Goal: Information Seeking & Learning: Find specific fact

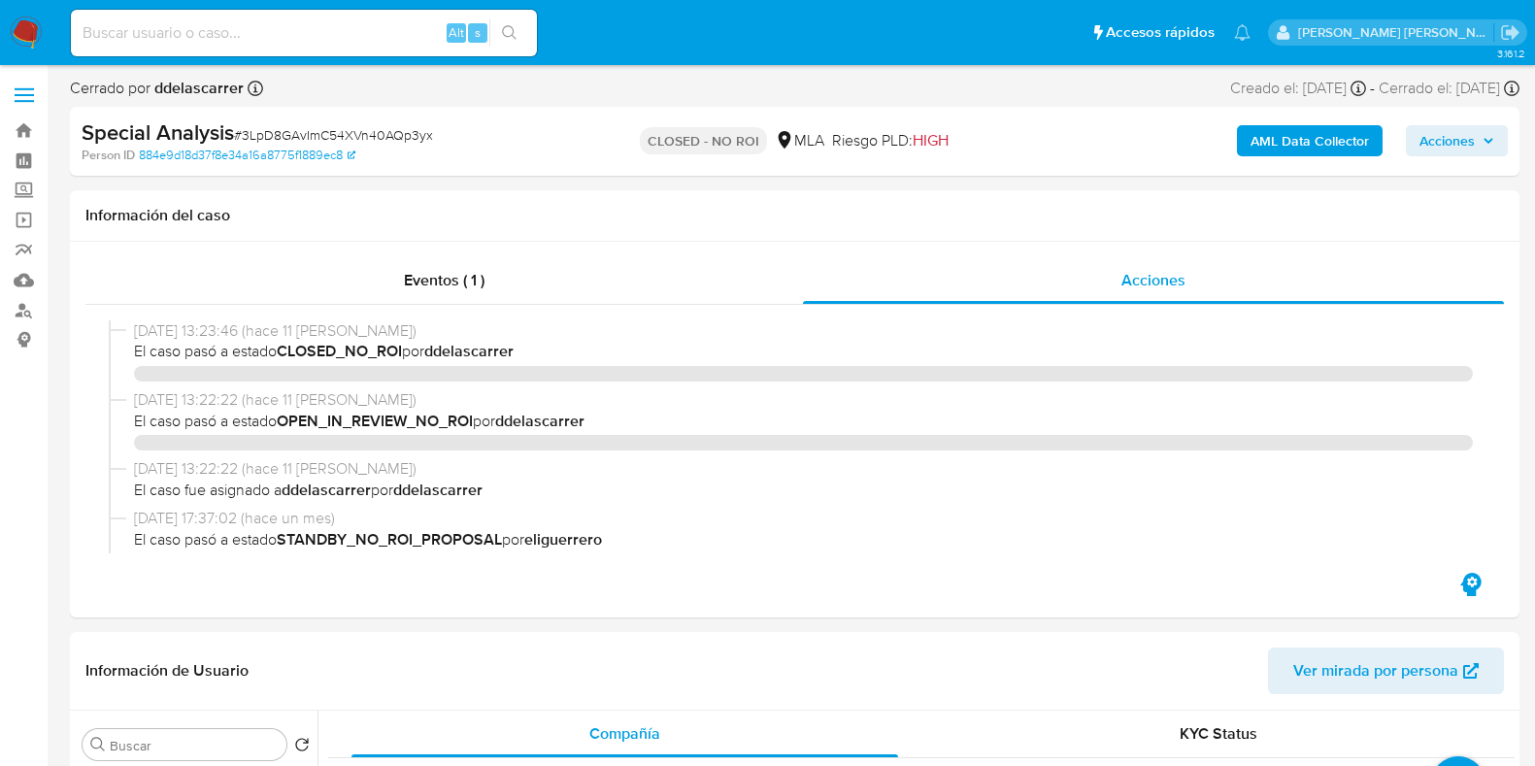
select select "10"
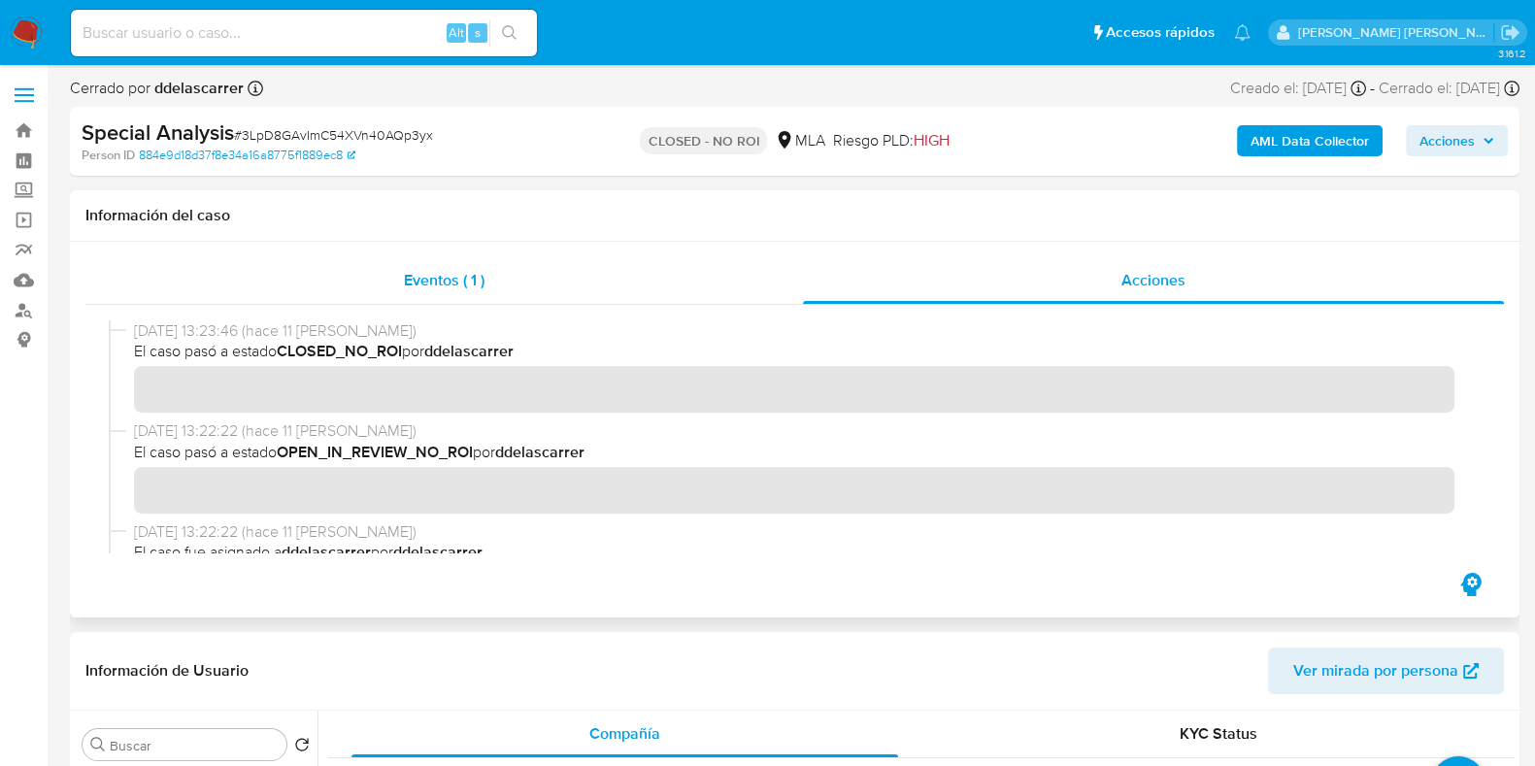
click at [469, 285] on span "Eventos ( 1 )" at bounding box center [444, 280] width 81 height 22
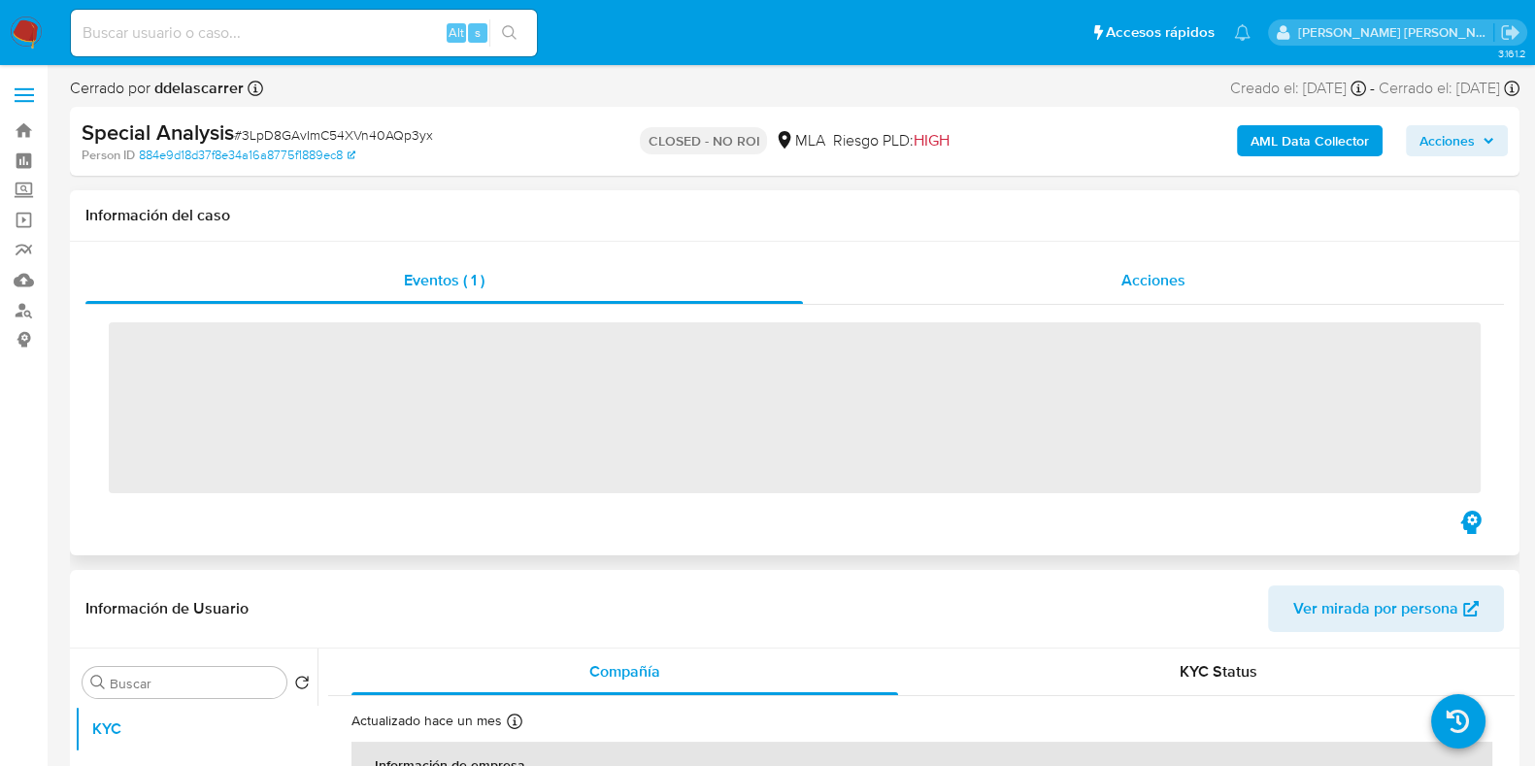
click at [1178, 282] on span "Acciones" at bounding box center [1154, 280] width 64 height 22
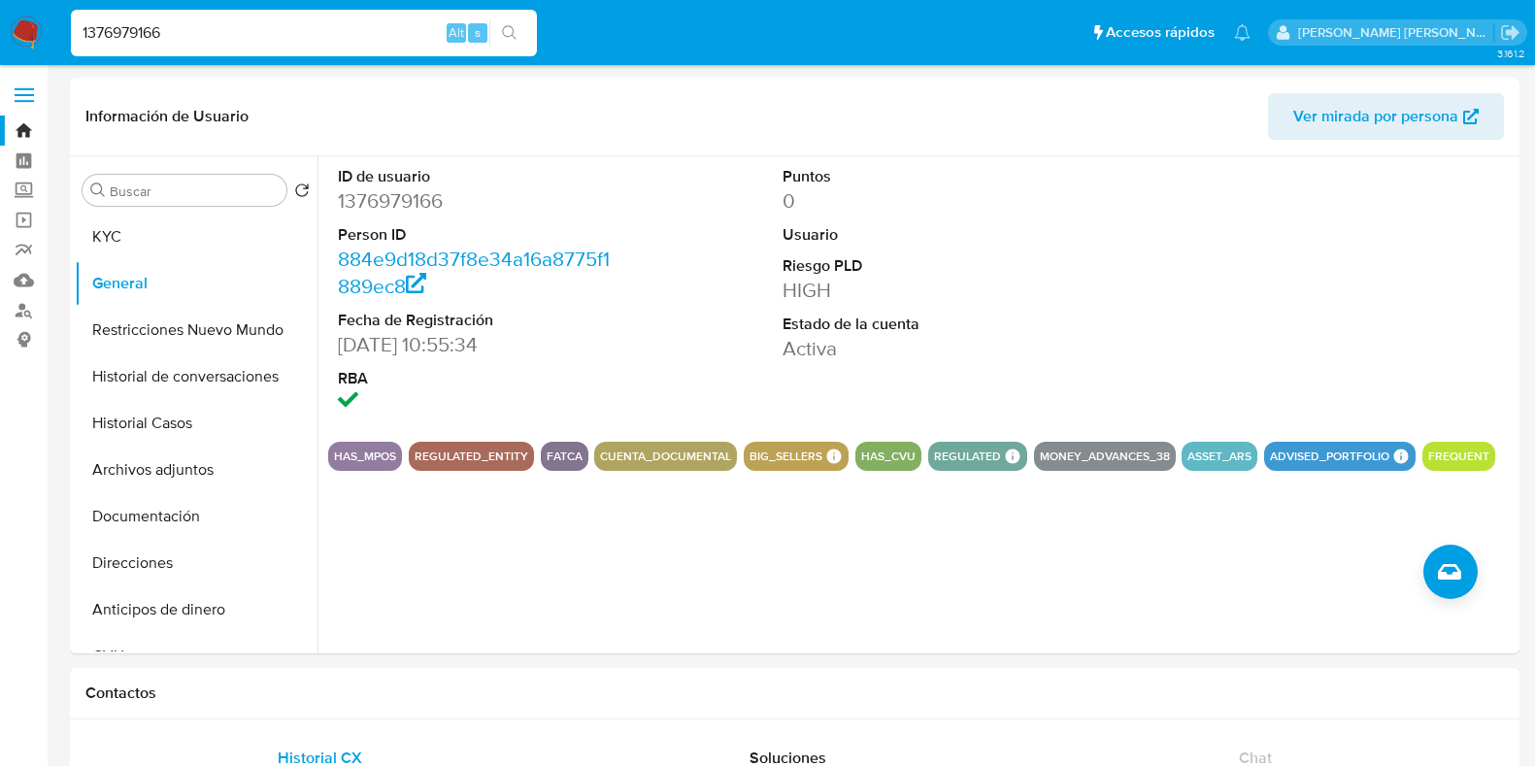
select select "10"
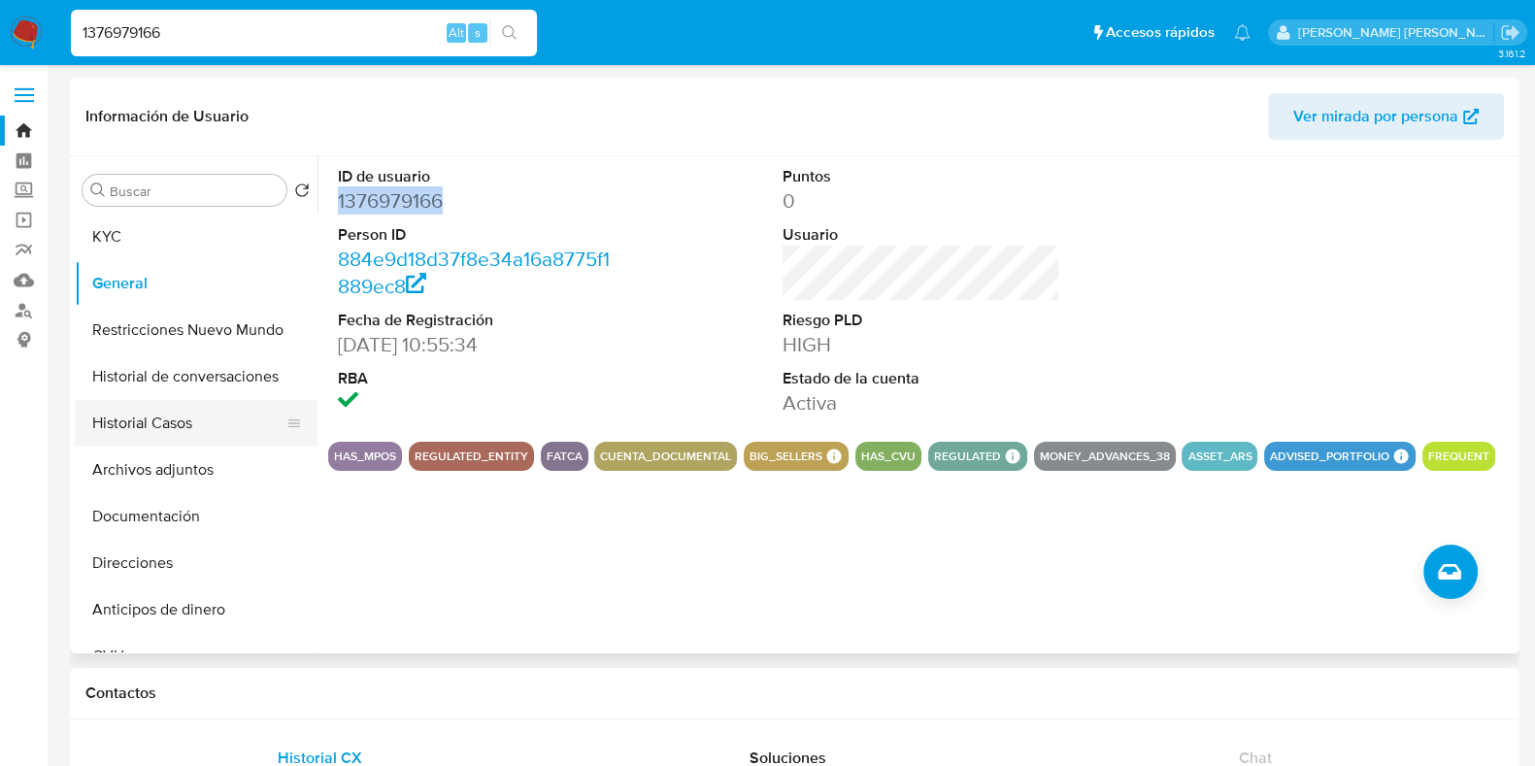
click at [141, 443] on button "Historial Casos" at bounding box center [188, 423] width 227 height 47
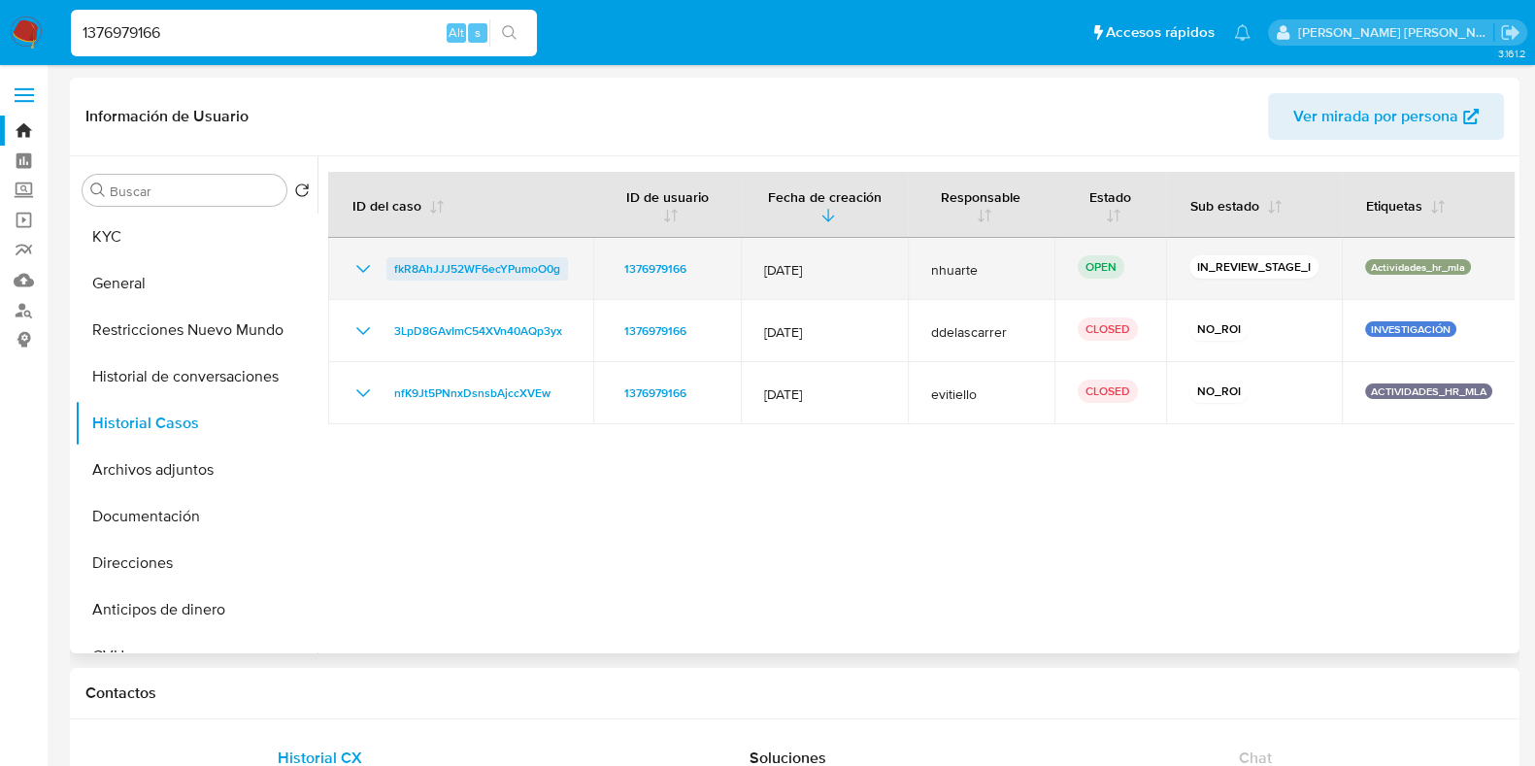
click at [490, 273] on span "fkR8AhJJJ52WF6ecYPumoO0g" at bounding box center [477, 268] width 166 height 23
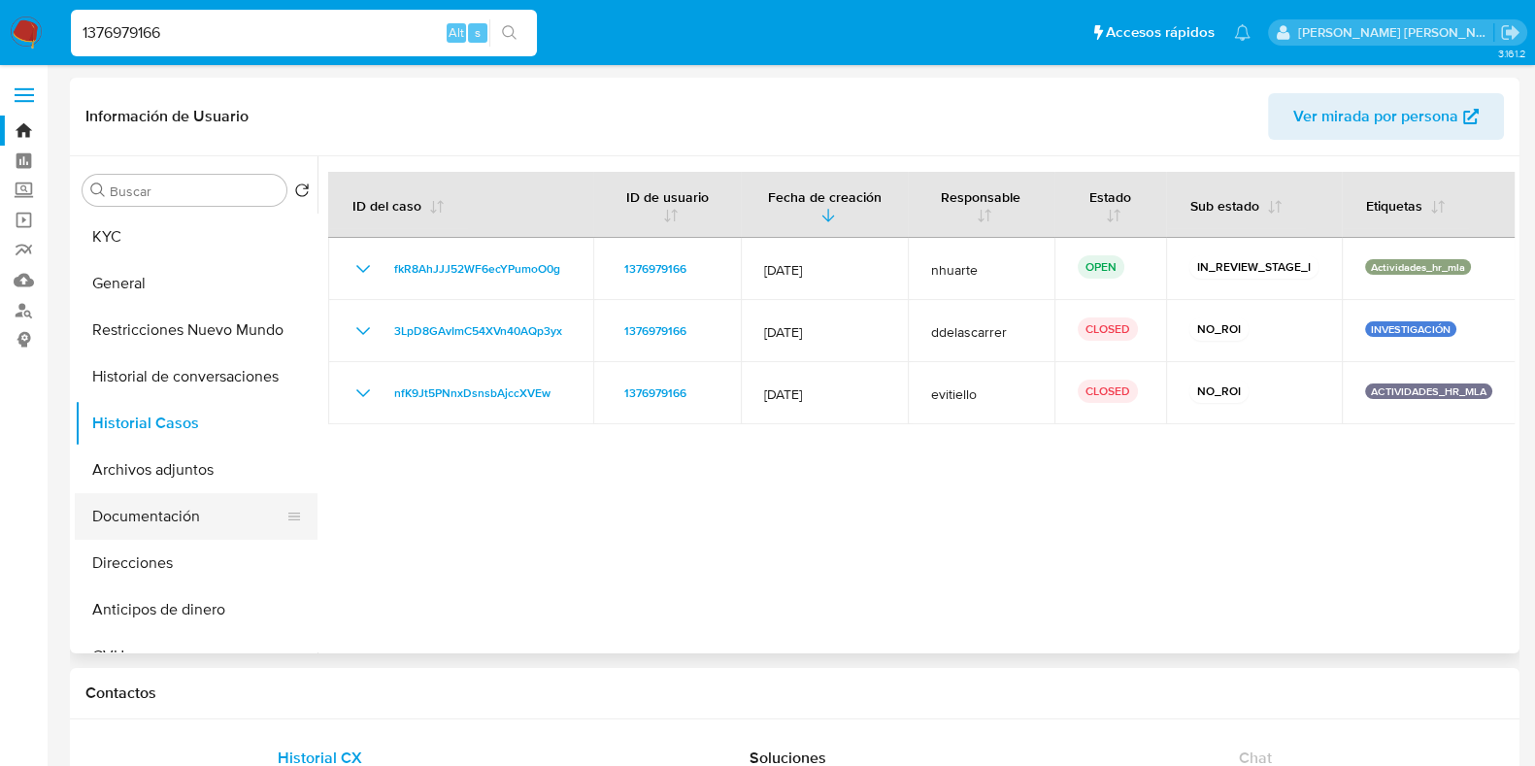
click at [214, 503] on button "Documentación" at bounding box center [188, 516] width 227 height 47
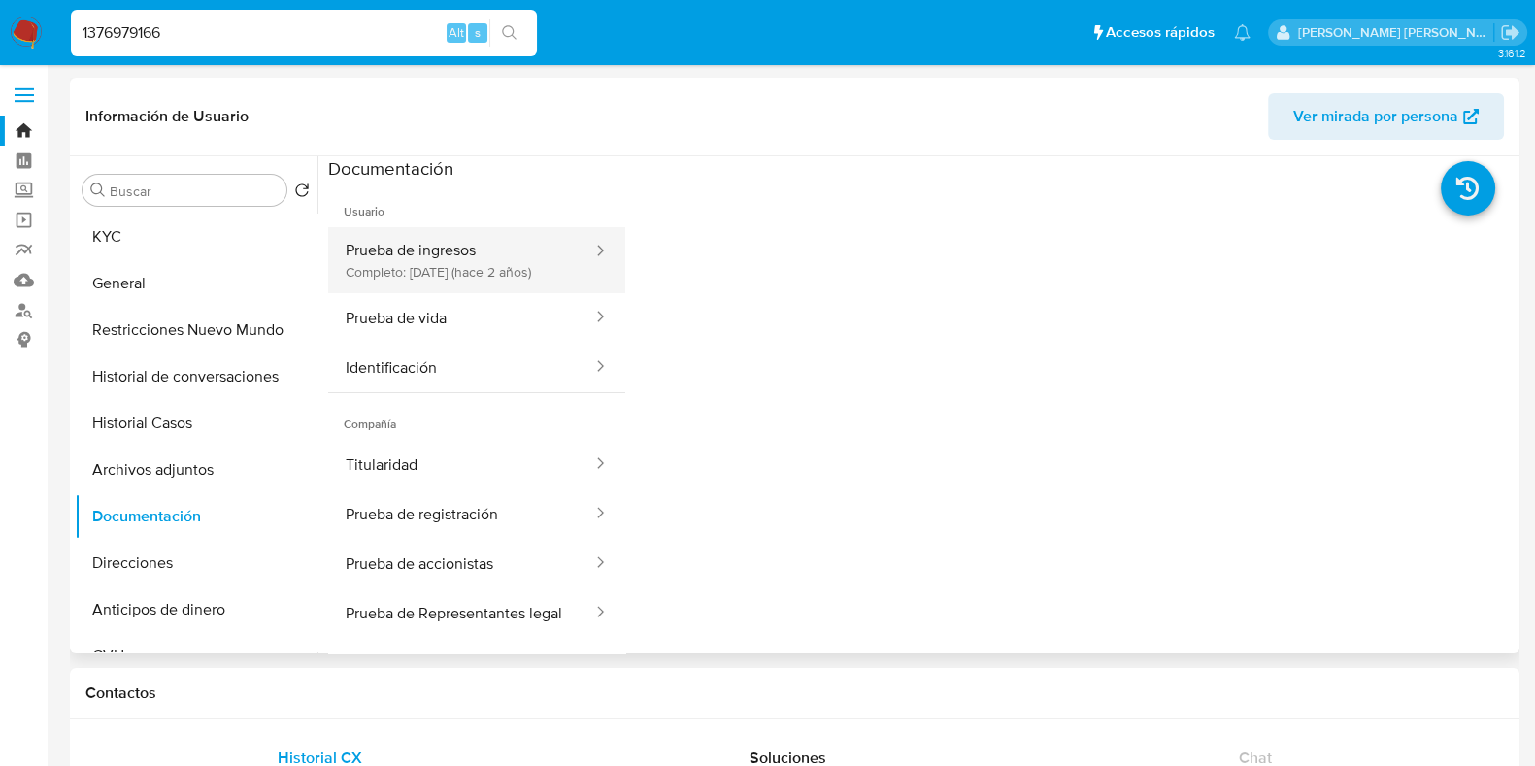
click at [437, 254] on button "Prueba de ingresos Completo: [DATE] (hace 2 años)" at bounding box center [461, 260] width 266 height 66
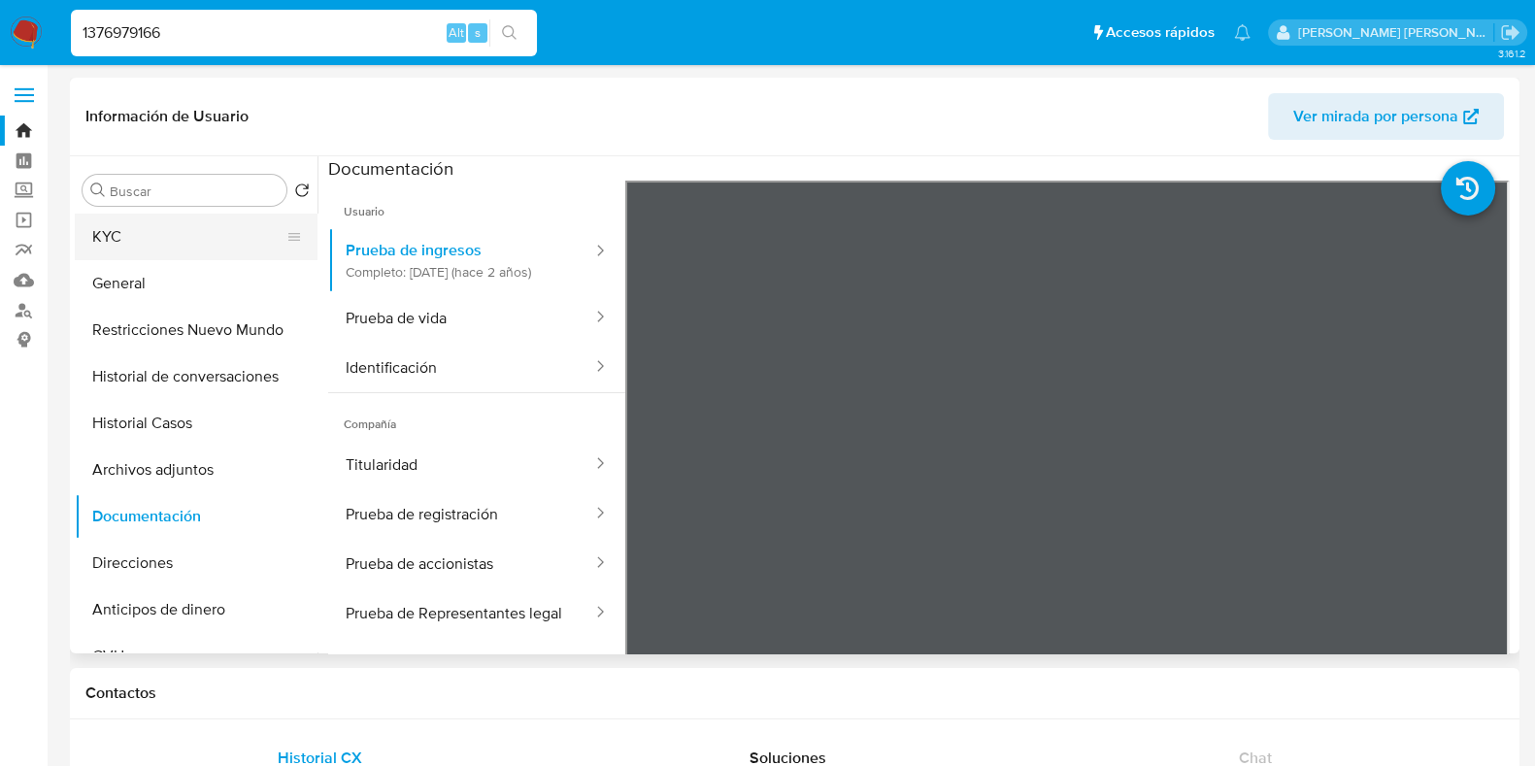
click at [219, 240] on button "KYC" at bounding box center [188, 237] width 227 height 47
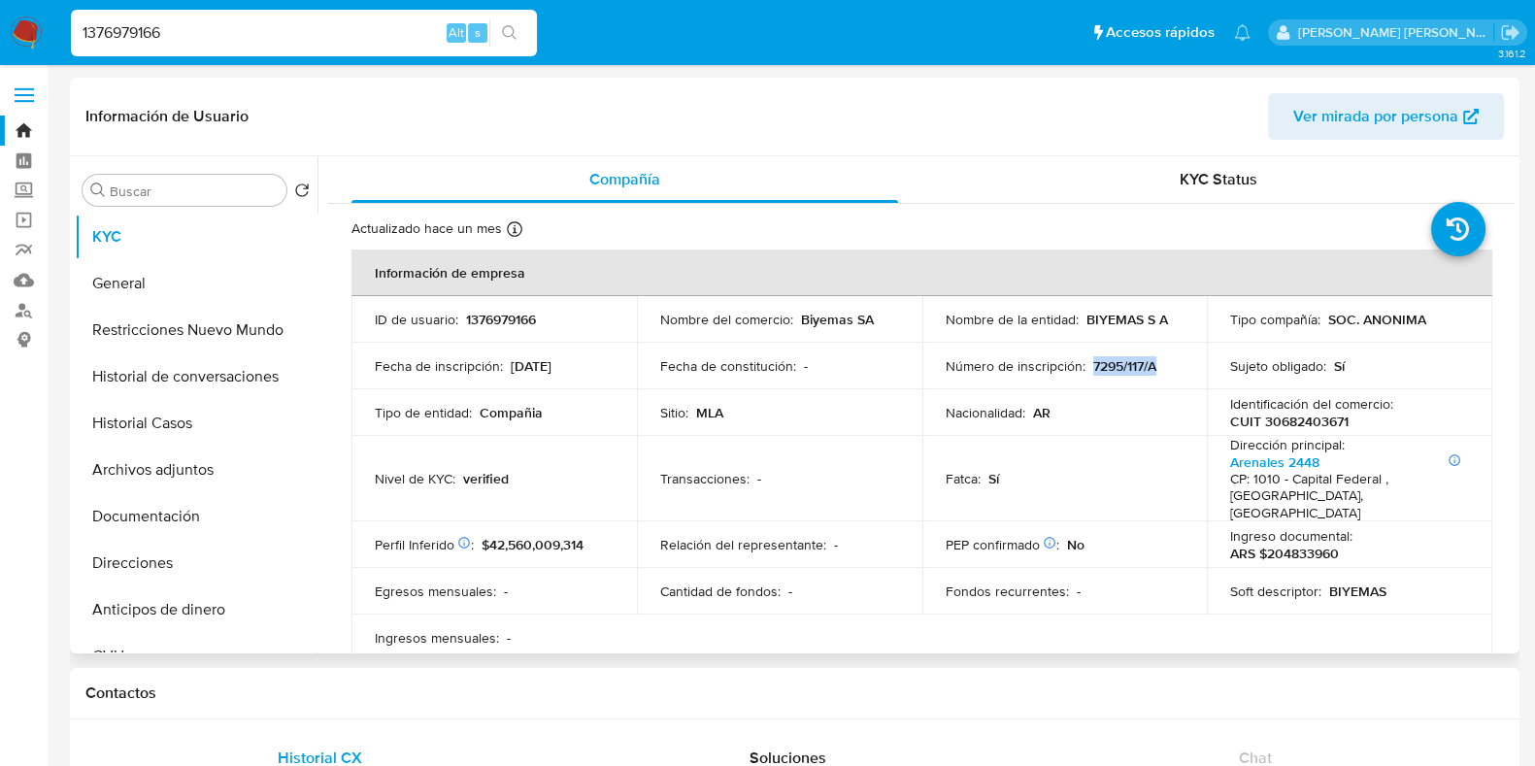
drag, startPoint x: 1087, startPoint y: 370, endPoint x: 1163, endPoint y: 370, distance: 76.7
click at [1165, 370] on div "Número de inscripción : 7295/117/A" at bounding box center [1065, 365] width 239 height 17
copy p "7295/117/A"
click at [188, 470] on button "Archivos adjuntos" at bounding box center [188, 470] width 227 height 47
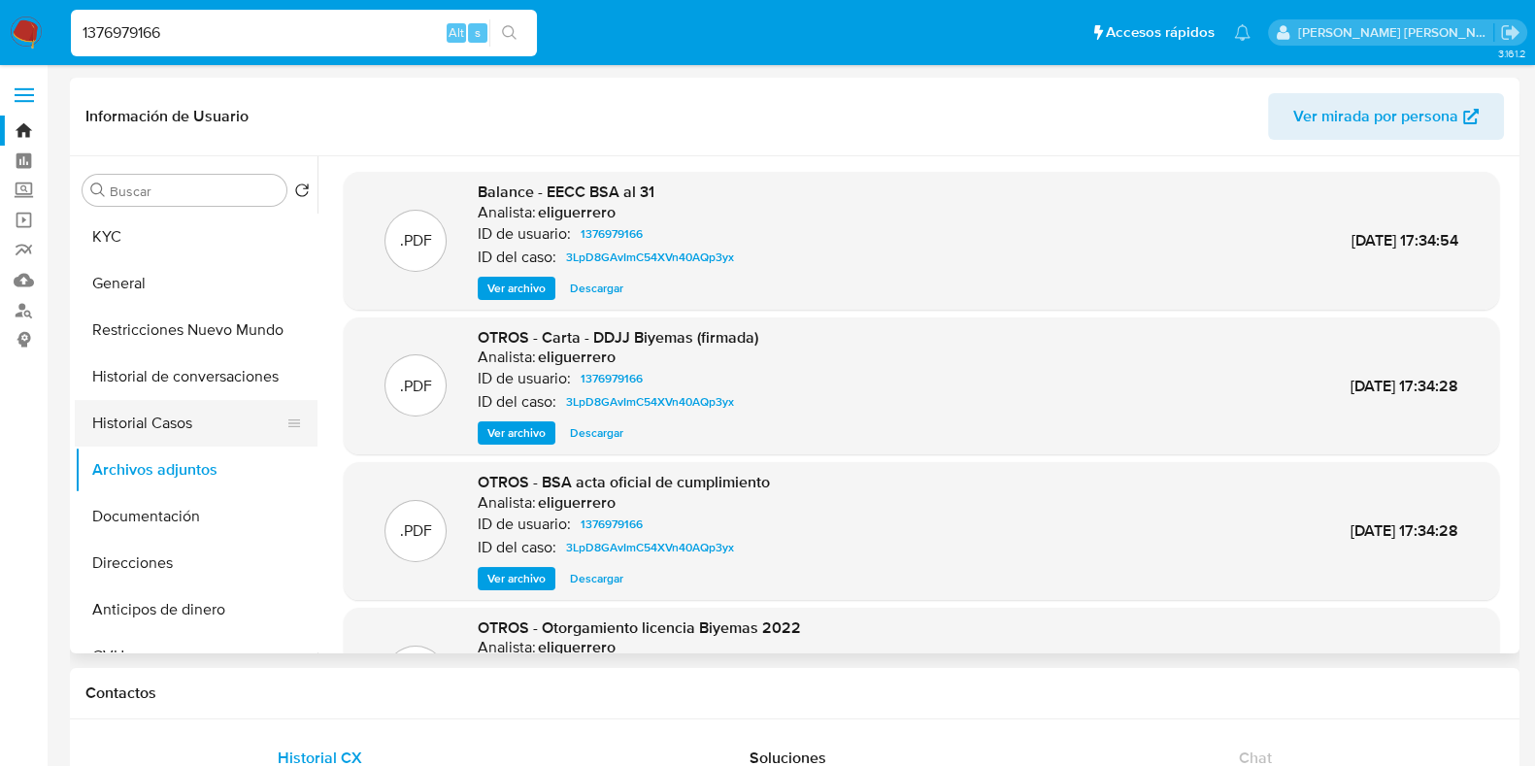
click at [219, 426] on button "Historial Casos" at bounding box center [188, 423] width 227 height 47
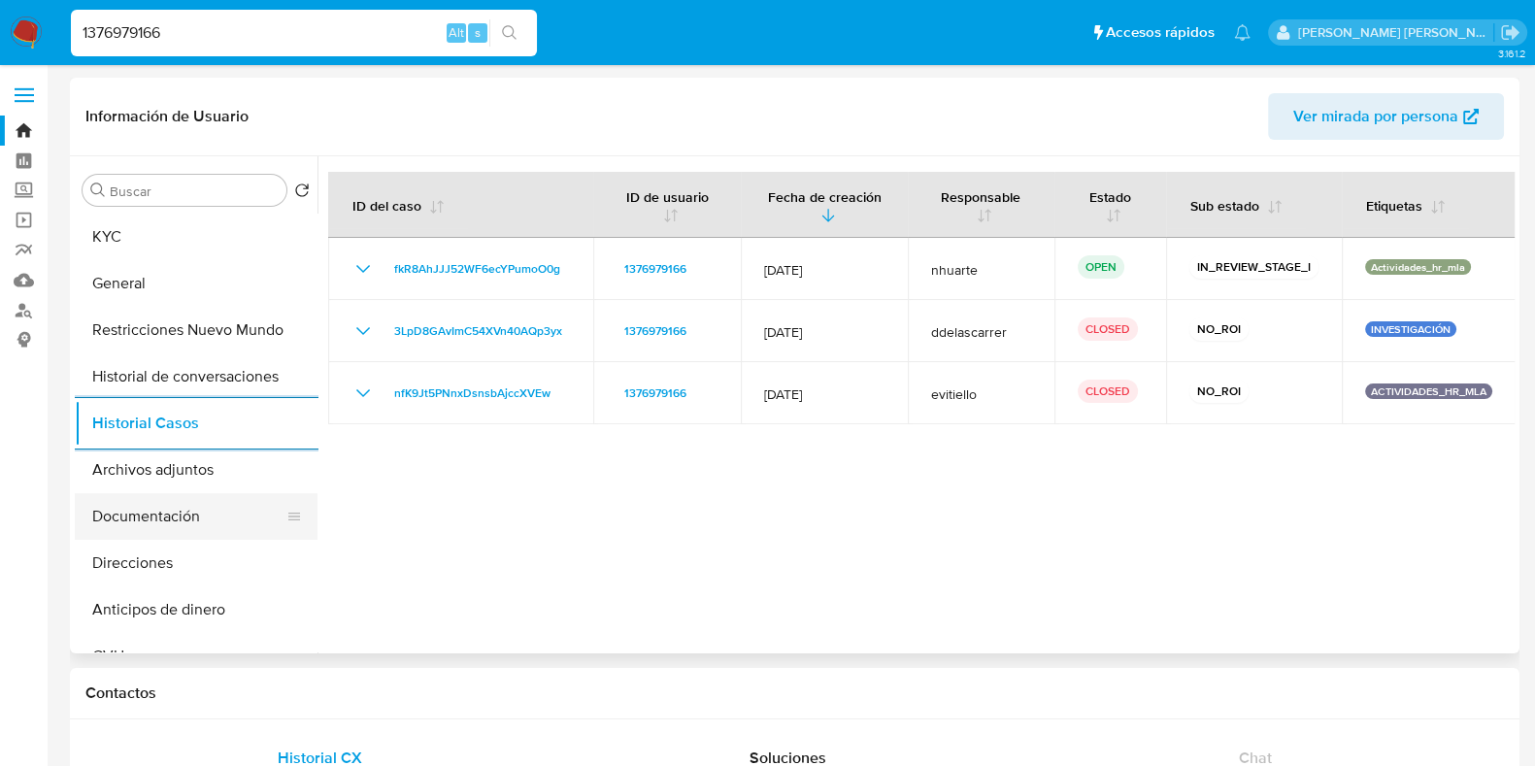
click at [190, 516] on button "Documentación" at bounding box center [188, 516] width 227 height 47
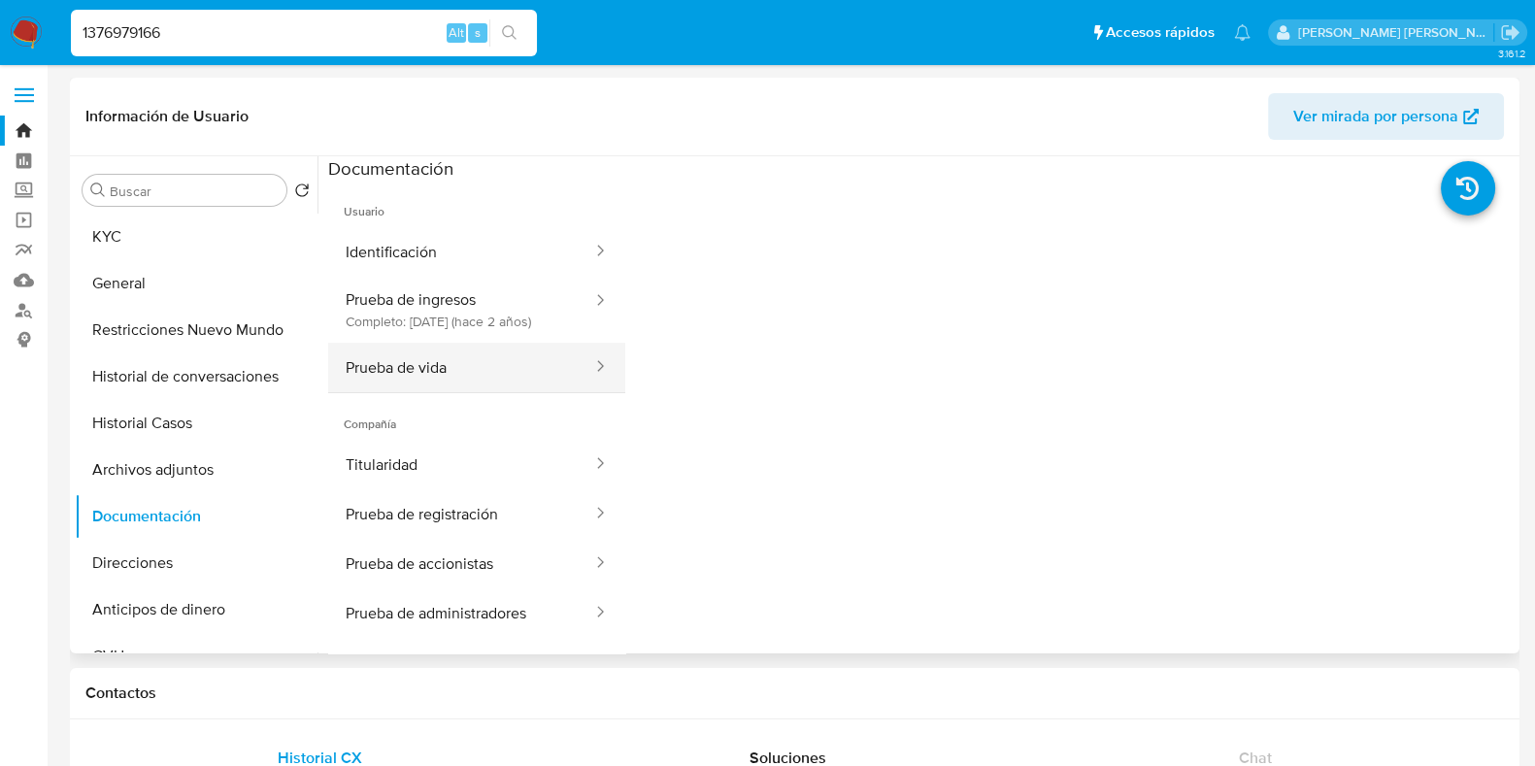
click at [416, 392] on button "Prueba de vida" at bounding box center [461, 368] width 266 height 50
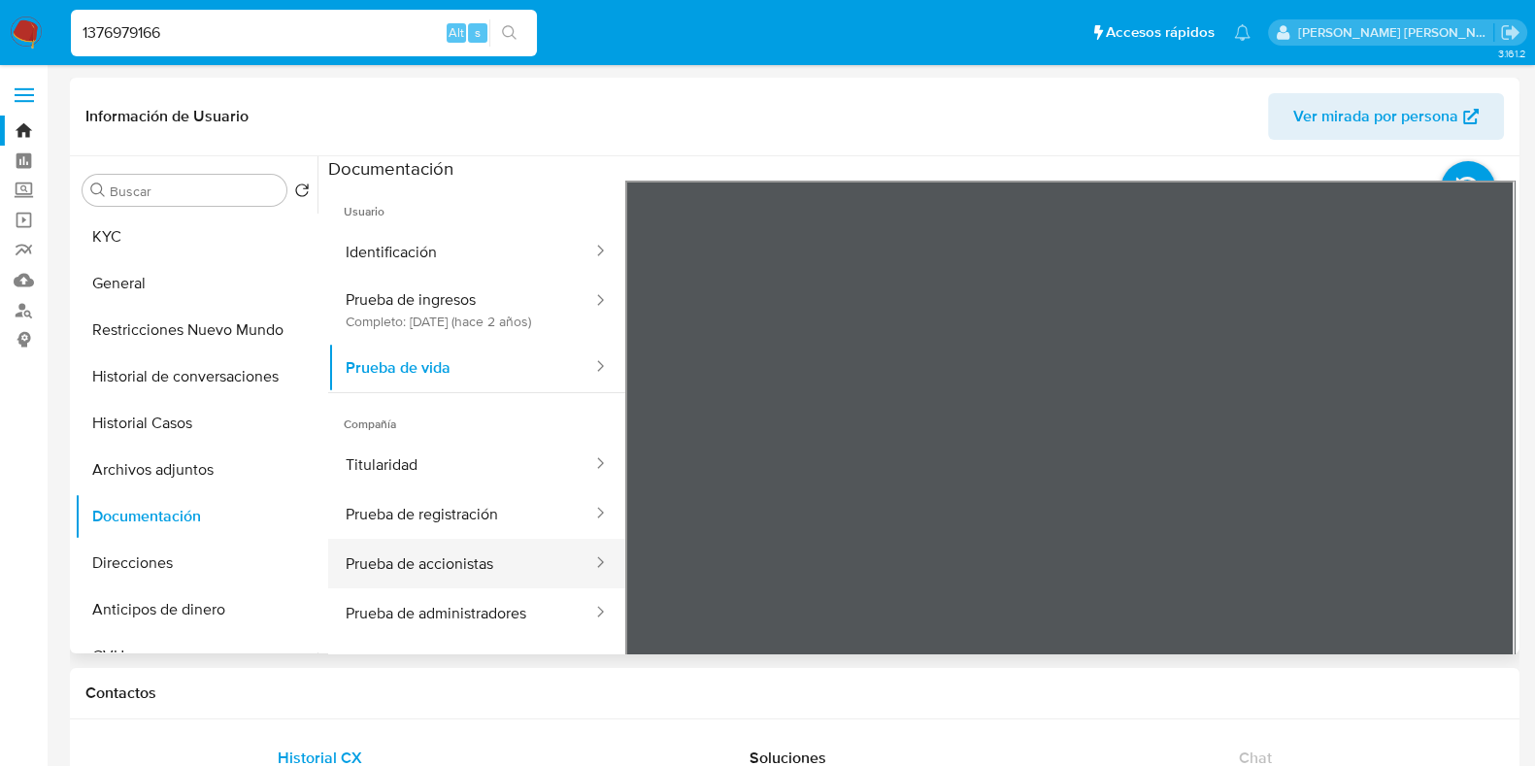
scroll to position [120, 0]
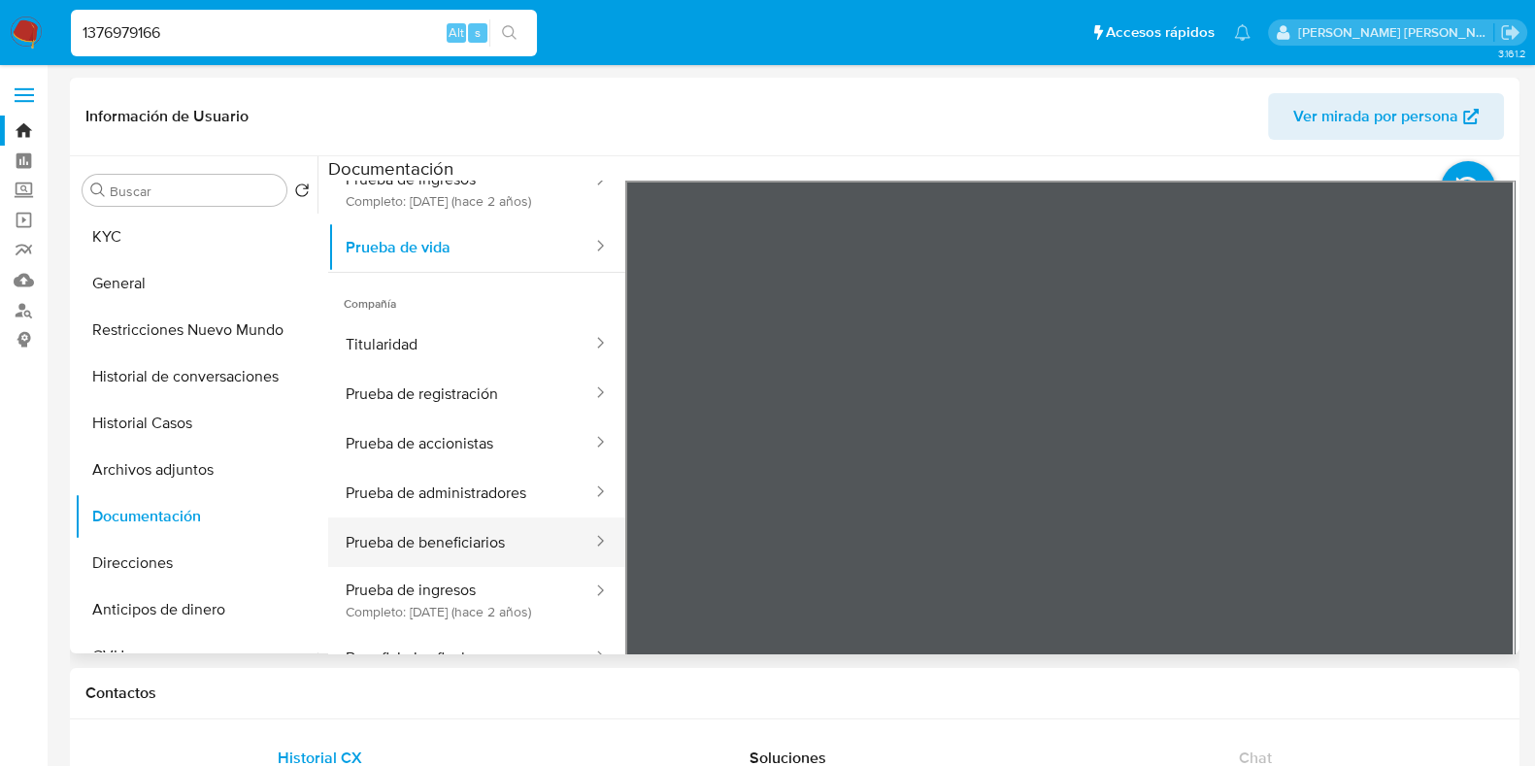
click at [450, 553] on button "Prueba de beneficiarios" at bounding box center [461, 543] width 266 height 50
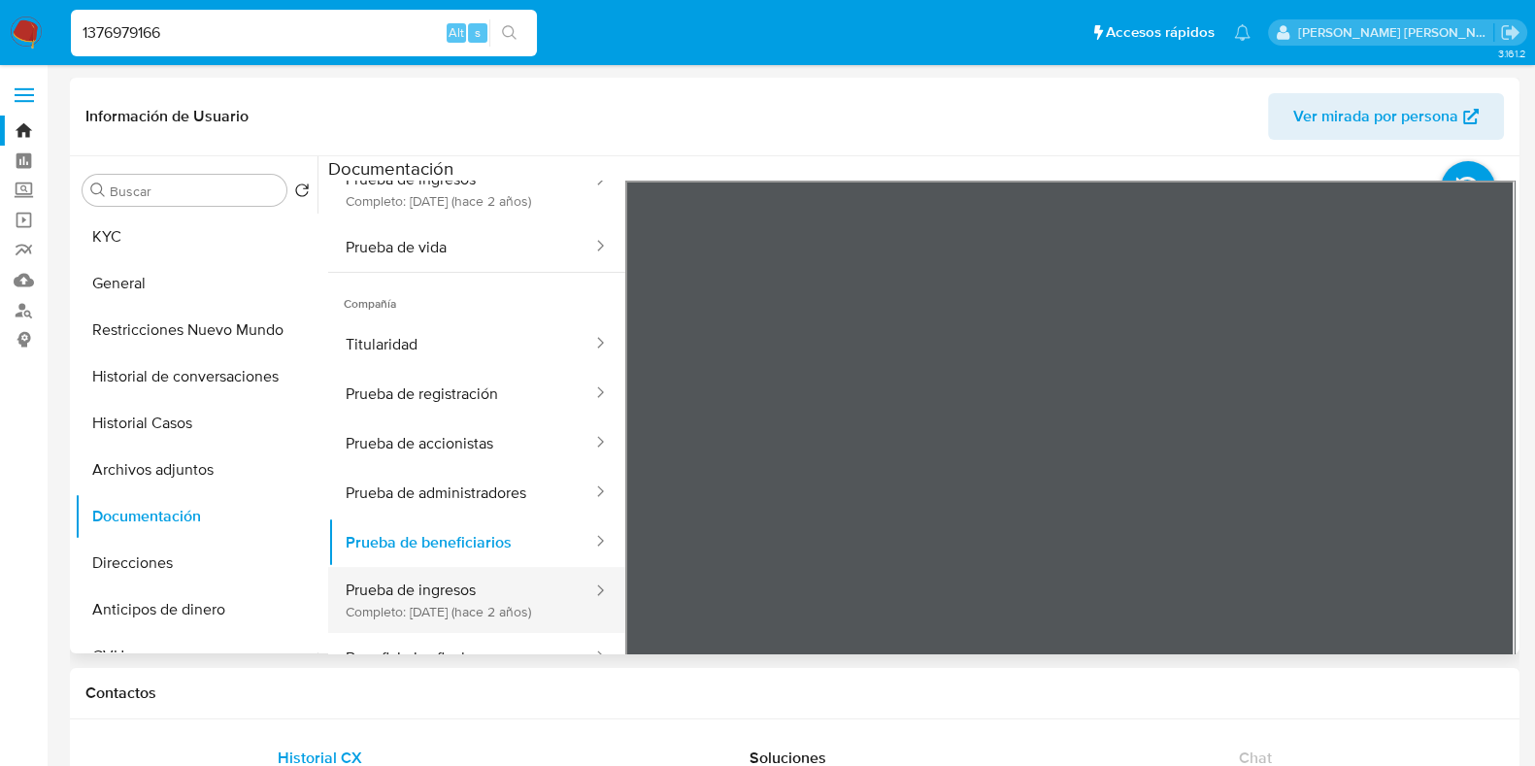
click at [451, 620] on button "Prueba de ingresos Completo: 07/01/2024 (hace 2 años)" at bounding box center [461, 600] width 266 height 66
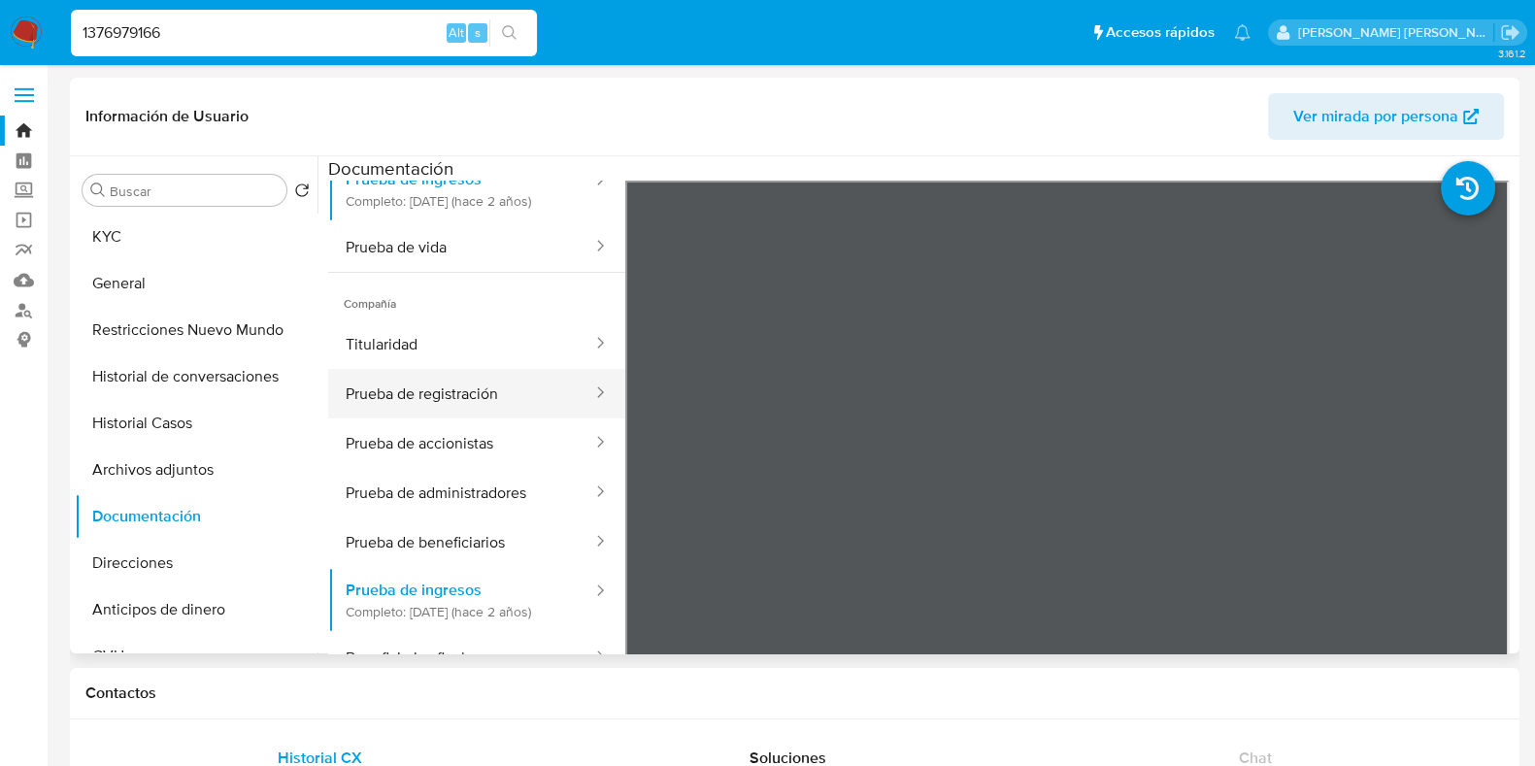
click at [464, 419] on button "Prueba de registración" at bounding box center [461, 394] width 266 height 50
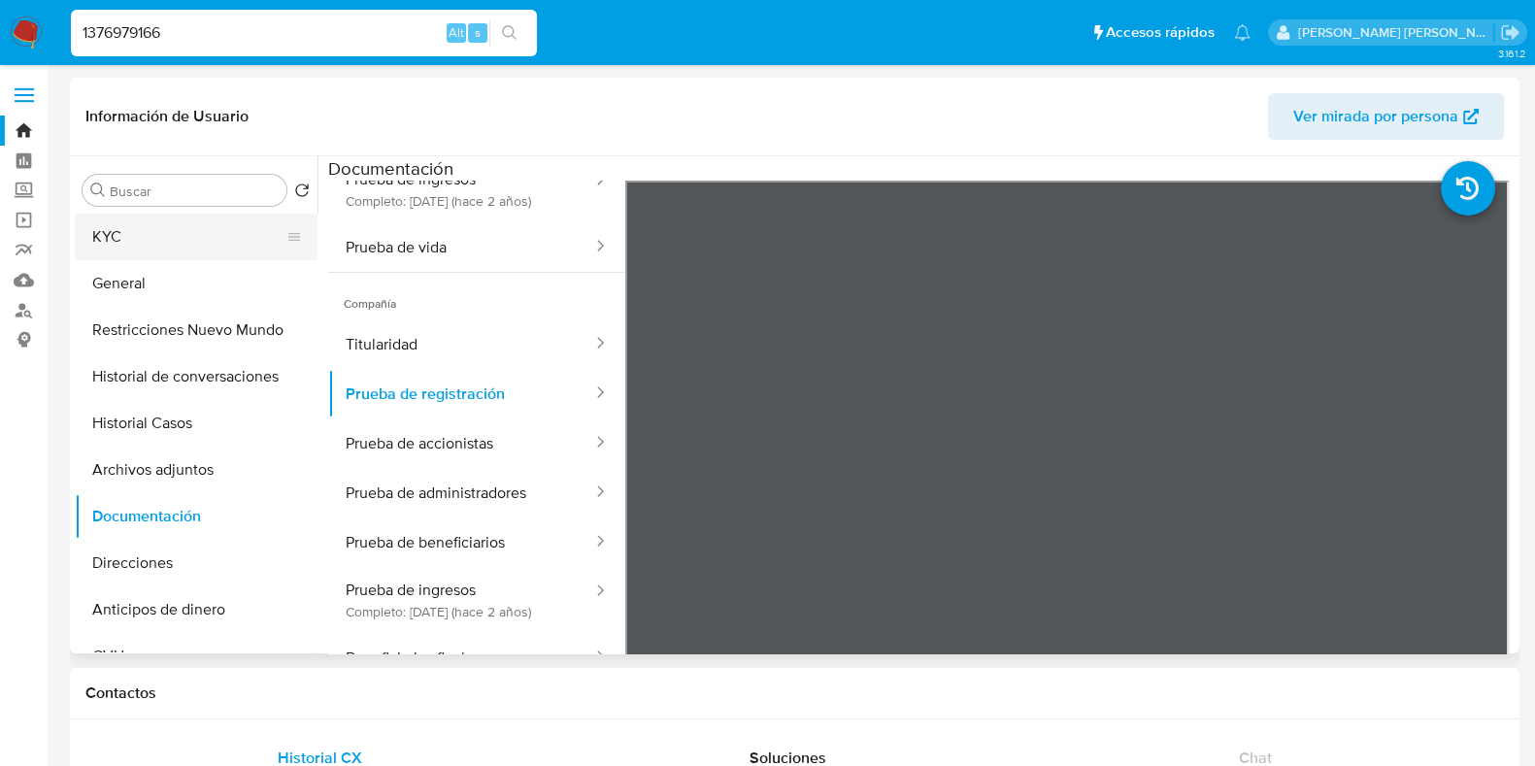
click at [181, 239] on button "KYC" at bounding box center [188, 237] width 227 height 47
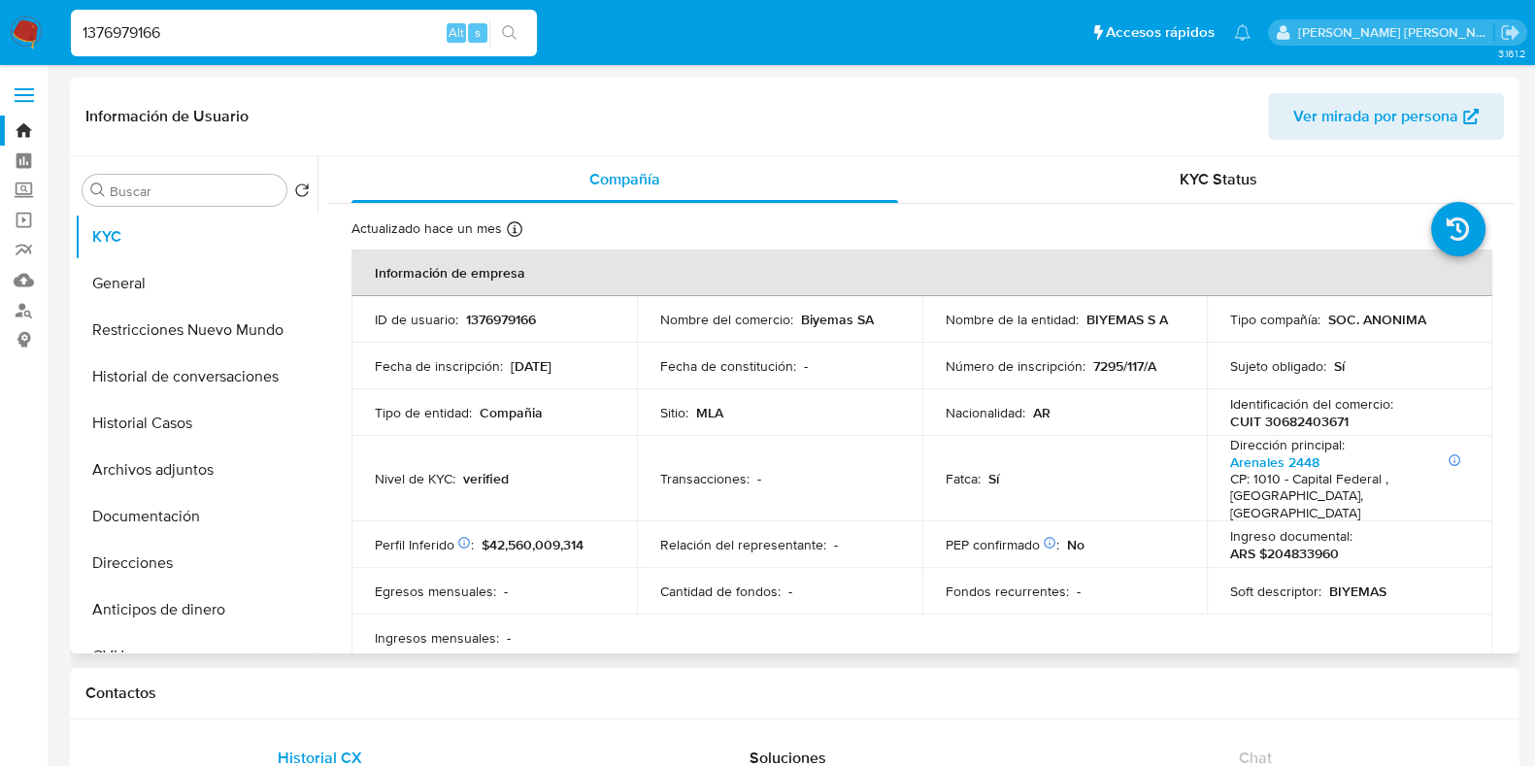
click at [1282, 424] on p "CUIT 30682403671" at bounding box center [1289, 421] width 118 height 17
copy p "30682403671"
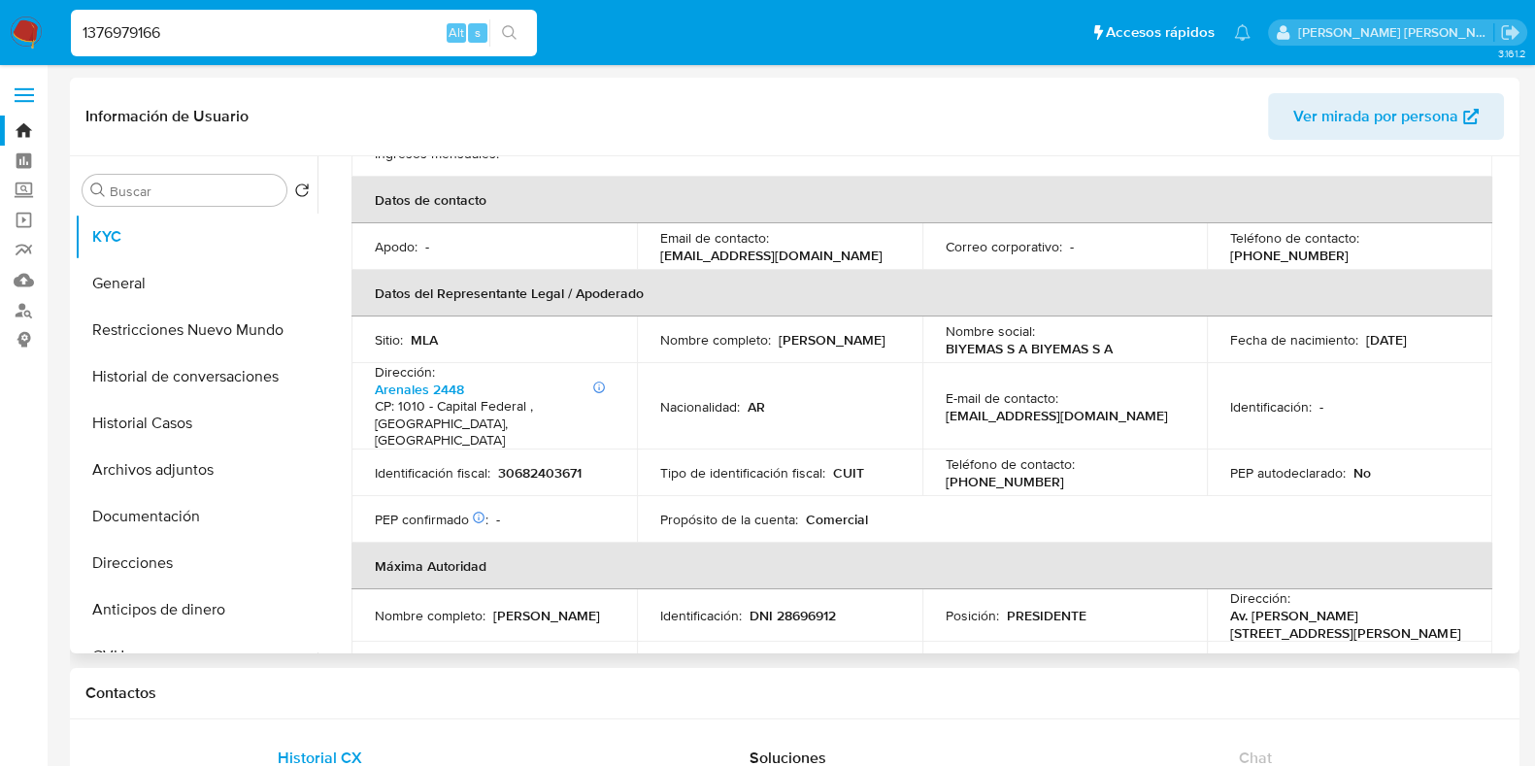
scroll to position [607, 0]
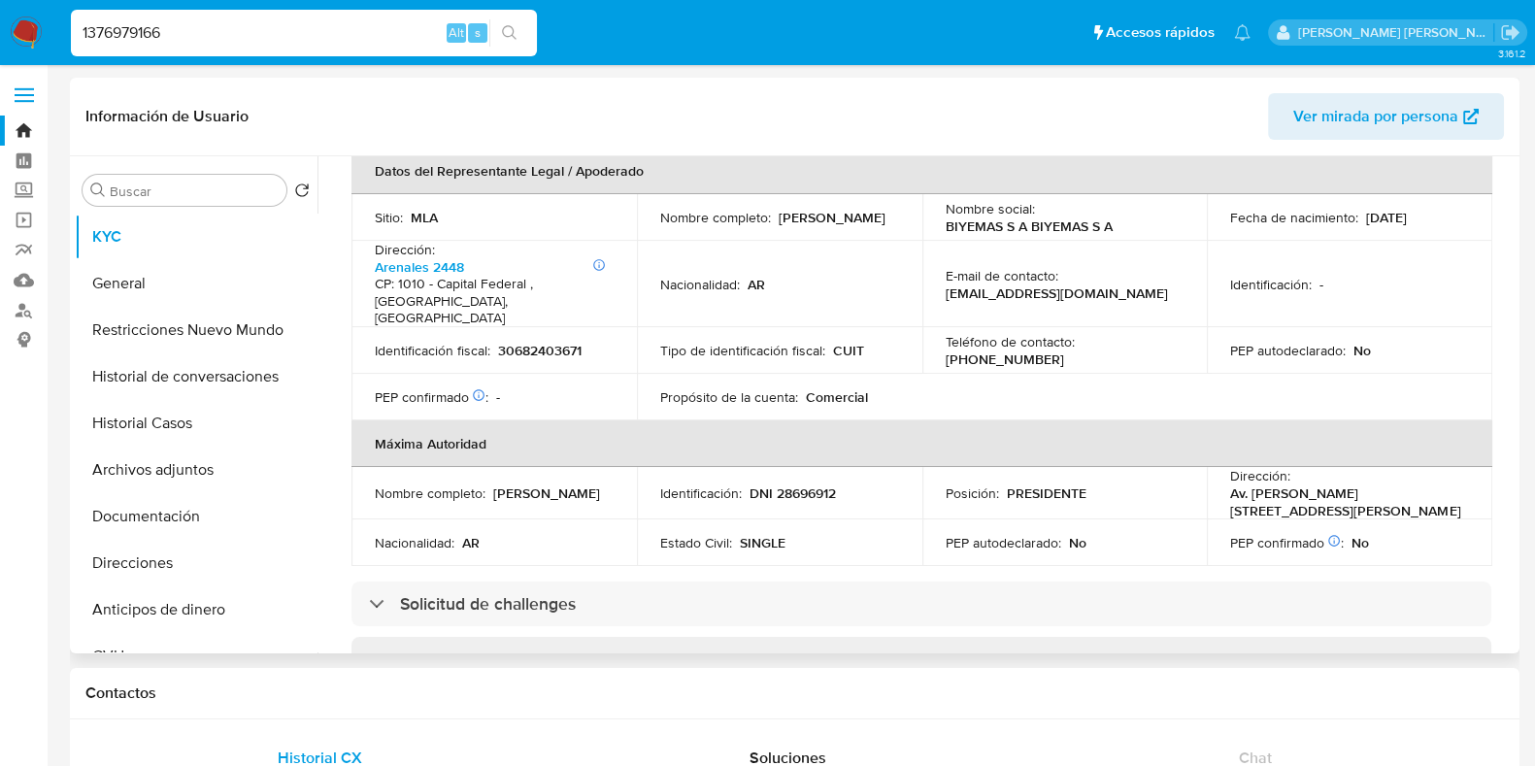
click at [1064, 351] on p "(11) 51447631" at bounding box center [1005, 359] width 118 height 17
copy p "51447631"
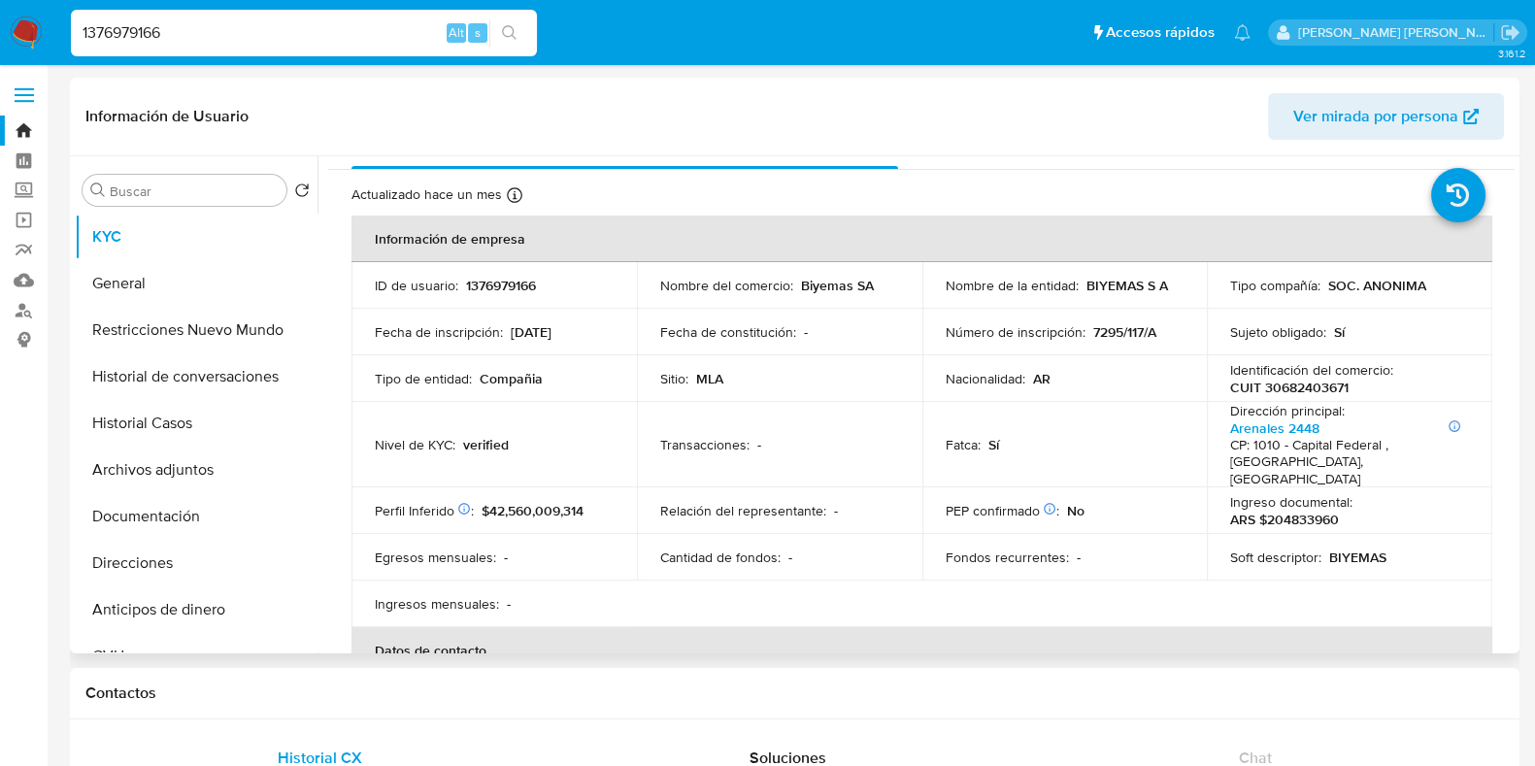
scroll to position [0, 0]
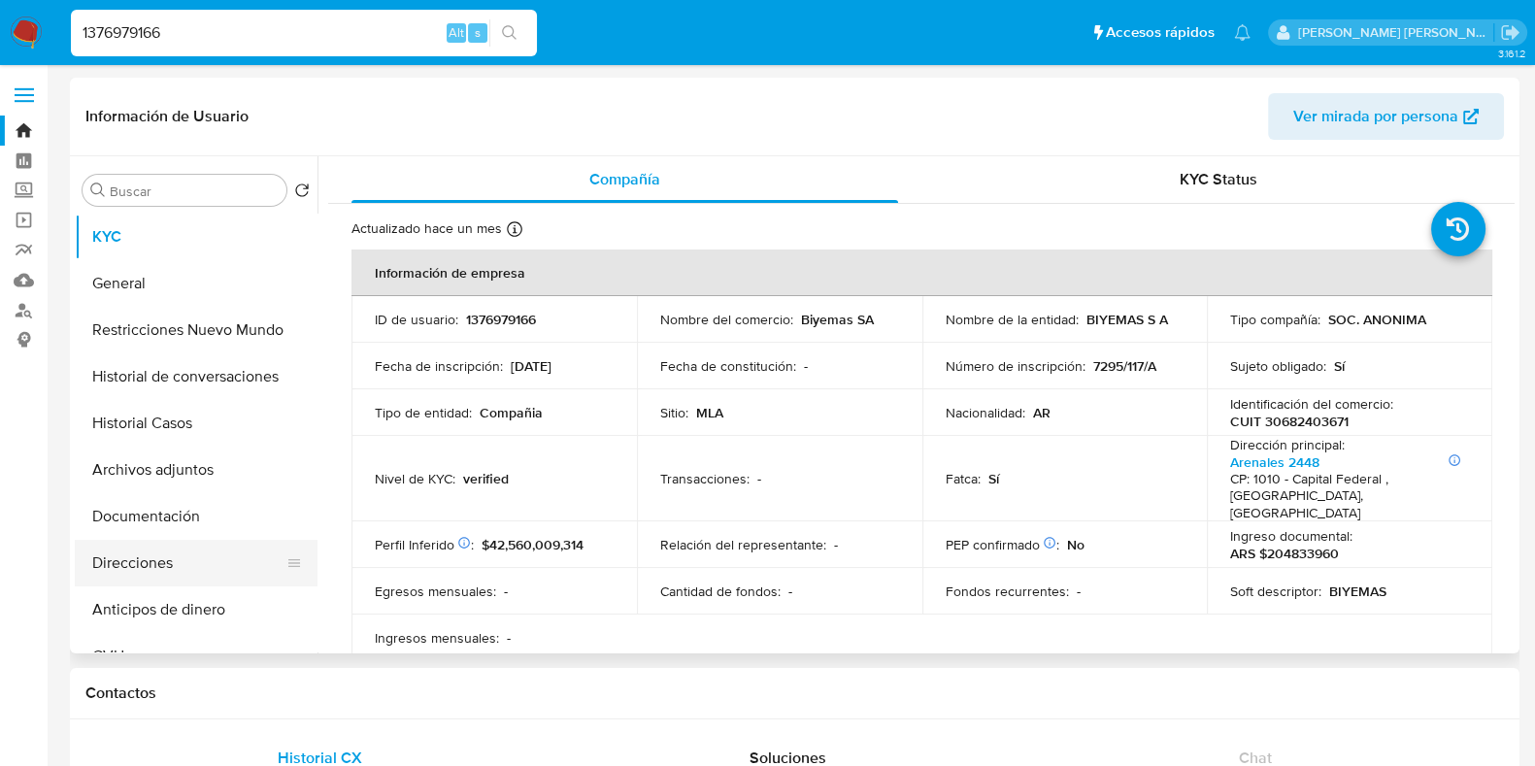
click at [171, 557] on button "Direcciones" at bounding box center [188, 563] width 227 height 47
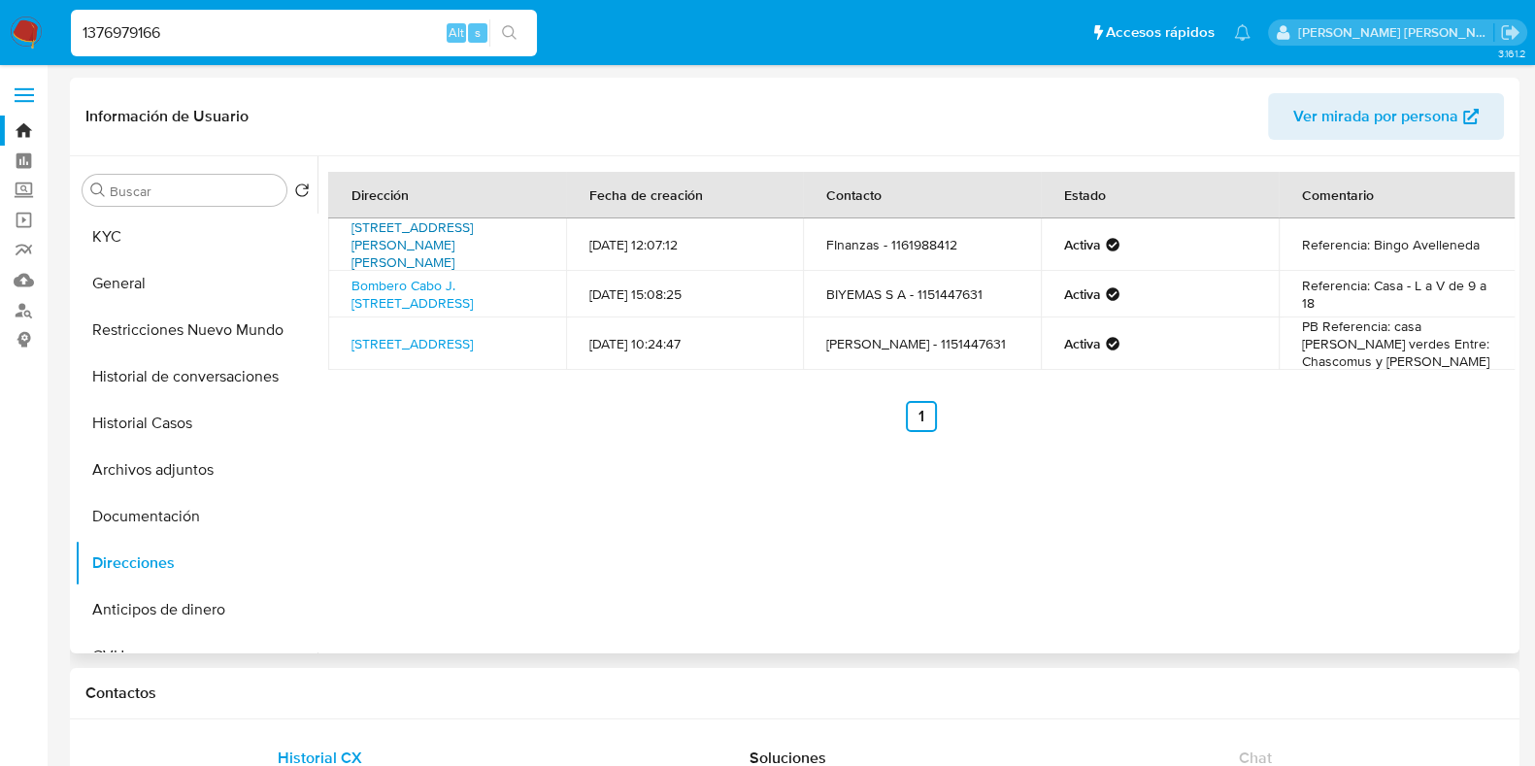
click at [413, 243] on link "Avenida Bartolomé Mitre 219, Avellaneda, Buenos Aires, 1870, Argentina 219" at bounding box center [412, 245] width 121 height 54
drag, startPoint x: 1296, startPoint y: 246, endPoint x: 1474, endPoint y: 250, distance: 177.8
click at [1474, 250] on td "Referencia: Bingo Avelleneda" at bounding box center [1398, 245] width 238 height 52
copy td "Referencia: Bingo Avelleneda"
click at [151, 214] on button "KYC" at bounding box center [188, 237] width 227 height 47
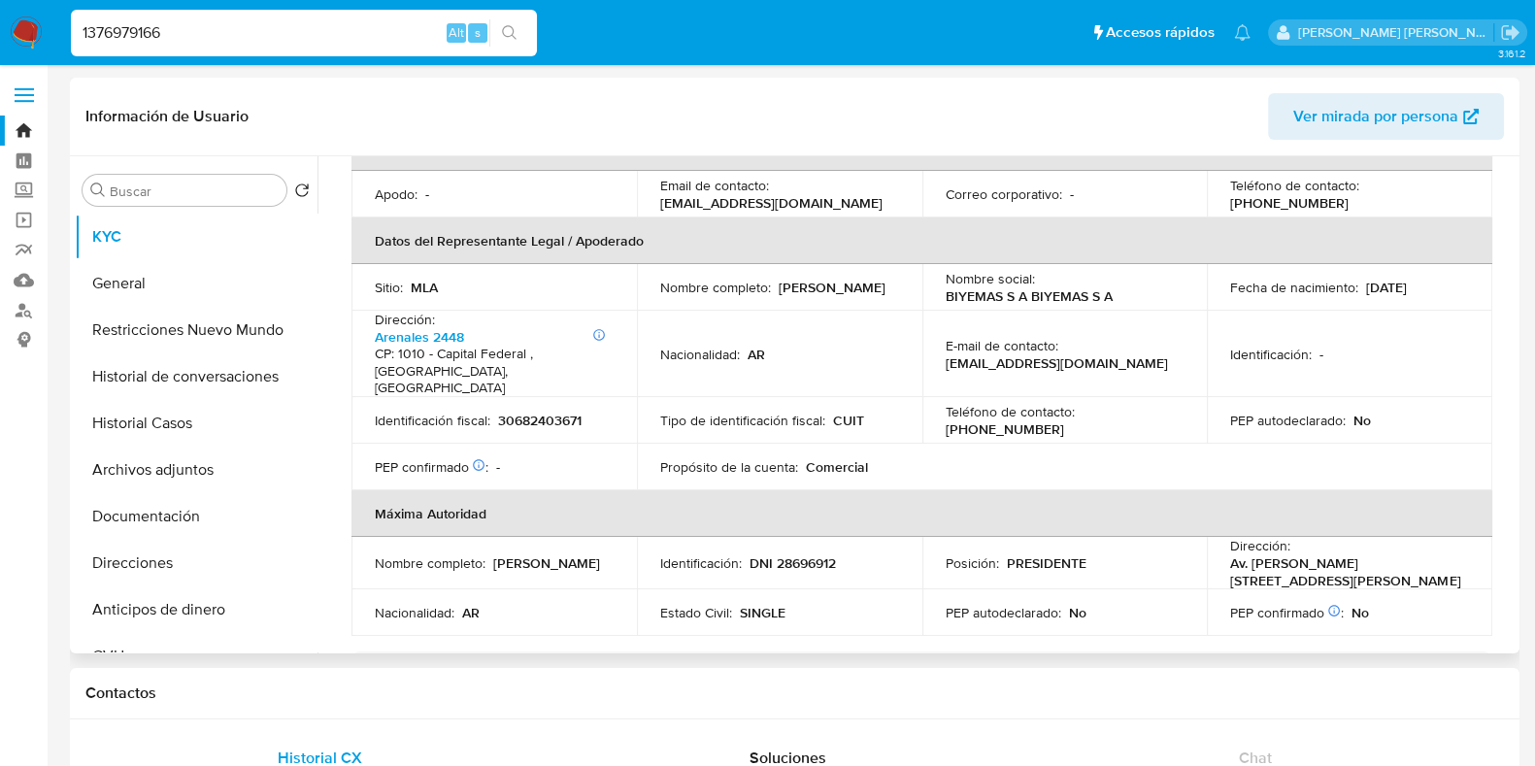
scroll to position [508, 0]
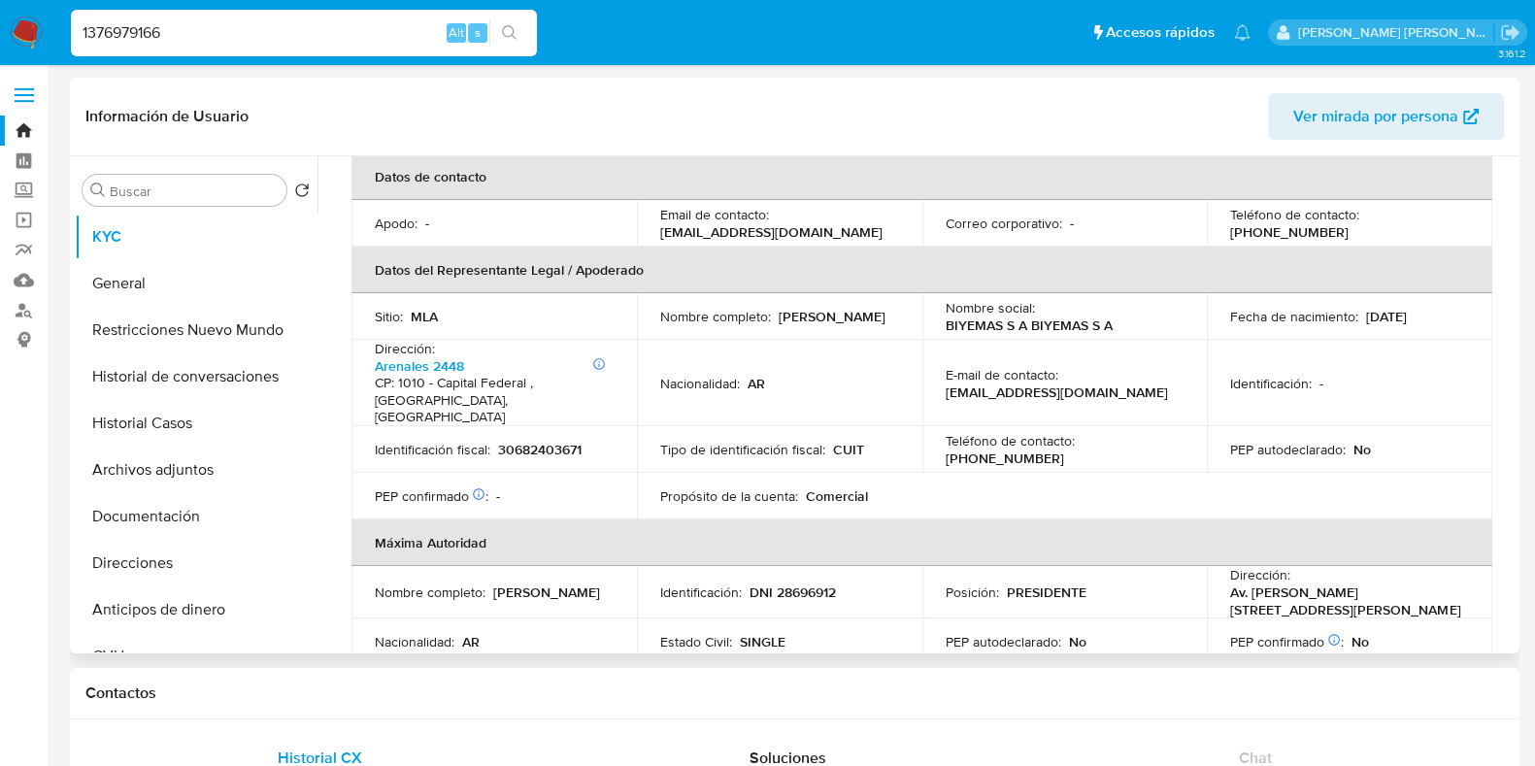
drag, startPoint x: 659, startPoint y: 306, endPoint x: 798, endPoint y: 307, distance: 138.9
click at [798, 308] on div "Nombre completo : Sergio Revilla Cornejo" at bounding box center [779, 316] width 239 height 17
copy p "Sergio Revilla Cornejo"
click at [524, 441] on p "30682403671" at bounding box center [540, 449] width 84 height 17
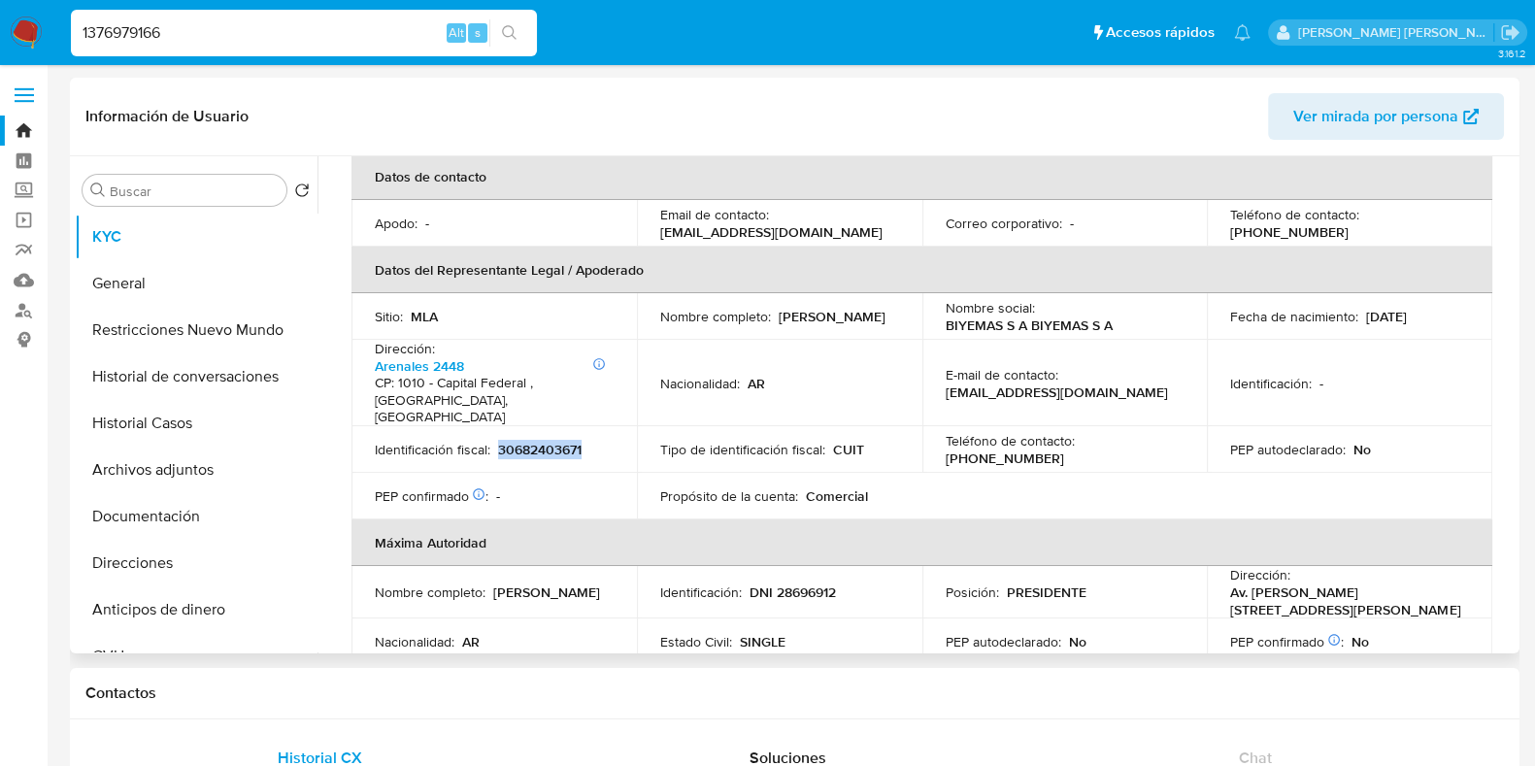
copy p "30682403671"
click at [171, 517] on button "Documentación" at bounding box center [188, 516] width 227 height 47
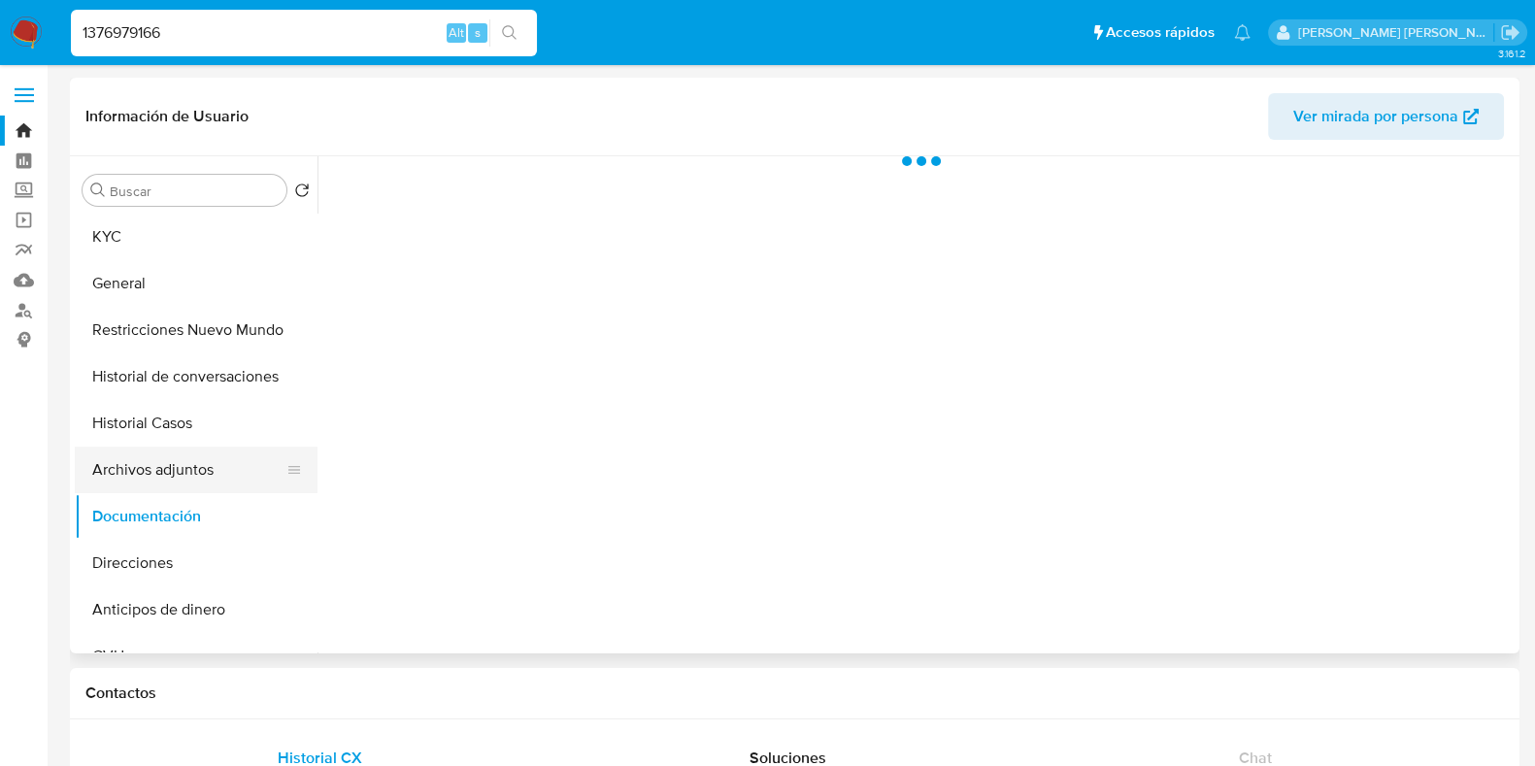
scroll to position [0, 0]
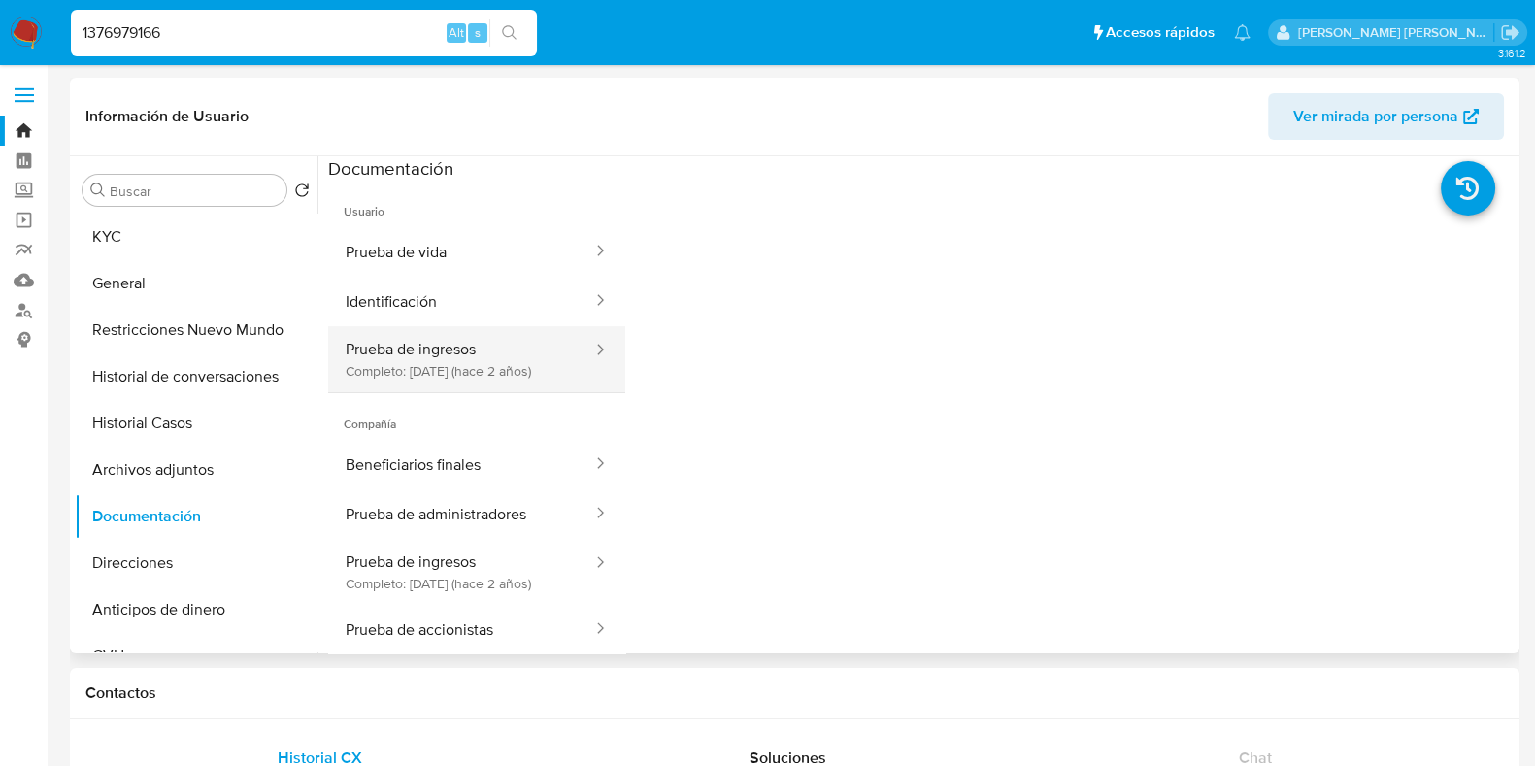
click at [478, 367] on button "Prueba de ingresos Completo: 07/01/2024 (hace 2 años)" at bounding box center [461, 359] width 266 height 66
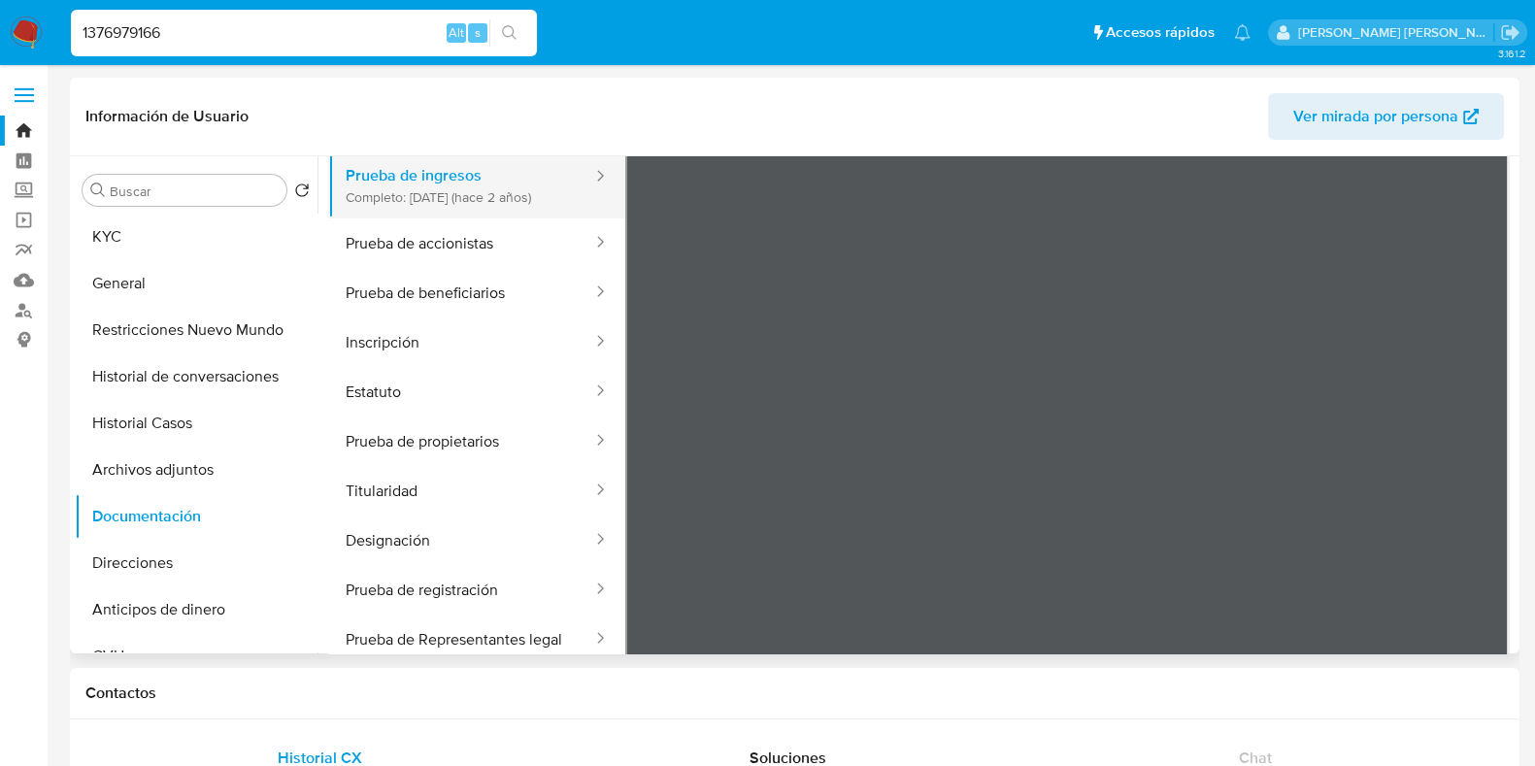
scroll to position [170, 0]
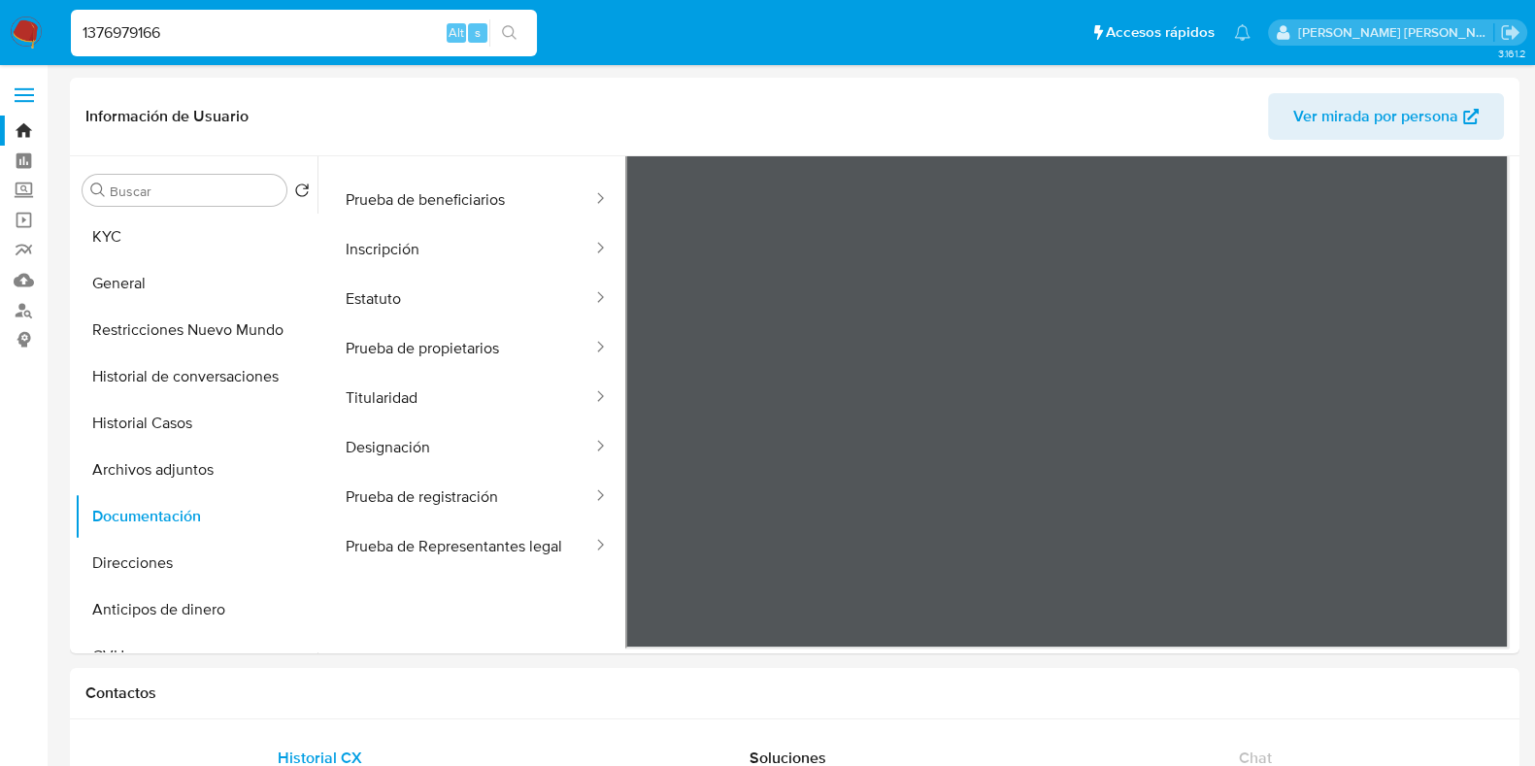
drag, startPoint x: 186, startPoint y: 30, endPoint x: 60, endPoint y: 32, distance: 126.3
click at [61, 32] on ul "Pausado Ver notificaciones 1376979166 Alt s Accesos rápidos Presiona las siguie…" at bounding box center [660, 32] width 1199 height 49
paste input "689454388"
type input "689454388"
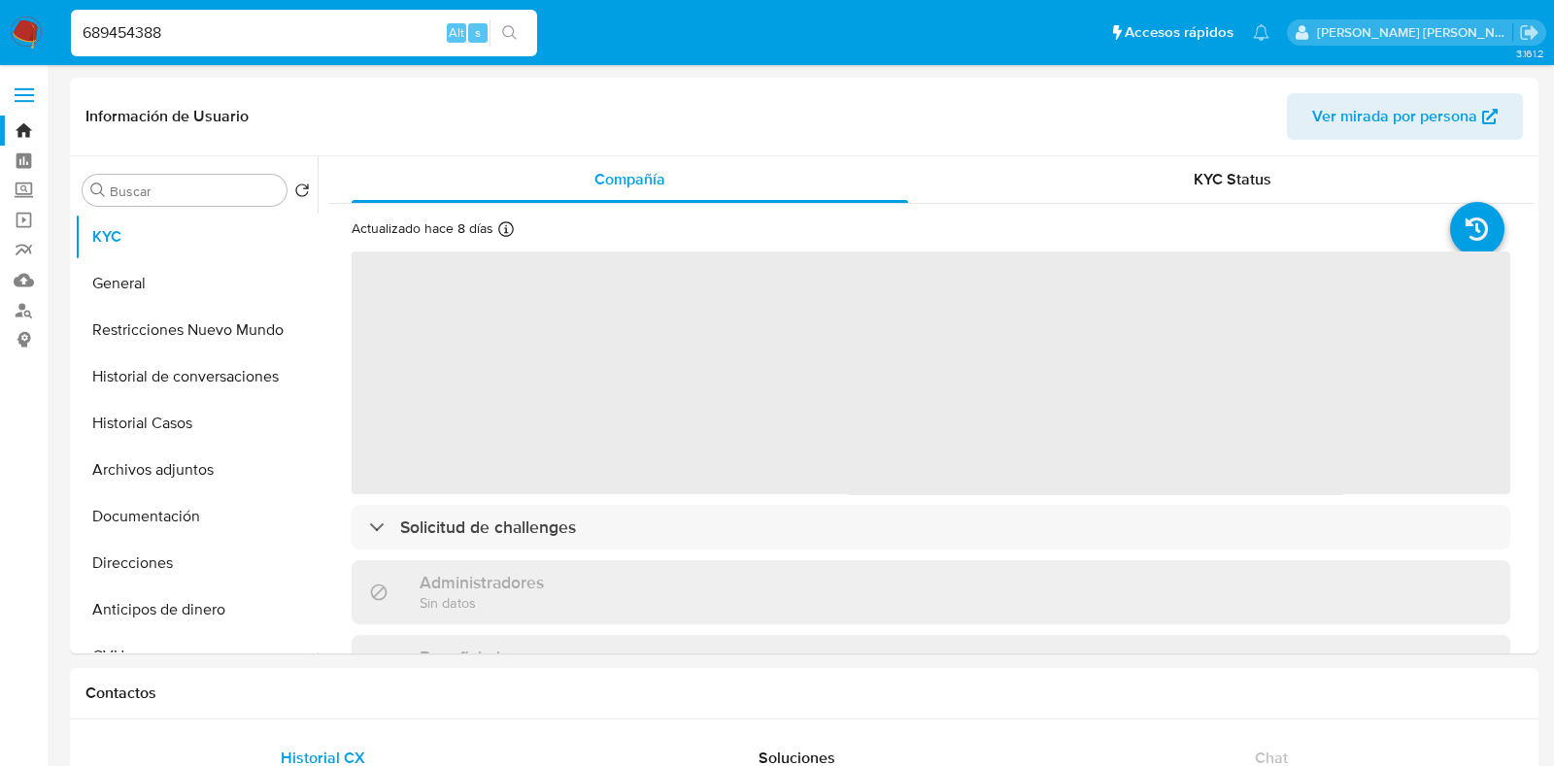
select select "10"
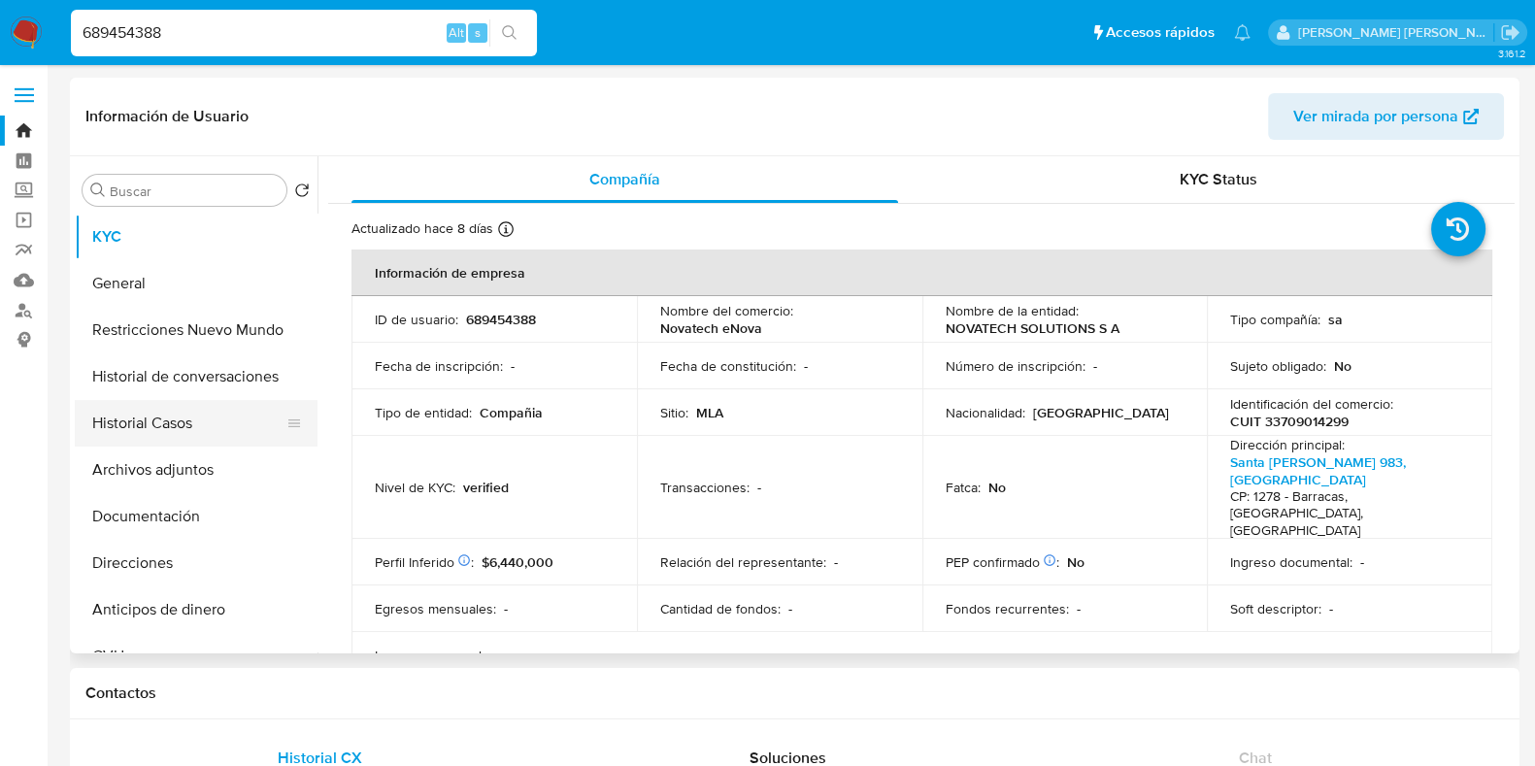
click at [215, 424] on button "Historial Casos" at bounding box center [188, 423] width 227 height 47
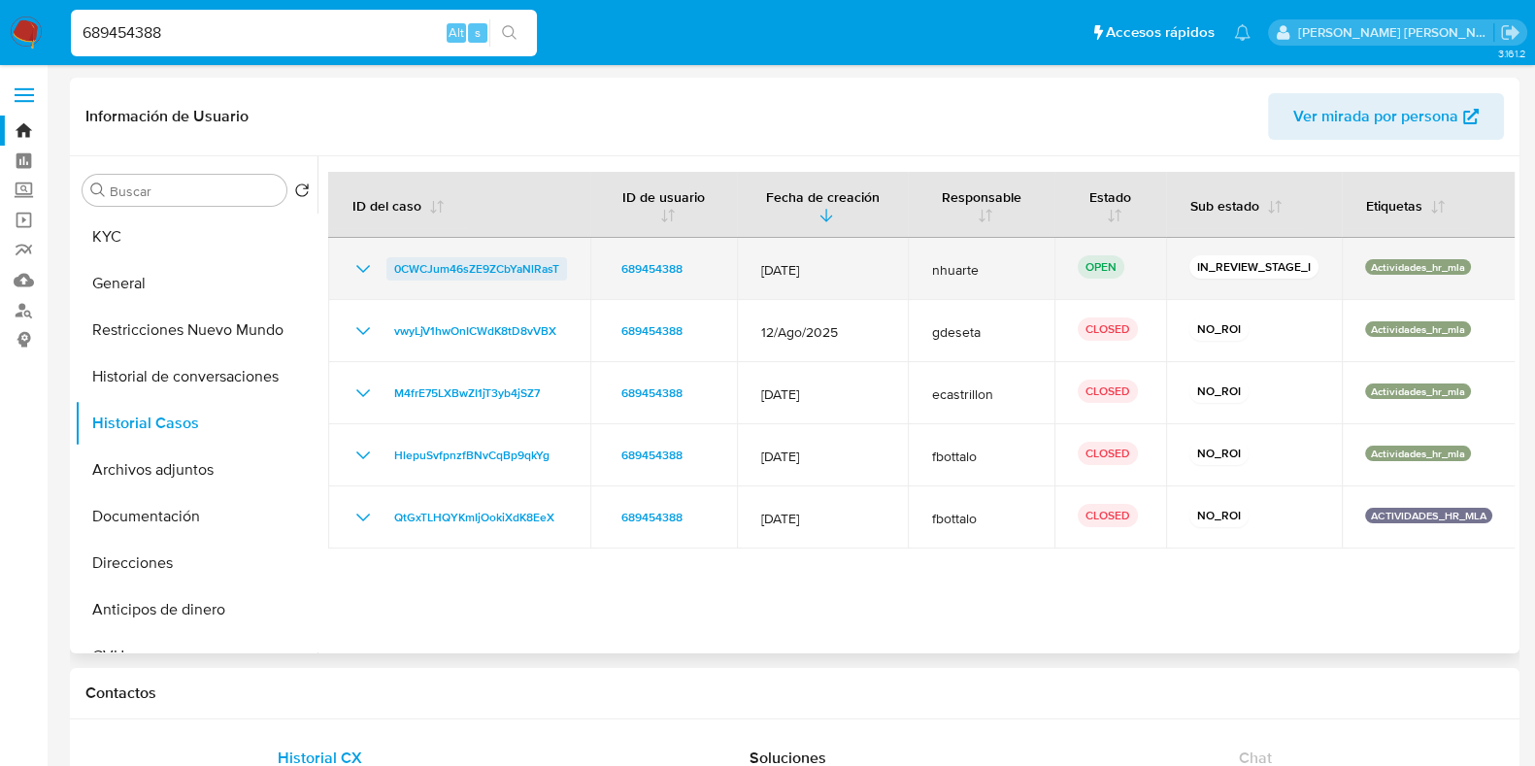
click at [493, 270] on span "0CWCJum46sZE9ZCbYaNlRasT" at bounding box center [476, 268] width 165 height 23
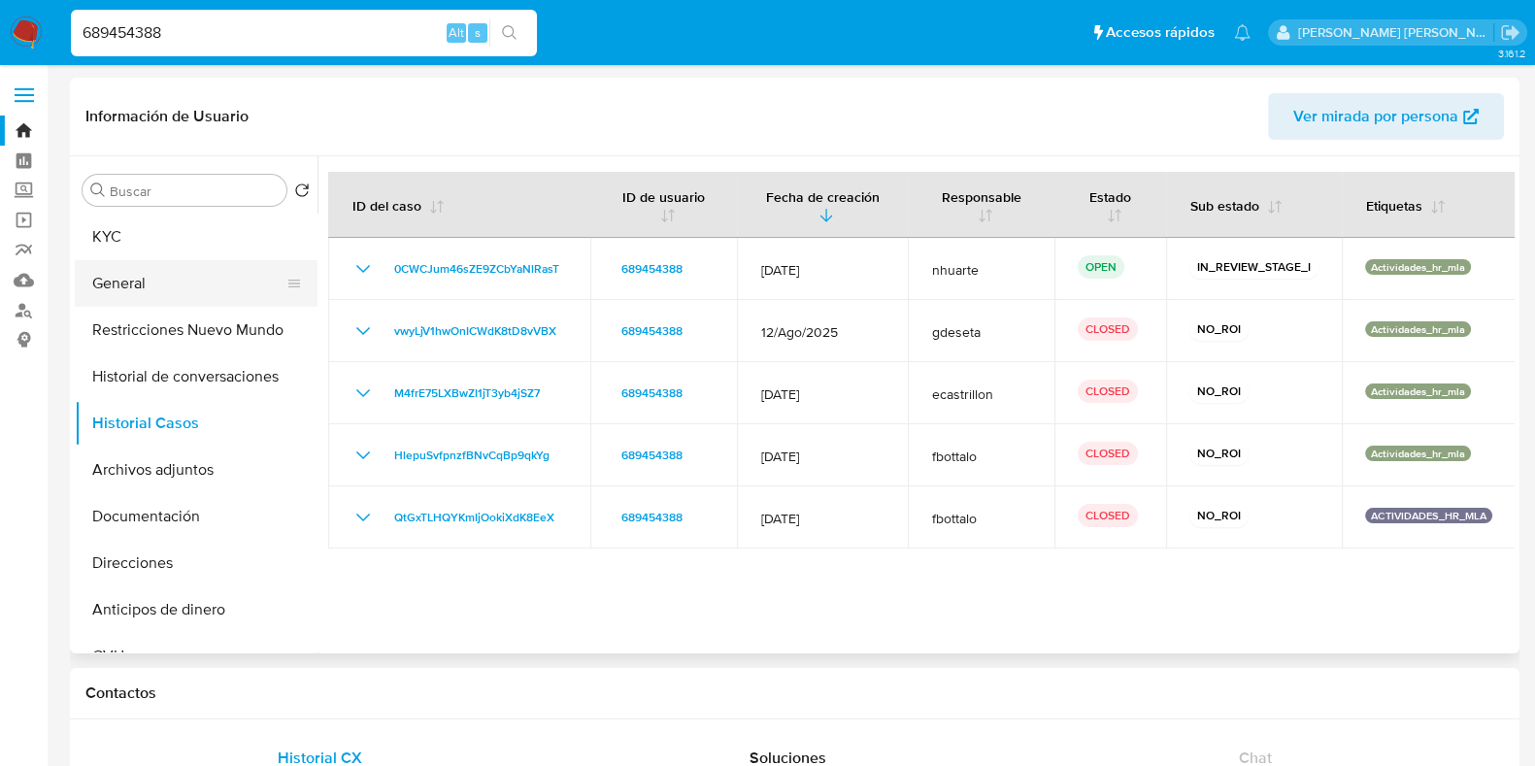
click at [126, 299] on button "General" at bounding box center [188, 283] width 227 height 47
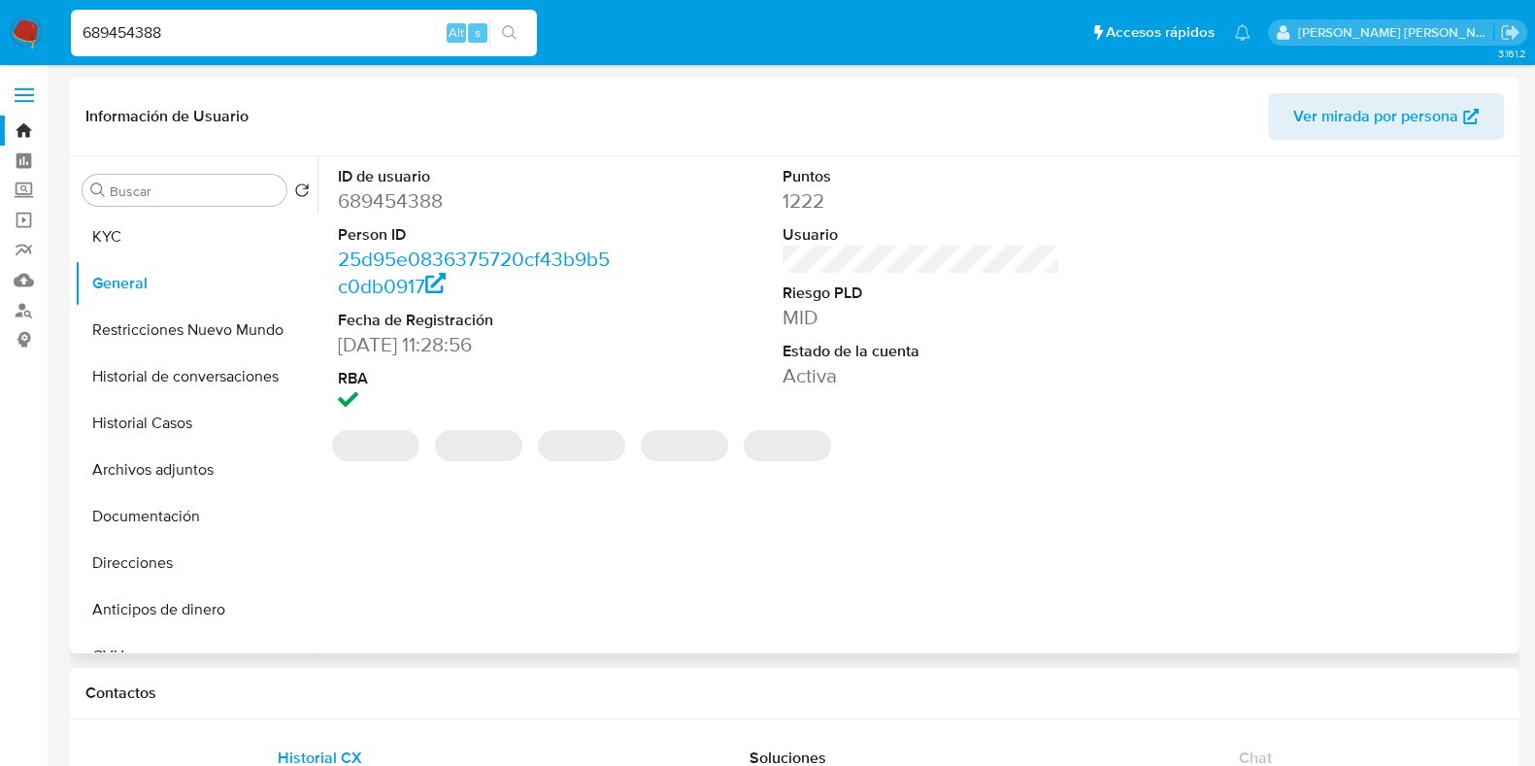
click at [407, 200] on dd "689454388" at bounding box center [477, 200] width 278 height 27
copy dd "689454388"
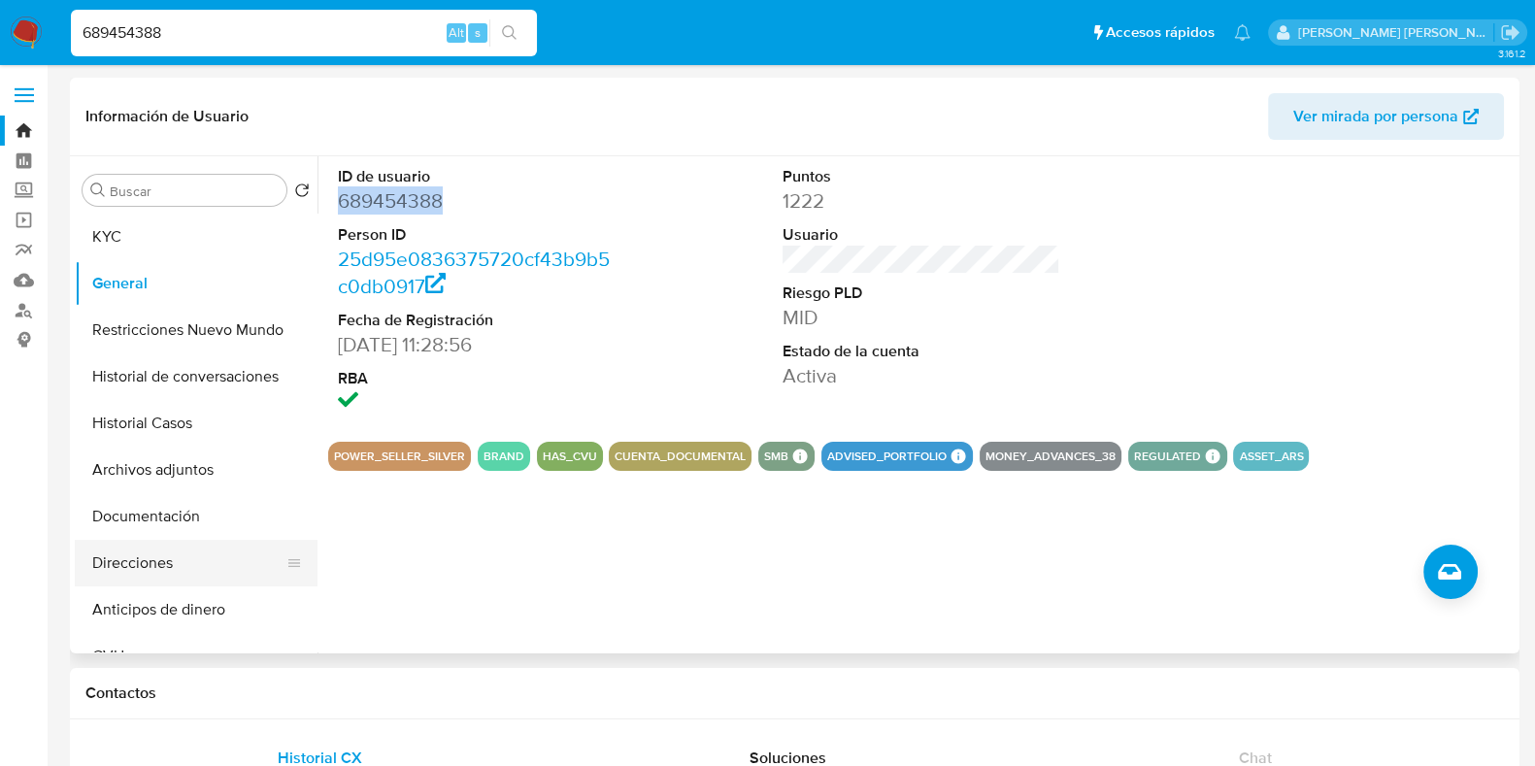
click at [188, 560] on button "Direcciones" at bounding box center [188, 563] width 227 height 47
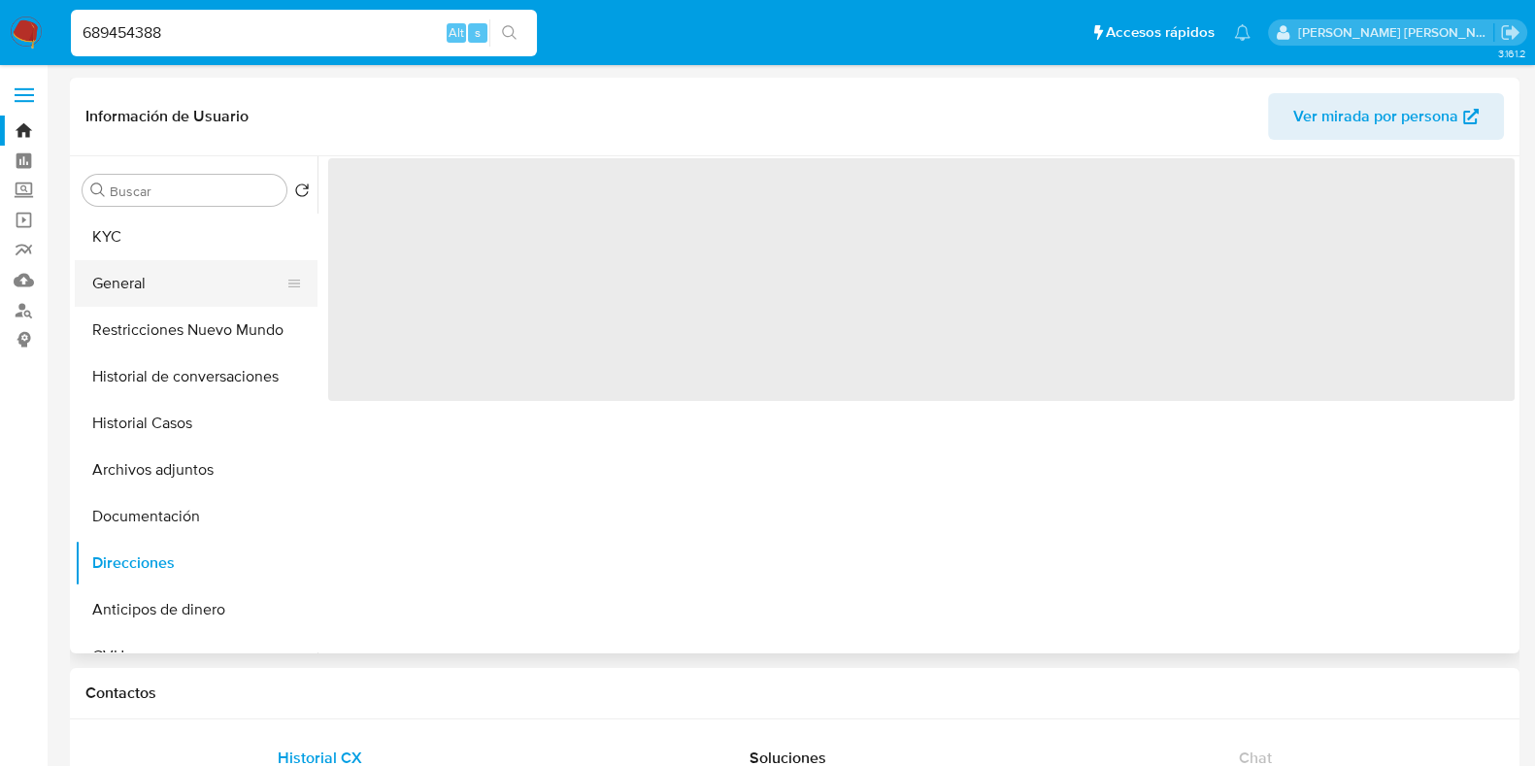
click at [187, 285] on button "General" at bounding box center [188, 283] width 227 height 47
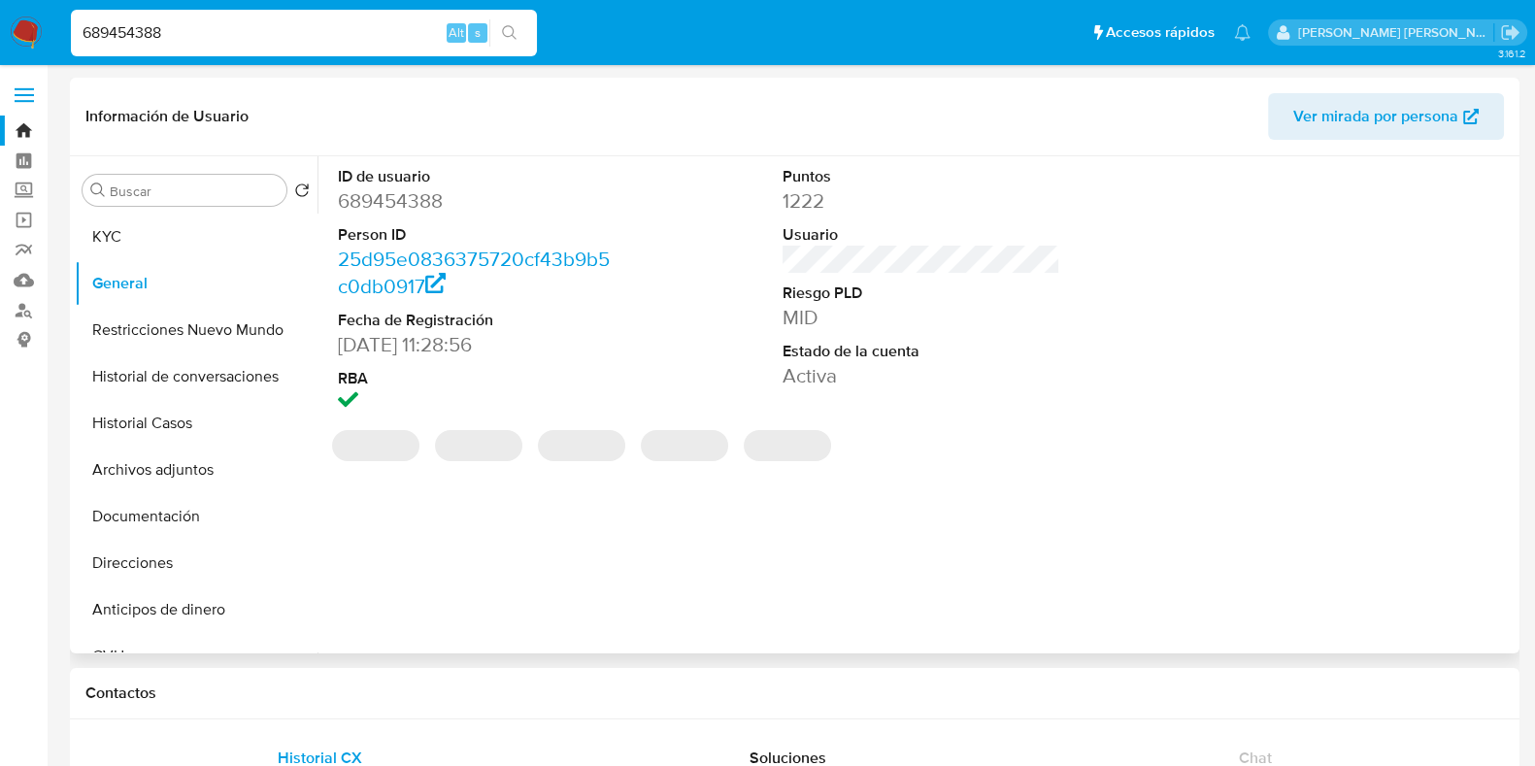
click at [415, 194] on dd "689454388" at bounding box center [477, 200] width 278 height 27
click at [189, 223] on button "KYC" at bounding box center [188, 237] width 227 height 47
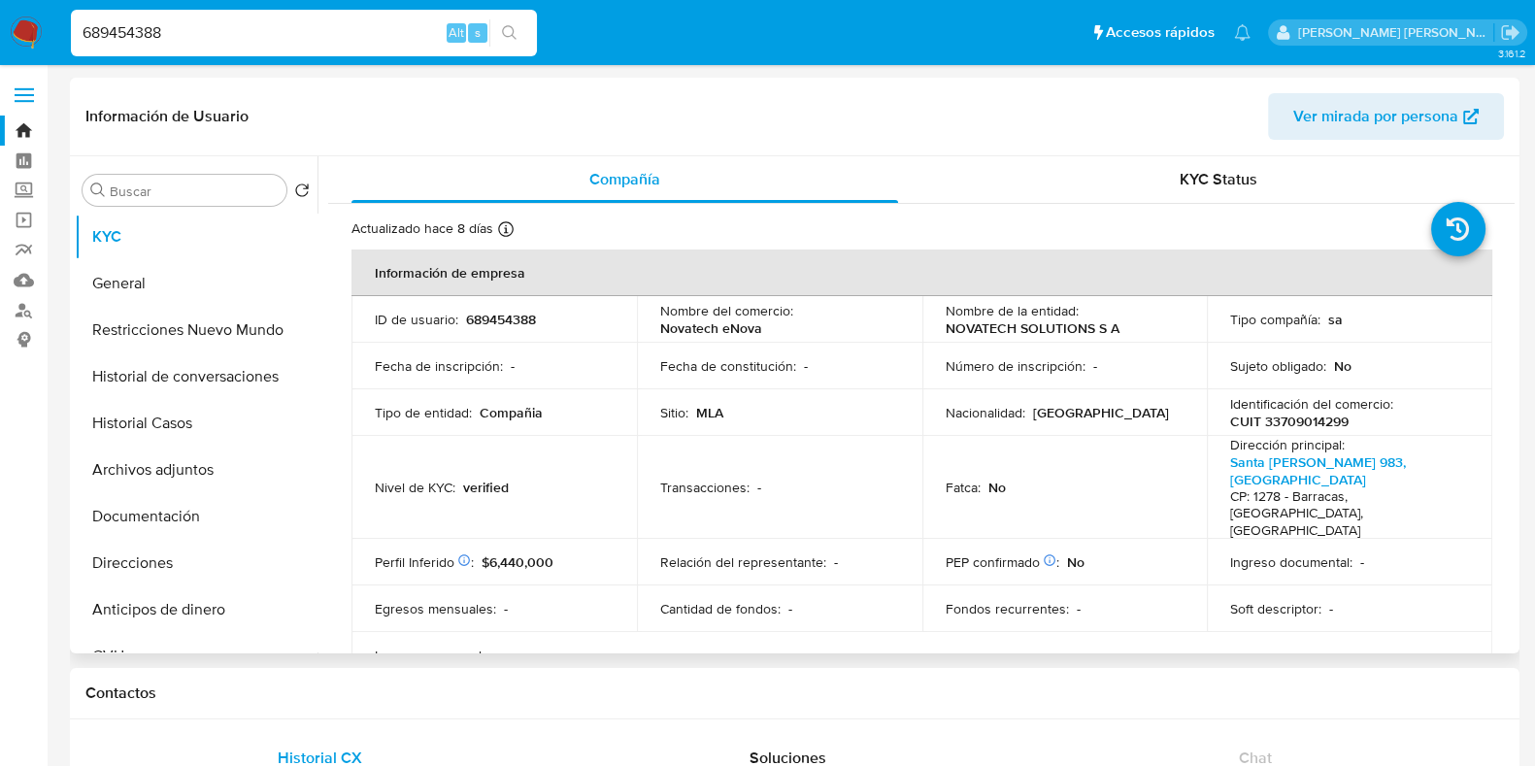
click at [1272, 421] on p "CUIT 33709014299" at bounding box center [1289, 421] width 118 height 17
copy p "33709014299"
click at [173, 525] on button "Documentación" at bounding box center [188, 516] width 227 height 47
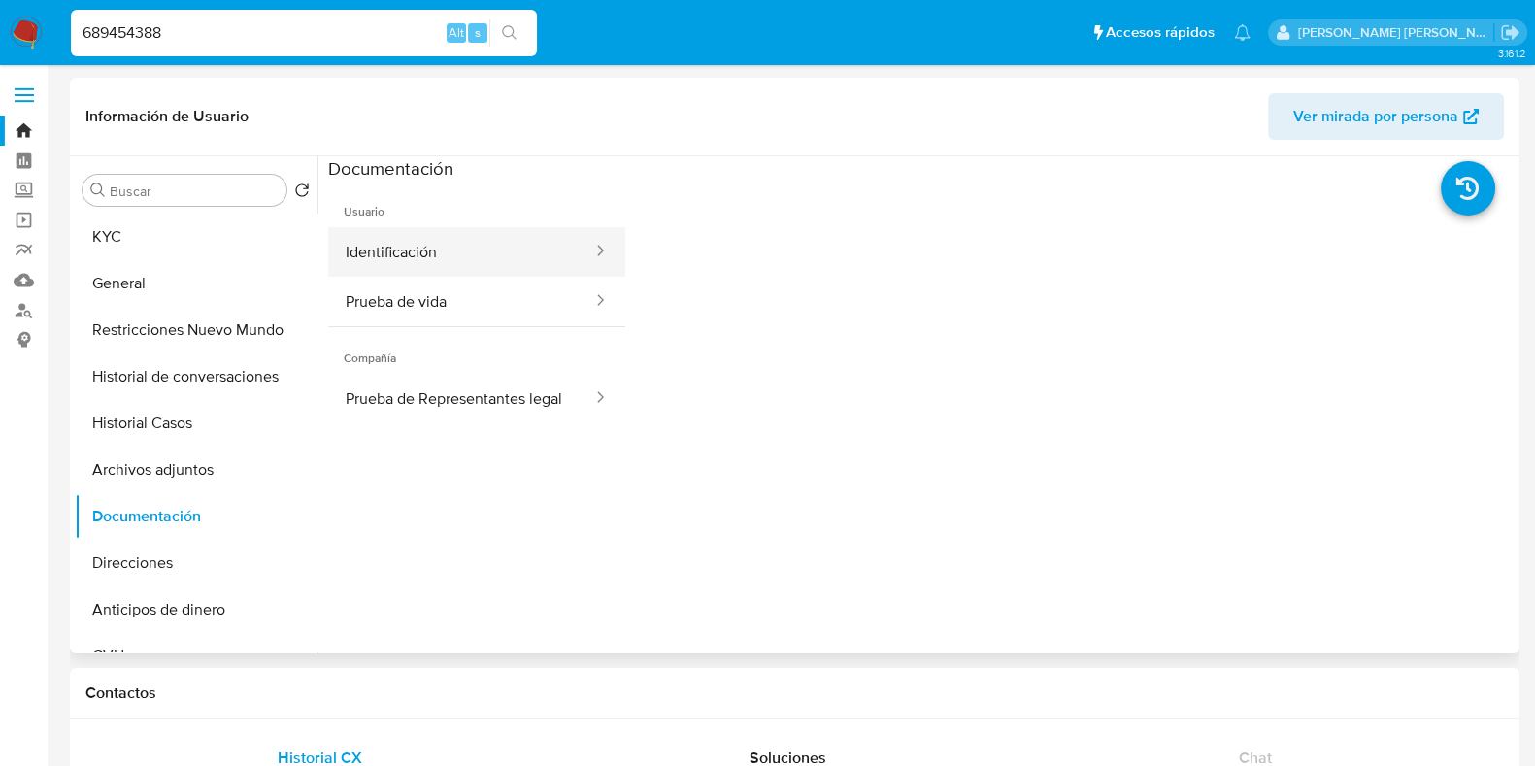
click at [461, 245] on button "Identificación" at bounding box center [461, 252] width 266 height 50
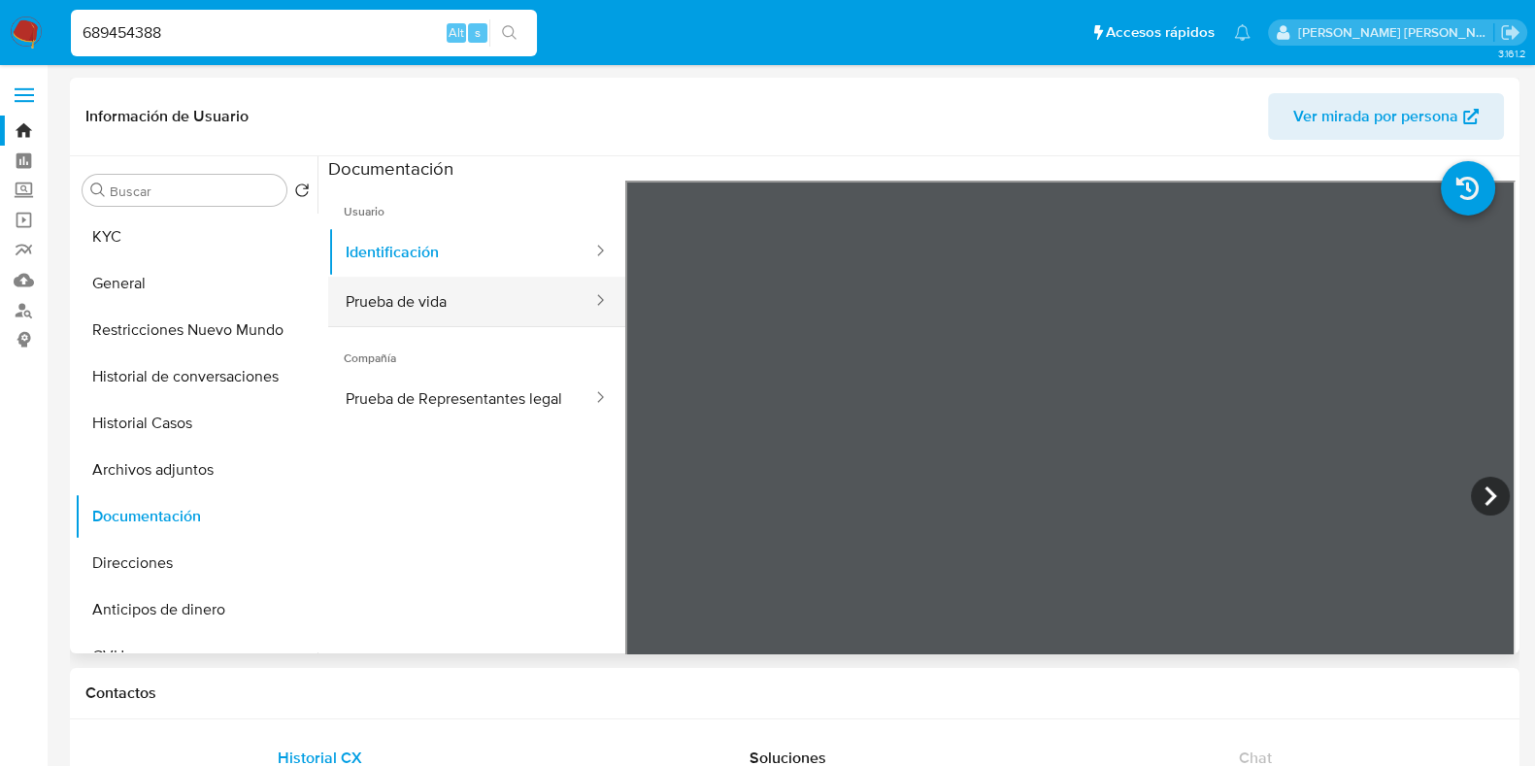
click at [485, 301] on button "Prueba de vida" at bounding box center [461, 302] width 266 height 50
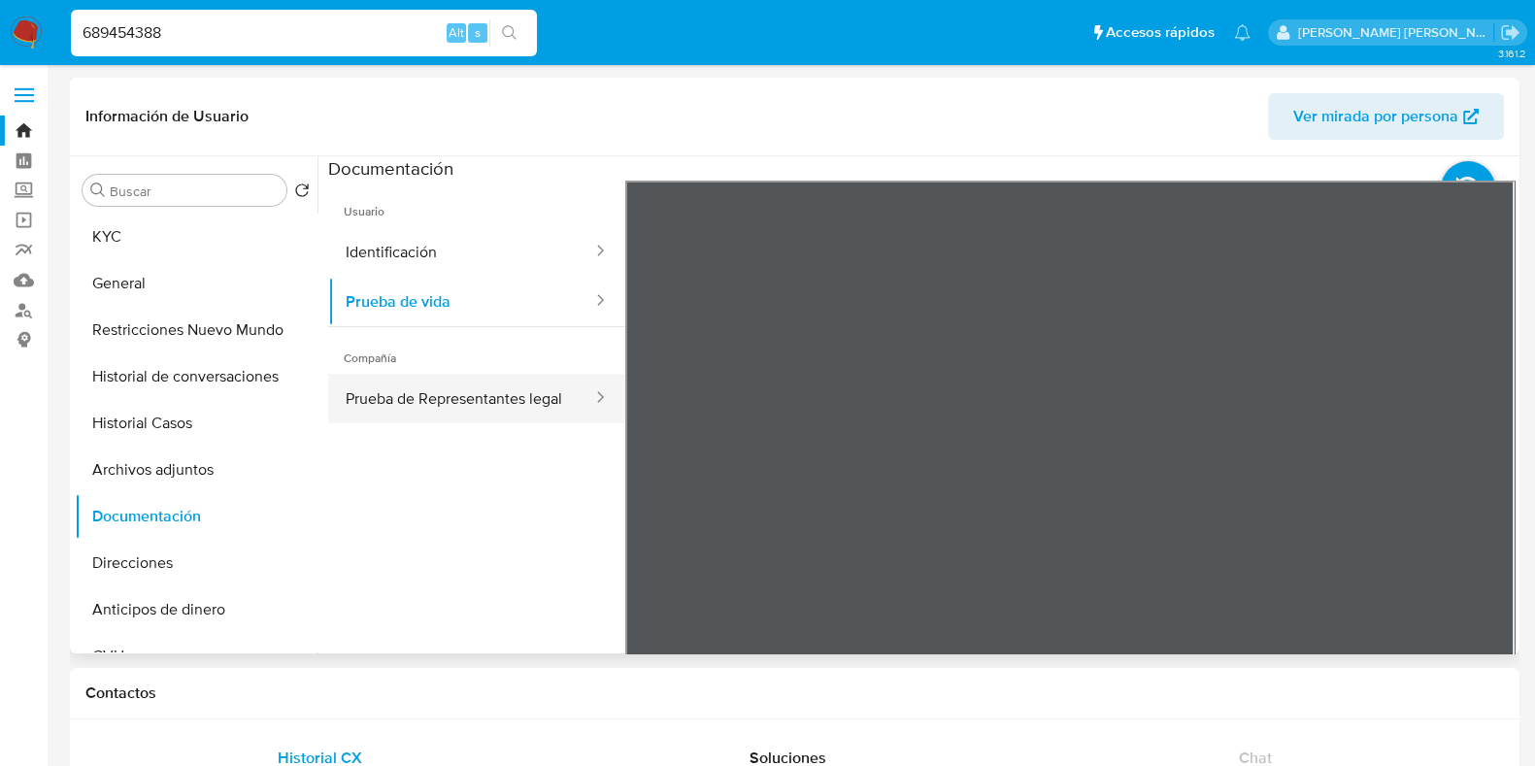
click at [487, 380] on button "Prueba de Representantes legal" at bounding box center [461, 399] width 266 height 50
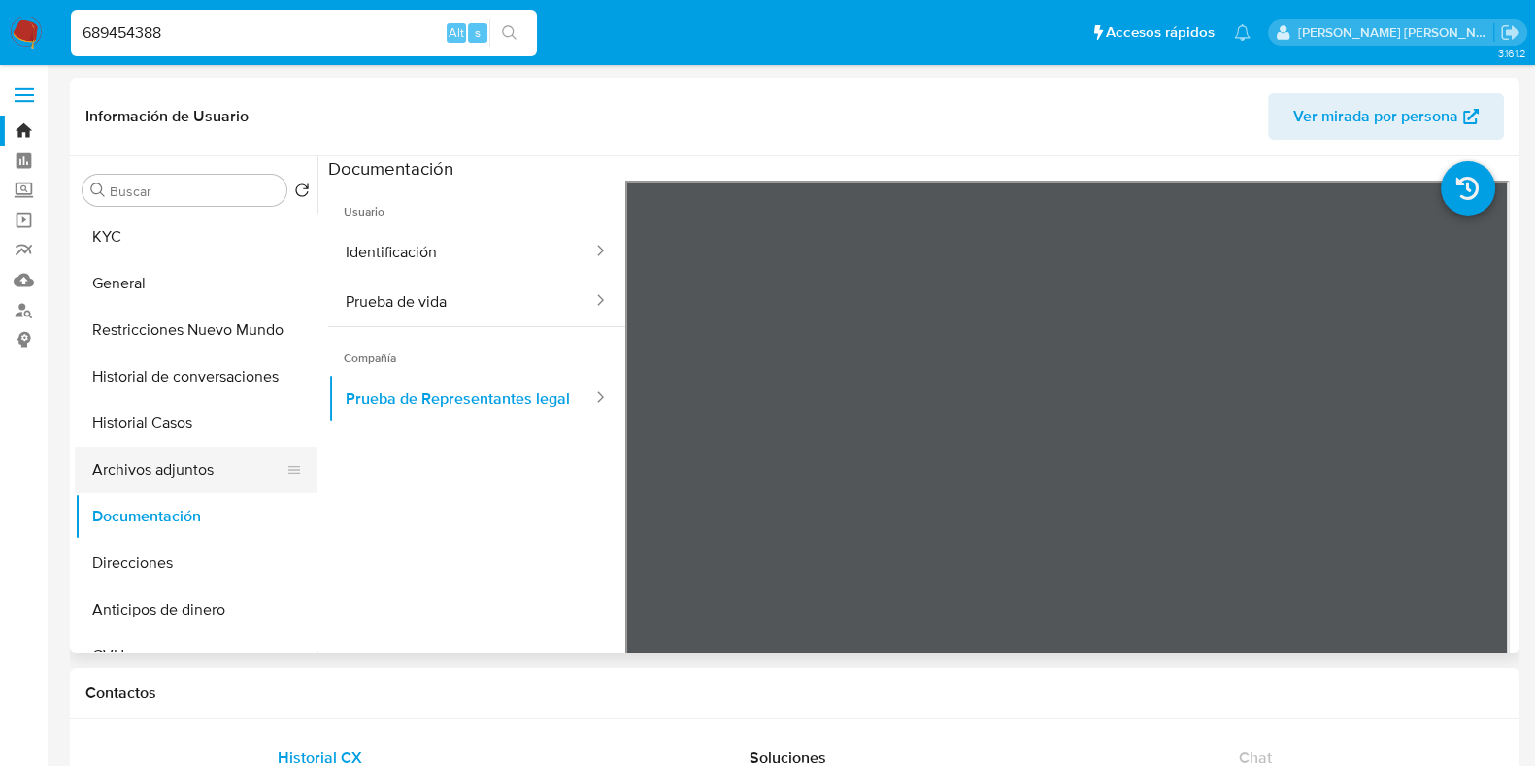
click at [147, 461] on button "Archivos adjuntos" at bounding box center [188, 470] width 227 height 47
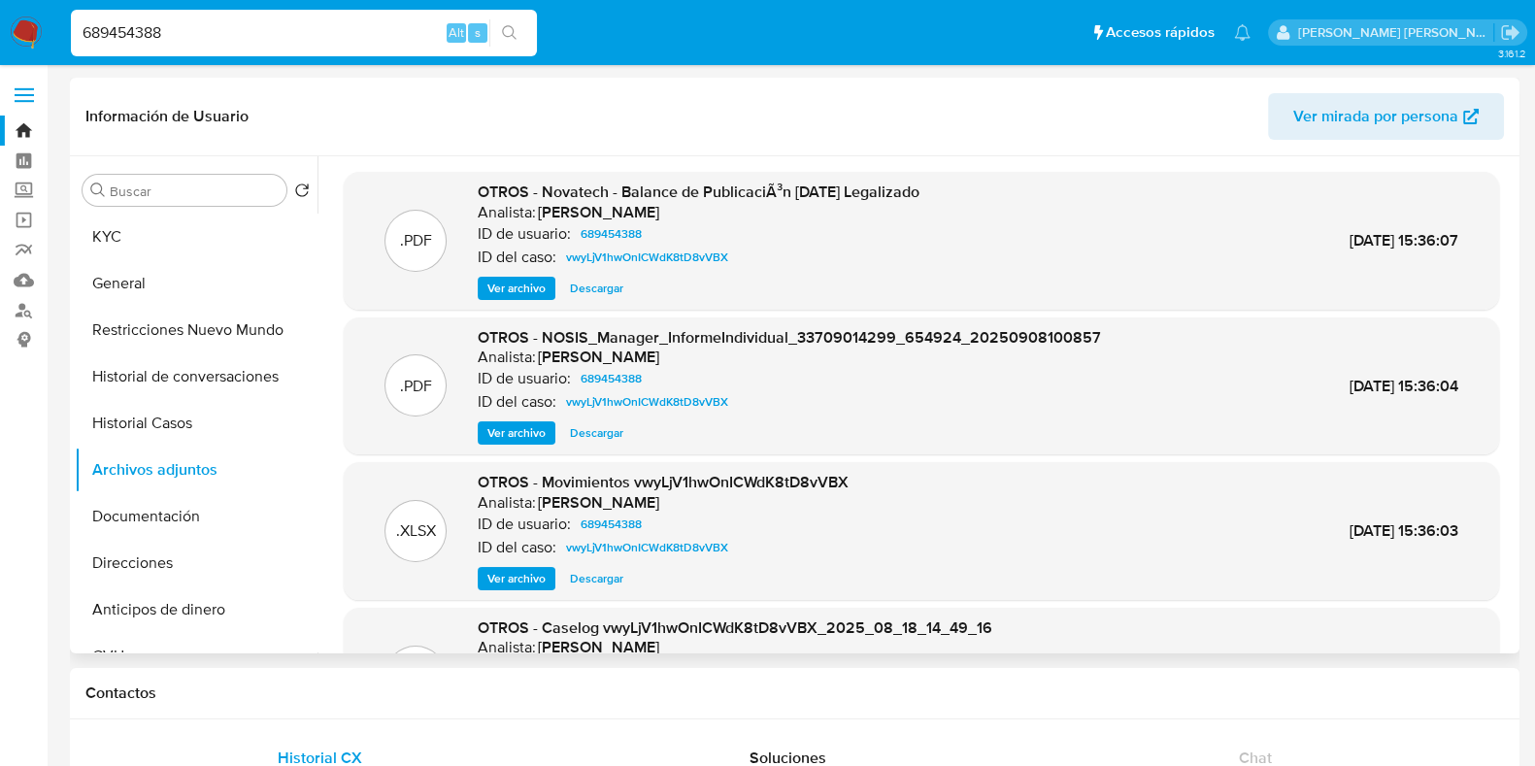
click at [594, 286] on span "Descargar" at bounding box center [596, 288] width 53 height 19
click at [526, 281] on span "Ver archivo" at bounding box center [517, 288] width 58 height 19
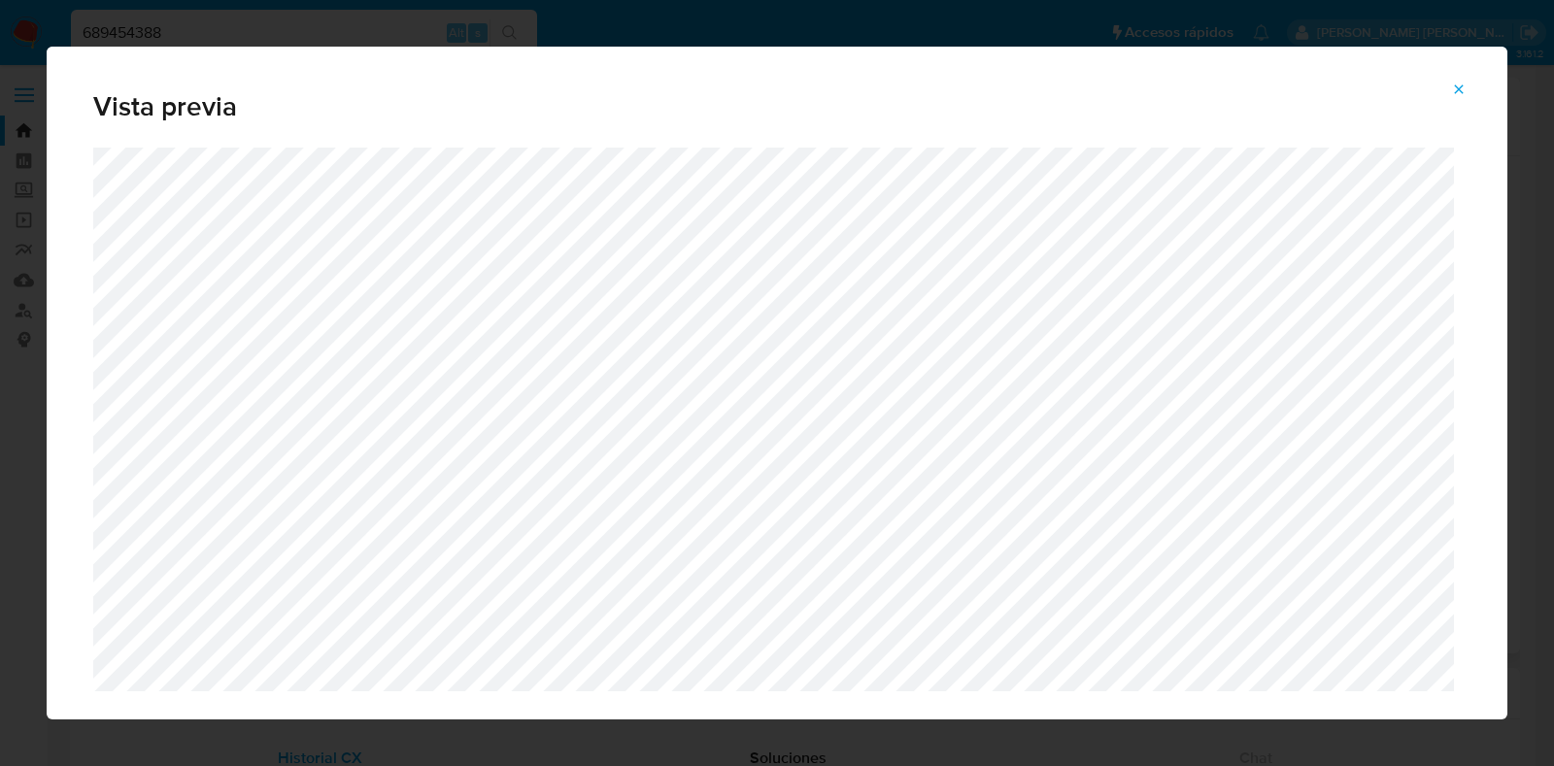
click at [1458, 89] on icon "Attachment preview" at bounding box center [1459, 88] width 9 height 9
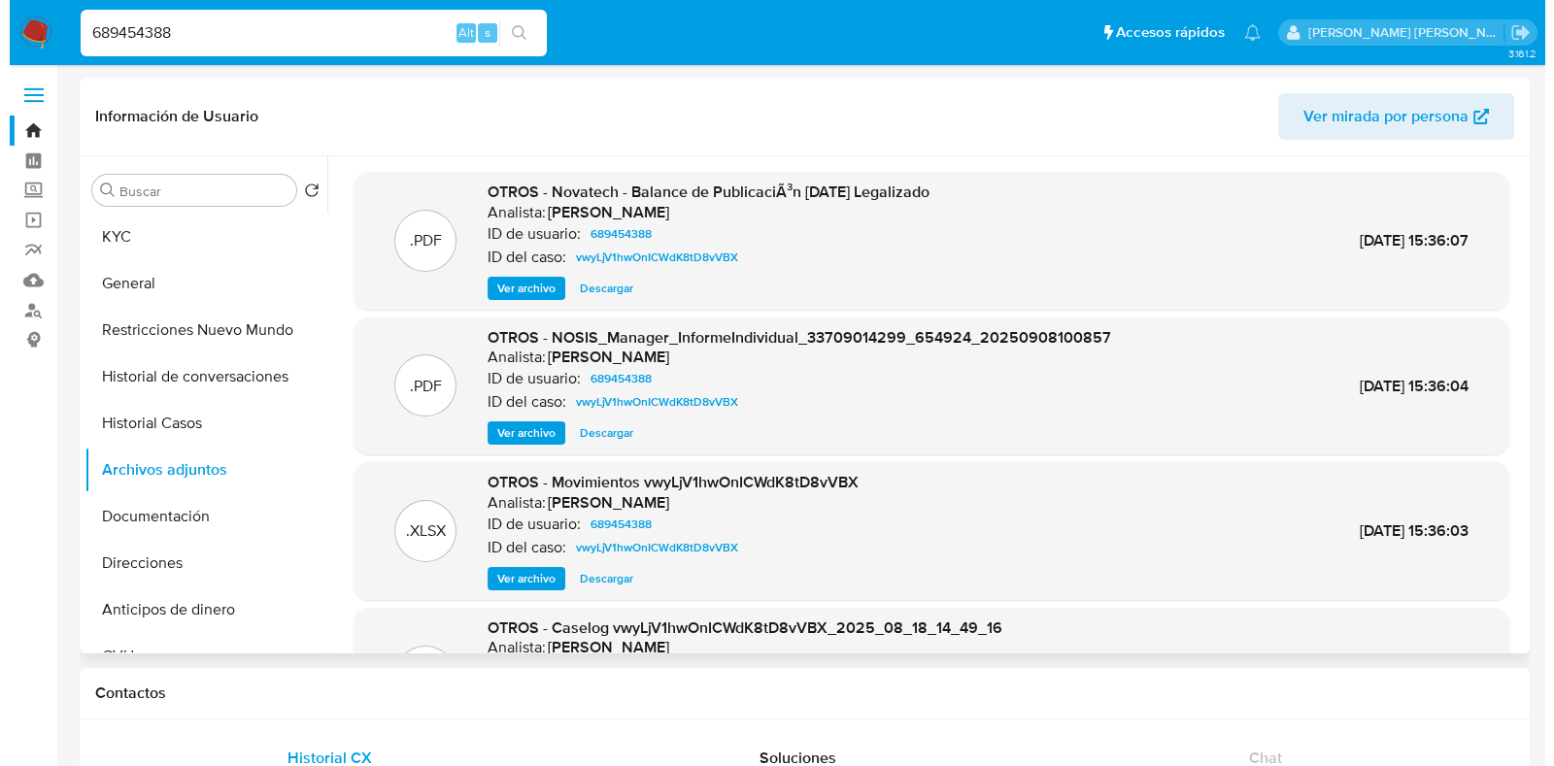
scroll to position [163, 0]
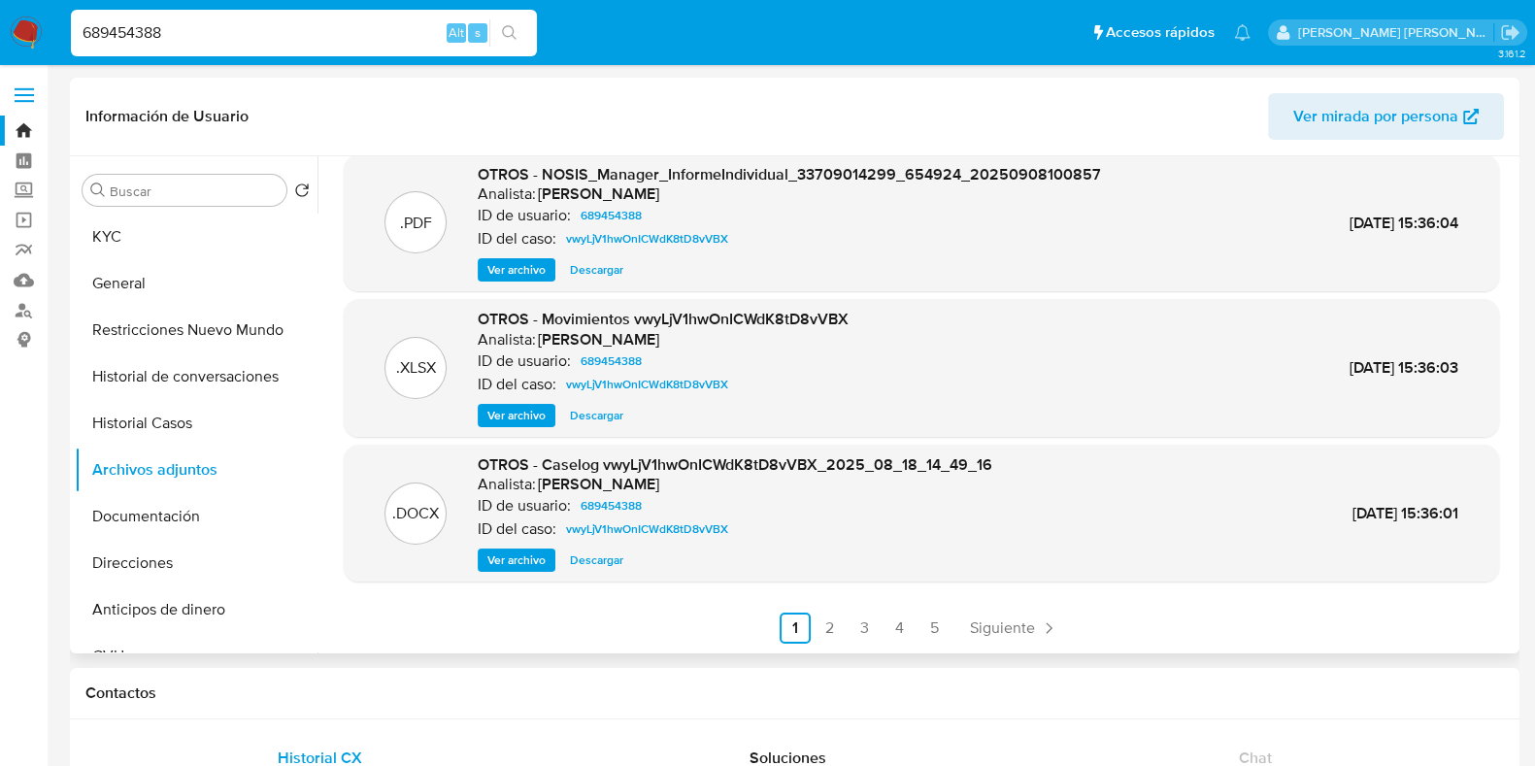
click at [512, 568] on span "Ver archivo" at bounding box center [517, 560] width 58 height 19
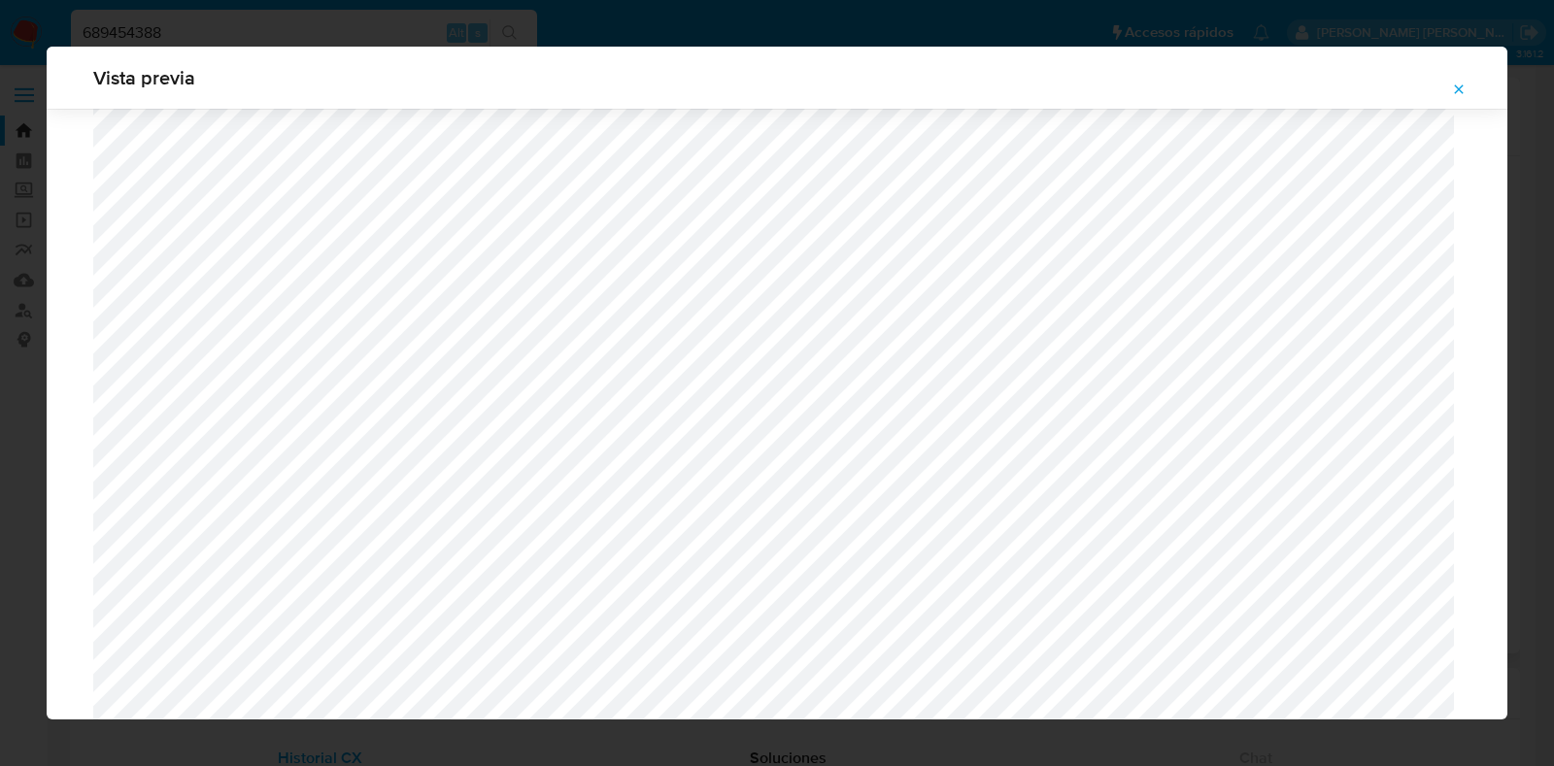
scroll to position [1538, 0]
click at [1458, 85] on icon "Attachment preview" at bounding box center [1459, 90] width 16 height 16
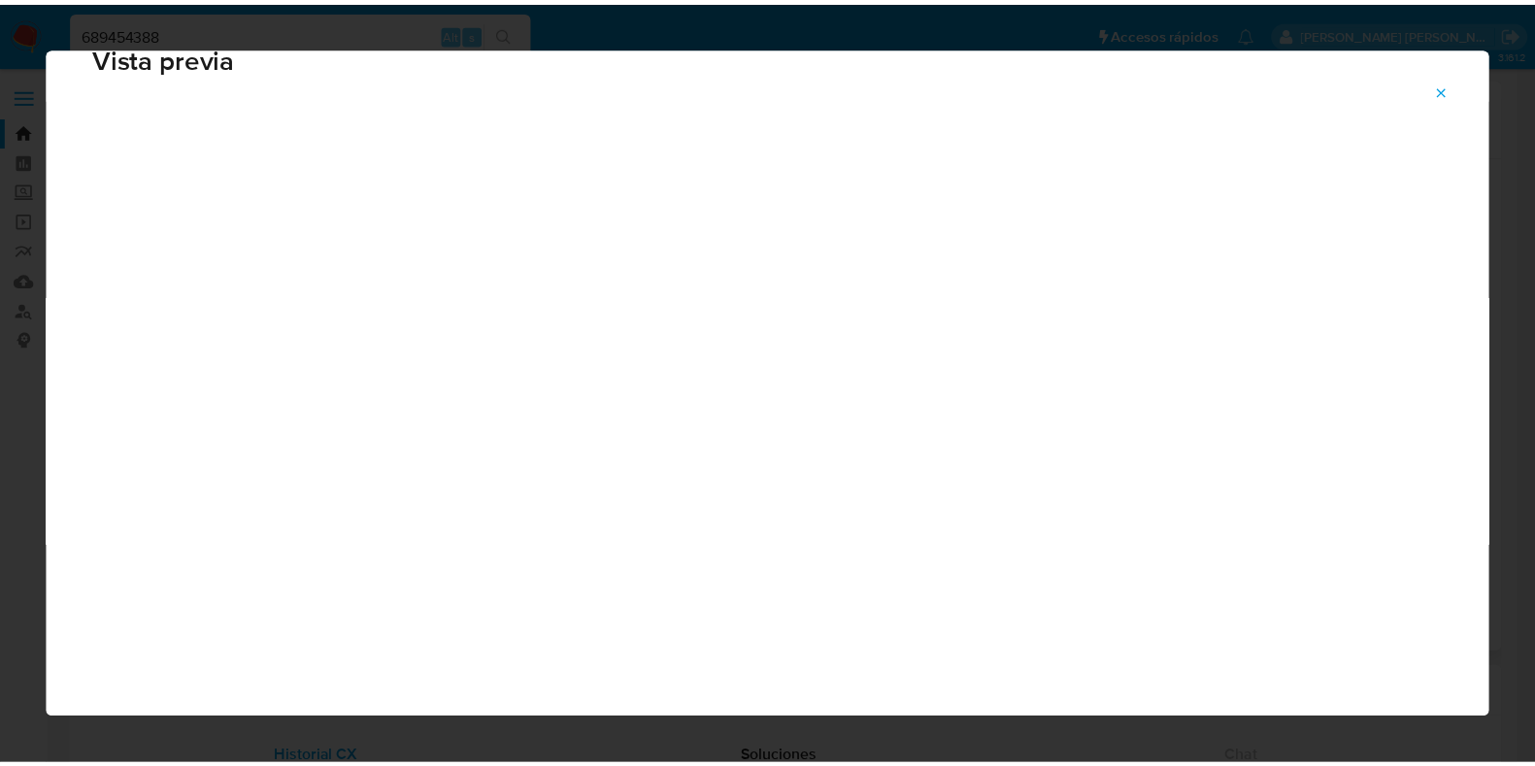
scroll to position [49, 0]
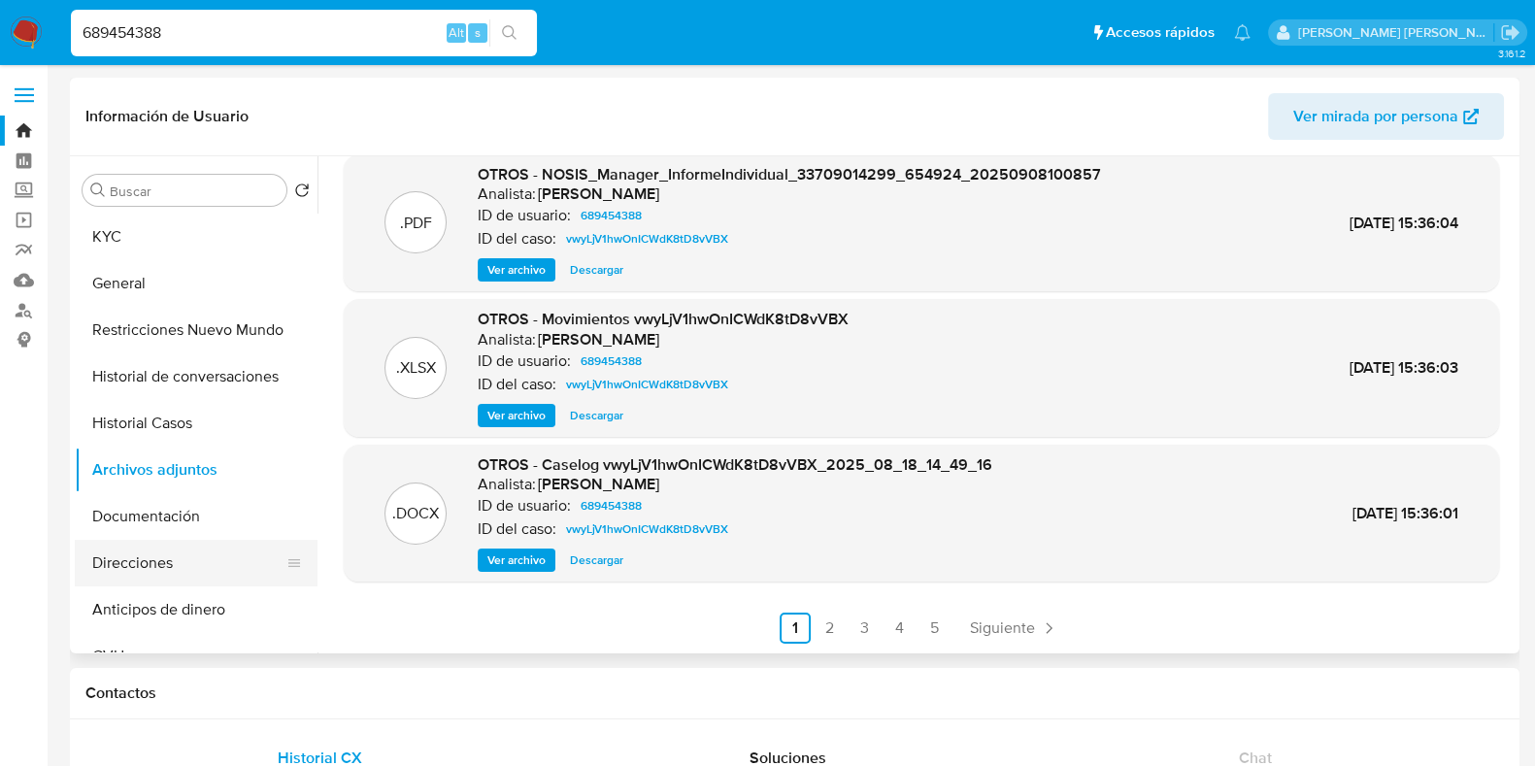
drag, startPoint x: 201, startPoint y: 564, endPoint x: 217, endPoint y: 554, distance: 18.9
click at [201, 564] on button "Direcciones" at bounding box center [188, 563] width 227 height 47
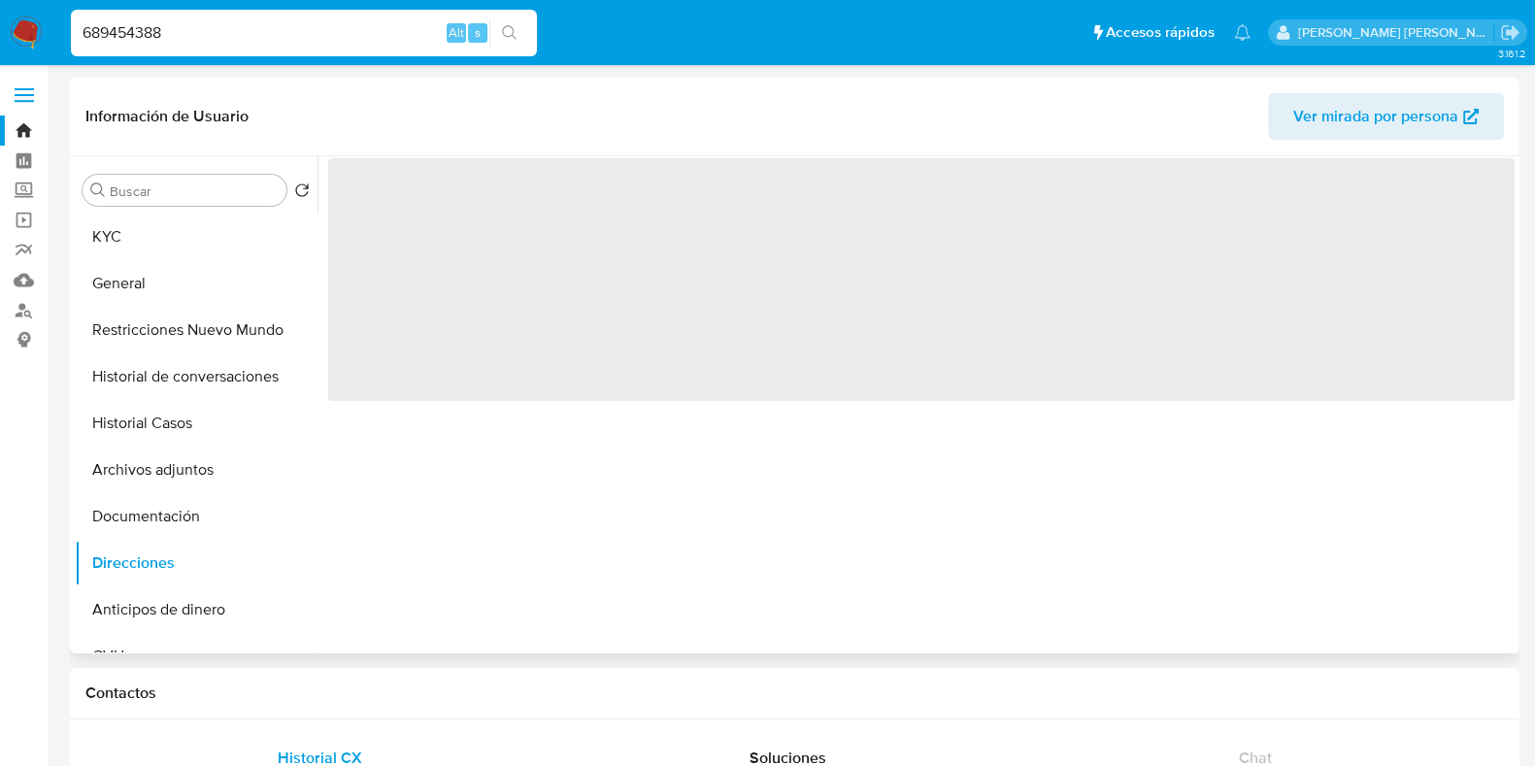
scroll to position [0, 0]
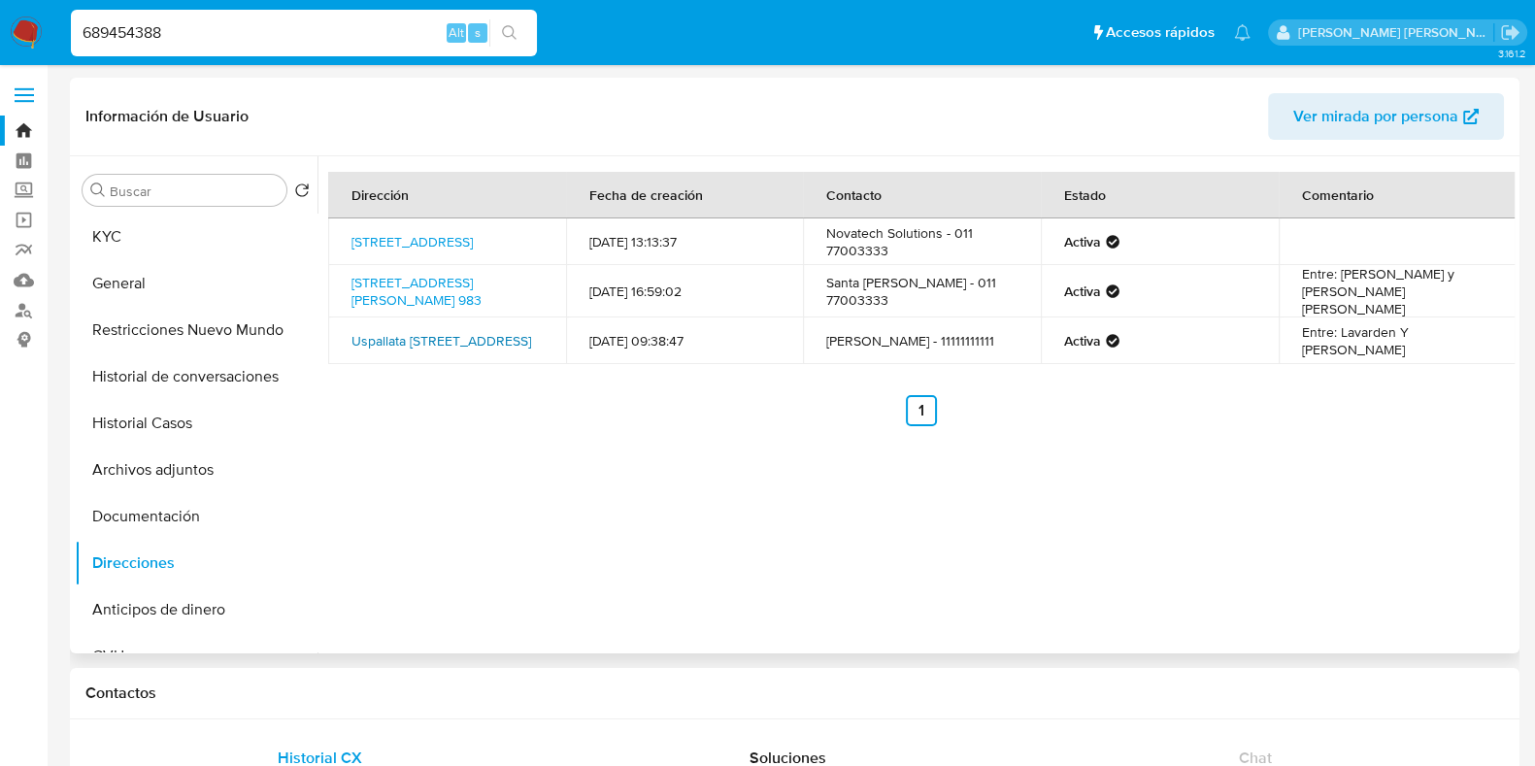
click at [447, 331] on link "Uspallata 2766, Parque Patricios, Capital Federal, 1437, Argentina 2766" at bounding box center [442, 340] width 180 height 19
click at [139, 245] on button "KYC" at bounding box center [188, 237] width 227 height 47
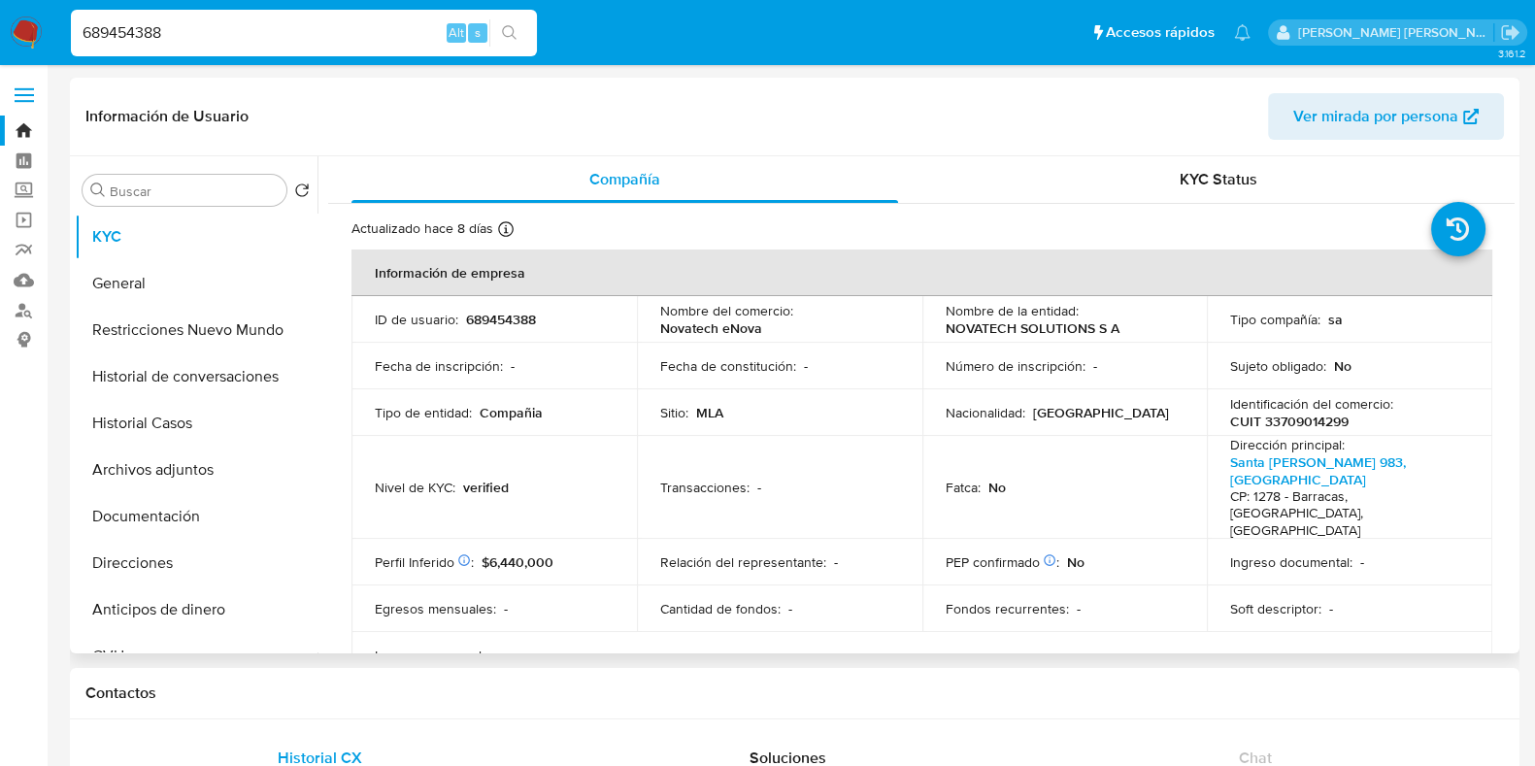
scroll to position [485, 0]
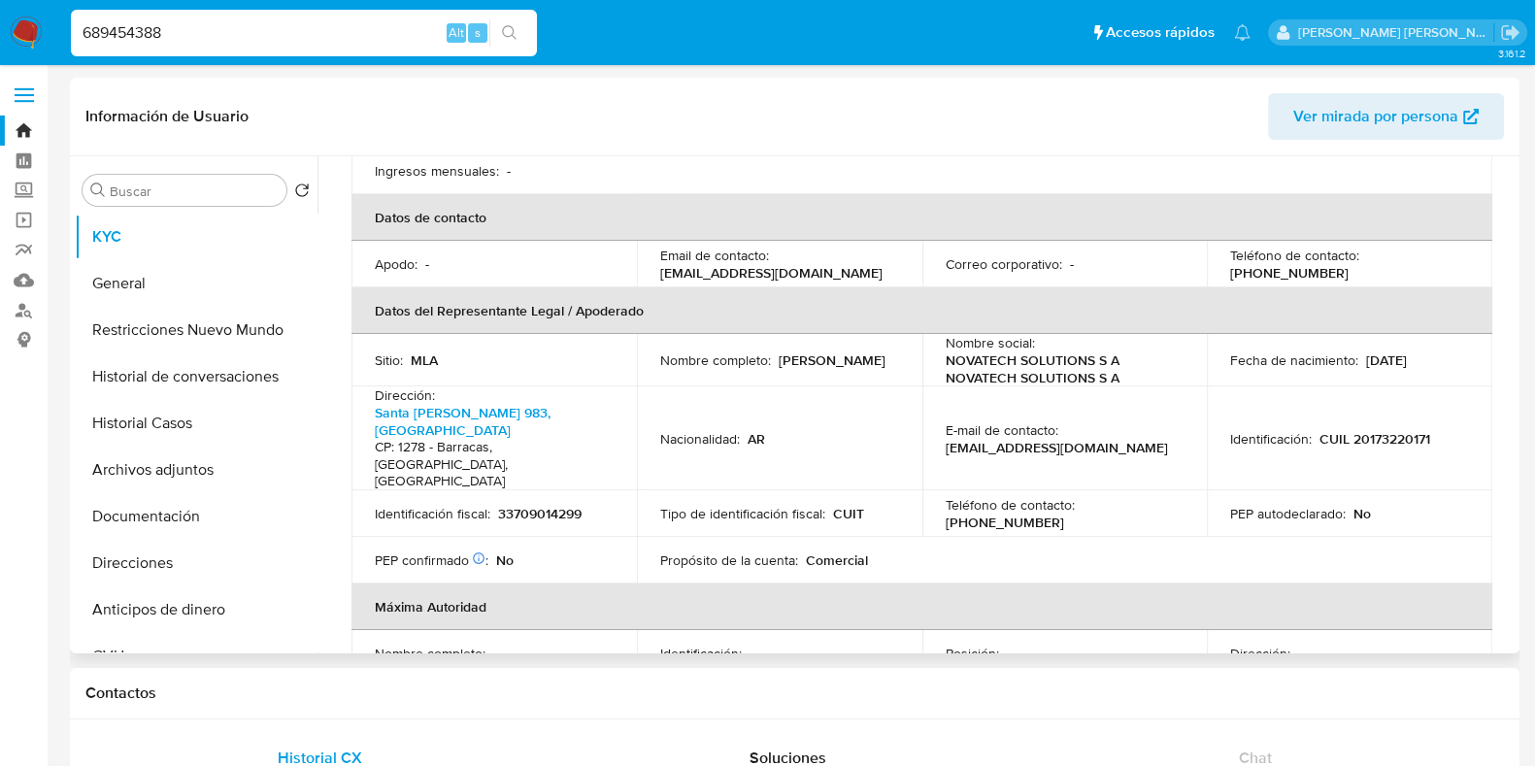
drag, startPoint x: 775, startPoint y: 320, endPoint x: 890, endPoint y: 322, distance: 114.6
click at [890, 352] on div "Nombre completo : Jose Luis Maglio" at bounding box center [779, 360] width 239 height 17
copy p "Jose Luis Maglio"
click at [1420, 430] on p "CUIL 20173220171" at bounding box center [1375, 438] width 111 height 17
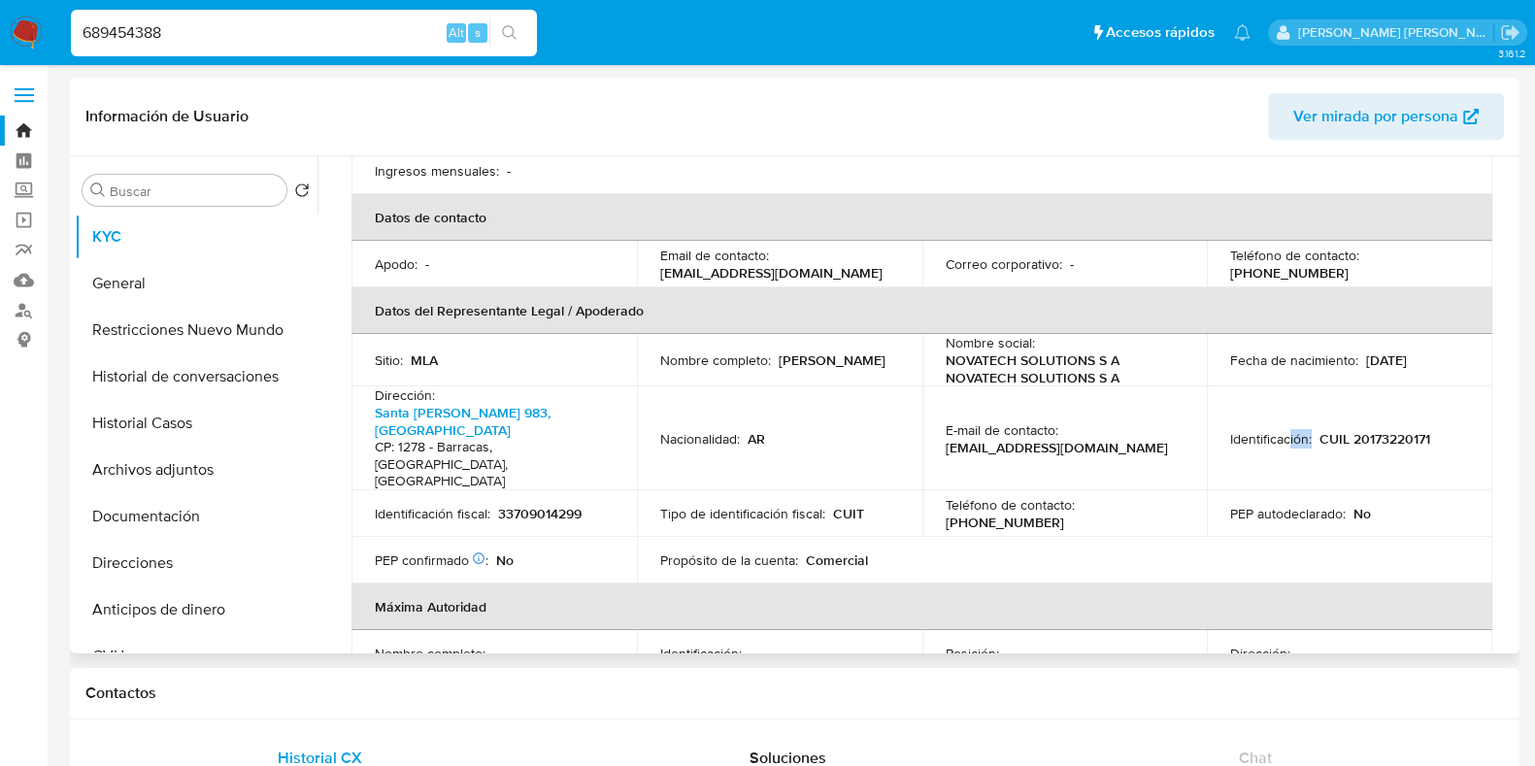
drag, startPoint x: 1421, startPoint y: 382, endPoint x: 1280, endPoint y: 398, distance: 141.8
click at [1283, 396] on td "Identificación : CUIL 20173220171" at bounding box center [1350, 439] width 286 height 104
click at [1372, 430] on p "CUIL 20173220171" at bounding box center [1375, 438] width 111 height 17
click at [201, 526] on button "Documentación" at bounding box center [188, 516] width 227 height 47
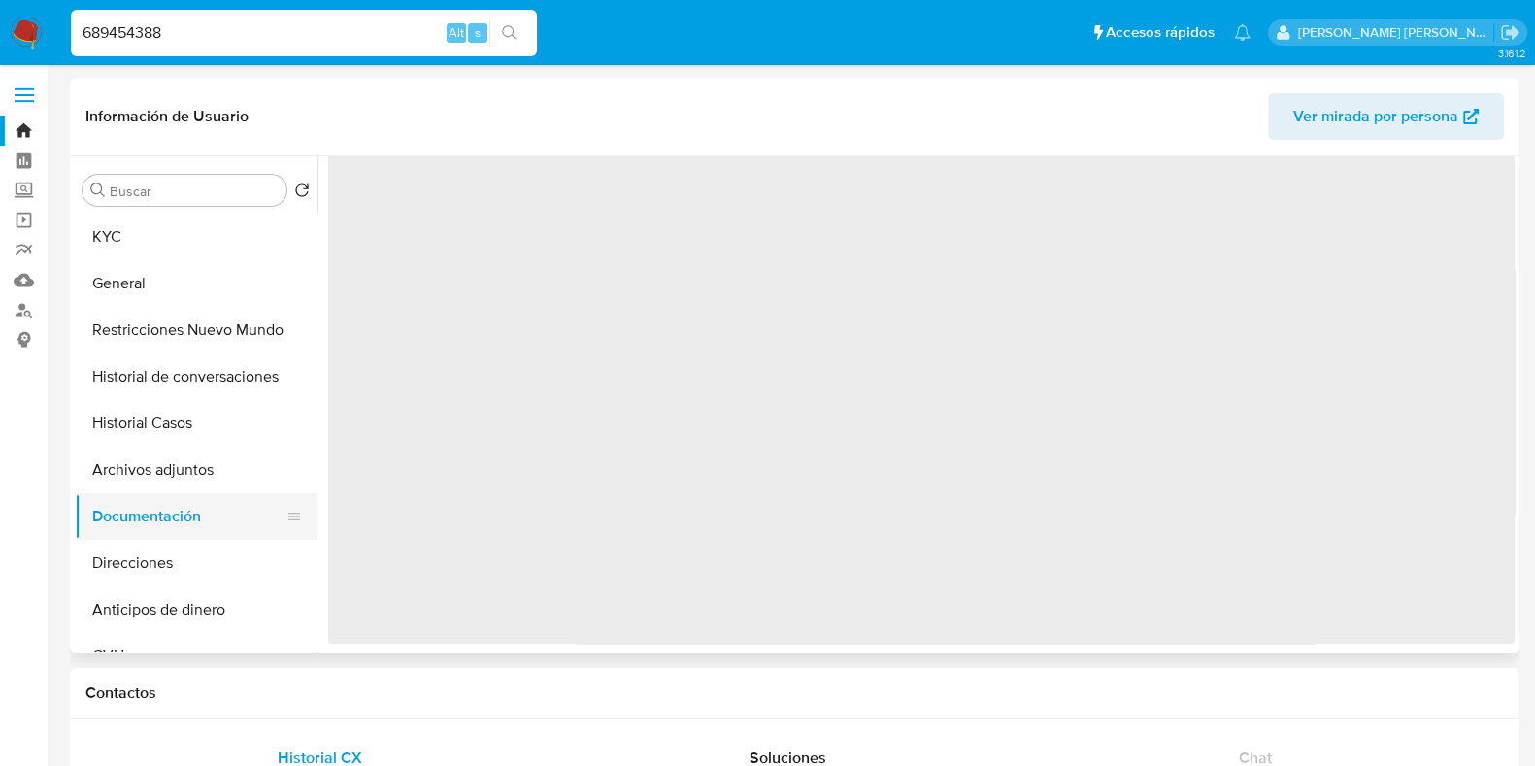
scroll to position [0, 0]
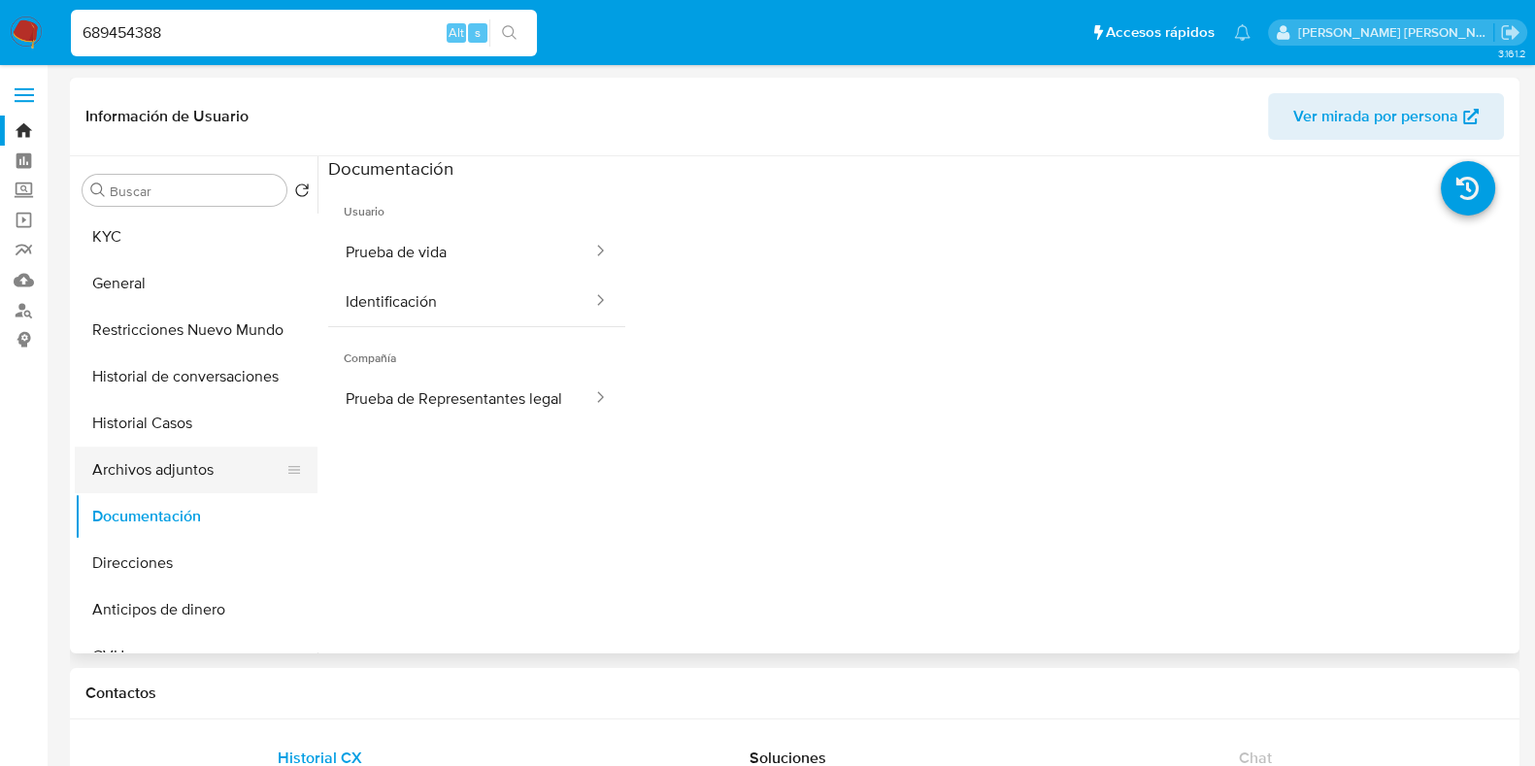
click at [202, 470] on button "Archivos adjuntos" at bounding box center [188, 470] width 227 height 47
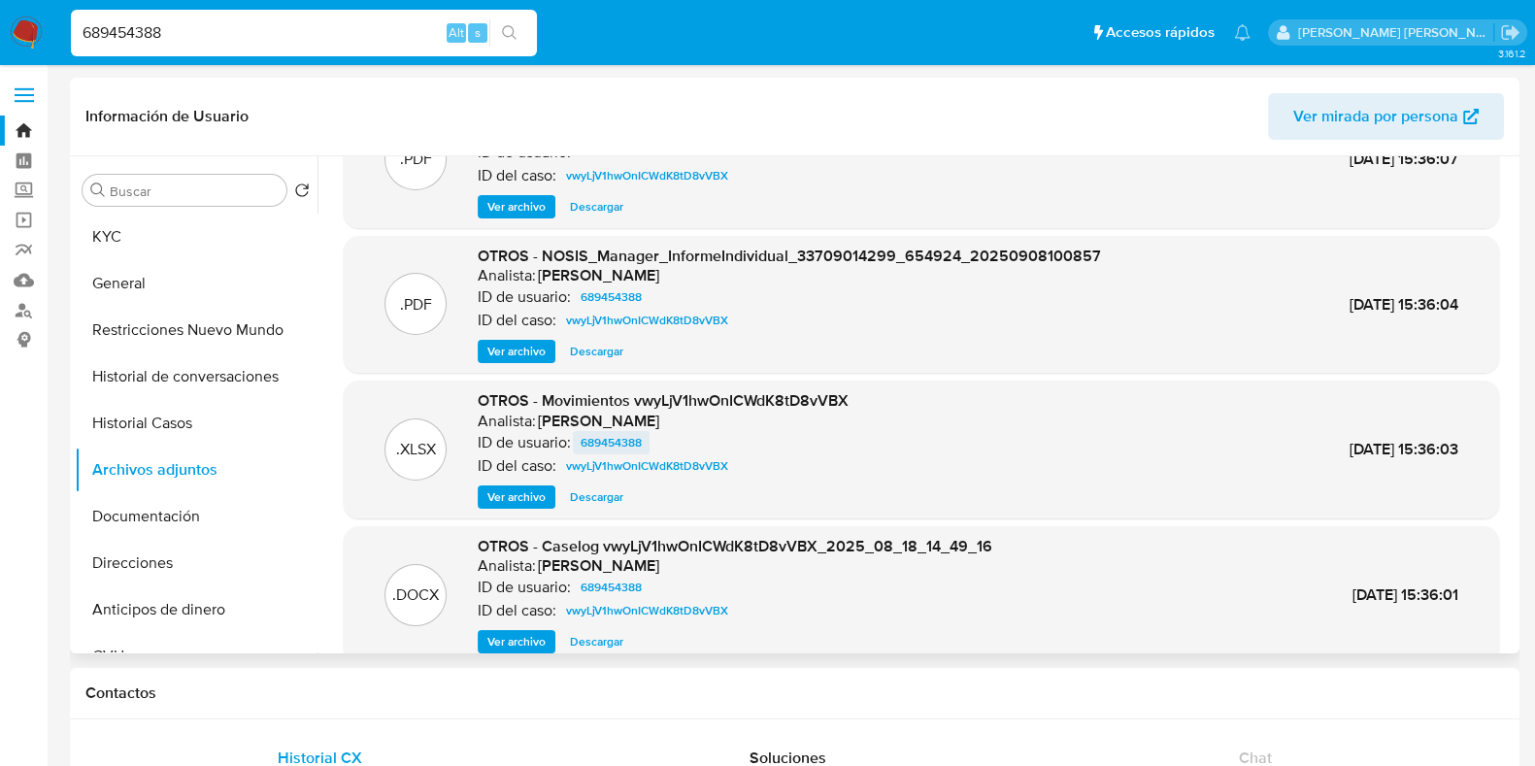
scroll to position [163, 0]
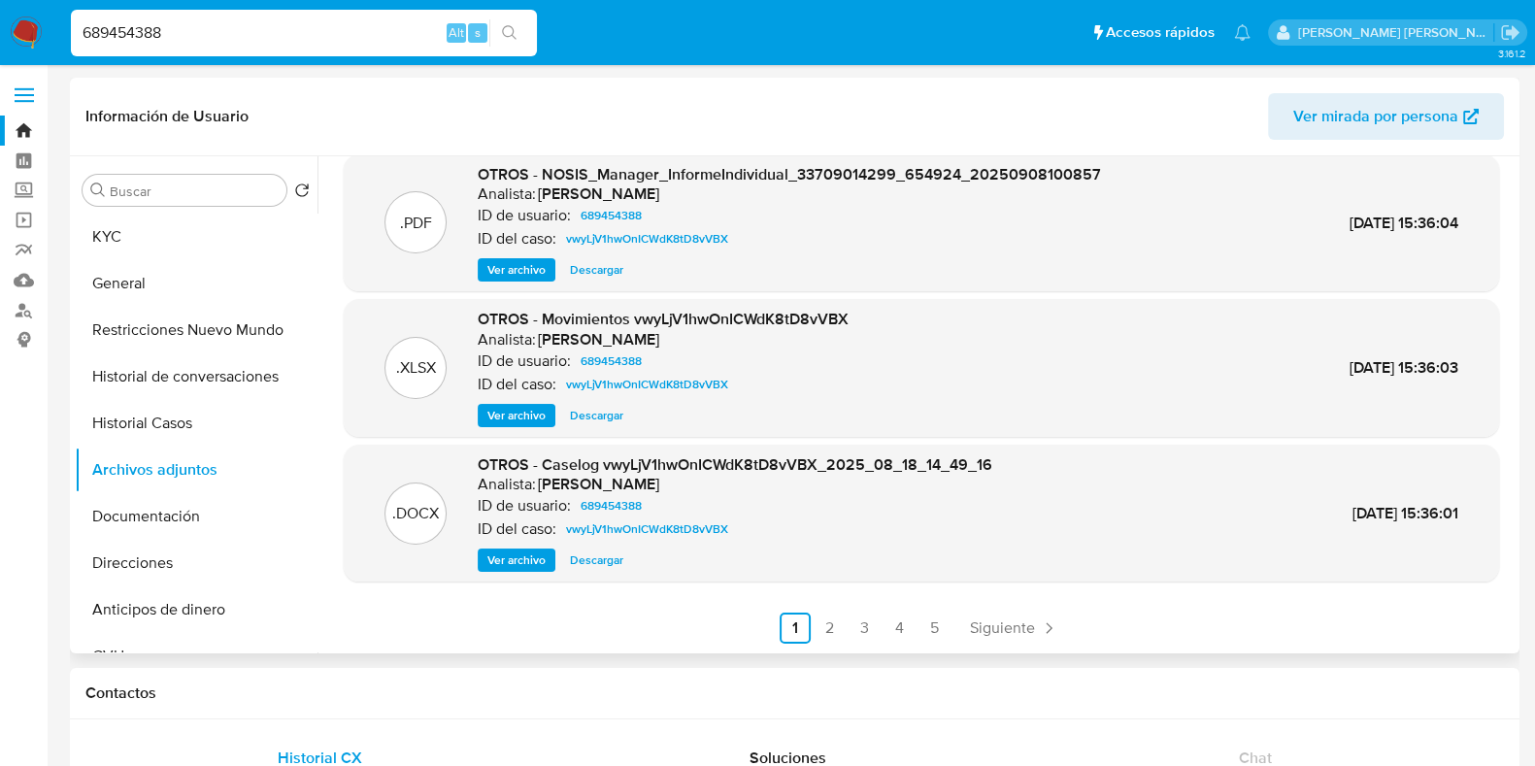
click at [500, 561] on span "Ver archivo" at bounding box center [517, 560] width 58 height 19
click at [605, 613] on ul "Anterior 1 2 3 4 5 Siguiente" at bounding box center [922, 628] width 1156 height 31
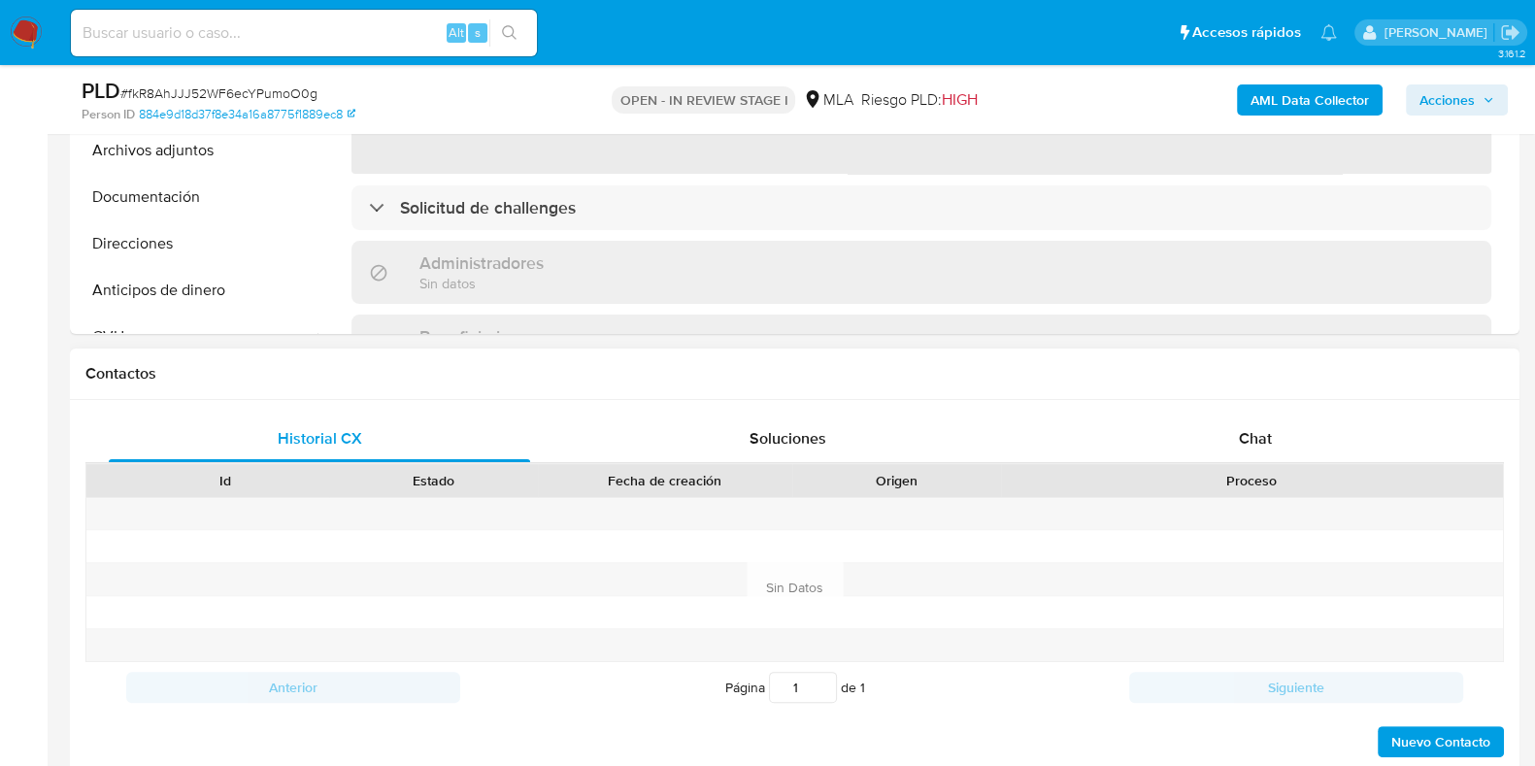
scroll to position [728, 0]
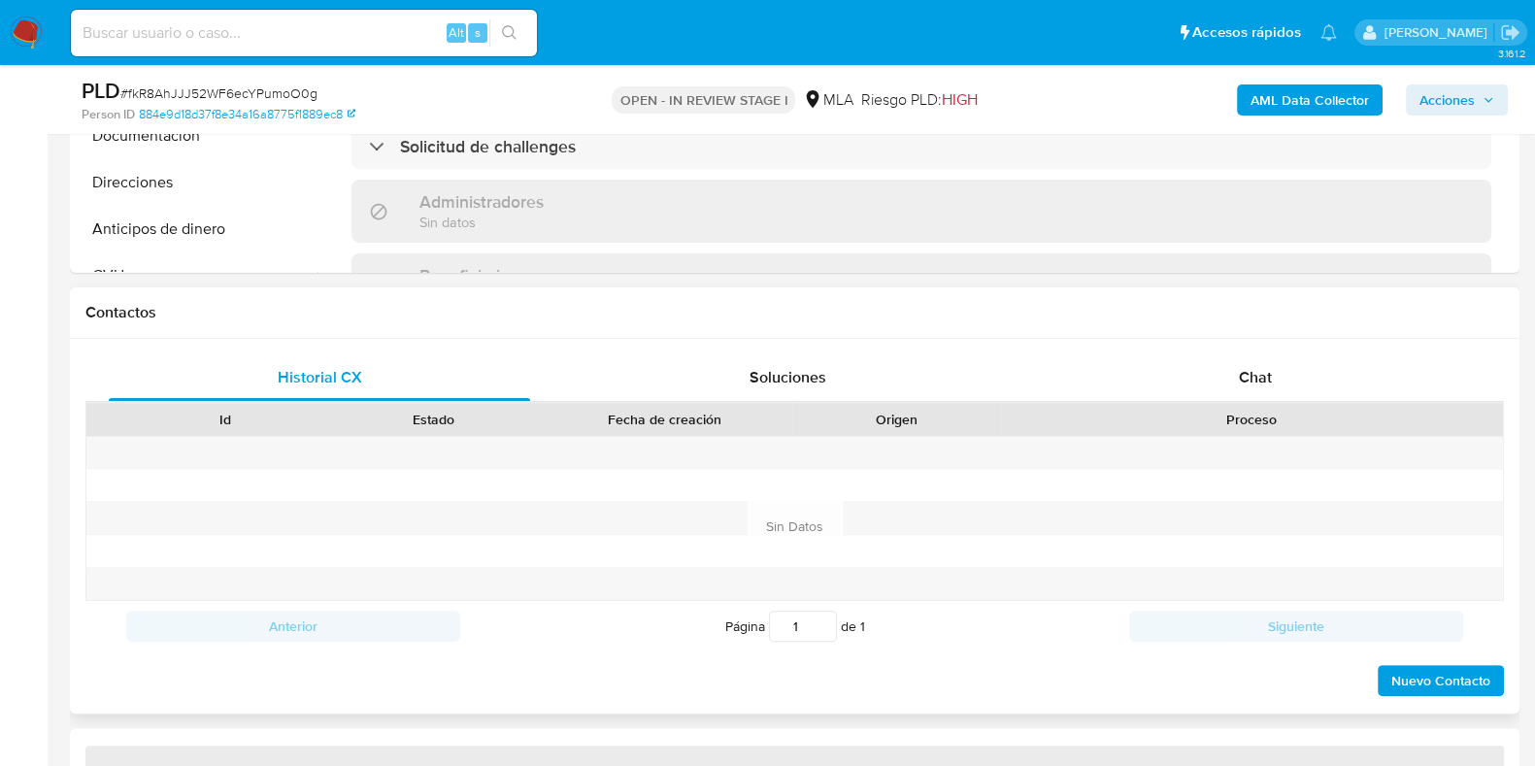
select select "10"
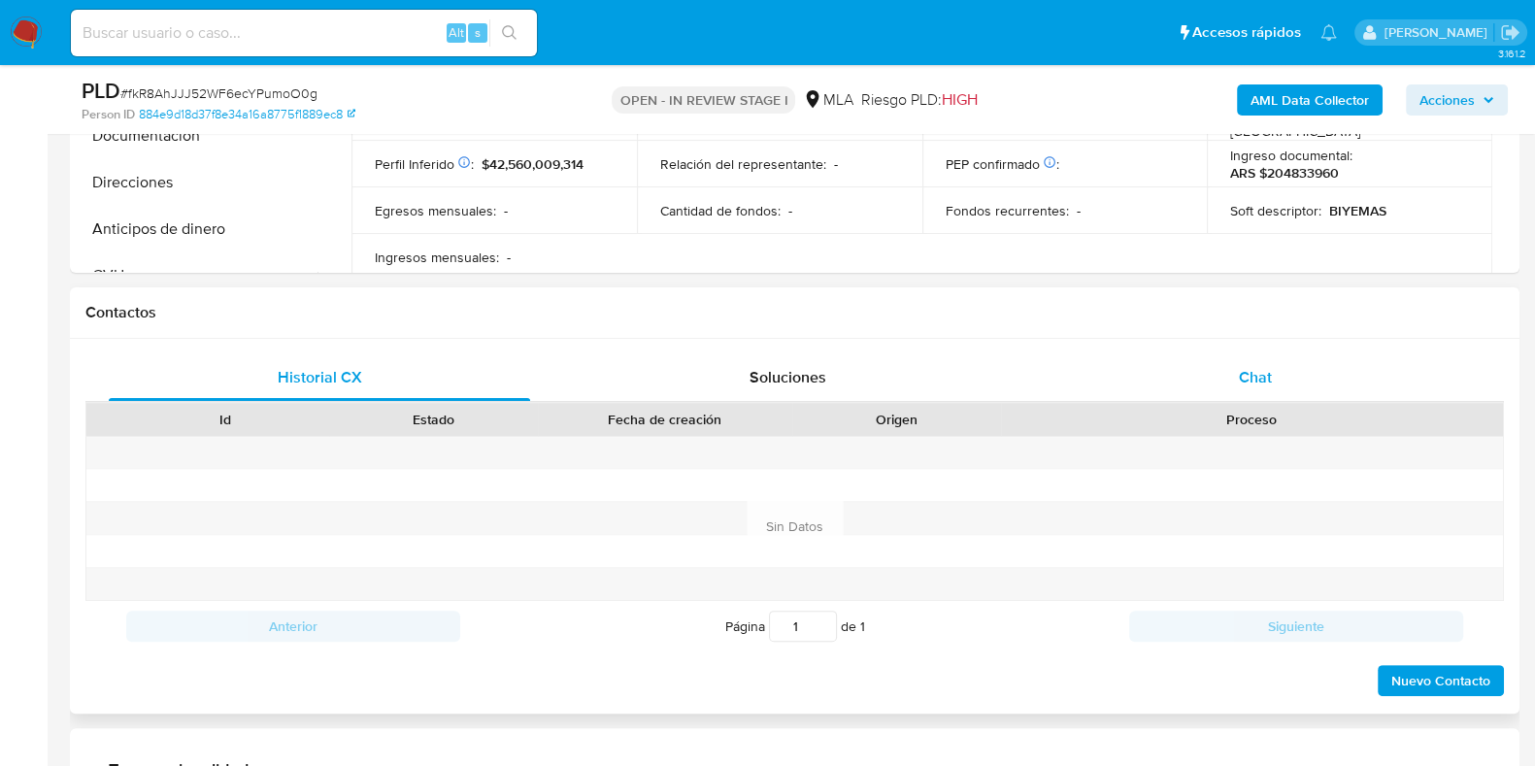
click at [1263, 374] on span "Chat" at bounding box center [1255, 377] width 33 height 22
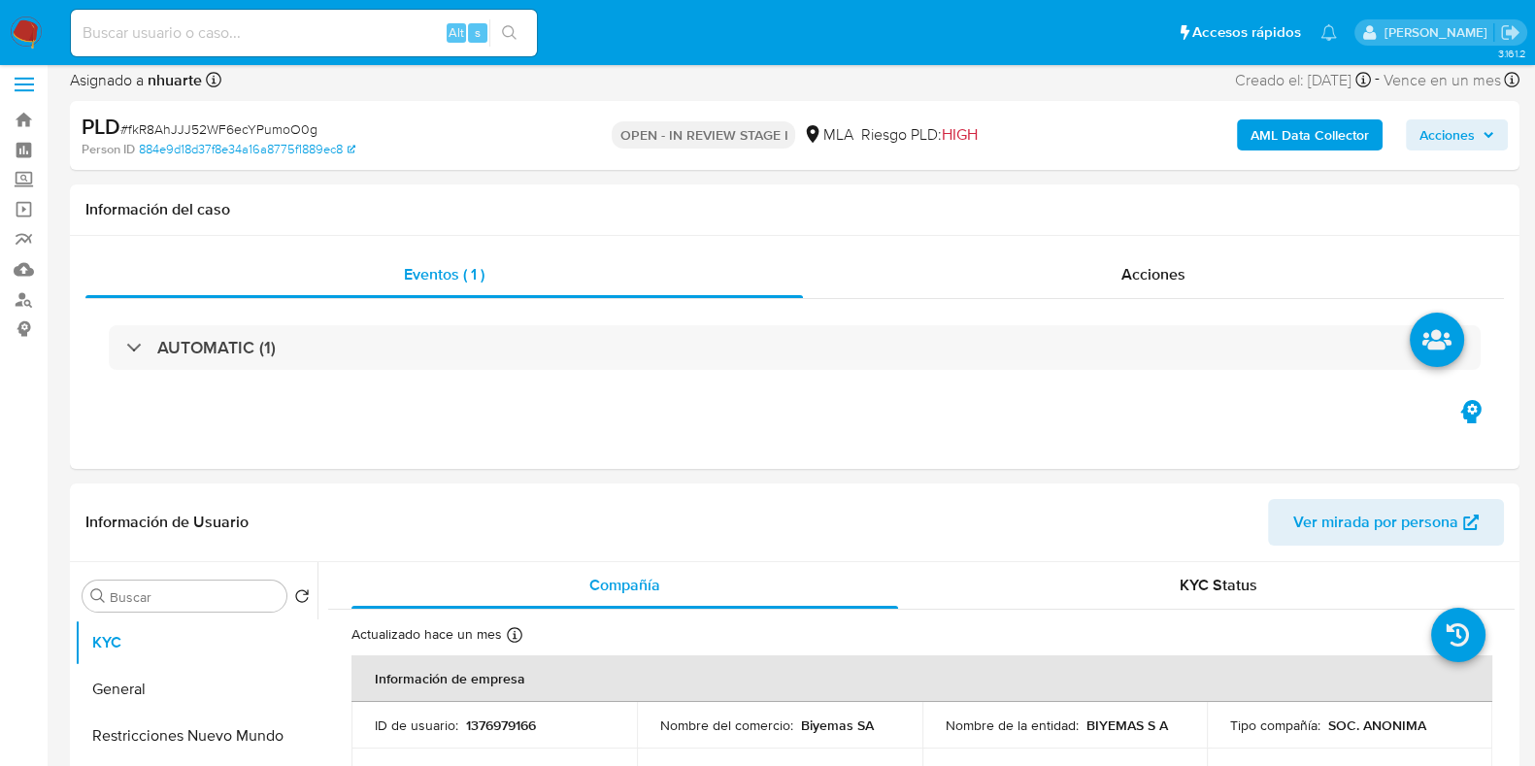
scroll to position [0, 0]
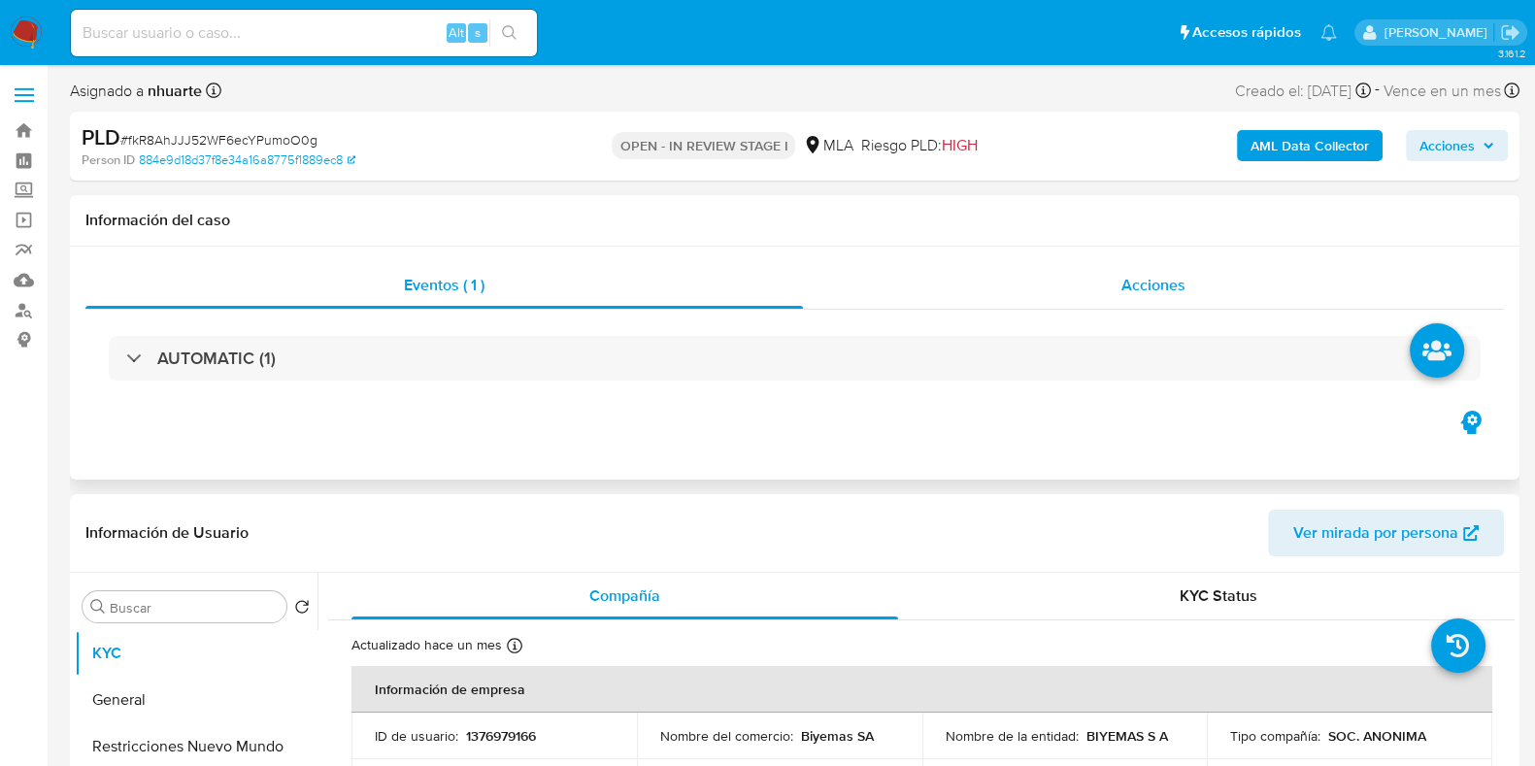
click at [1151, 290] on span "Acciones" at bounding box center [1154, 285] width 64 height 22
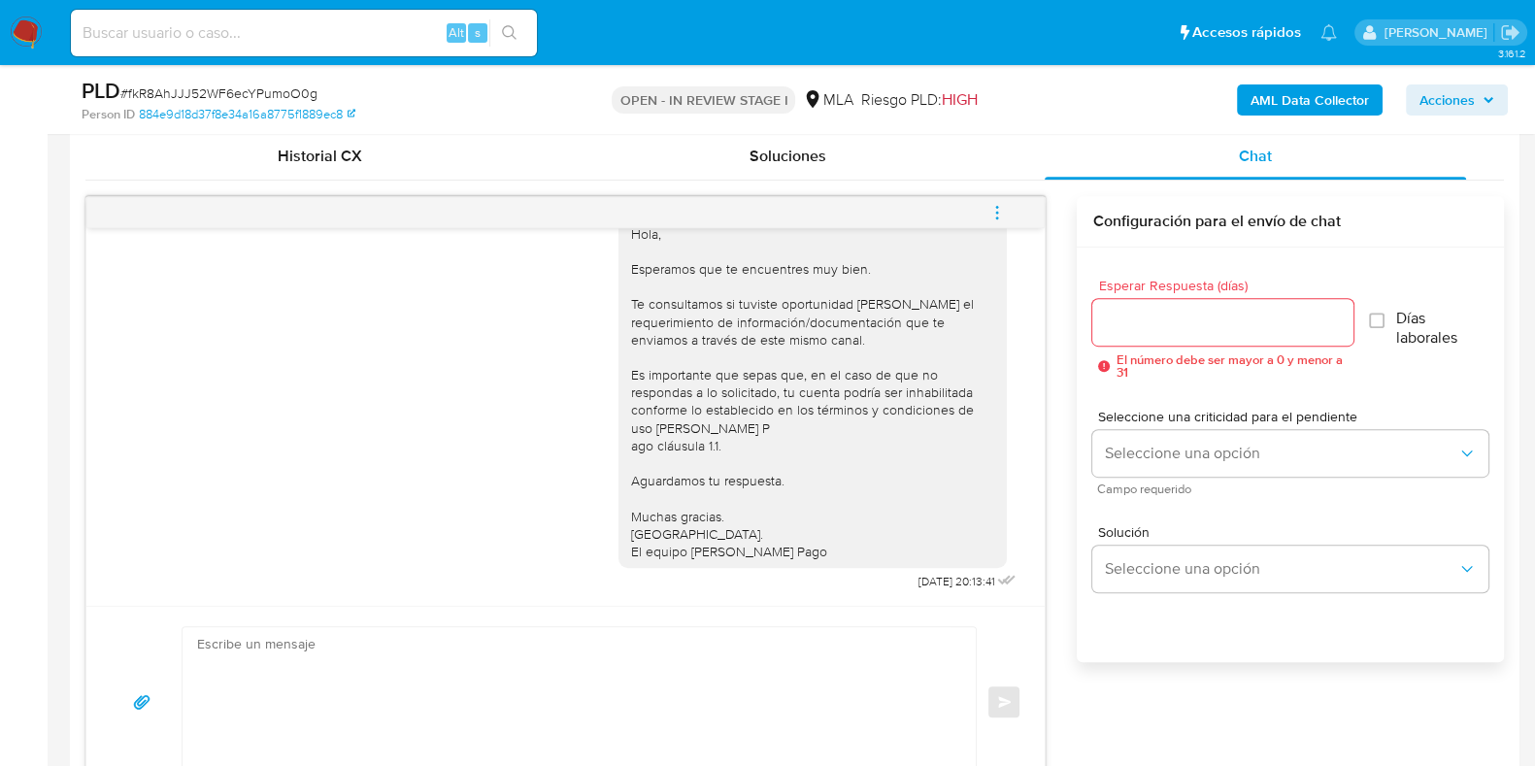
scroll to position [51, 0]
click at [993, 211] on icon "menu-action" at bounding box center [997, 212] width 17 height 17
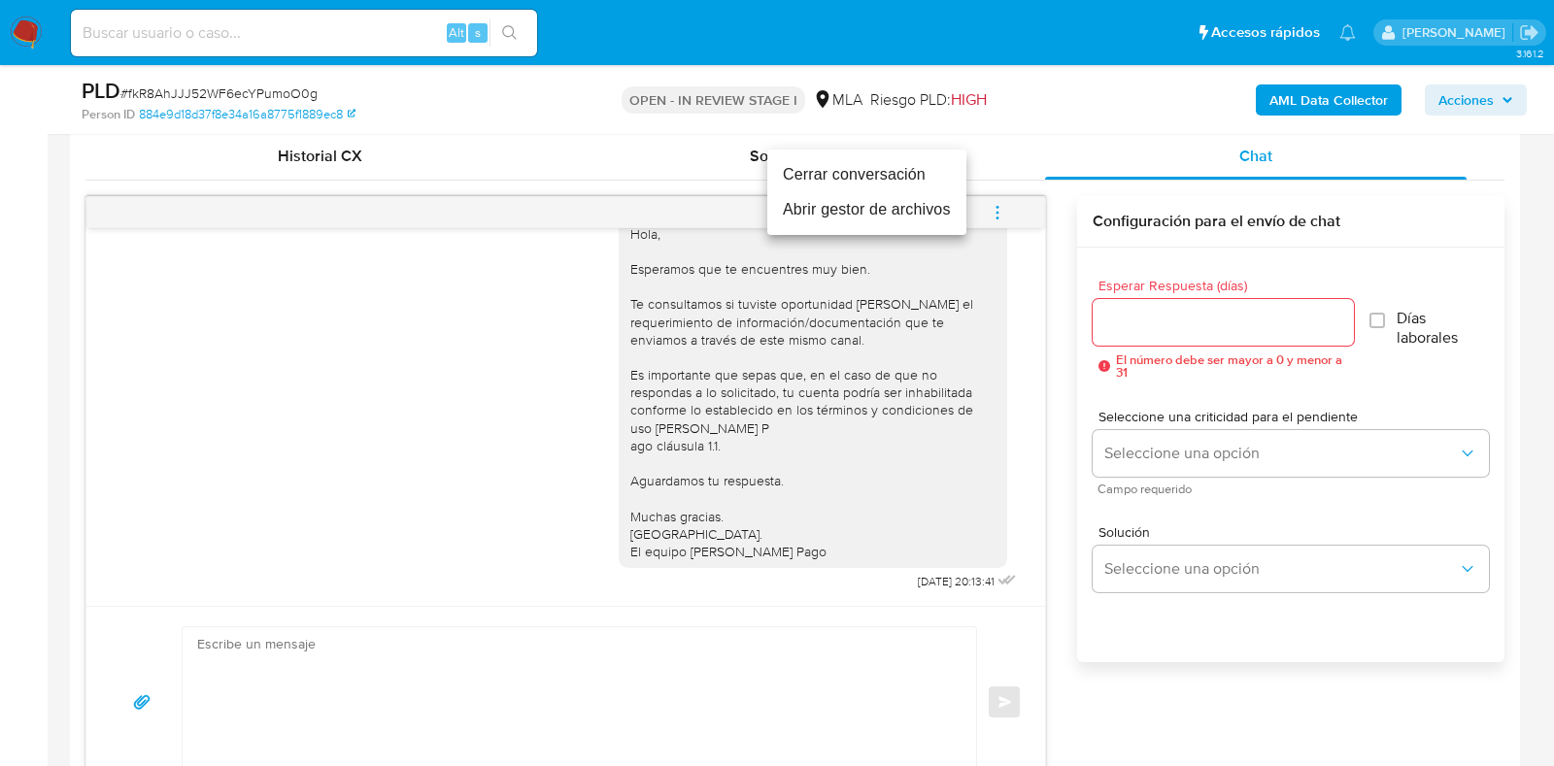
click at [923, 178] on li "Cerrar conversación" at bounding box center [866, 174] width 199 height 35
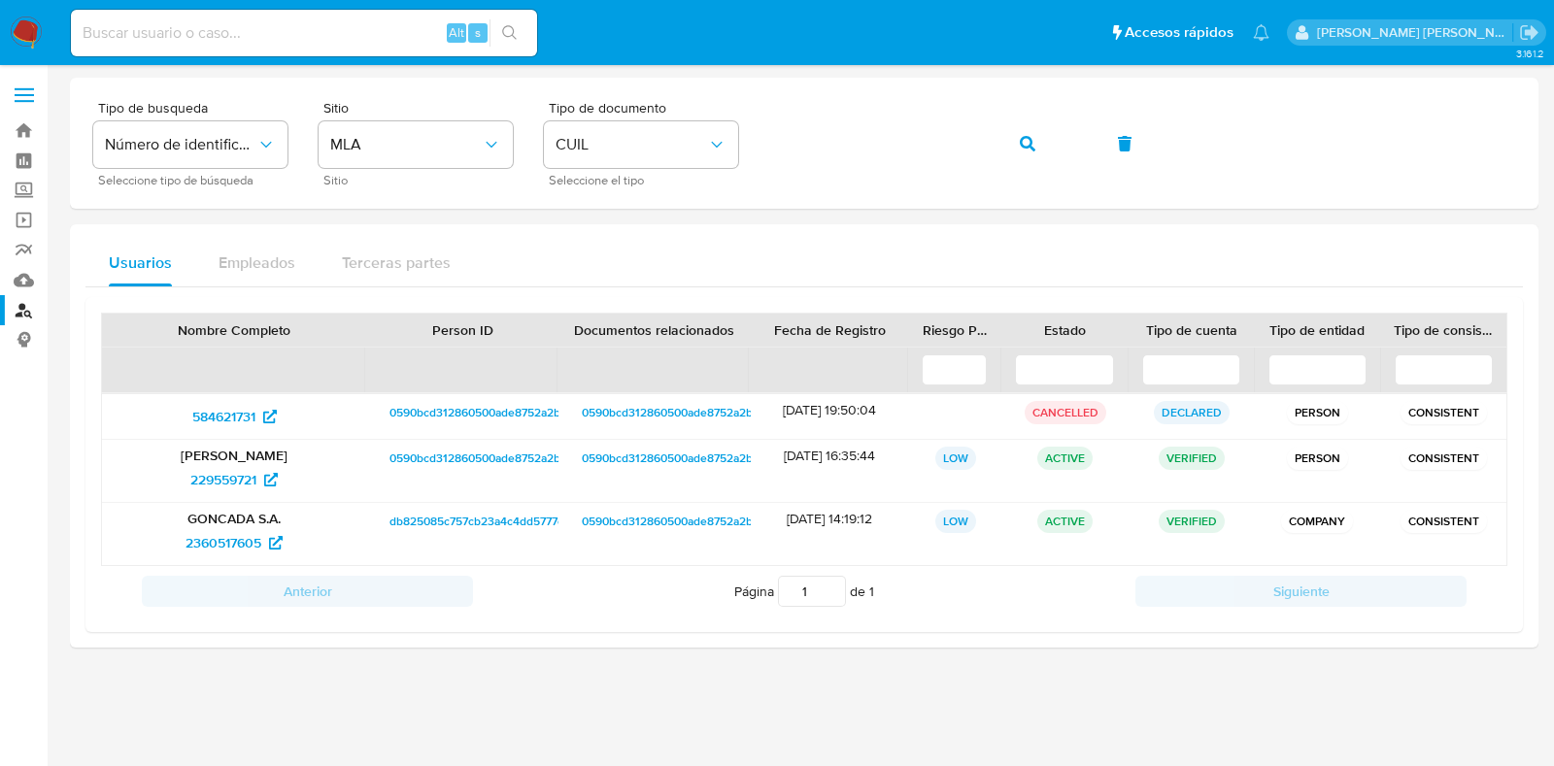
click at [253, 26] on input at bounding box center [304, 32] width 466 height 25
paste input "2529079577"
type input "2529079577"
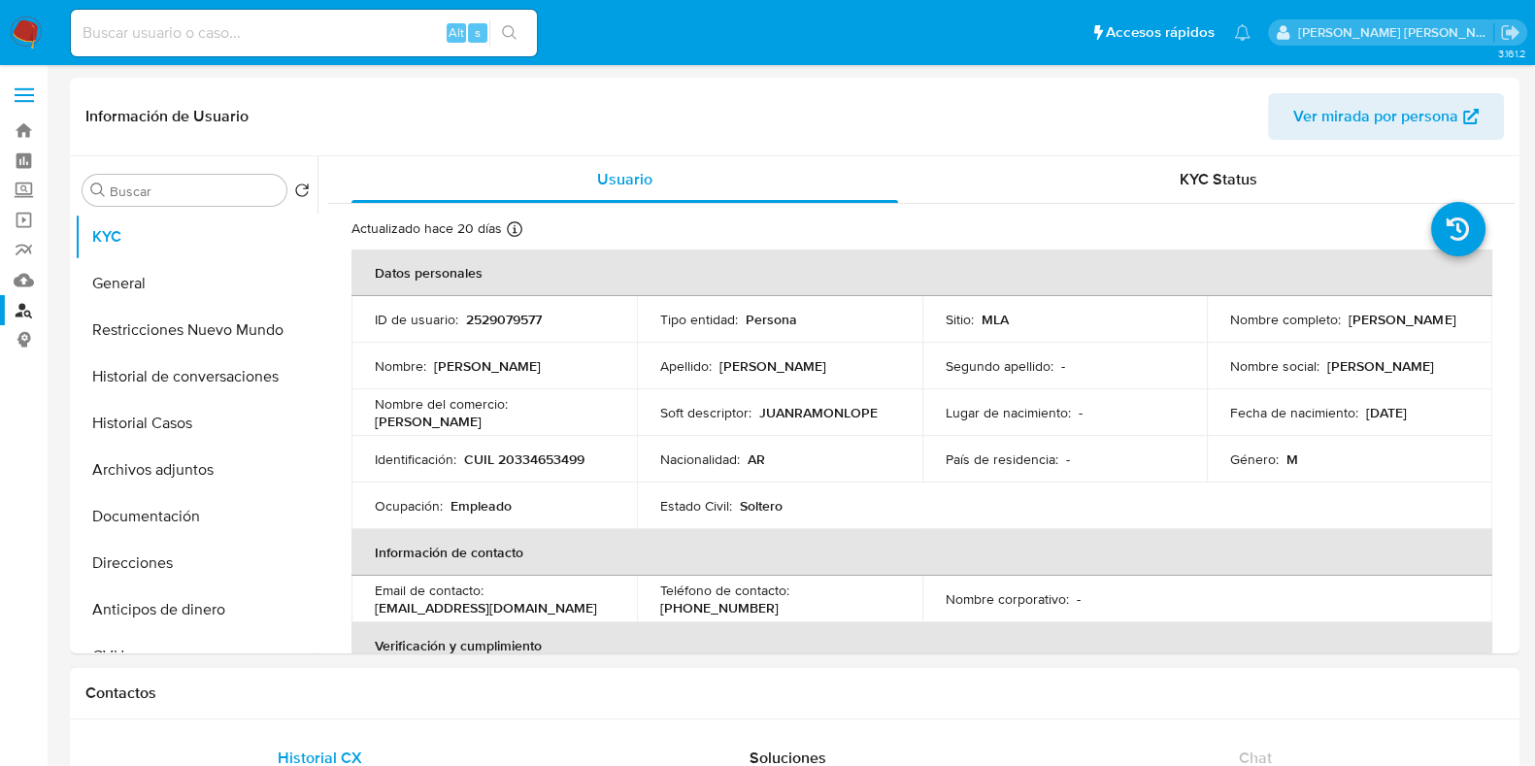
select select "10"
click at [185, 452] on button "Archivos adjuntos" at bounding box center [188, 470] width 227 height 47
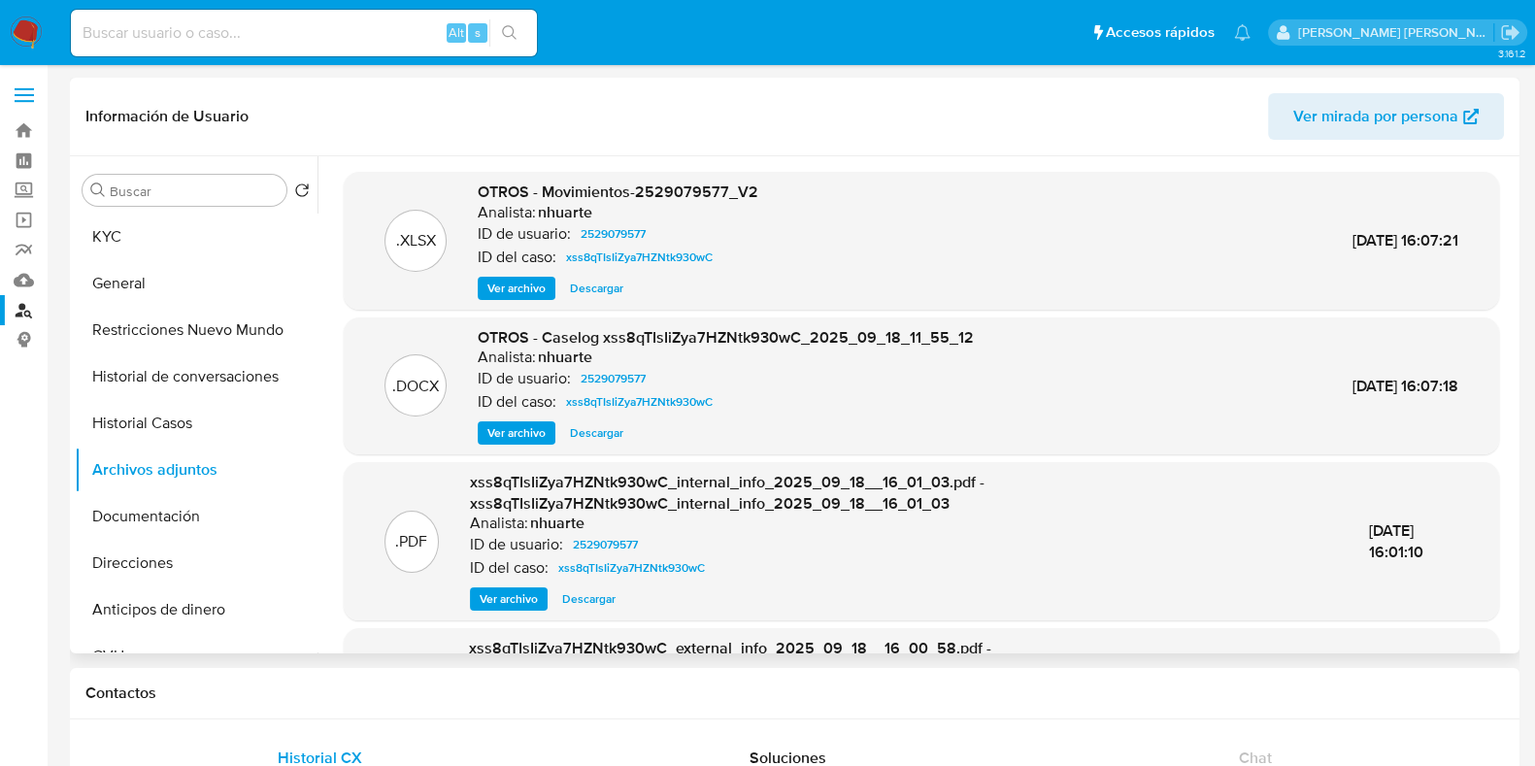
click at [588, 425] on span "Descargar" at bounding box center [596, 432] width 53 height 19
click at [296, 31] on input at bounding box center [304, 32] width 466 height 25
paste input "2554925562"
type input "2554925562"
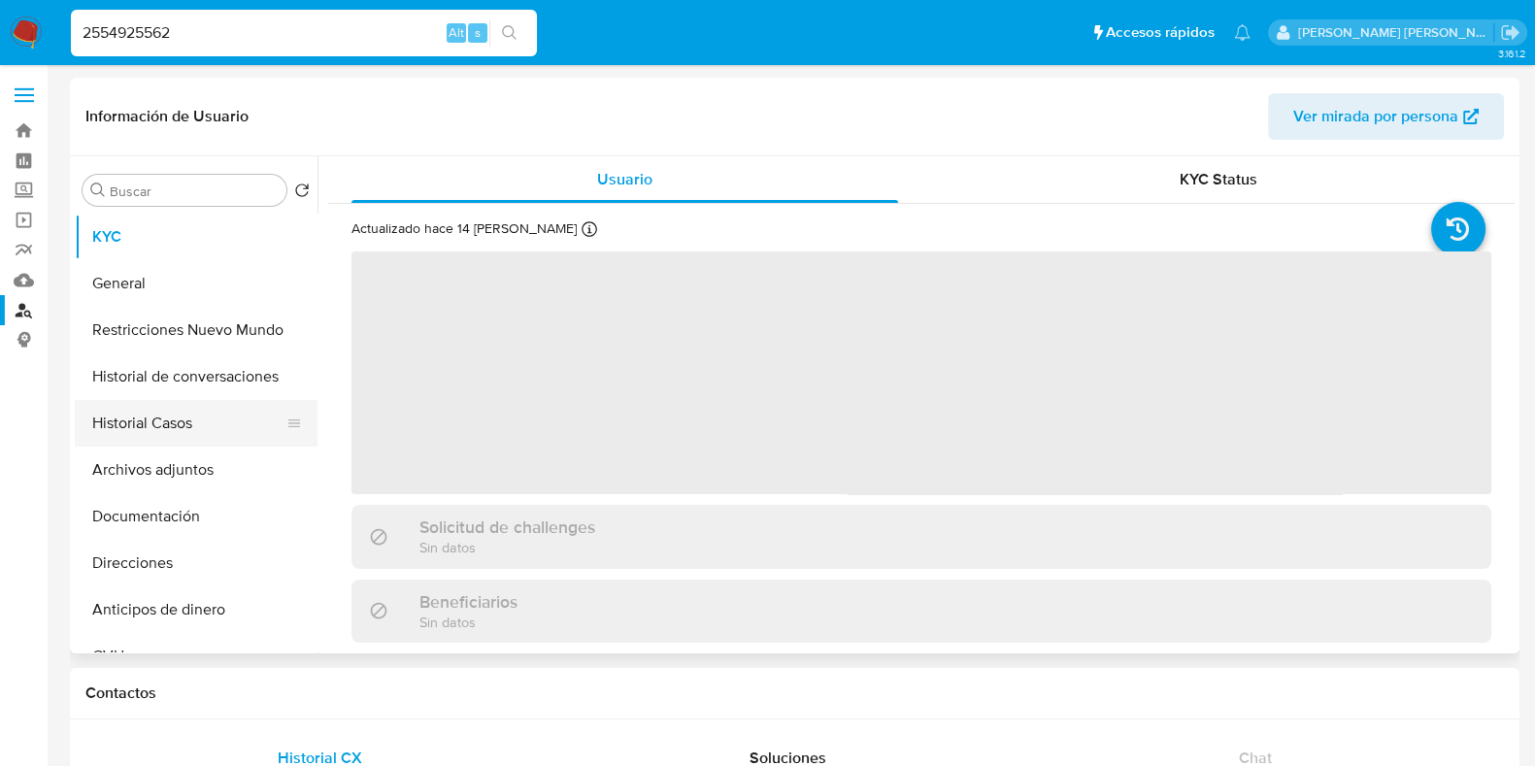
click at [147, 434] on button "Historial Casos" at bounding box center [188, 423] width 227 height 47
select select "10"
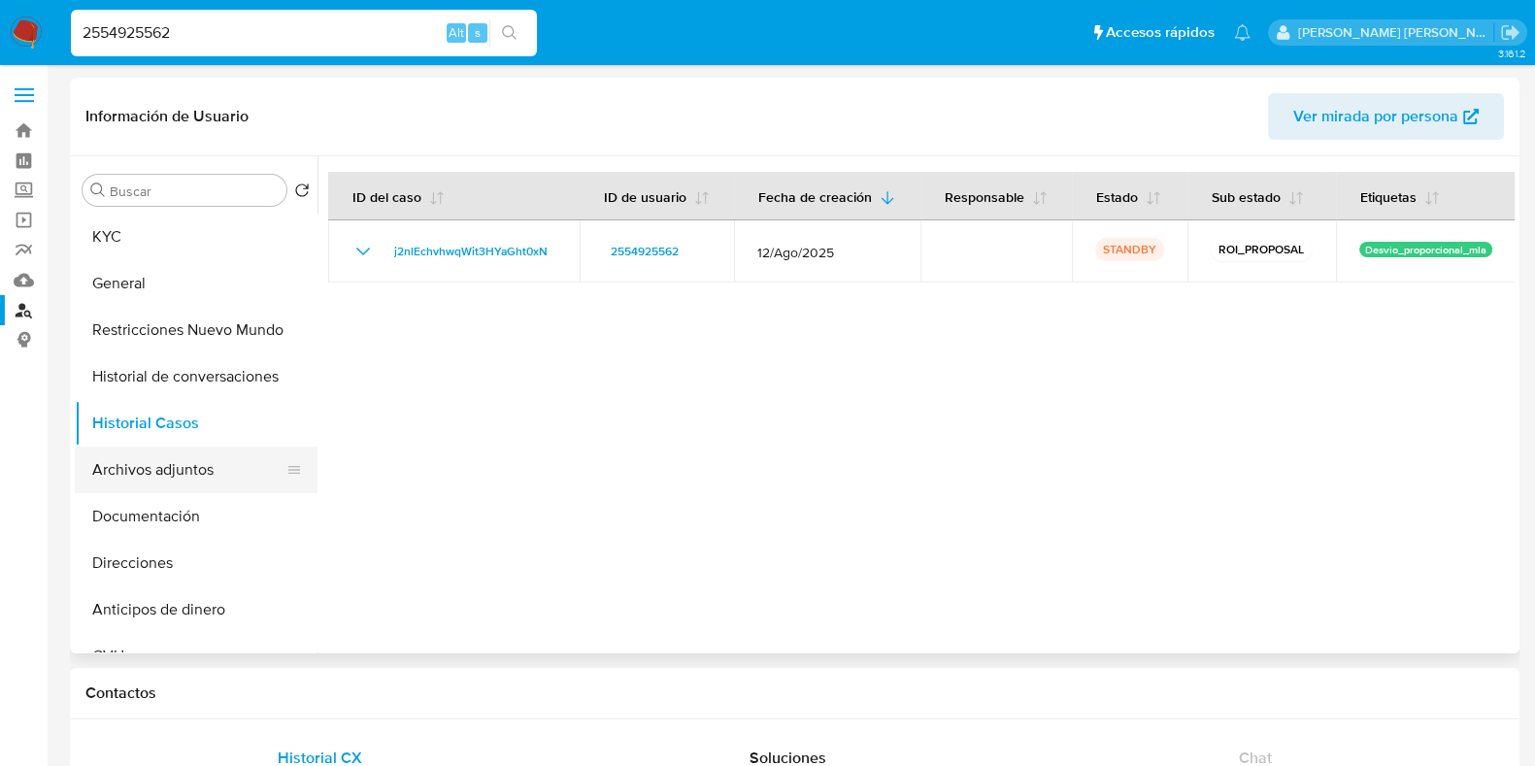
click at [234, 467] on button "Archivos adjuntos" at bounding box center [188, 470] width 227 height 47
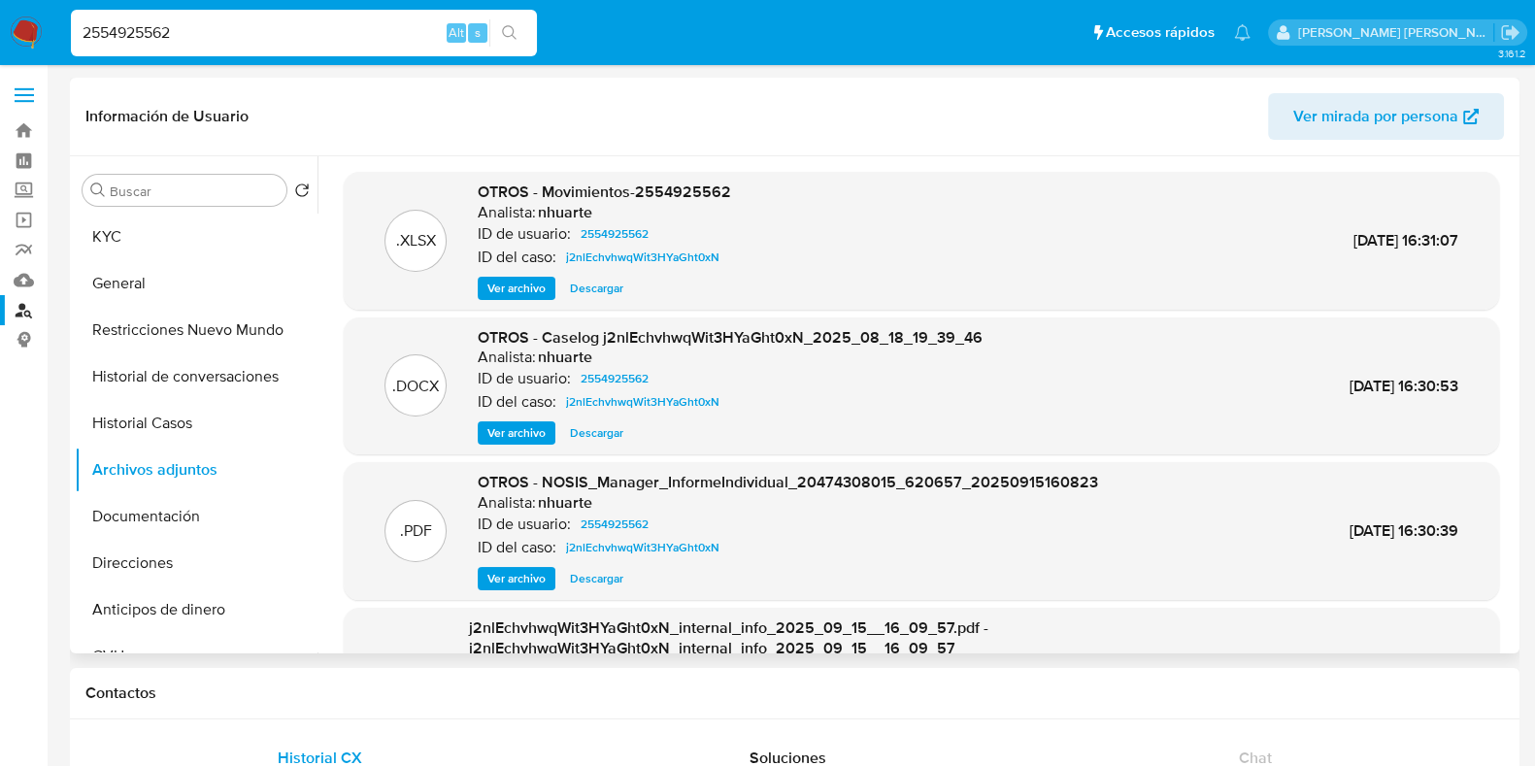
click at [584, 432] on span "Descargar" at bounding box center [596, 432] width 53 height 19
drag, startPoint x: 261, startPoint y: 35, endPoint x: 0, endPoint y: 26, distance: 261.4
click at [0, 26] on nav "Pausado Ver notificaciones 2554925562 Alt s Accesos rápidos Presiona las siguie…" at bounding box center [767, 32] width 1535 height 65
paste input "1098559976"
type input "1098559976"
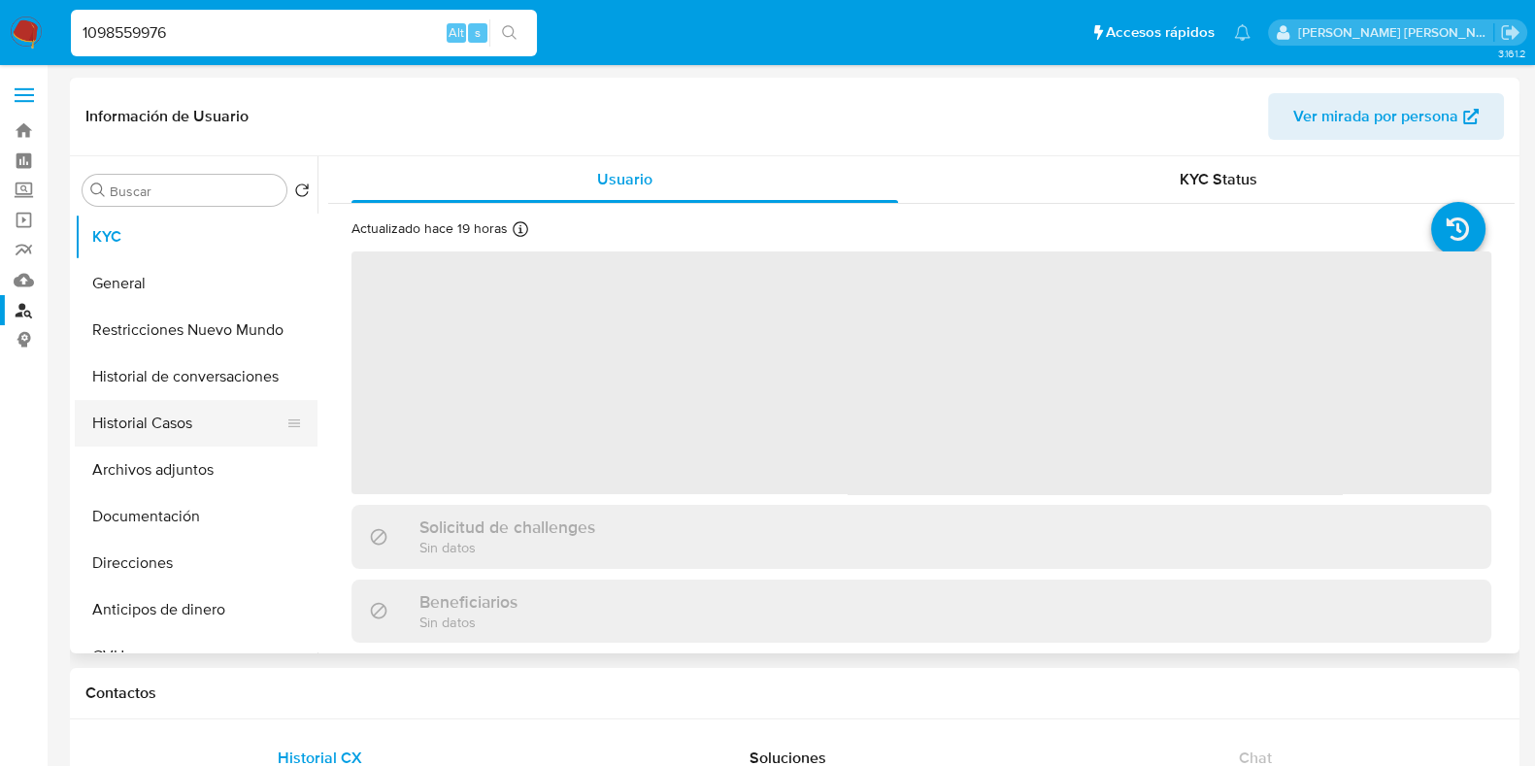
click at [187, 429] on button "Historial Casos" at bounding box center [188, 423] width 227 height 47
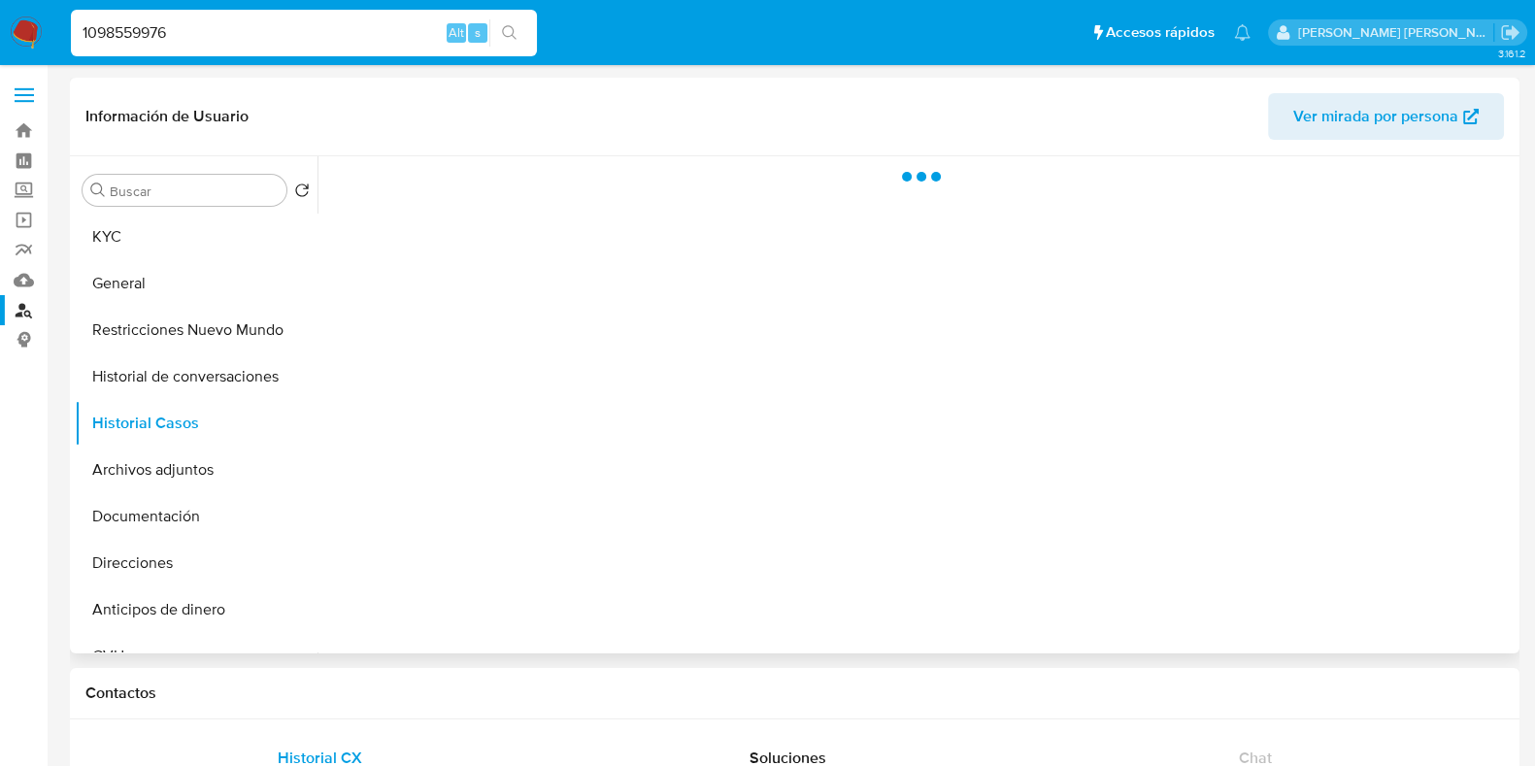
select select "10"
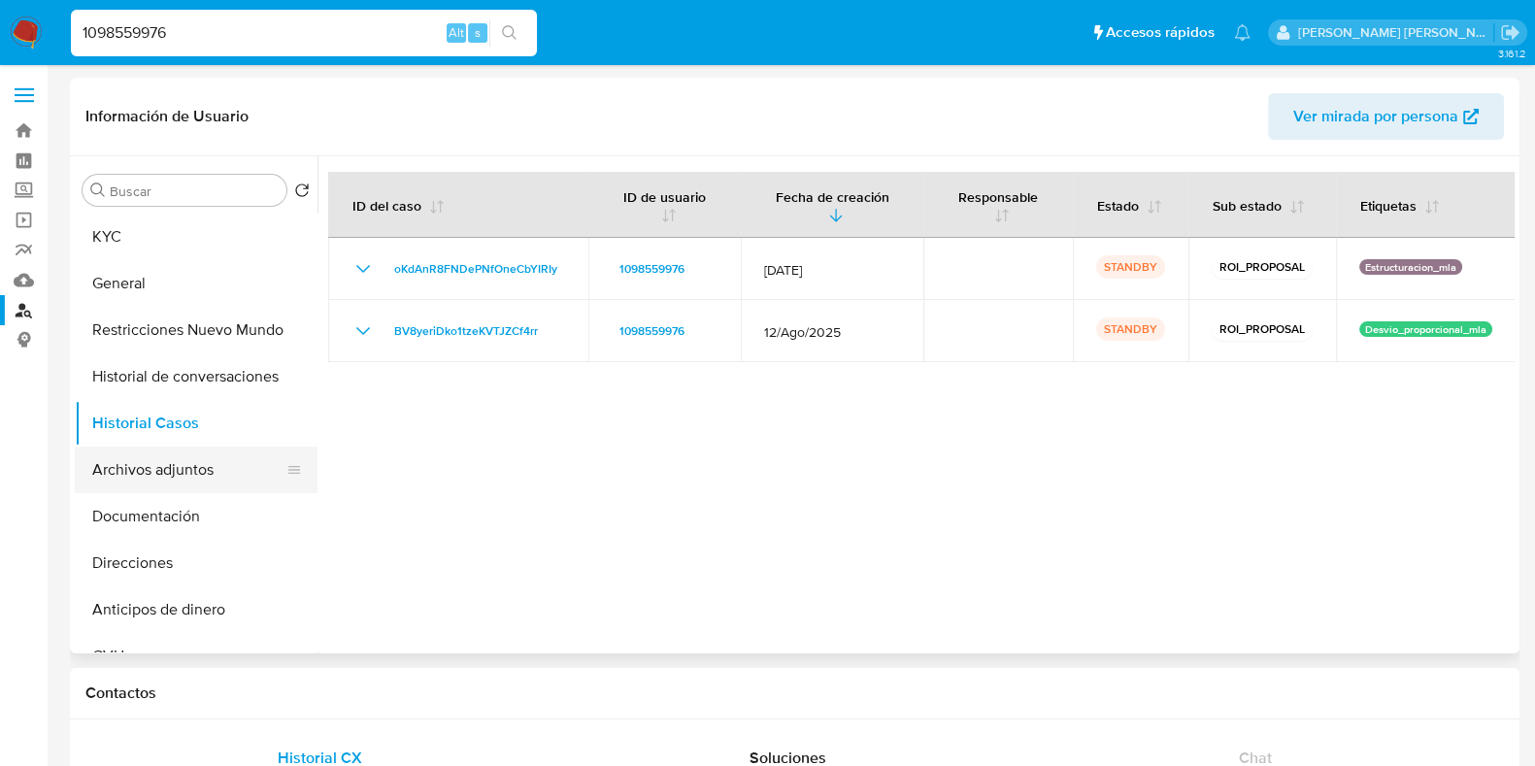
click at [184, 456] on button "Archivos adjuntos" at bounding box center [188, 470] width 227 height 47
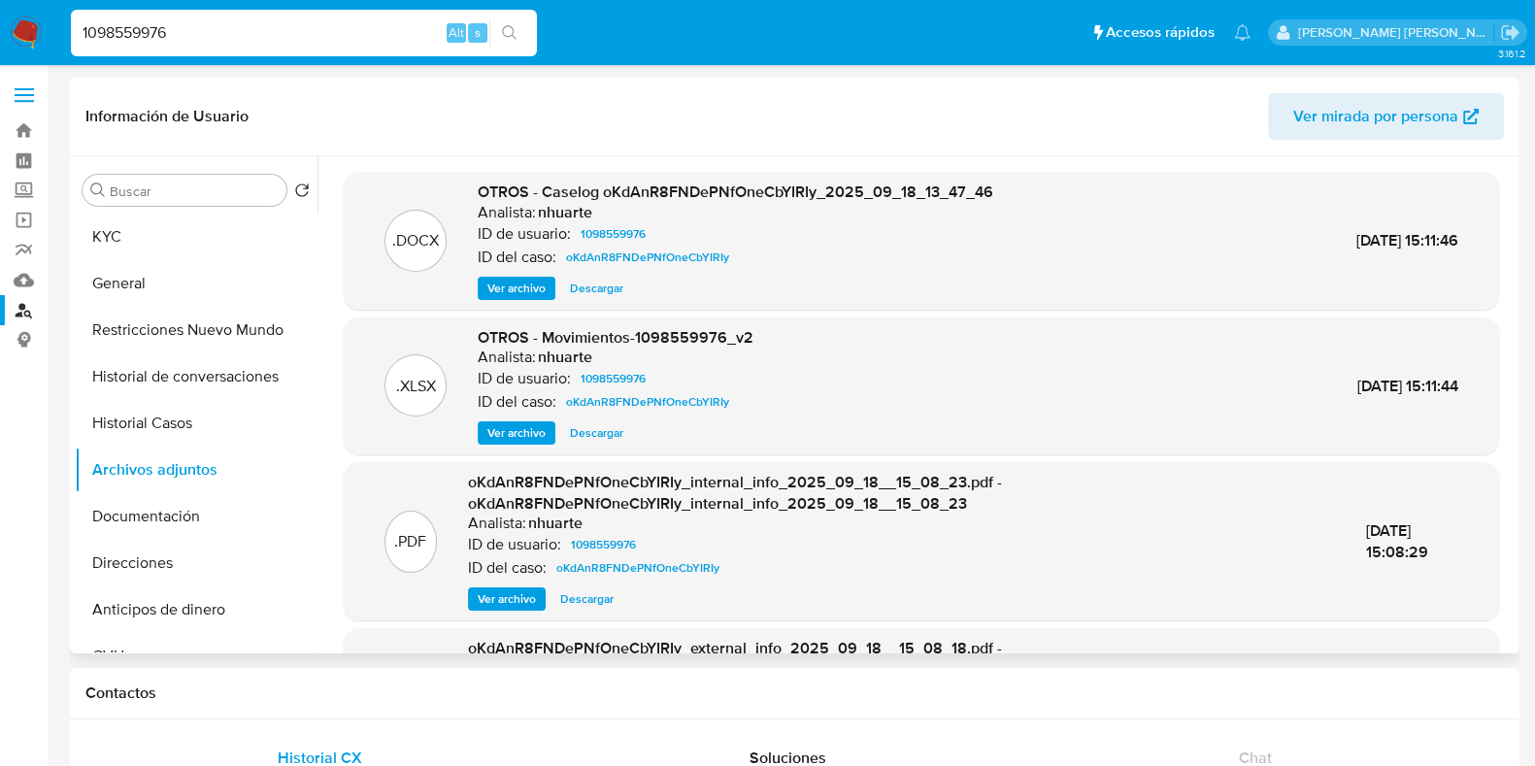
click at [518, 291] on span "Ver archivo" at bounding box center [517, 288] width 58 height 19
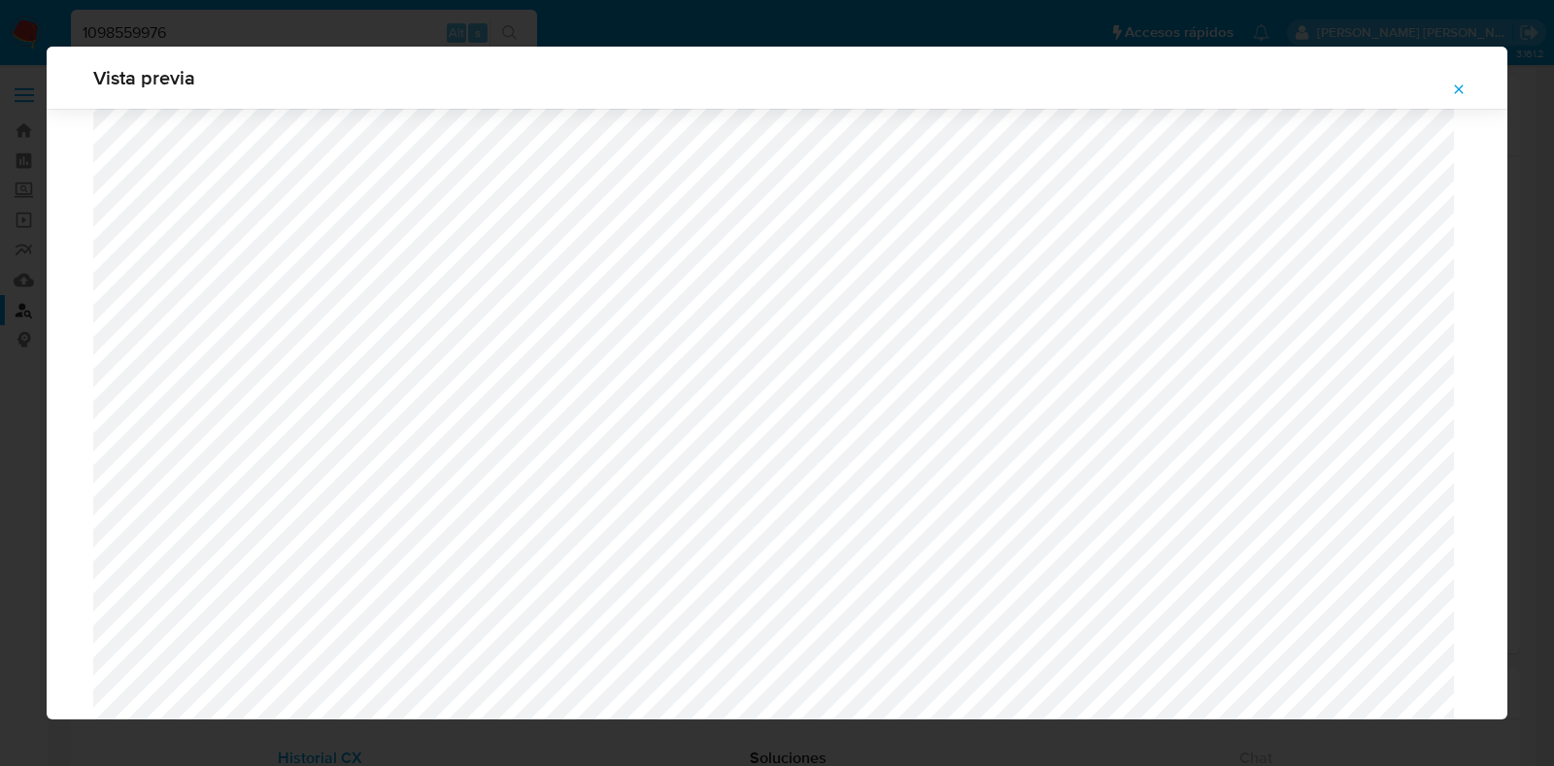
scroll to position [1781, 0]
click at [1460, 94] on icon "Attachment preview" at bounding box center [1459, 90] width 16 height 16
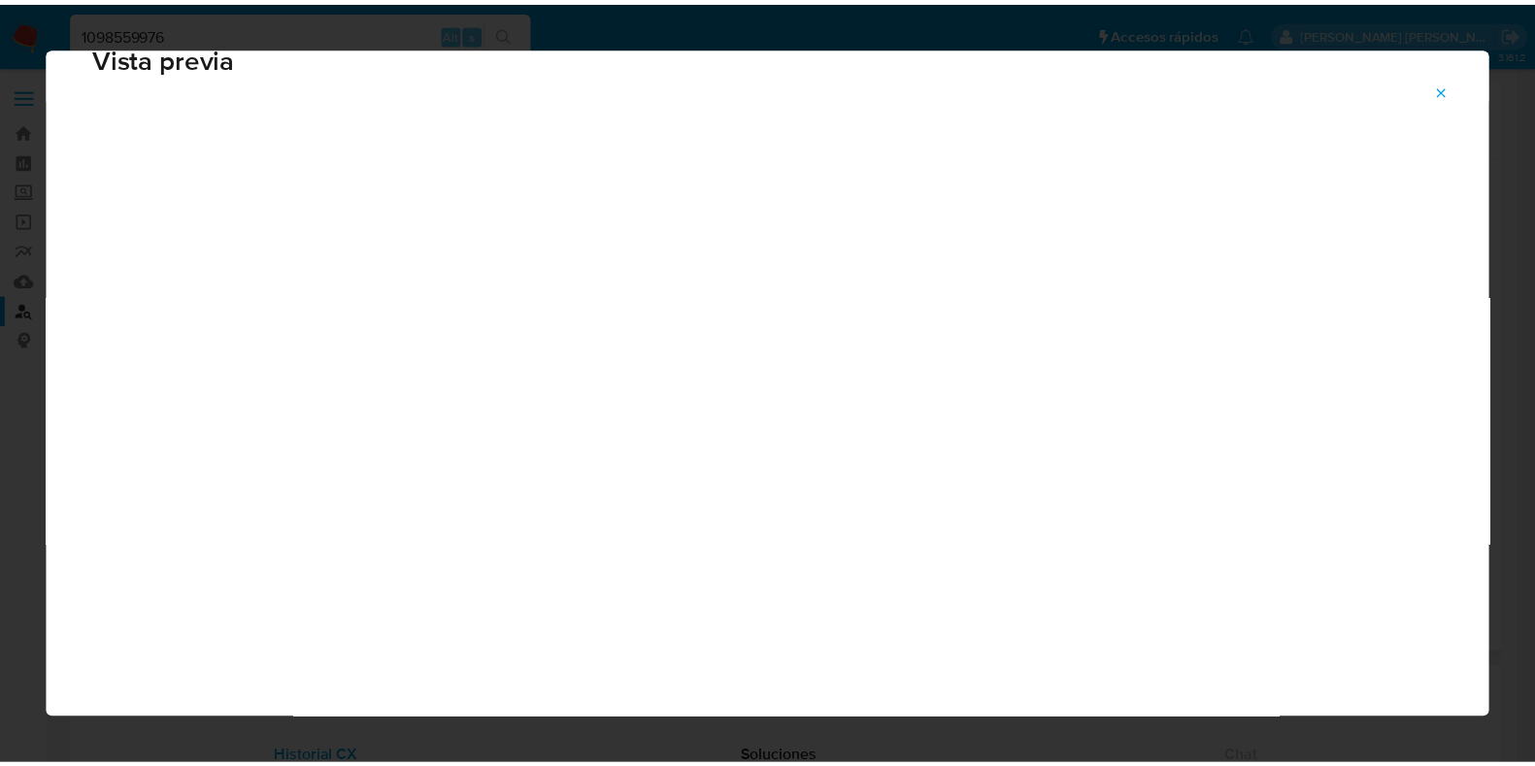
scroll to position [49, 0]
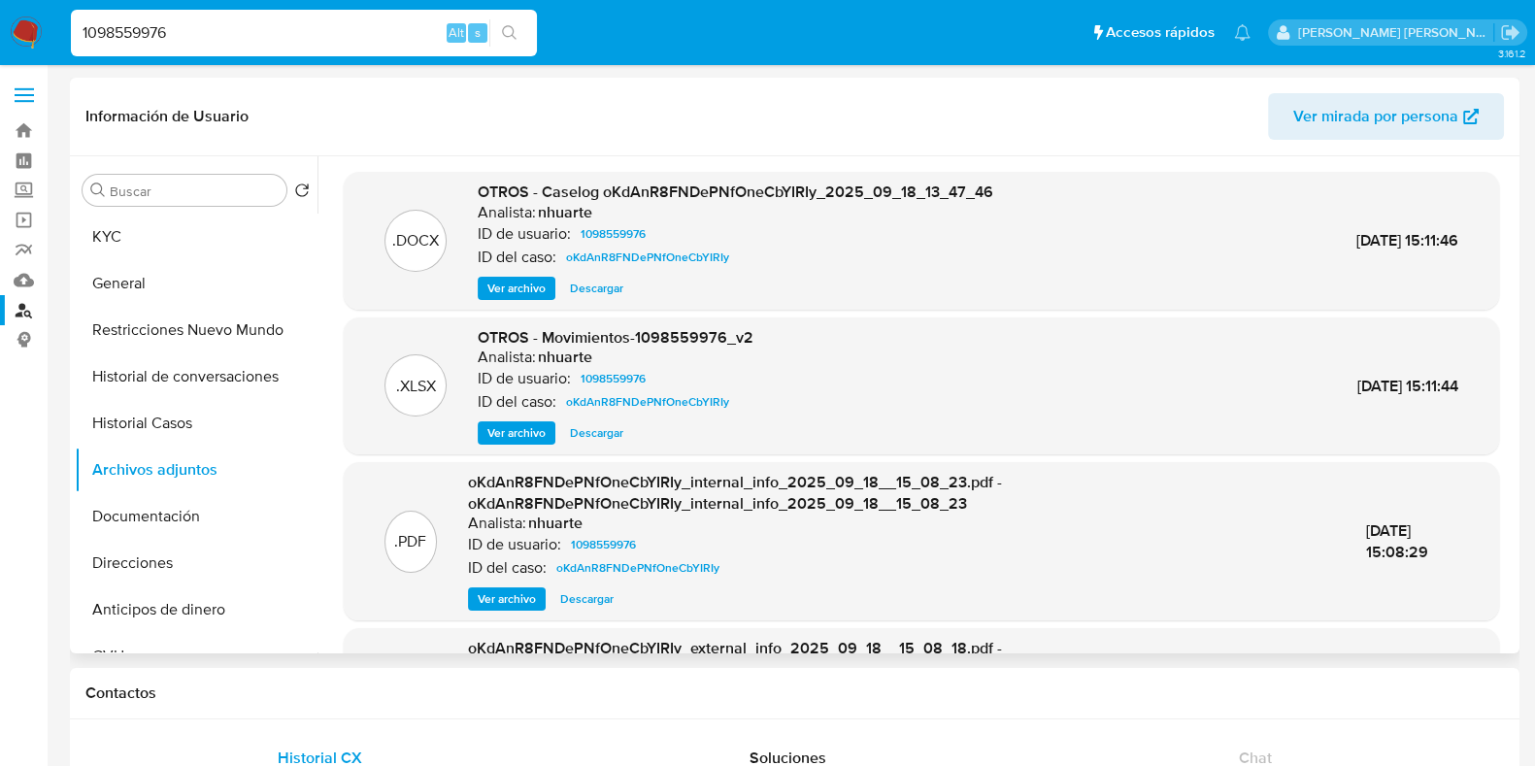
drag, startPoint x: 589, startPoint y: 289, endPoint x: 600, endPoint y: 289, distance: 10.7
click at [589, 289] on span "Descargar" at bounding box center [596, 288] width 53 height 19
drag, startPoint x: 265, startPoint y: 38, endPoint x: 0, endPoint y: 38, distance: 265.1
click at [0, 38] on nav "Pausado Ver notificaciones 1098559976 Alt s Accesos rápidos Presiona las siguie…" at bounding box center [767, 32] width 1535 height 65
paste input "qqAPBHpRZhPa9Qpuw5qB0WMN"
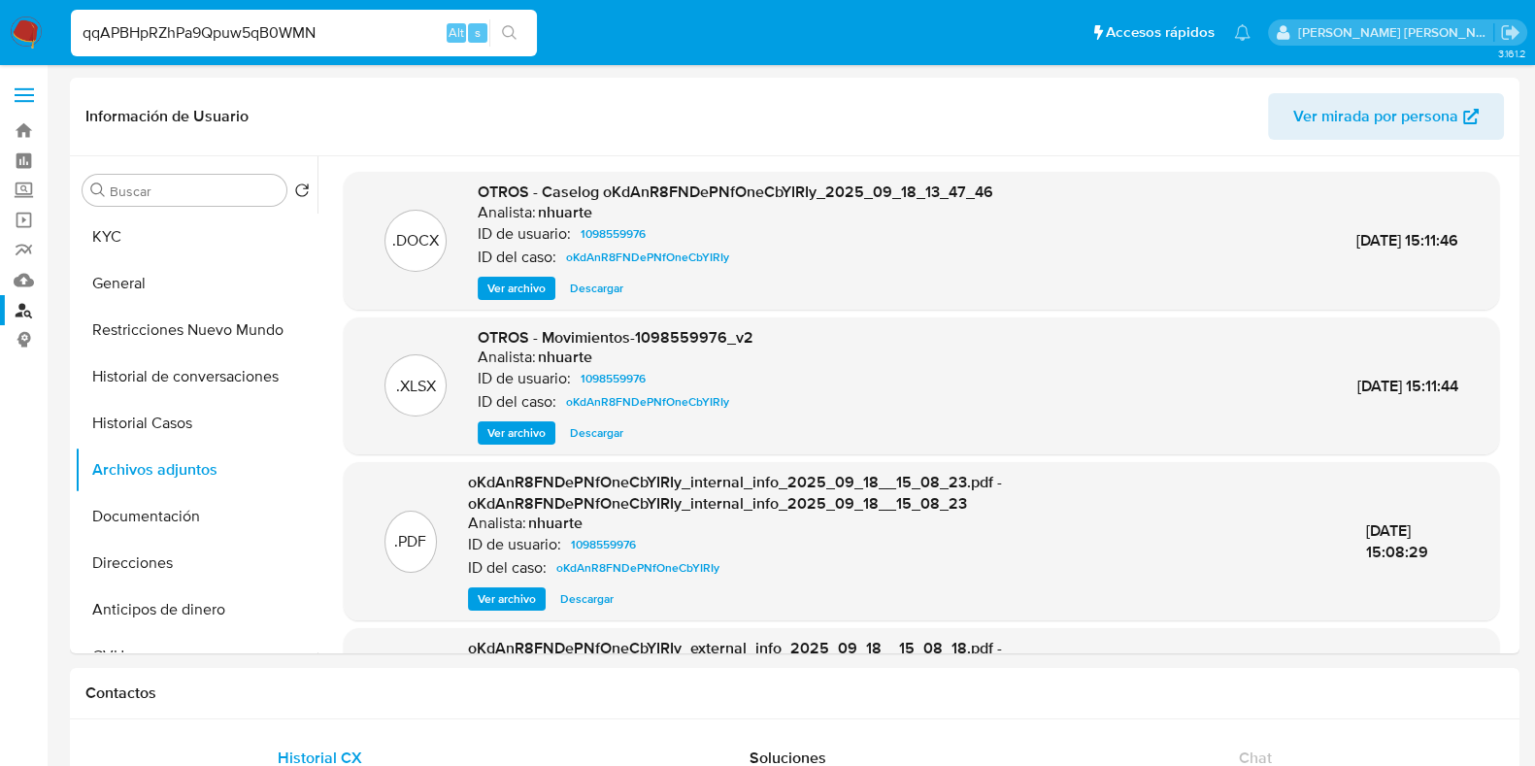
type input "qqAPBHpRZhPa9Qpuw5qB0WMN"
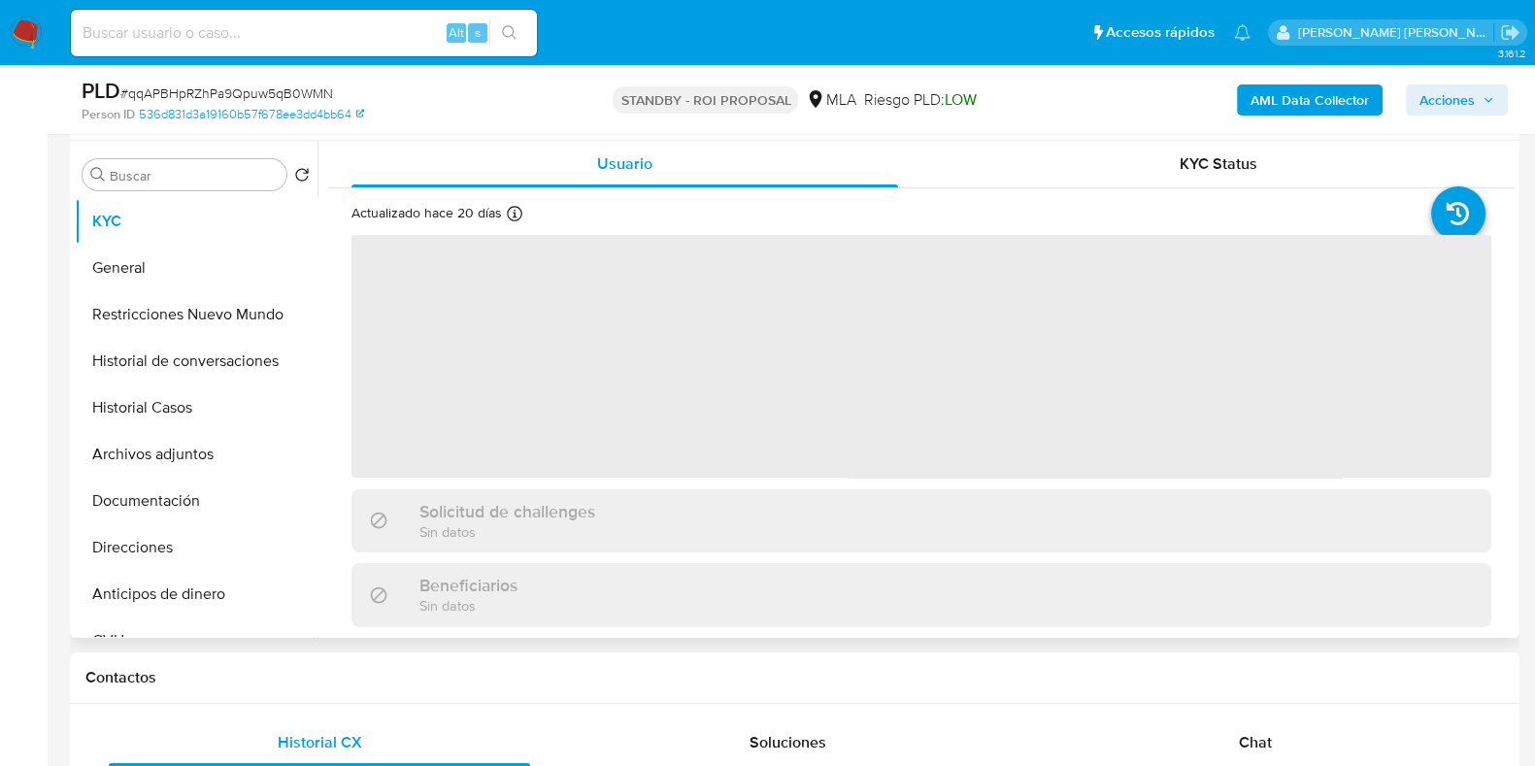
scroll to position [364, 0]
select select "10"
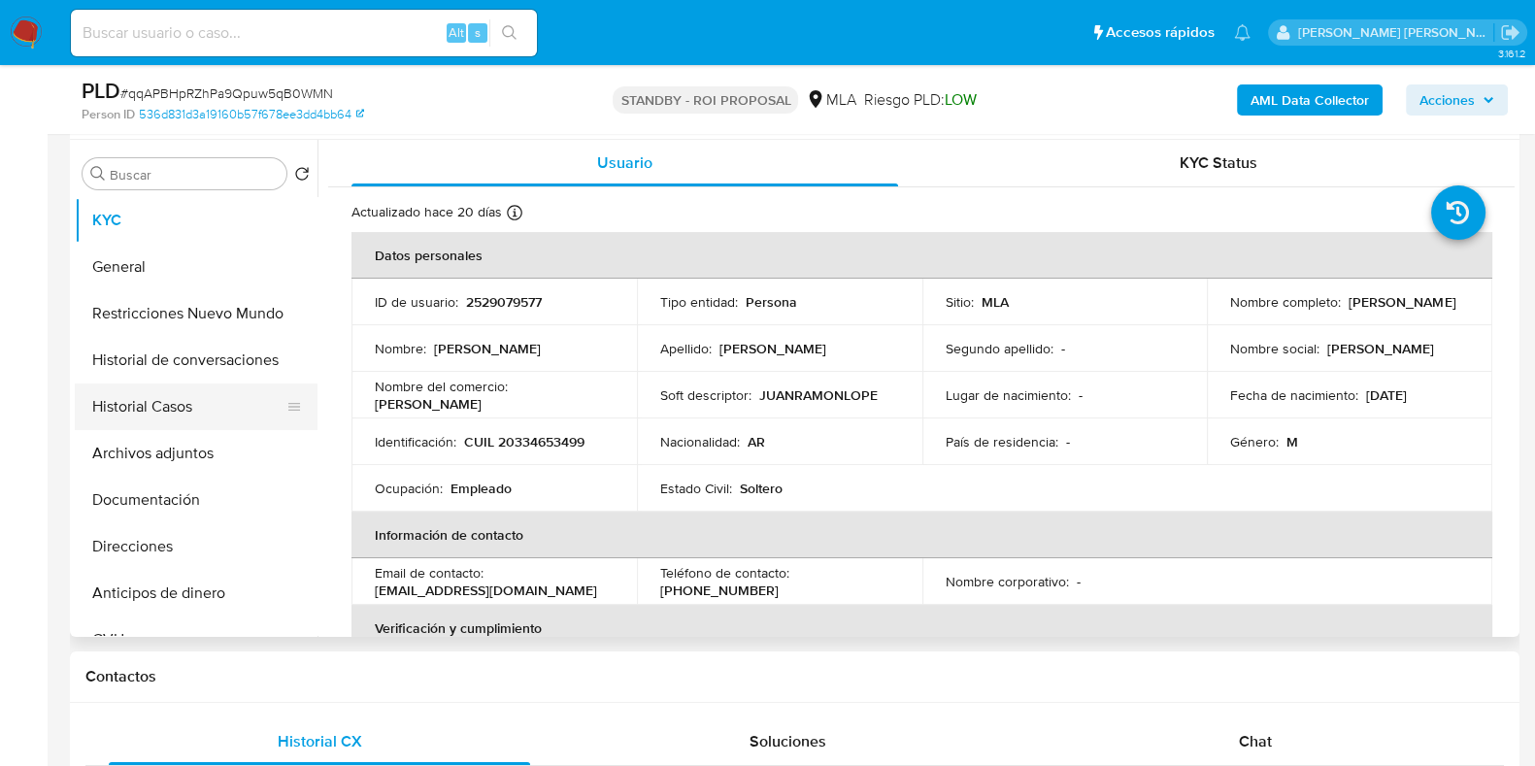
click at [240, 425] on button "Historial Casos" at bounding box center [188, 407] width 227 height 47
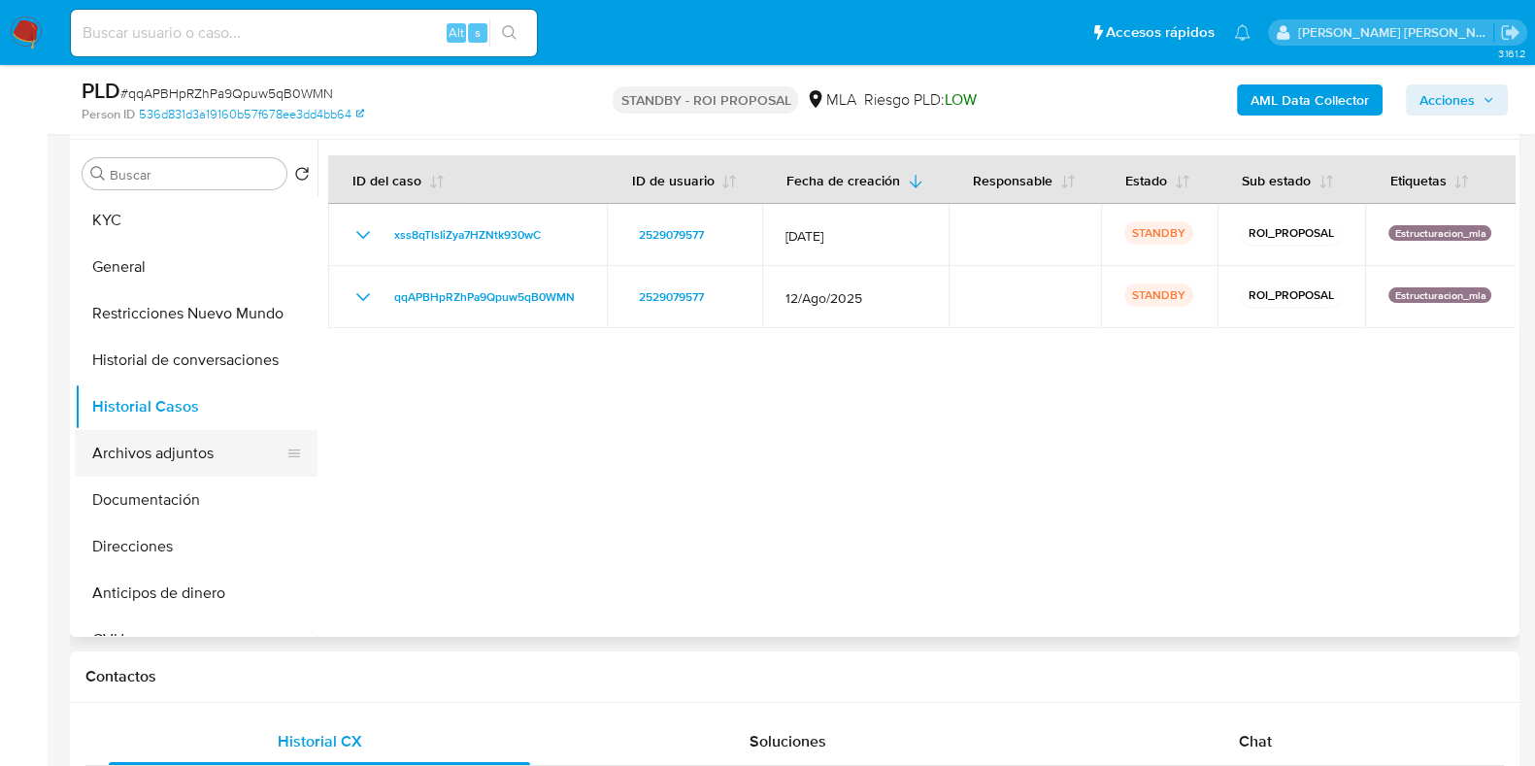
drag, startPoint x: 180, startPoint y: 456, endPoint x: 231, endPoint y: 439, distance: 54.4
click at [180, 456] on button "Archivos adjuntos" at bounding box center [188, 453] width 227 height 47
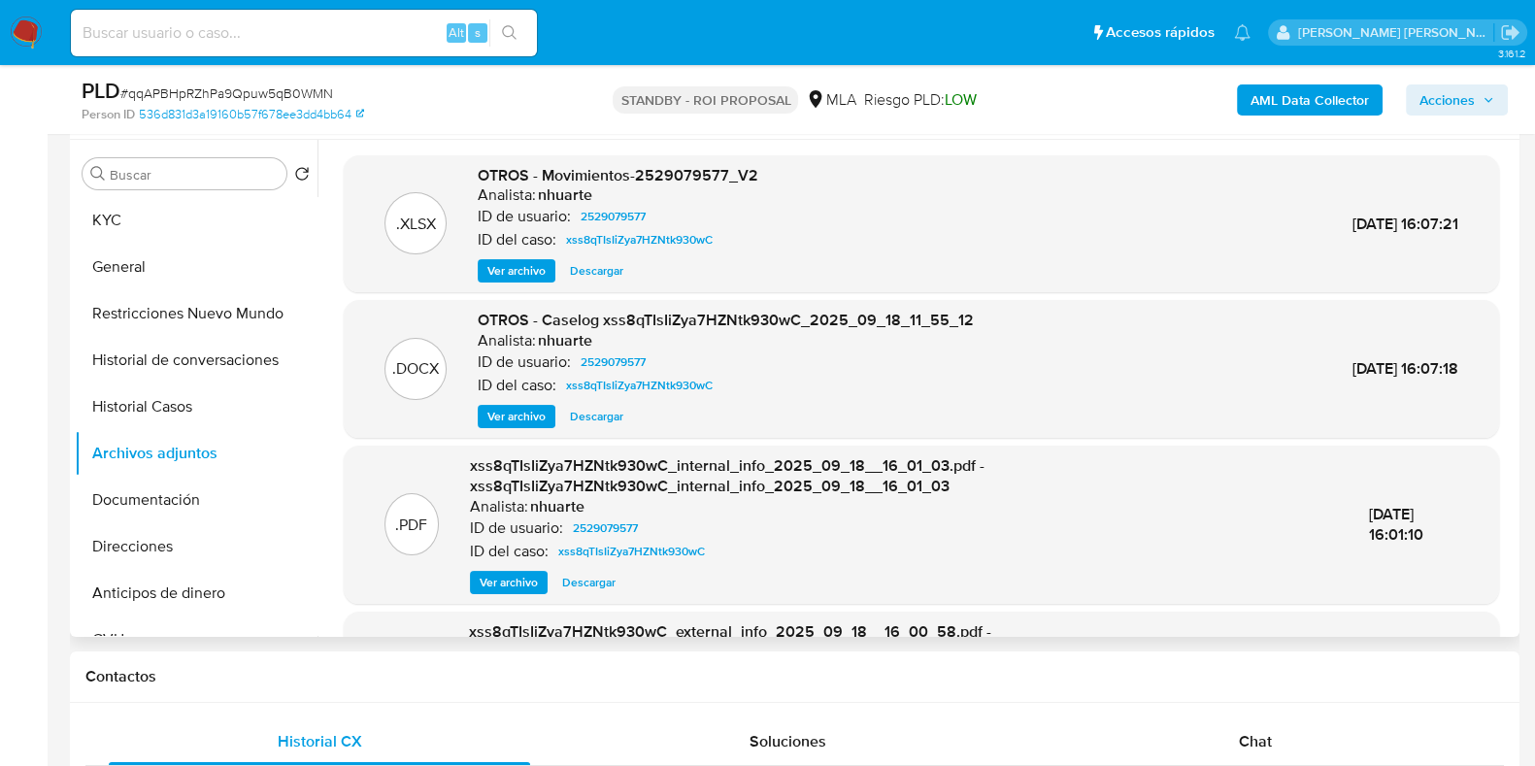
click at [597, 418] on span "Descargar" at bounding box center [596, 416] width 53 height 19
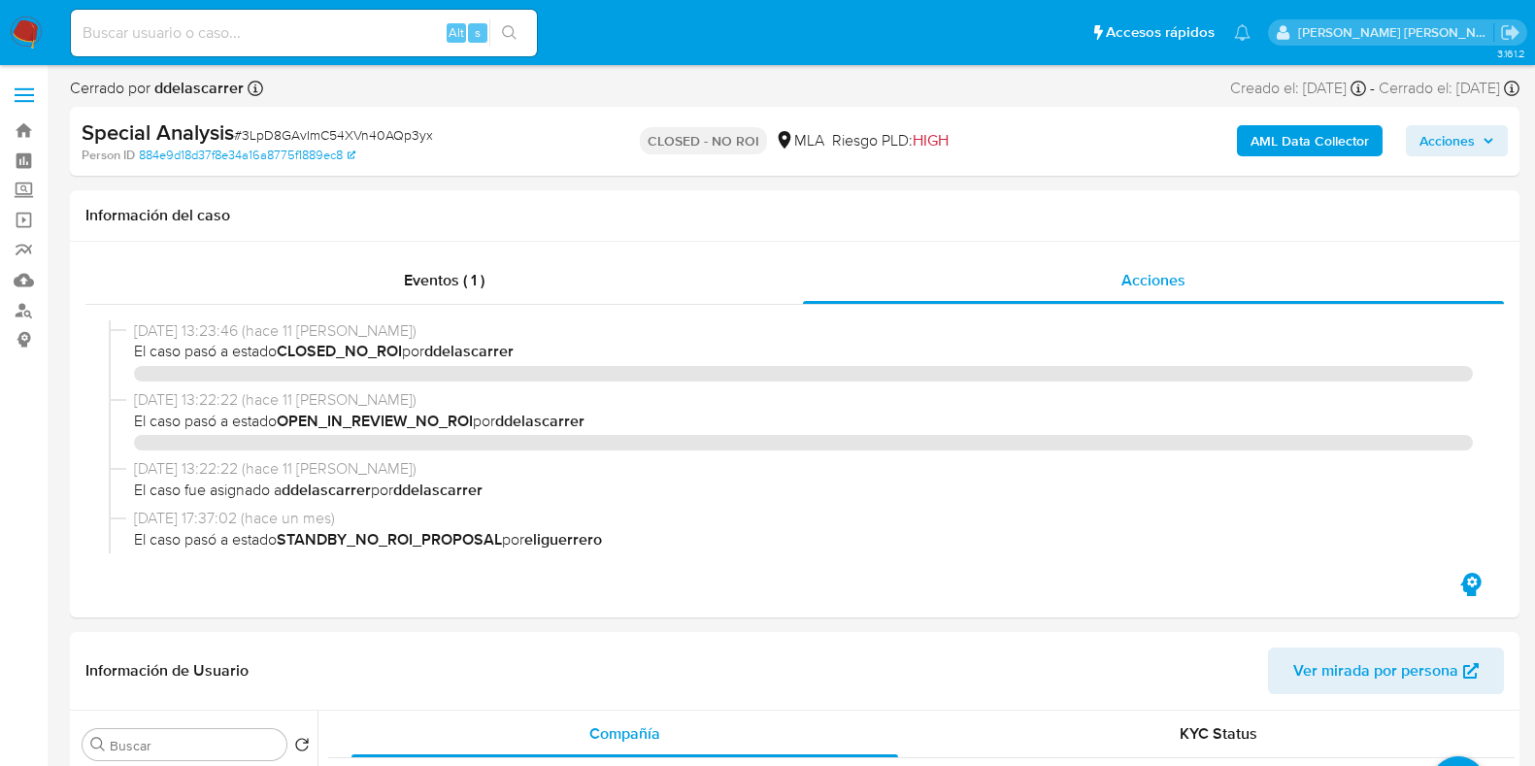
select select "10"
click at [438, 285] on span "Eventos ( 1 )" at bounding box center [444, 280] width 81 height 22
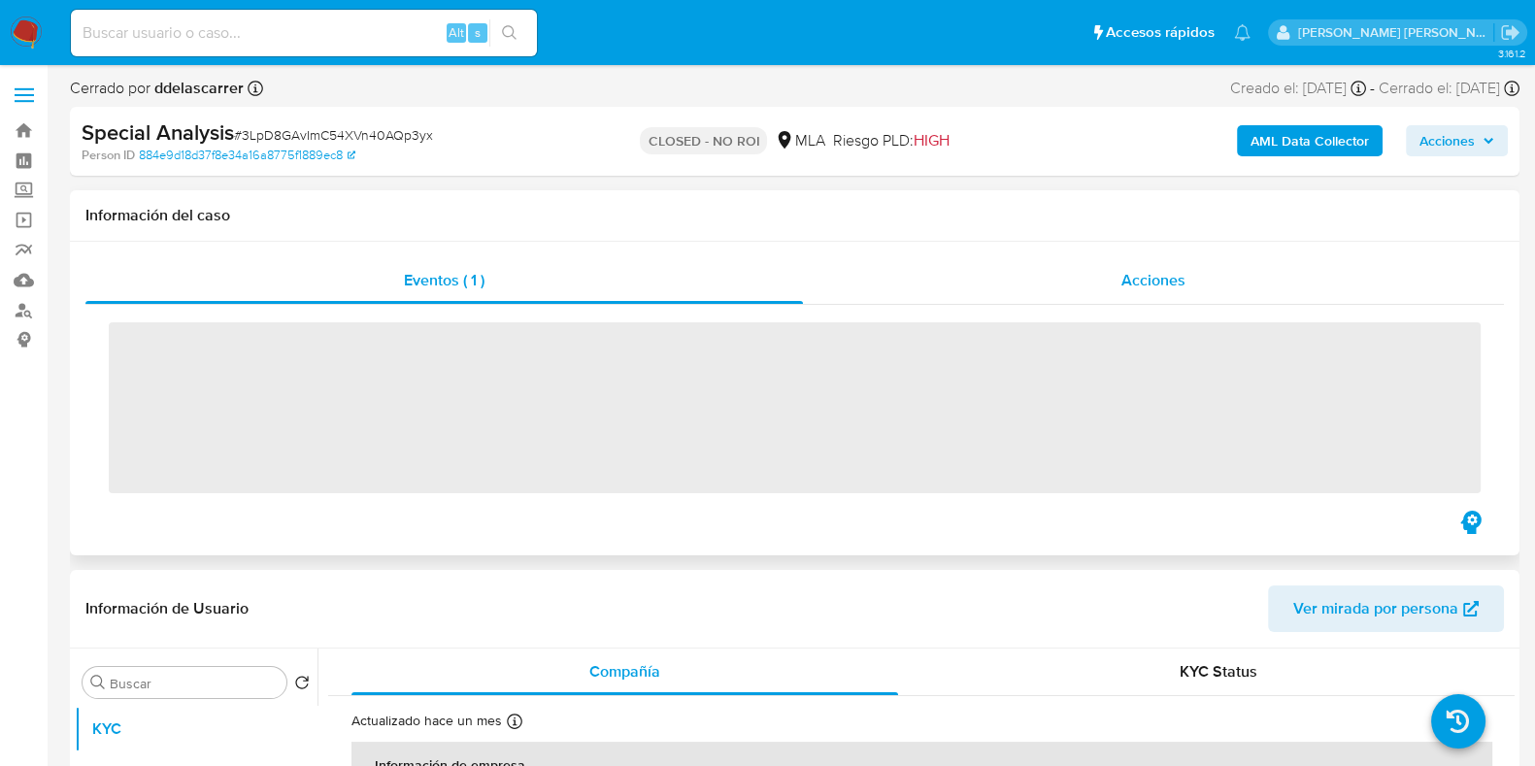
click at [1189, 277] on div "Acciones" at bounding box center [1153, 280] width 701 height 47
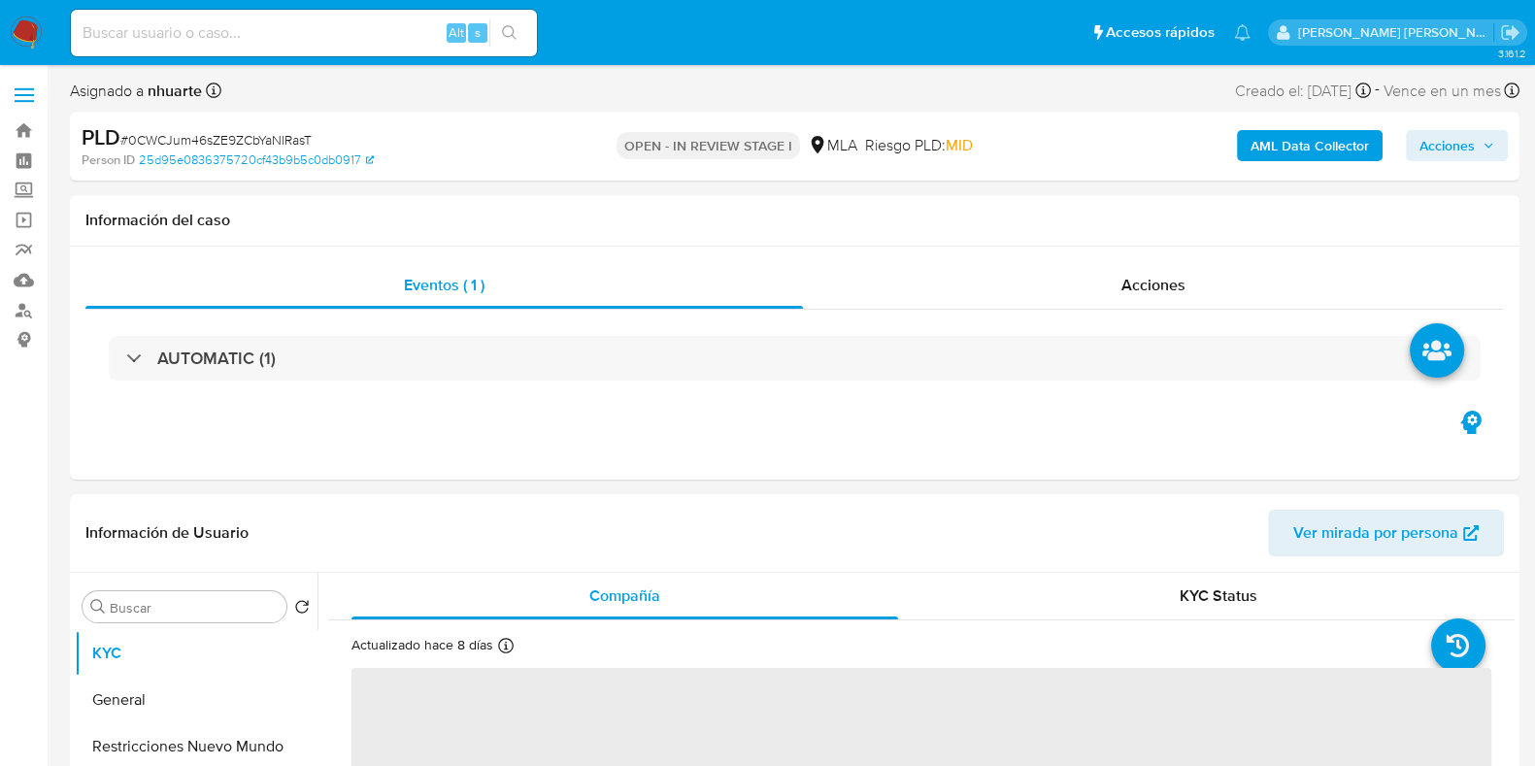
select select "10"
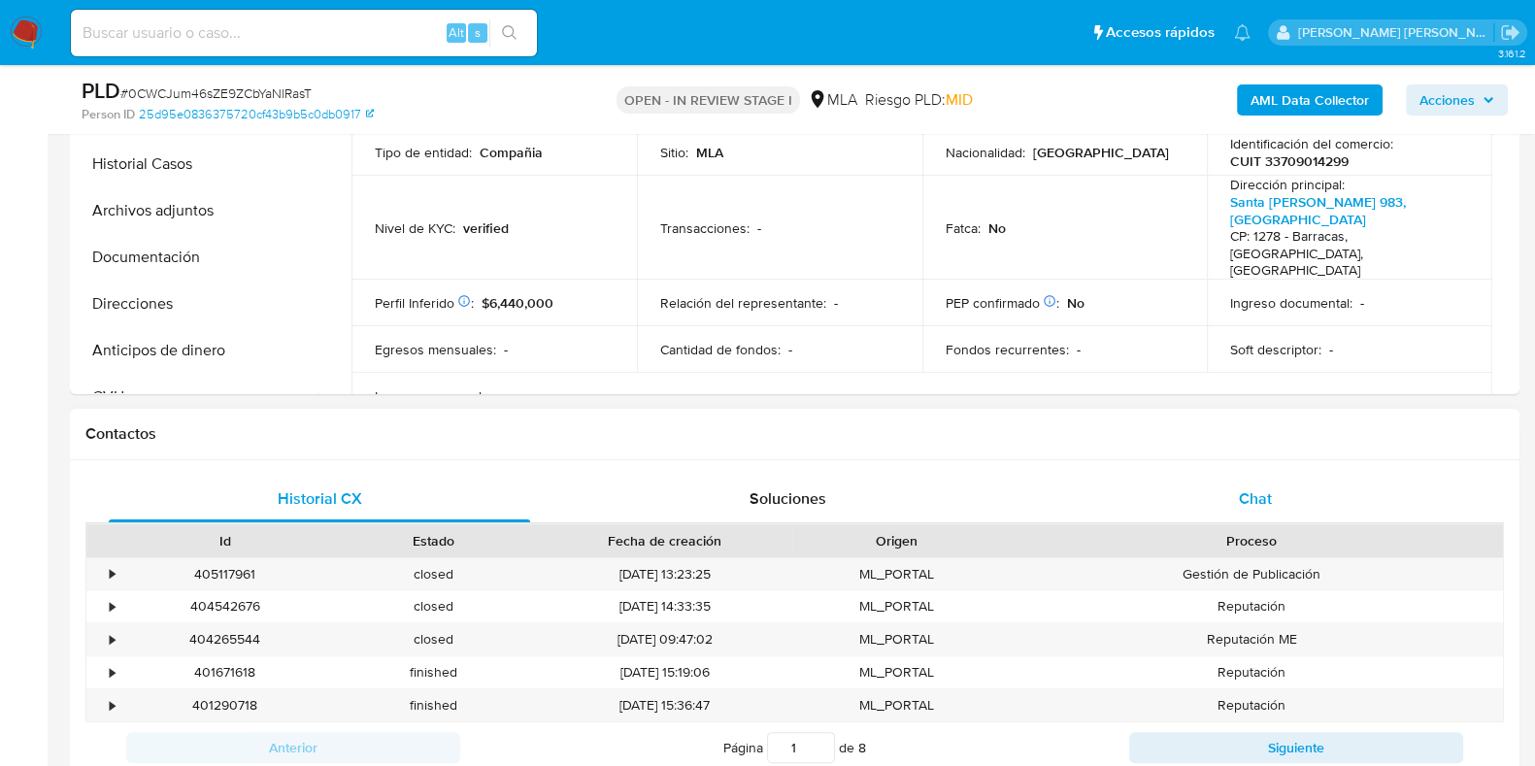
drag, startPoint x: 1263, startPoint y: 478, endPoint x: 1234, endPoint y: 476, distance: 28.2
click at [1263, 478] on div "Chat" at bounding box center [1255, 499] width 421 height 47
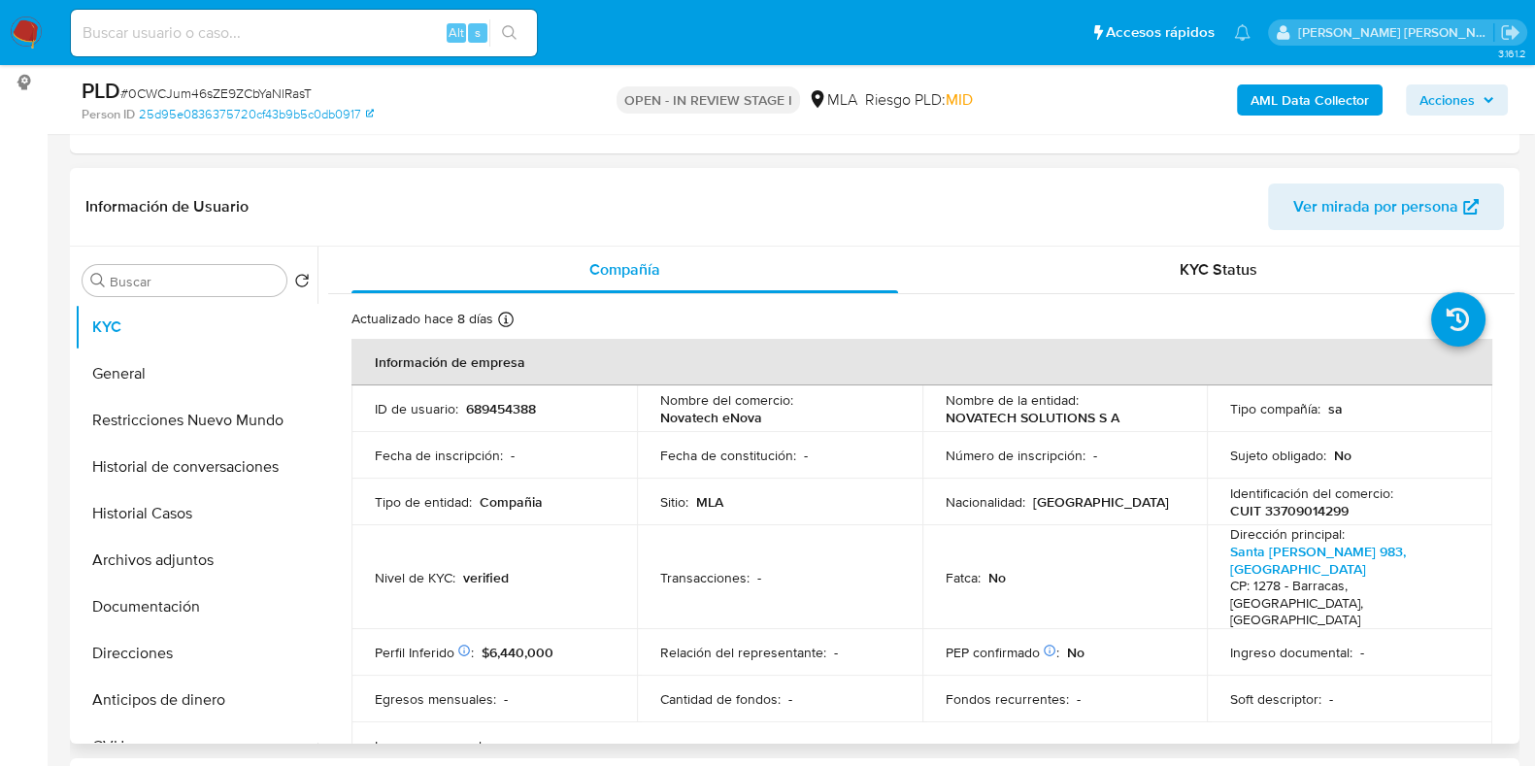
scroll to position [242, 0]
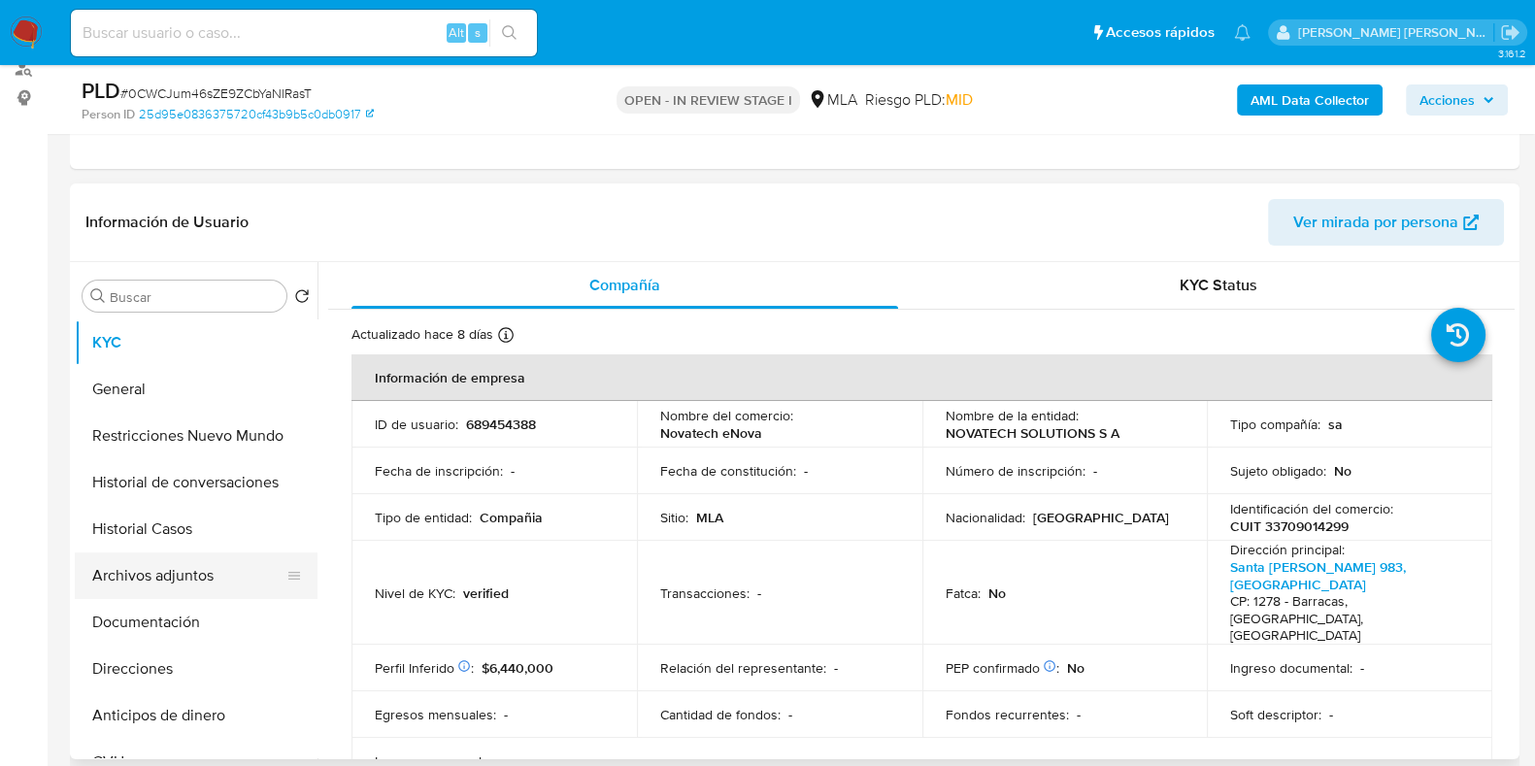
click at [189, 581] on button "Archivos adjuntos" at bounding box center [188, 576] width 227 height 47
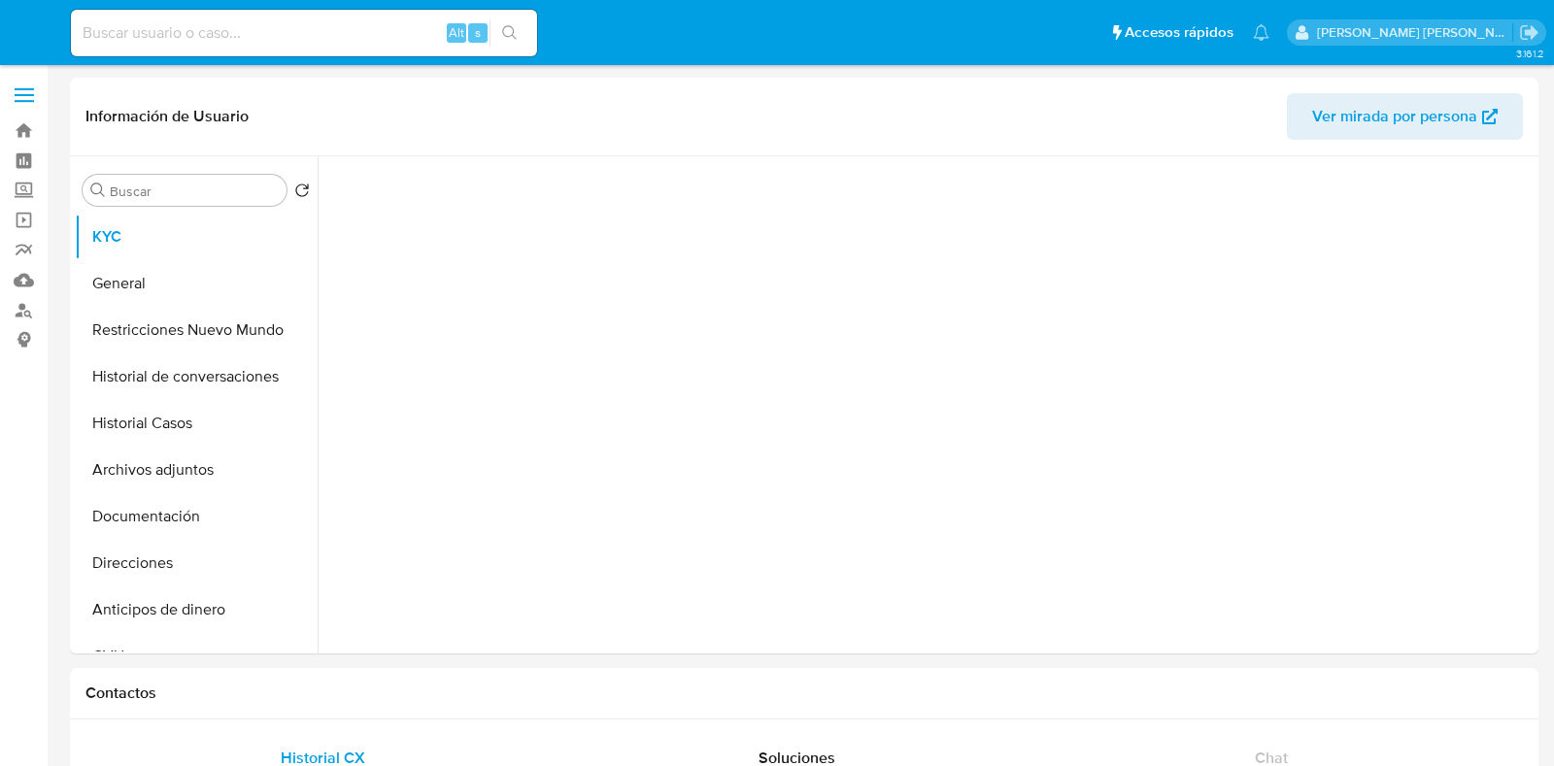
select select "10"
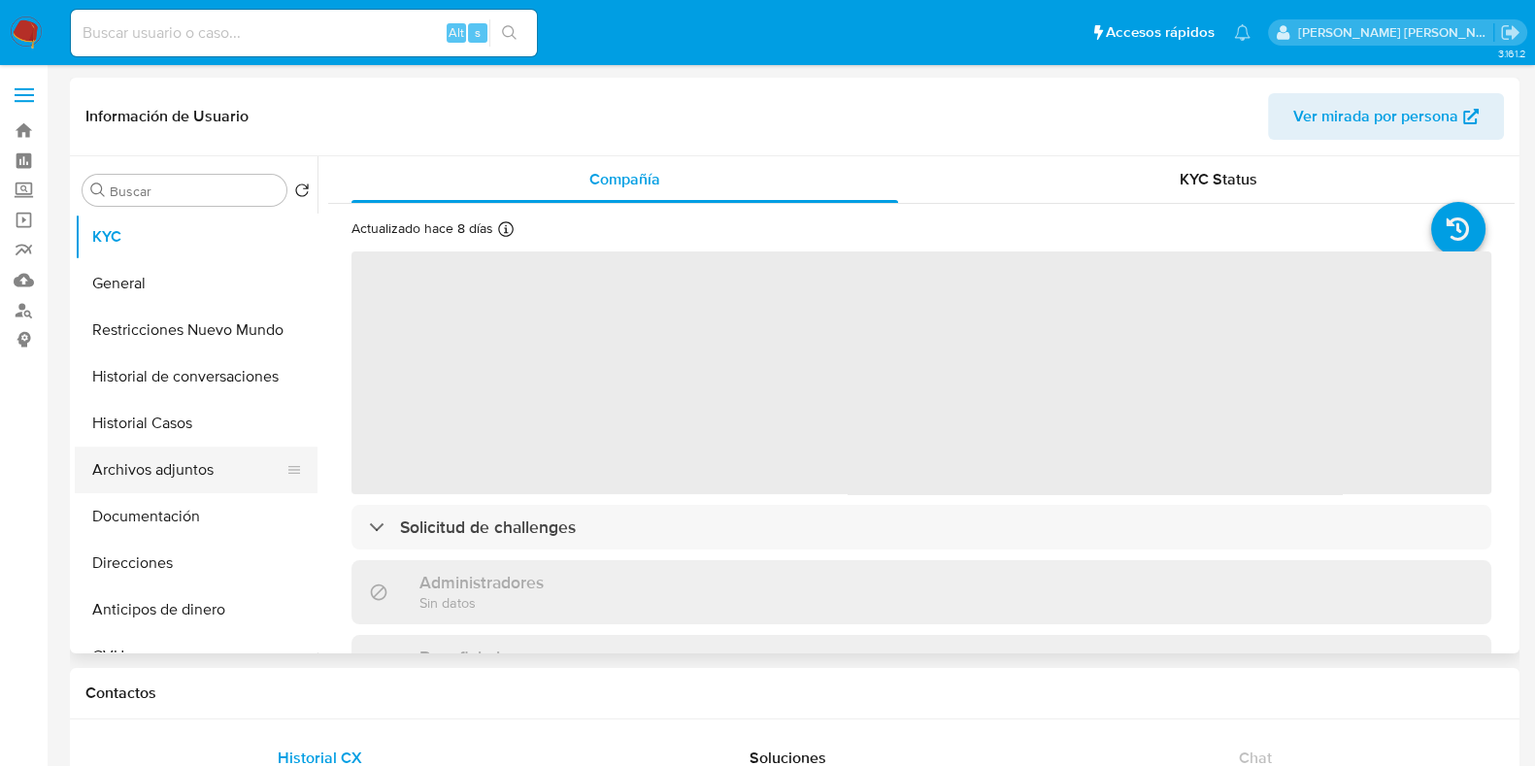
click at [180, 476] on button "Archivos adjuntos" at bounding box center [188, 470] width 227 height 47
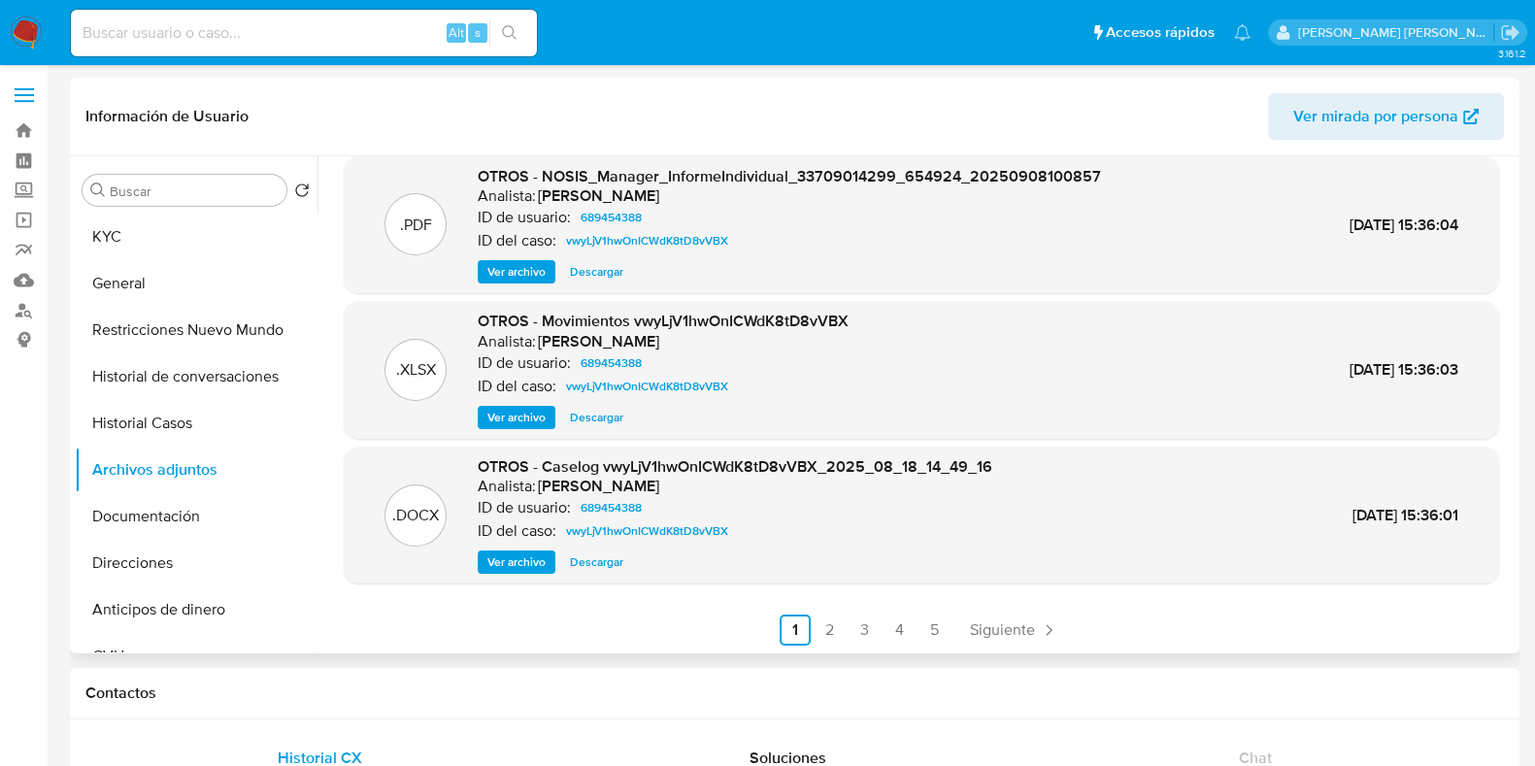
scroll to position [163, 0]
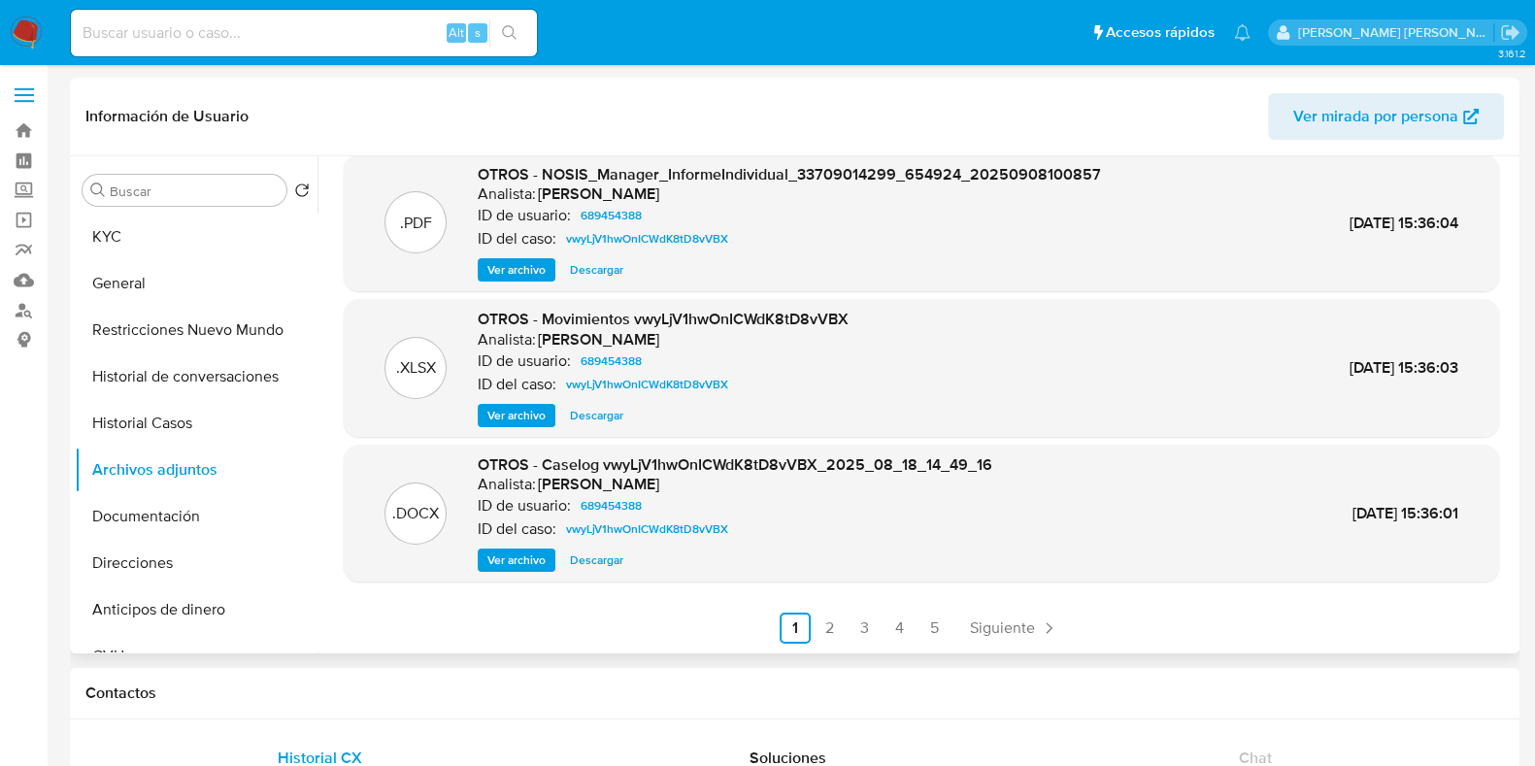
click at [520, 561] on span "Ver archivo" at bounding box center [517, 560] width 58 height 19
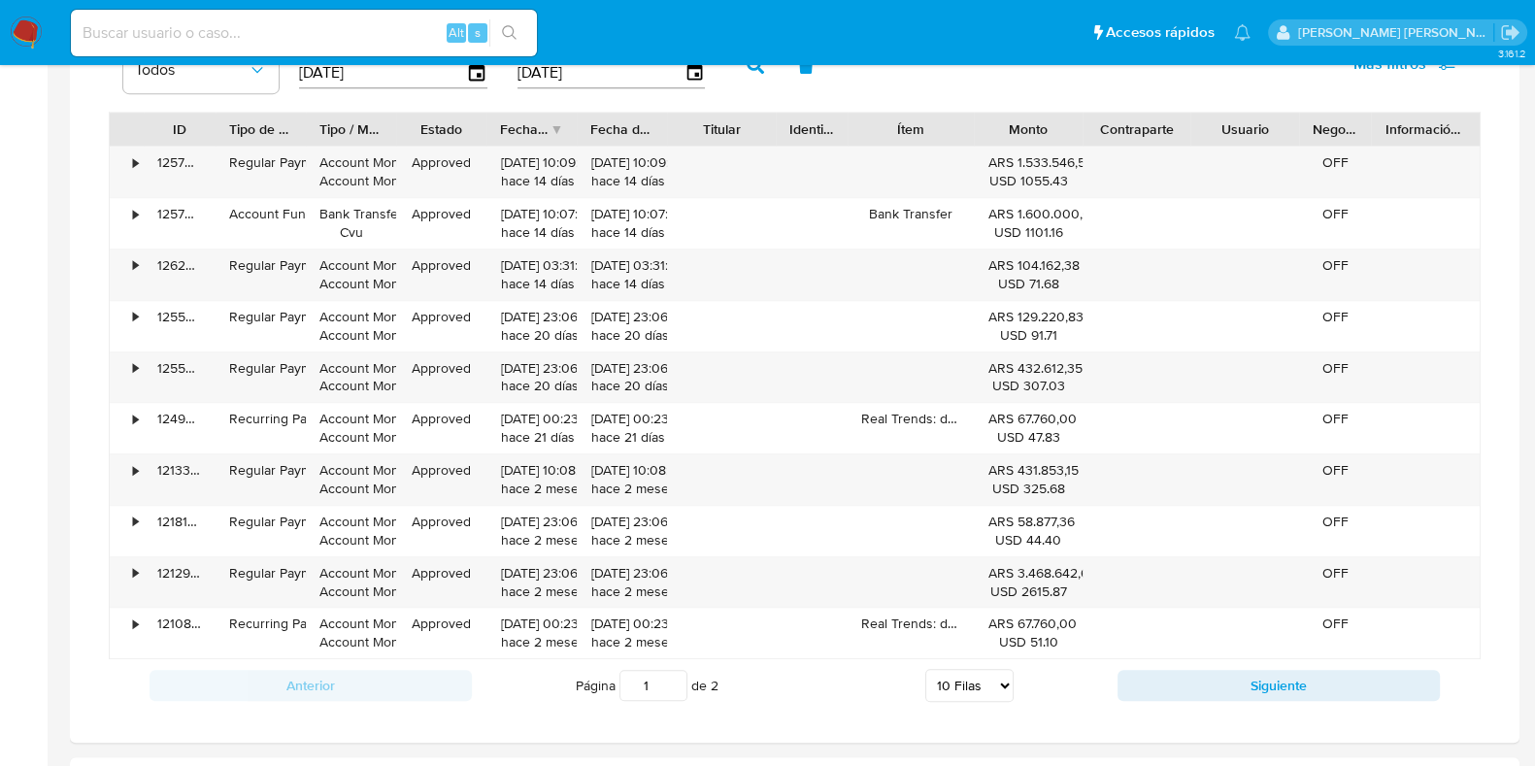
scroll to position [1457, 0]
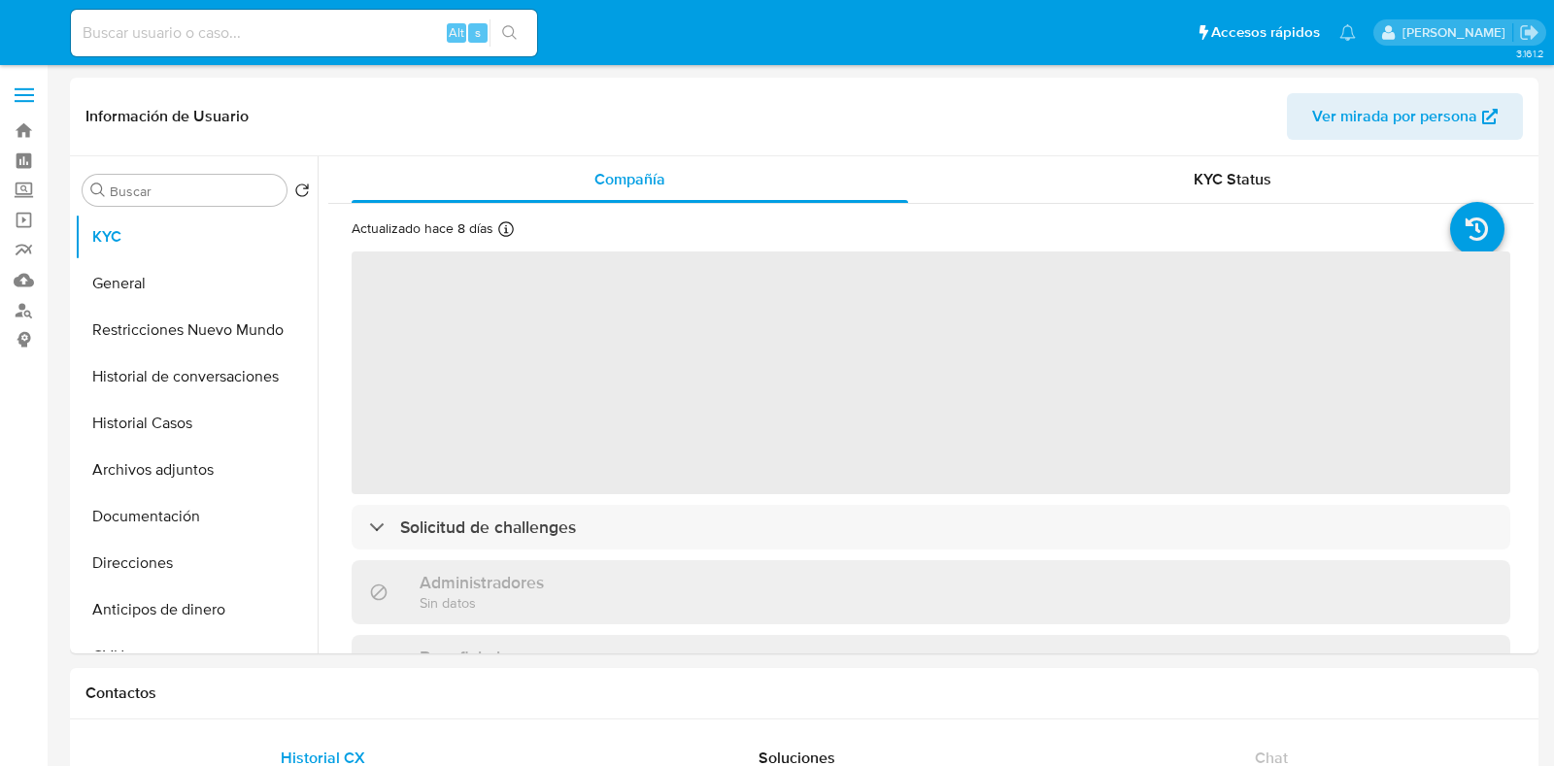
select select "10"
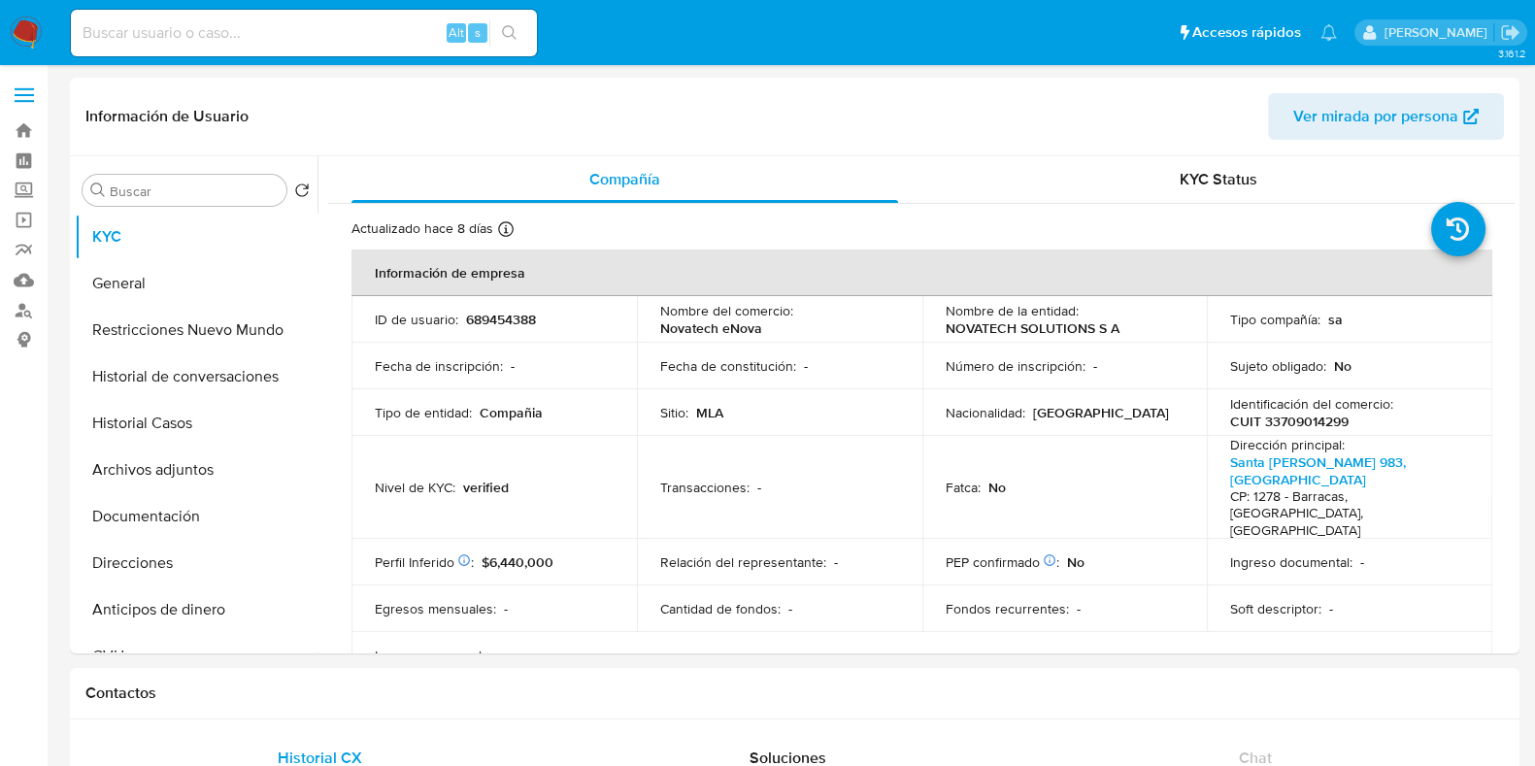
click at [145, 26] on input at bounding box center [304, 32] width 466 height 25
paste input "137081041"
type input "137081041"
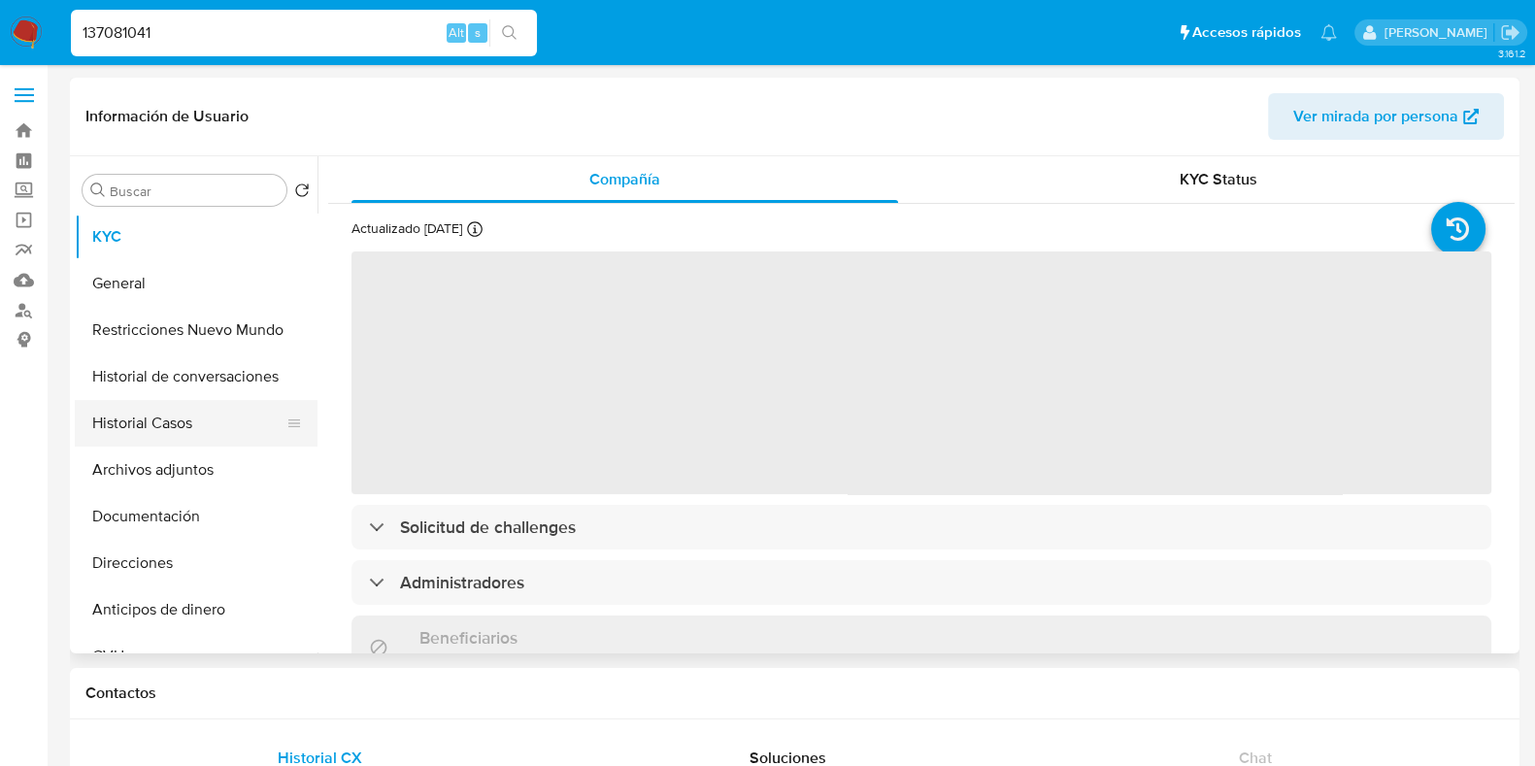
click at [236, 435] on button "Historial Casos" at bounding box center [188, 423] width 227 height 47
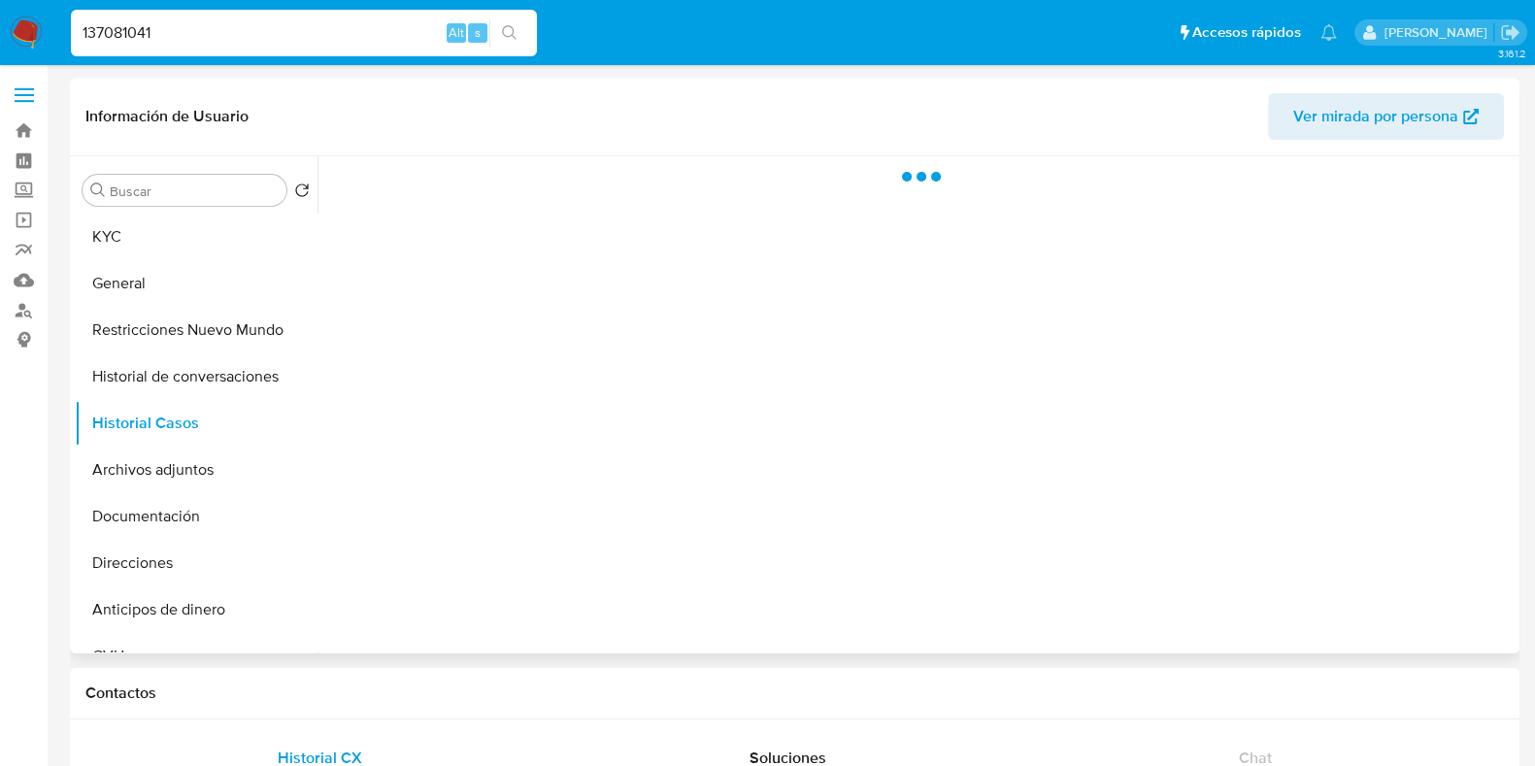
select select "10"
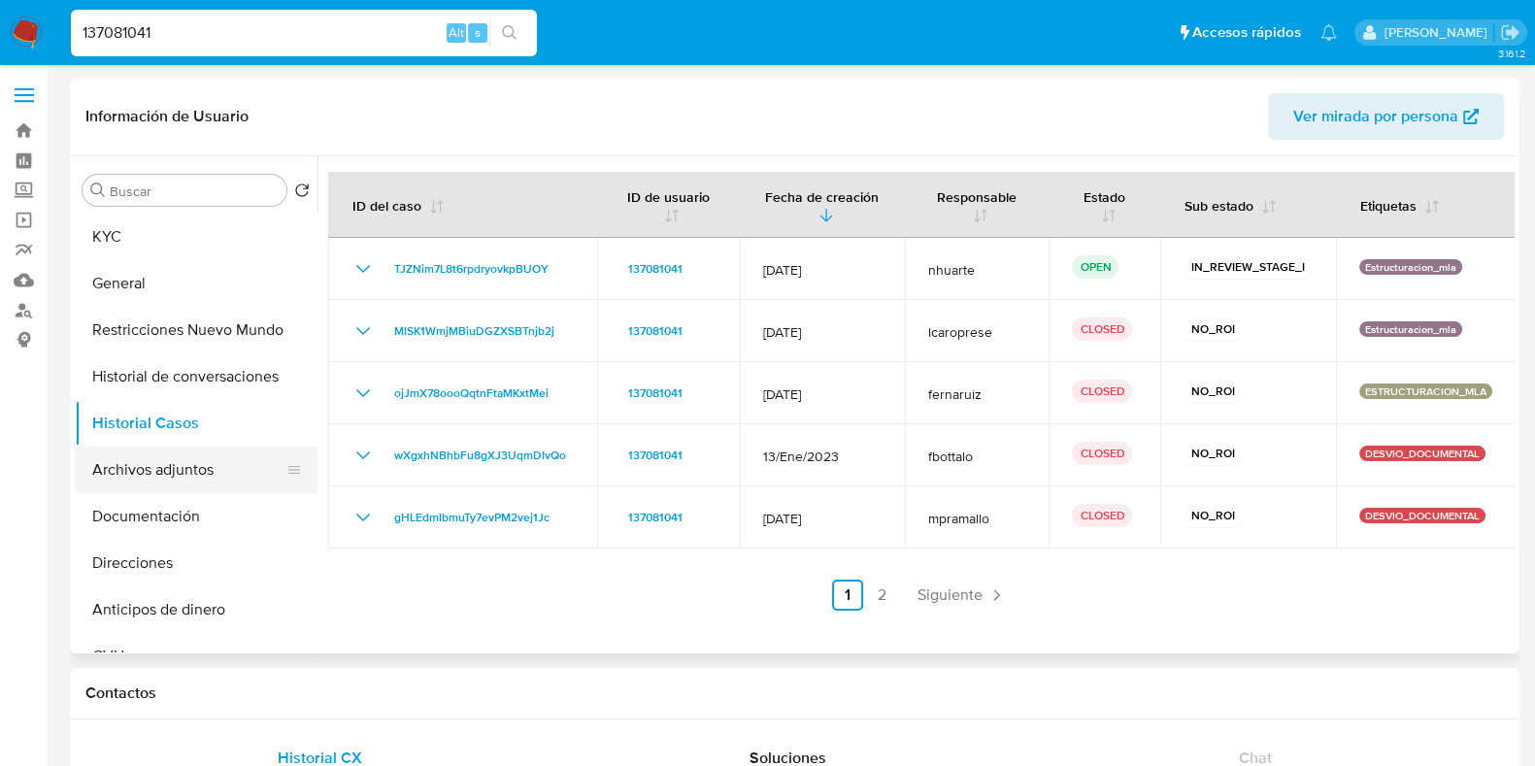
click at [221, 487] on button "Archivos adjuntos" at bounding box center [188, 470] width 227 height 47
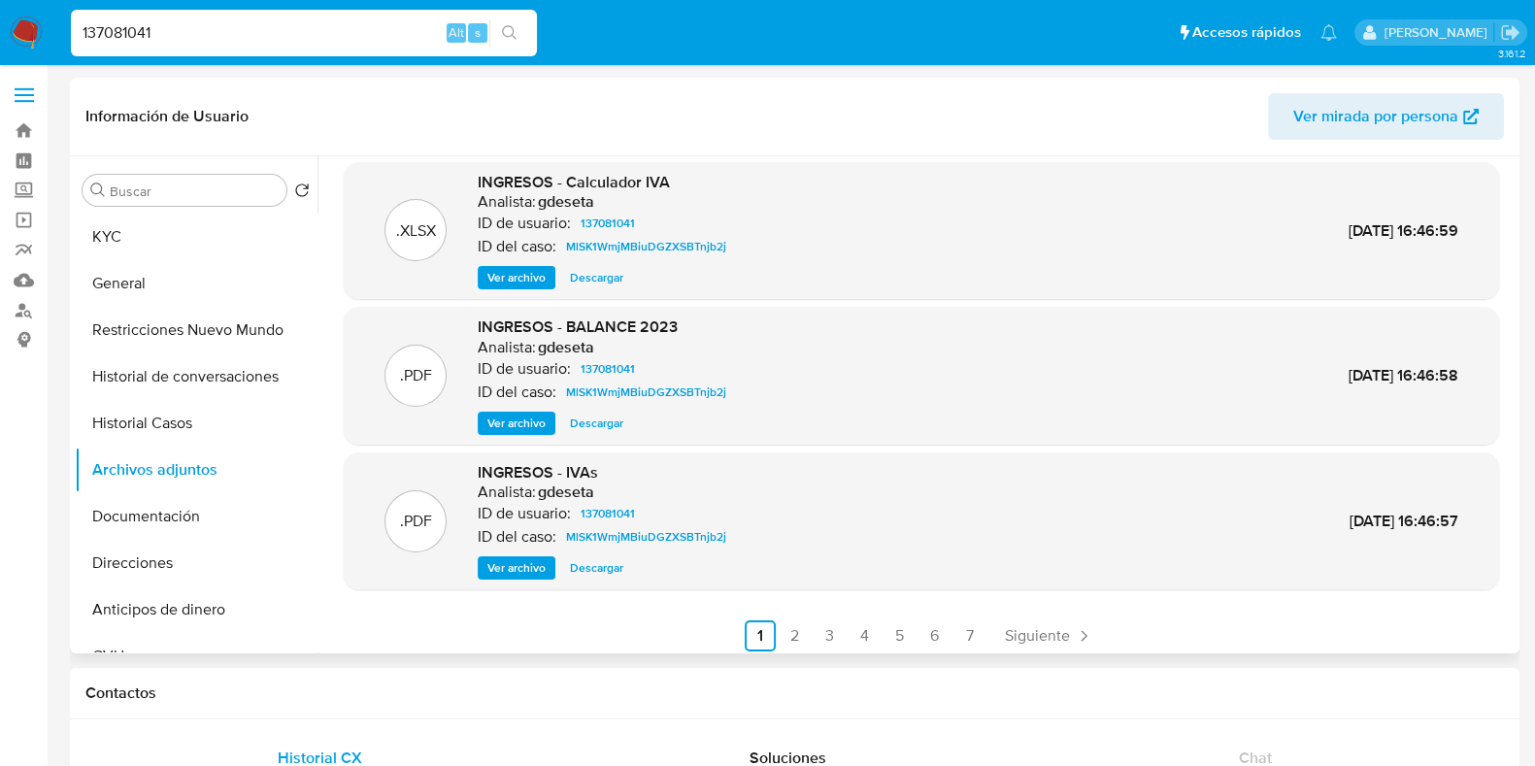
scroll to position [163, 0]
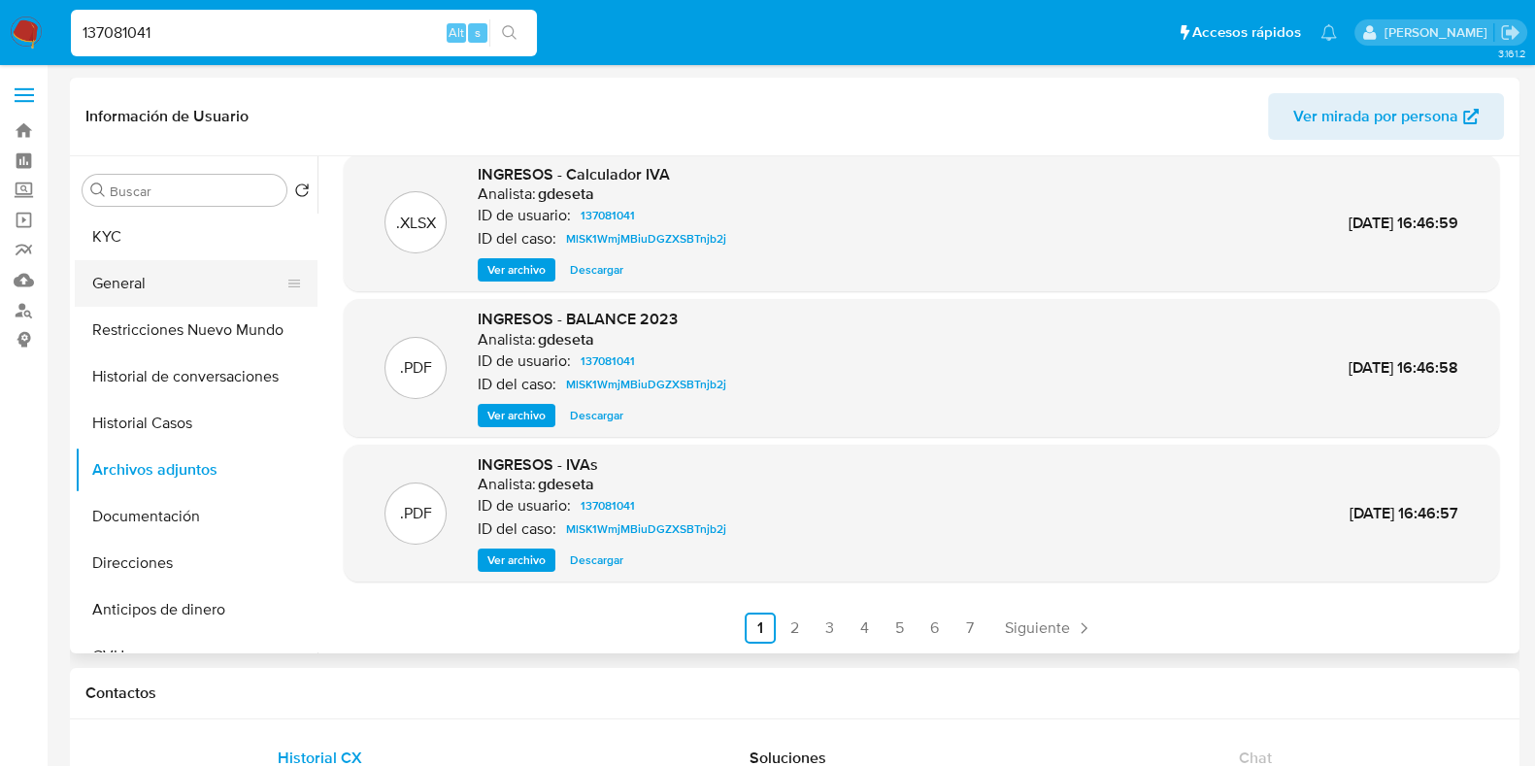
click at [146, 288] on button "General" at bounding box center [188, 283] width 227 height 47
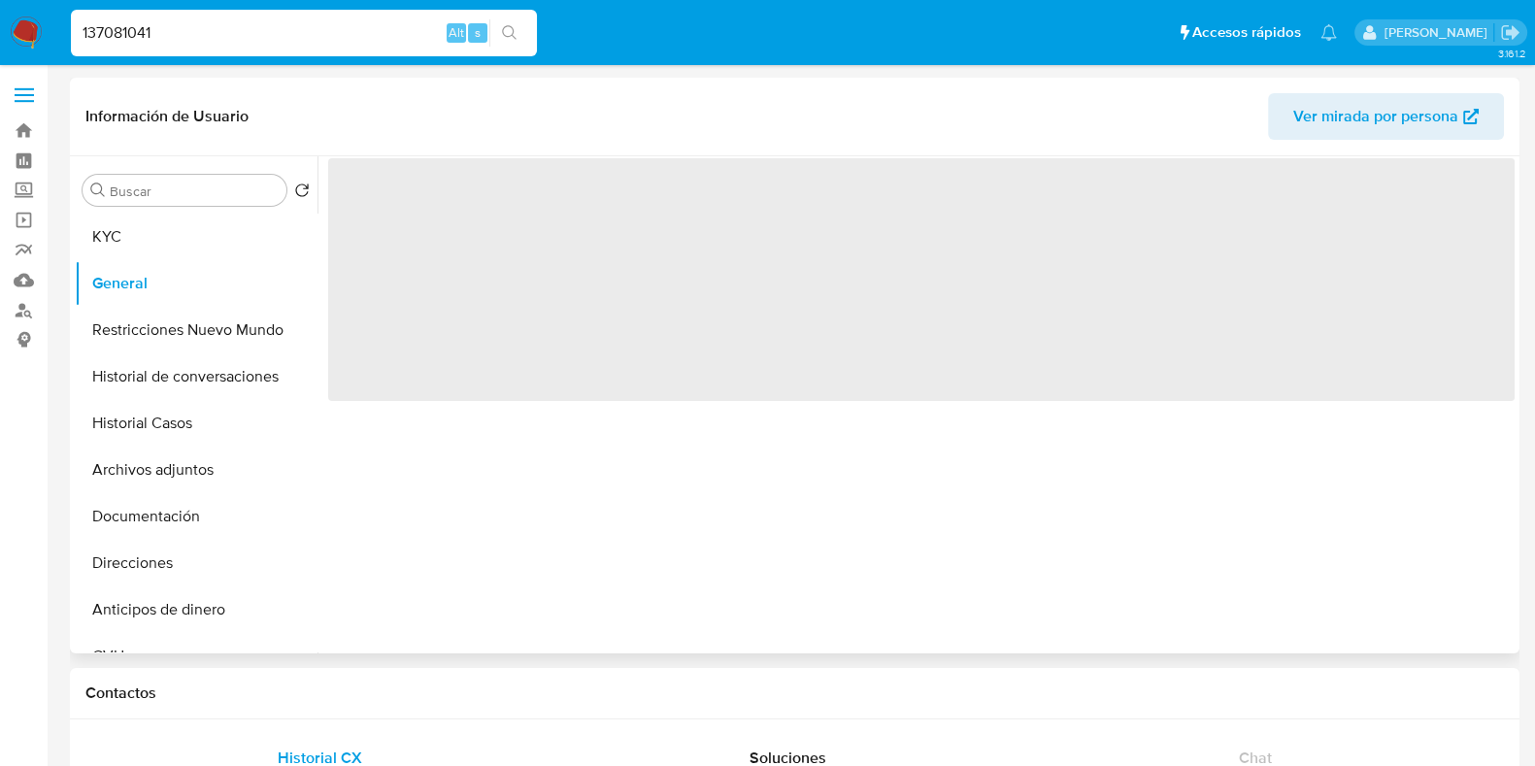
scroll to position [0, 0]
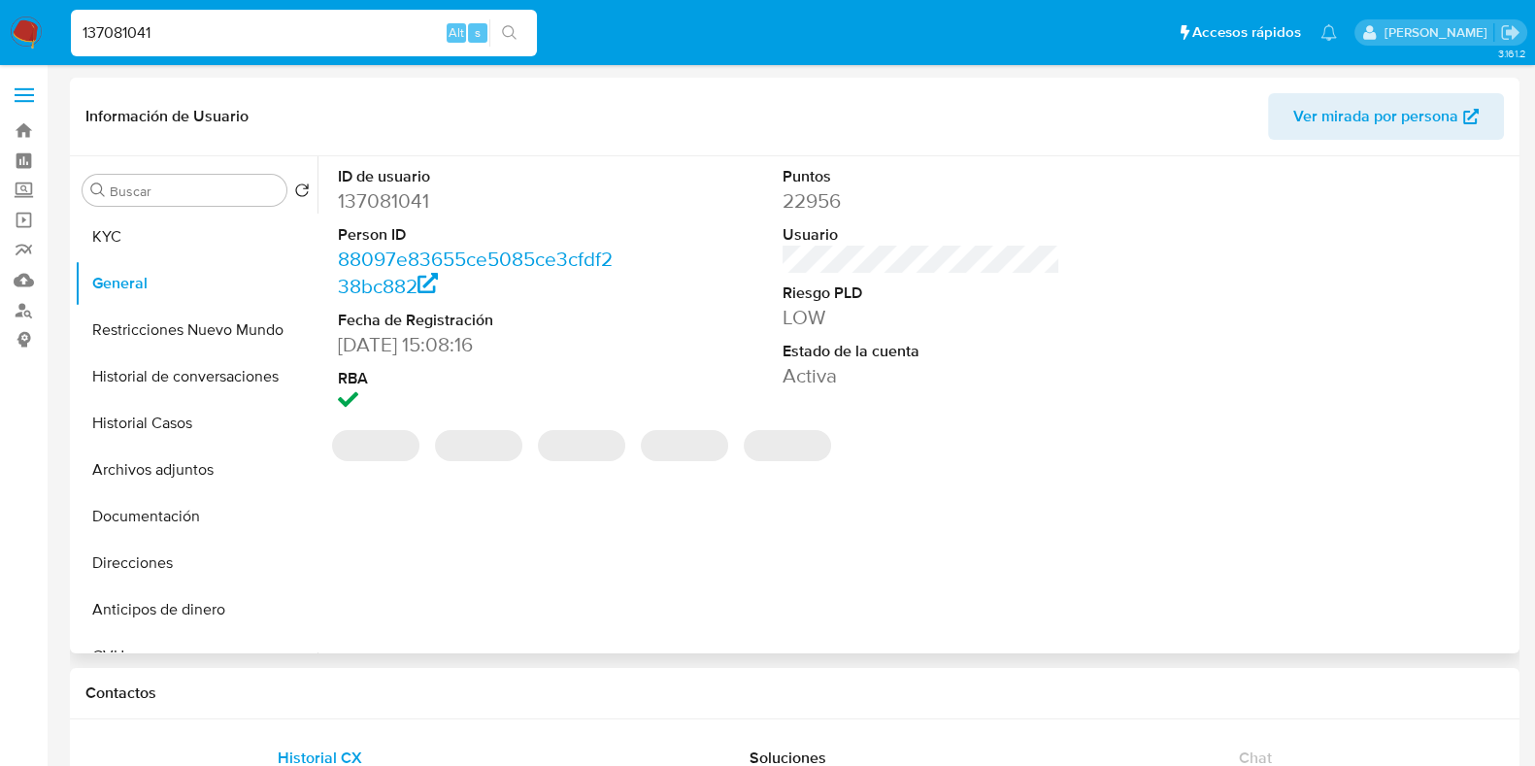
click at [408, 201] on dd "137081041" at bounding box center [477, 200] width 278 height 27
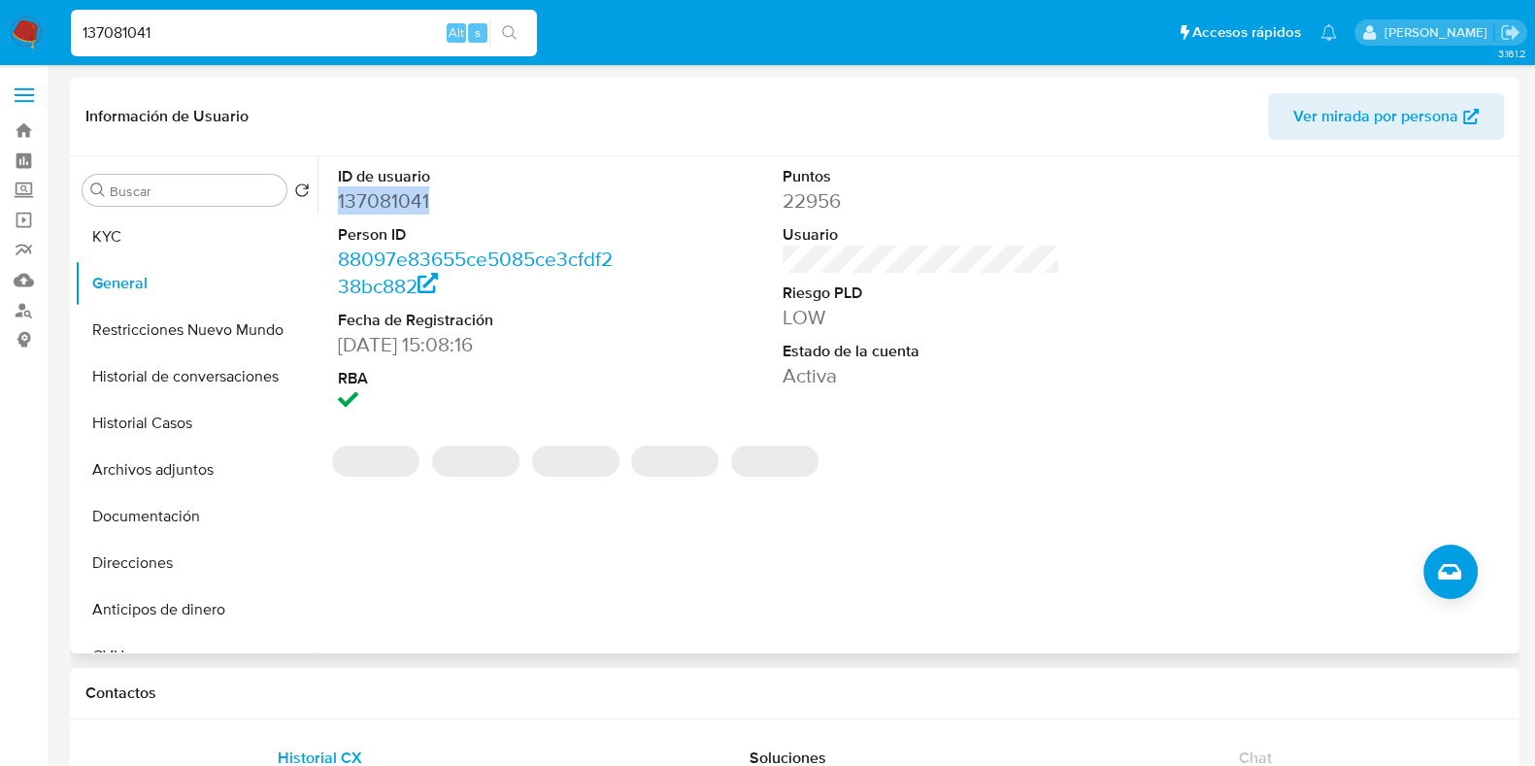
copy dd "137081041"
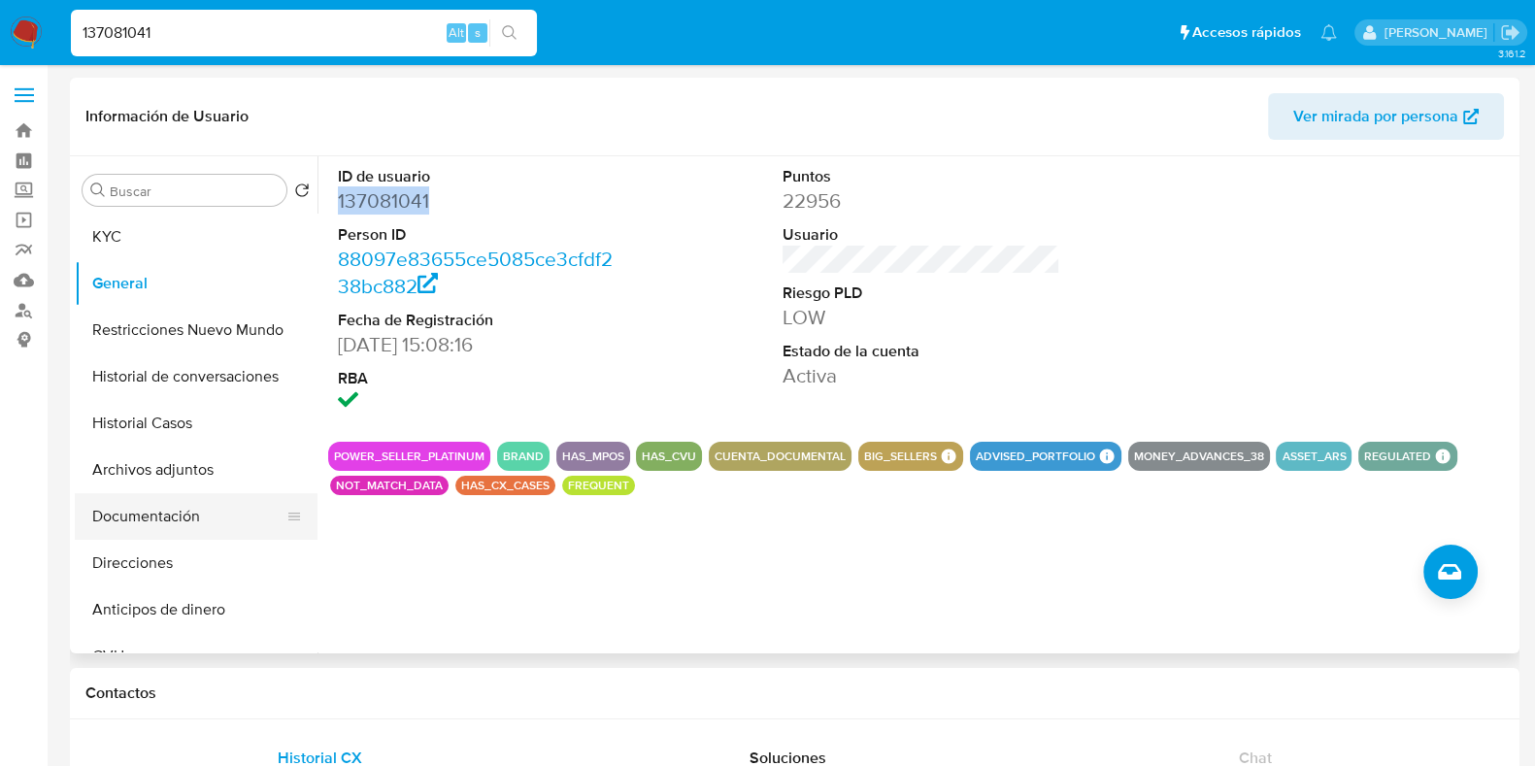
click at [172, 517] on button "Documentación" at bounding box center [188, 516] width 227 height 47
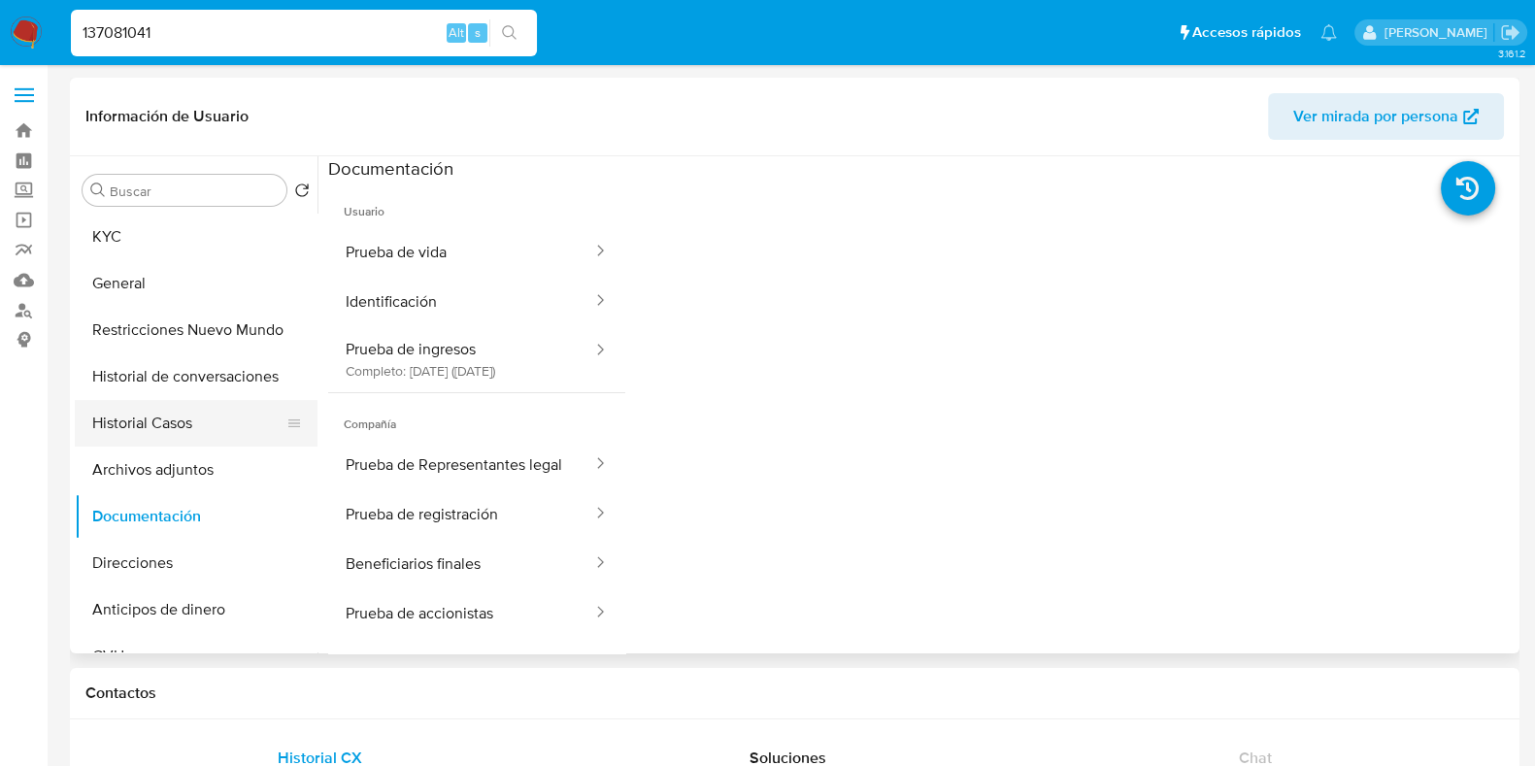
click at [211, 430] on button "Historial Casos" at bounding box center [188, 423] width 227 height 47
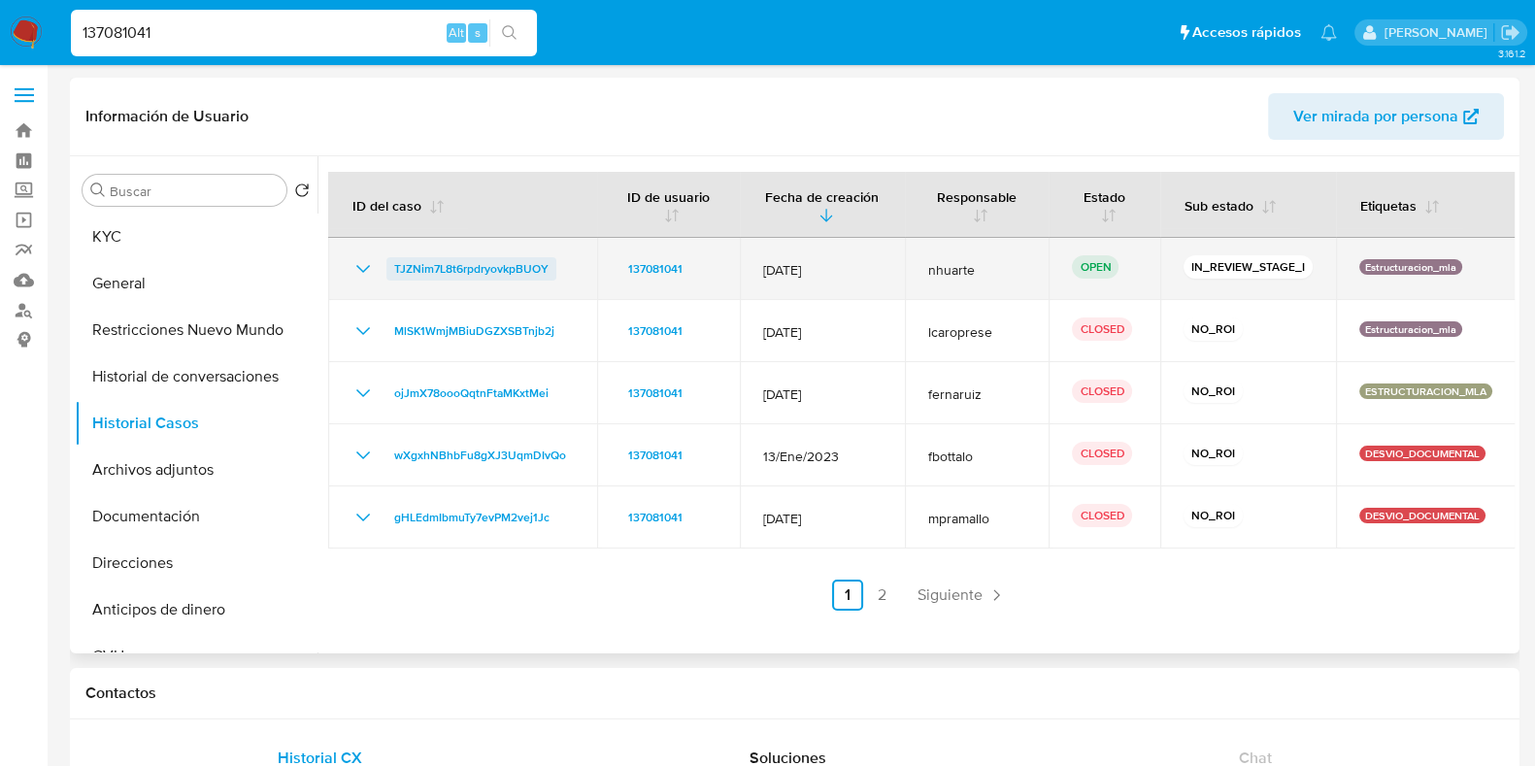
click at [499, 265] on span "TJZNim7L8t6rpdryovkpBUOY" at bounding box center [471, 268] width 154 height 23
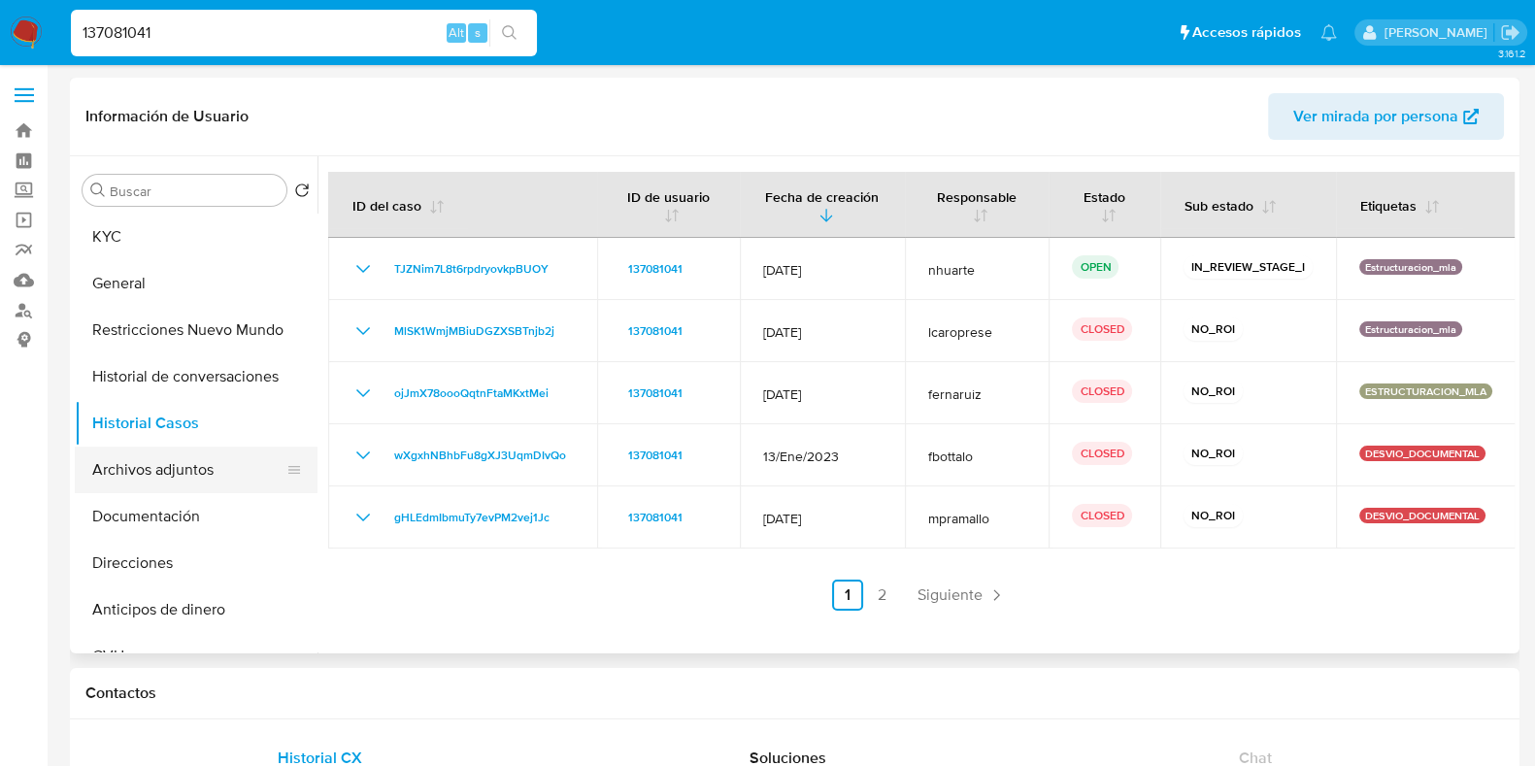
click at [226, 456] on button "Archivos adjuntos" at bounding box center [188, 470] width 227 height 47
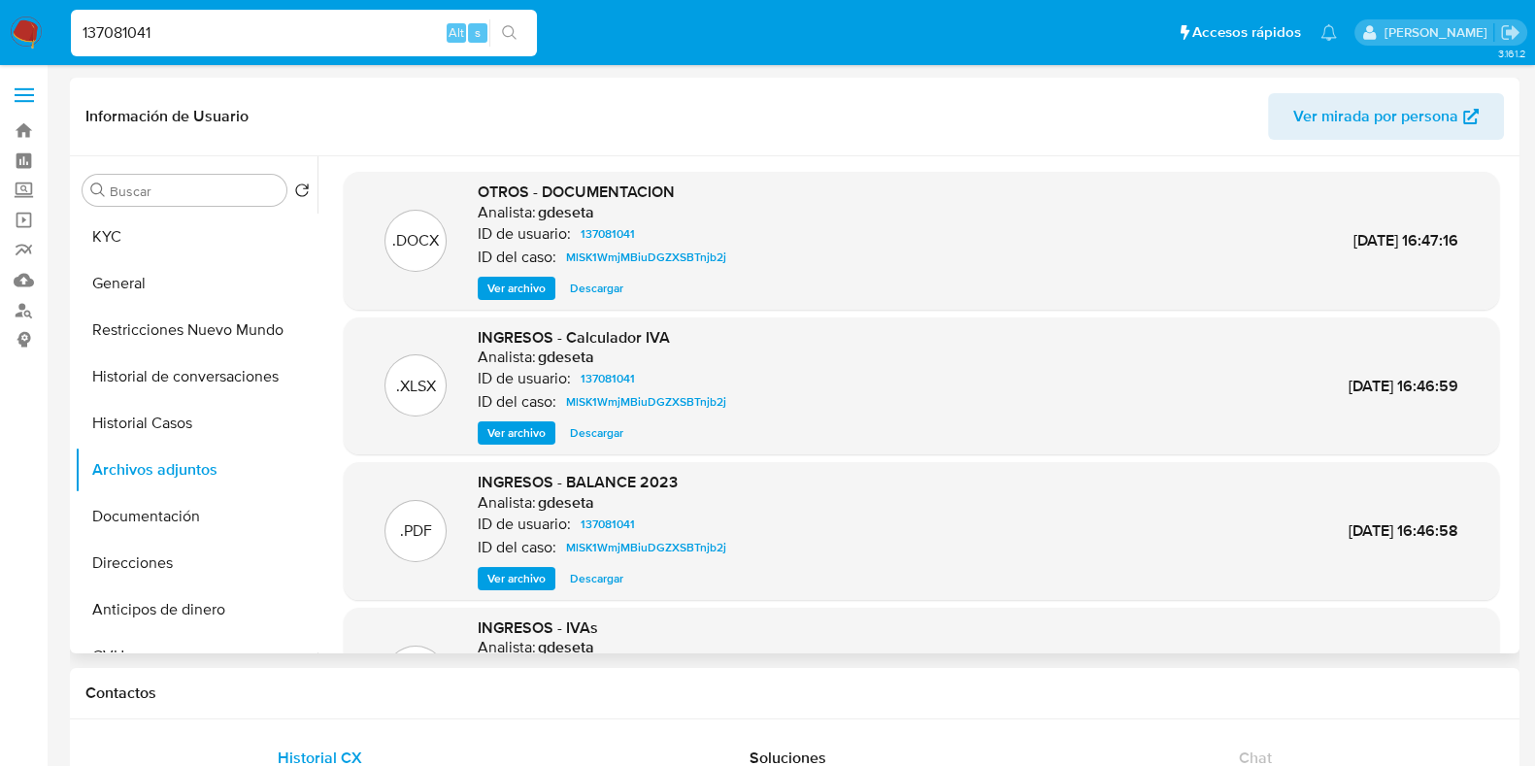
click at [593, 438] on span "Descargar" at bounding box center [596, 432] width 53 height 19
click at [212, 265] on button "General" at bounding box center [188, 283] width 227 height 47
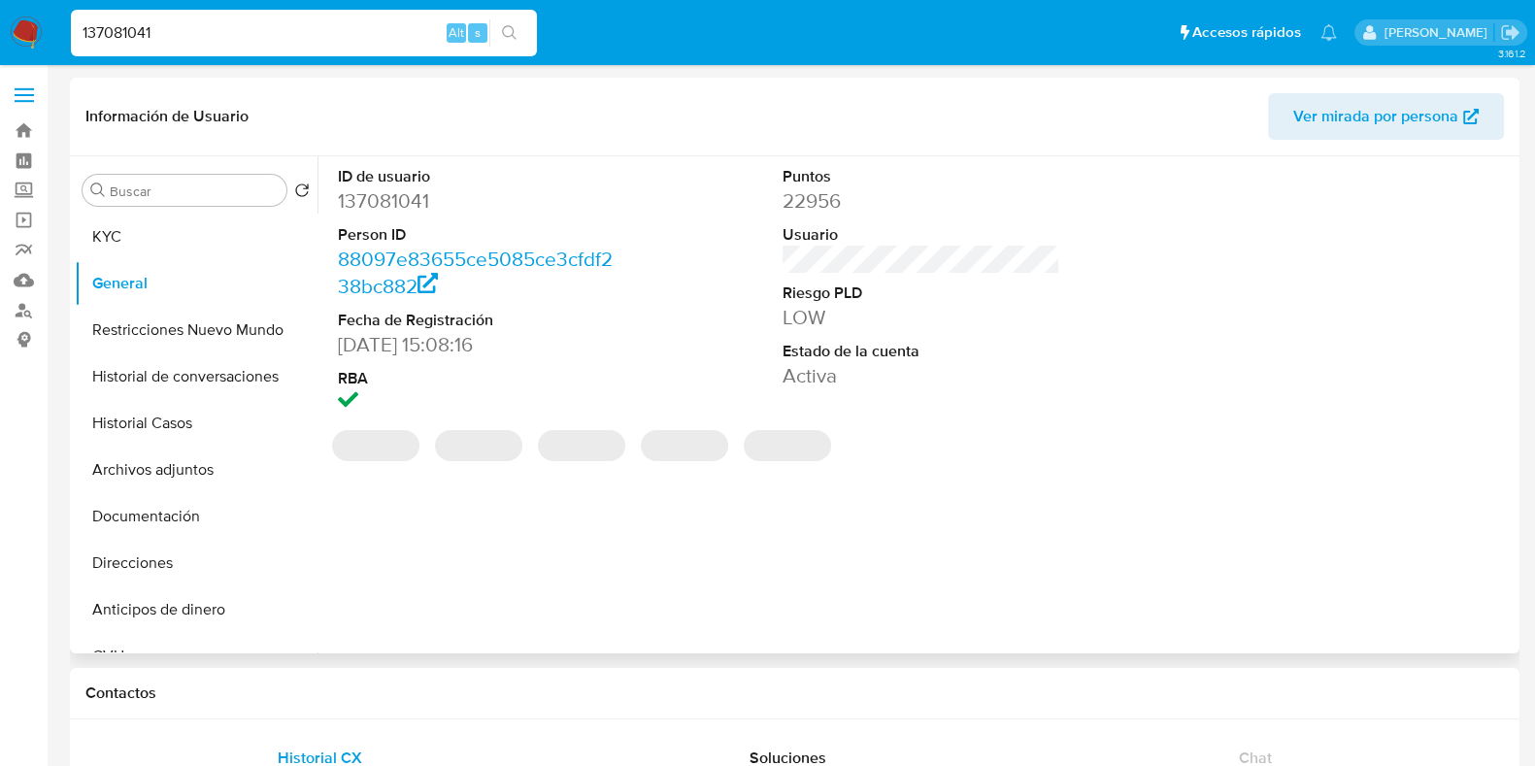
click at [403, 196] on dd "137081041" at bounding box center [477, 200] width 278 height 27
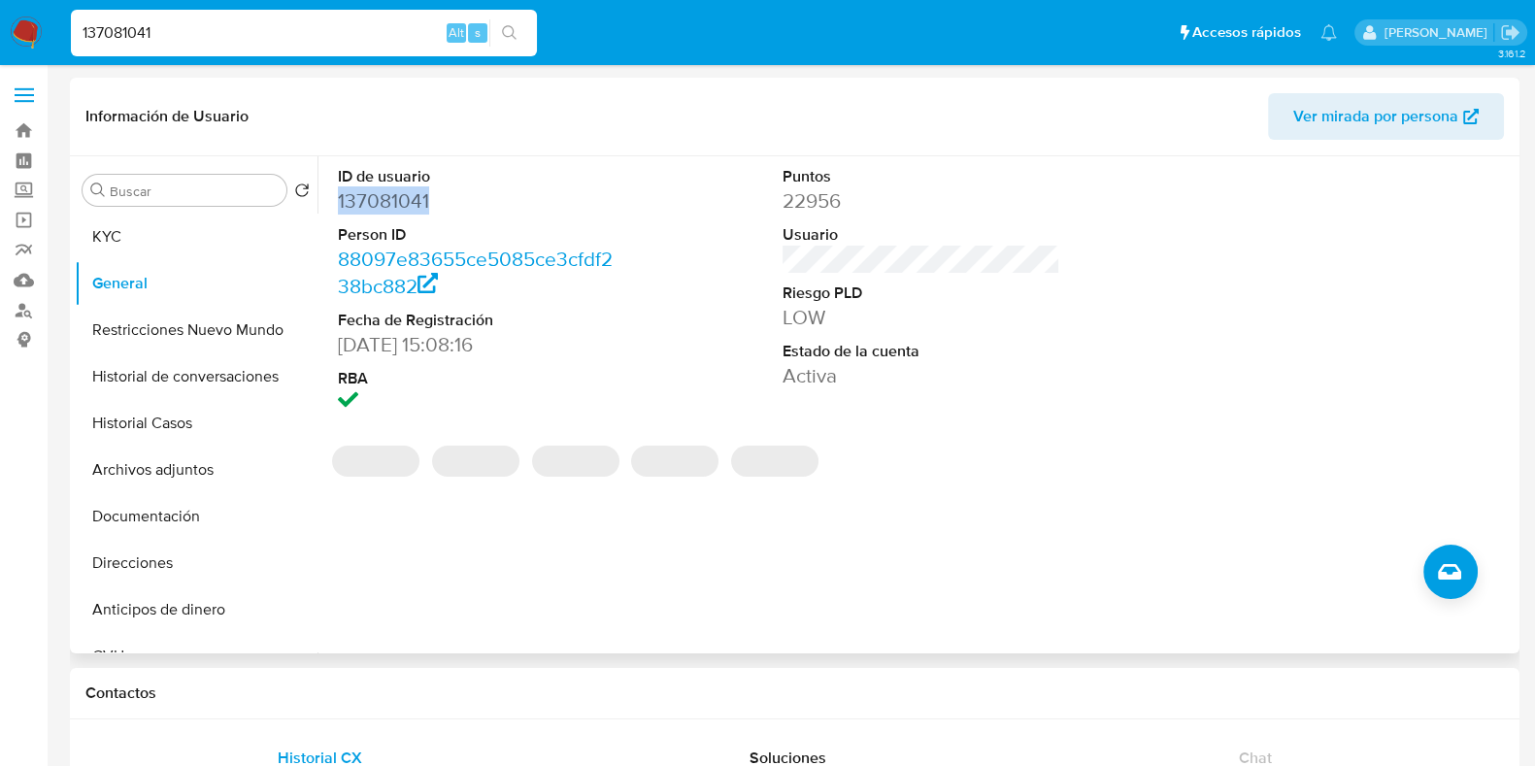
copy dd "137081041"
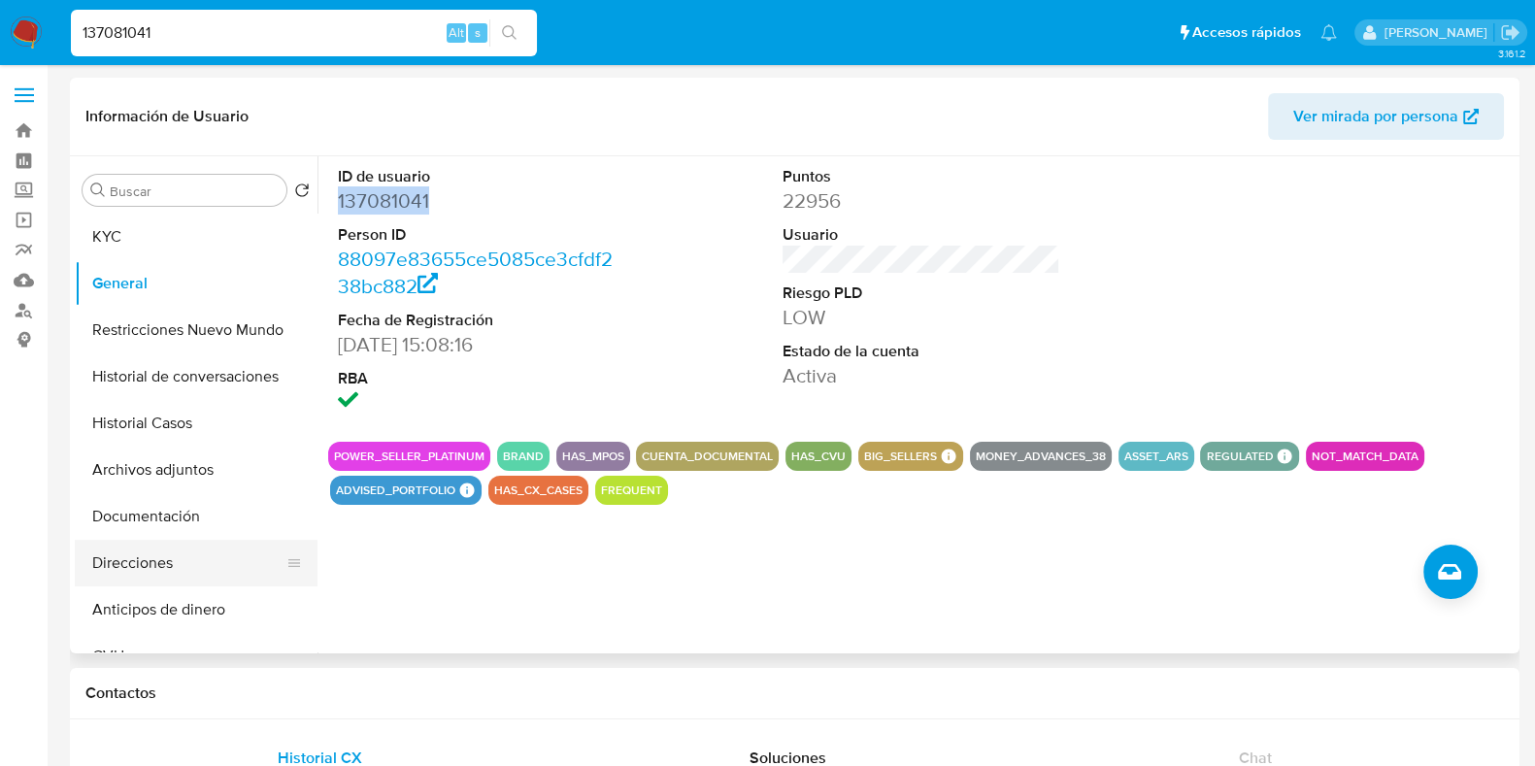
click at [123, 553] on button "Direcciones" at bounding box center [188, 563] width 227 height 47
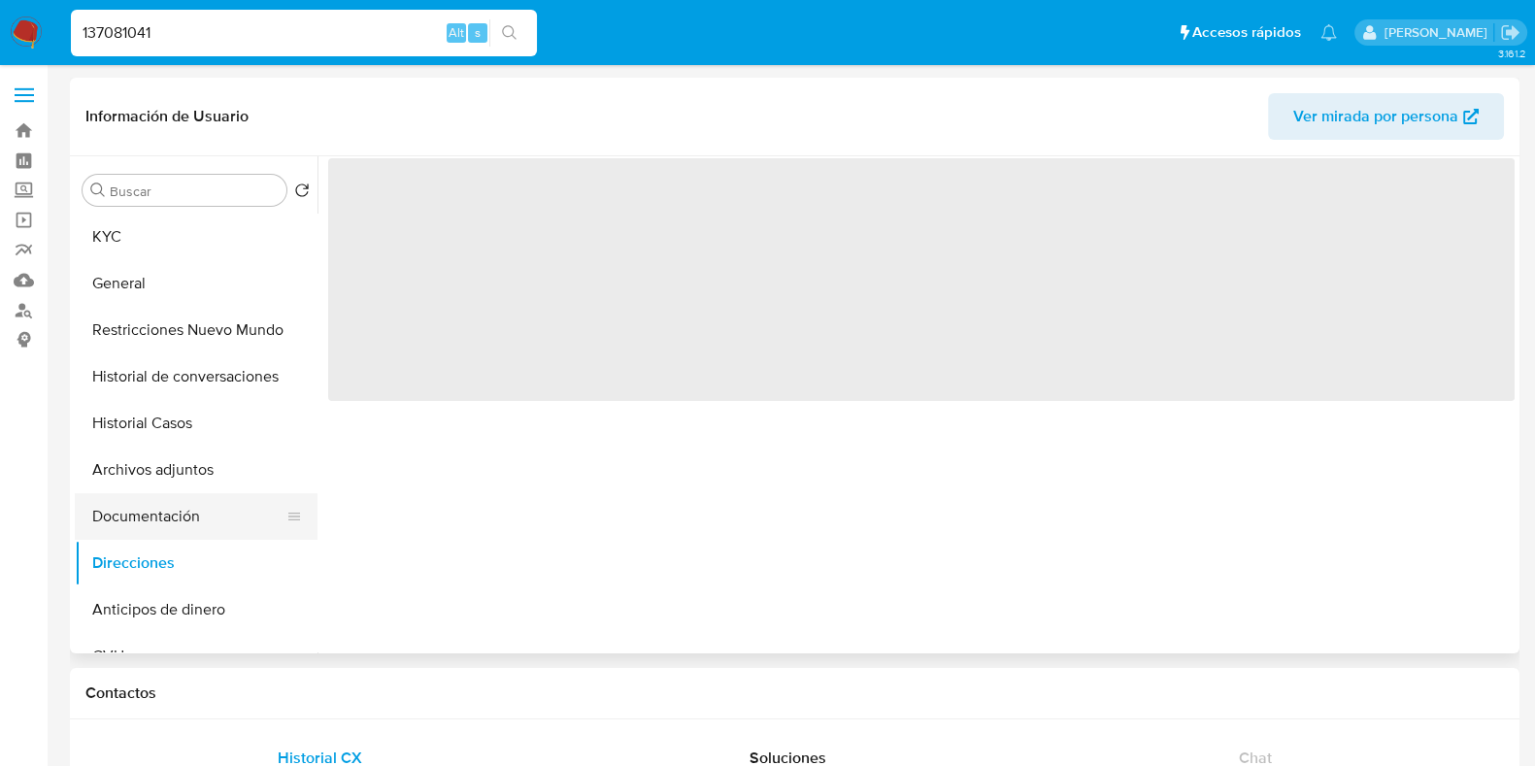
click at [165, 515] on button "Documentación" at bounding box center [188, 516] width 227 height 47
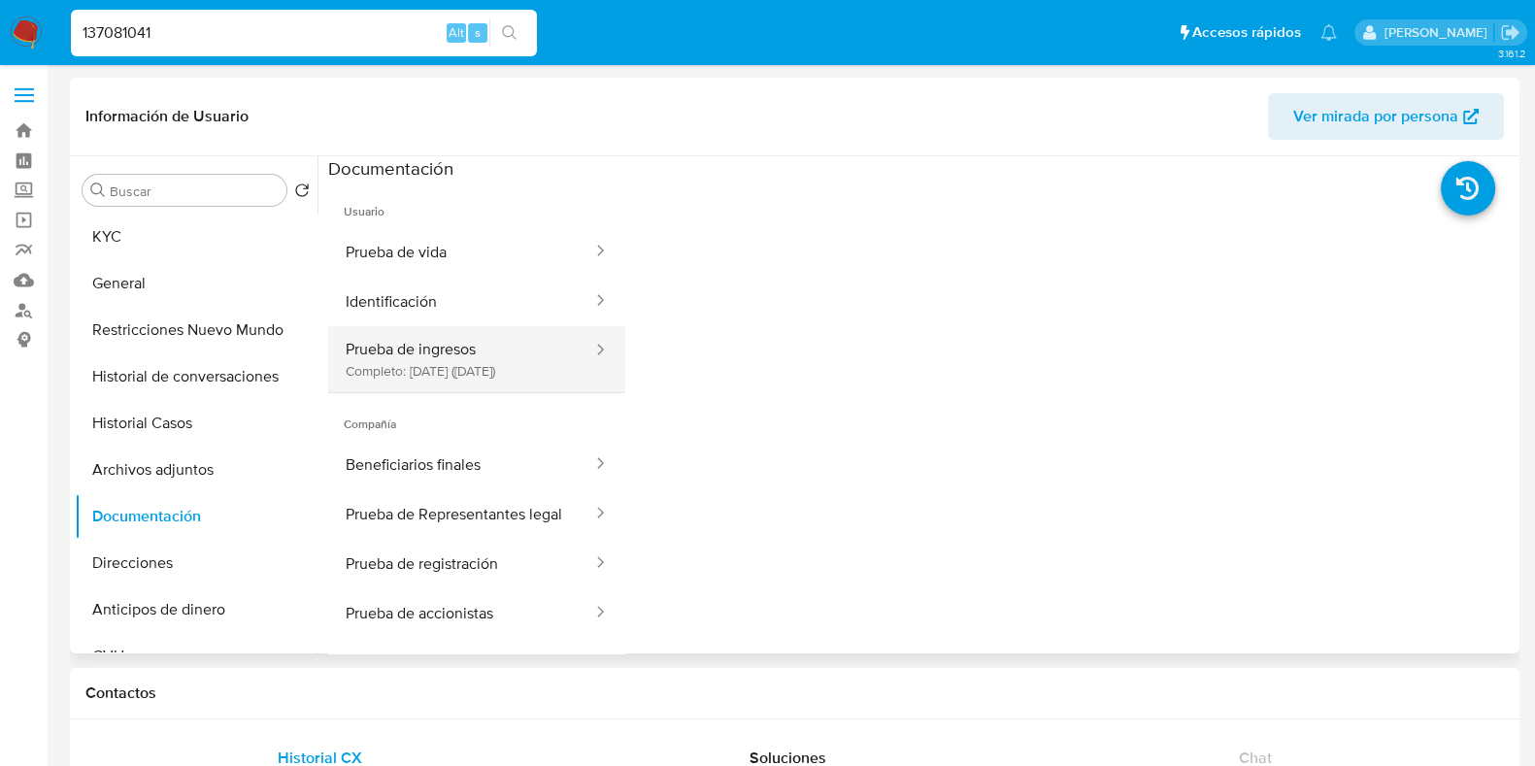
click at [481, 346] on button "Prueba de ingresos Completo: 19/09/2024 (hace un año)" at bounding box center [461, 359] width 266 height 66
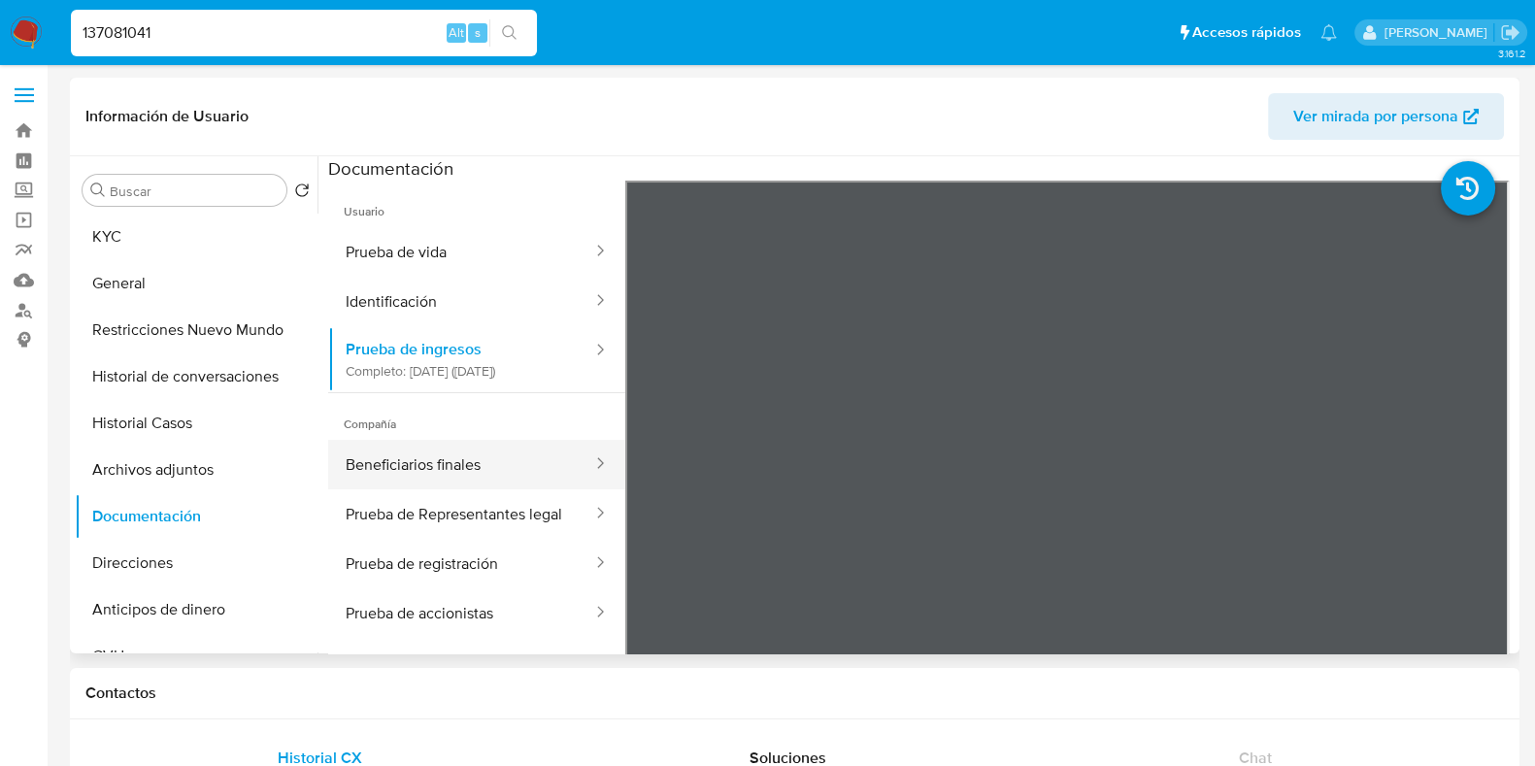
click at [421, 484] on button "Beneficiarios finales" at bounding box center [461, 465] width 266 height 50
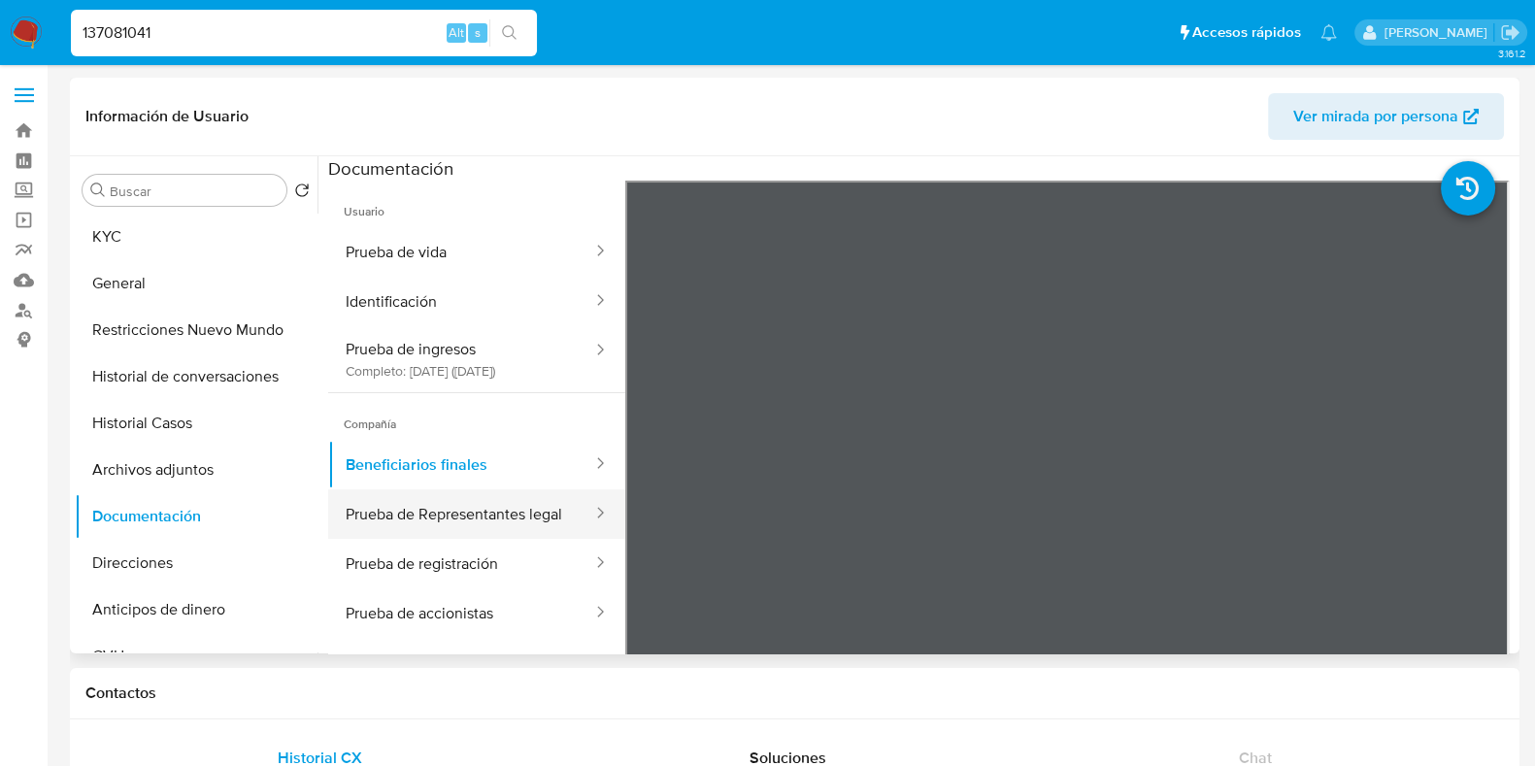
click at [429, 515] on button "Prueba de Representantes legal" at bounding box center [461, 514] width 266 height 50
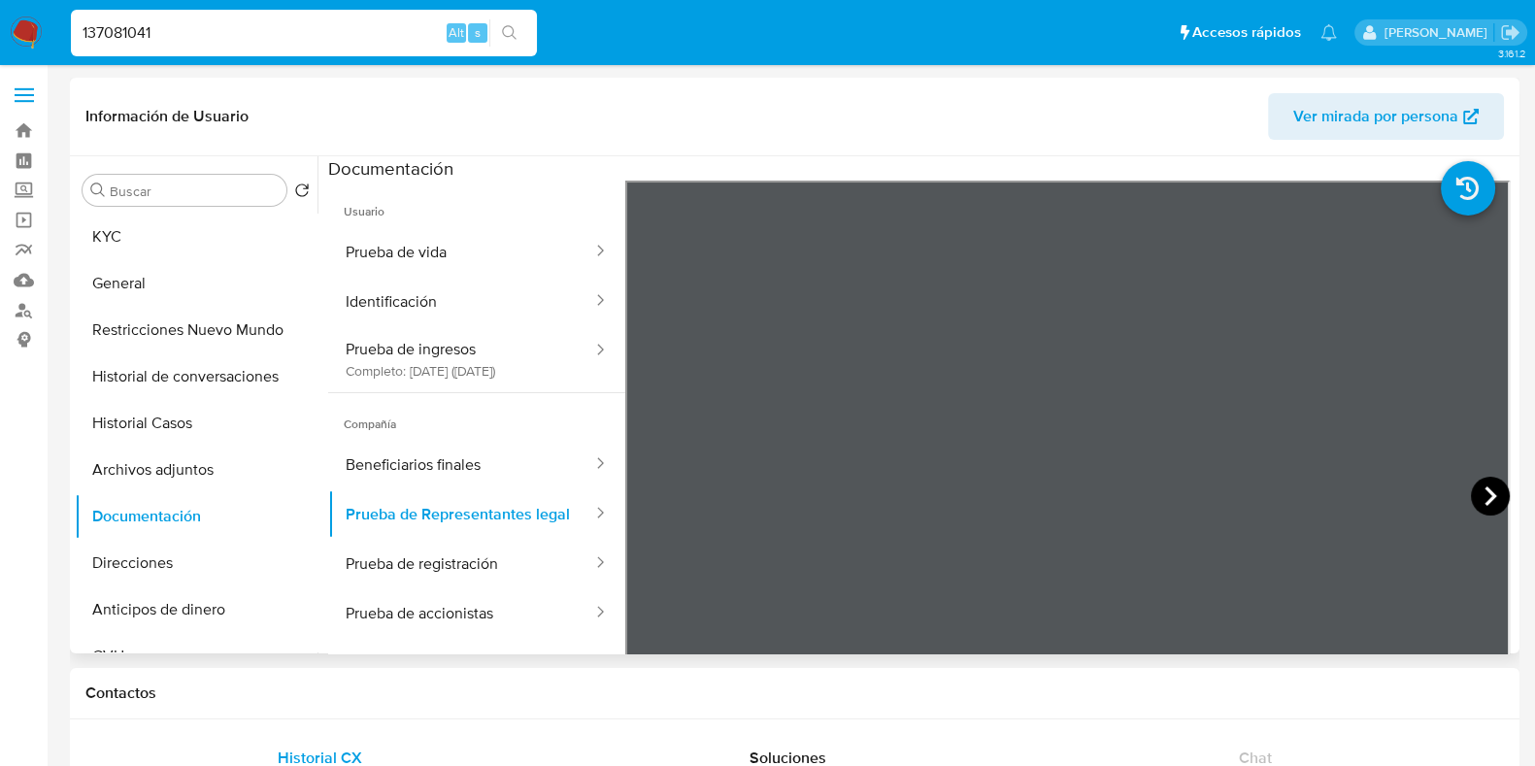
click at [1486, 487] on icon at bounding box center [1490, 496] width 39 height 39
click at [1487, 491] on icon at bounding box center [1490, 496] width 39 height 39
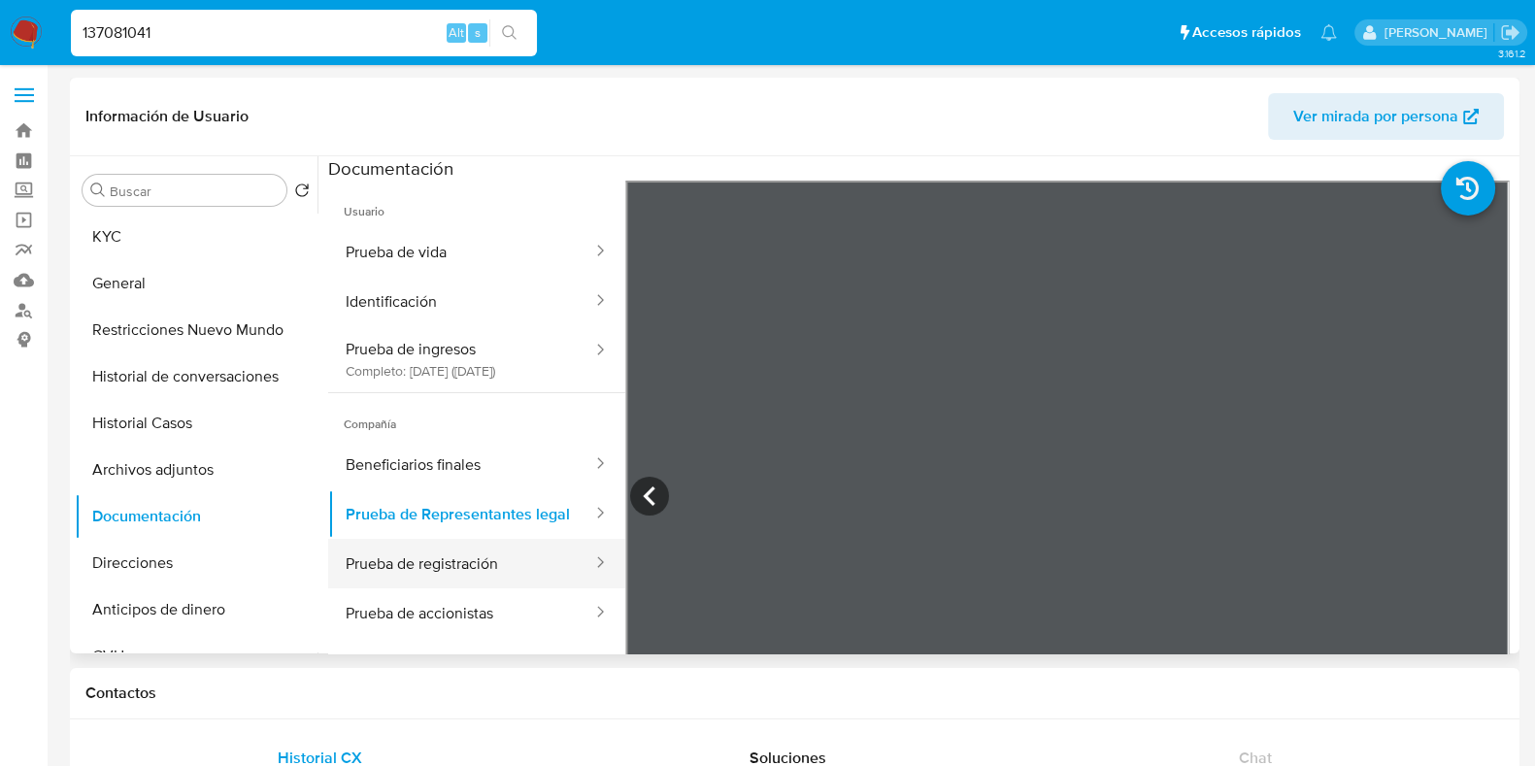
click at [465, 589] on button "Prueba de registración" at bounding box center [461, 564] width 266 height 50
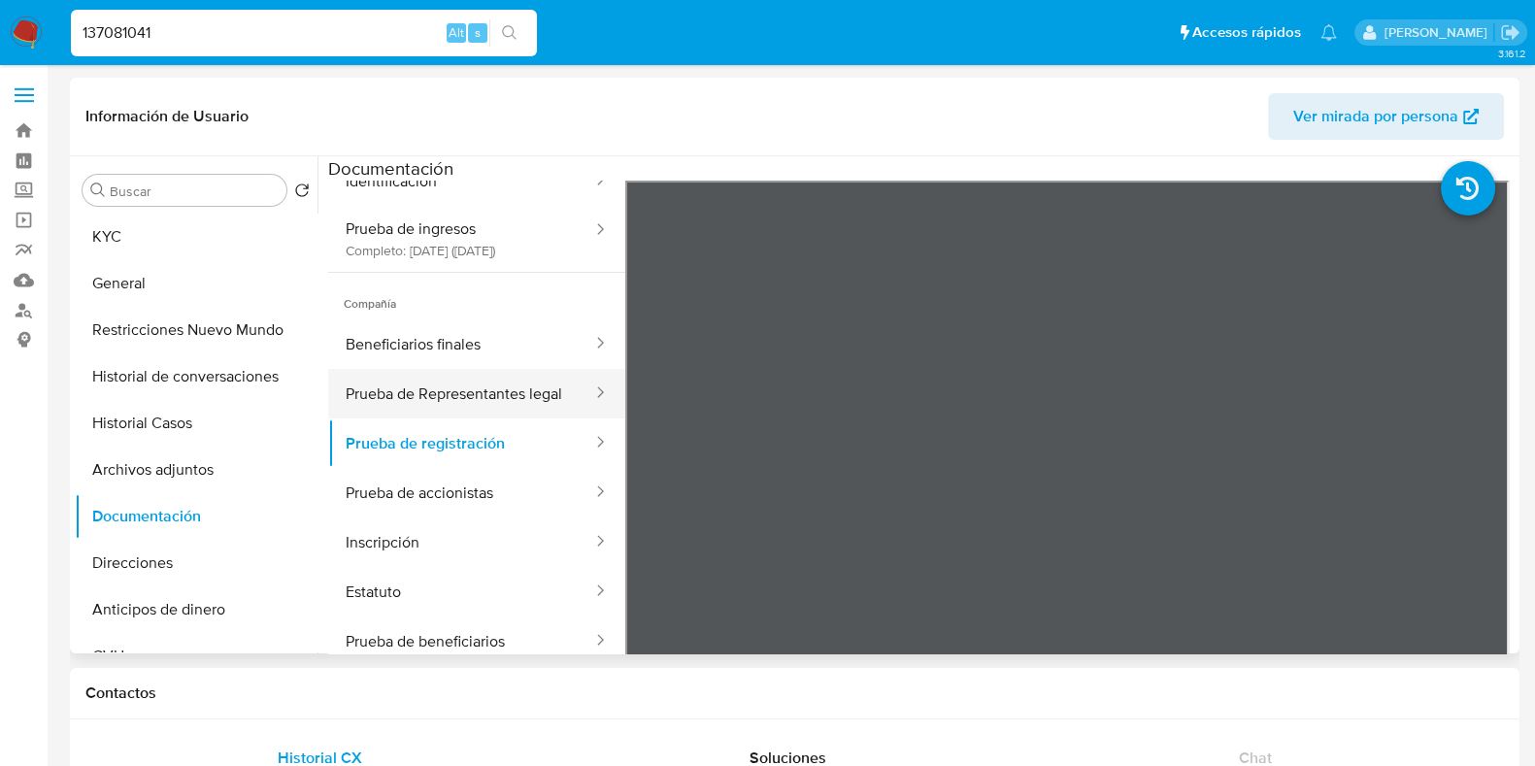
scroll to position [242, 0]
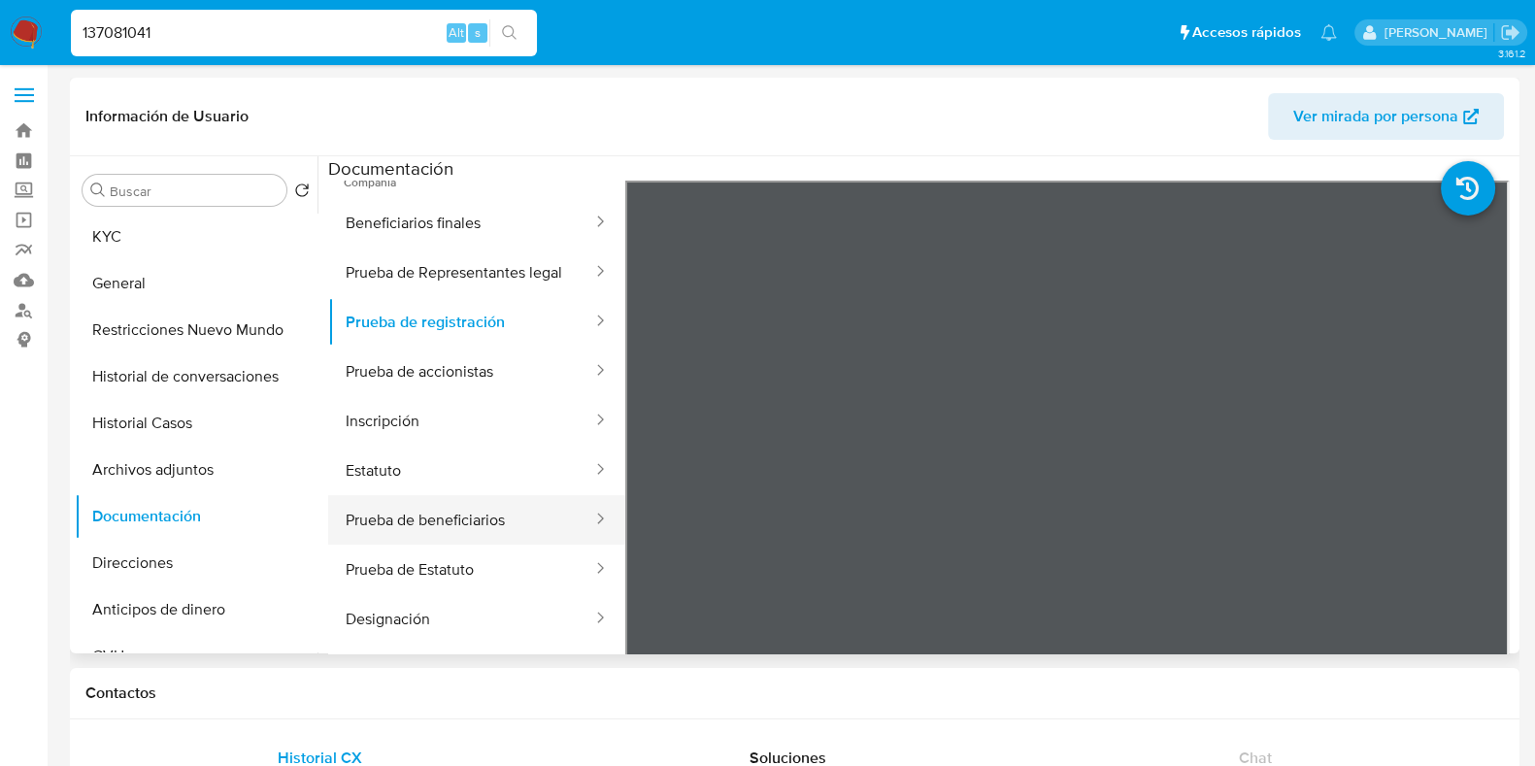
click at [487, 545] on button "Prueba de beneficiarios" at bounding box center [461, 520] width 266 height 50
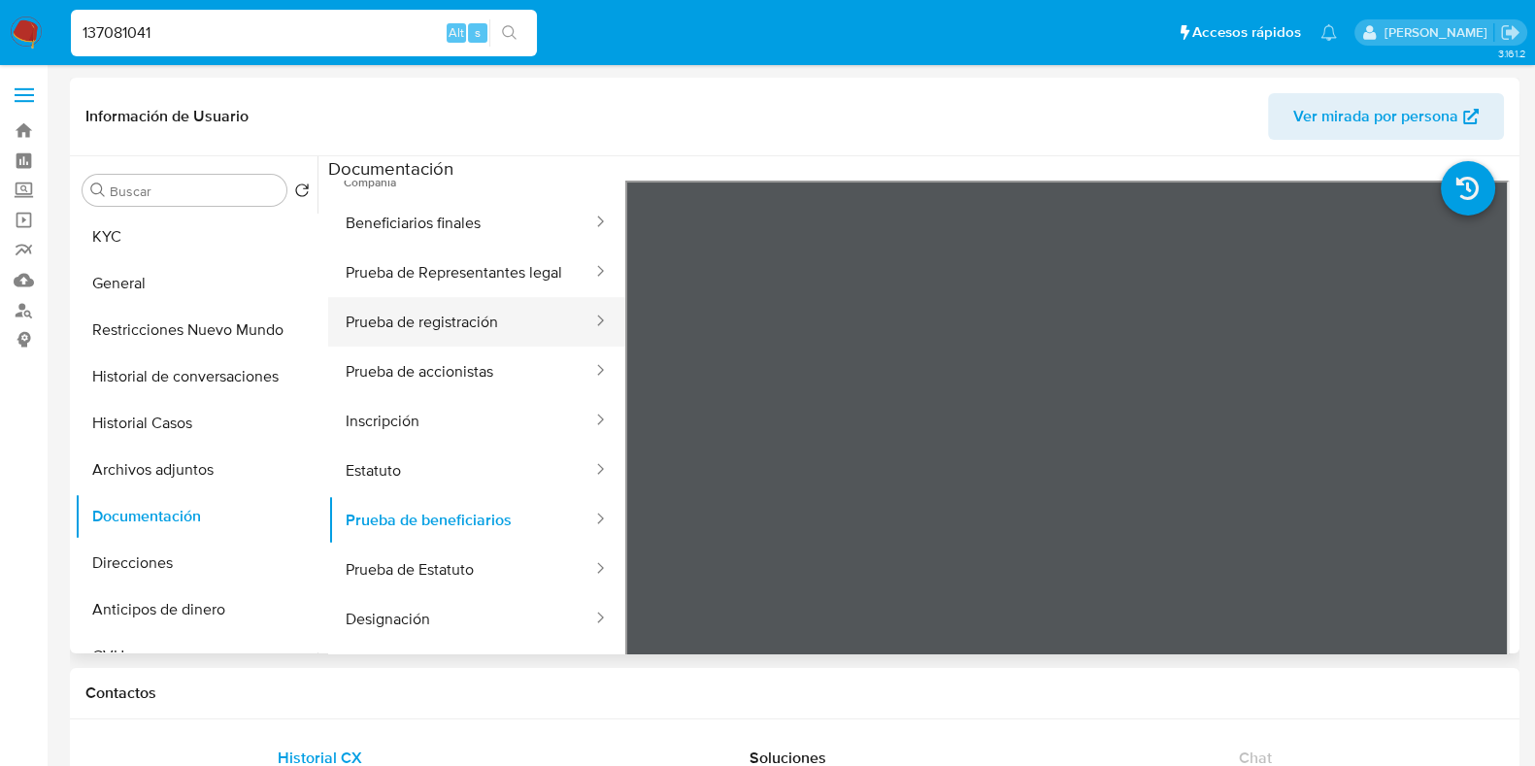
click at [444, 347] on button "Prueba de registración" at bounding box center [461, 322] width 266 height 50
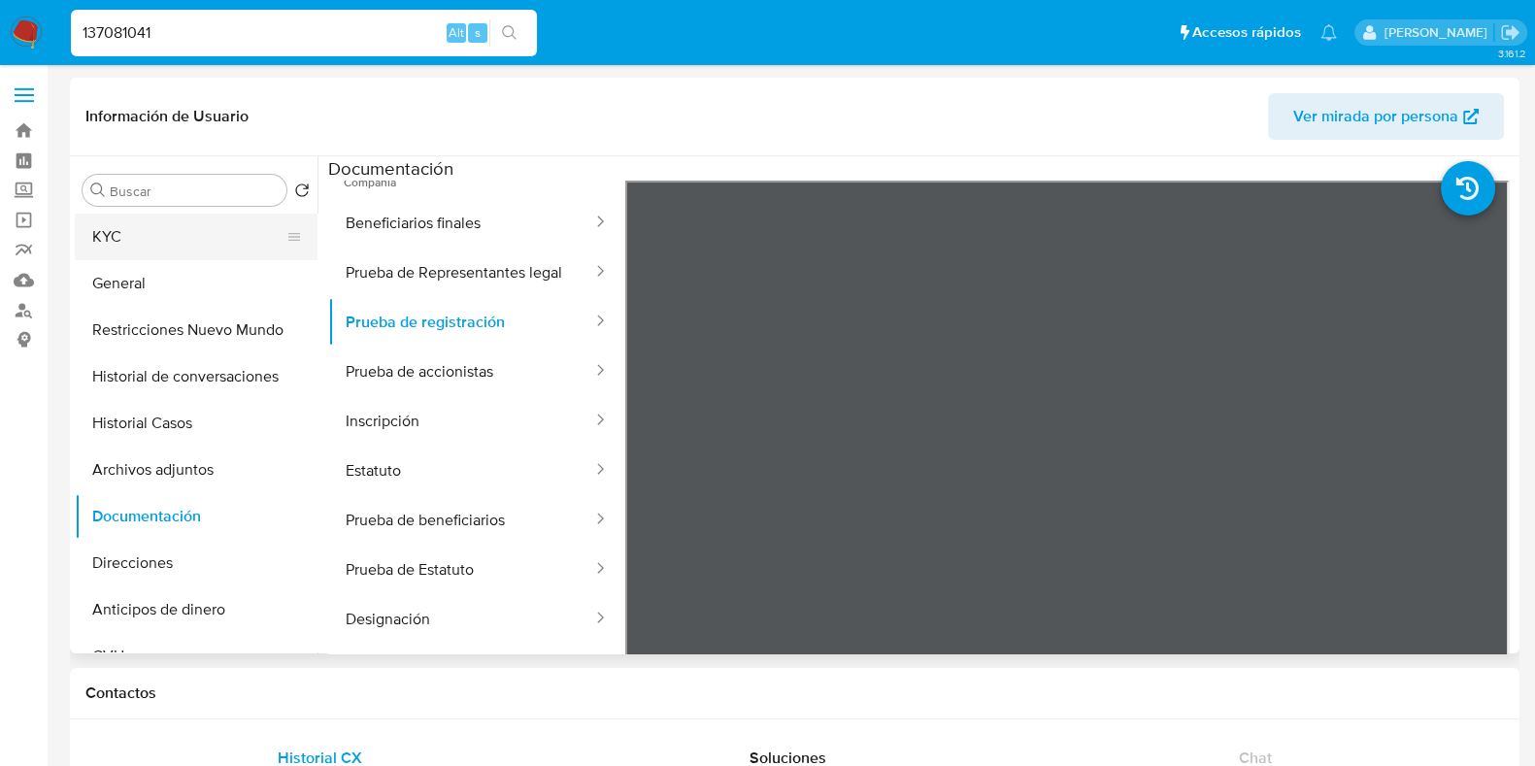
click at [166, 243] on button "KYC" at bounding box center [188, 237] width 227 height 47
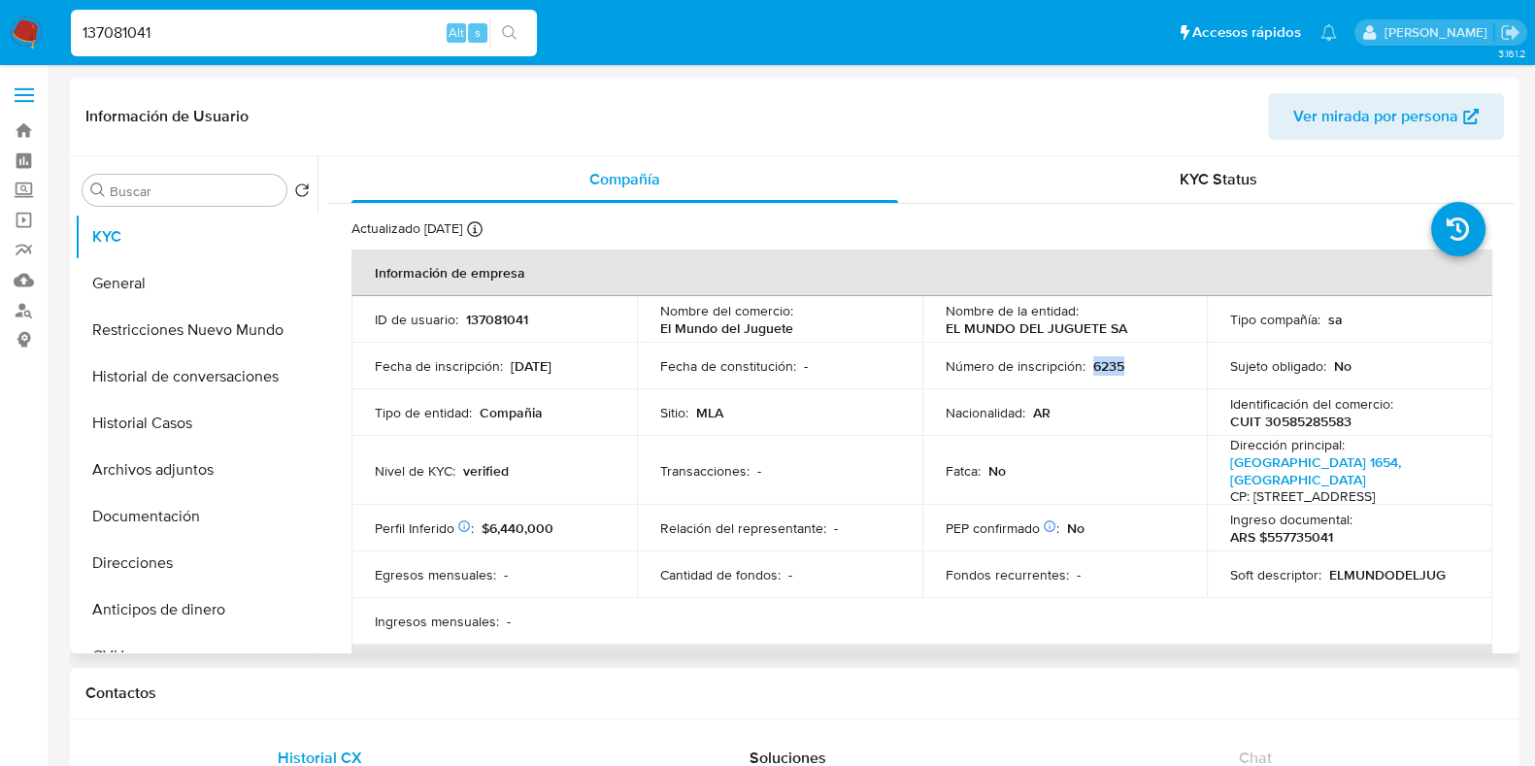
drag, startPoint x: 1087, startPoint y: 358, endPoint x: 1126, endPoint y: 358, distance: 38.8
click at [1126, 358] on div "Número de inscripción : 6235" at bounding box center [1065, 365] width 239 height 17
copy p "6235"
click at [1322, 424] on p "CUIT 30585285583" at bounding box center [1290, 421] width 121 height 17
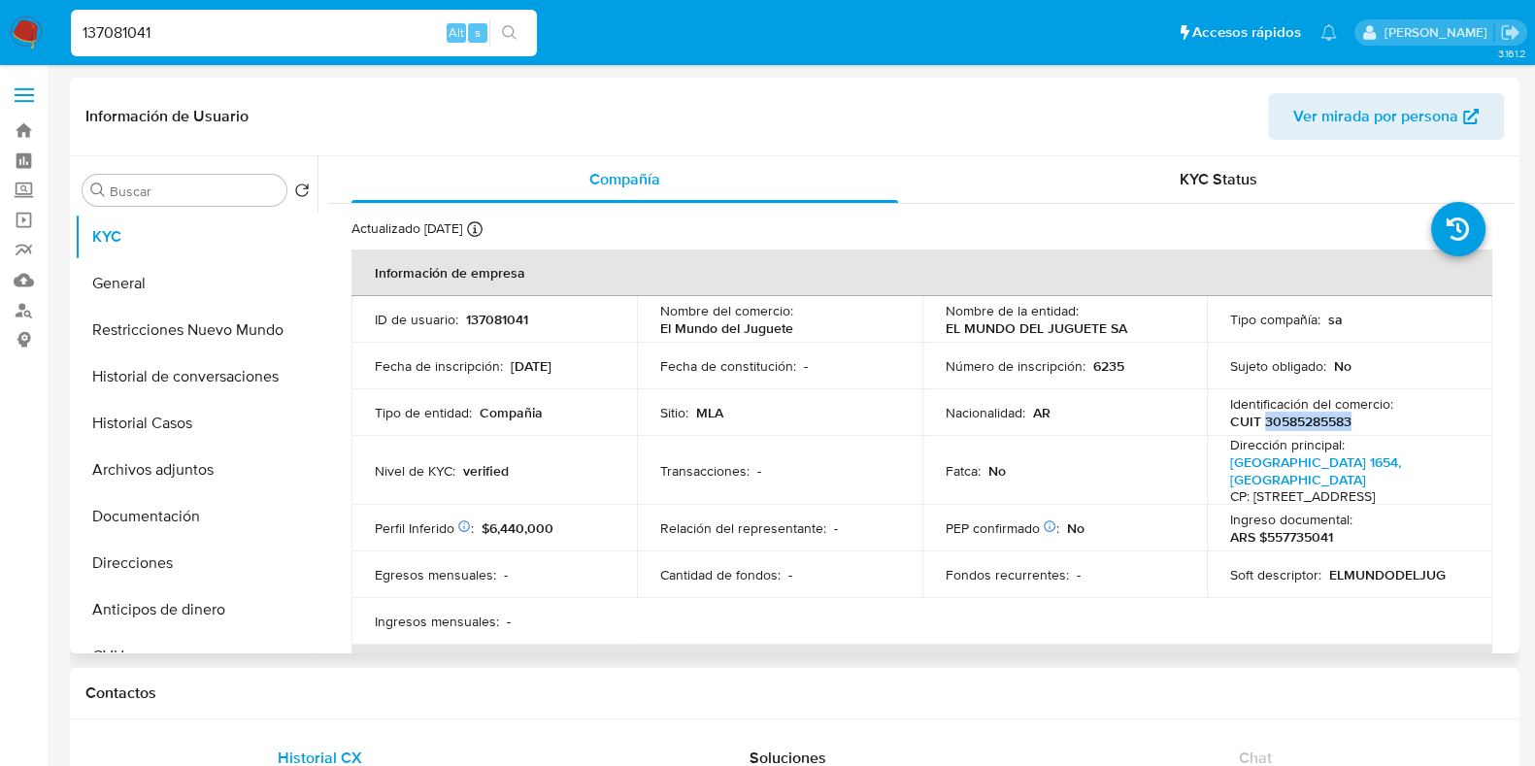
copy p "30585285583"
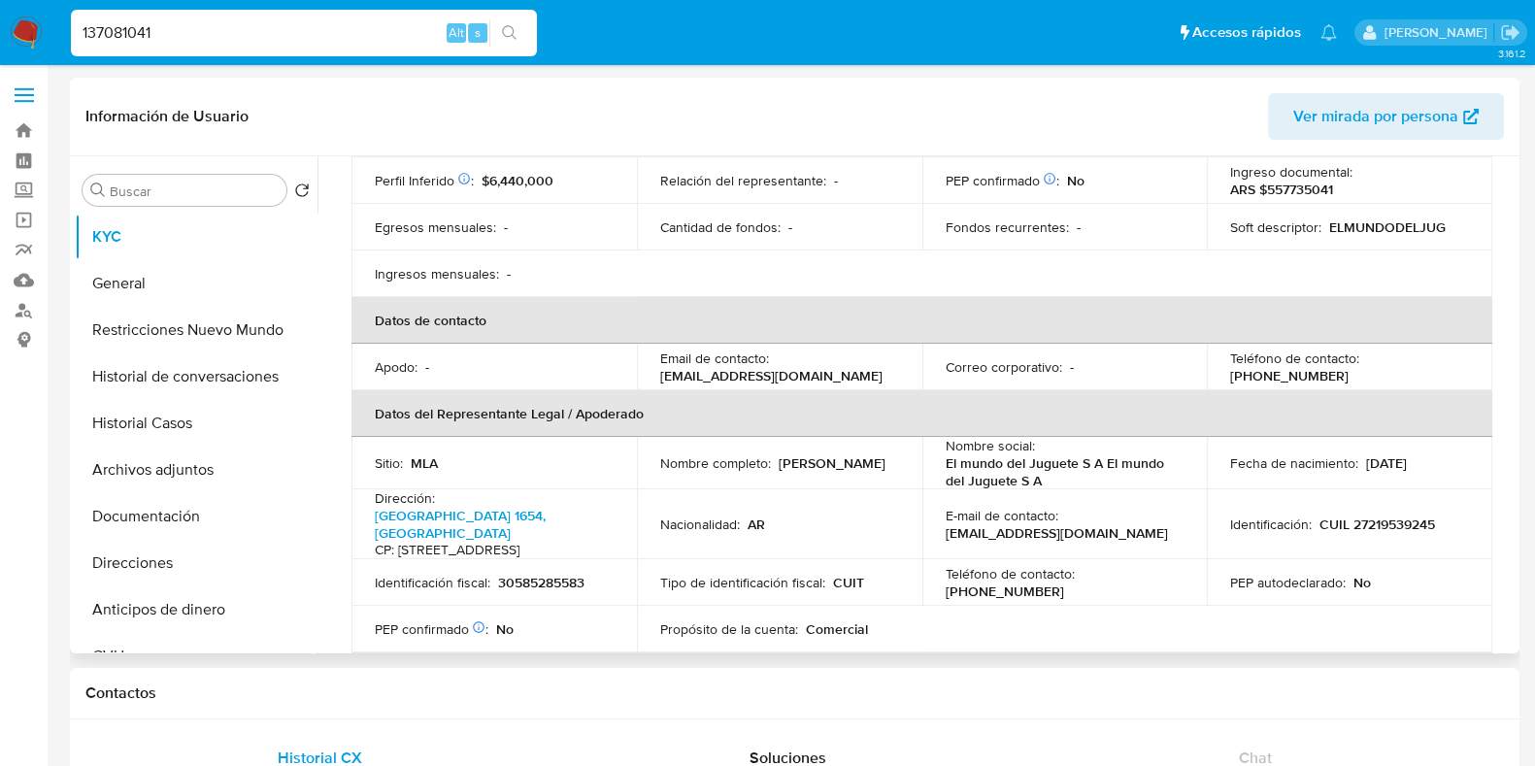
scroll to position [485, 0]
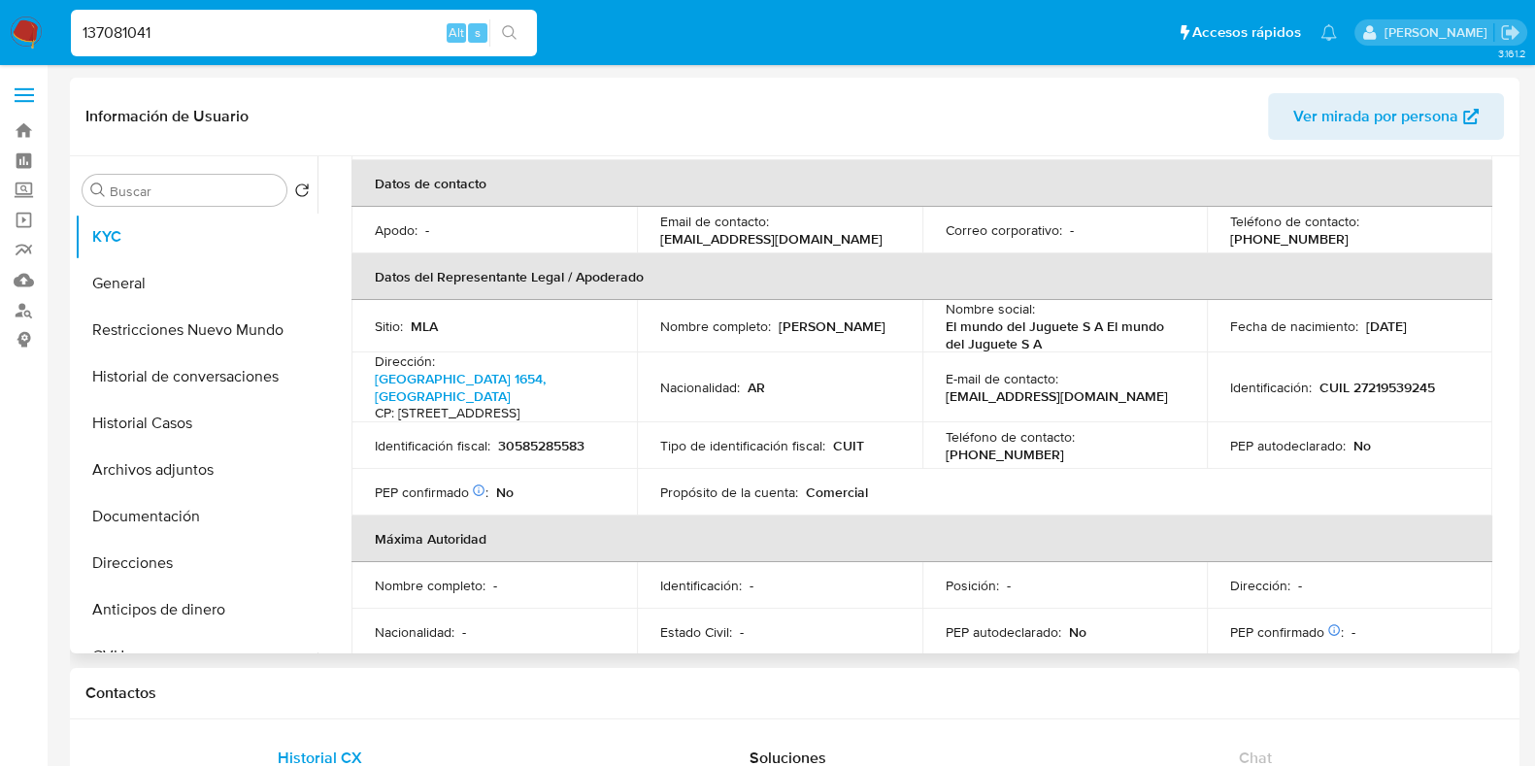
click at [1064, 446] on p "(11) 32092531" at bounding box center [1005, 454] width 118 height 17
copy p "32092531"
click at [189, 512] on button "Documentación" at bounding box center [188, 516] width 227 height 47
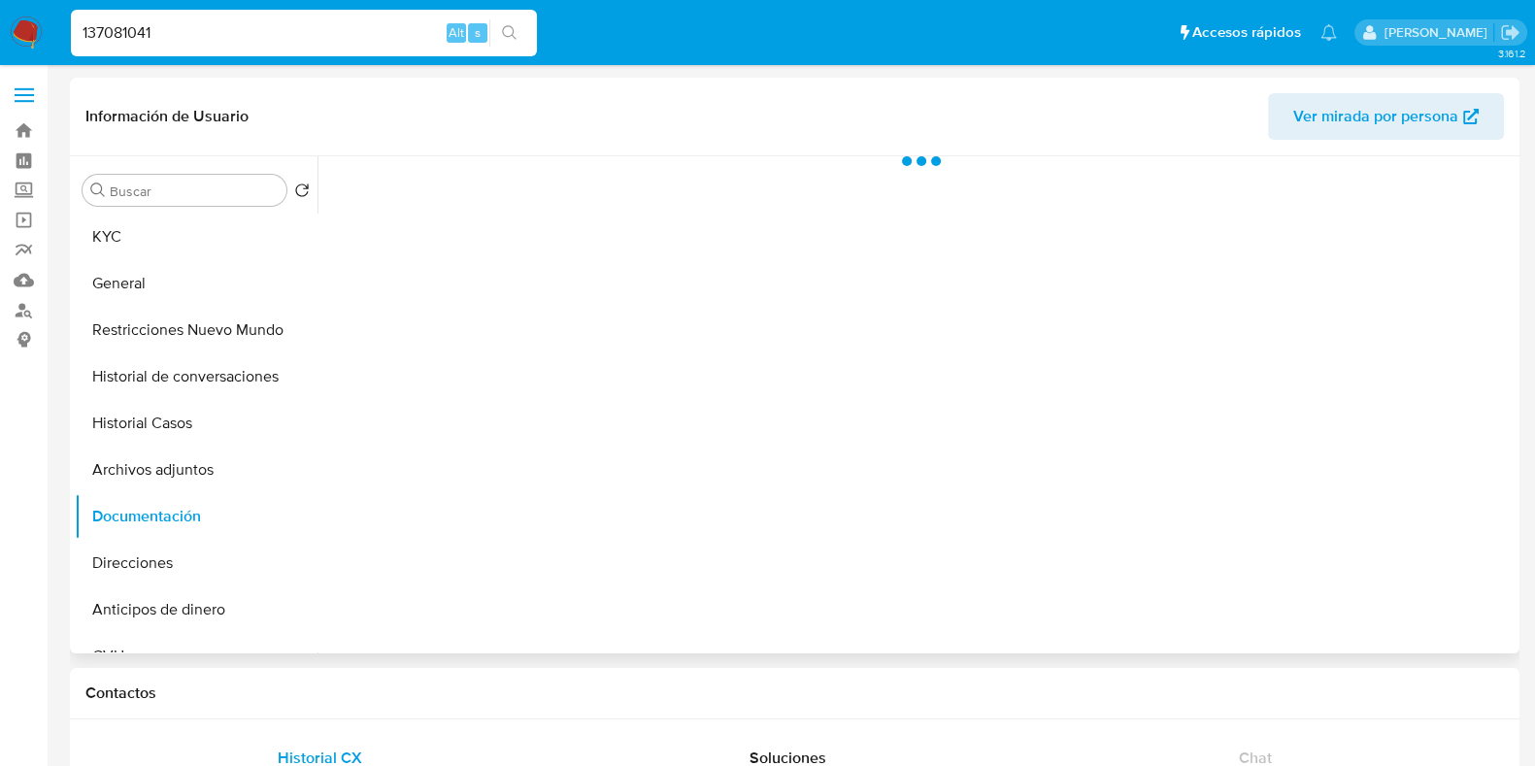
scroll to position [0, 0]
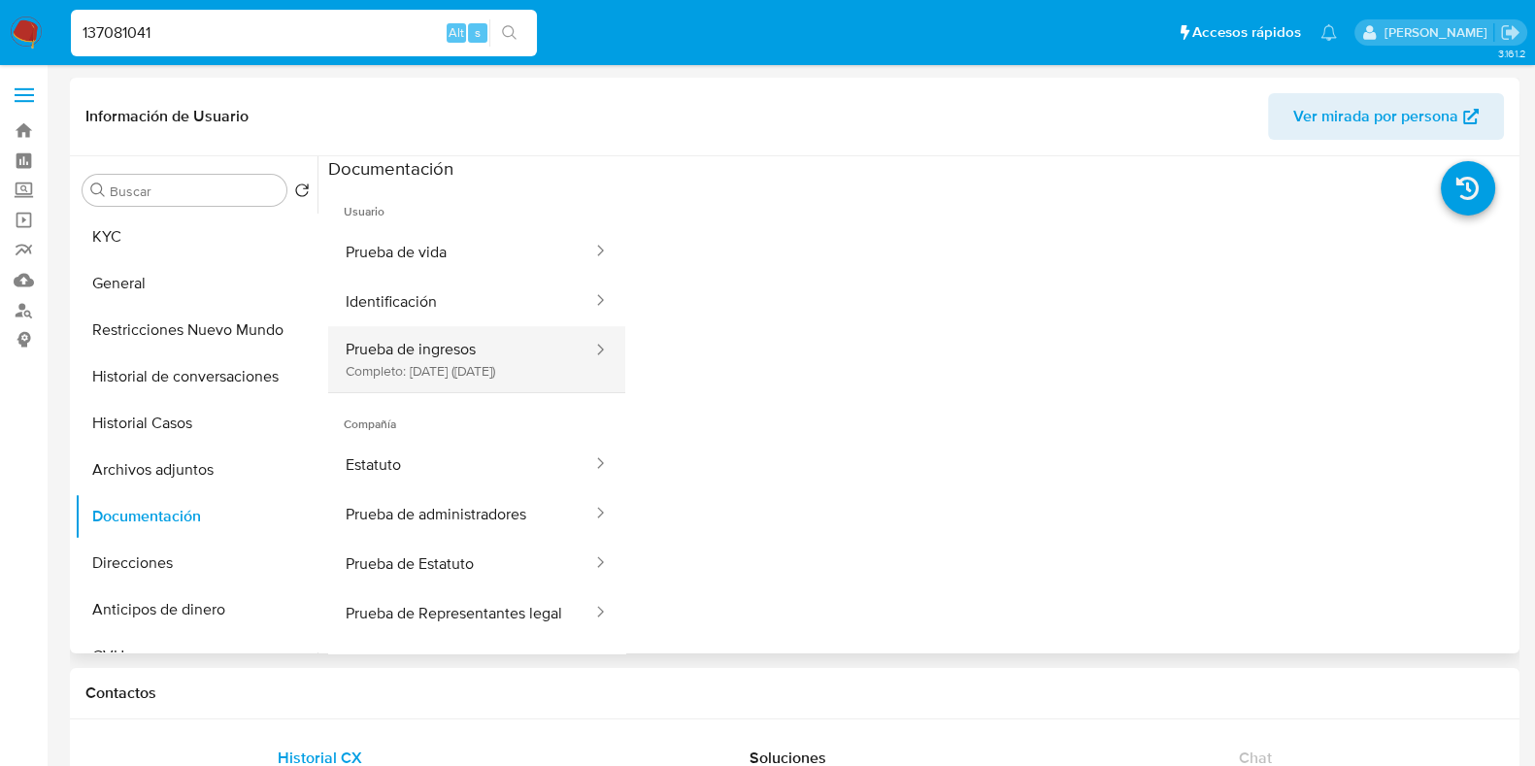
click at [441, 342] on button "Prueba de ingresos Completo: 19/09/2024 (hace un año)" at bounding box center [461, 359] width 266 height 66
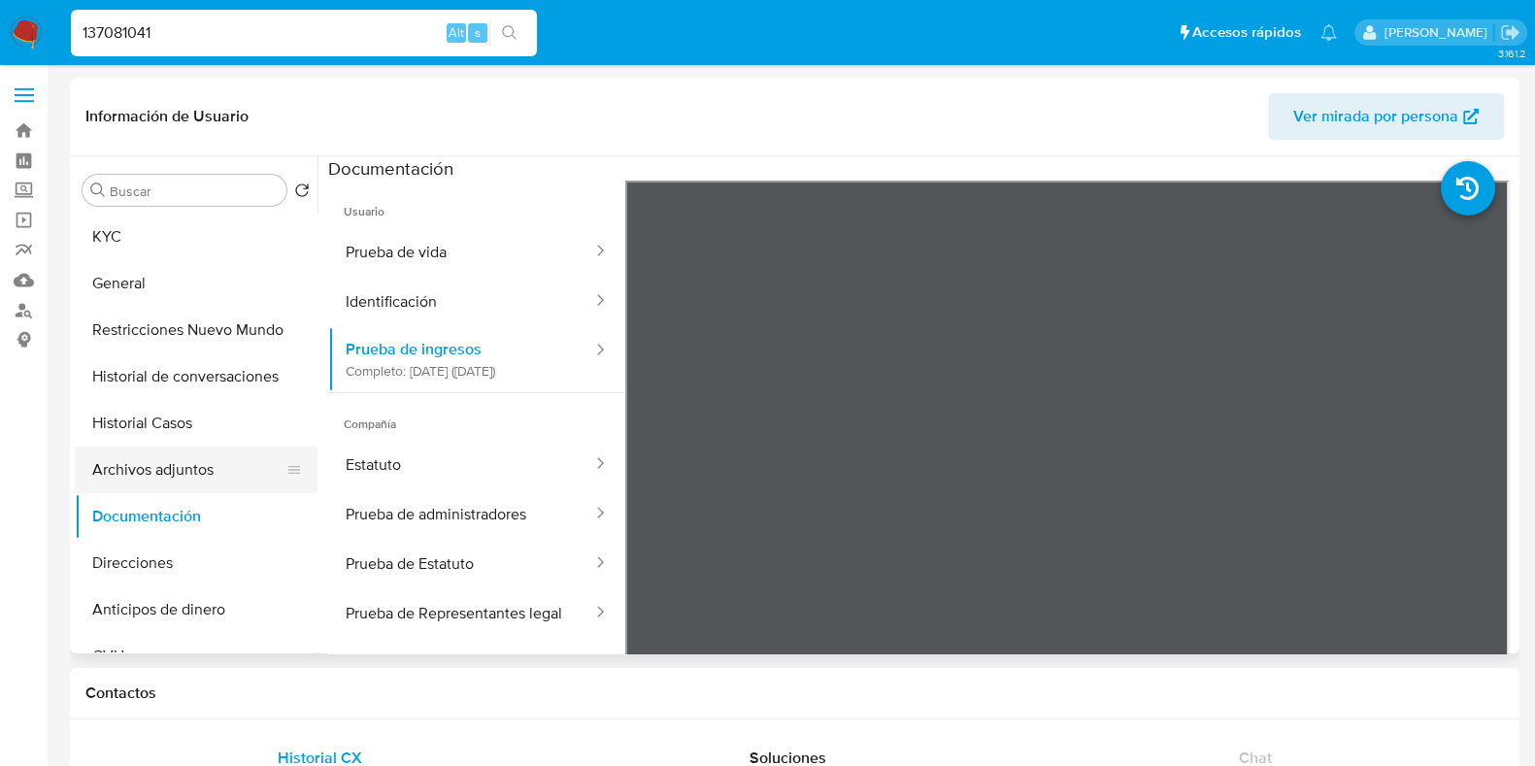
click at [199, 483] on button "Archivos adjuntos" at bounding box center [188, 470] width 227 height 47
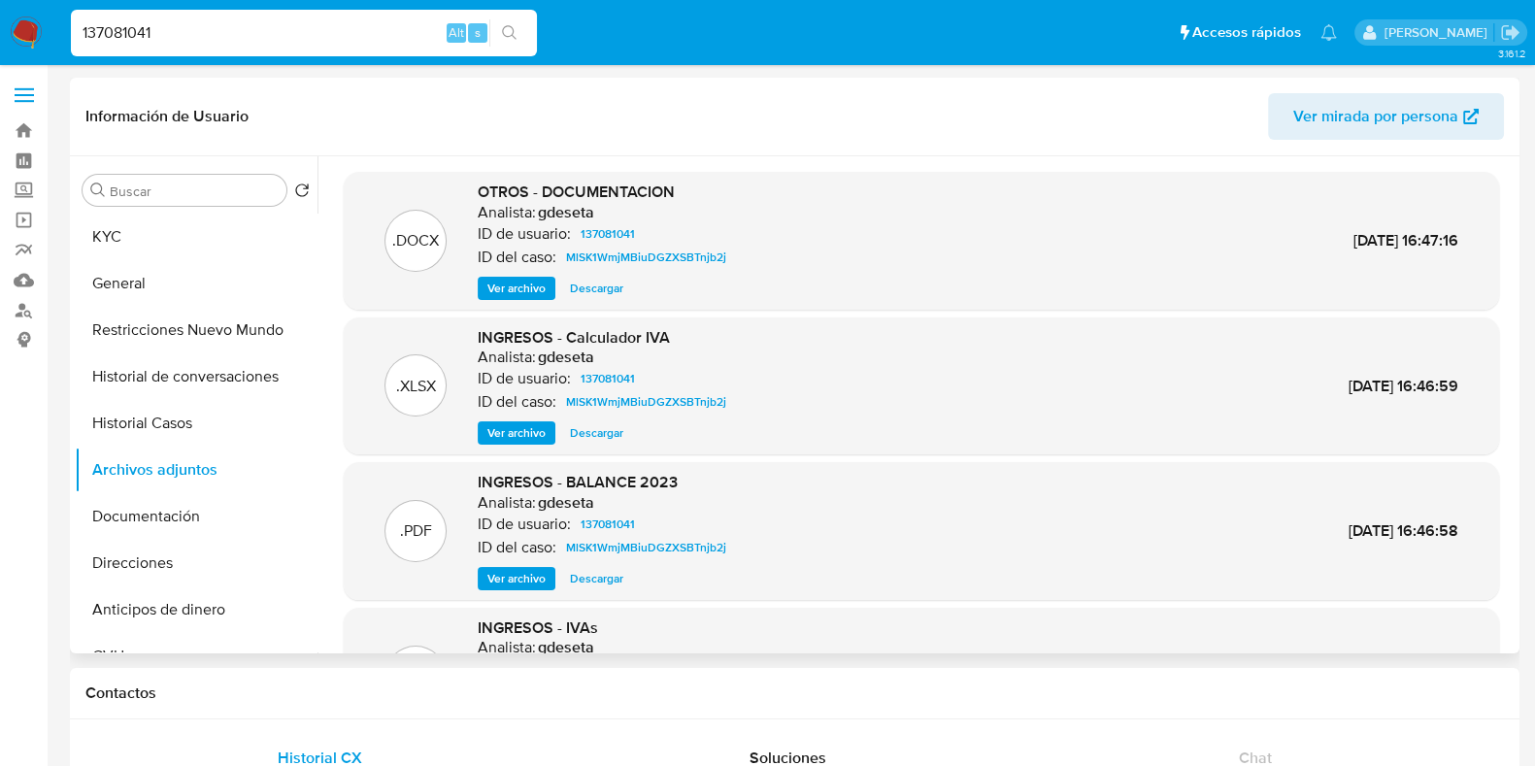
click at [519, 279] on span "Ver archivo" at bounding box center [517, 288] width 58 height 19
click at [530, 579] on span "Ver archivo" at bounding box center [517, 578] width 58 height 19
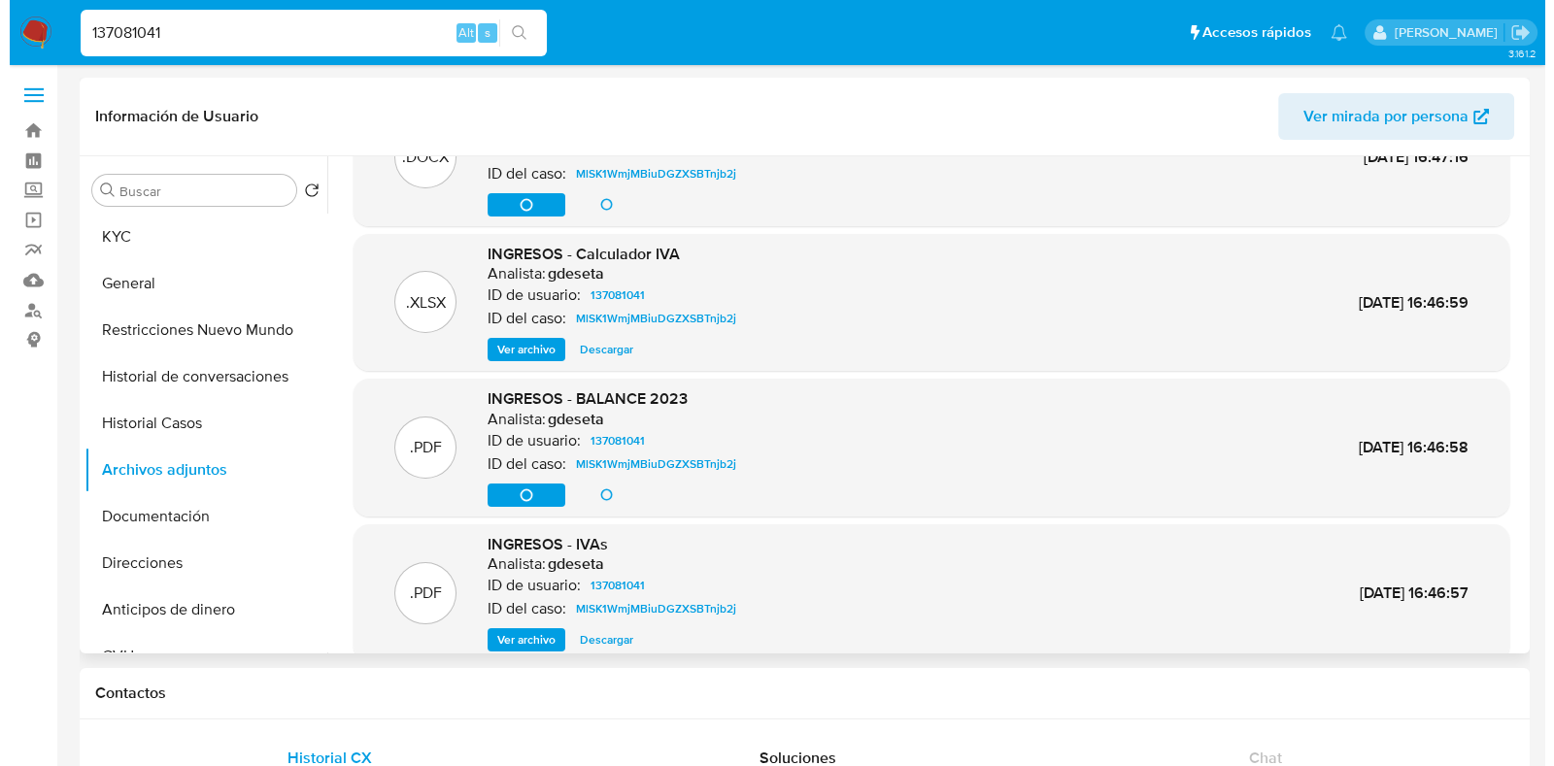
scroll to position [120, 0]
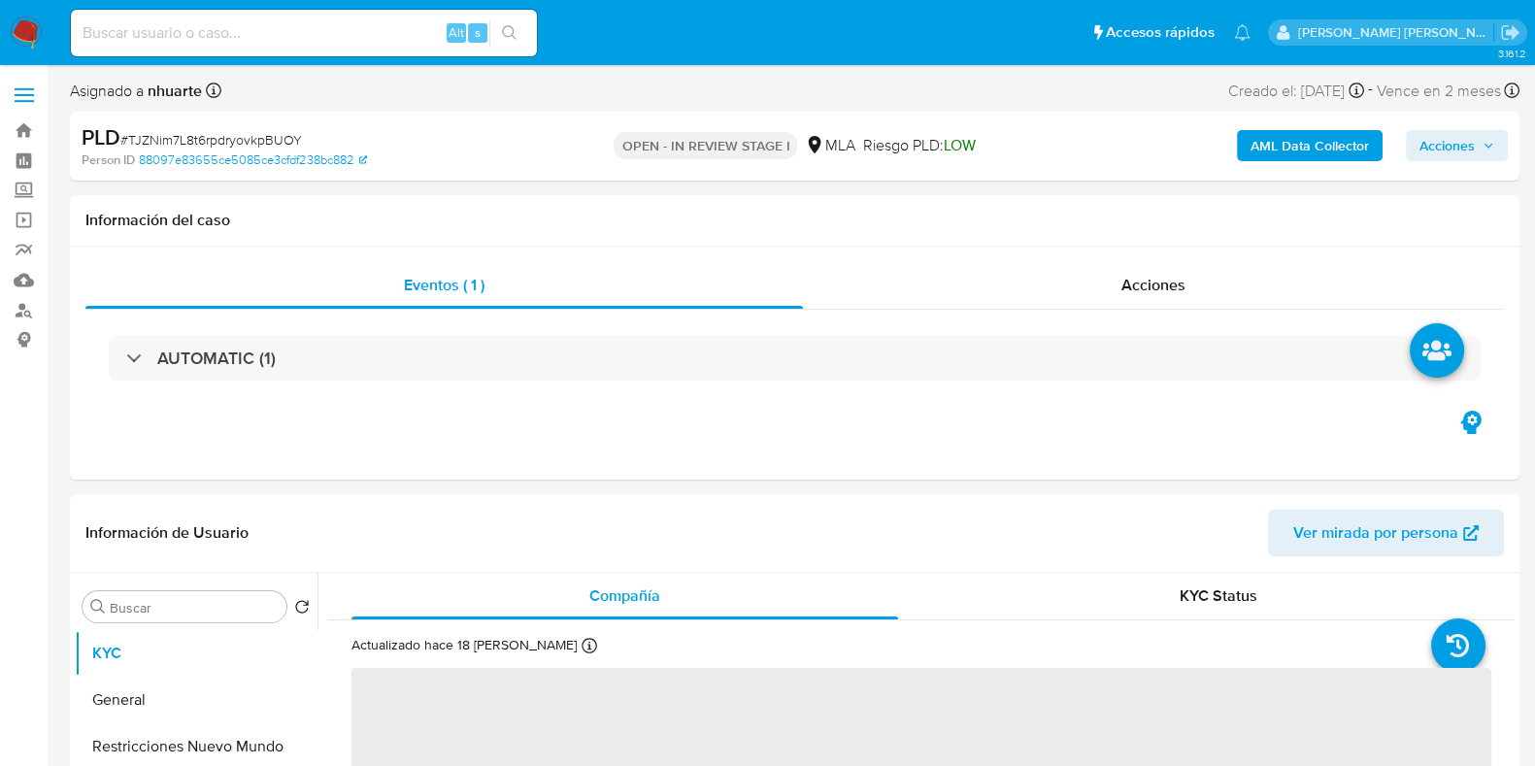
select select "10"
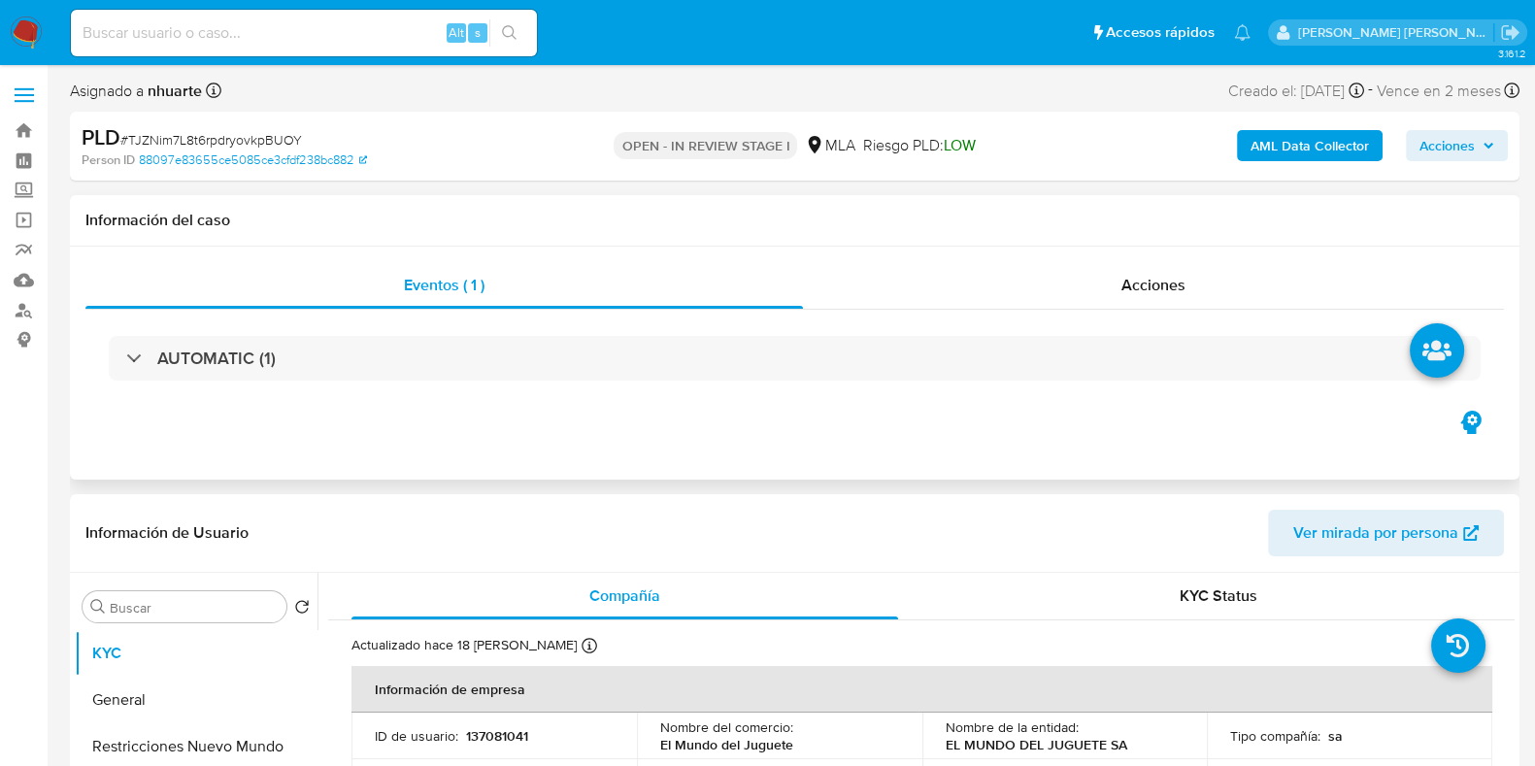
click at [632, 232] on div "Información del caso" at bounding box center [795, 220] width 1450 height 51
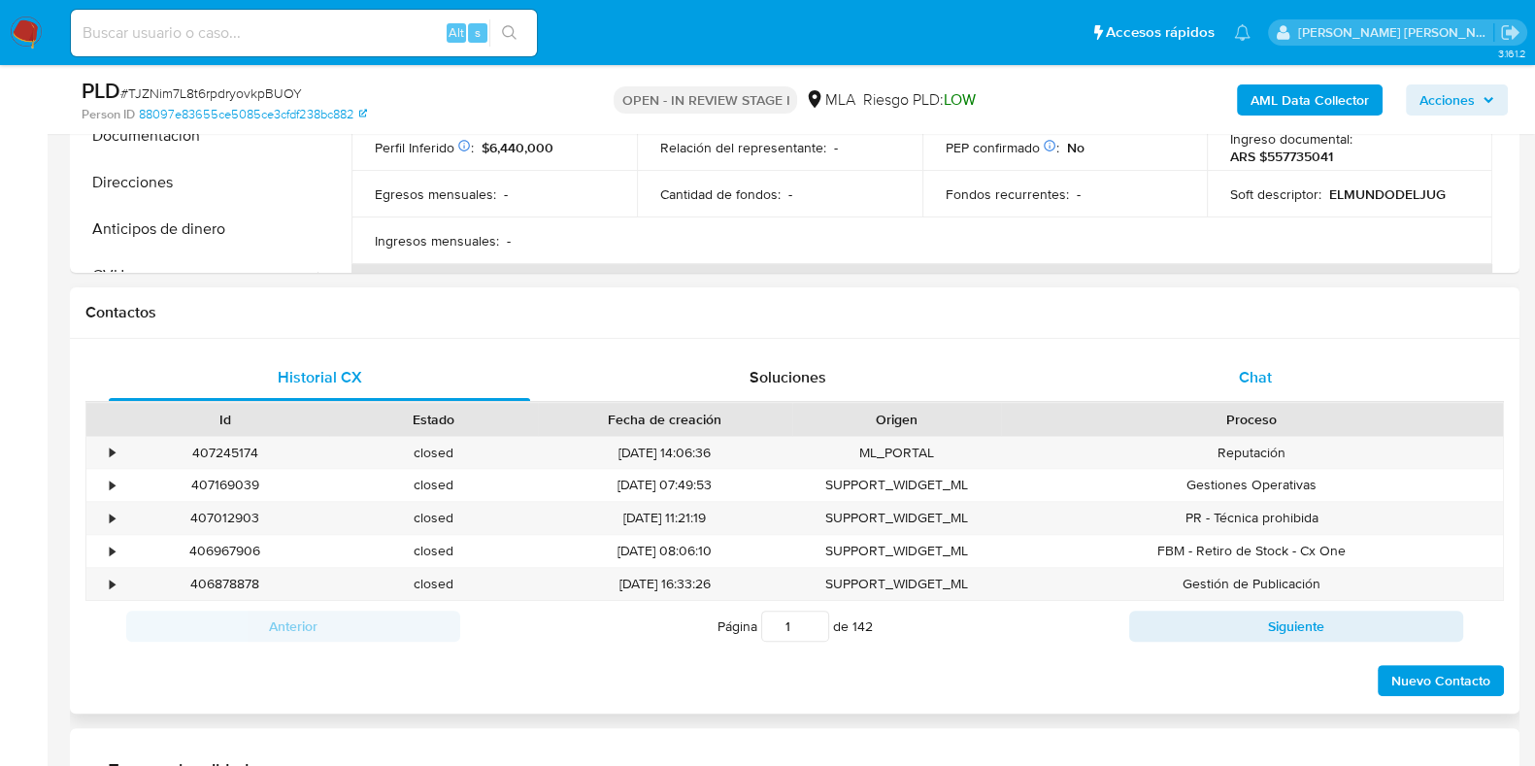
click at [1259, 376] on span "Chat" at bounding box center [1255, 377] width 33 height 22
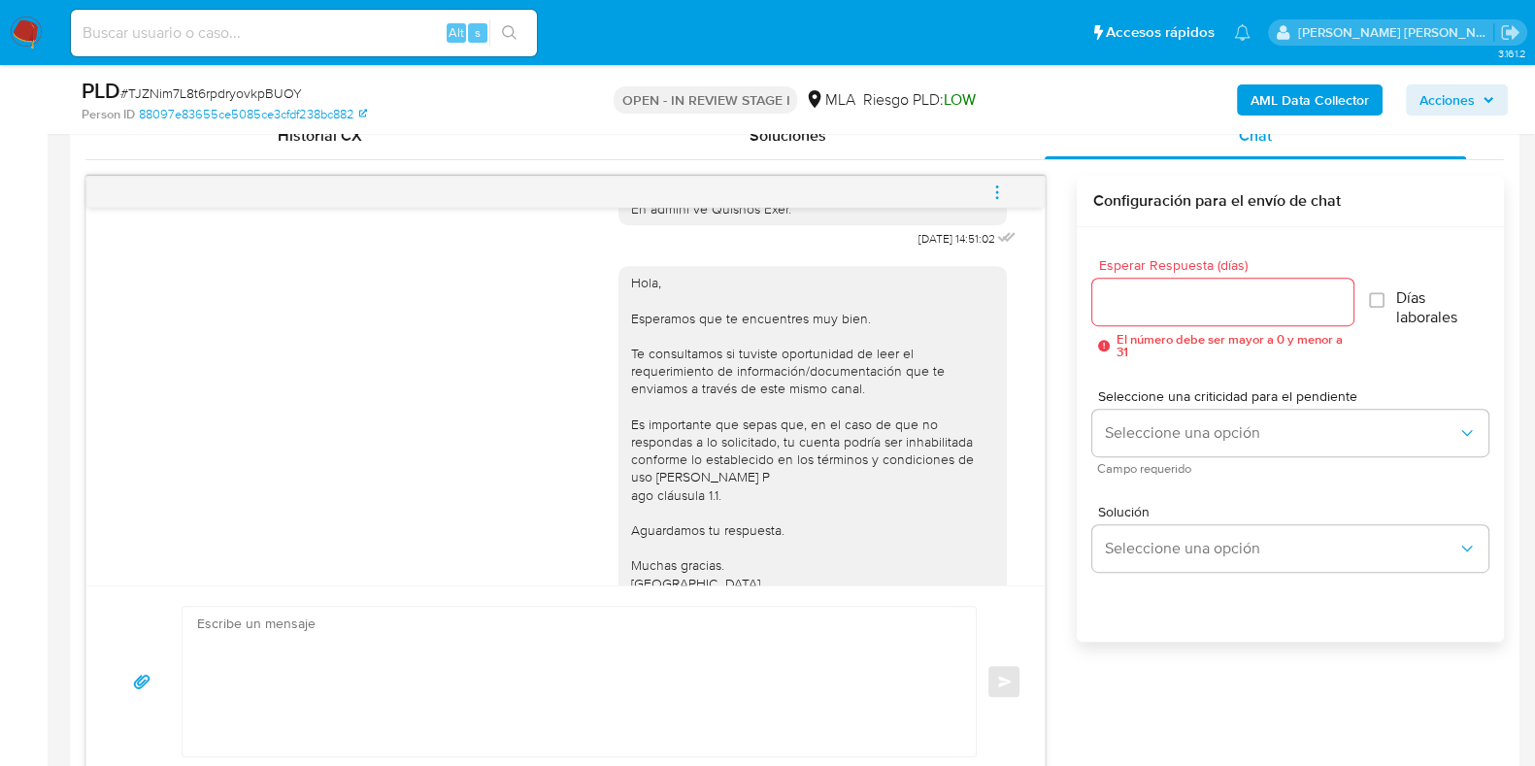
scroll to position [1043, 0]
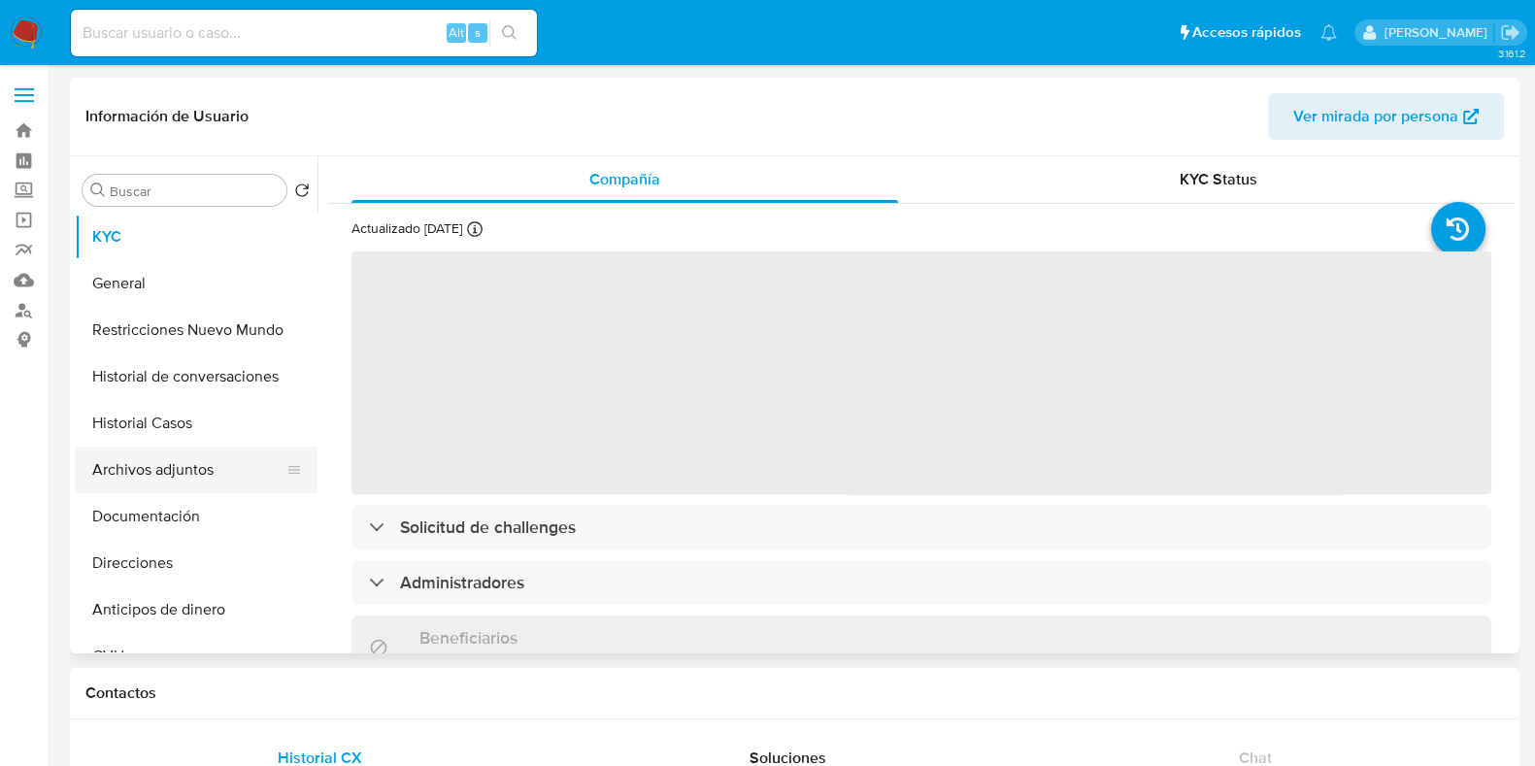
click at [185, 480] on button "Archivos adjuntos" at bounding box center [188, 470] width 227 height 47
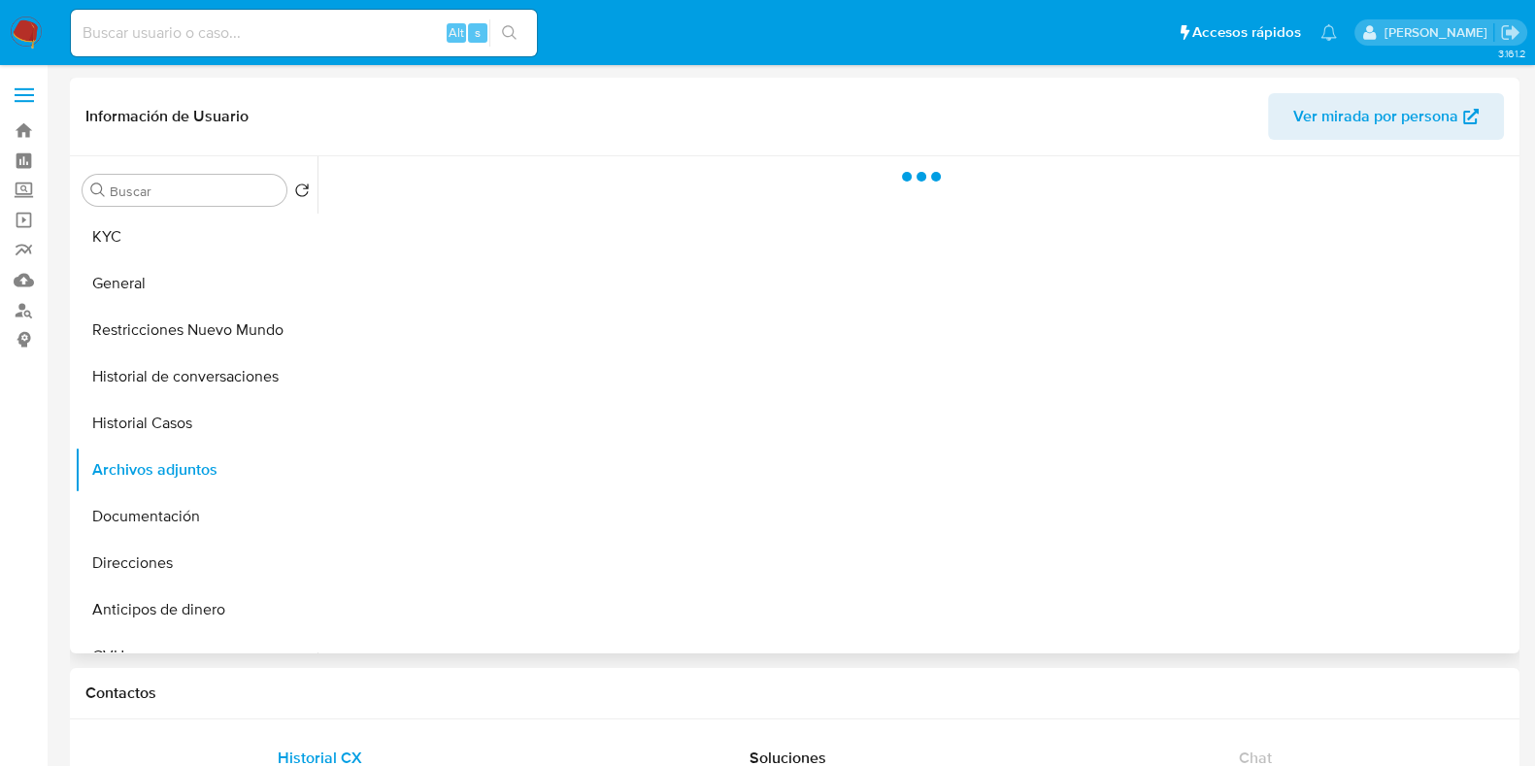
select select "10"
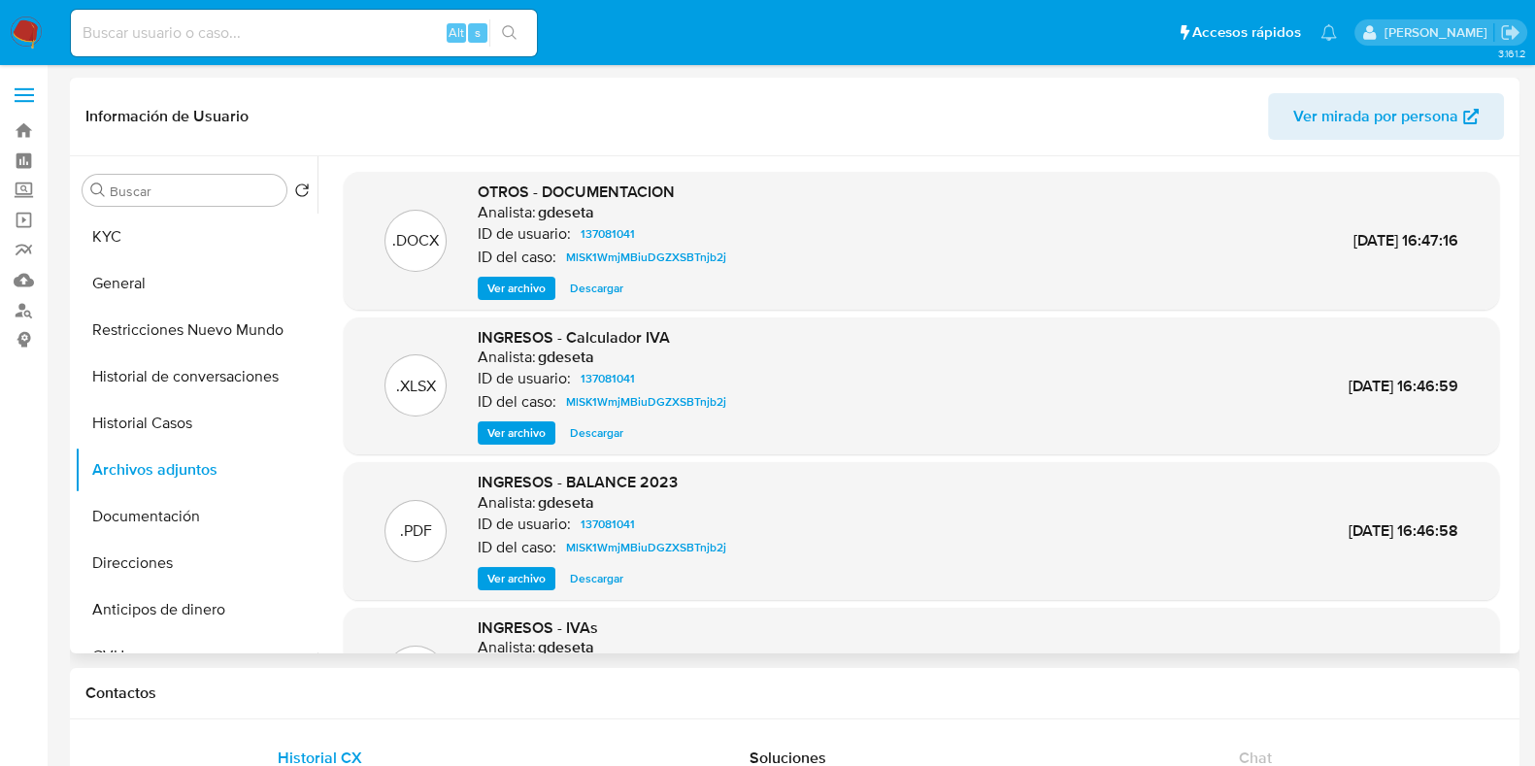
click at [525, 576] on span "Ver archivo" at bounding box center [517, 578] width 58 height 19
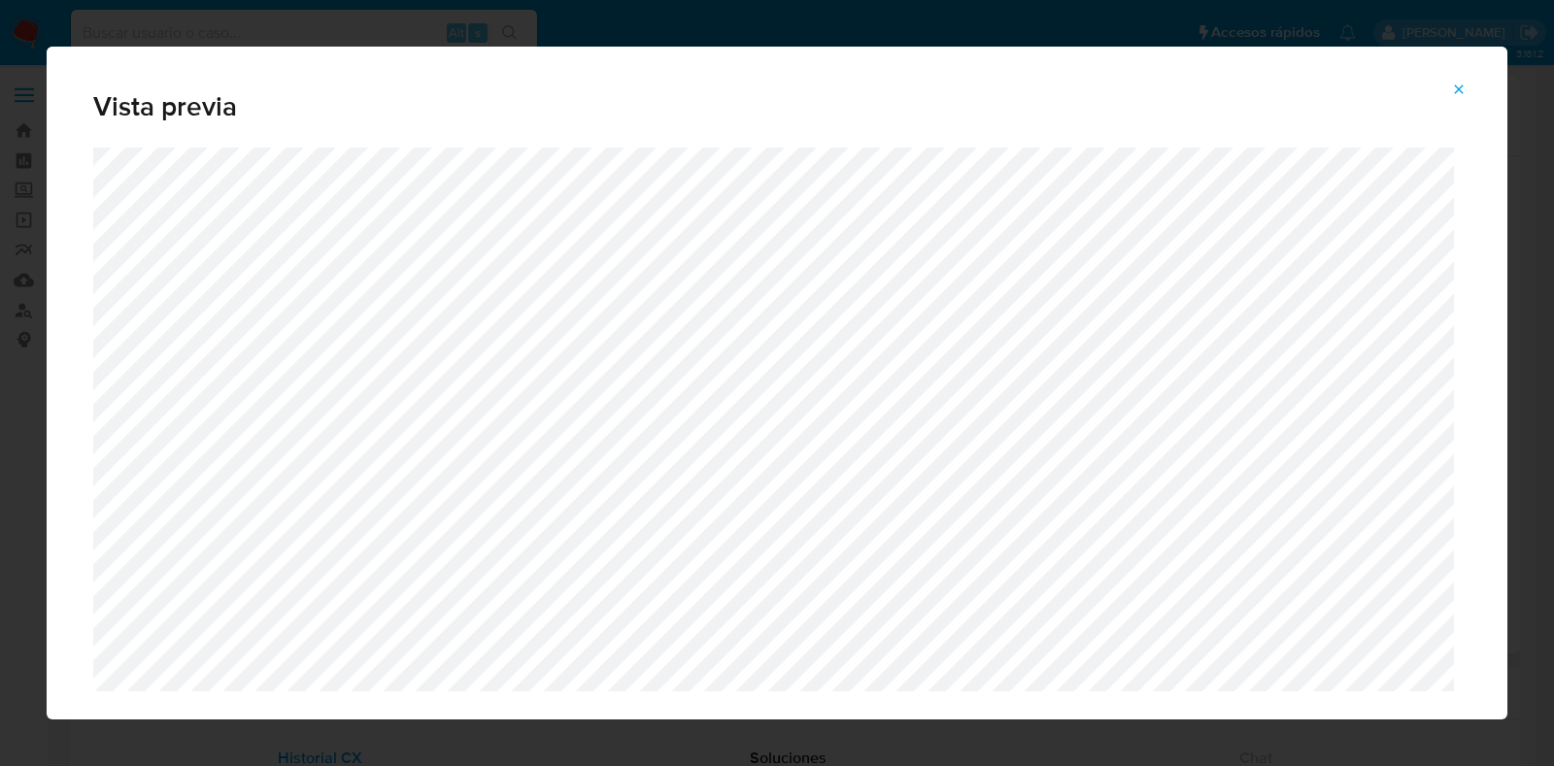
click at [1457, 91] on icon "Attachment preview" at bounding box center [1459, 90] width 16 height 16
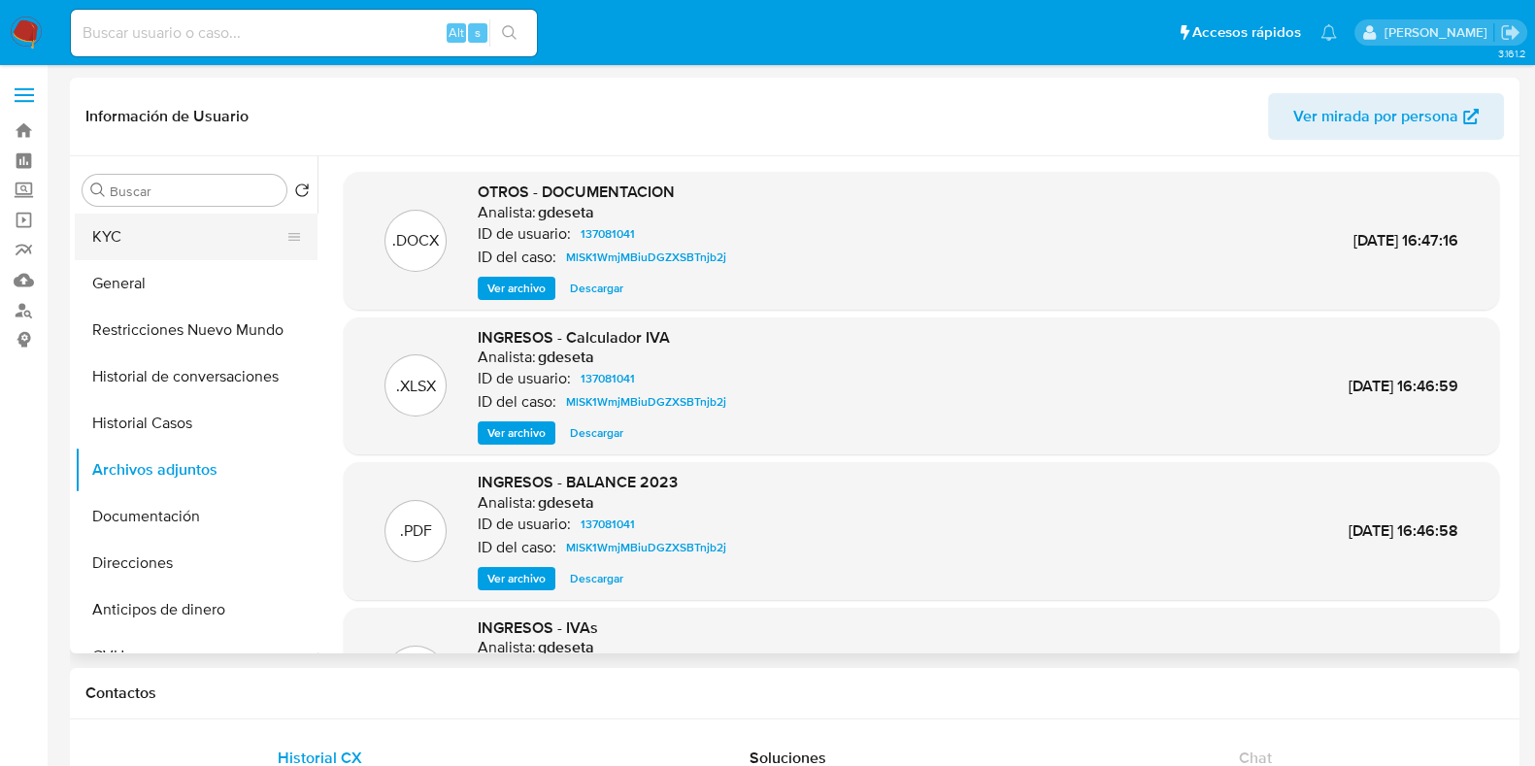
click at [249, 235] on button "KYC" at bounding box center [188, 237] width 227 height 47
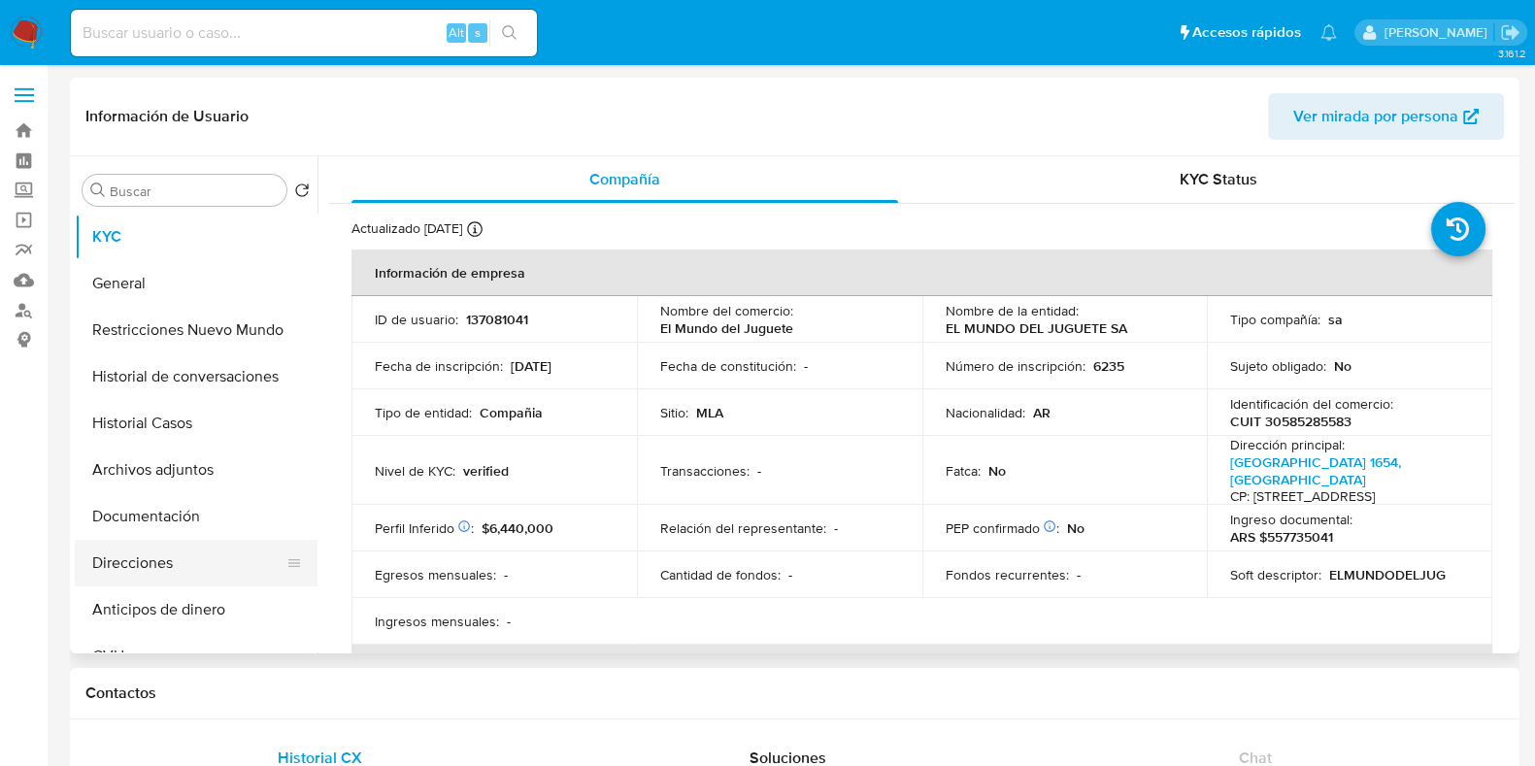
click at [187, 551] on button "Direcciones" at bounding box center [188, 563] width 227 height 47
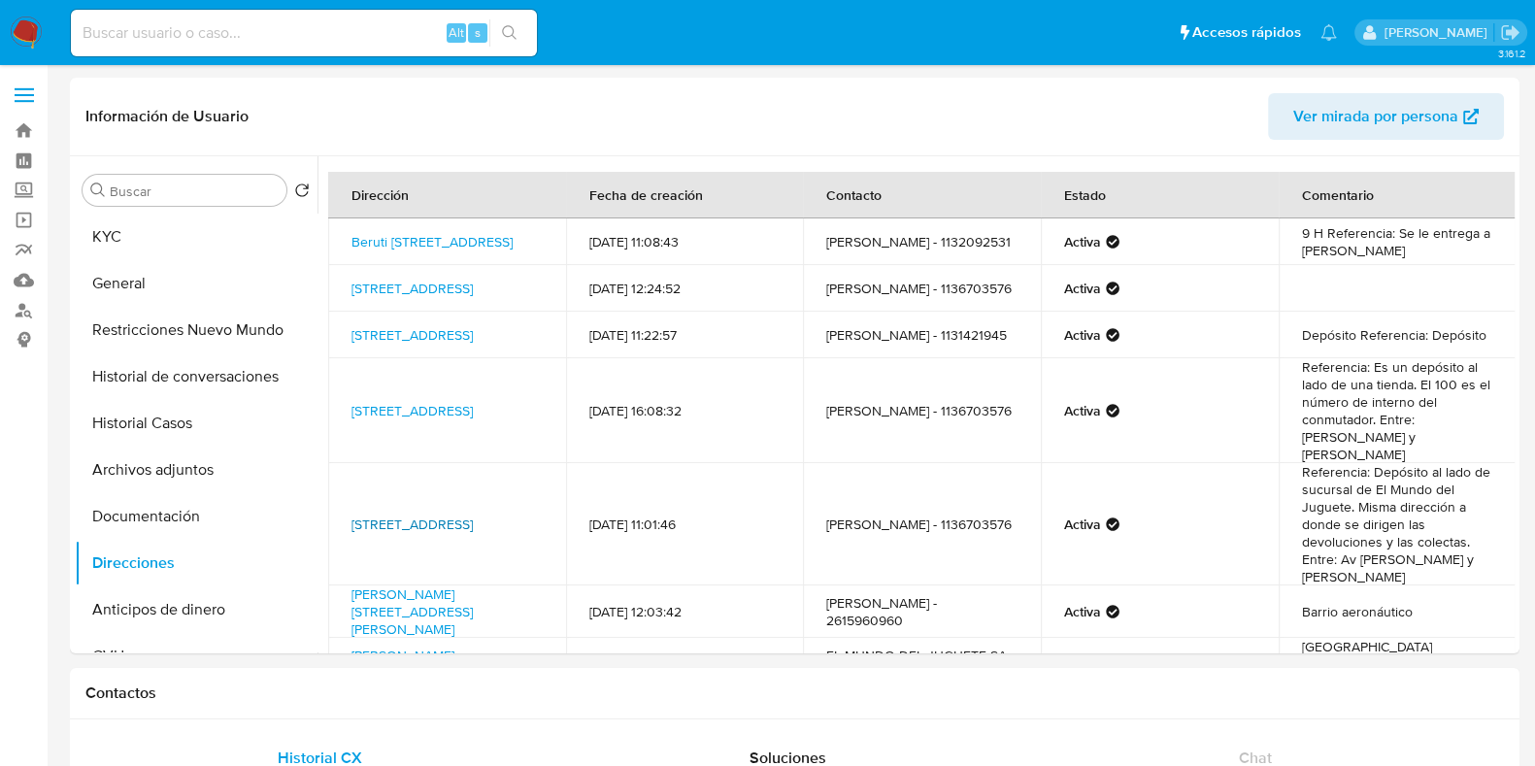
click at [473, 522] on link "[STREET_ADDRESS]" at bounding box center [412, 524] width 121 height 19
drag, startPoint x: 185, startPoint y: 244, endPoint x: 301, endPoint y: 253, distance: 116.9
click at [185, 244] on button "KYC" at bounding box center [188, 237] width 227 height 47
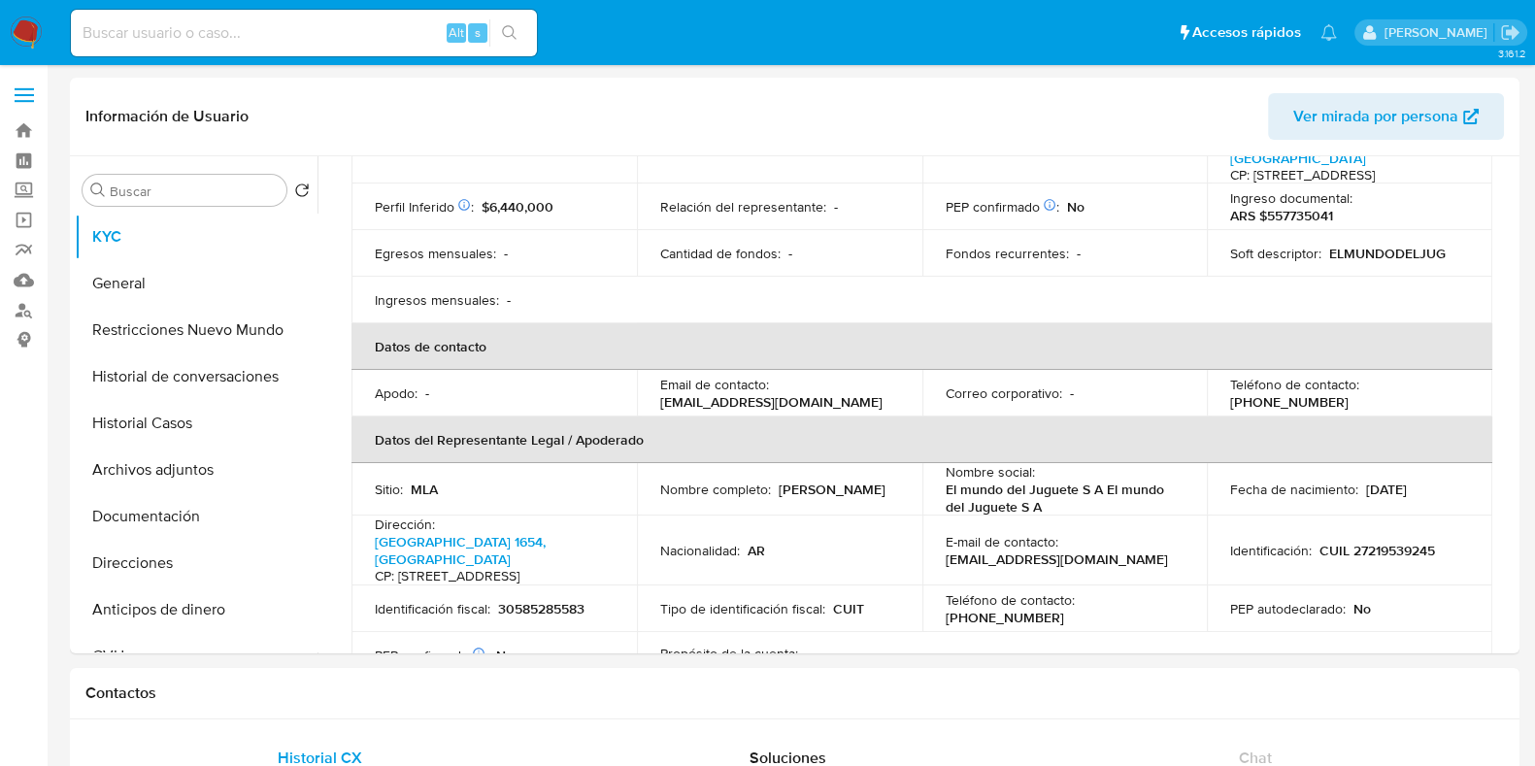
scroll to position [364, 0]
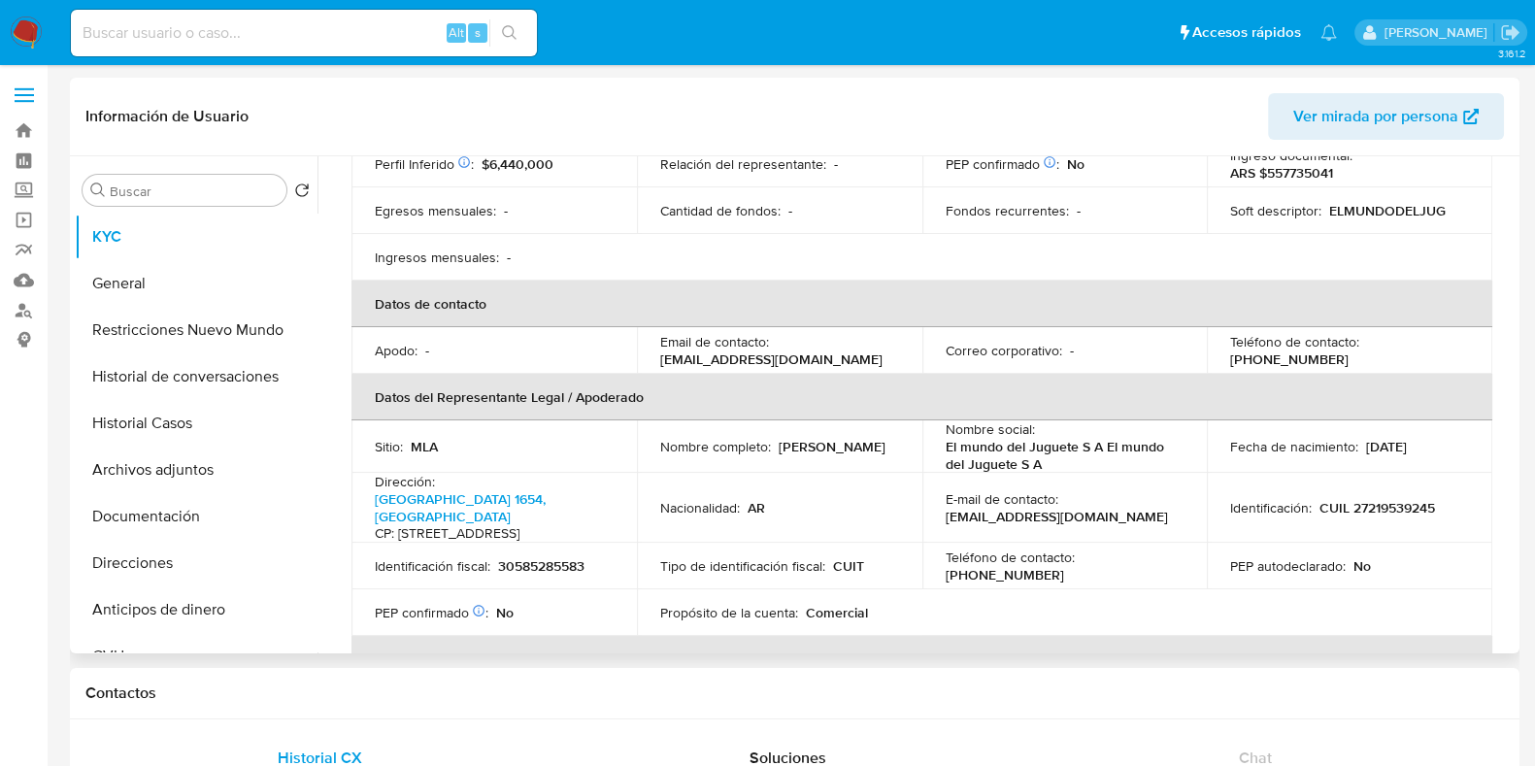
drag, startPoint x: 659, startPoint y: 454, endPoint x: 811, endPoint y: 454, distance: 151.5
click at [811, 454] on div "Nombre completo : Denise Ariela Ovsejevich" at bounding box center [779, 446] width 239 height 17
copy p "Denise Ariela Ovsejevich"
drag, startPoint x: 1353, startPoint y: 505, endPoint x: 1419, endPoint y: 505, distance: 66.0
click at [1420, 505] on p "CUIL 27219539245" at bounding box center [1378, 507] width 116 height 17
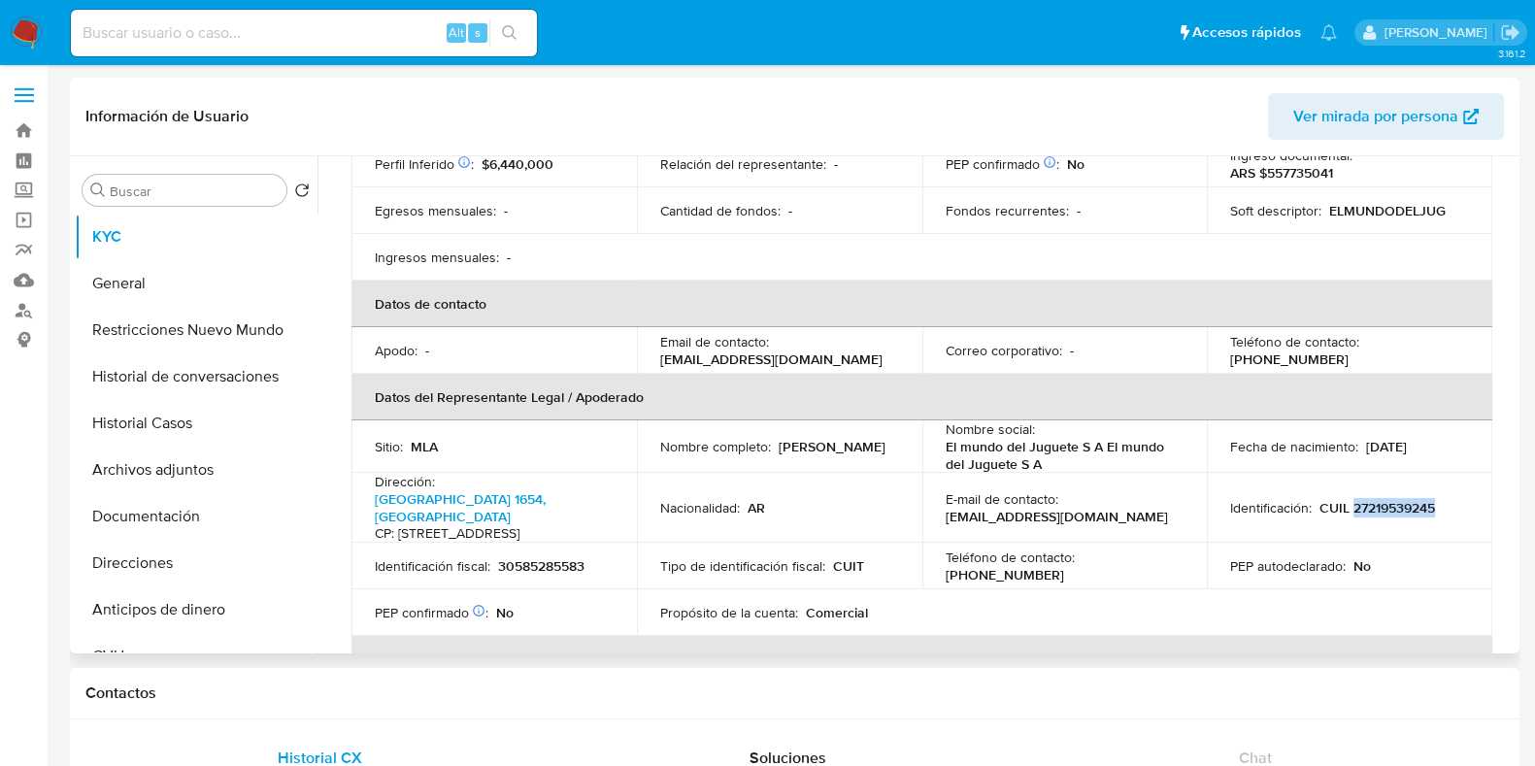
drag, startPoint x: 1348, startPoint y: 507, endPoint x: 1443, endPoint y: 510, distance: 95.2
click at [1443, 510] on div "Identificación : CUIL 27219539245" at bounding box center [1349, 507] width 239 height 17
copy p "27219539245"
click at [188, 488] on button "Archivos adjuntos" at bounding box center [188, 470] width 227 height 47
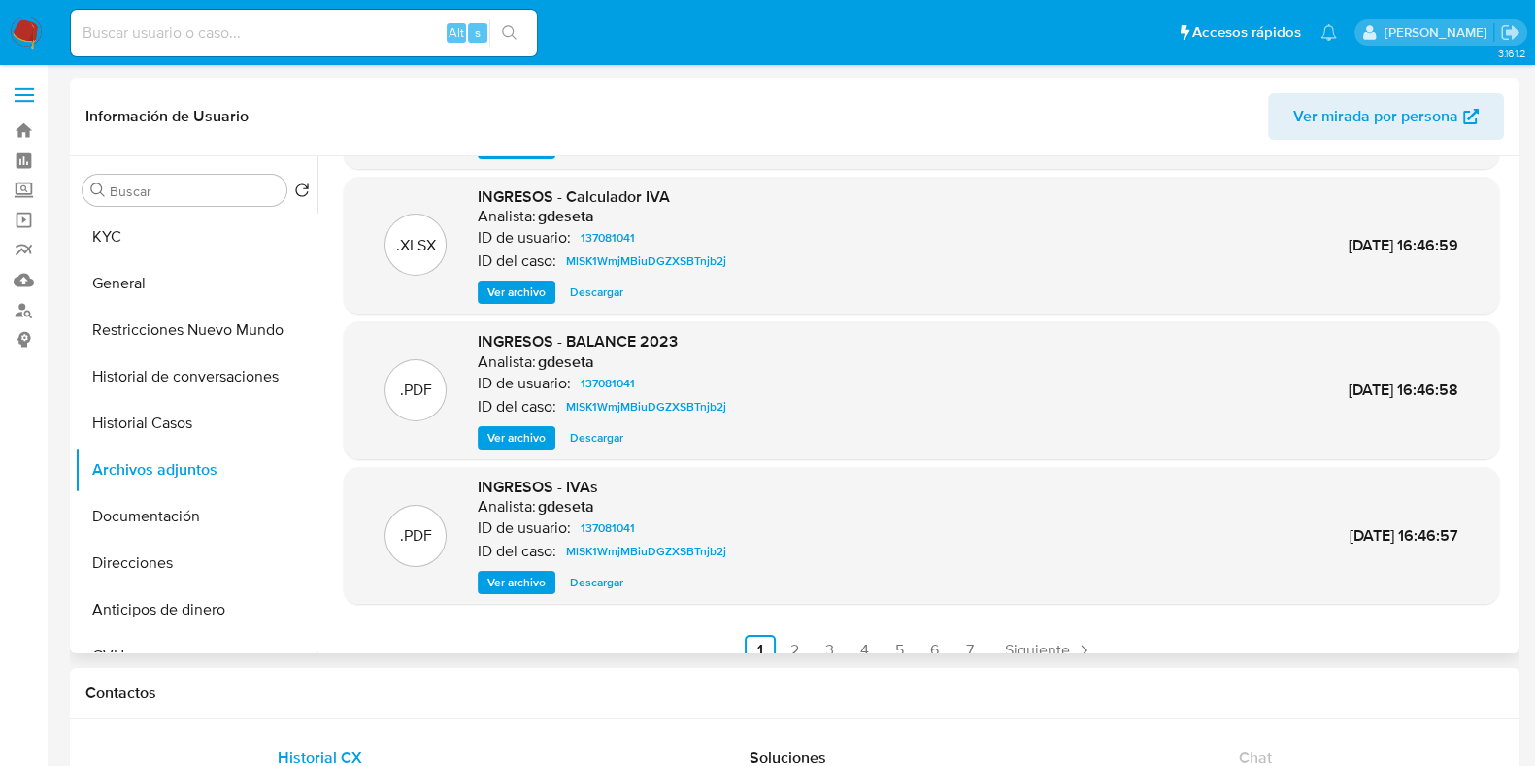
scroll to position [163, 0]
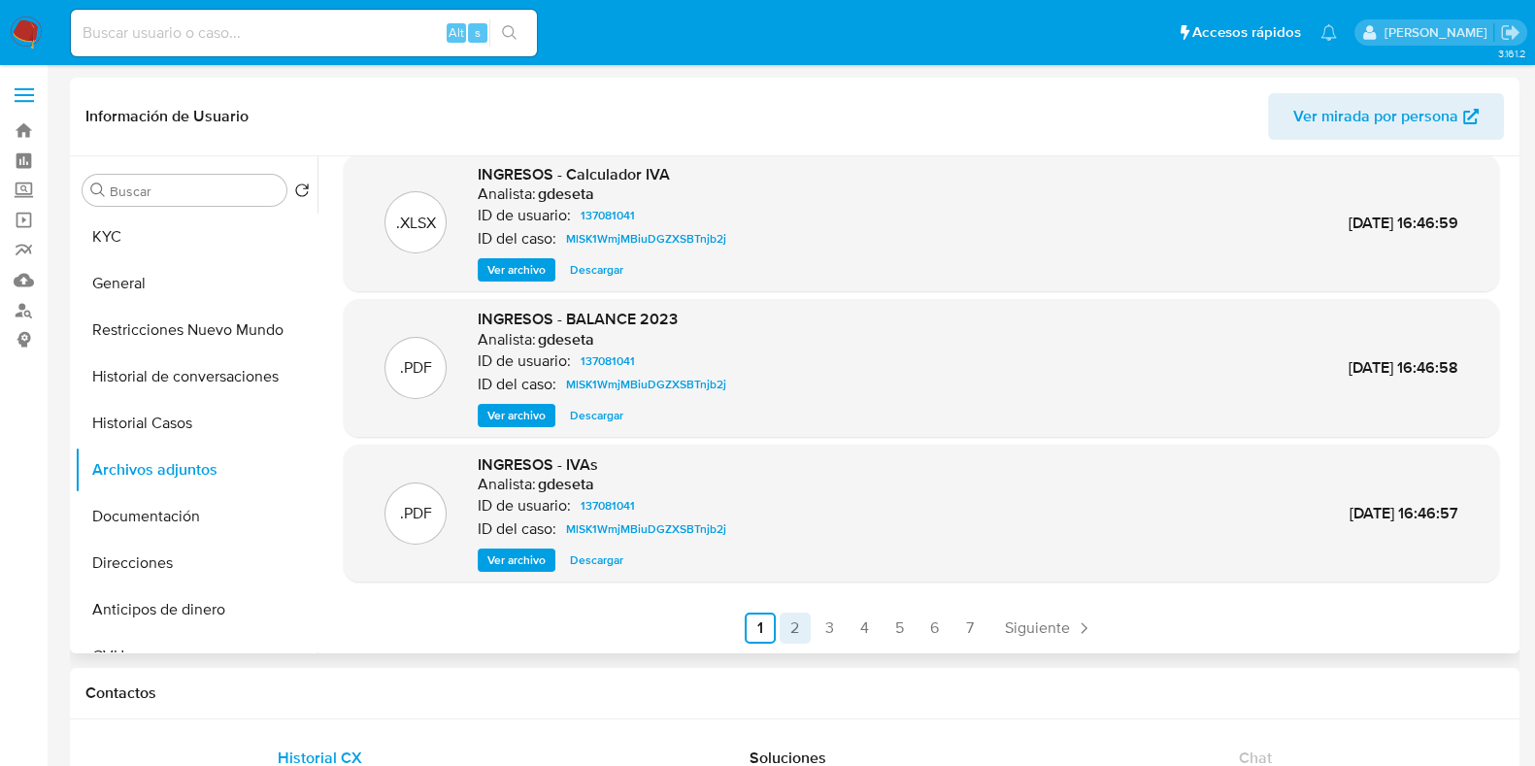
click at [796, 622] on link "2" at bounding box center [795, 628] width 31 height 31
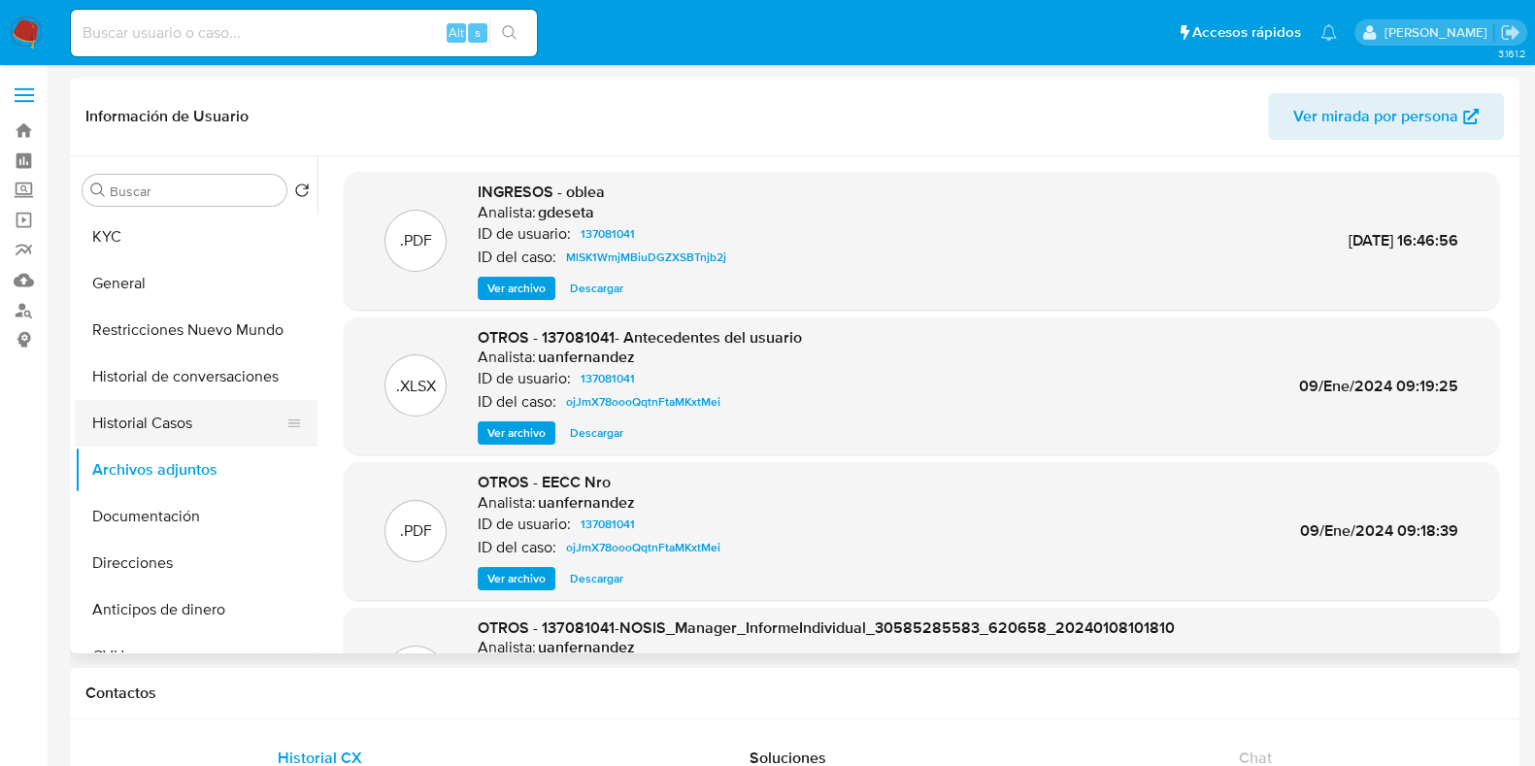
click at [162, 434] on button "Historial Casos" at bounding box center [188, 423] width 227 height 47
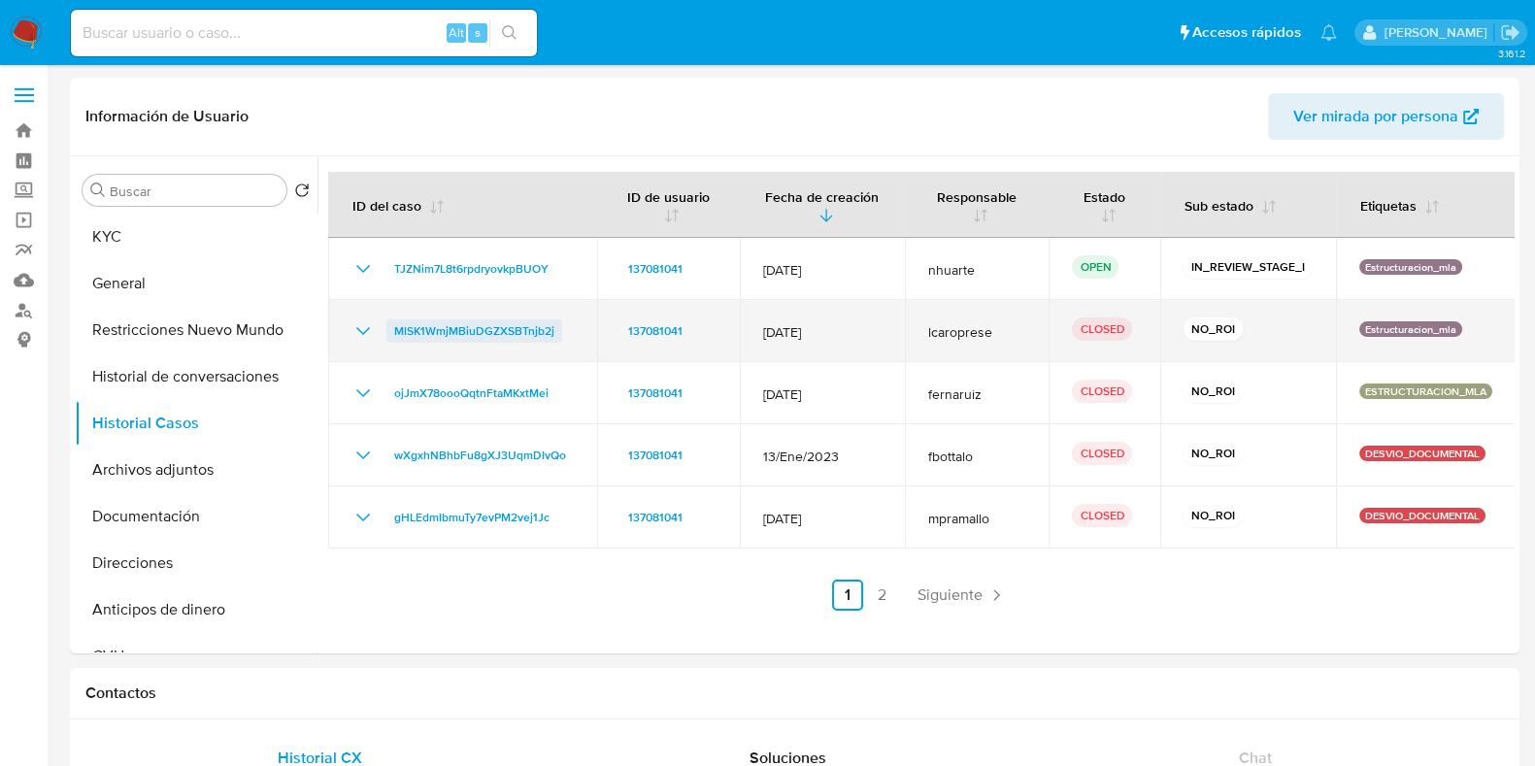
click at [538, 325] on span "MlSK1WmjMBiuDGZXSBTnjb2j" at bounding box center [474, 331] width 160 height 23
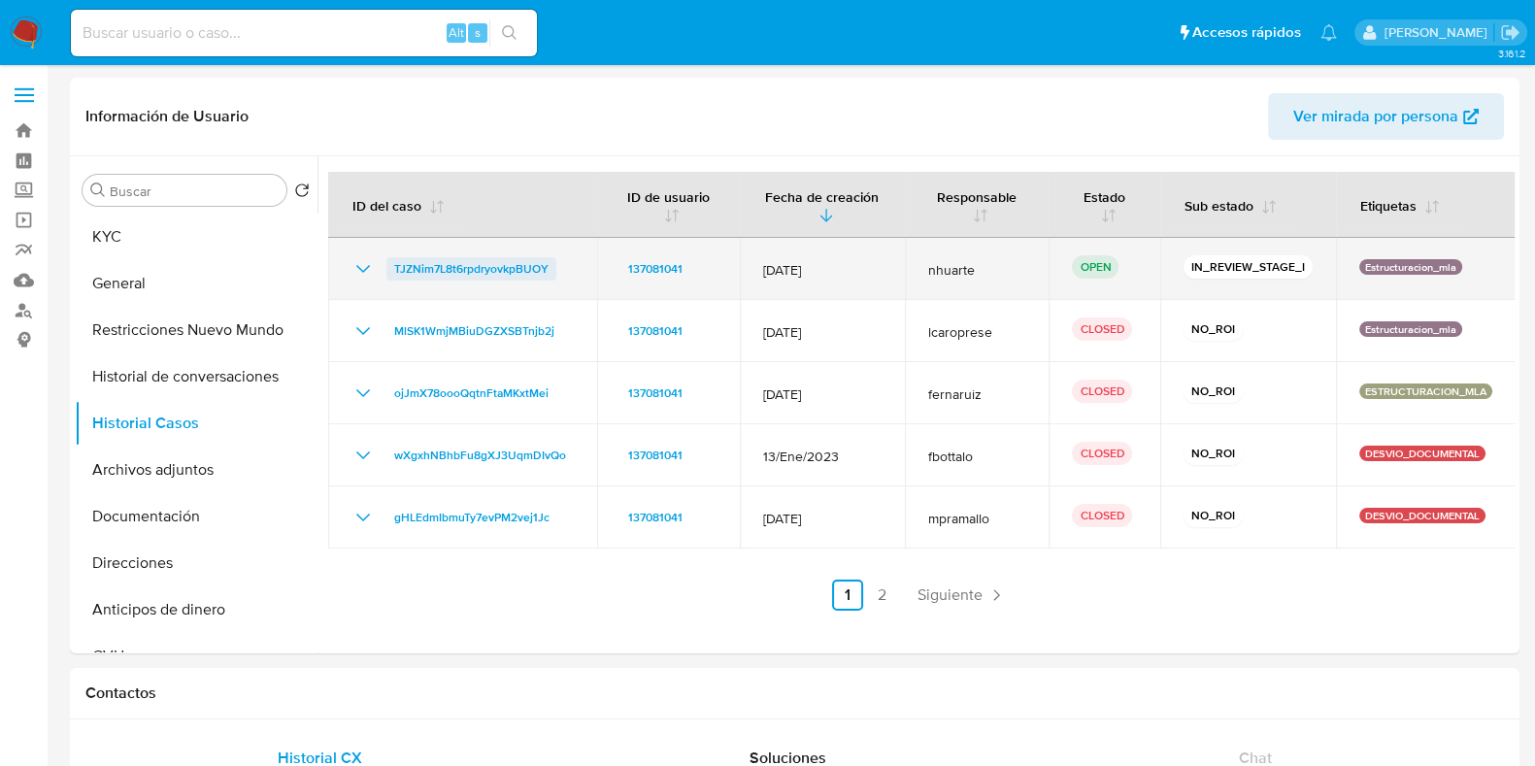
click at [450, 269] on span "TJZNim7L8t6rpdryovkpBUOY" at bounding box center [471, 268] width 154 height 23
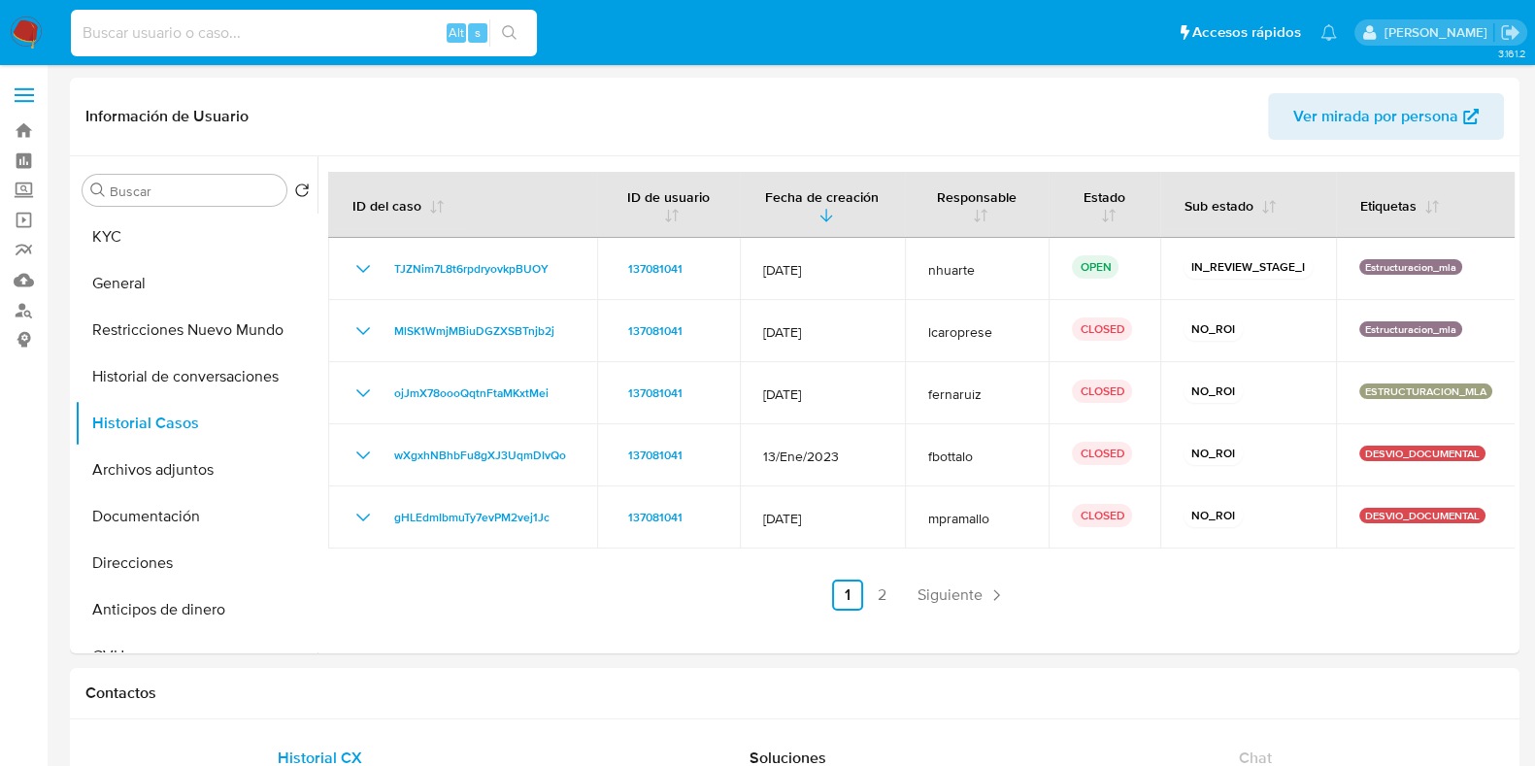
click at [117, 21] on input at bounding box center [304, 32] width 466 height 25
paste input "2577856284"
type input "2577856284"
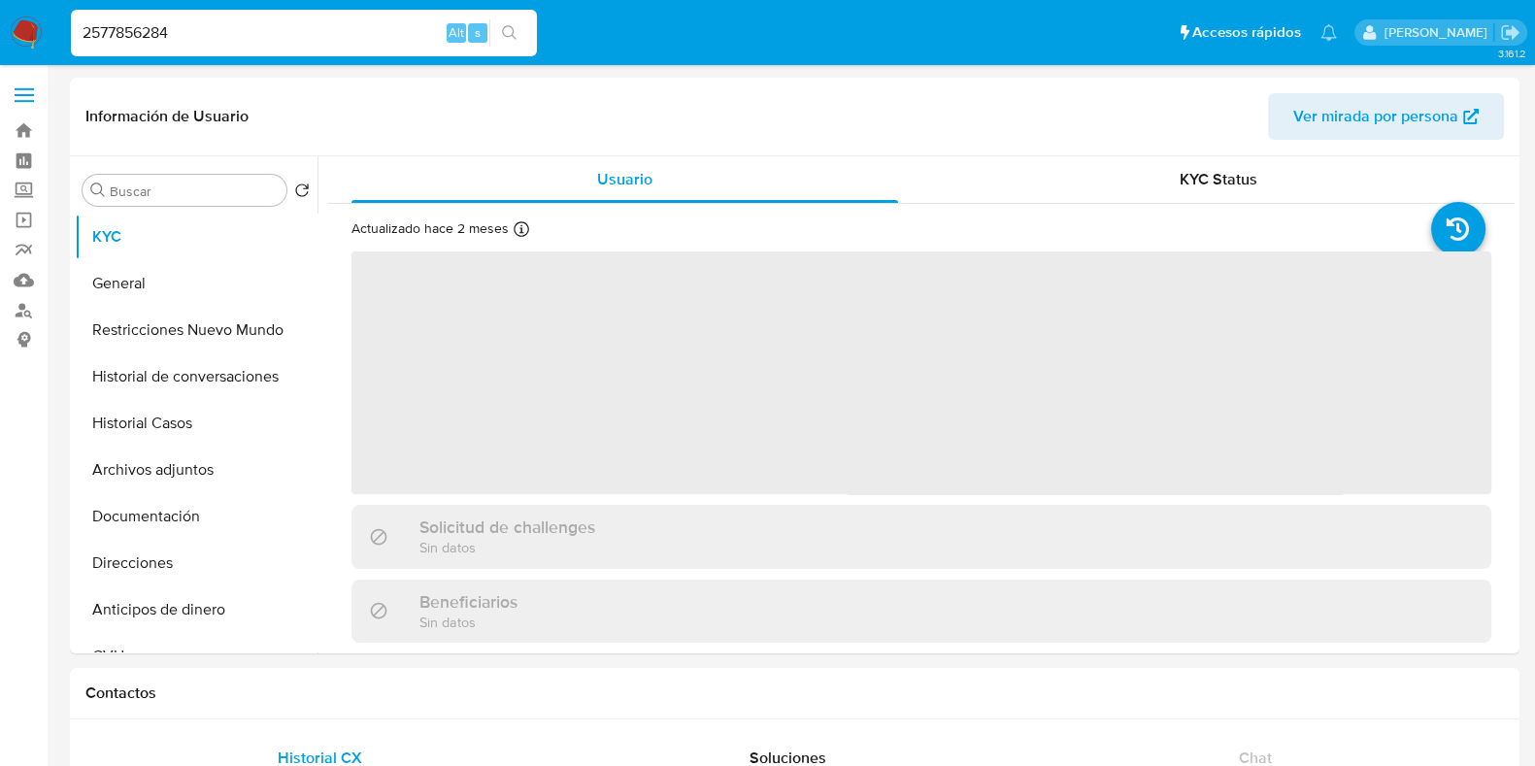
select select "10"
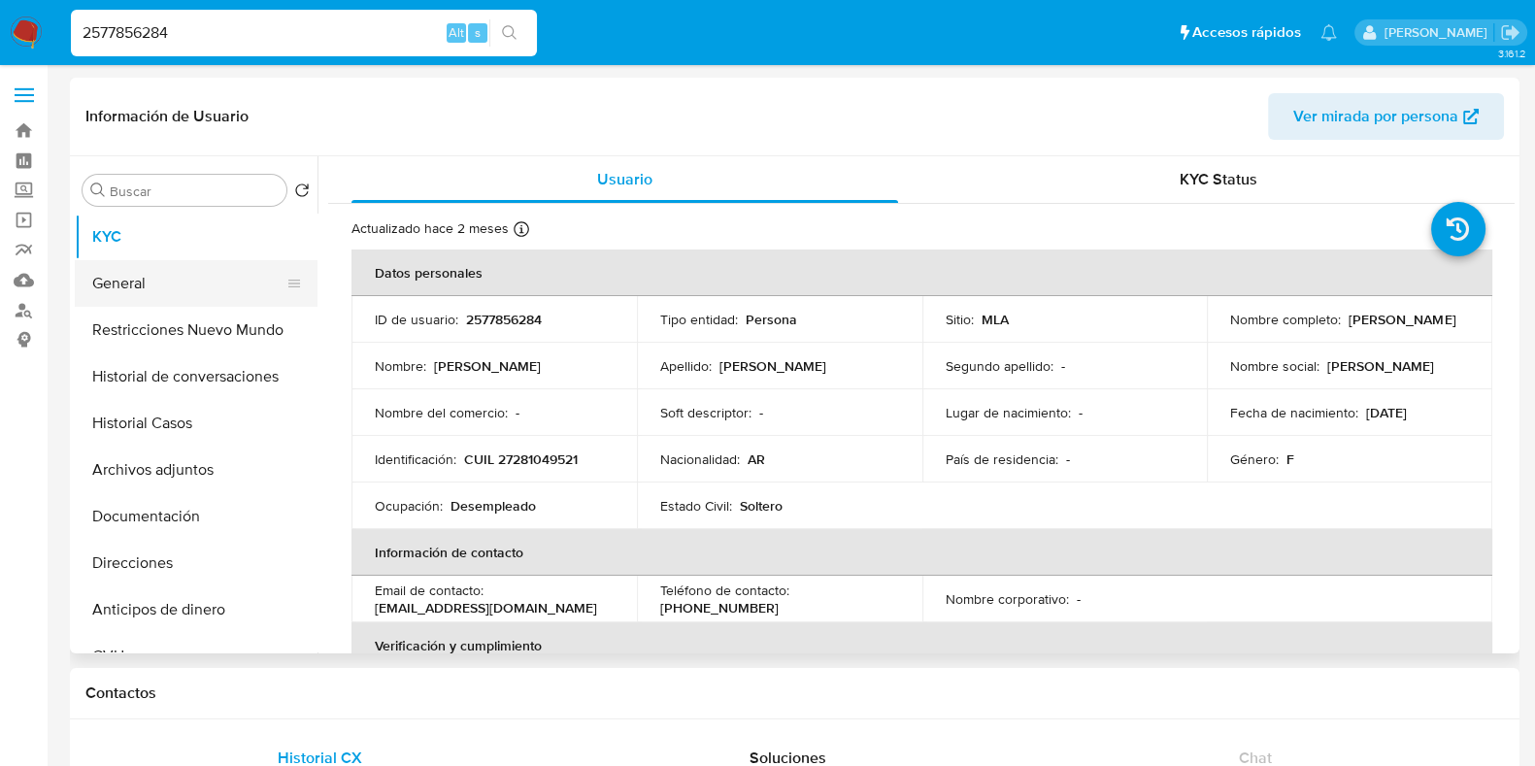
click at [209, 283] on button "General" at bounding box center [188, 283] width 227 height 47
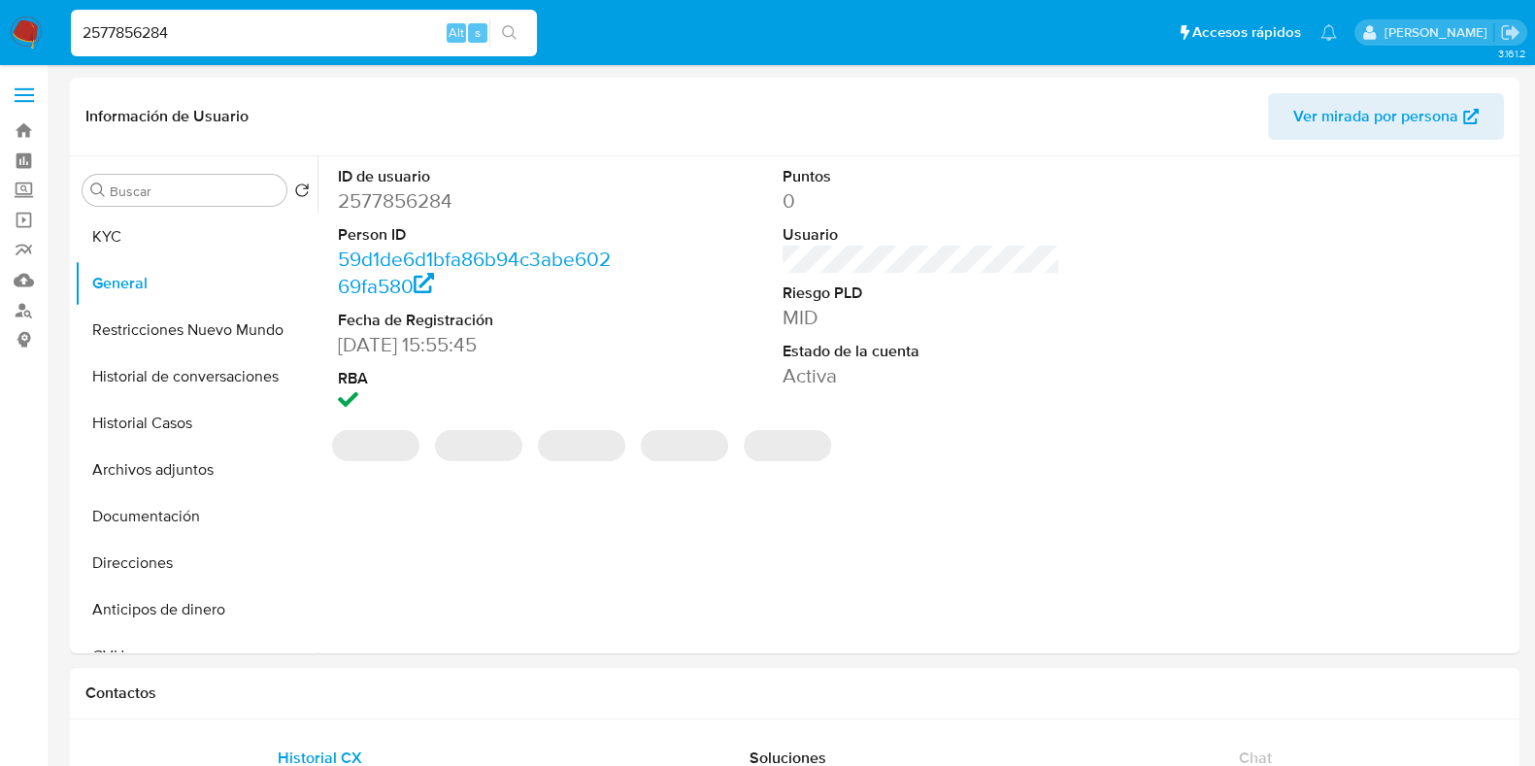
click at [379, 194] on dd "2577856284" at bounding box center [477, 200] width 278 height 27
copy dd "2577856284"
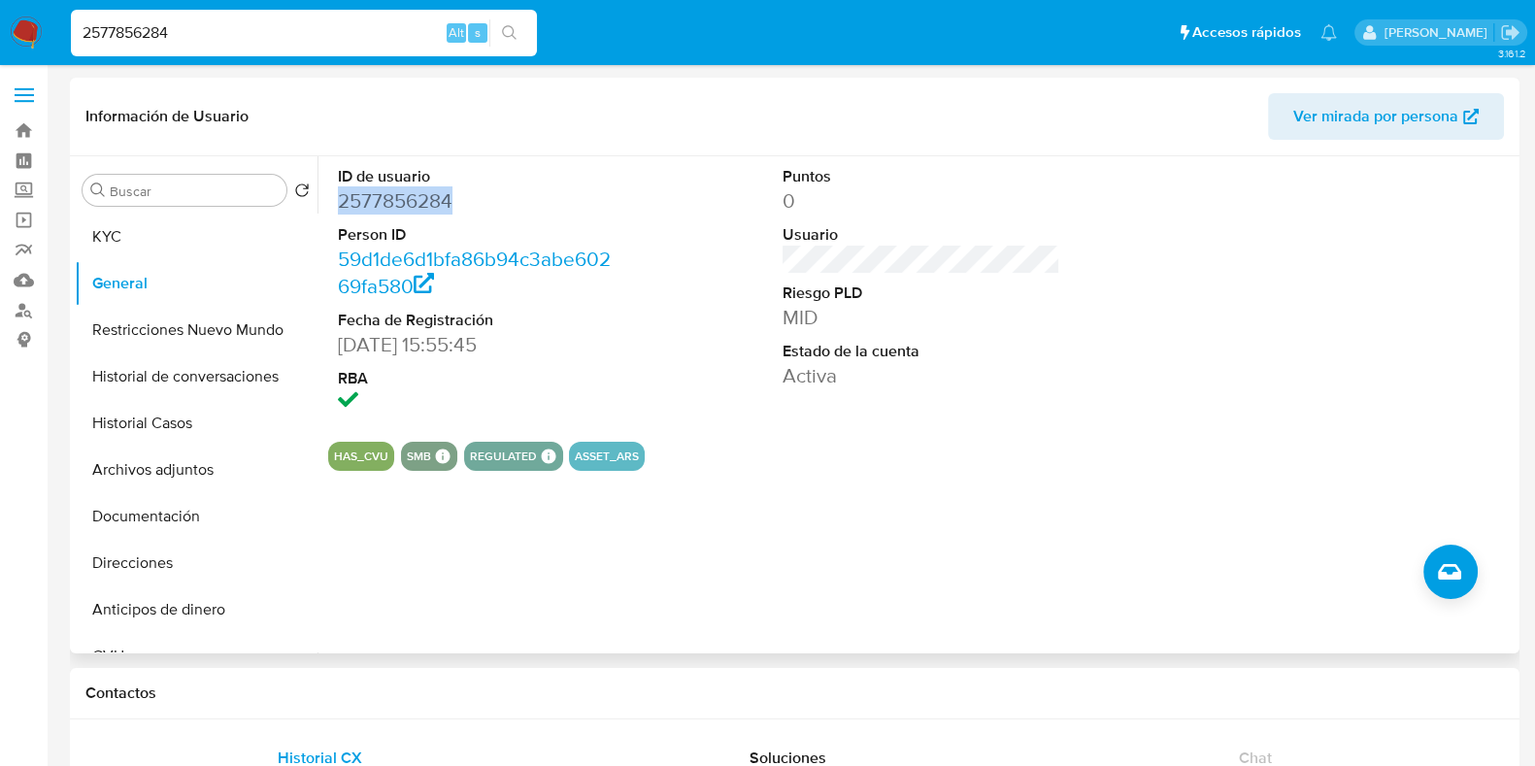
copy dd "2577856284"
click at [198, 420] on button "Historial Casos" at bounding box center [188, 423] width 227 height 47
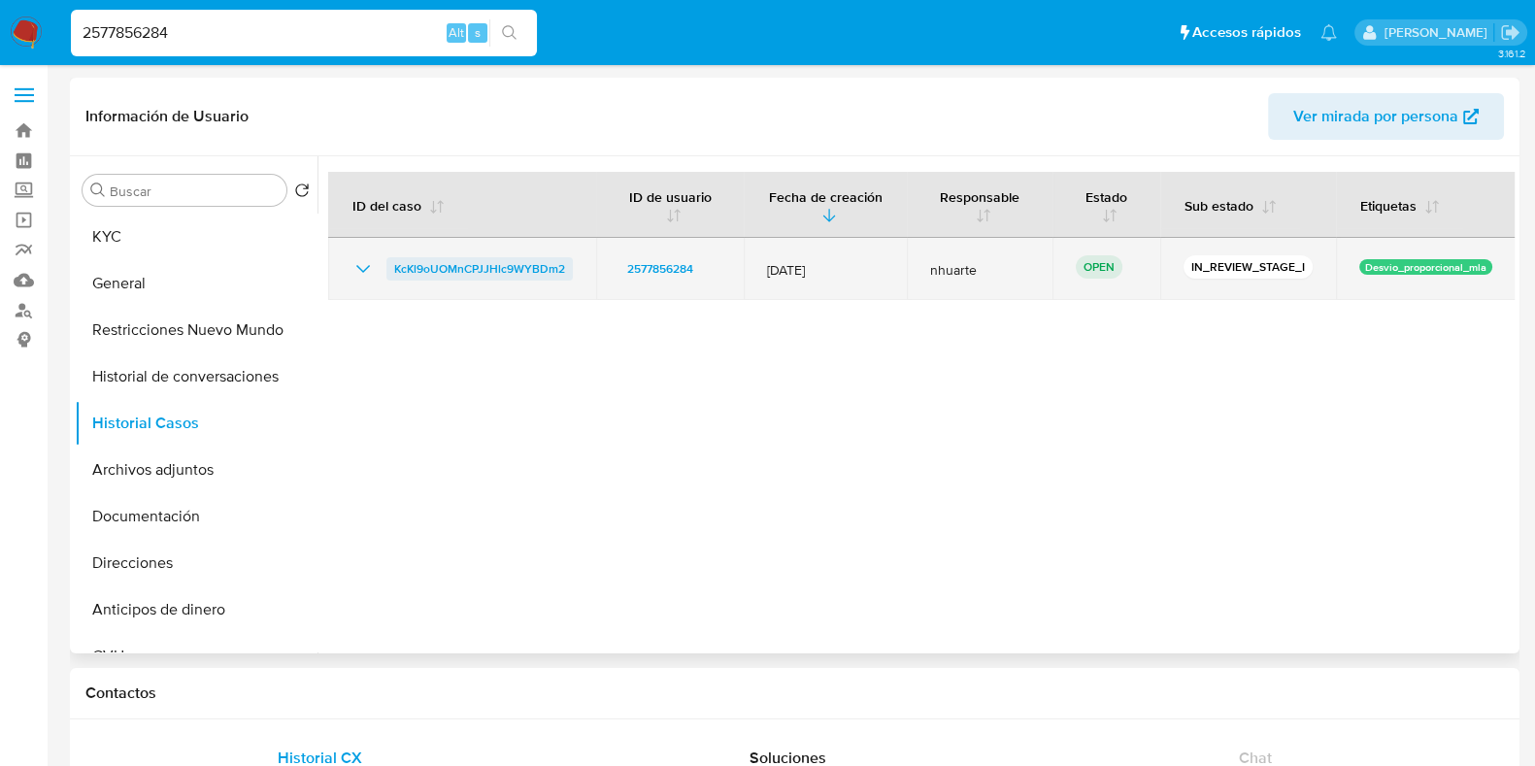
click at [524, 270] on span "KcKl9oUOMnCPJJHlc9WYBDm2" at bounding box center [479, 268] width 171 height 23
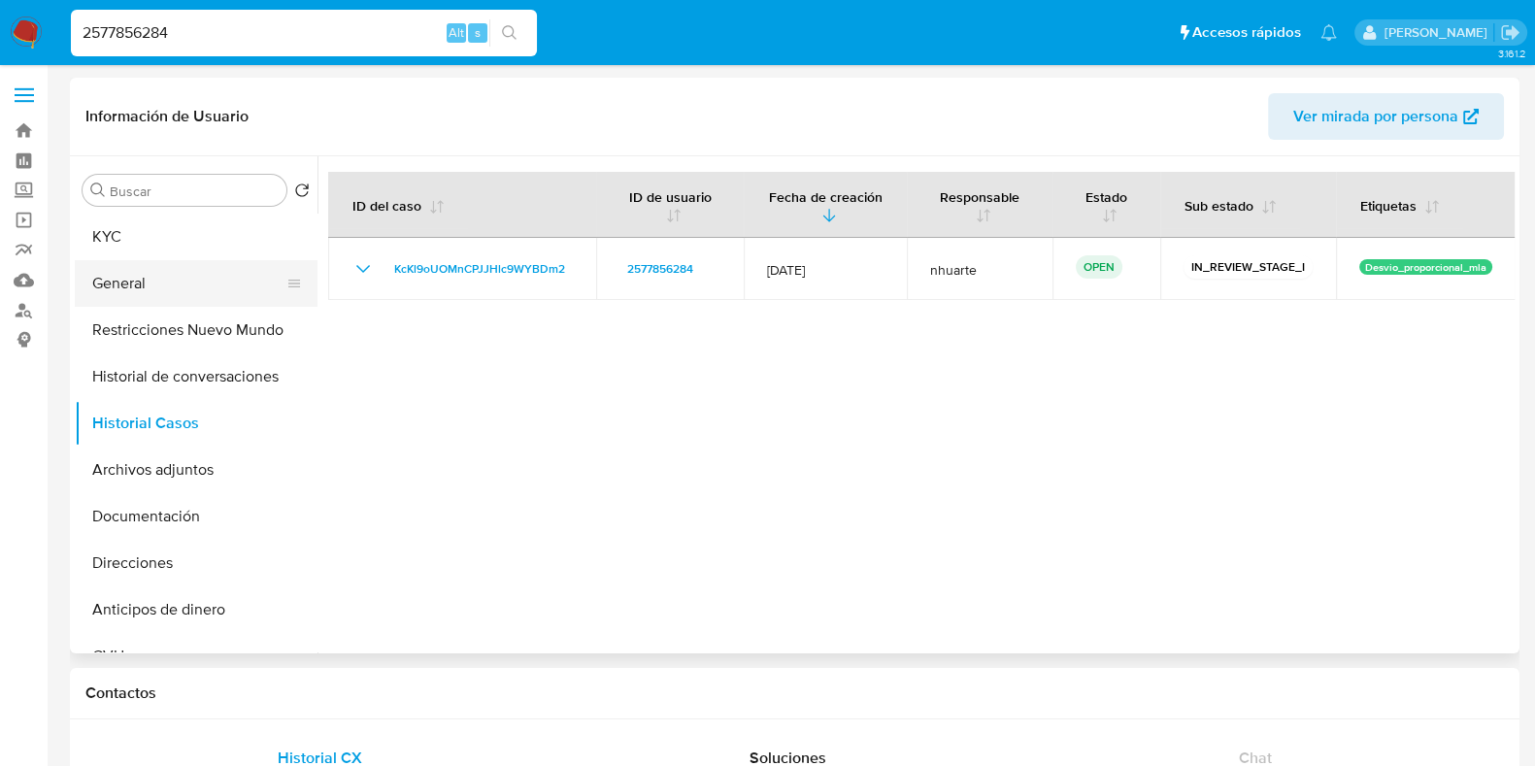
click at [174, 292] on button "General" at bounding box center [188, 283] width 227 height 47
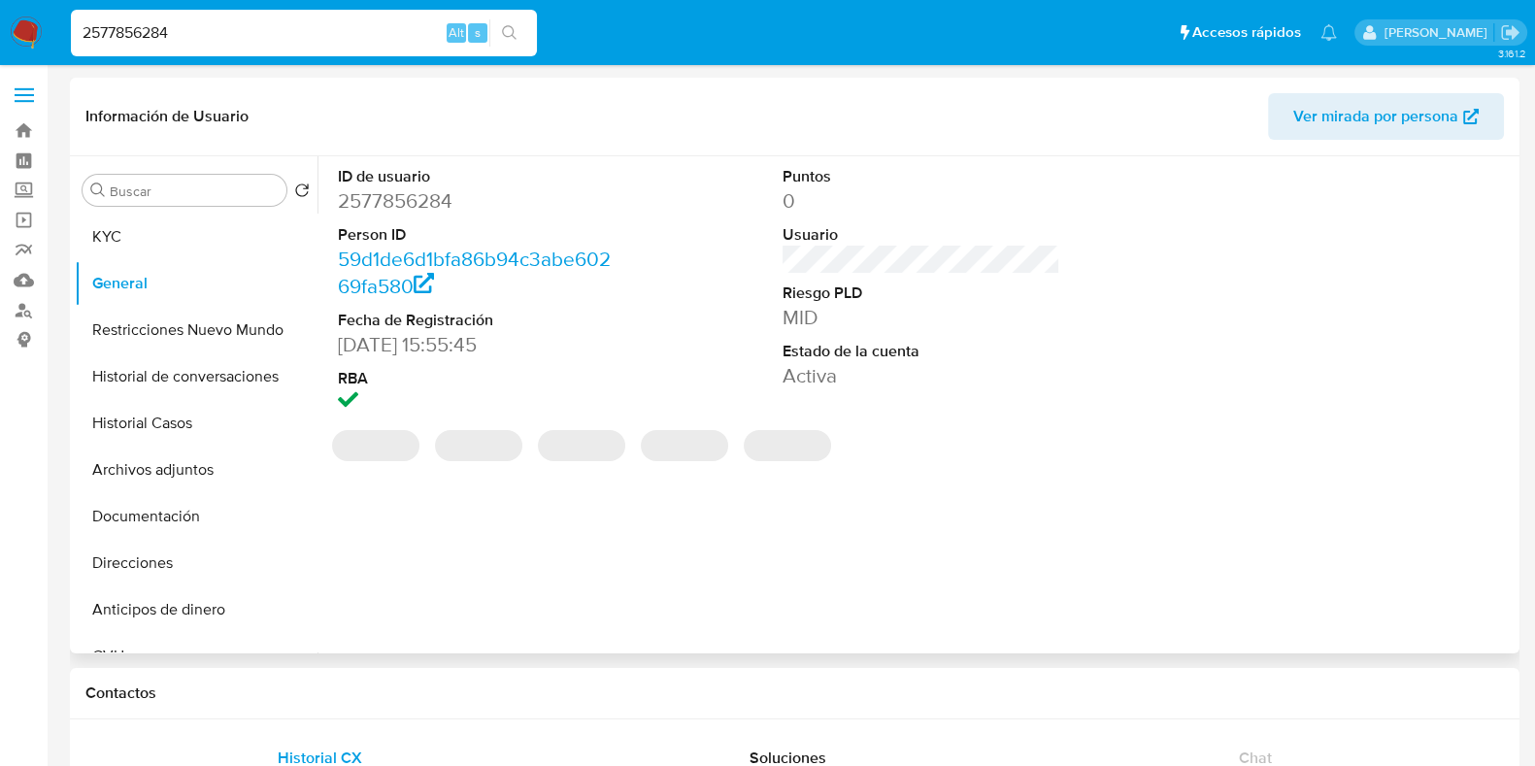
click at [378, 204] on dd "2577856284" at bounding box center [477, 200] width 278 height 27
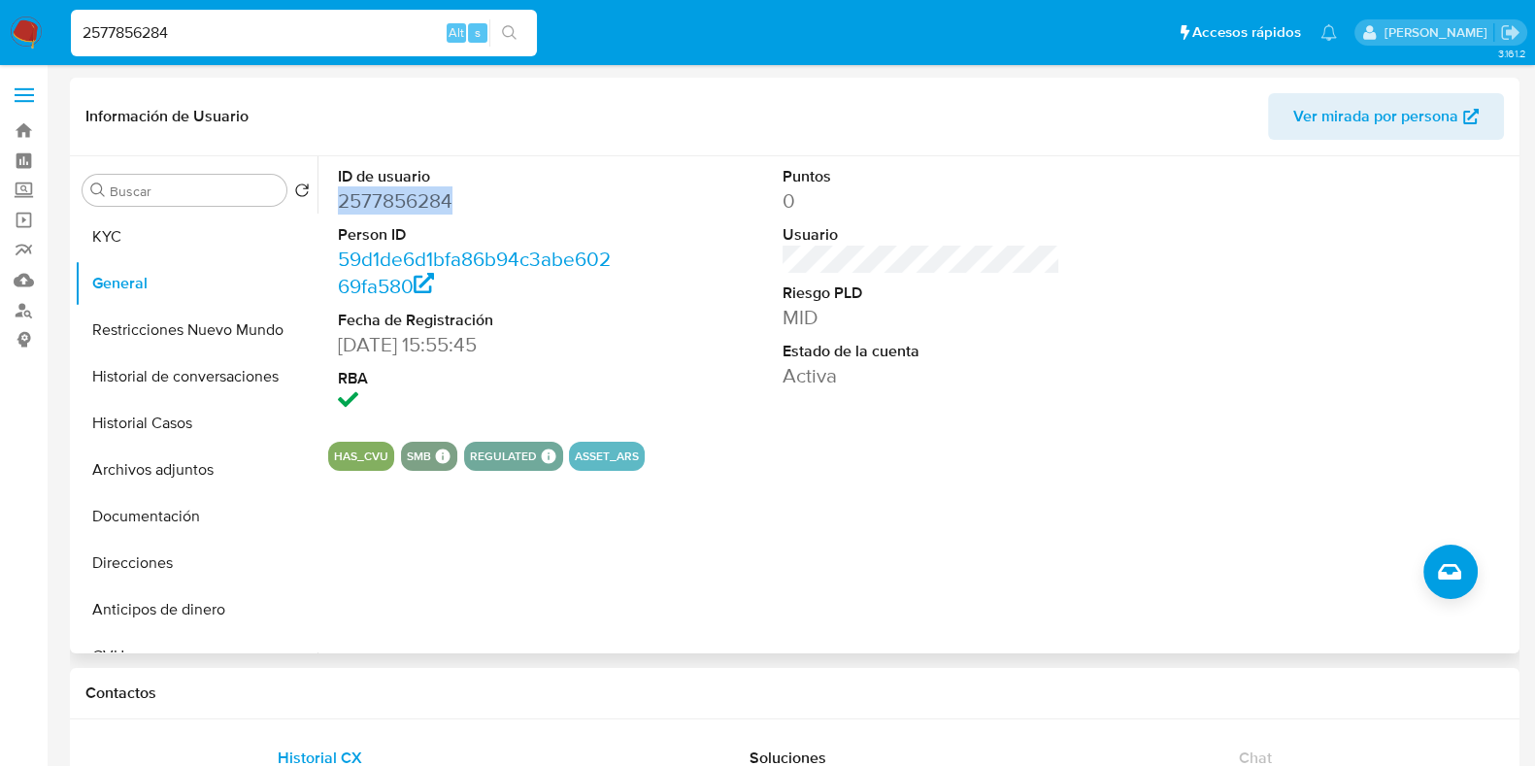
copy dd "2577856284"
click at [127, 228] on button "KYC" at bounding box center [188, 237] width 227 height 47
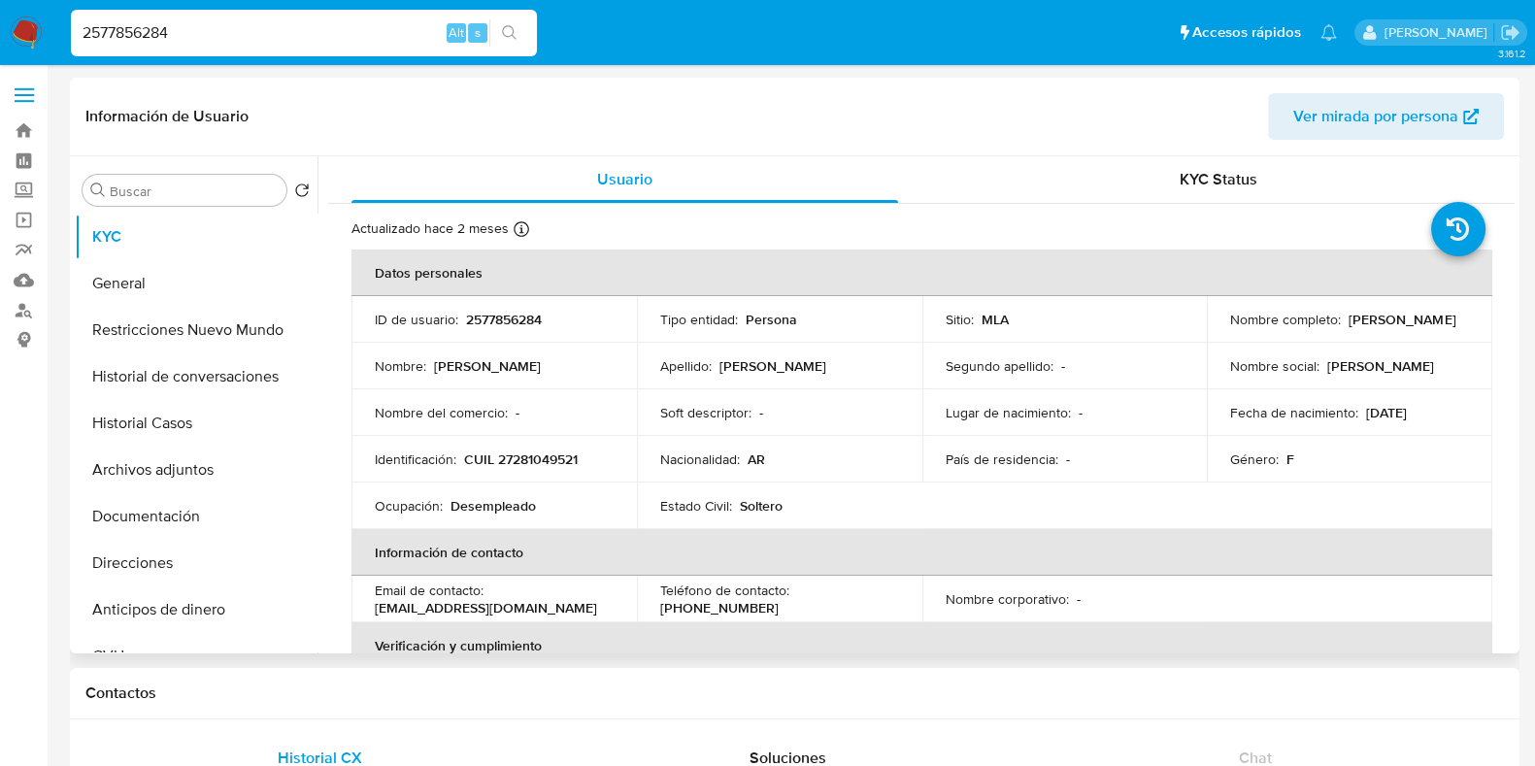
click at [558, 454] on p "CUIL 27281049521" at bounding box center [521, 459] width 114 height 17
copy p "27281049521"
click at [160, 526] on button "Documentación" at bounding box center [188, 516] width 227 height 47
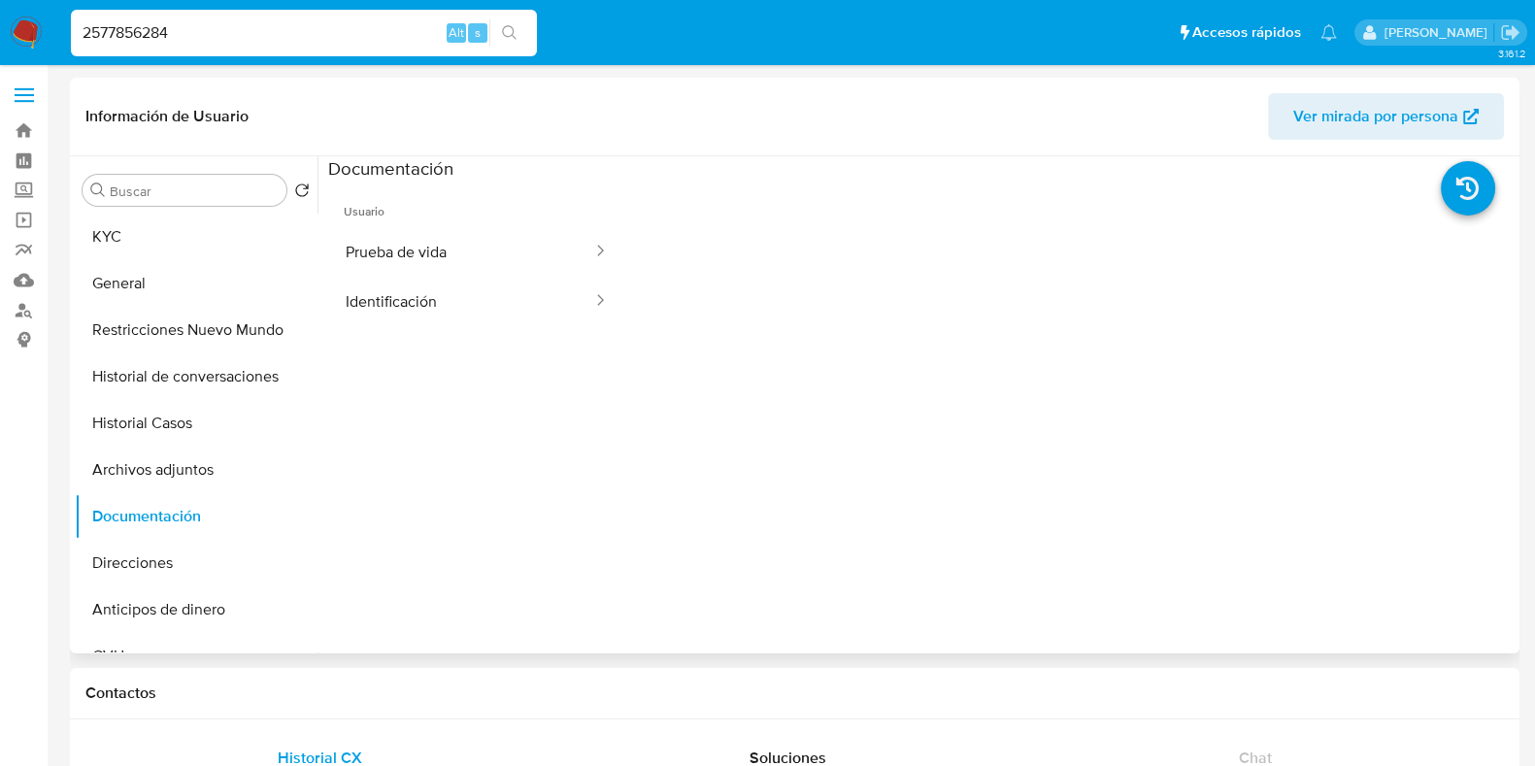
click at [408, 255] on button "Prueba de vida" at bounding box center [461, 252] width 266 height 50
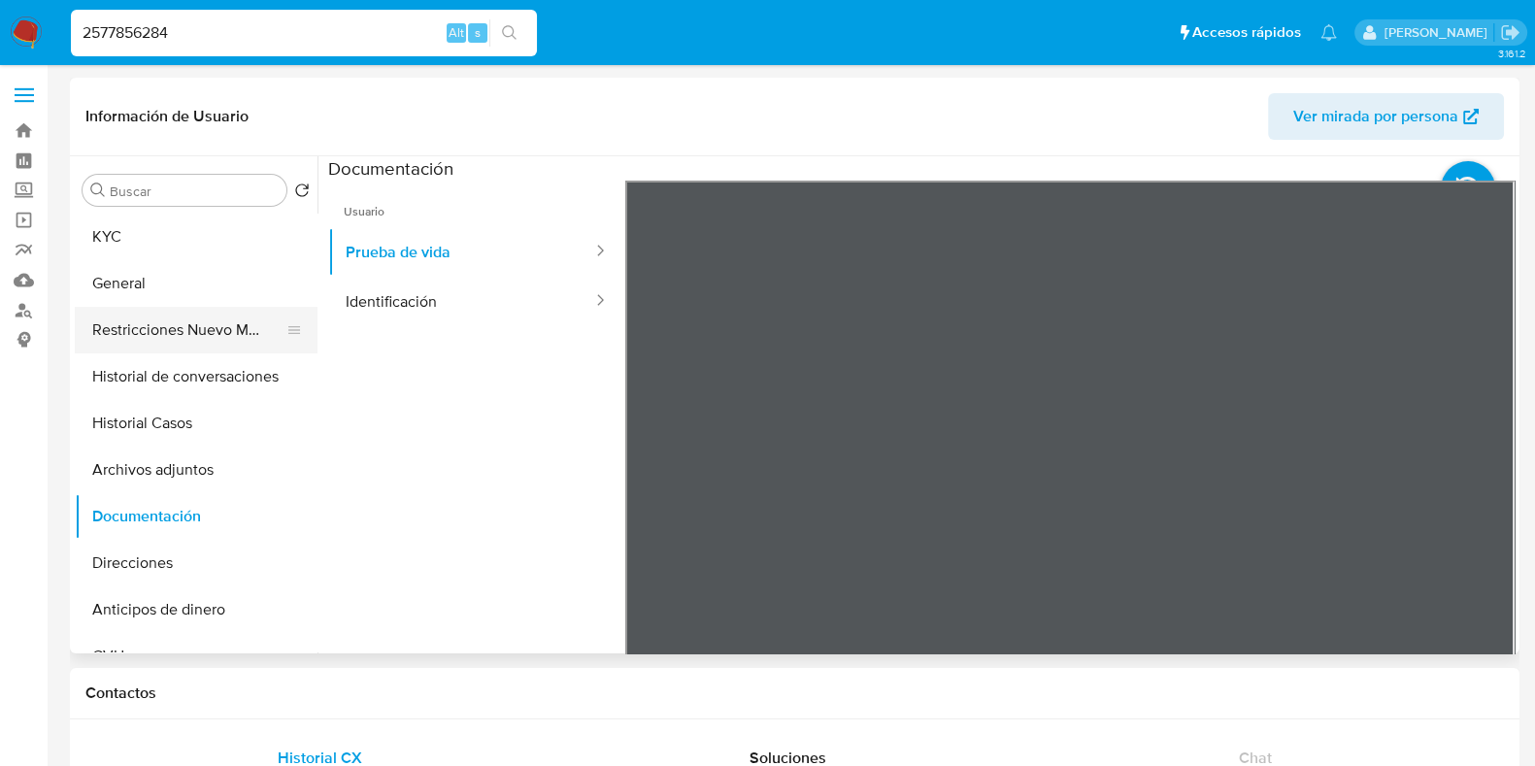
click at [148, 316] on button "Restricciones Nuevo Mundo" at bounding box center [188, 330] width 227 height 47
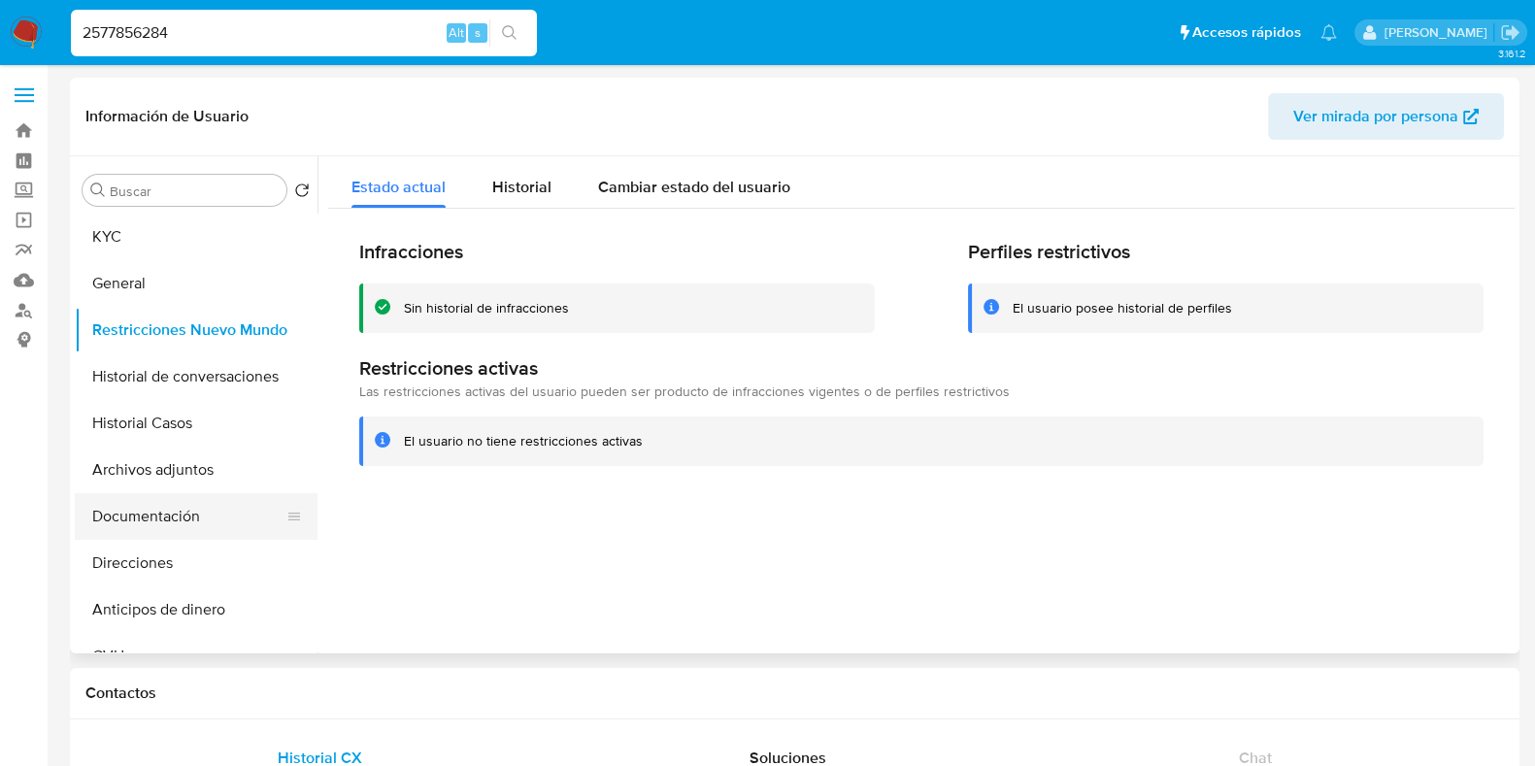
click at [141, 521] on button "Documentación" at bounding box center [188, 516] width 227 height 47
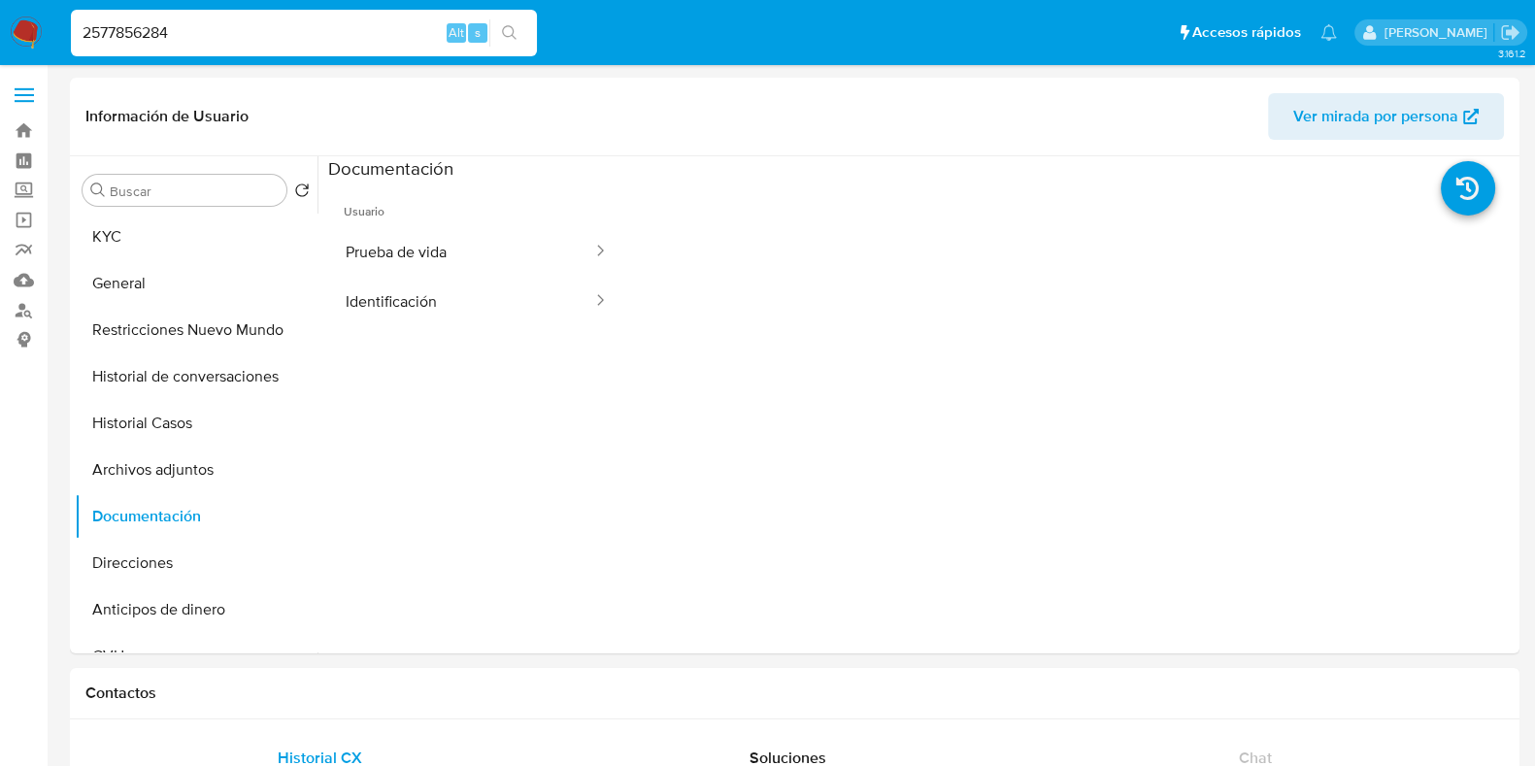
click at [389, 308] on button "Identificación" at bounding box center [461, 302] width 266 height 50
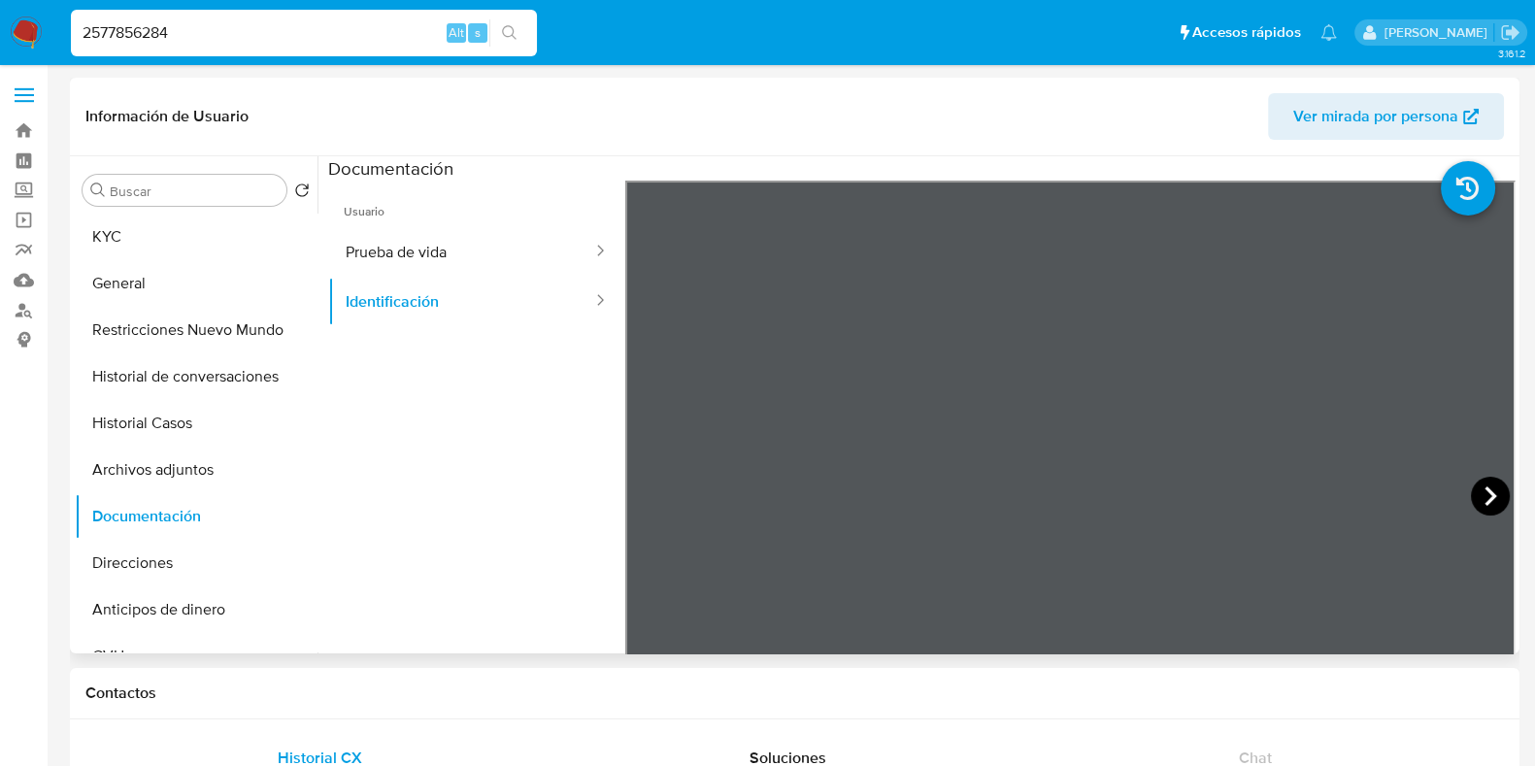
click at [1472, 495] on icon at bounding box center [1490, 496] width 39 height 39
click at [432, 271] on button "Prueba de vida" at bounding box center [461, 252] width 266 height 50
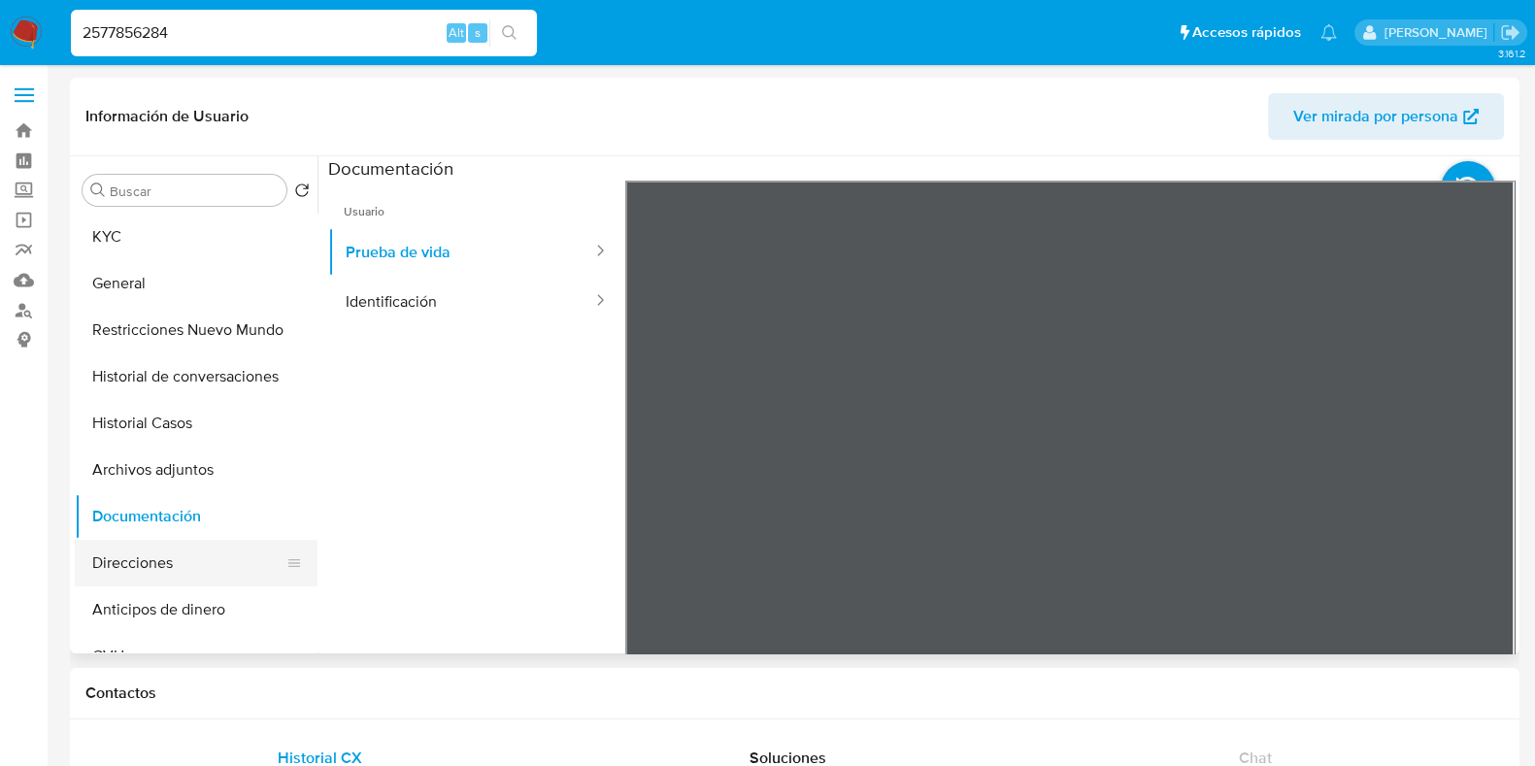
click at [136, 546] on button "Direcciones" at bounding box center [188, 563] width 227 height 47
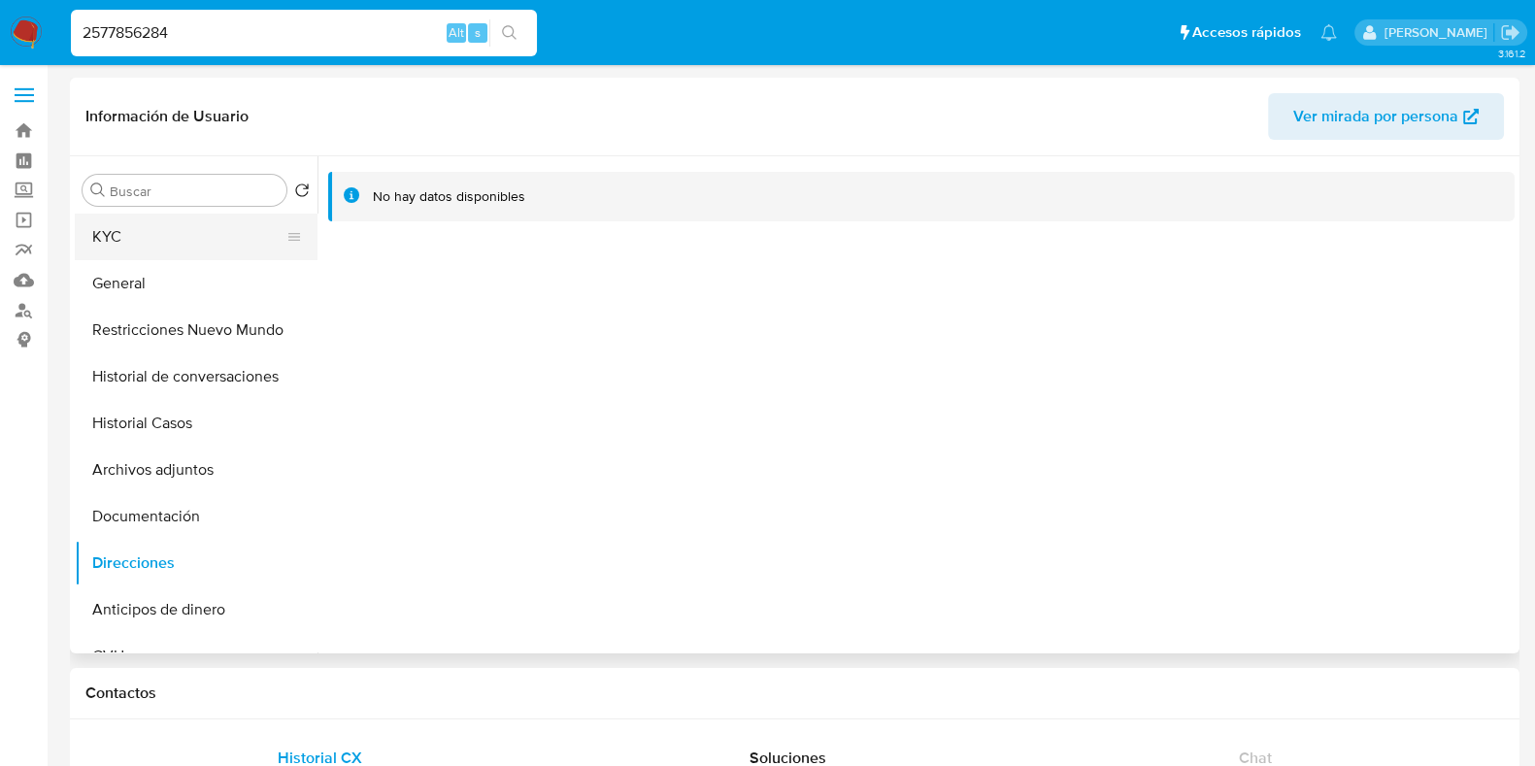
click at [149, 221] on button "KYC" at bounding box center [188, 237] width 227 height 47
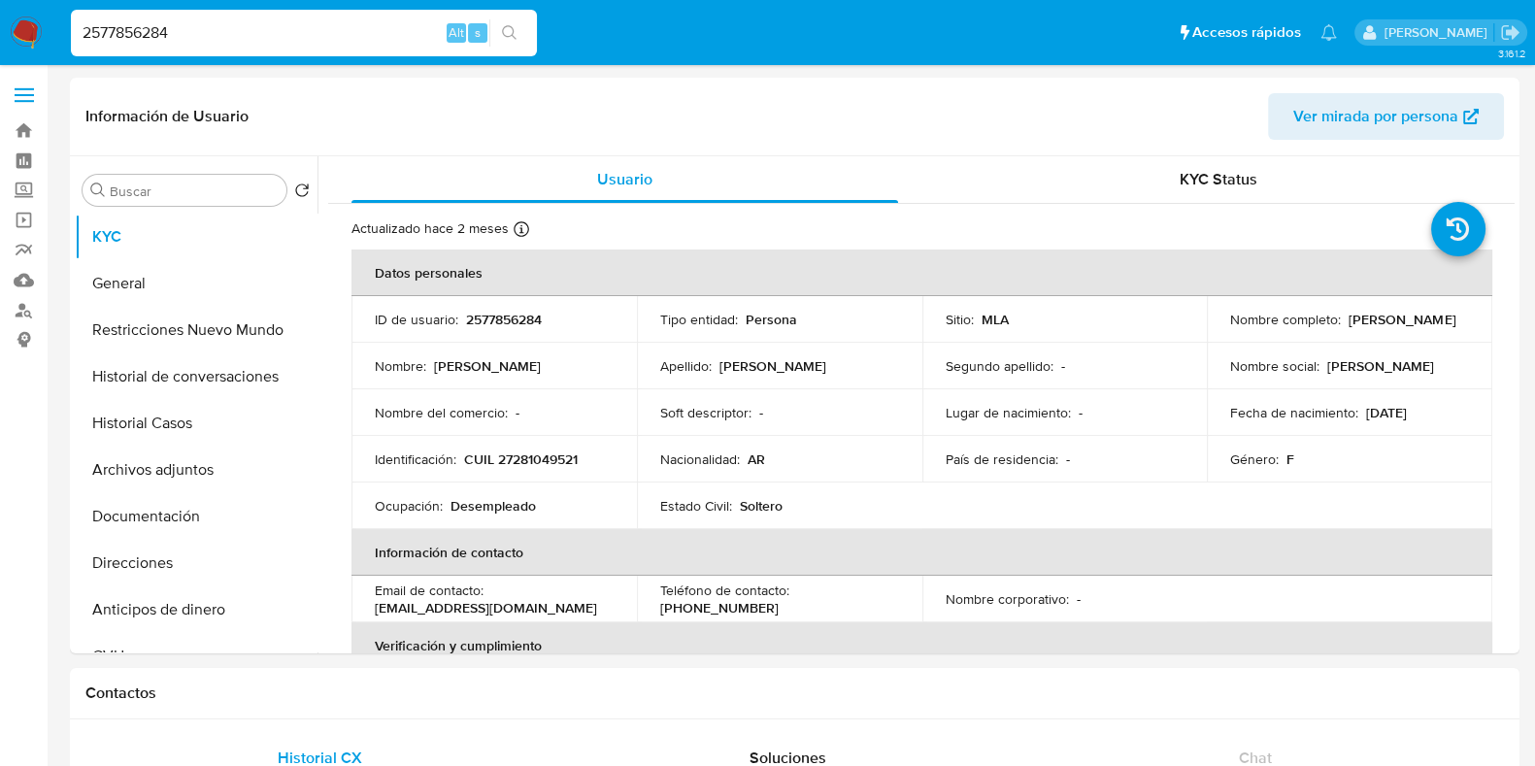
drag, startPoint x: 243, startPoint y: 28, endPoint x: 60, endPoint y: 33, distance: 182.6
click at [61, 33] on ul "Pausado Ver notificaciones 2577856284 Alt s Accesos rápidos Presiona las siguie…" at bounding box center [704, 32] width 1286 height 49
paste input "2581447534"
type input "2581447534"
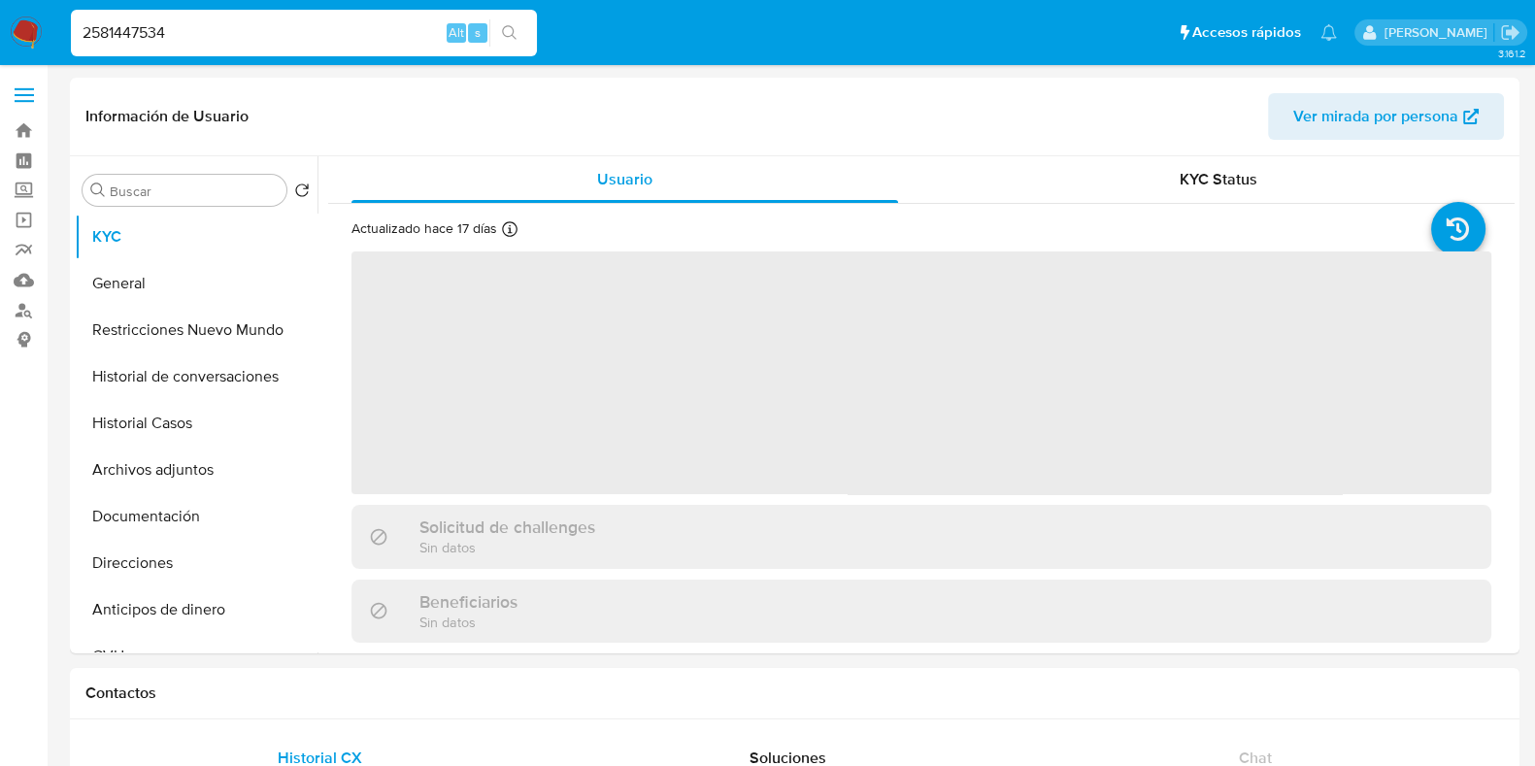
select select "10"
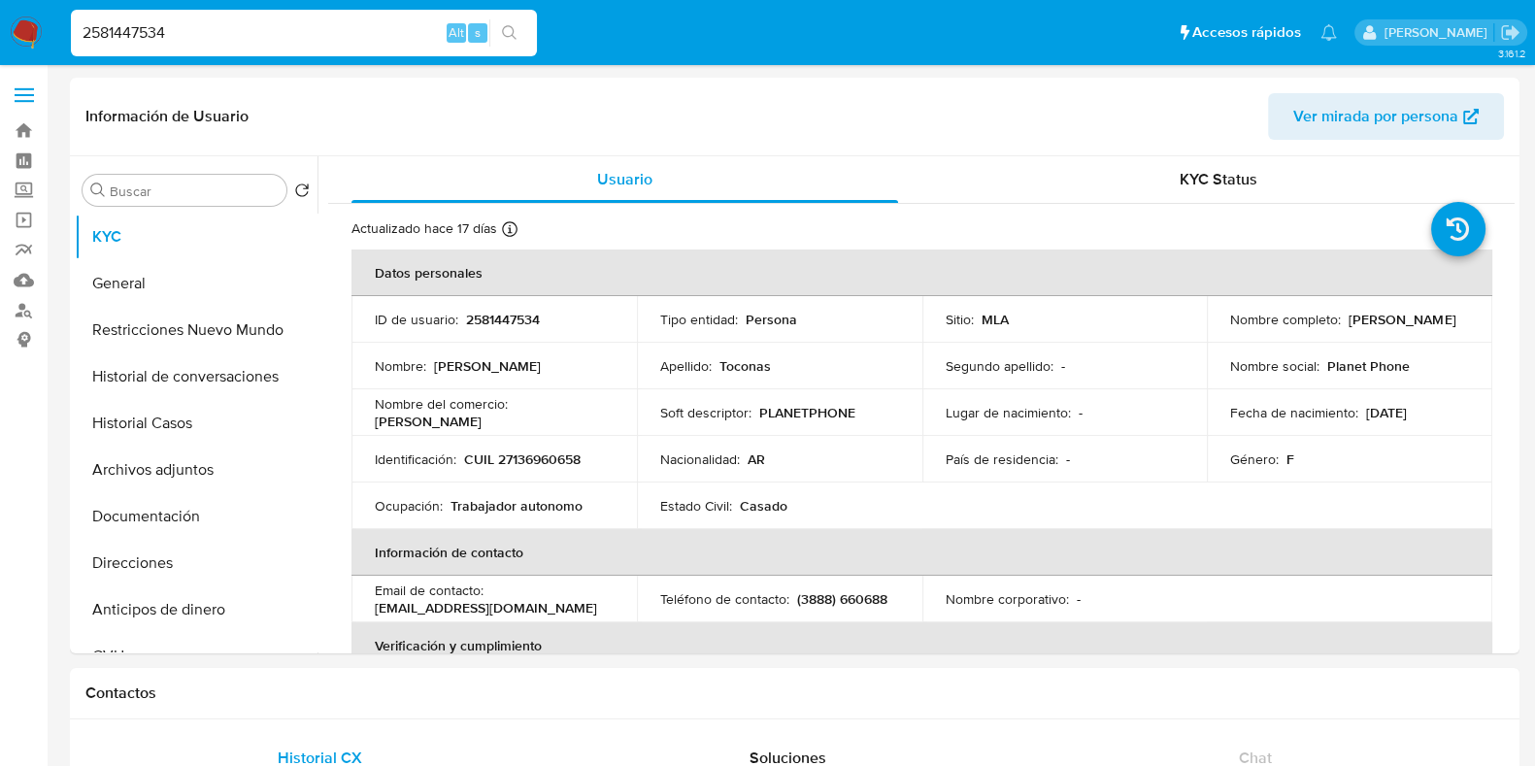
drag, startPoint x: 191, startPoint y: 38, endPoint x: 24, endPoint y: 25, distance: 167.5
click at [41, 35] on nav "Pausado Ver notificaciones 2581447534 Alt s Accesos rápidos Presiona las siguie…" at bounding box center [767, 32] width 1535 height 65
click at [181, 286] on button "General" at bounding box center [188, 283] width 227 height 47
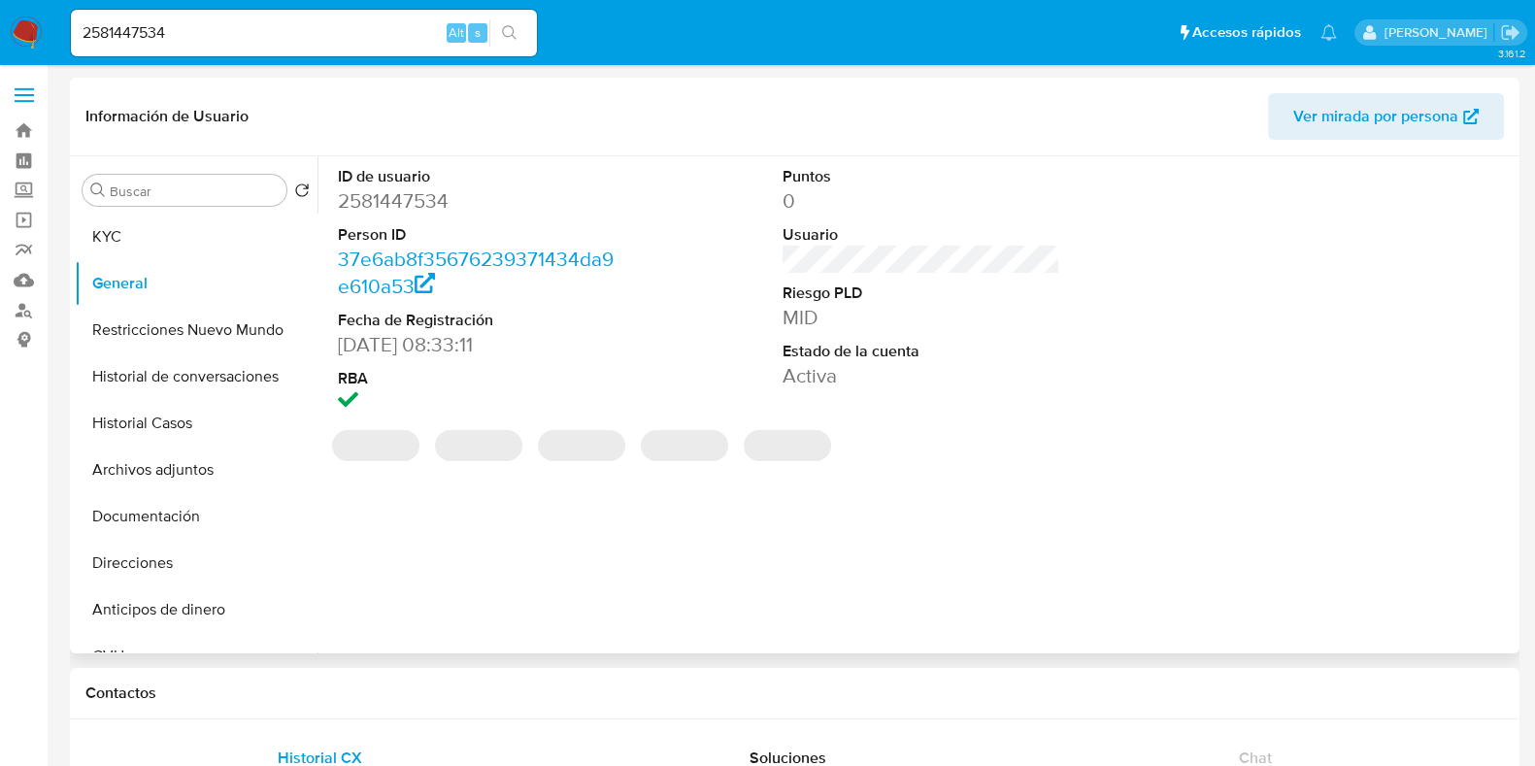
click at [385, 195] on dd "2581447534" at bounding box center [477, 200] width 278 height 27
copy dd "2581447534"
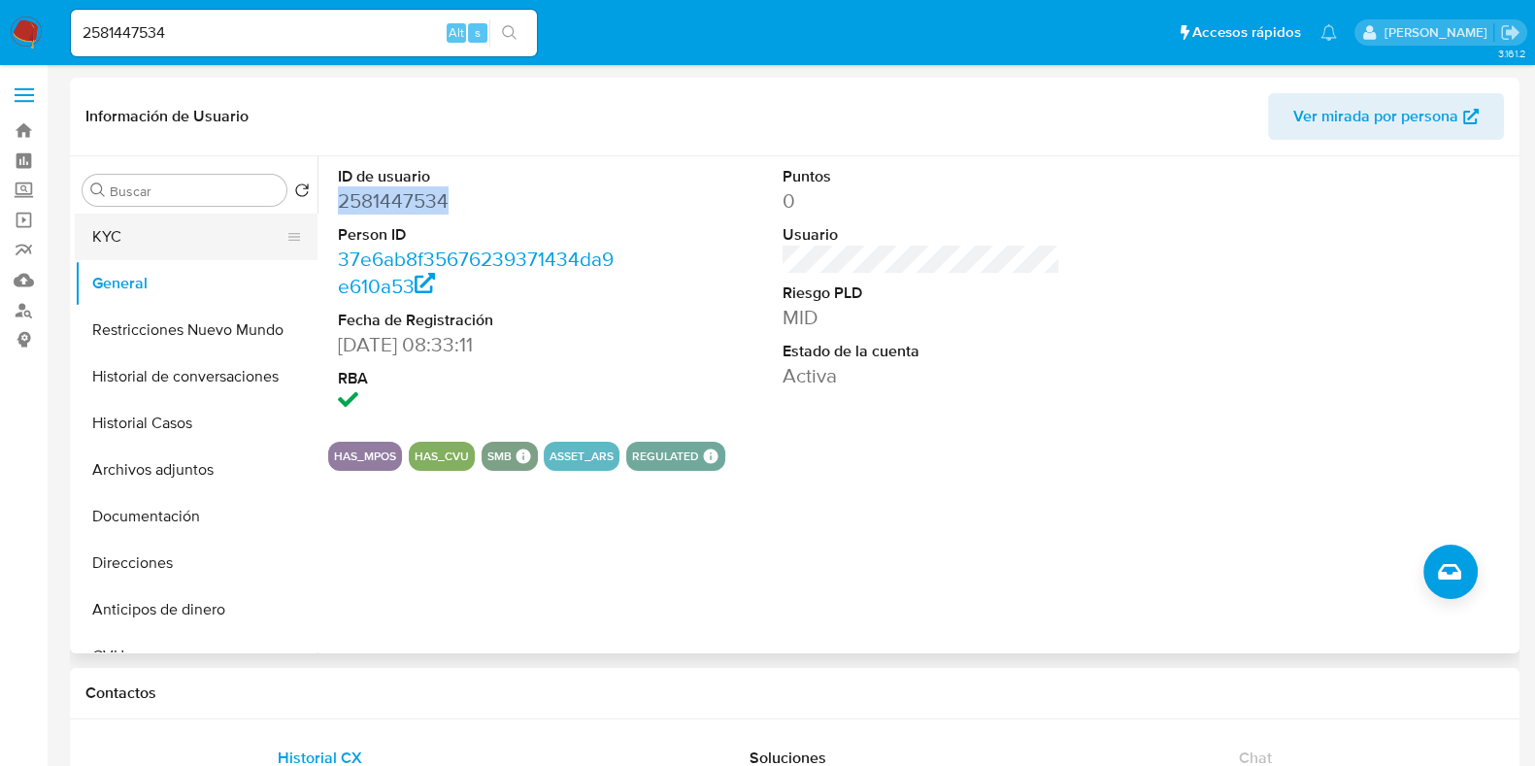
click at [202, 231] on button "KYC" at bounding box center [188, 237] width 227 height 47
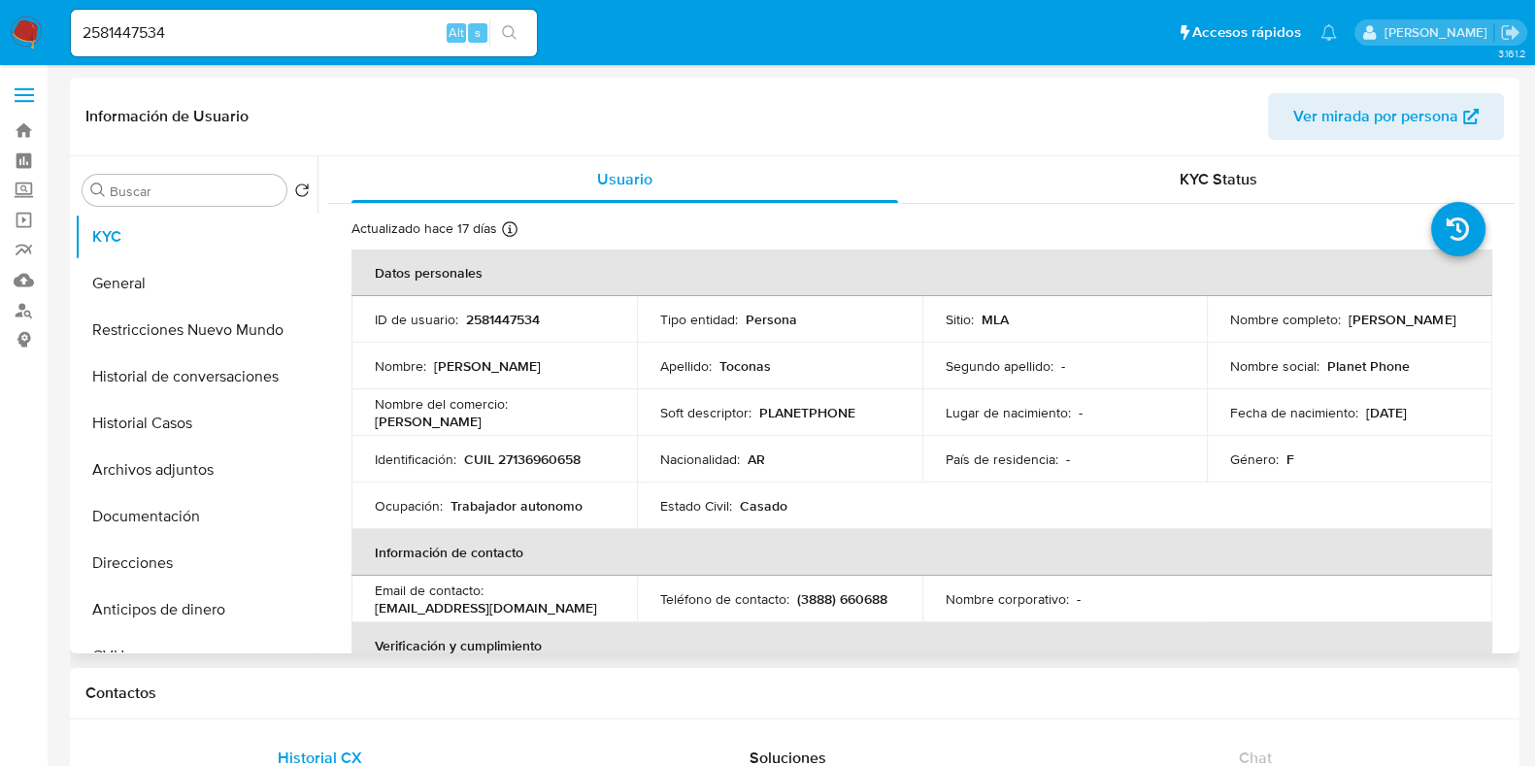
click at [506, 324] on p "2581447534" at bounding box center [503, 319] width 74 height 17
copy p "2581447534"
click at [214, 451] on button "Archivos adjuntos" at bounding box center [188, 470] width 227 height 47
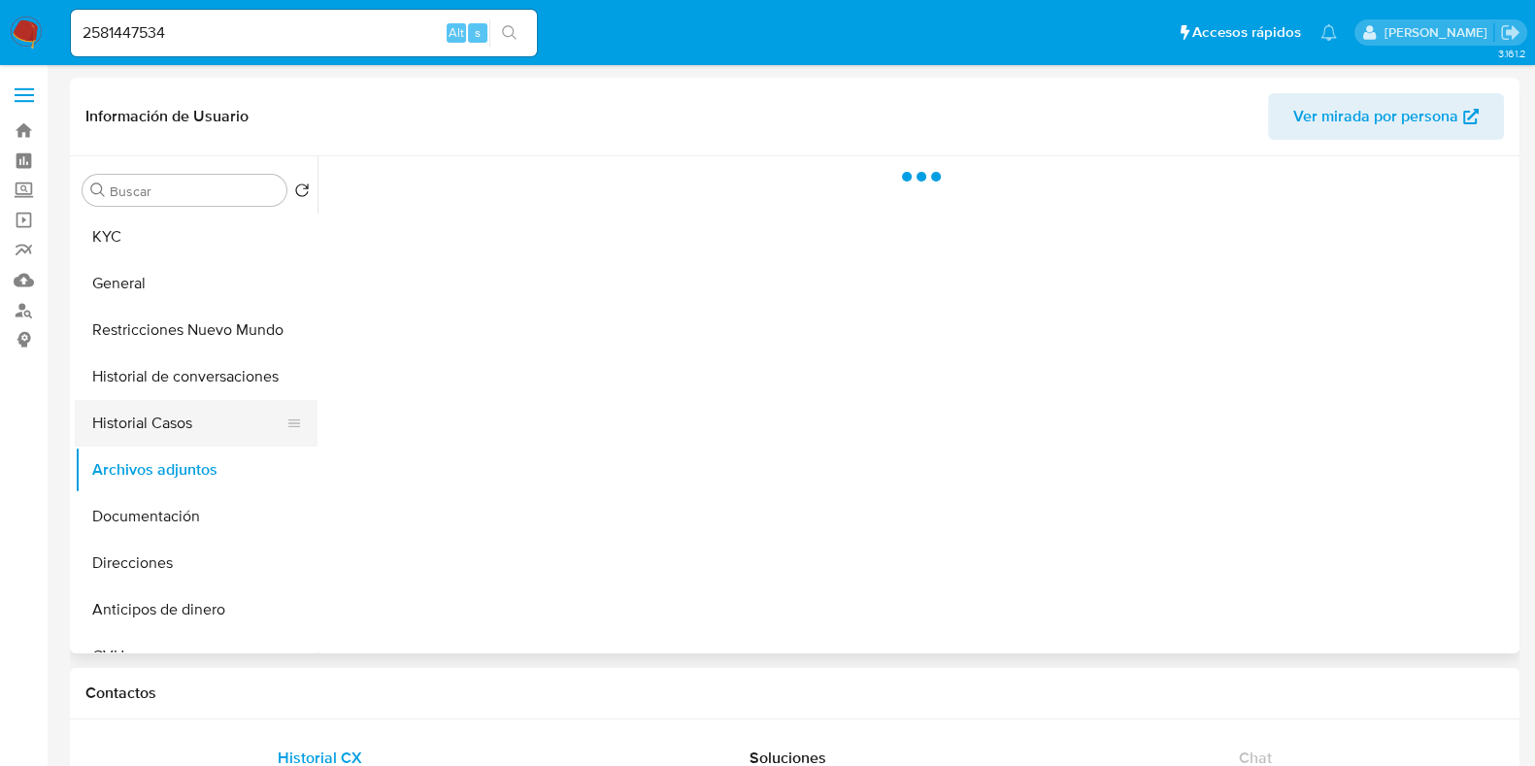
click at [211, 430] on button "Historial Casos" at bounding box center [188, 423] width 227 height 47
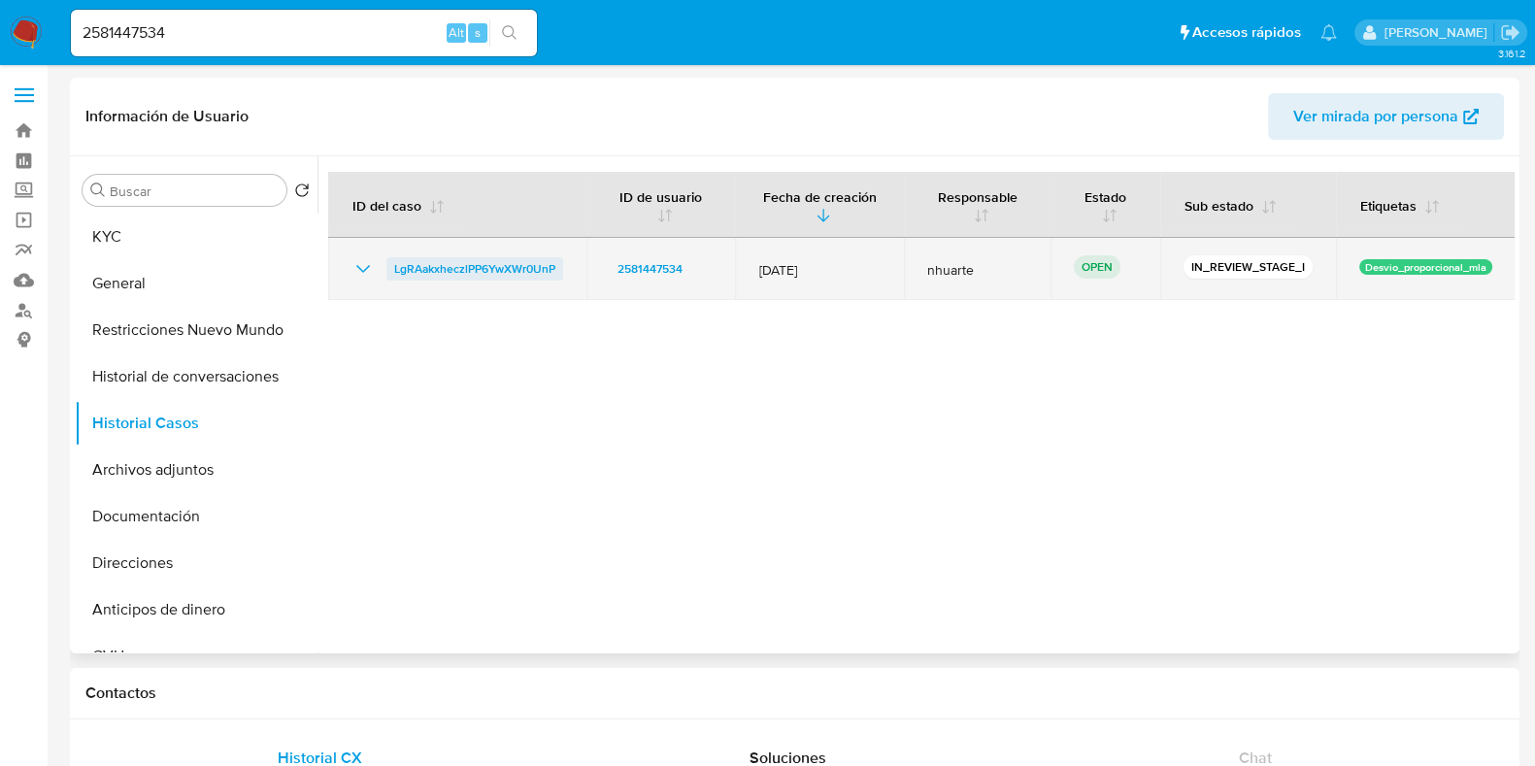
click at [509, 269] on span "LgRAakxheczlPP6YwXWr0UnP" at bounding box center [474, 268] width 161 height 23
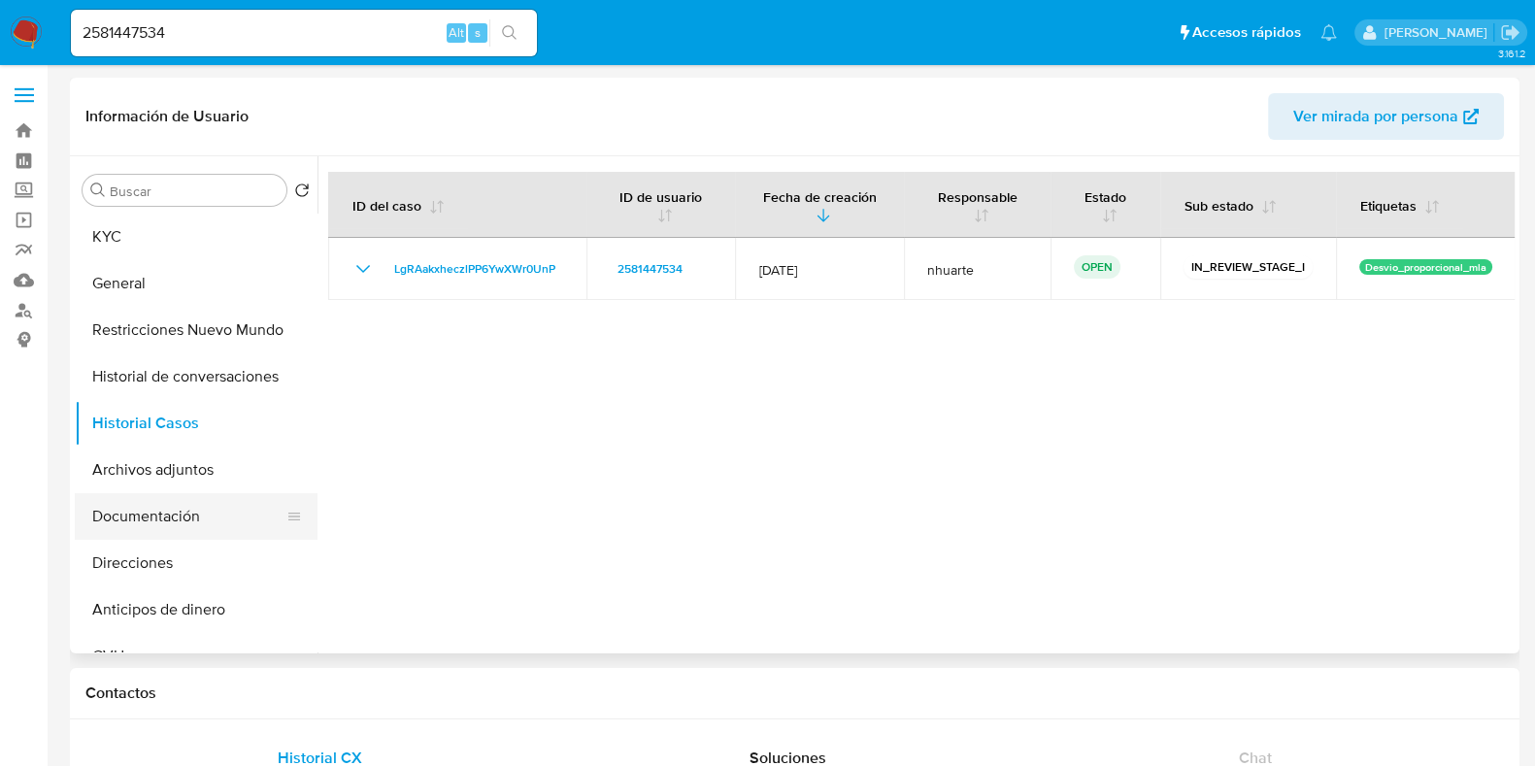
click at [157, 515] on button "Documentación" at bounding box center [188, 516] width 227 height 47
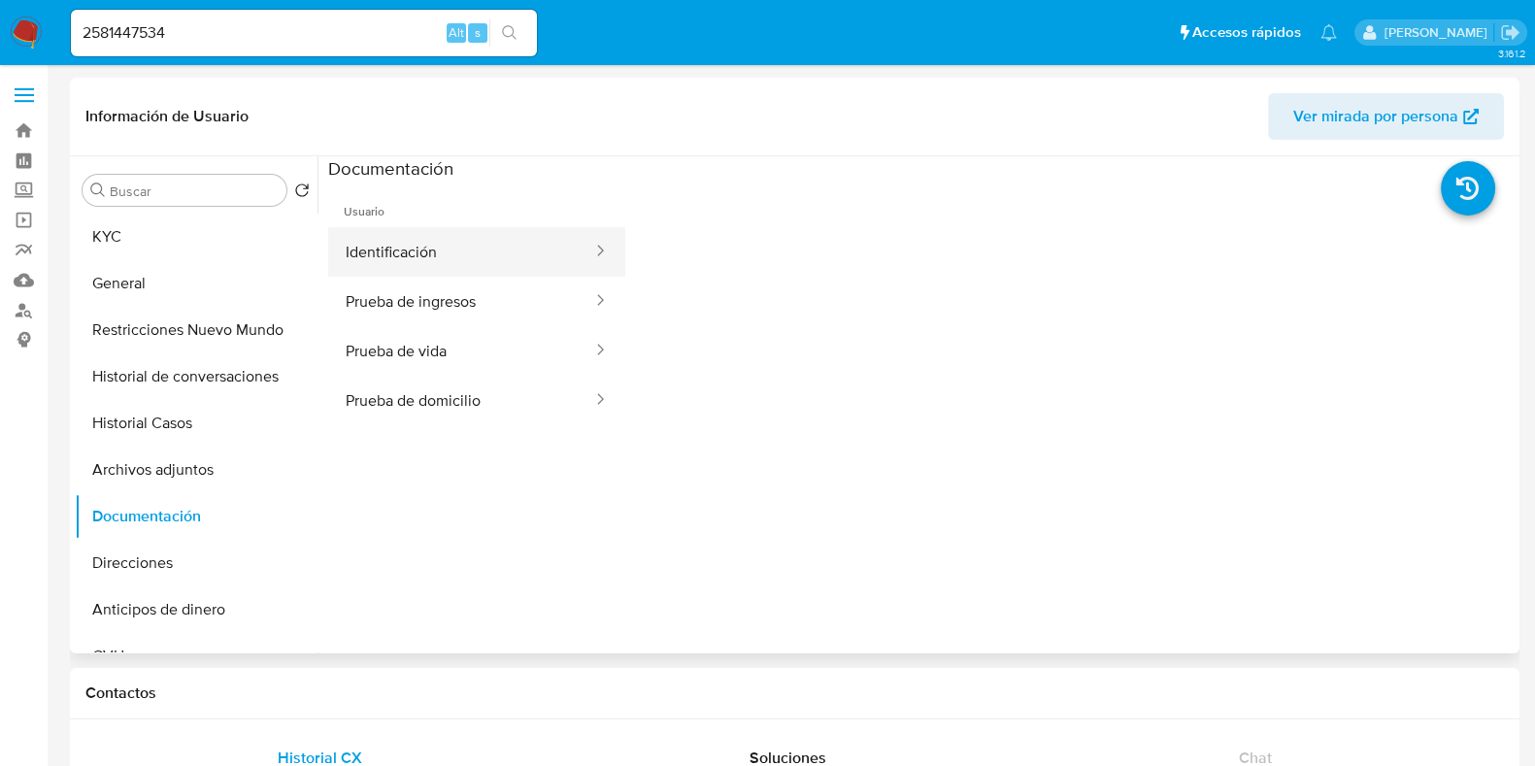
click at [425, 261] on button "Identificación" at bounding box center [461, 252] width 266 height 50
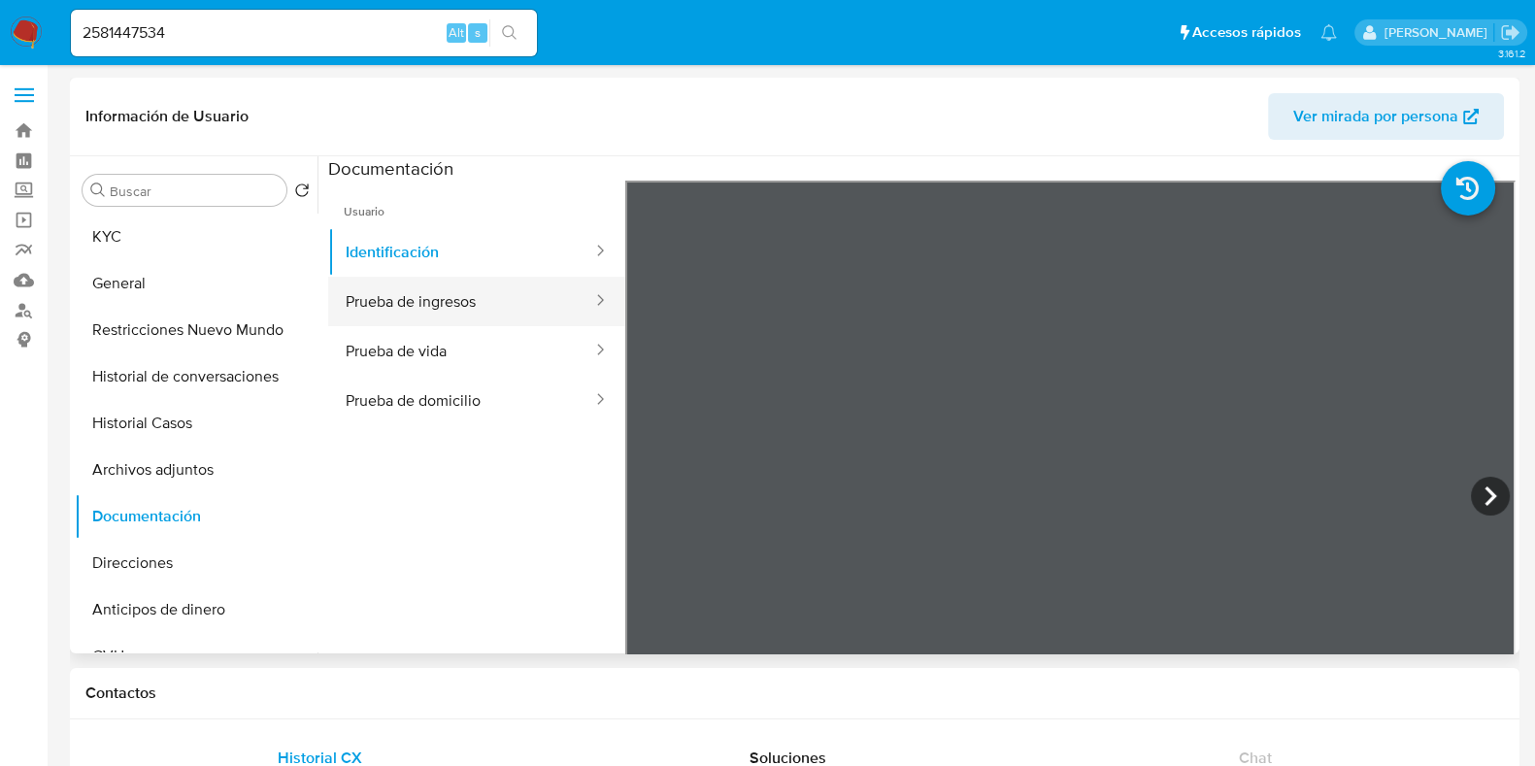
click at [427, 297] on button "Prueba de ingresos" at bounding box center [461, 302] width 266 height 50
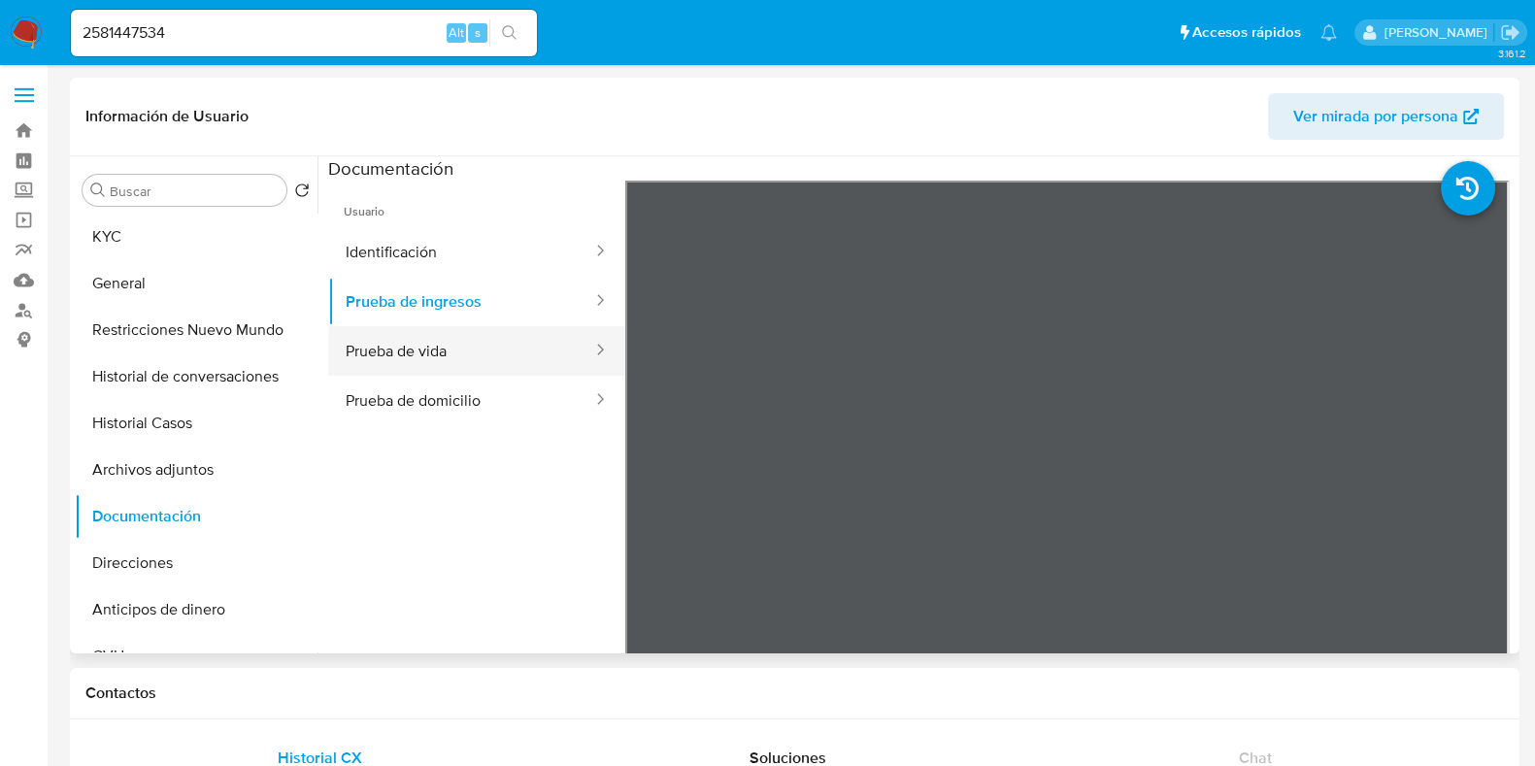
click at [481, 354] on button "Prueba de vida" at bounding box center [461, 351] width 266 height 50
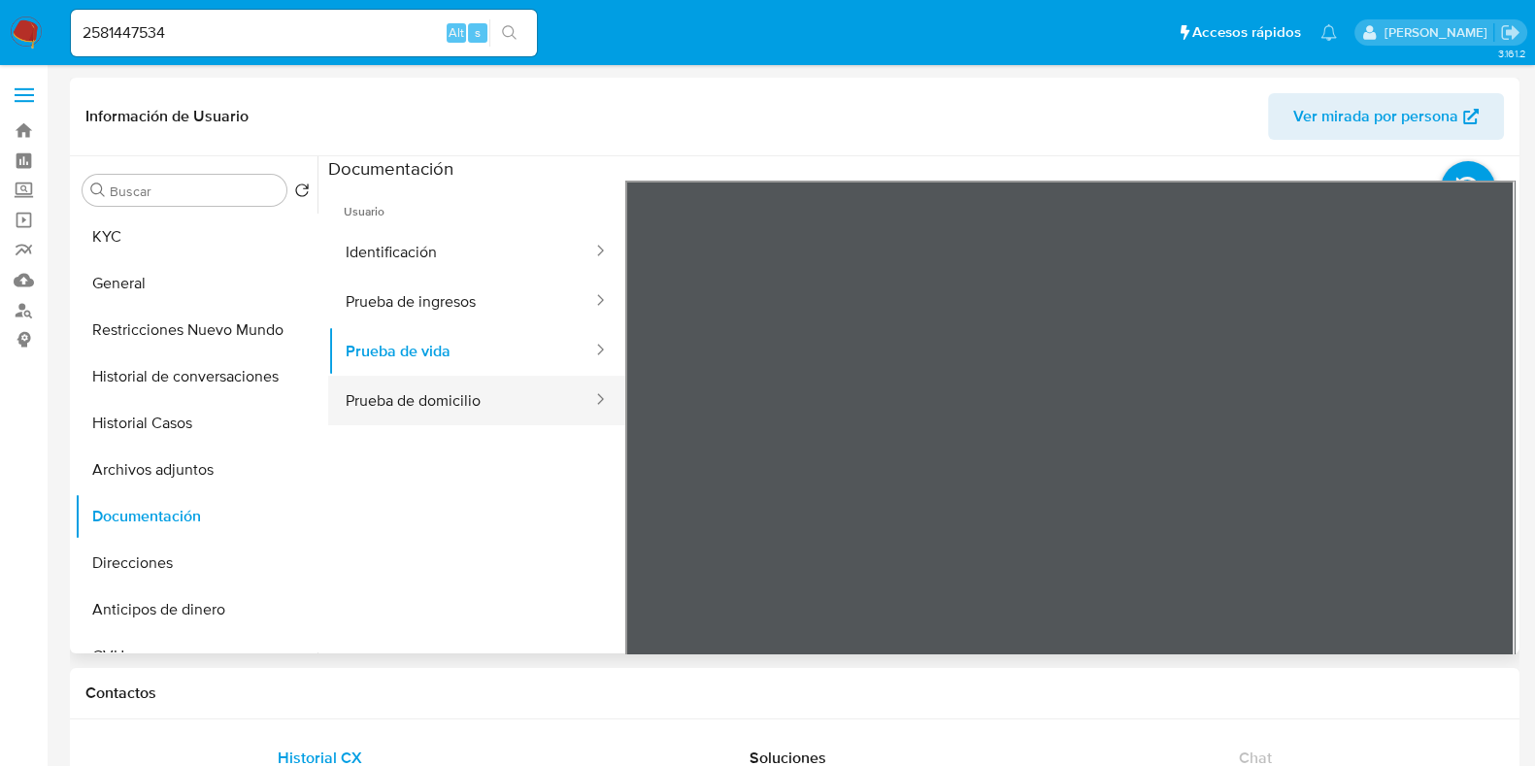
click at [512, 410] on button "Prueba de domicilio" at bounding box center [461, 401] width 266 height 50
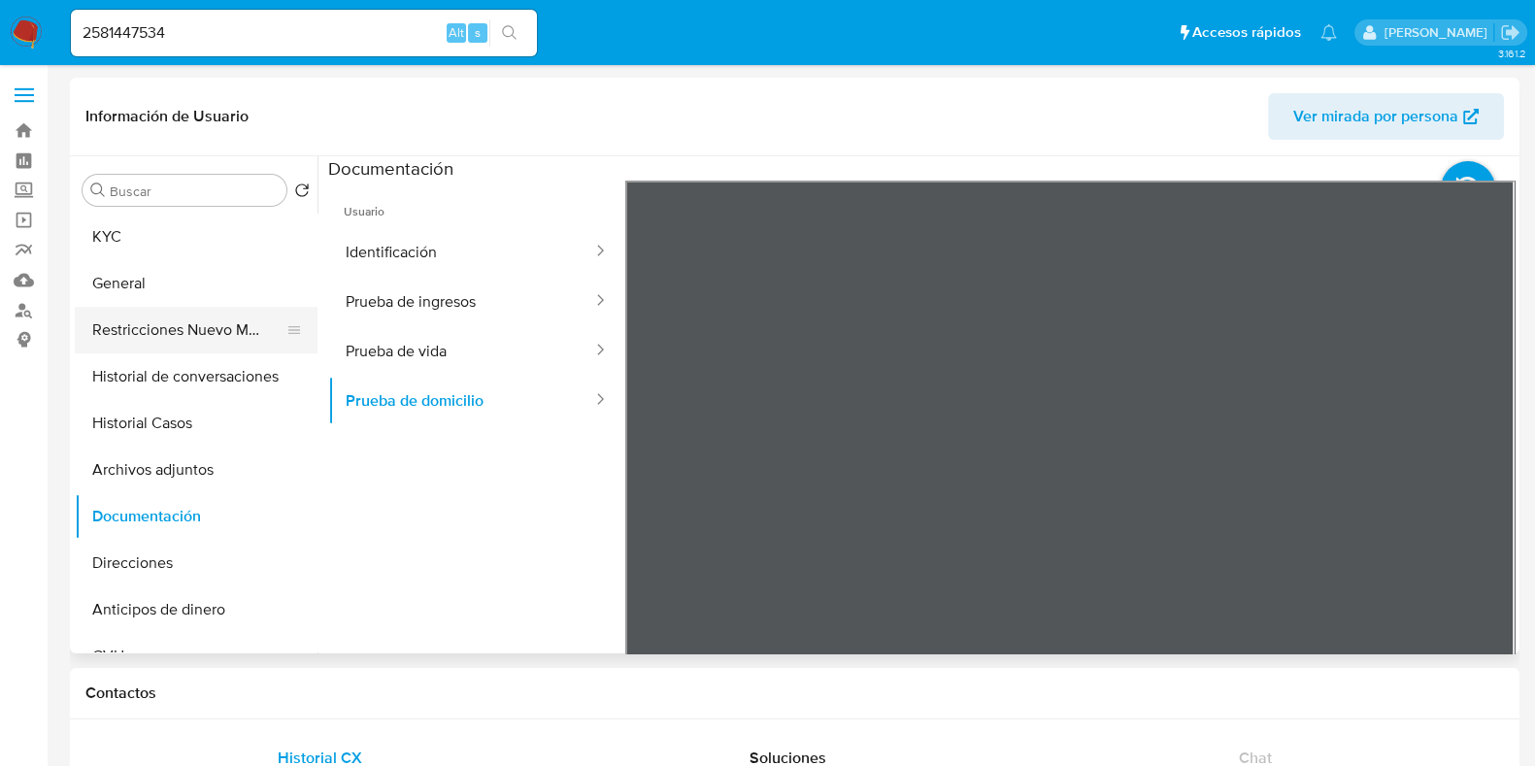
click at [180, 334] on button "Restricciones Nuevo Mundo" at bounding box center [188, 330] width 227 height 47
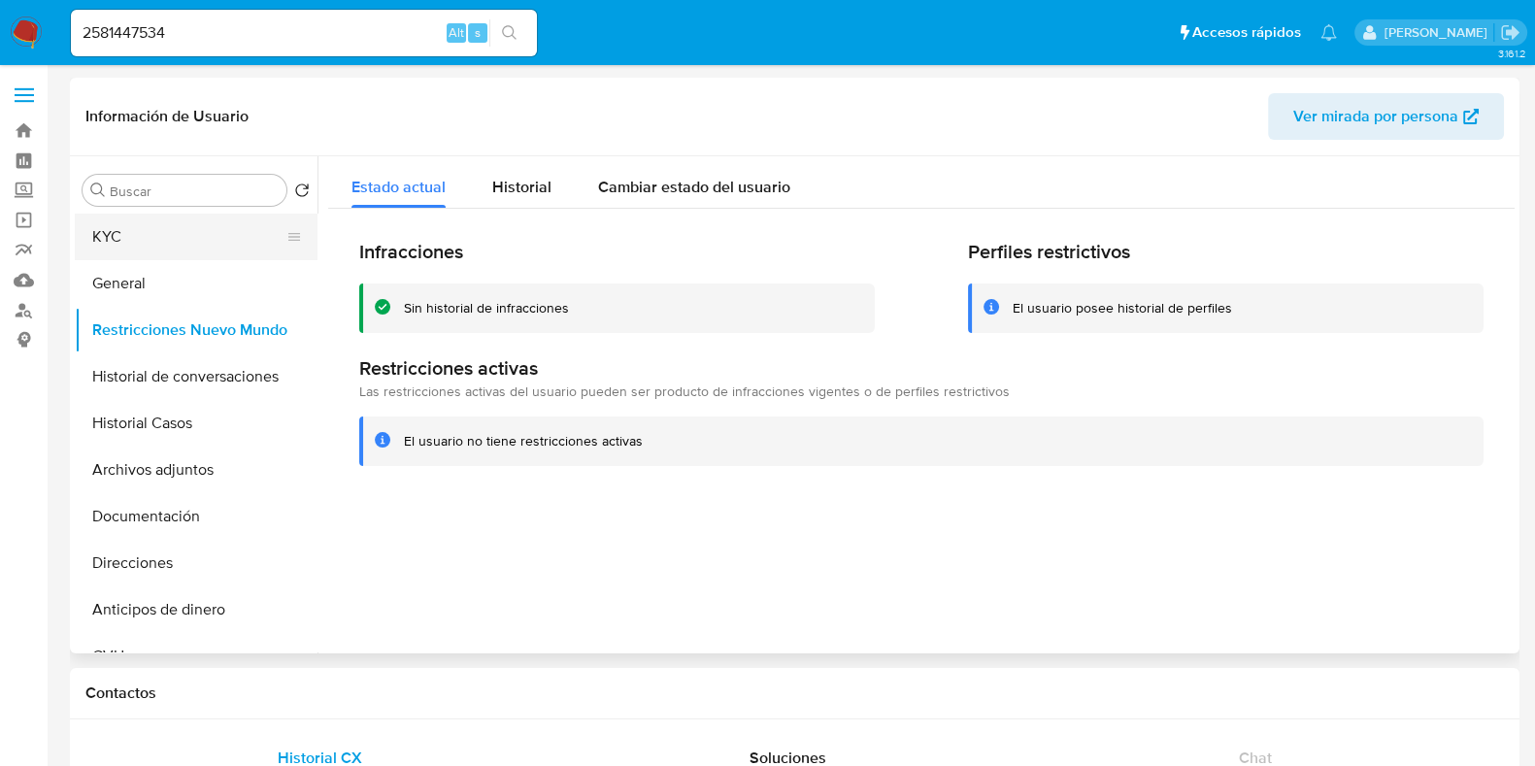
click at [161, 225] on button "KYC" at bounding box center [188, 237] width 227 height 47
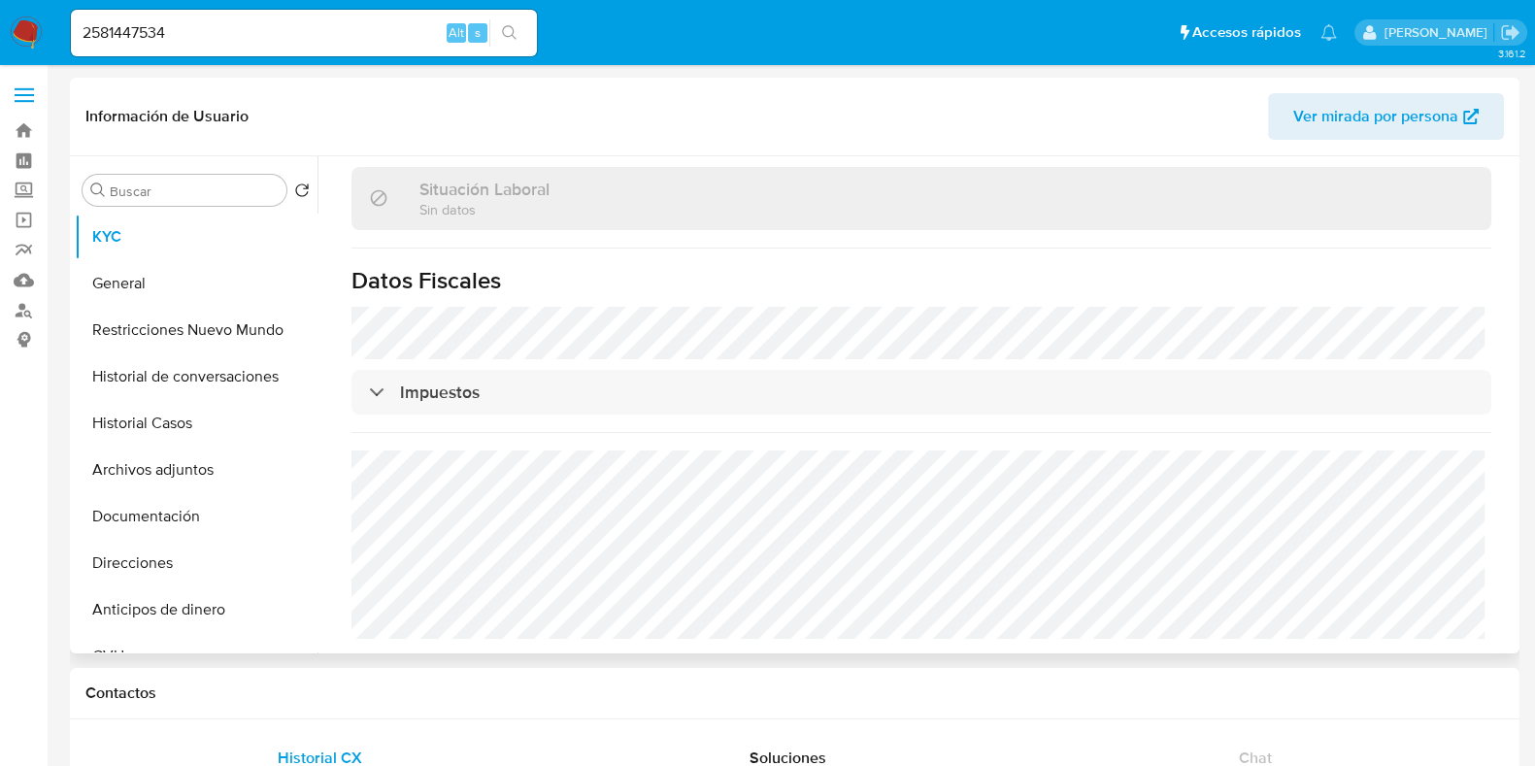
scroll to position [1027, 0]
click at [175, 564] on button "Direcciones" at bounding box center [188, 563] width 227 height 47
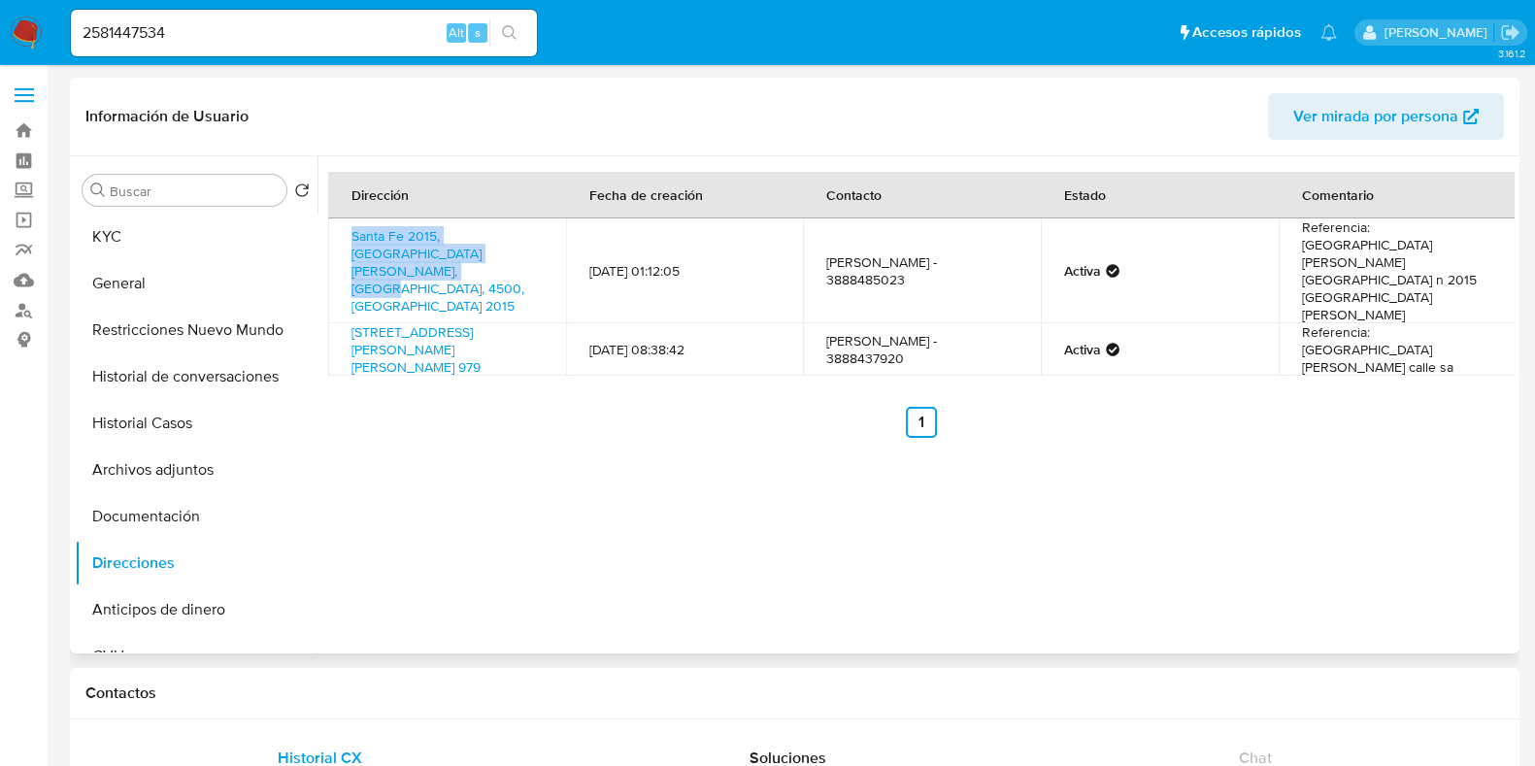
drag, startPoint x: 343, startPoint y: 235, endPoint x: 554, endPoint y: 256, distance: 211.8
click at [554, 256] on td "Santa Fe 2015, San Pedro, Jujuy, 4500, Argentina 2015" at bounding box center [447, 271] width 238 height 105
copy link "Santa Fe 2015, San Pedro, Jujuy, 4500, Argentina 2015"
drag, startPoint x: 189, startPoint y: 31, endPoint x: 0, endPoint y: 30, distance: 189.4
click at [0, 30] on nav "Pausado Ver notificaciones 2581447534 Alt s Accesos rápidos Presiona las siguie…" at bounding box center [767, 32] width 1535 height 65
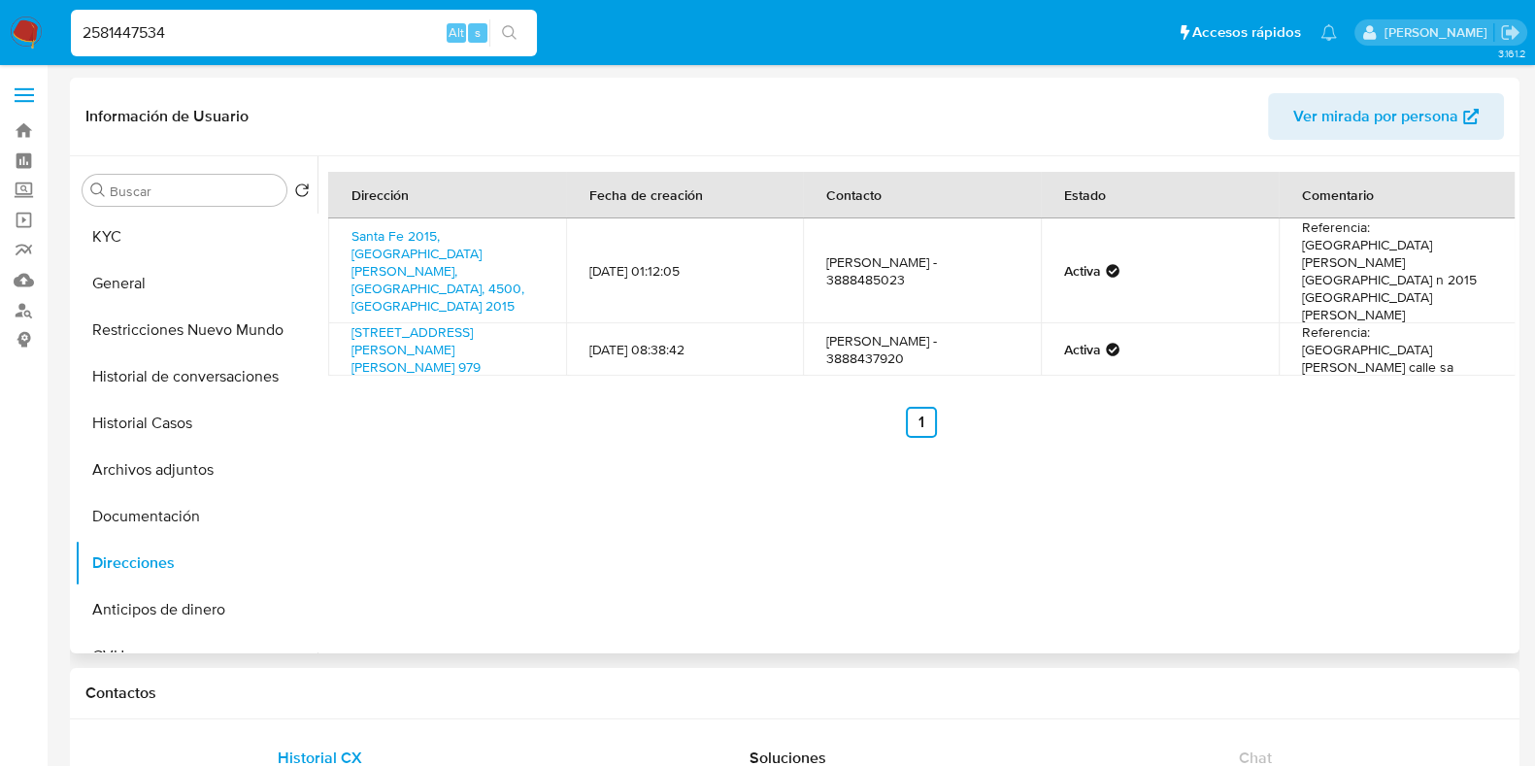
click at [719, 494] on div "Dirección Fecha de creación Contacto Estado Comentario Santa Fe 2015, San Pedro…" at bounding box center [916, 404] width 1197 height 497
click at [133, 240] on button "KYC" at bounding box center [188, 237] width 227 height 47
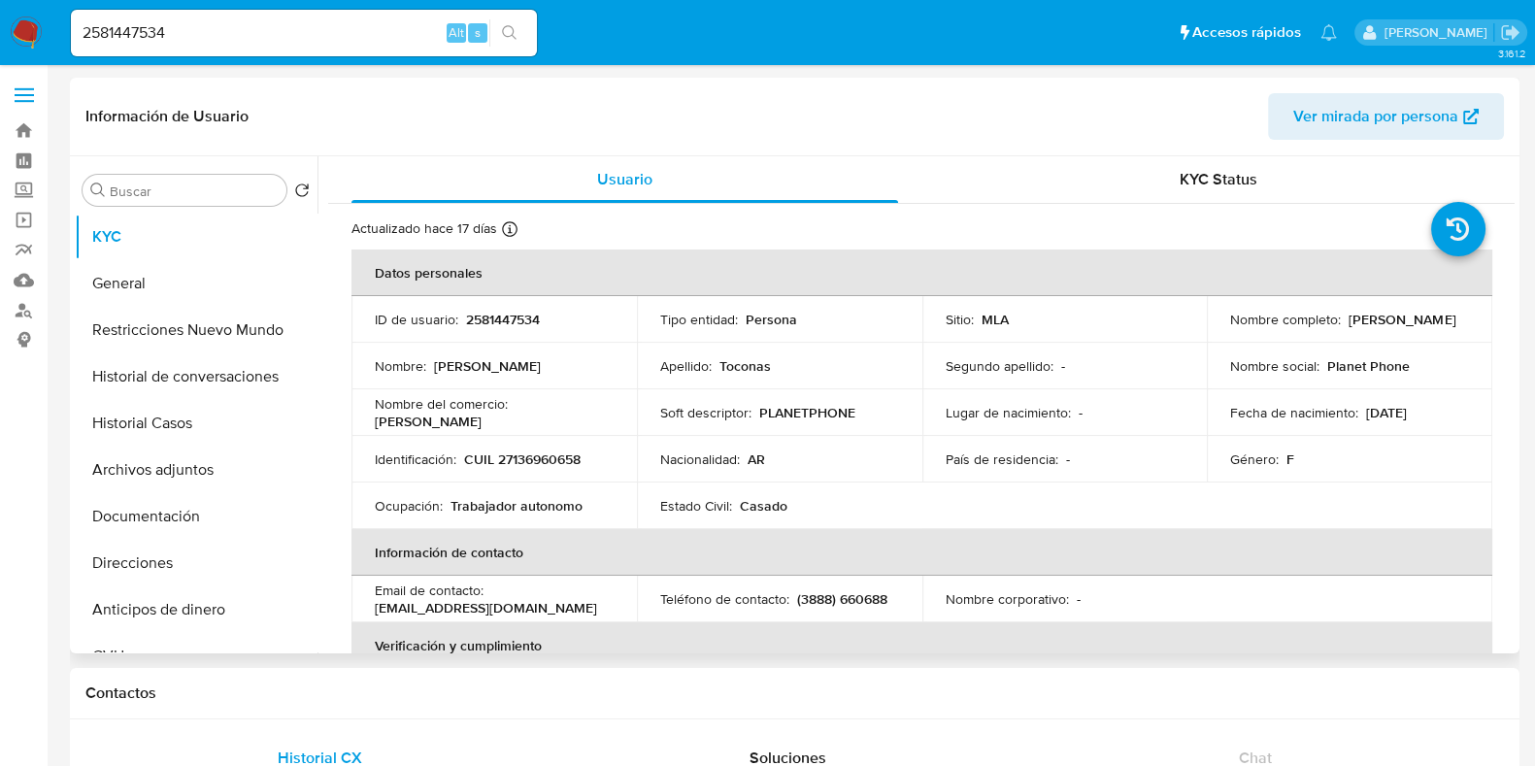
click at [538, 459] on p "CUIL 27136960658" at bounding box center [522, 459] width 117 height 17
copy p "27136960658"
drag, startPoint x: 465, startPoint y: 318, endPoint x: 545, endPoint y: 317, distance: 79.6
click at [545, 317] on div "ID de usuario : 2581447534" at bounding box center [494, 319] width 239 height 17
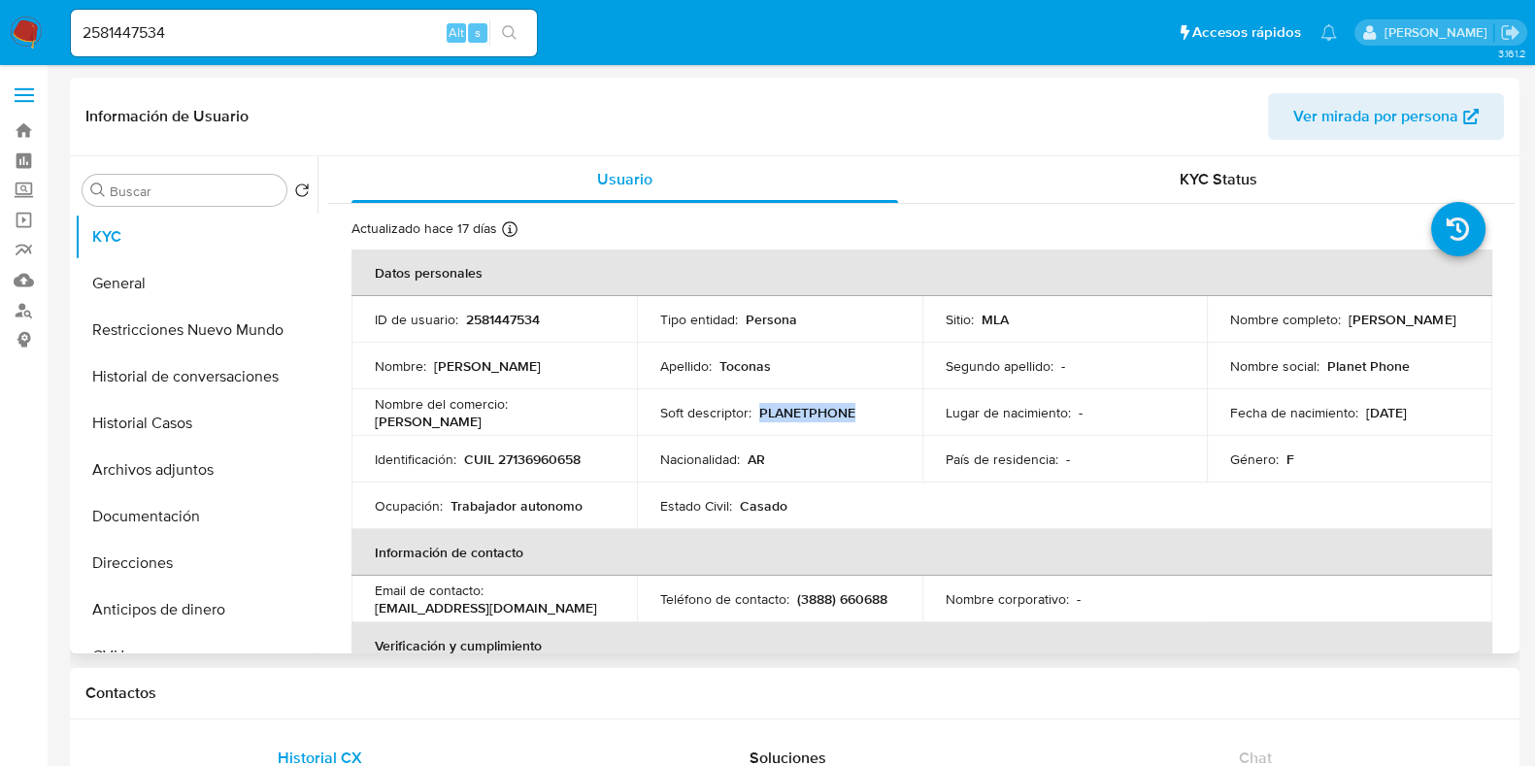
drag, startPoint x: 756, startPoint y: 410, endPoint x: 859, endPoint y: 415, distance: 104.0
click at [859, 415] on div "Soft descriptor : PLANETPHONE" at bounding box center [779, 412] width 239 height 17
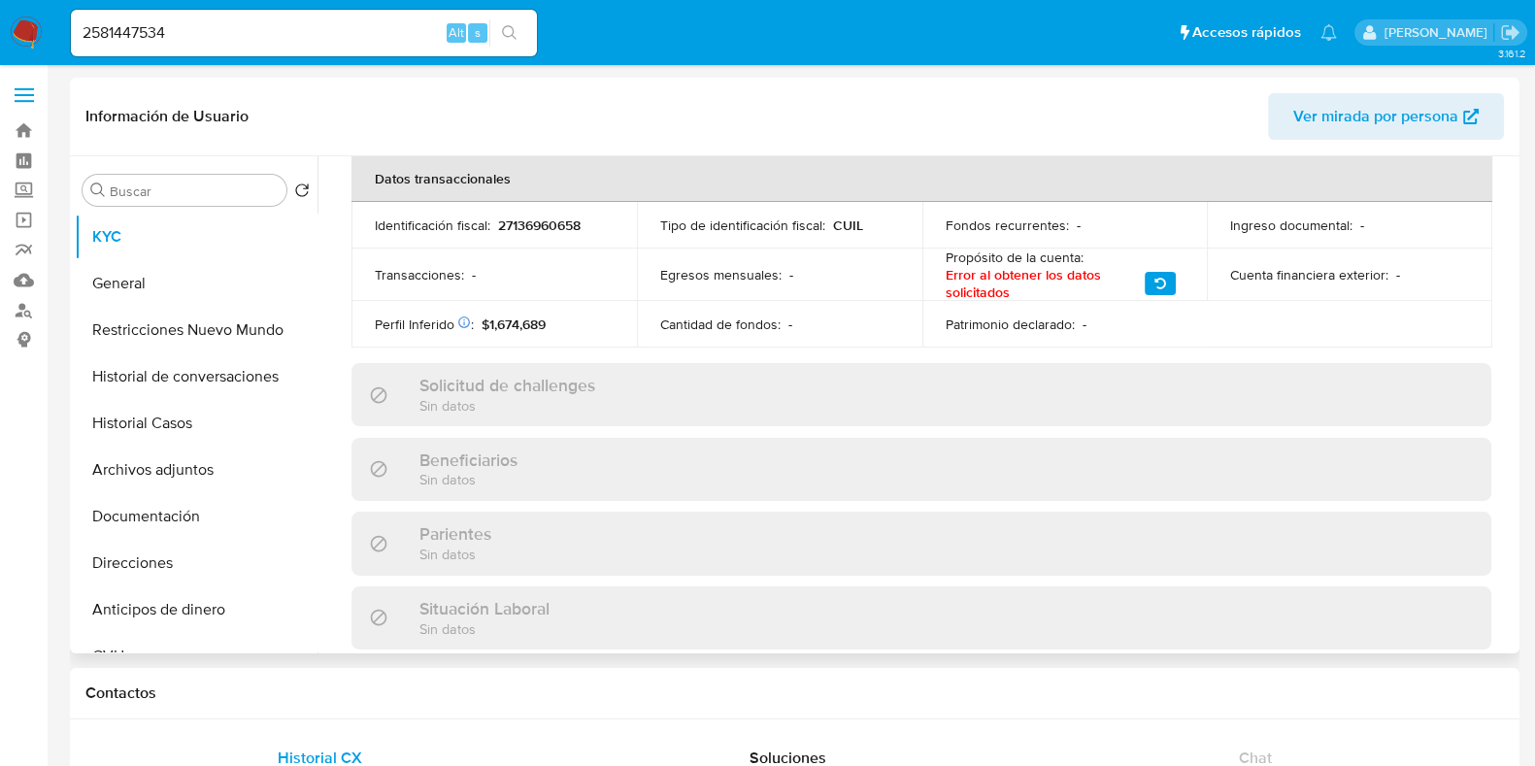
scroll to position [1027, 0]
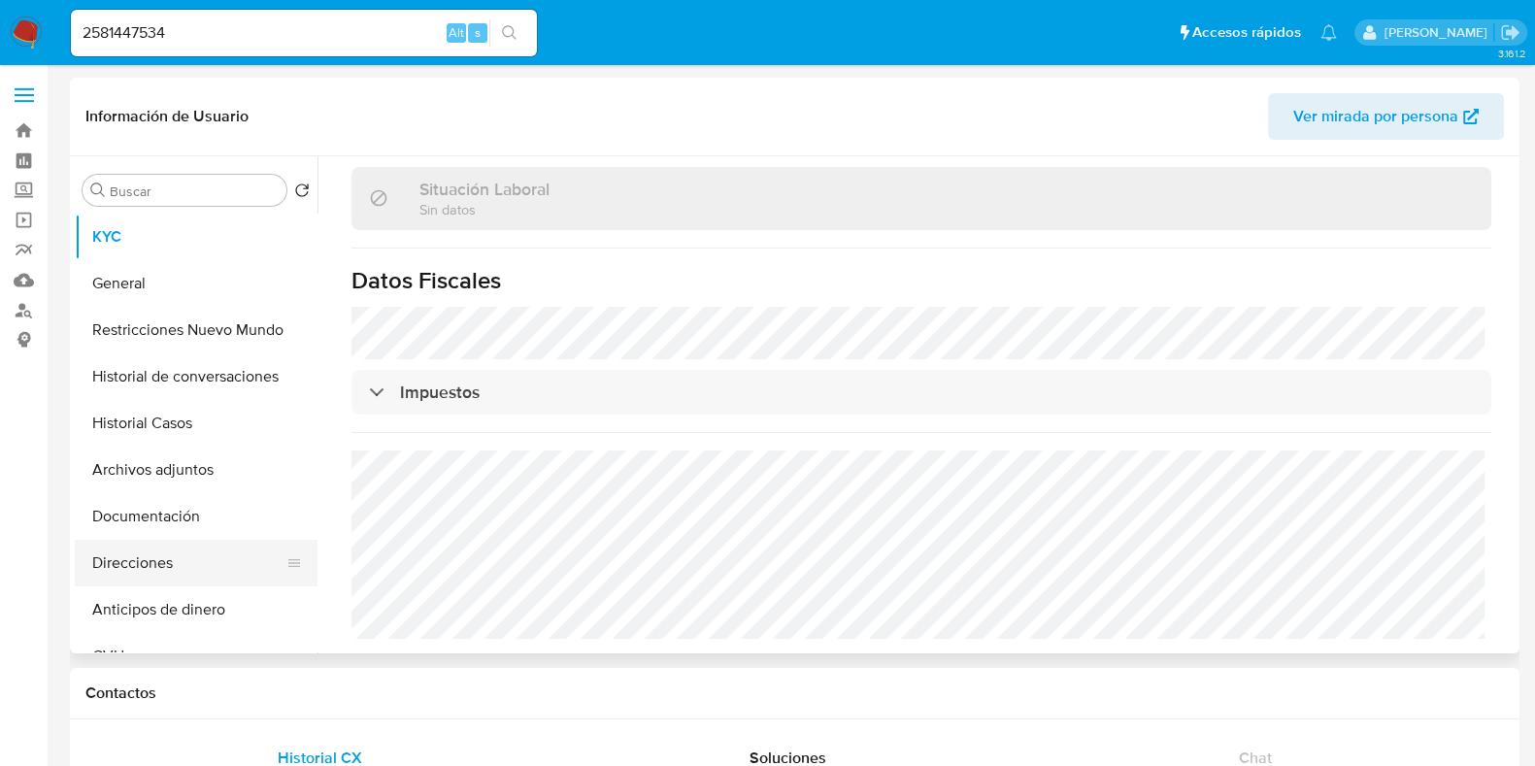
click at [167, 544] on button "Direcciones" at bounding box center [188, 563] width 227 height 47
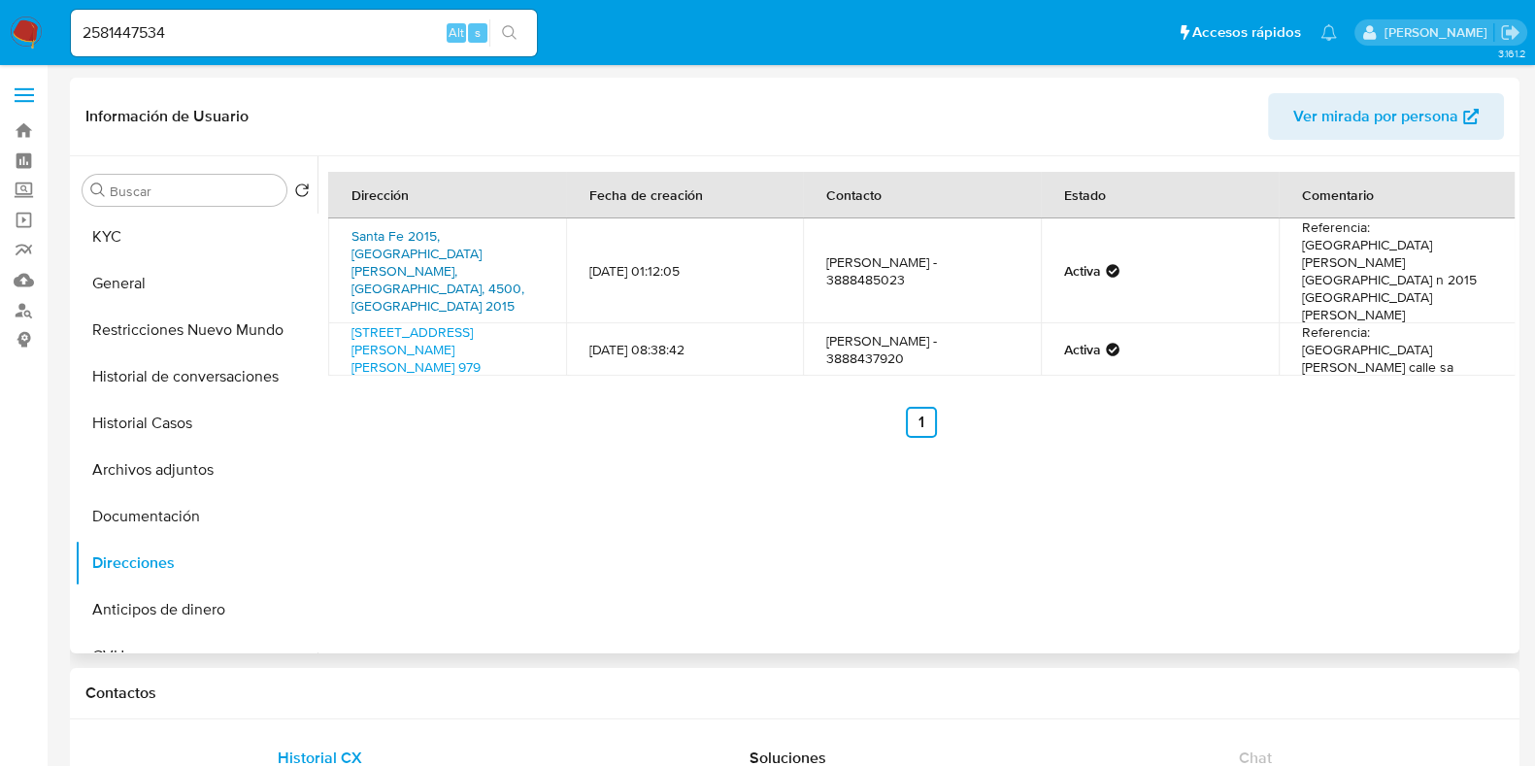
click at [452, 253] on link "Santa Fe 2015, San Pedro, Jujuy, 4500, Argentina 2015" at bounding box center [438, 270] width 173 height 89
click at [395, 322] on link "General San Martín 979, San Salvador De Jujuy, Jujuy, 4600, Argentina 979" at bounding box center [416, 349] width 129 height 54
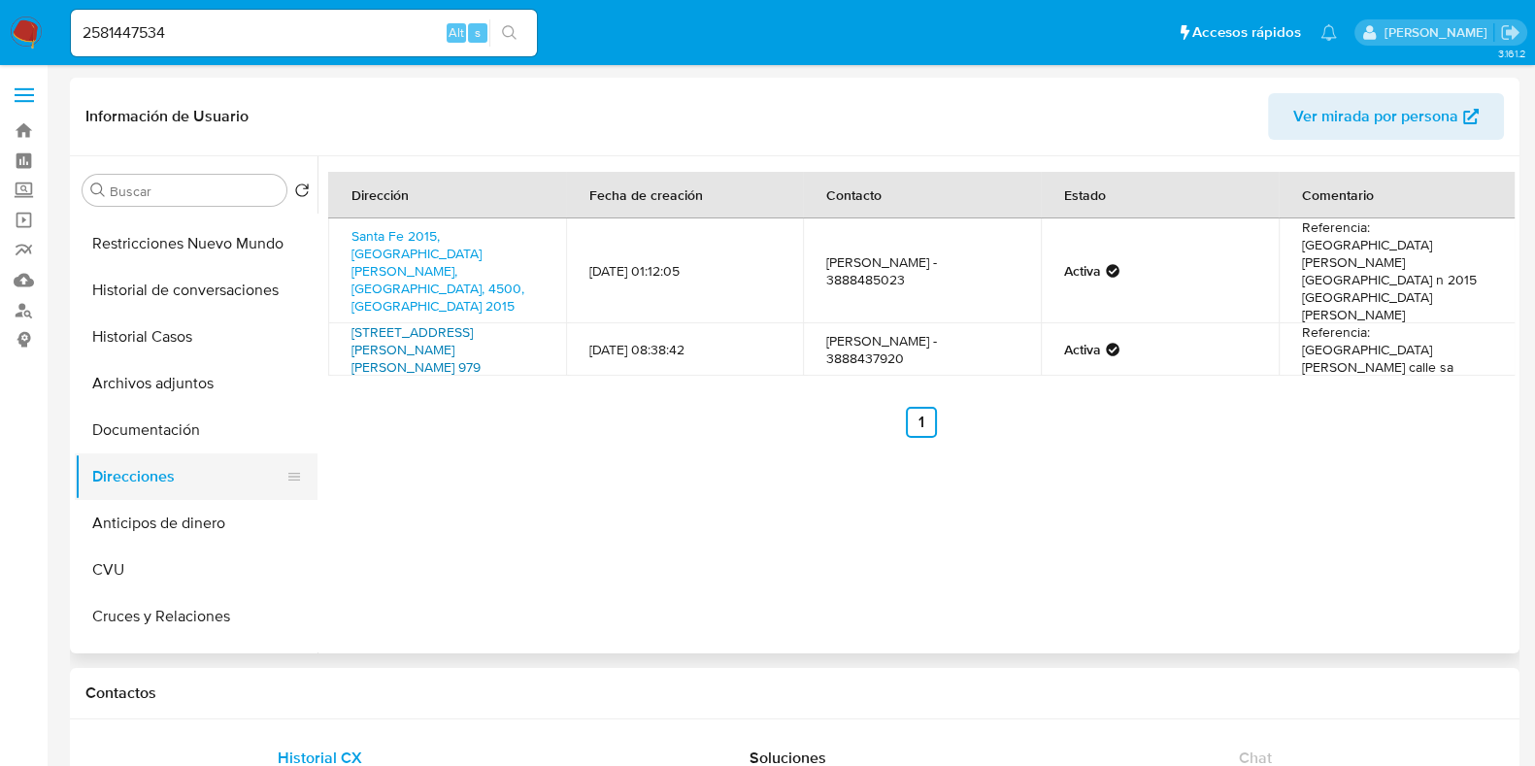
scroll to position [242, 0]
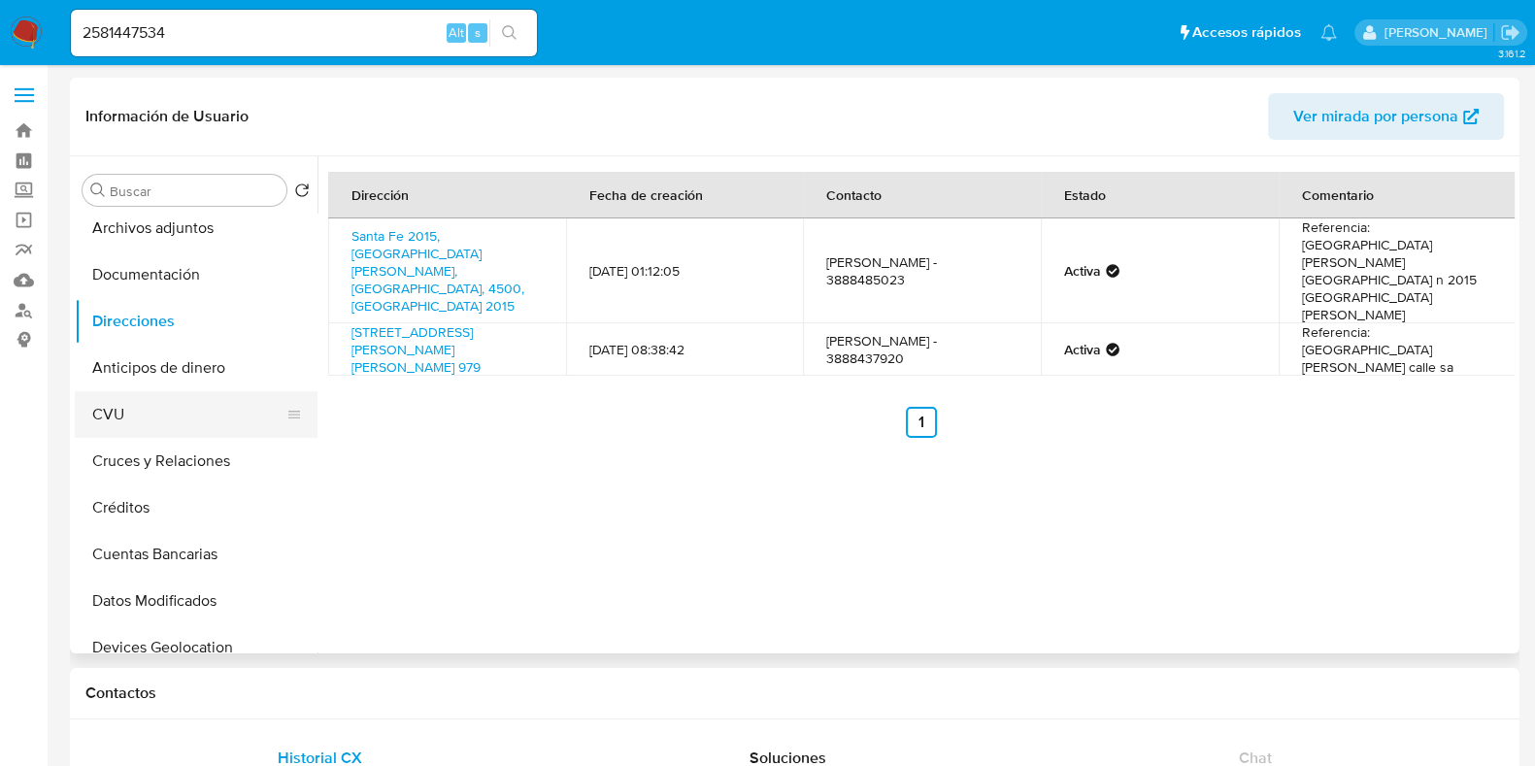
click at [155, 392] on button "CVU" at bounding box center [188, 414] width 227 height 47
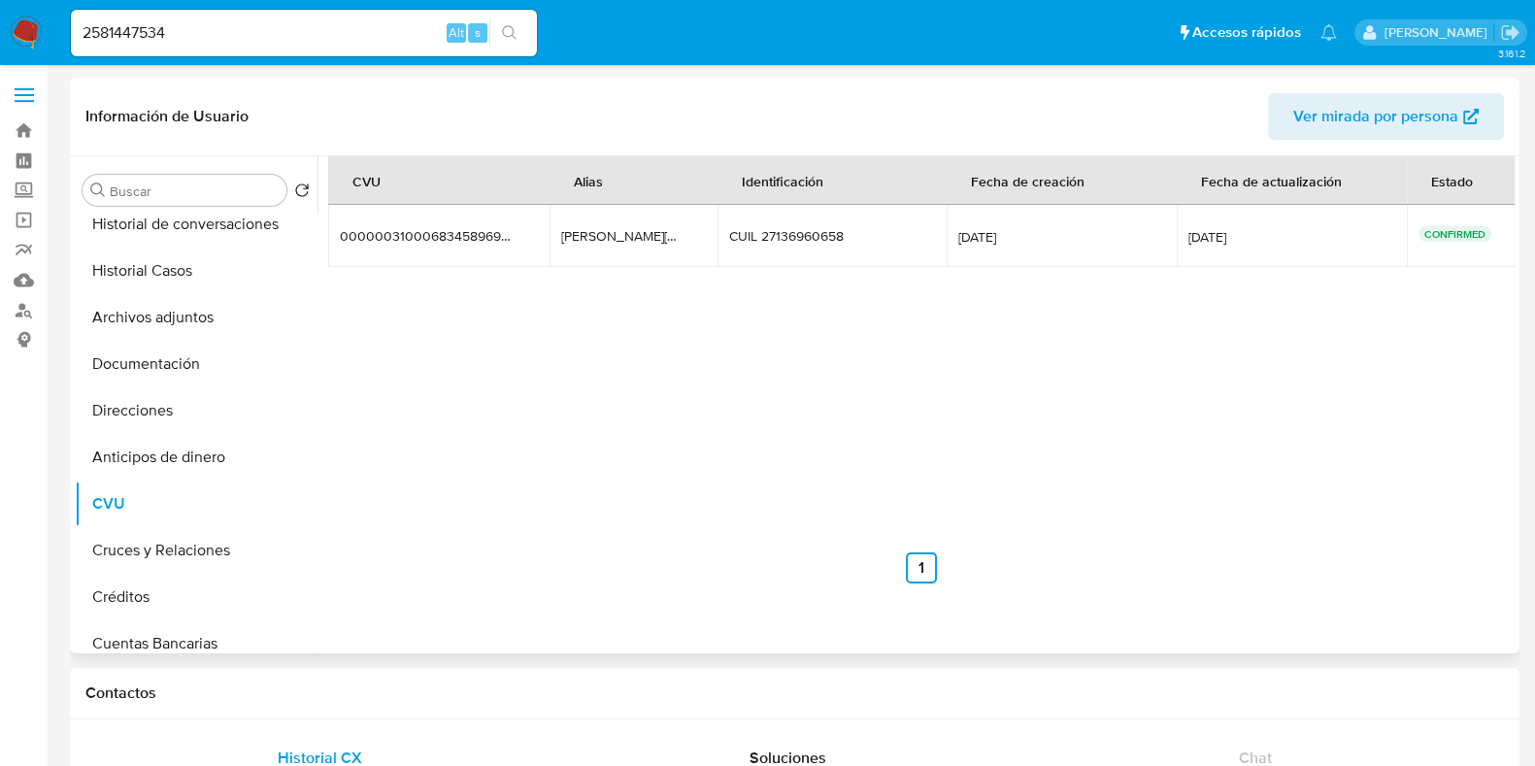
scroll to position [0, 0]
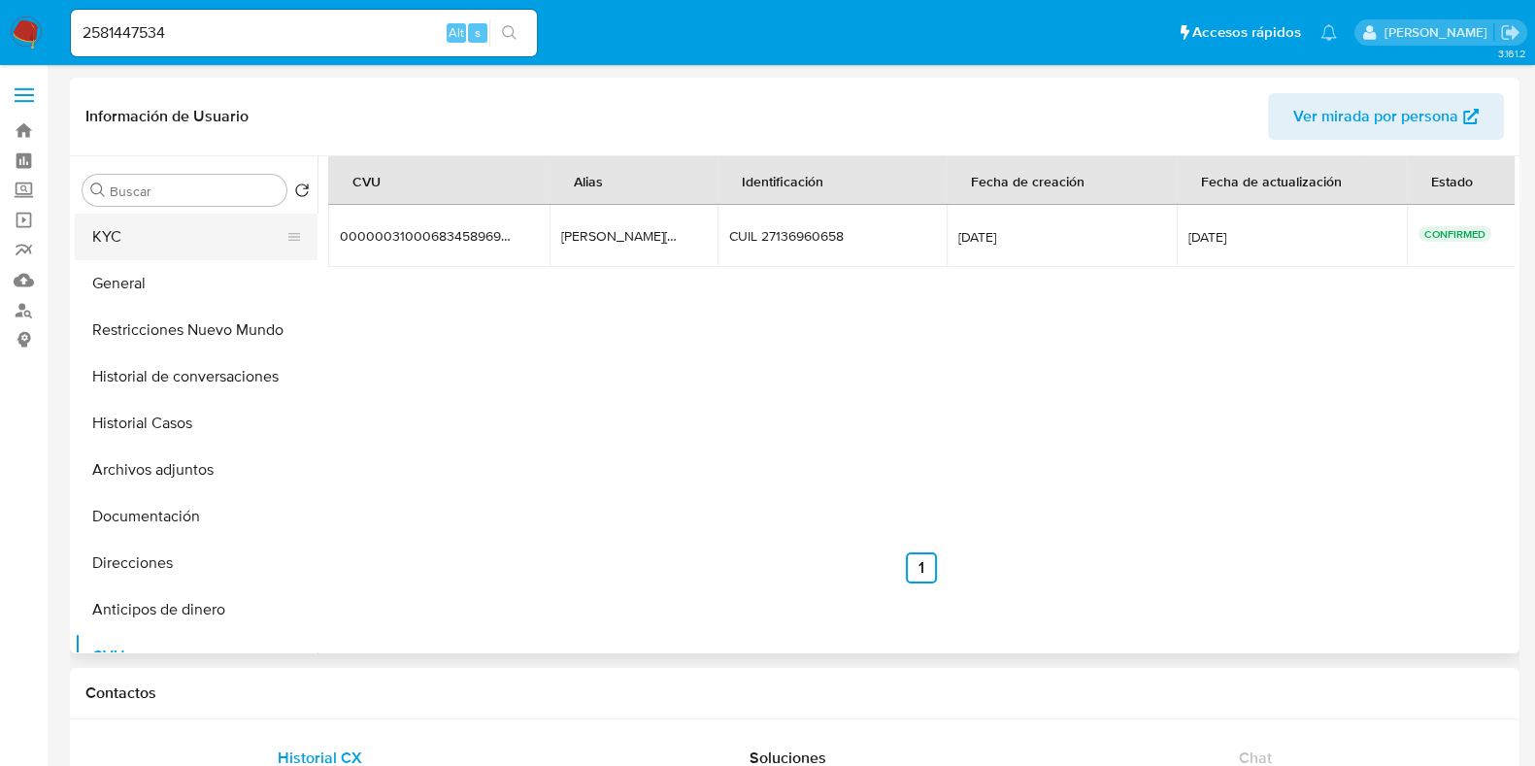
click at [161, 232] on button "KYC" at bounding box center [188, 237] width 227 height 47
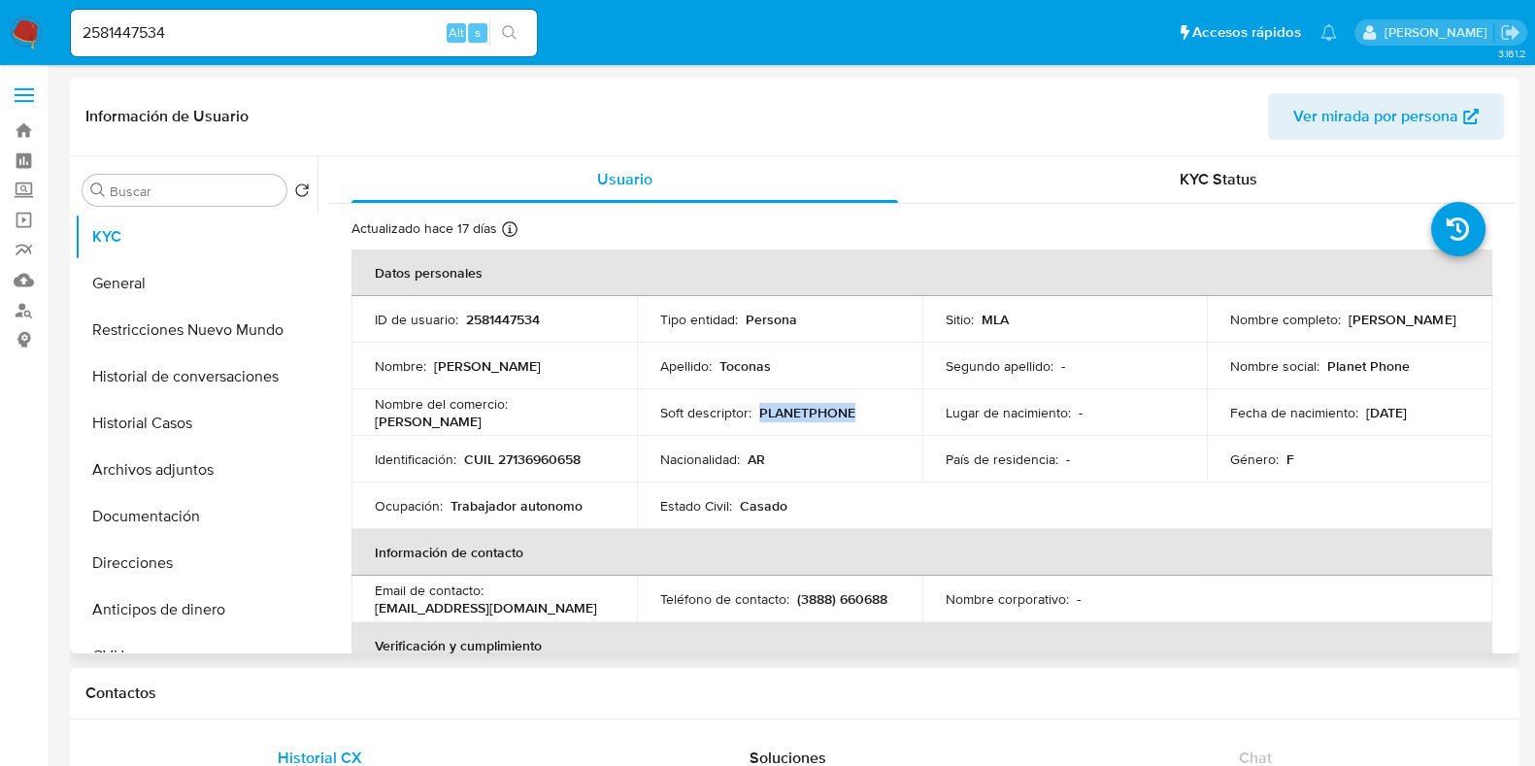
drag, startPoint x: 758, startPoint y: 412, endPoint x: 864, endPoint y: 415, distance: 106.9
click at [864, 415] on div "Soft descriptor : PLANETPHONE" at bounding box center [779, 412] width 239 height 17
drag, startPoint x: 374, startPoint y: 611, endPoint x: 523, endPoint y: 605, distance: 149.7
click at [523, 605] on p "celusshop20@gmail.com" at bounding box center [486, 607] width 222 height 17
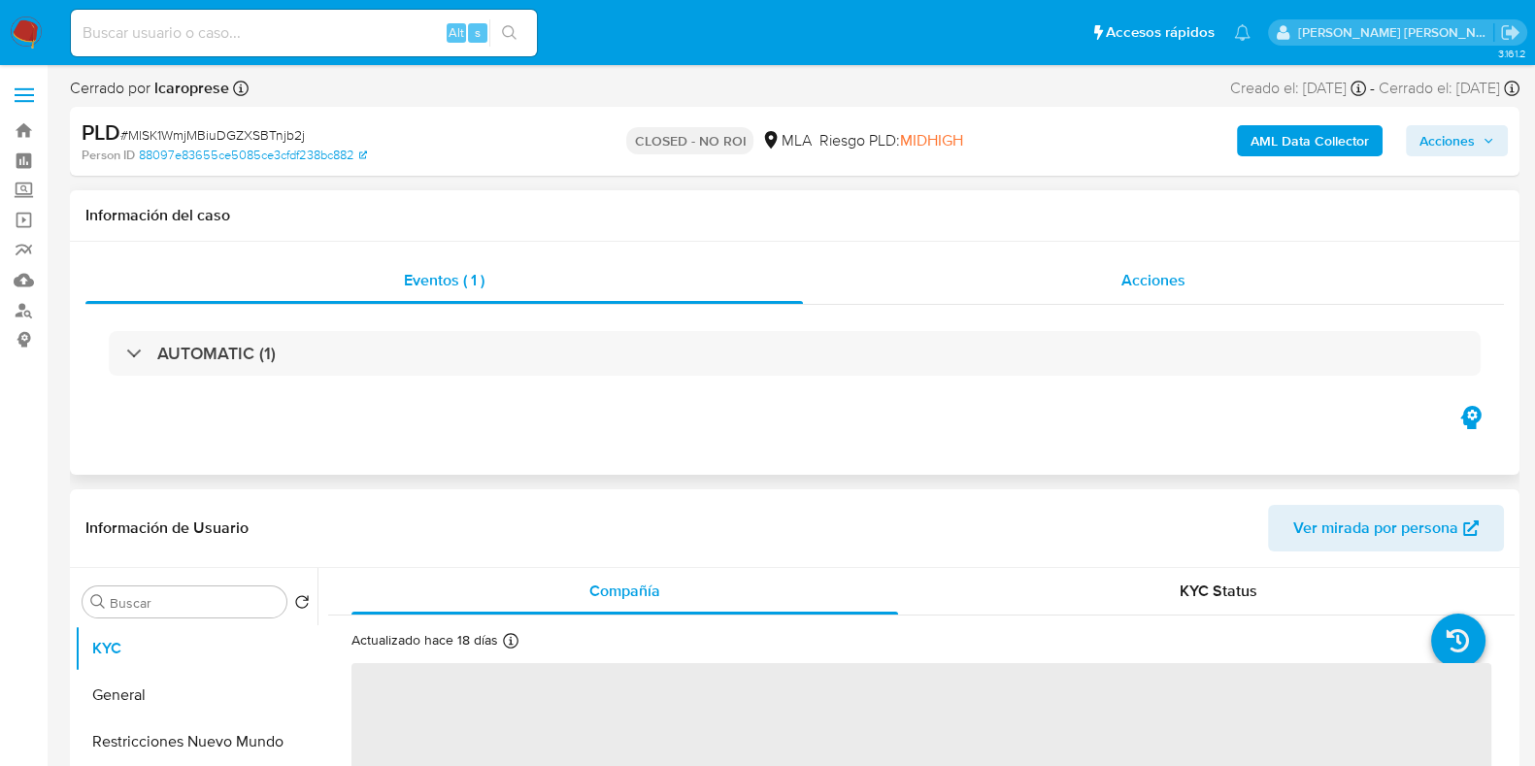
click at [1127, 275] on span "Acciones" at bounding box center [1154, 280] width 64 height 22
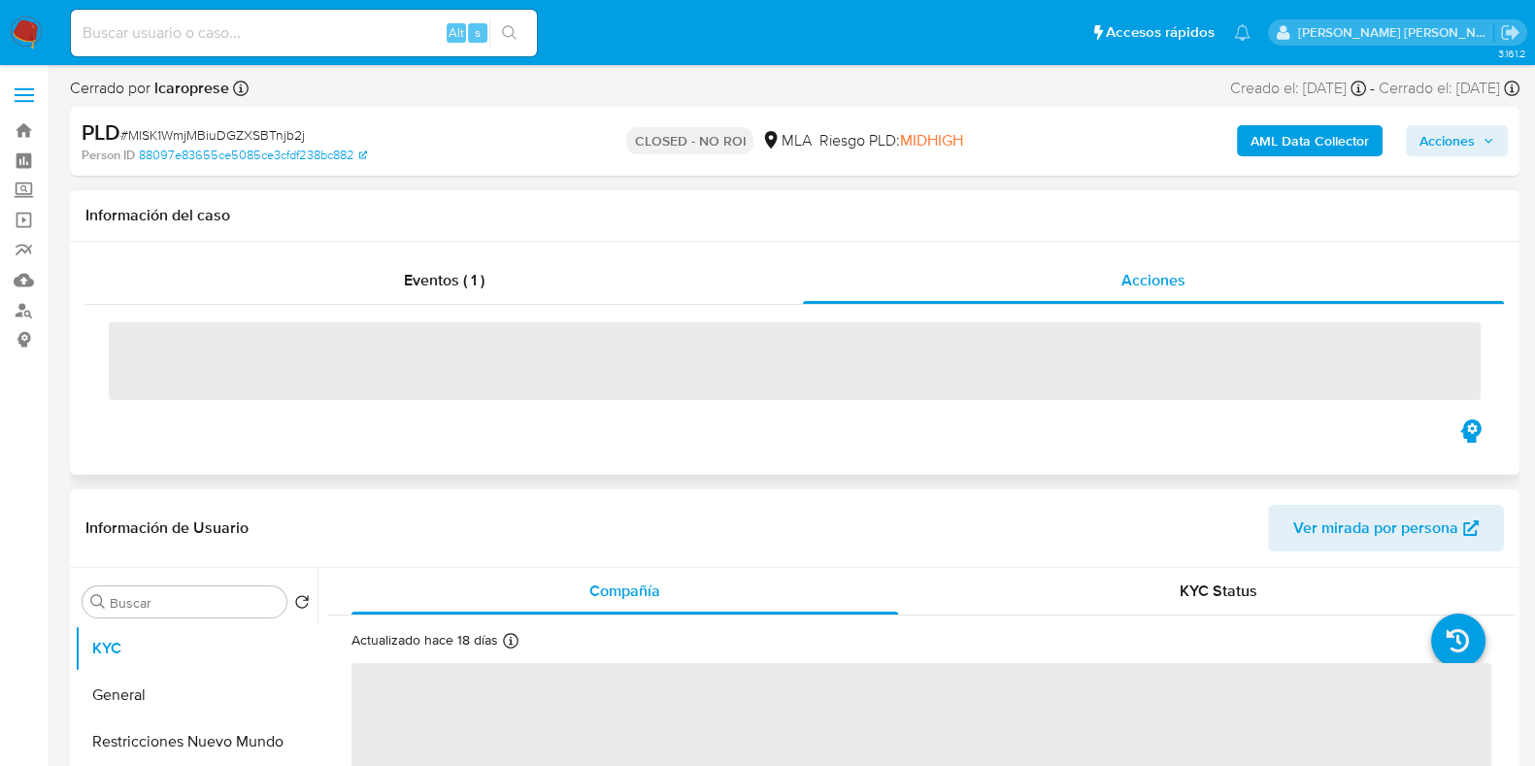
select select "10"
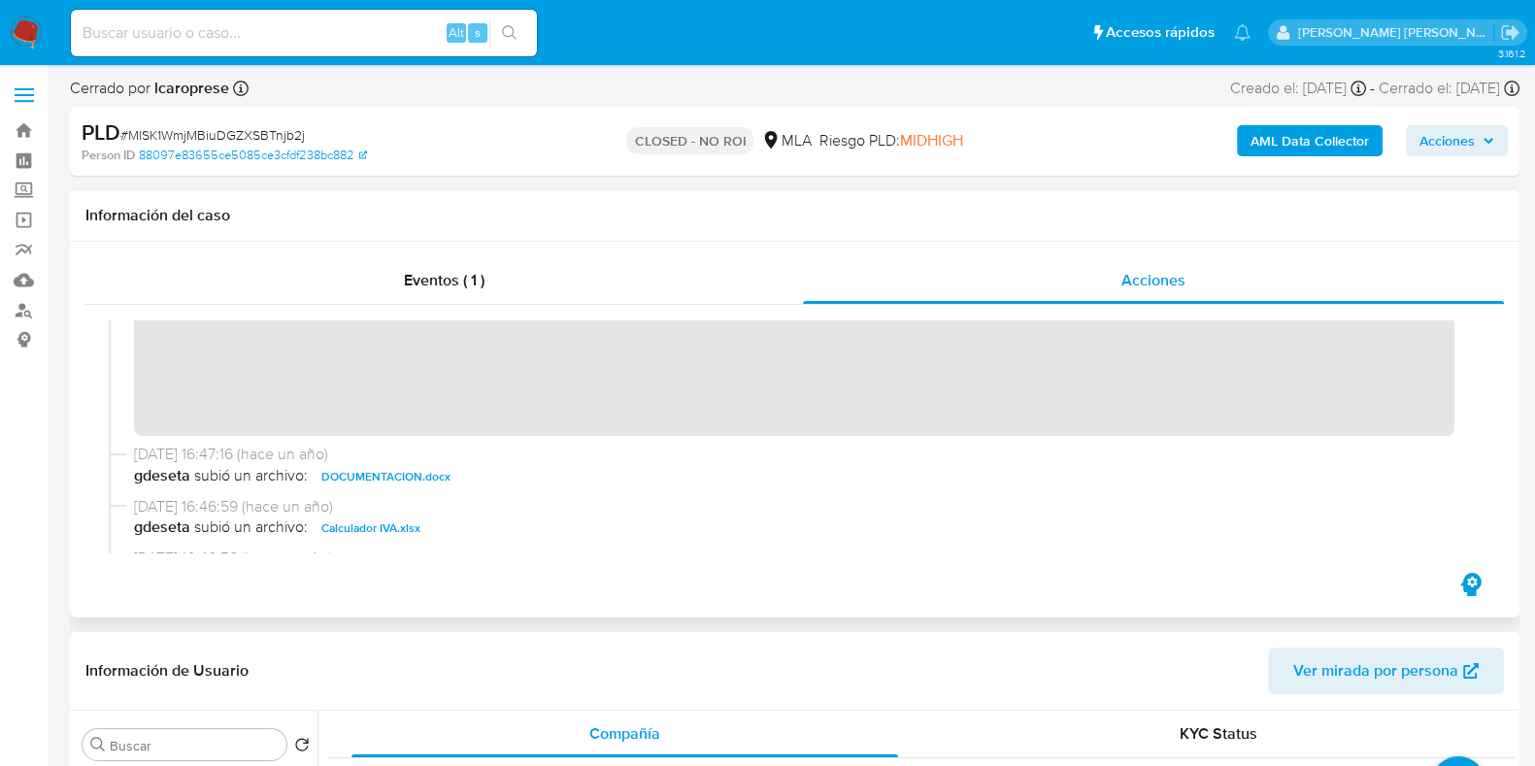
scroll to position [332, 0]
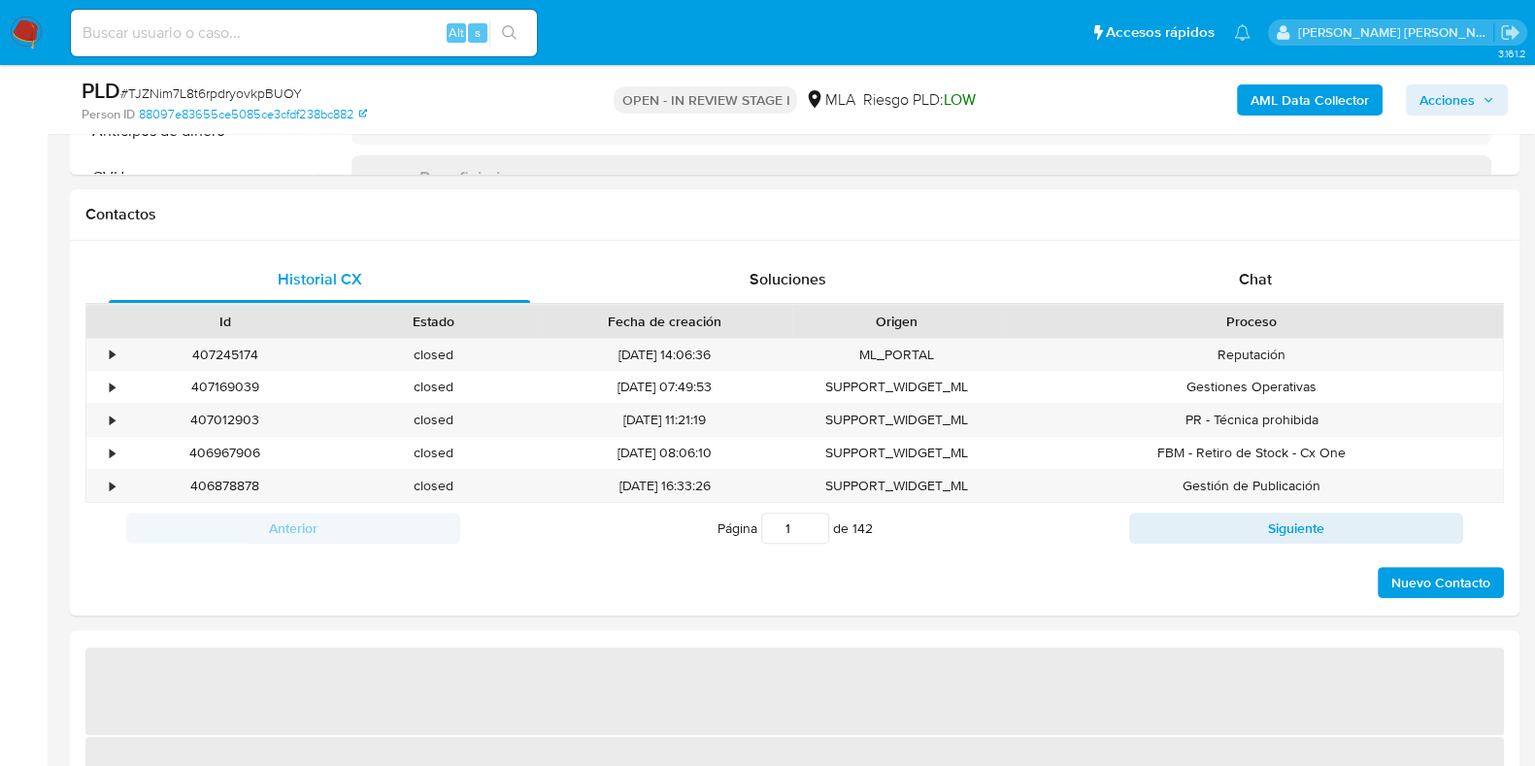
scroll to position [849, 0]
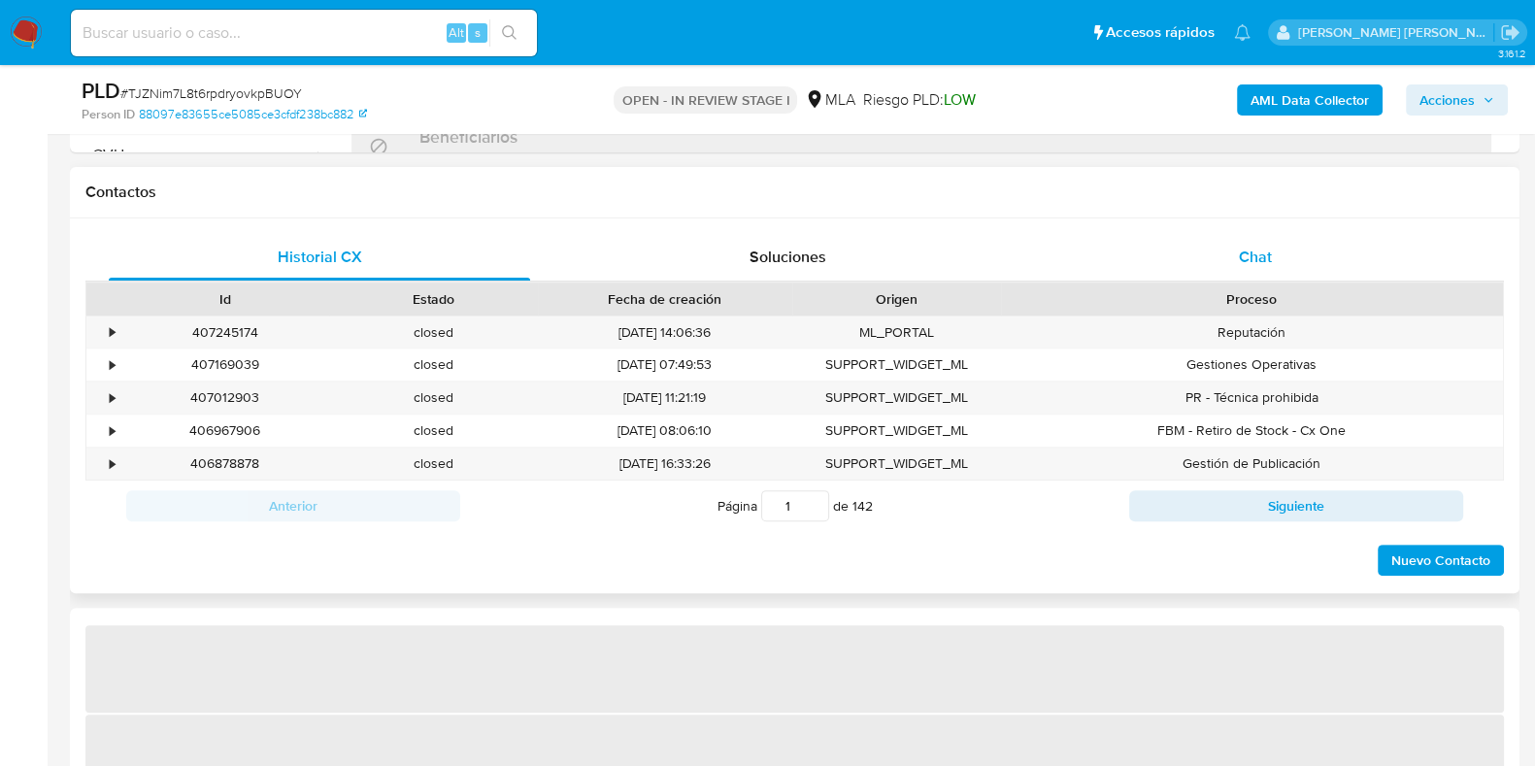
click at [1276, 262] on div "Chat" at bounding box center [1255, 257] width 421 height 47
select select "10"
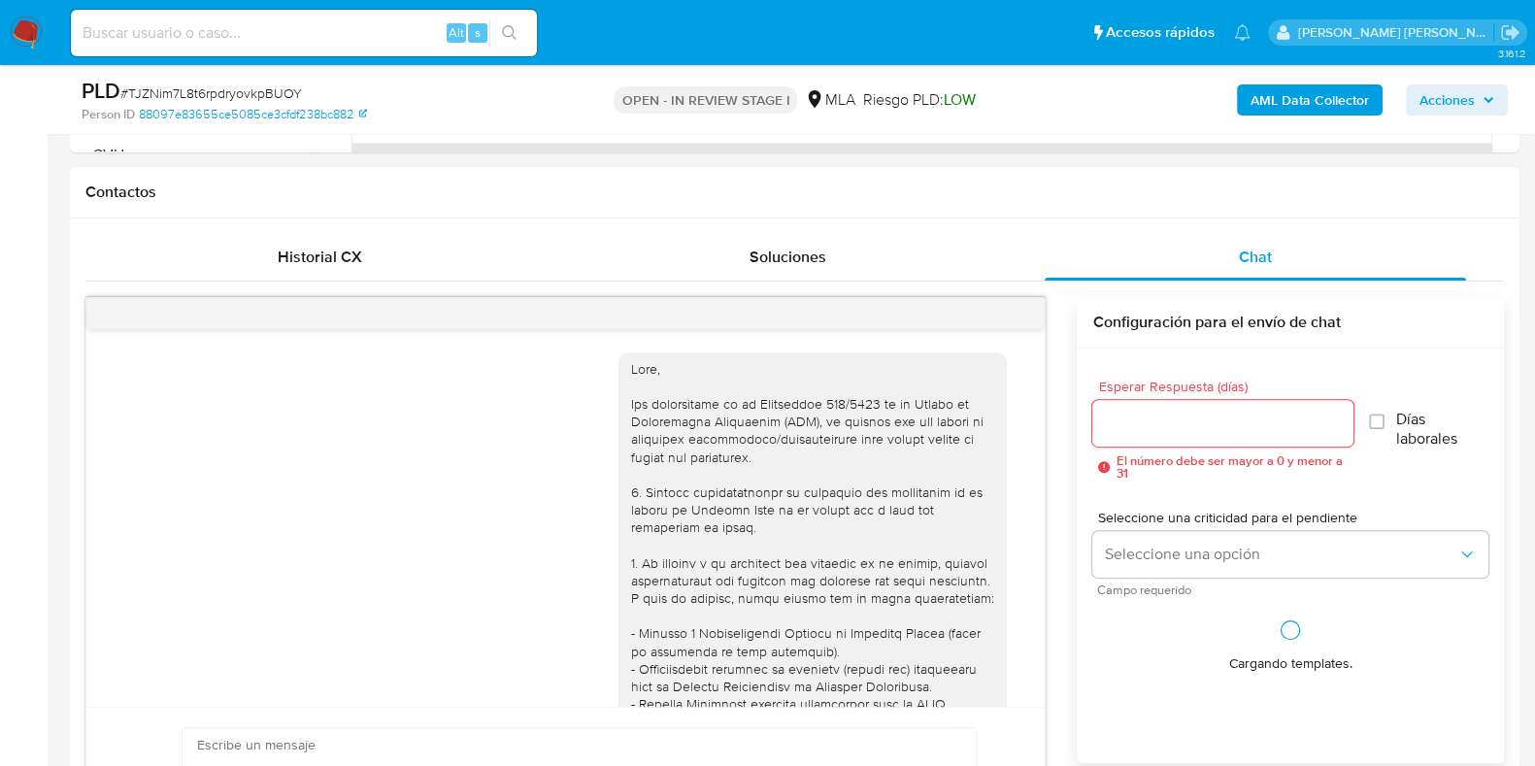
scroll to position [1043, 0]
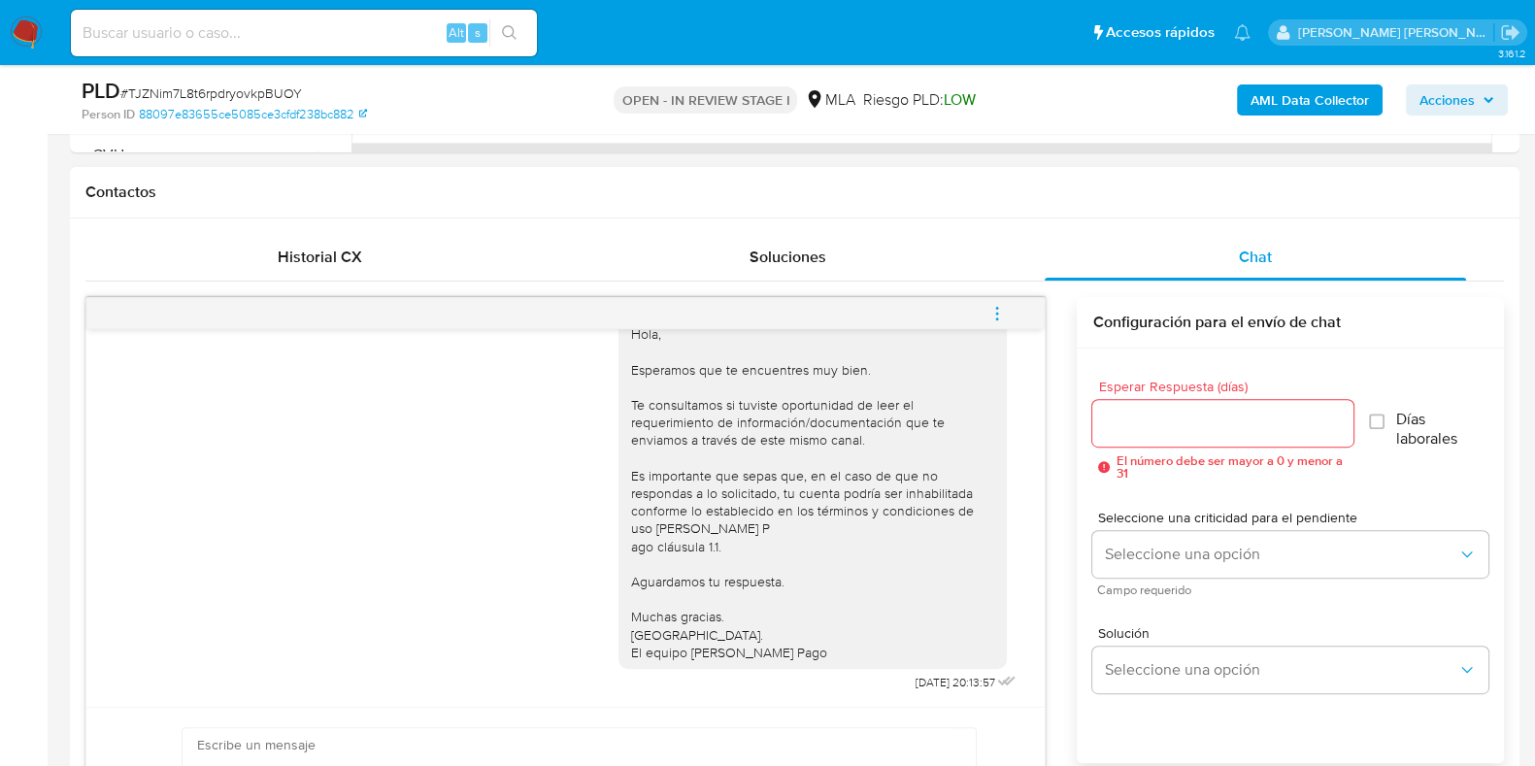
click at [993, 313] on icon "menu-action" at bounding box center [997, 313] width 17 height 17
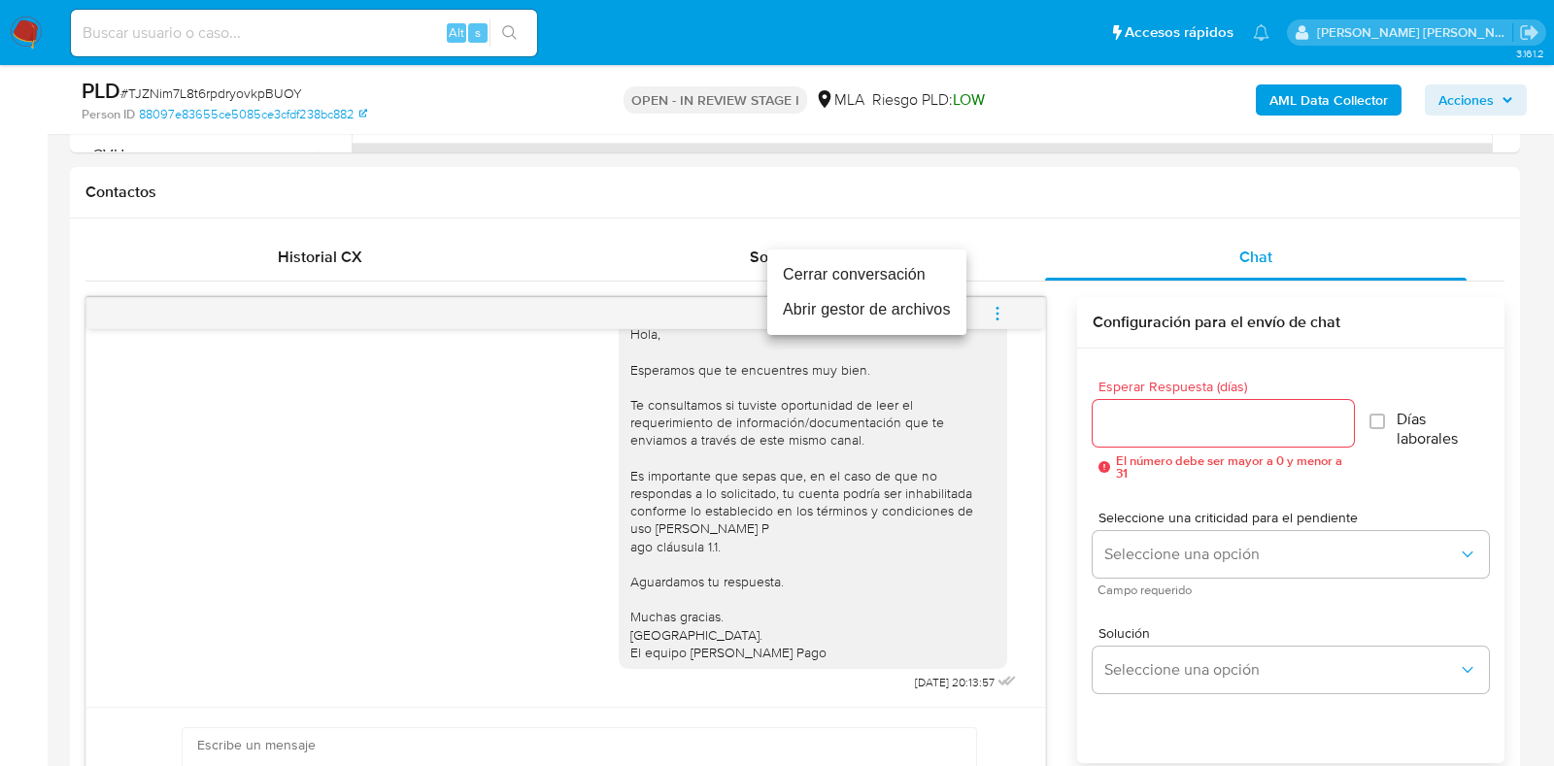
click at [927, 277] on li "Cerrar conversación" at bounding box center [866, 274] width 199 height 35
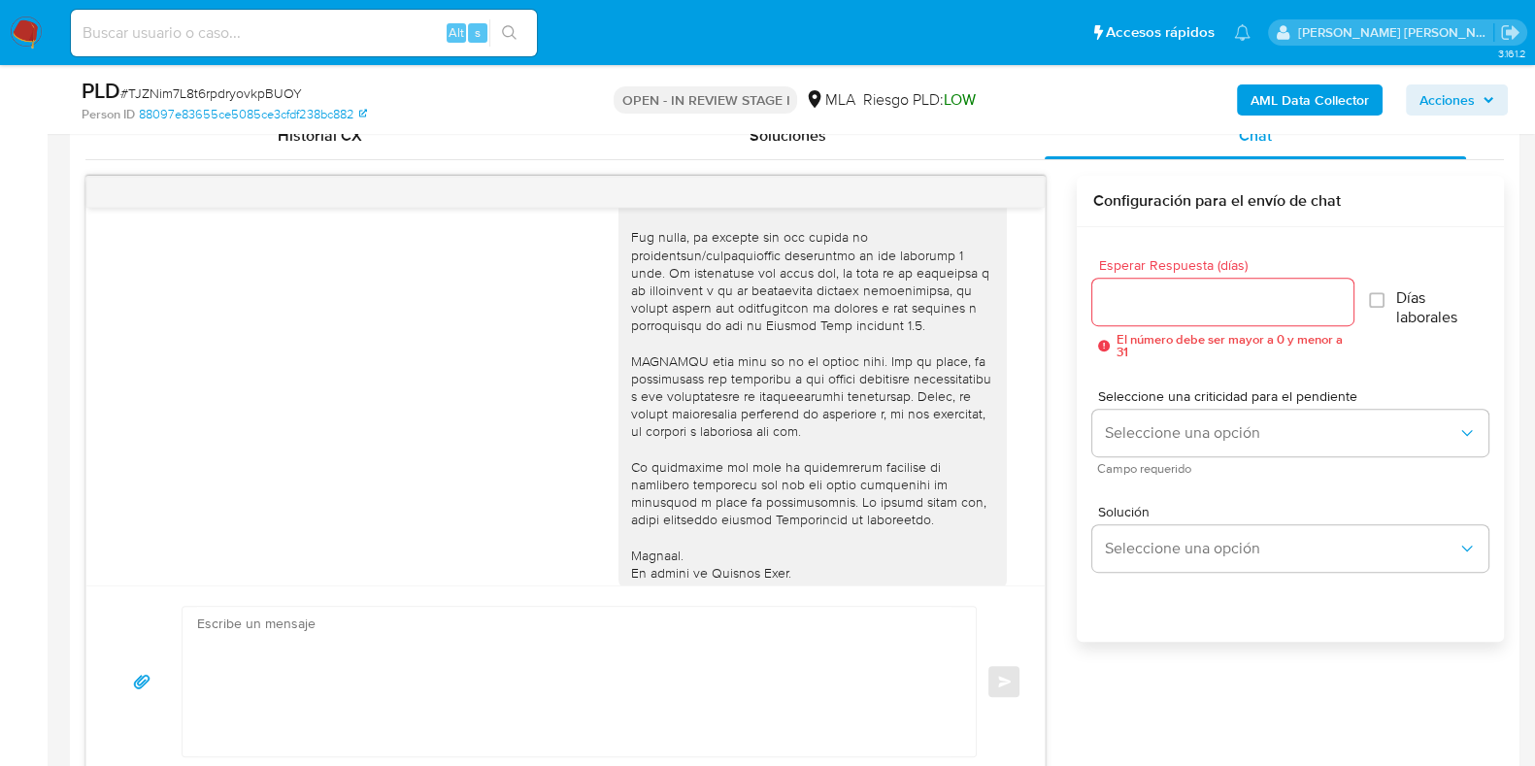
scroll to position [315, 0]
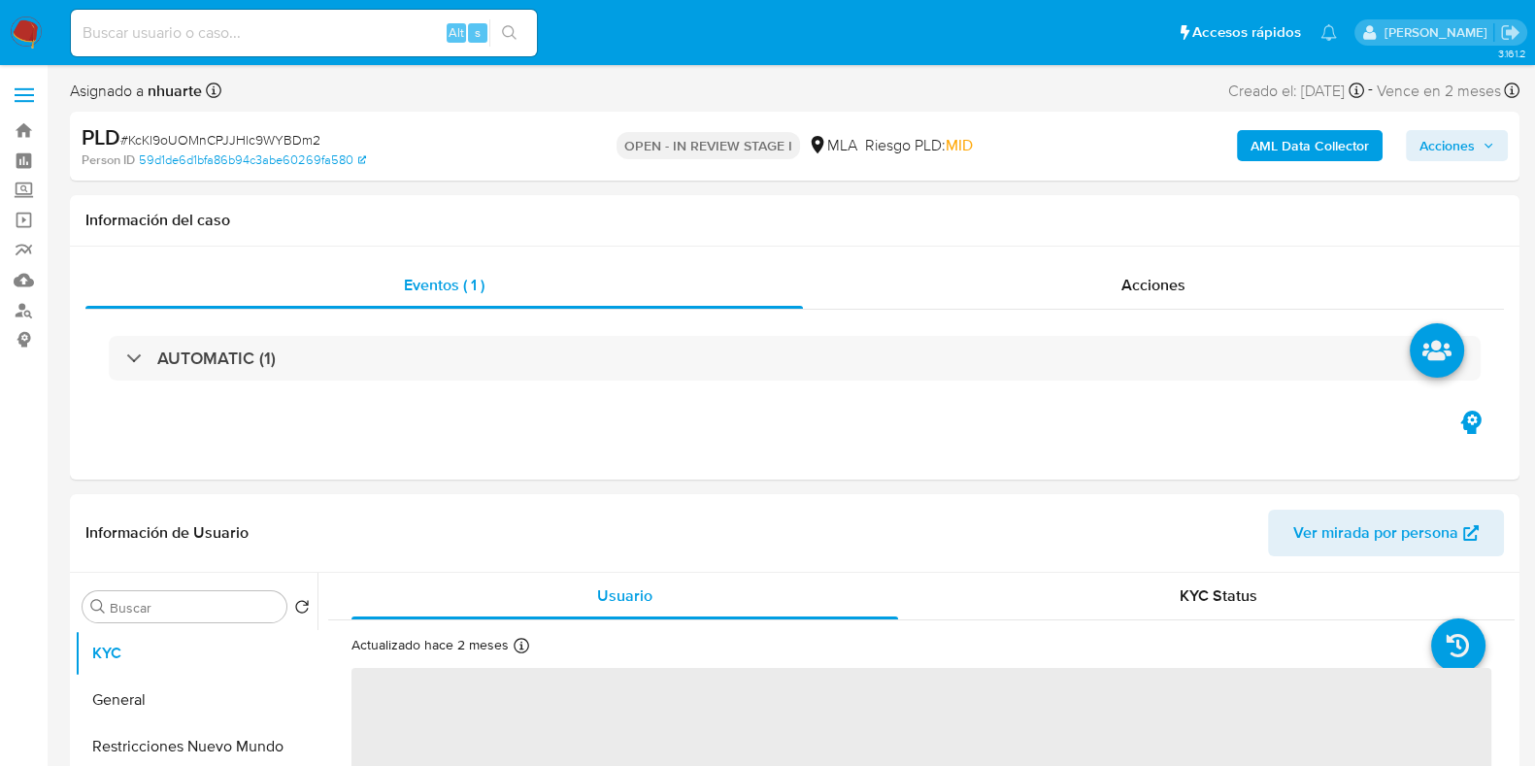
select select "10"
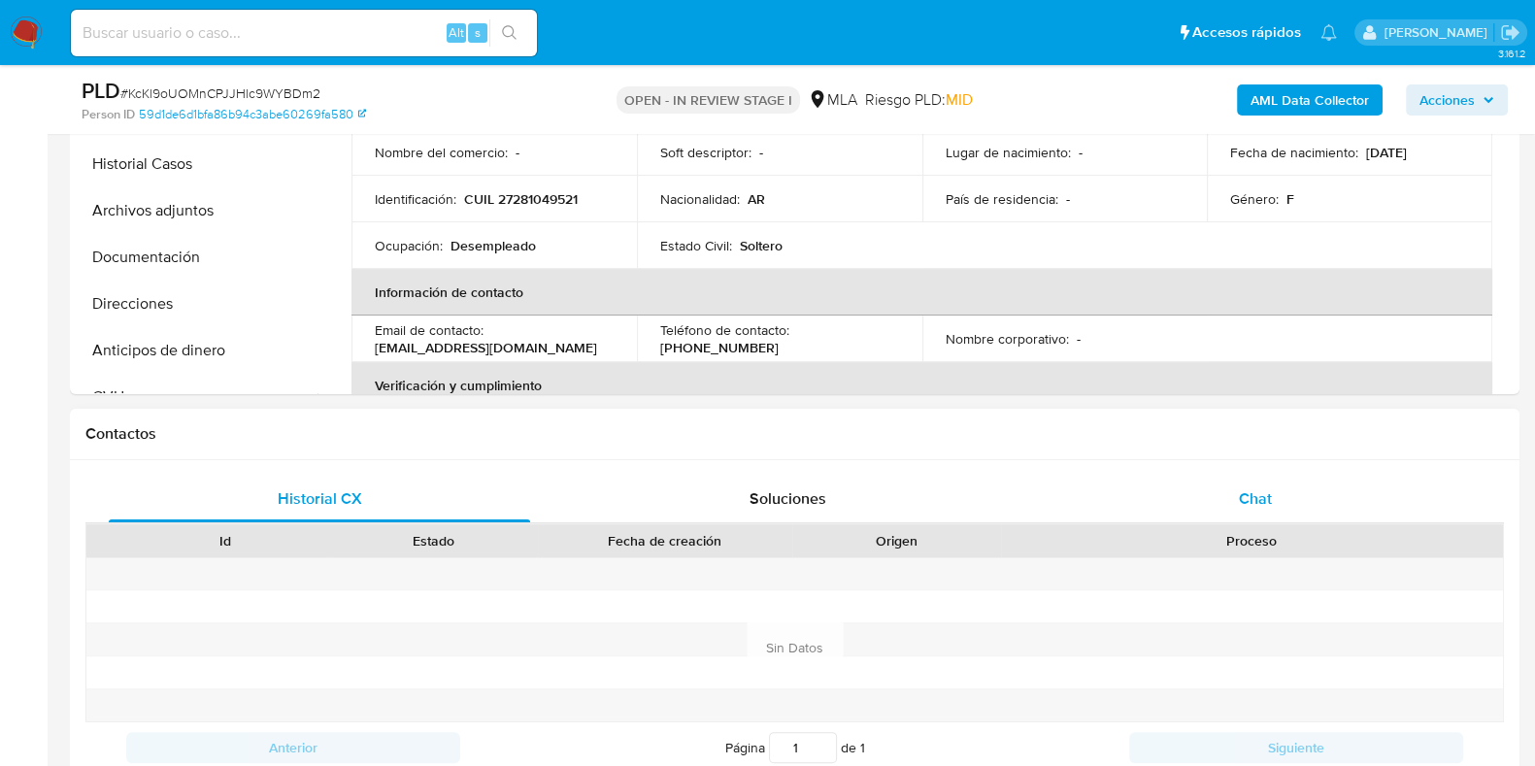
click at [1233, 489] on div "Chat" at bounding box center [1255, 499] width 421 height 47
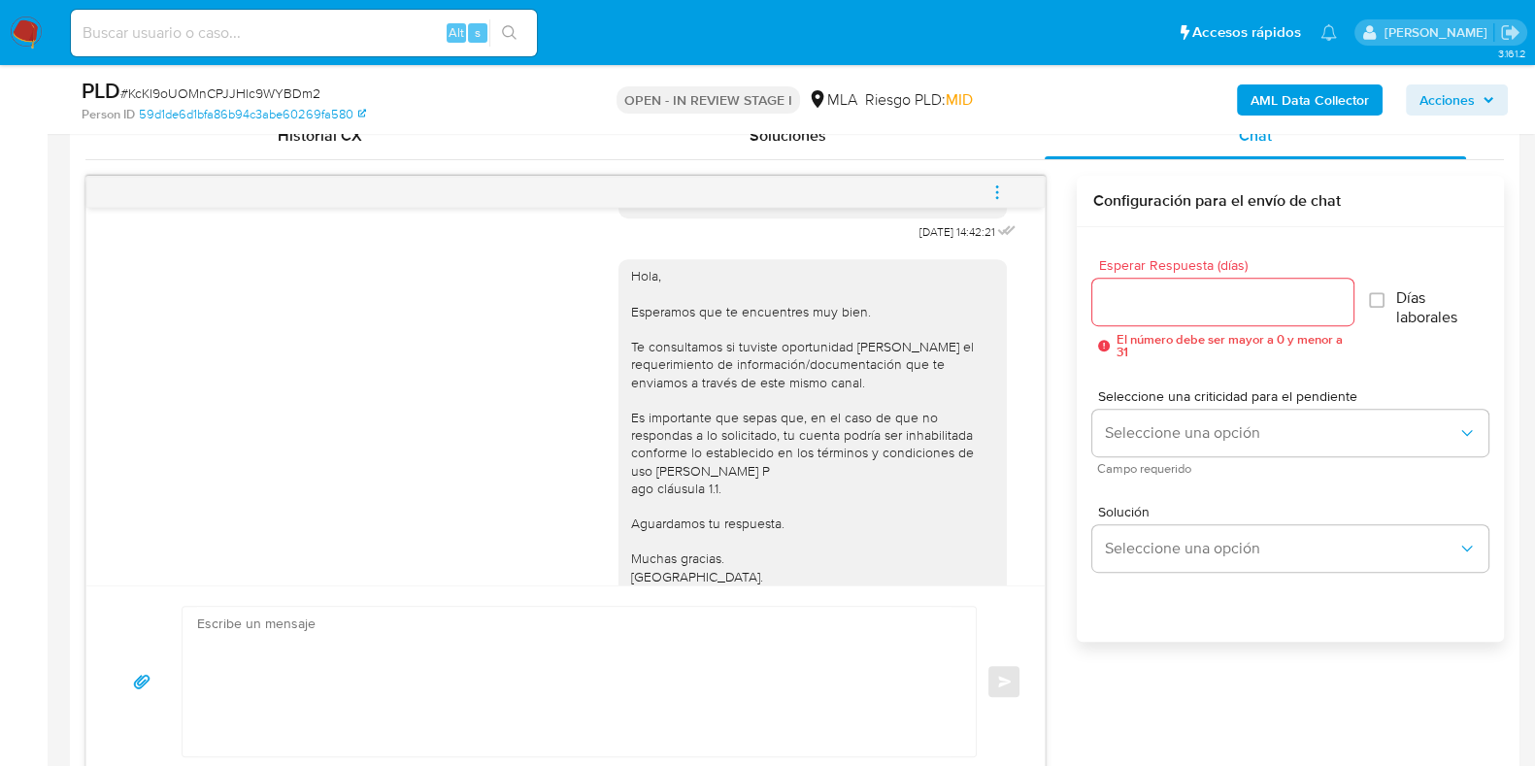
scroll to position [1020, 0]
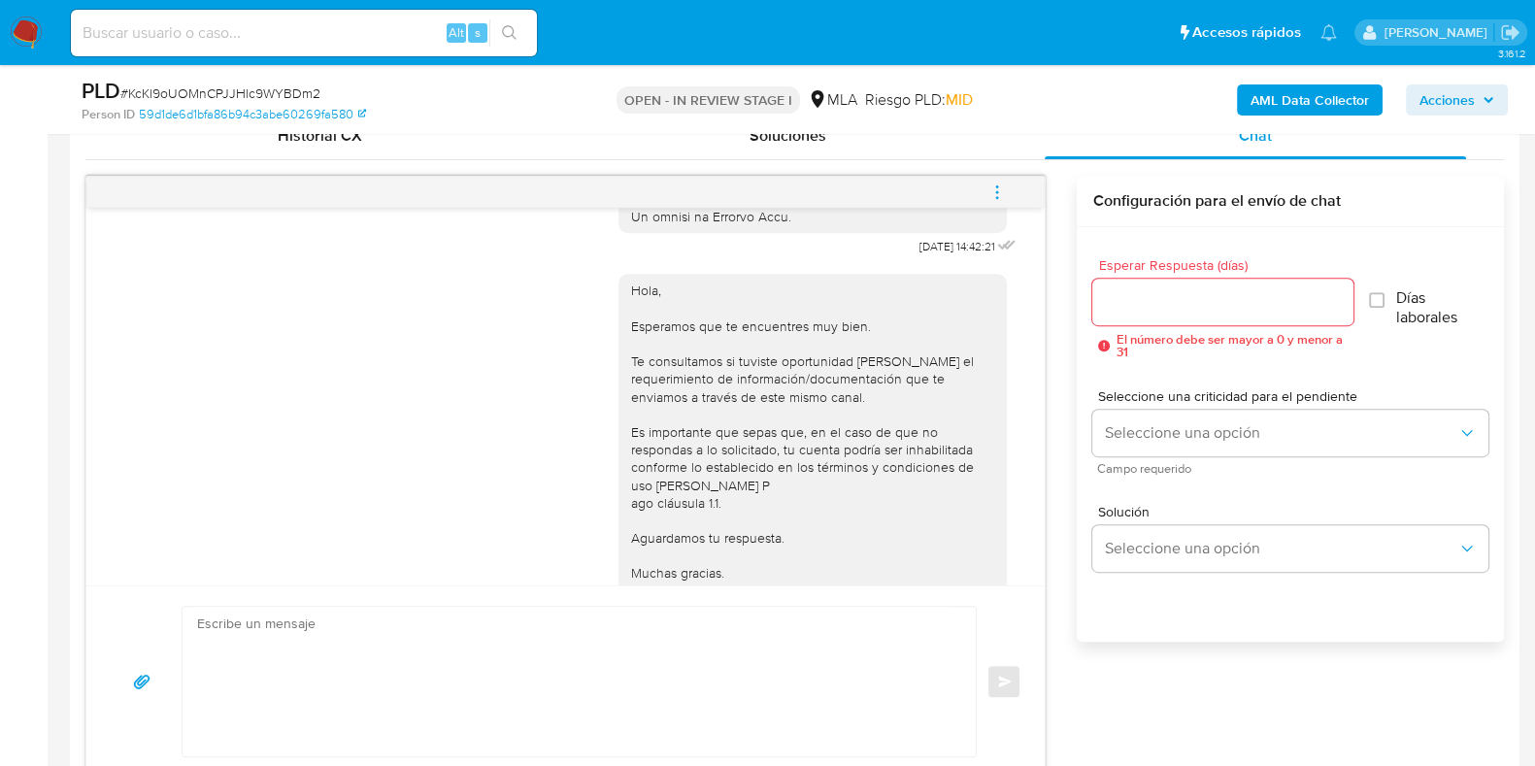
drag, startPoint x: 866, startPoint y: 277, endPoint x: 935, endPoint y: 278, distance: 69.0
drag, startPoint x: 935, startPoint y: 278, endPoint x: 869, endPoint y: 282, distance: 66.2
copy span "[DATE]"
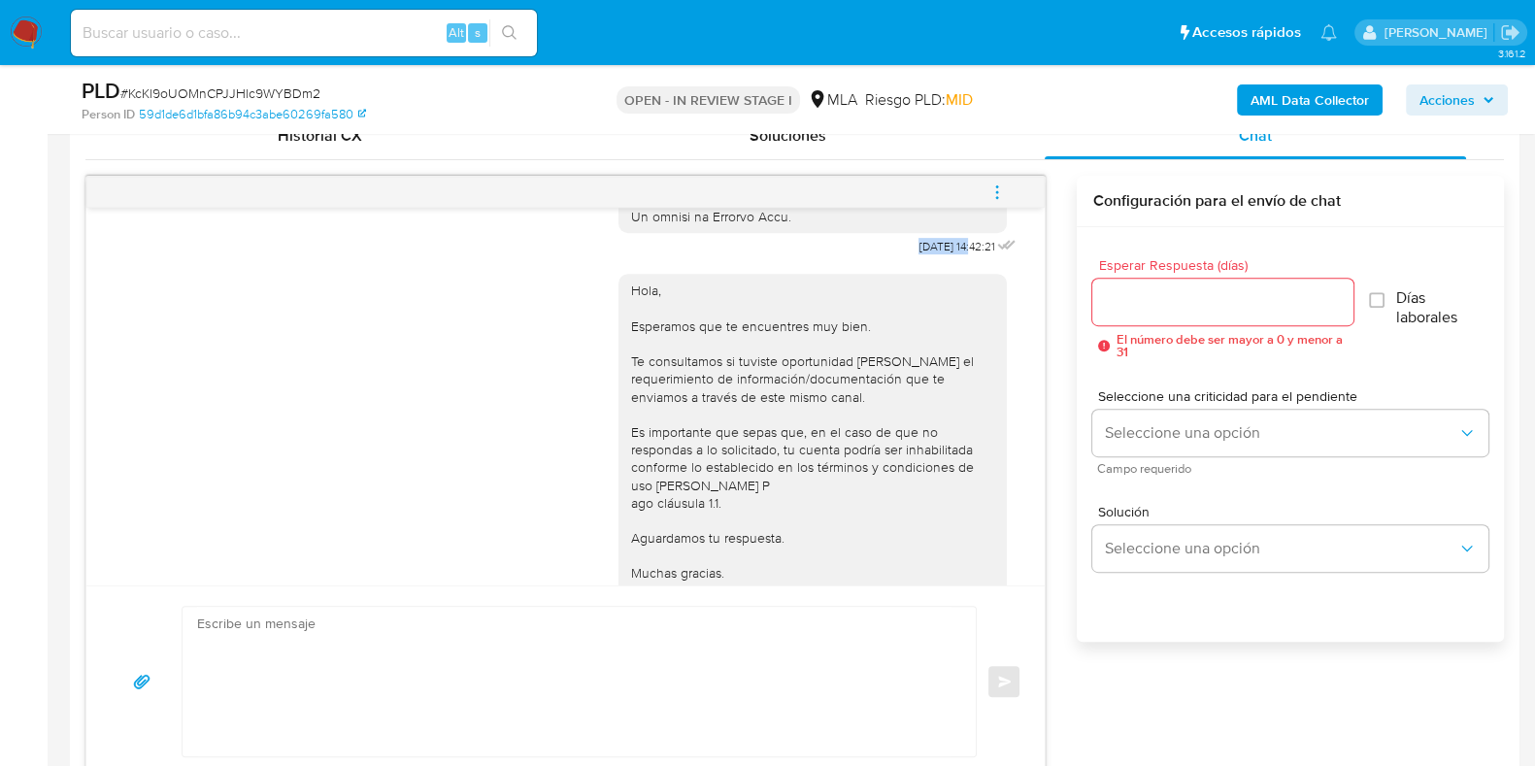
scroll to position [1149, 0]
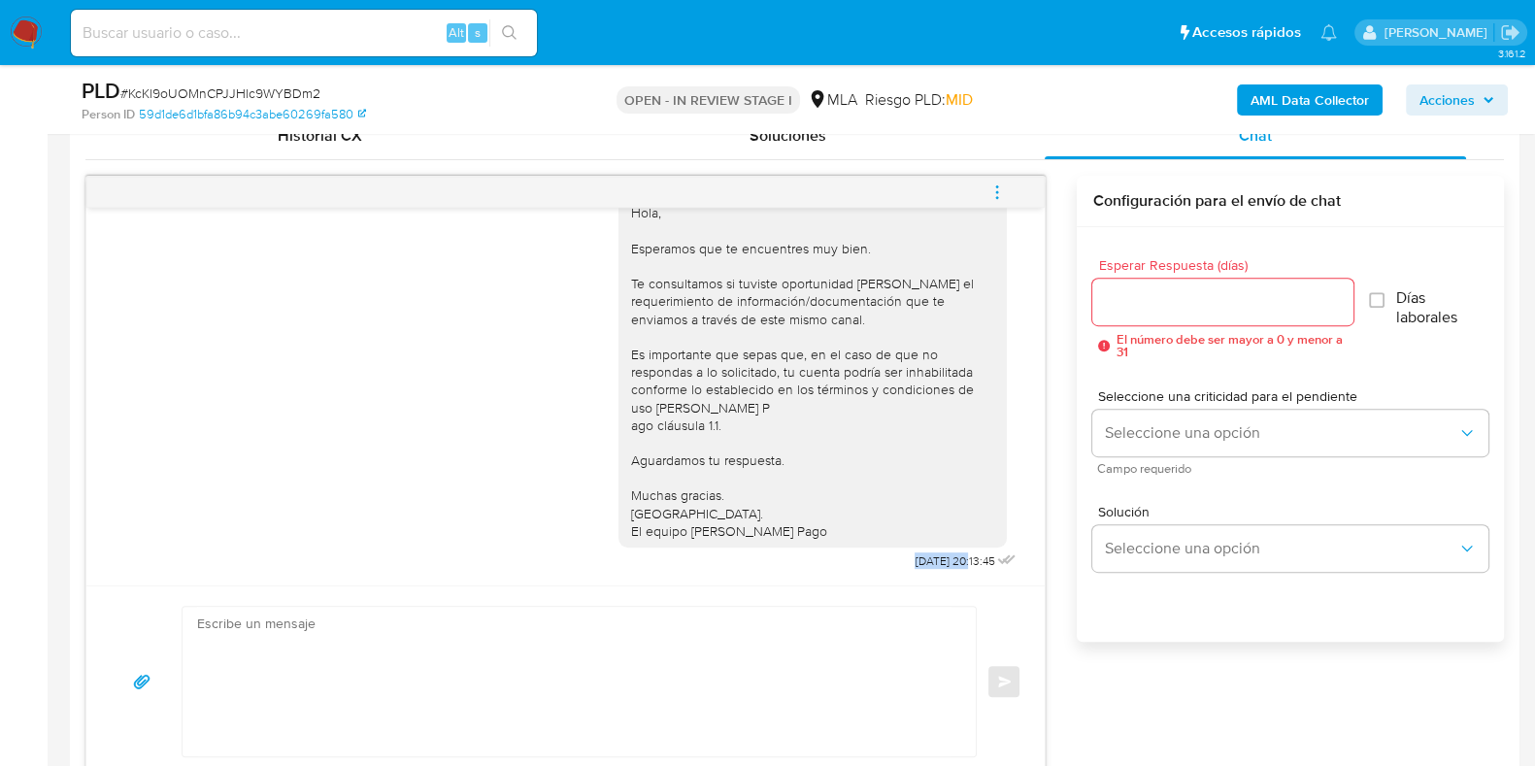
drag, startPoint x: 867, startPoint y: 561, endPoint x: 929, endPoint y: 557, distance: 62.3
click at [929, 557] on div "Hola, Esperamos que te encuentres muy bien. Te consultamos si tuviste oportunid…" at bounding box center [820, 379] width 402 height 392
copy span "[DATE]"
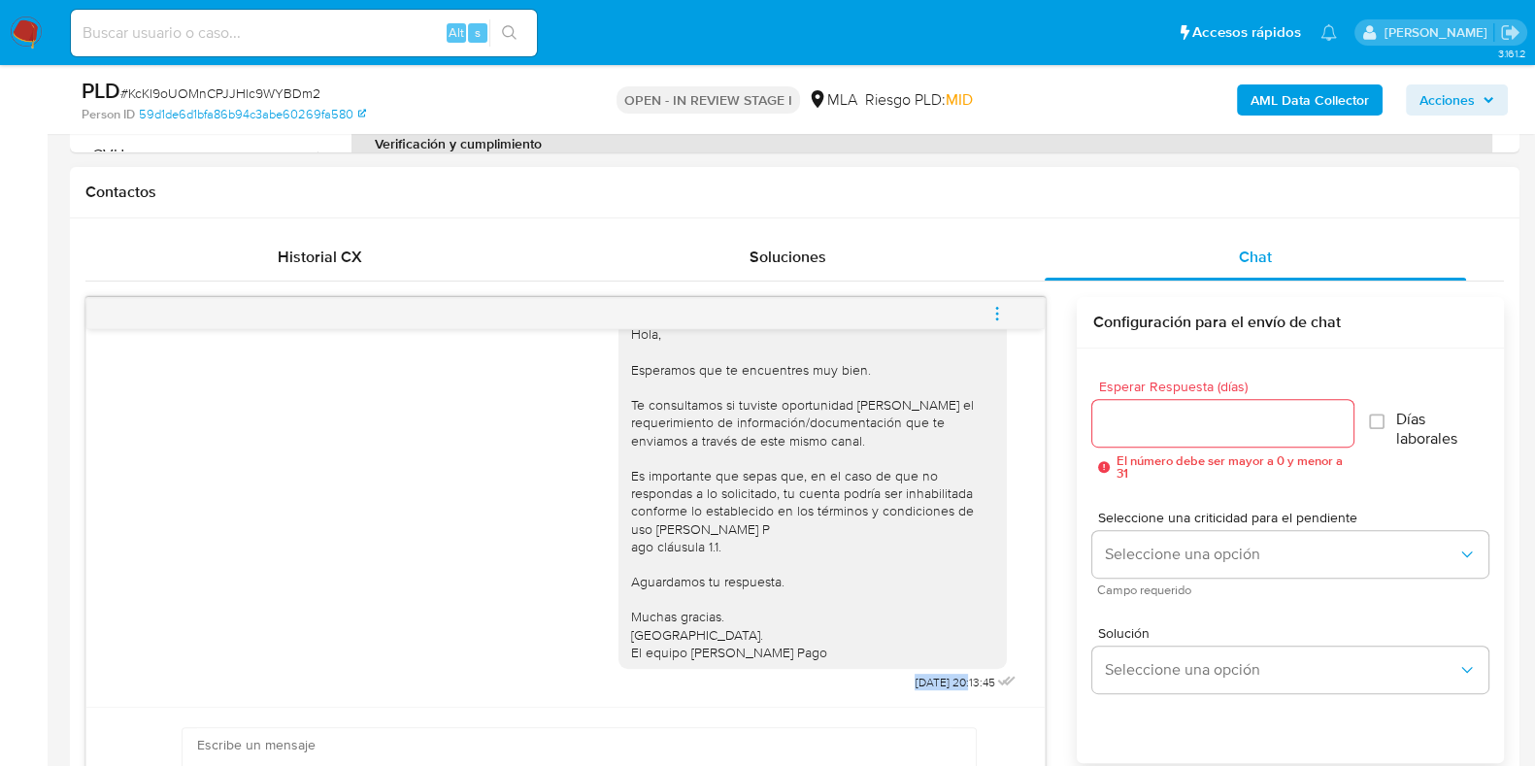
scroll to position [1027, 0]
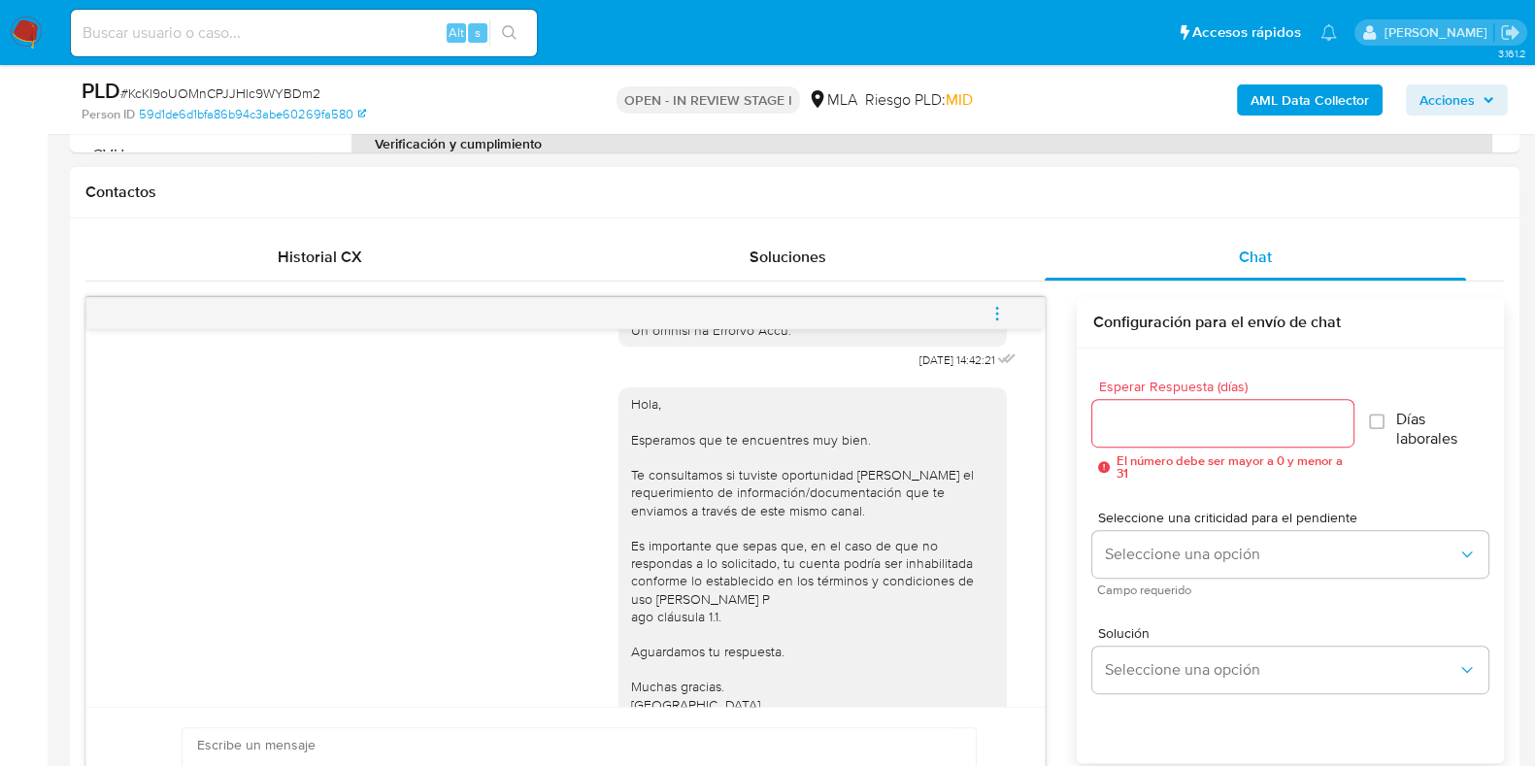
click at [994, 318] on icon "menu-action" at bounding box center [997, 313] width 17 height 17
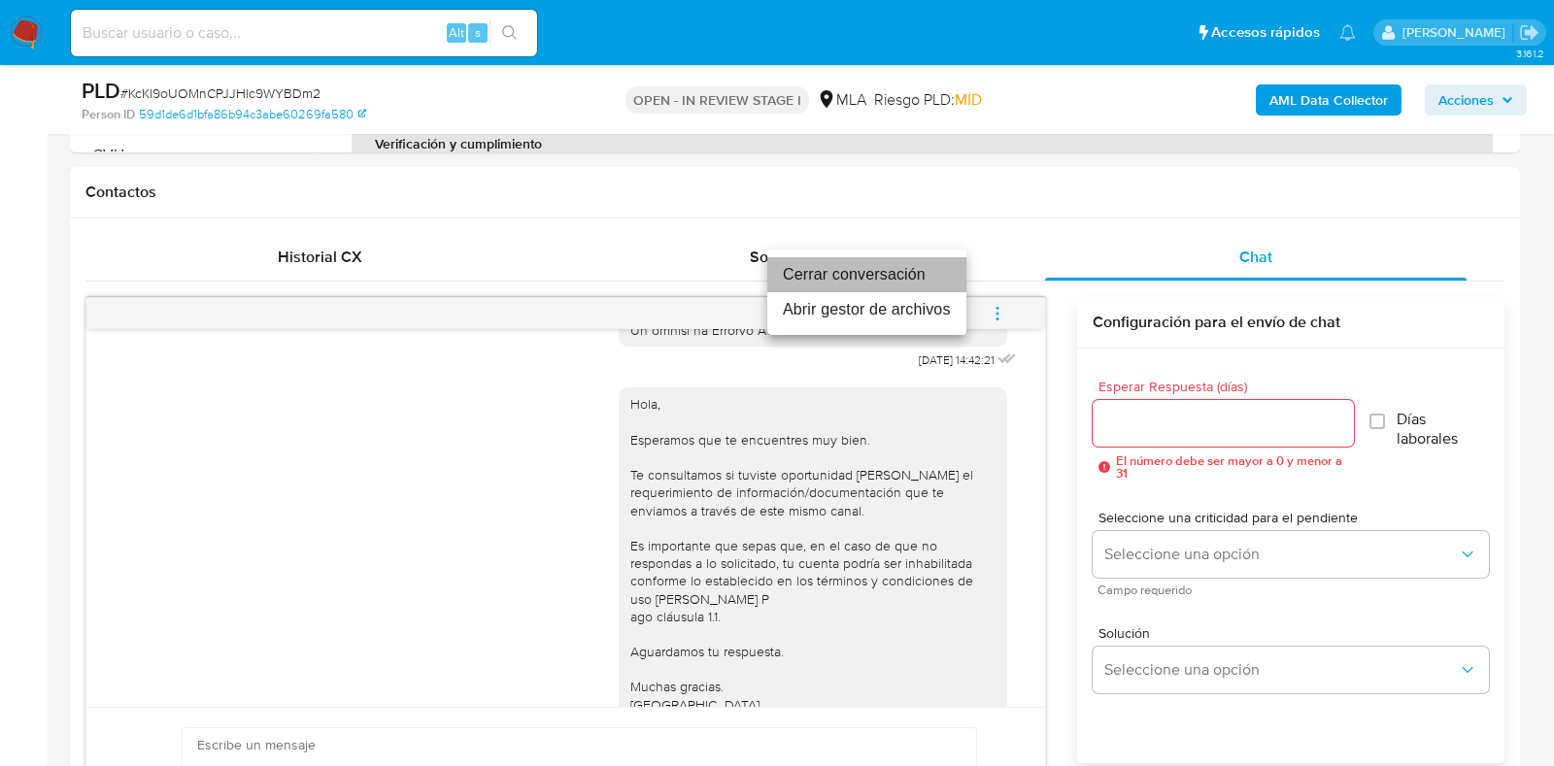
click at [871, 277] on li "Cerrar conversación" at bounding box center [866, 274] width 199 height 35
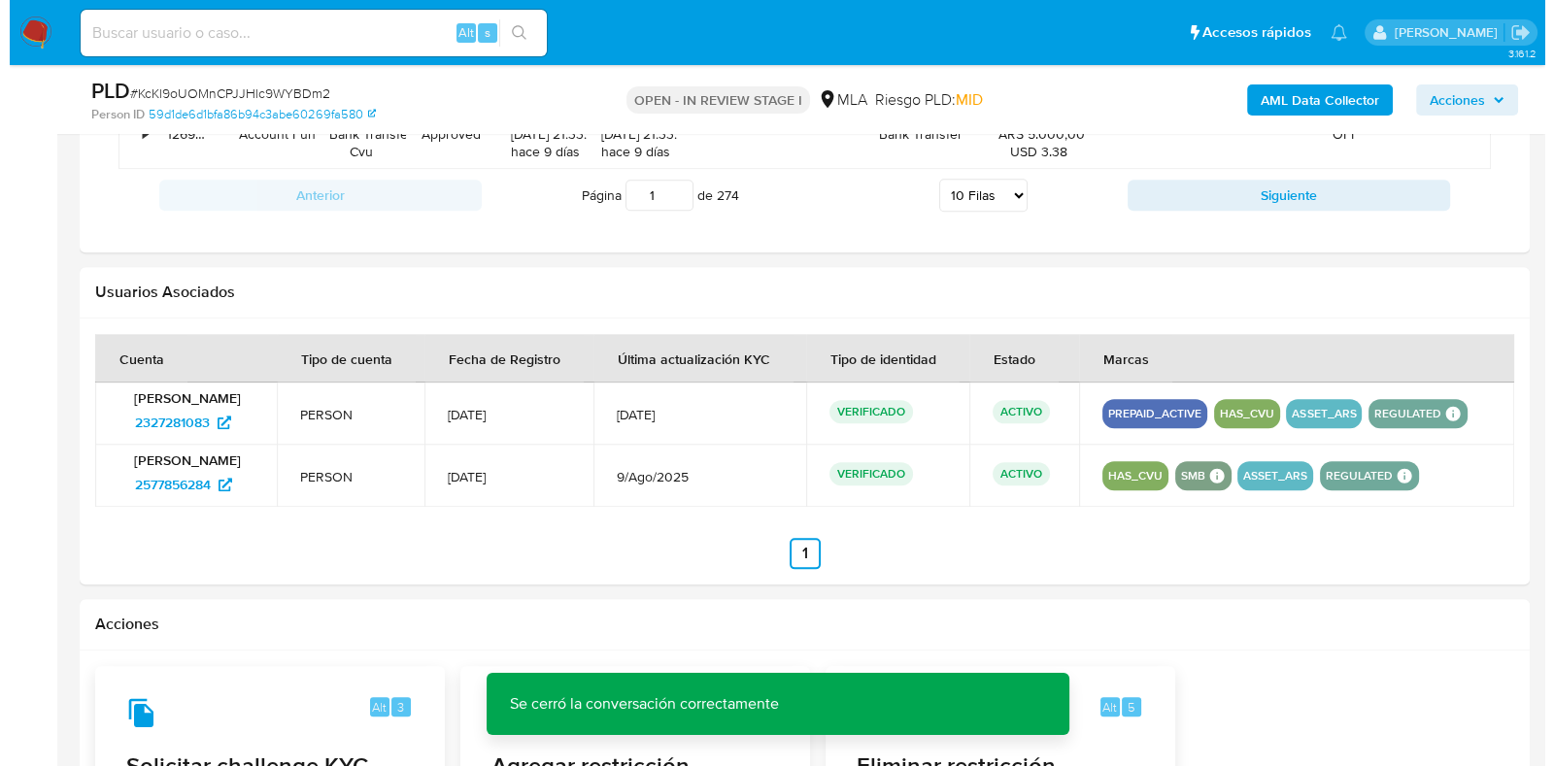
scroll to position [3028, 0]
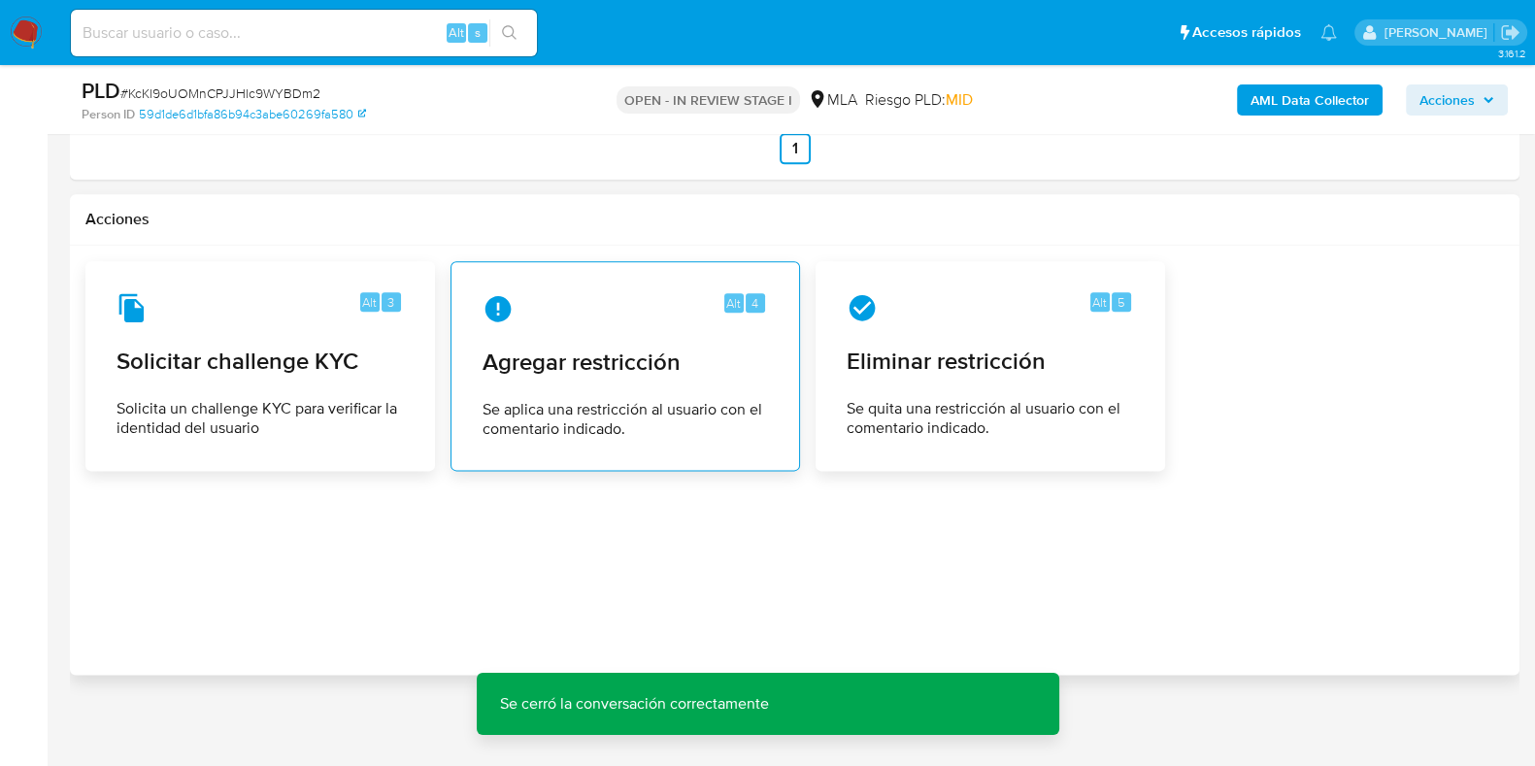
click at [643, 406] on span "Se aplica una restricción al usuario con el comentario indicado." at bounding box center [626, 419] width 286 height 39
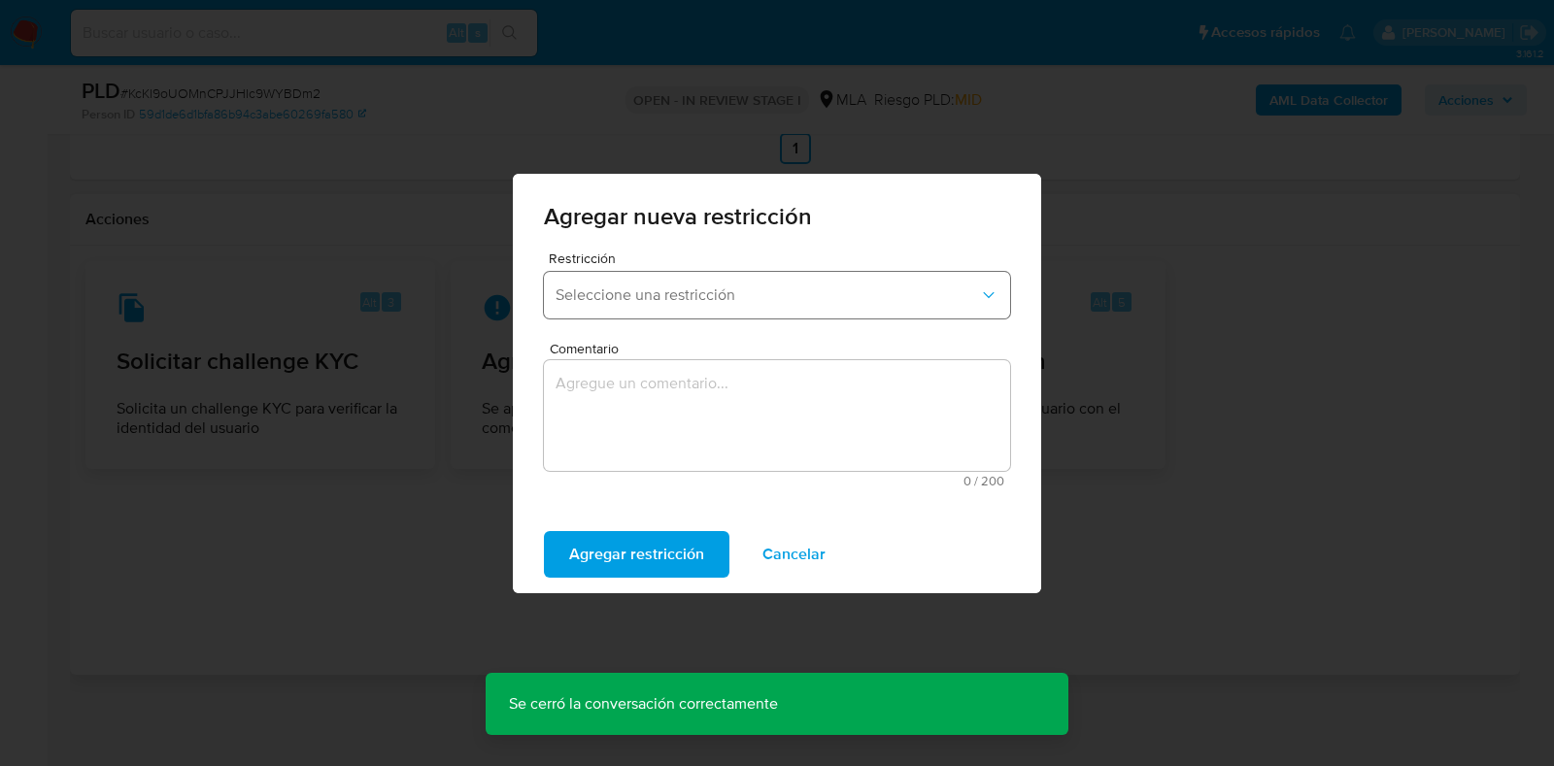
click at [664, 279] on button "Seleccione una restricción" at bounding box center [777, 295] width 466 height 47
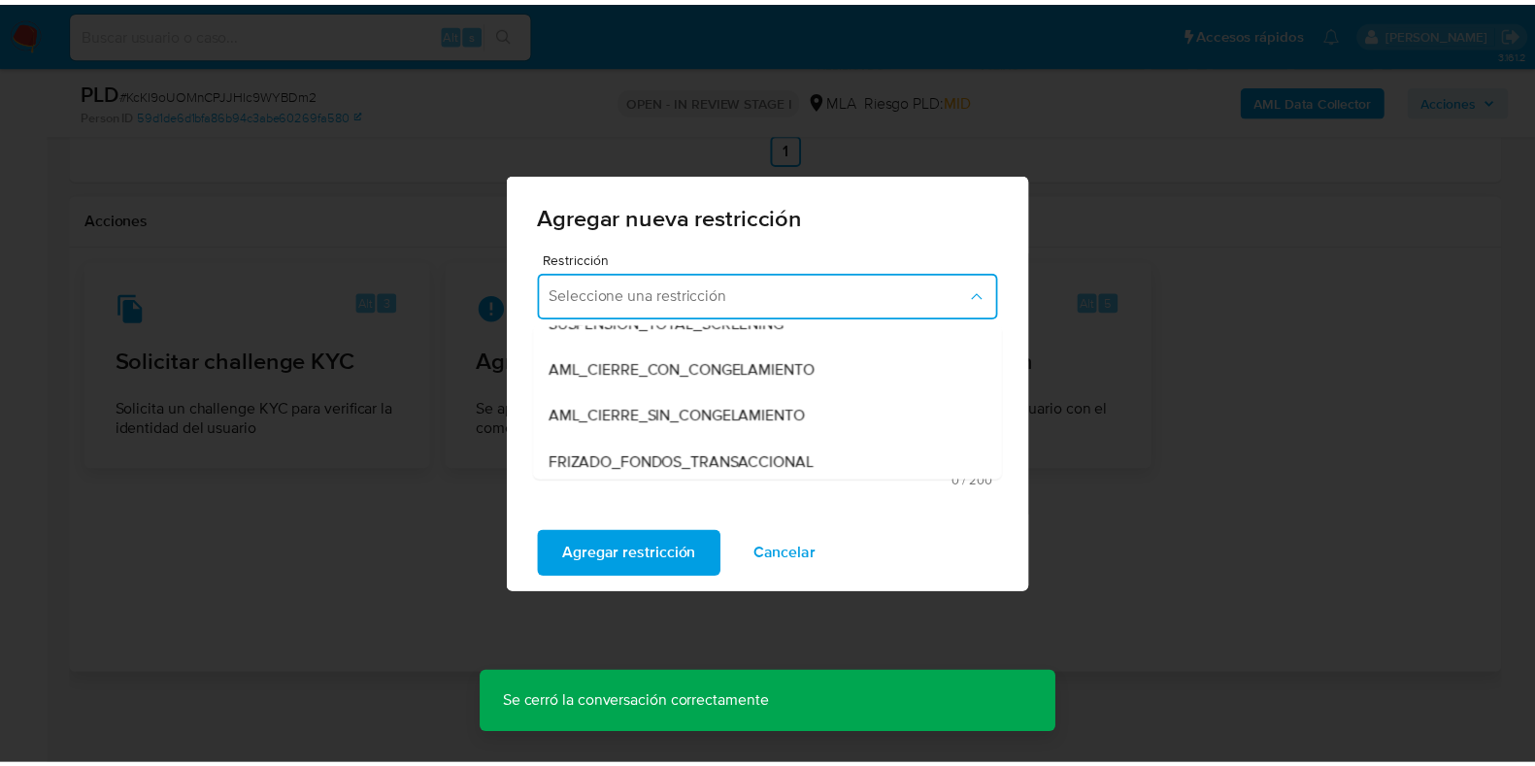
scroll to position [242, 0]
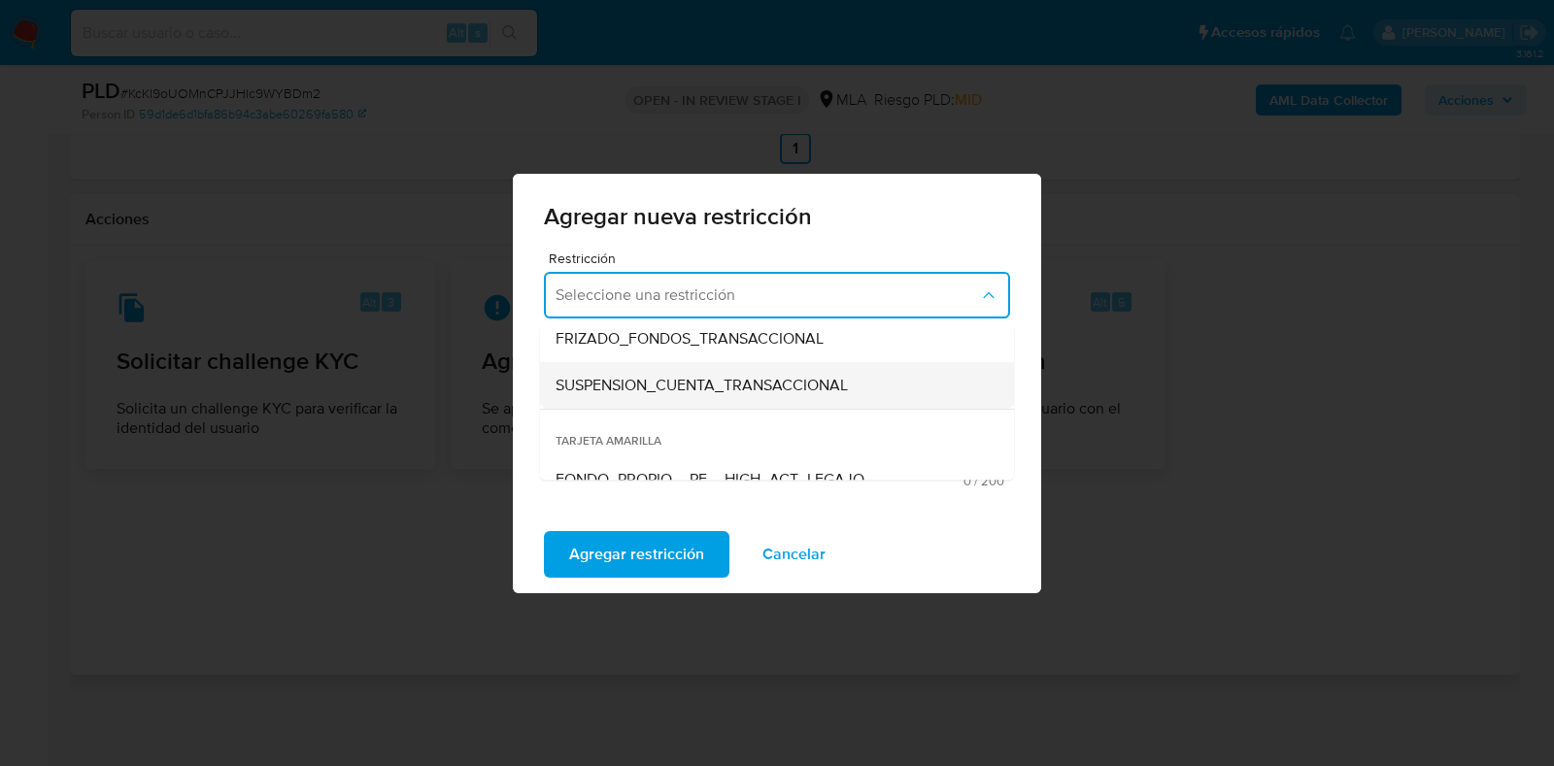
click at [657, 386] on span "SUSPENSION_CUENTA_TRANSACCIONAL" at bounding box center [702, 385] width 292 height 19
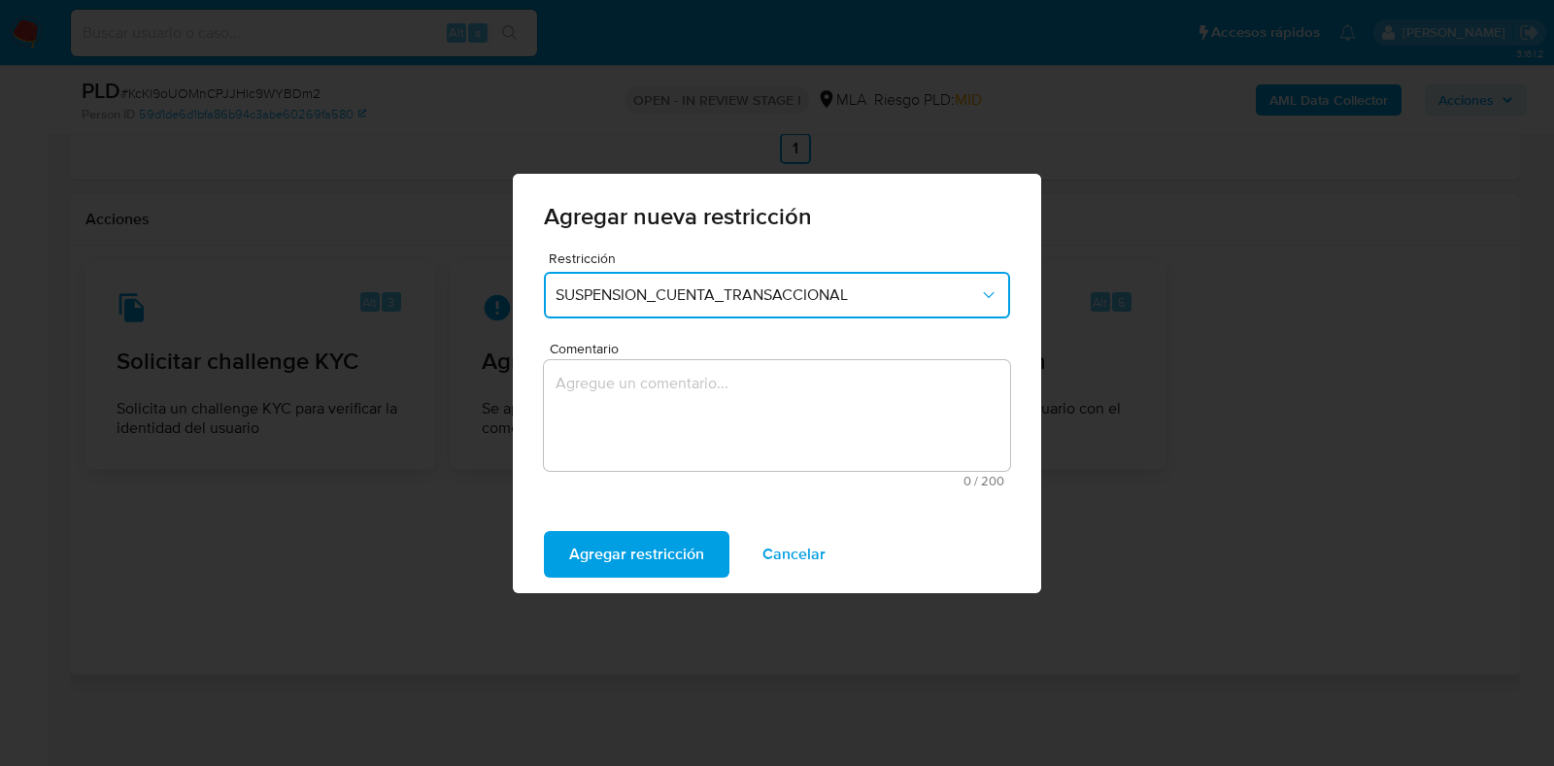
click at [657, 386] on textarea "Comentario" at bounding box center [777, 415] width 466 height 111
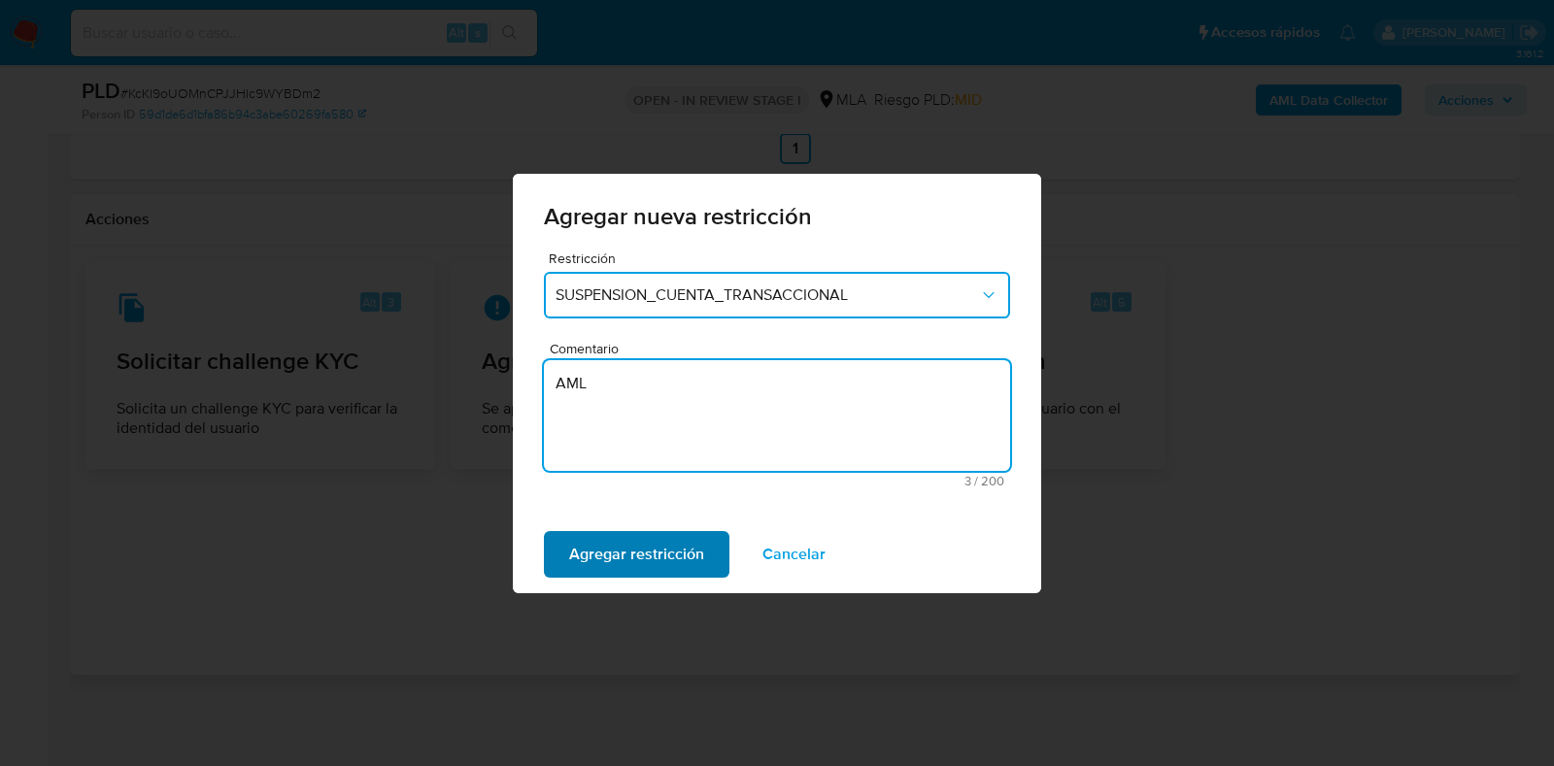
type textarea "AML"
click at [656, 551] on span "Agregar restricción" at bounding box center [636, 554] width 135 height 43
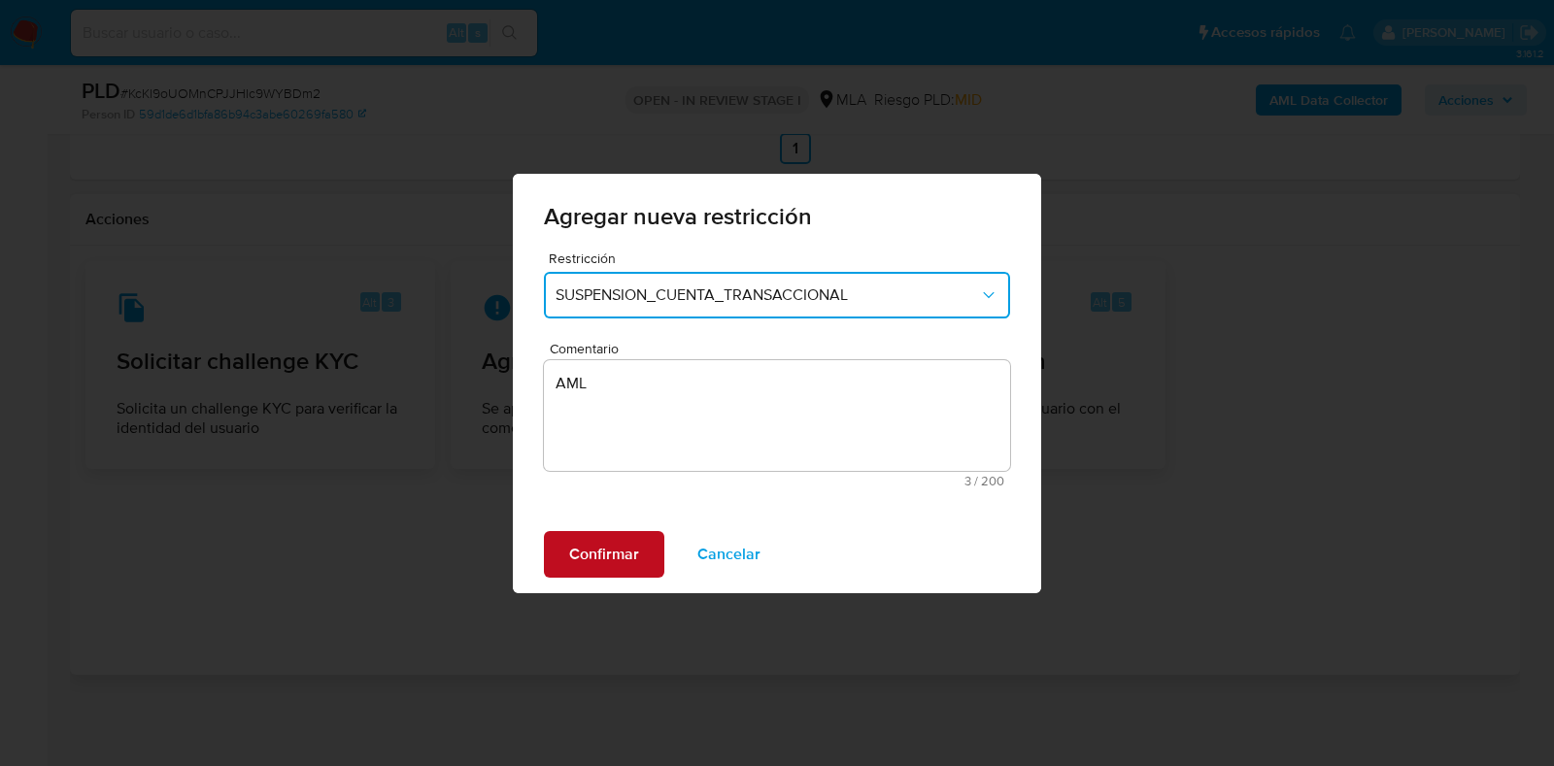
click at [637, 549] on button "Confirmar" at bounding box center [604, 554] width 120 height 47
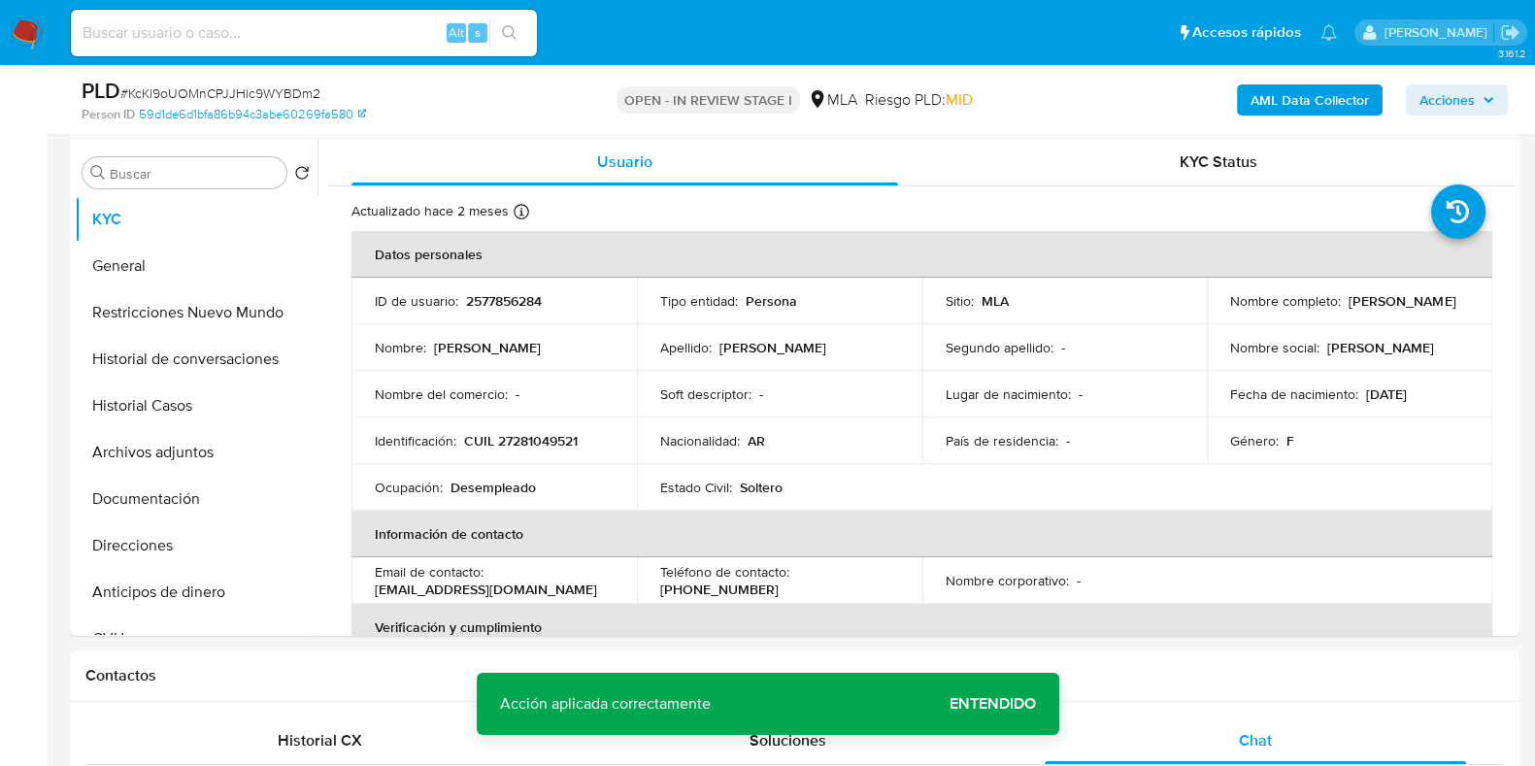
scroll to position [357, 0]
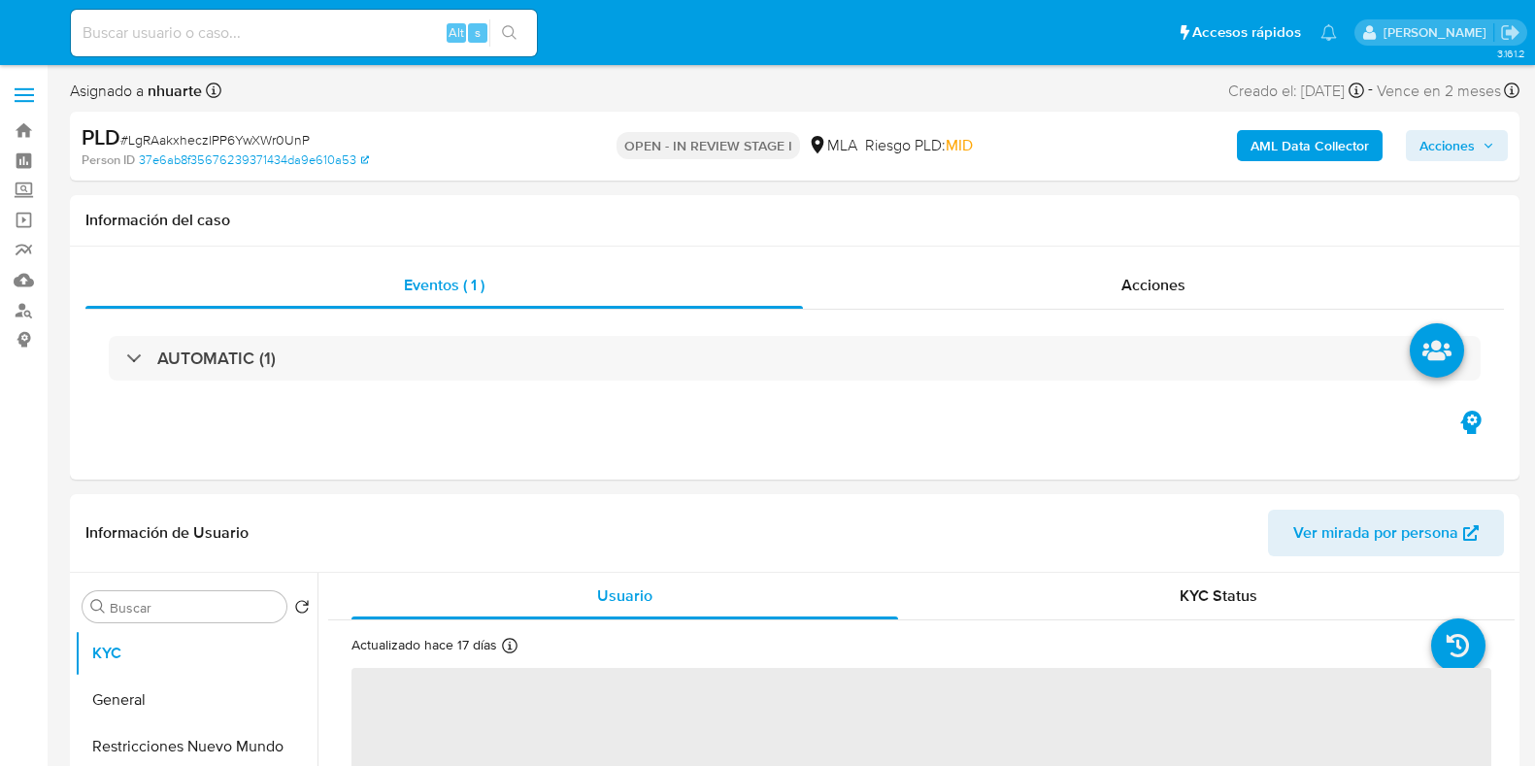
select select "10"
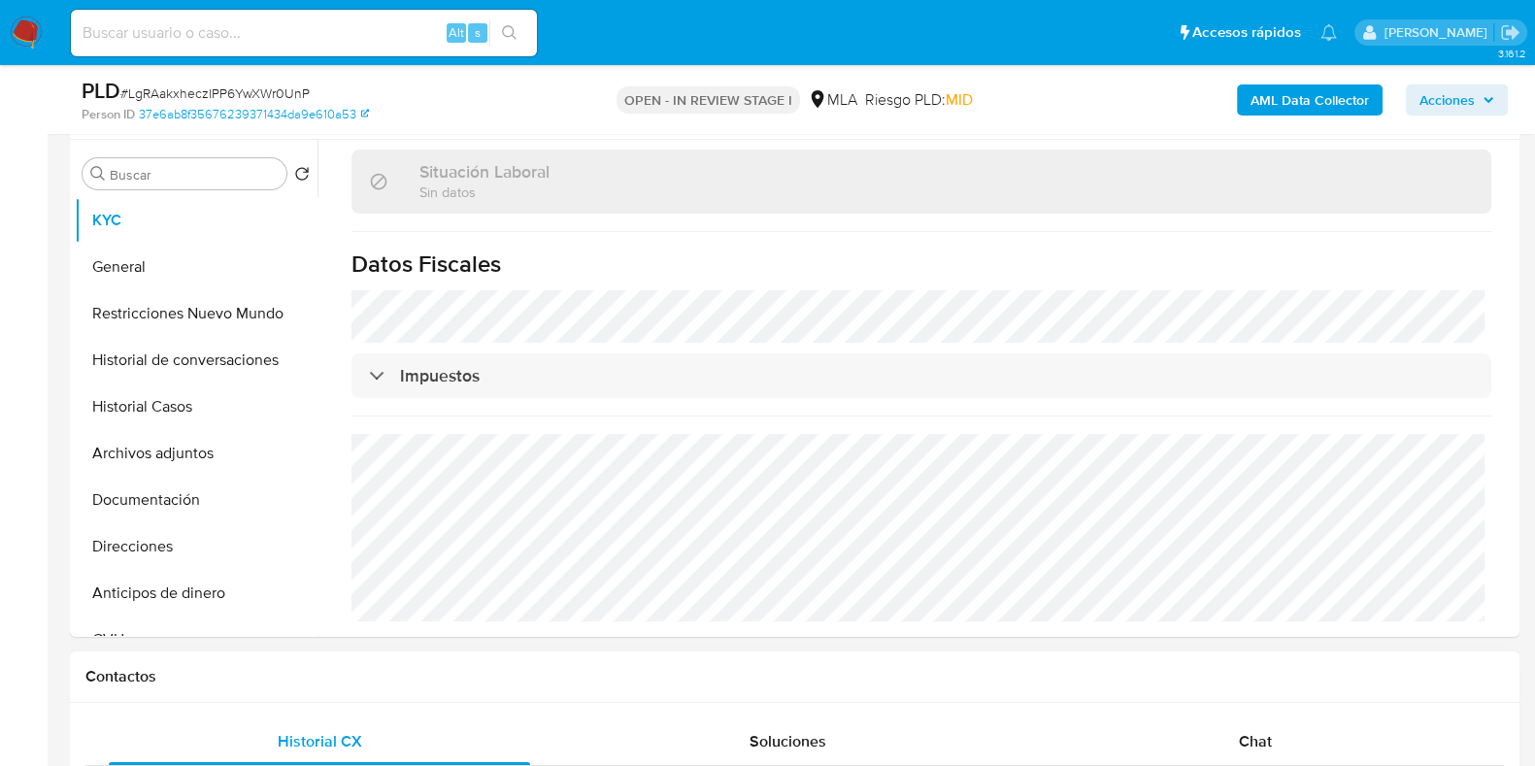
scroll to position [728, 0]
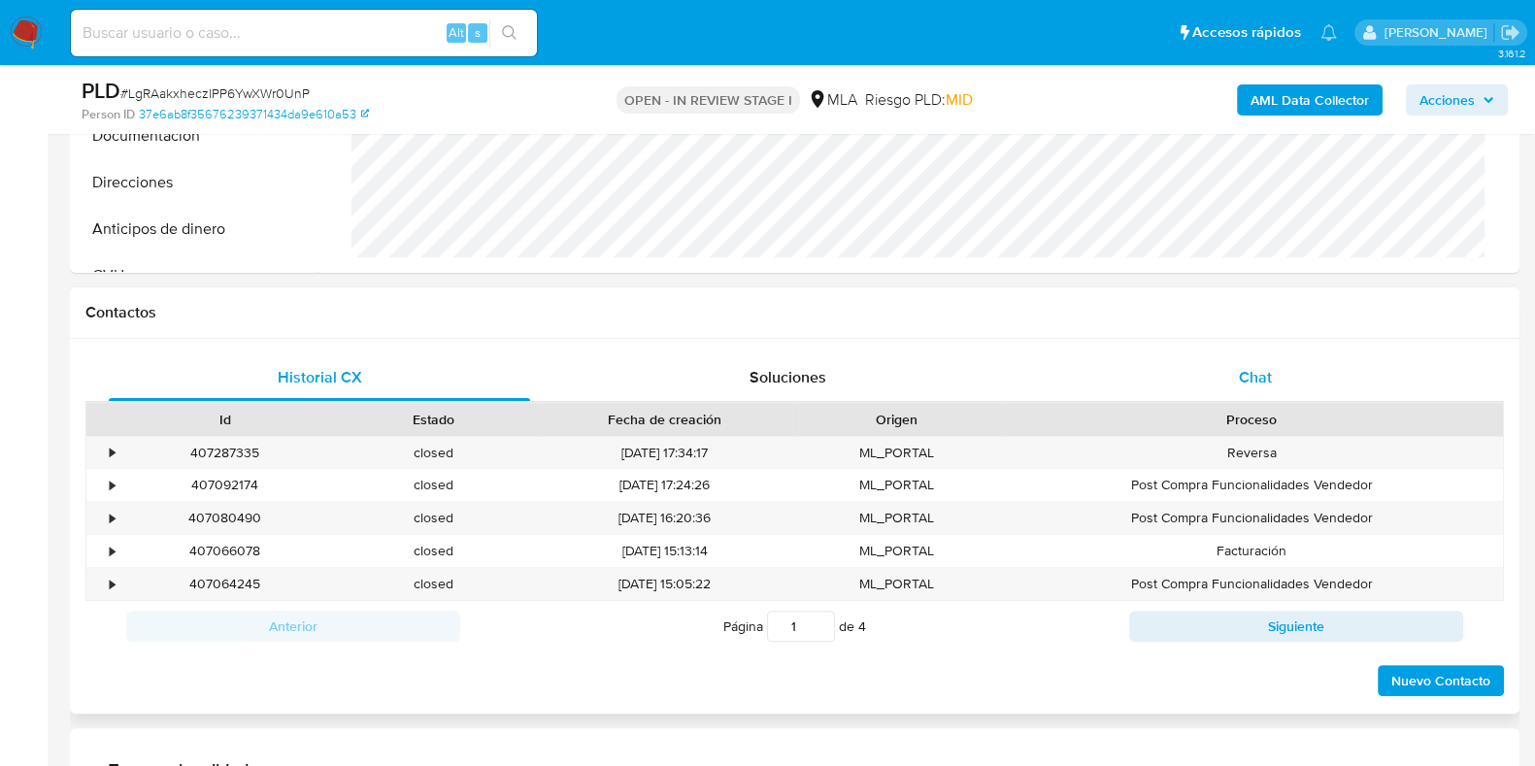
click at [1253, 368] on span "Chat" at bounding box center [1255, 377] width 33 height 22
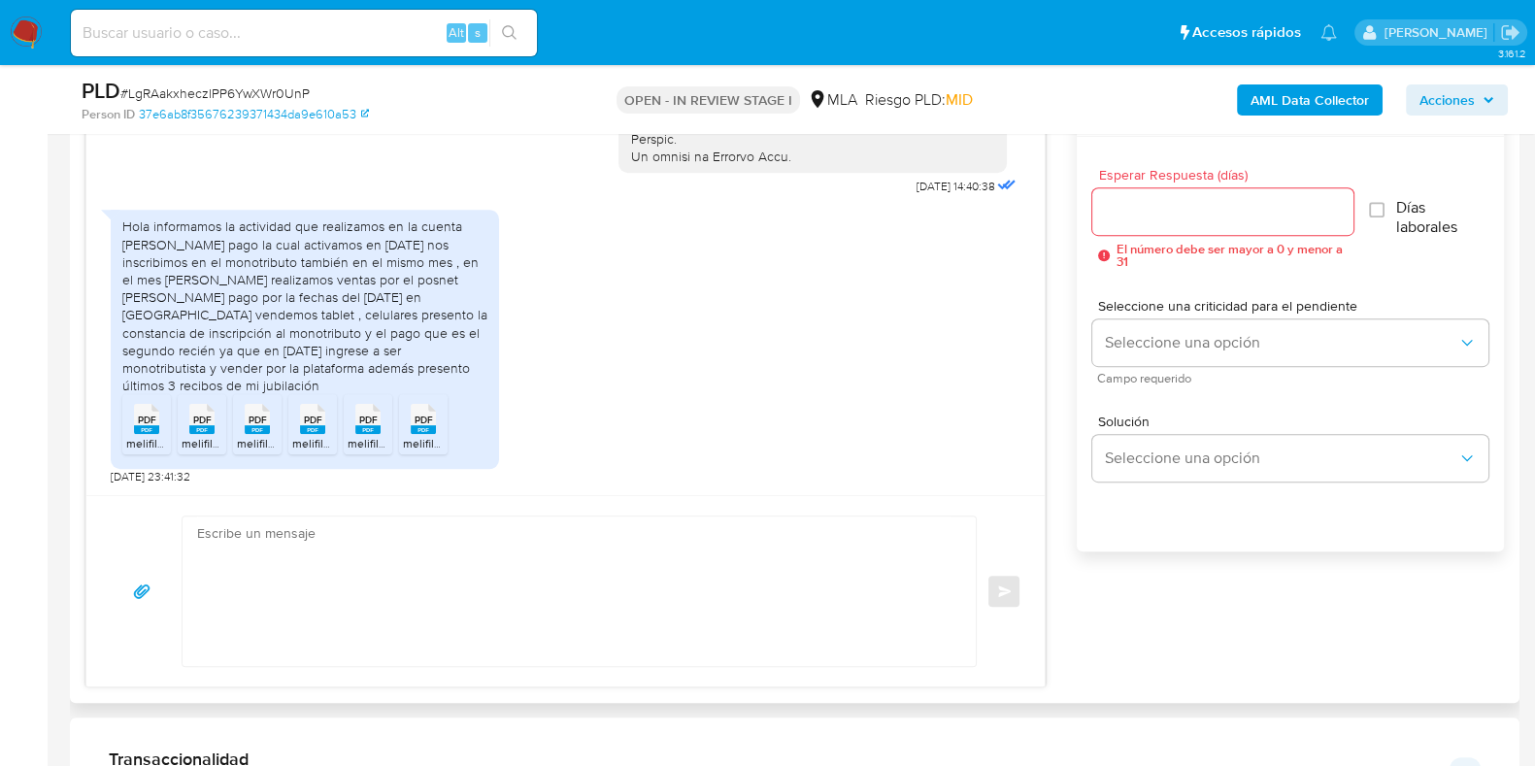
scroll to position [1093, 0]
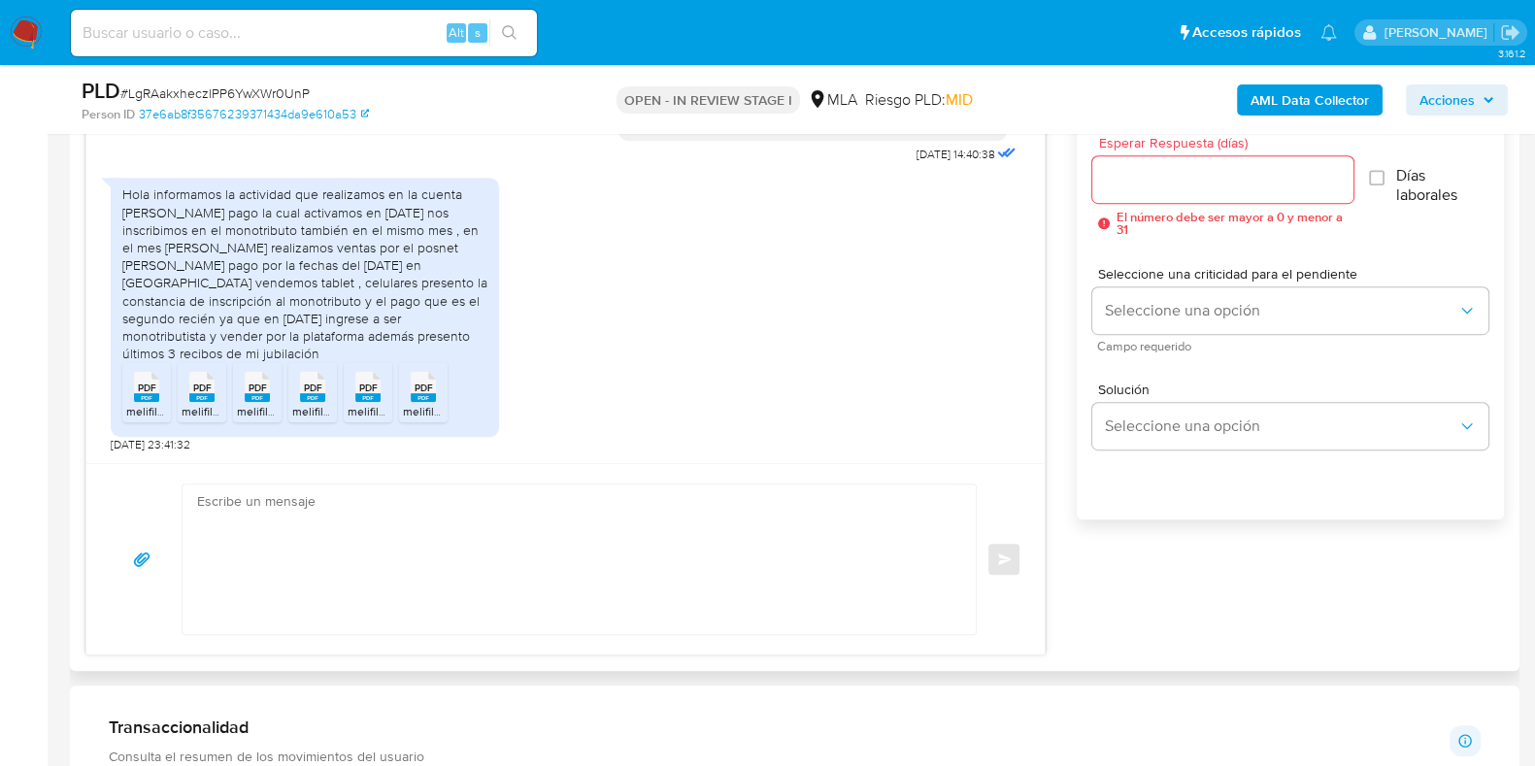
click at [141, 390] on span "PDF" at bounding box center [147, 388] width 18 height 13
click at [218, 387] on div "PDF PDF" at bounding box center [202, 385] width 41 height 38
click at [249, 386] on span "PDF" at bounding box center [258, 388] width 18 height 13
click at [306, 382] on span "PDF" at bounding box center [313, 388] width 18 height 13
click at [361, 382] on span "PDF" at bounding box center [368, 388] width 18 height 13
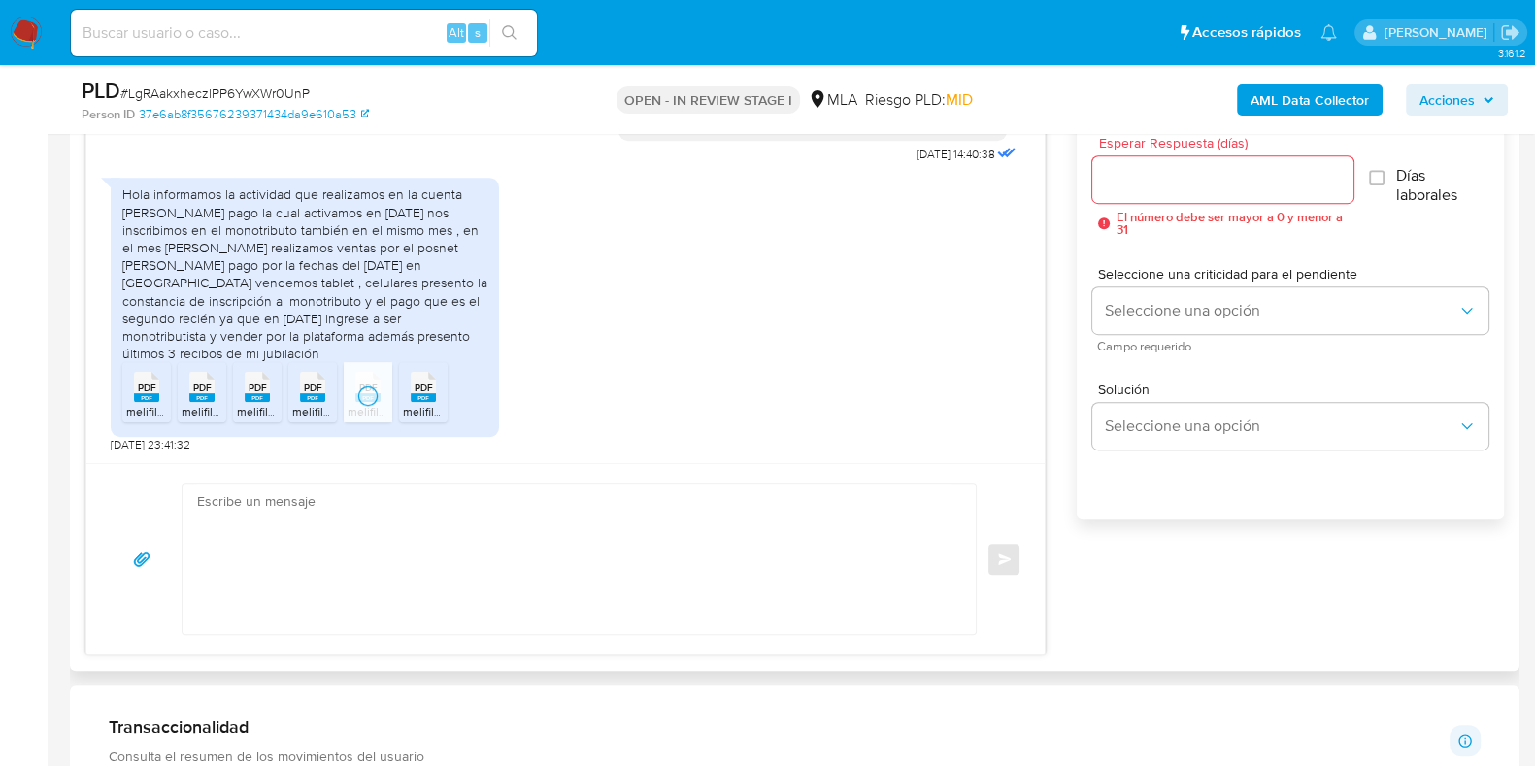
click at [415, 387] on span "PDF" at bounding box center [424, 388] width 18 height 13
drag, startPoint x: 125, startPoint y: 201, endPoint x: 188, endPoint y: 349, distance: 160.5
click at [188, 349] on div "Hola informamos la actividad que realizamos en la cuenta de mercado pago la cua…" at bounding box center [304, 273] width 365 height 177
copy div "Hola informamos la actividad que realizamos en la cuenta de mercado pago la cua…"
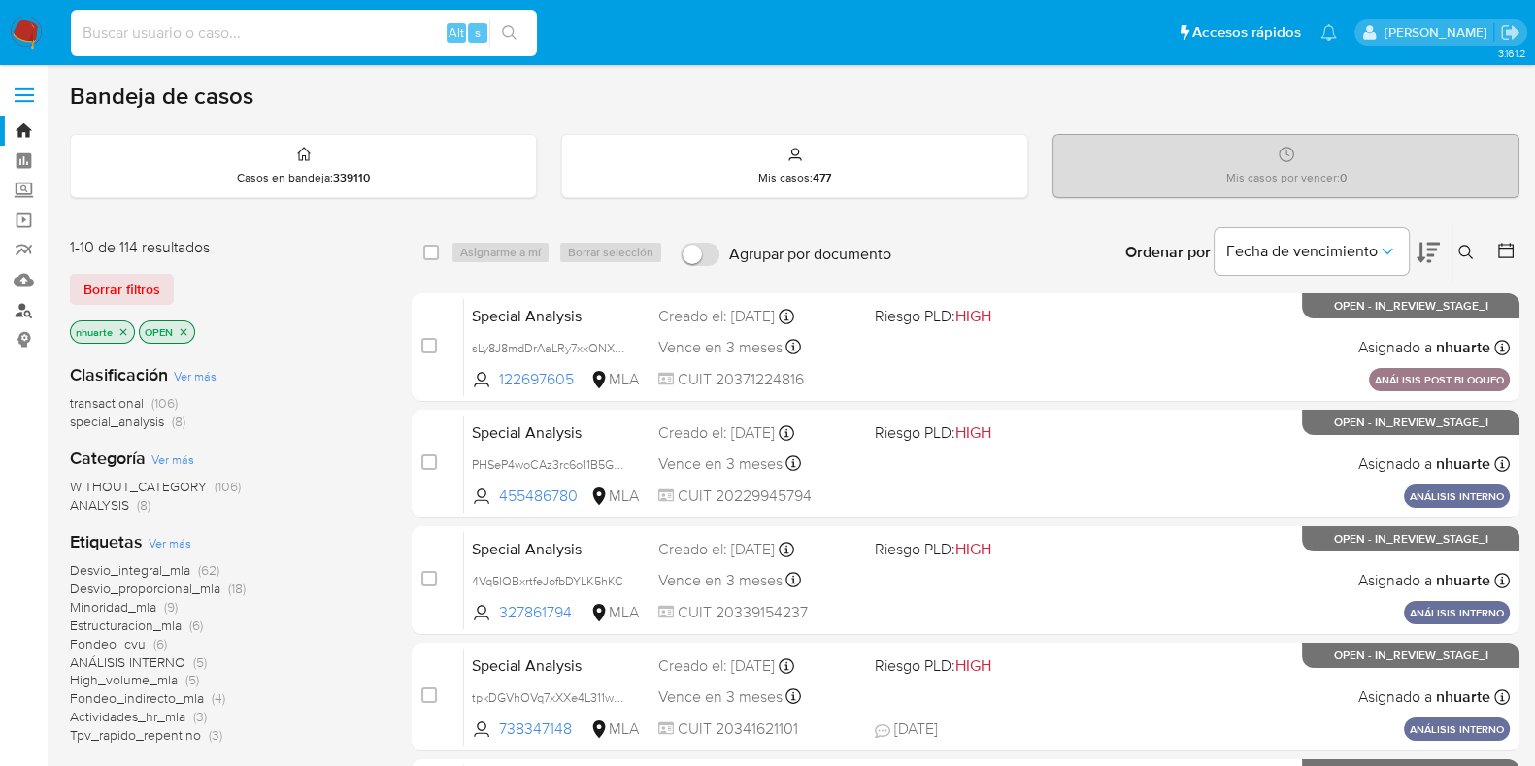
drag, startPoint x: 175, startPoint y: 38, endPoint x: 19, endPoint y: 308, distance: 311.5
click at [17, 308] on link "Buscador de personas" at bounding box center [115, 310] width 231 height 30
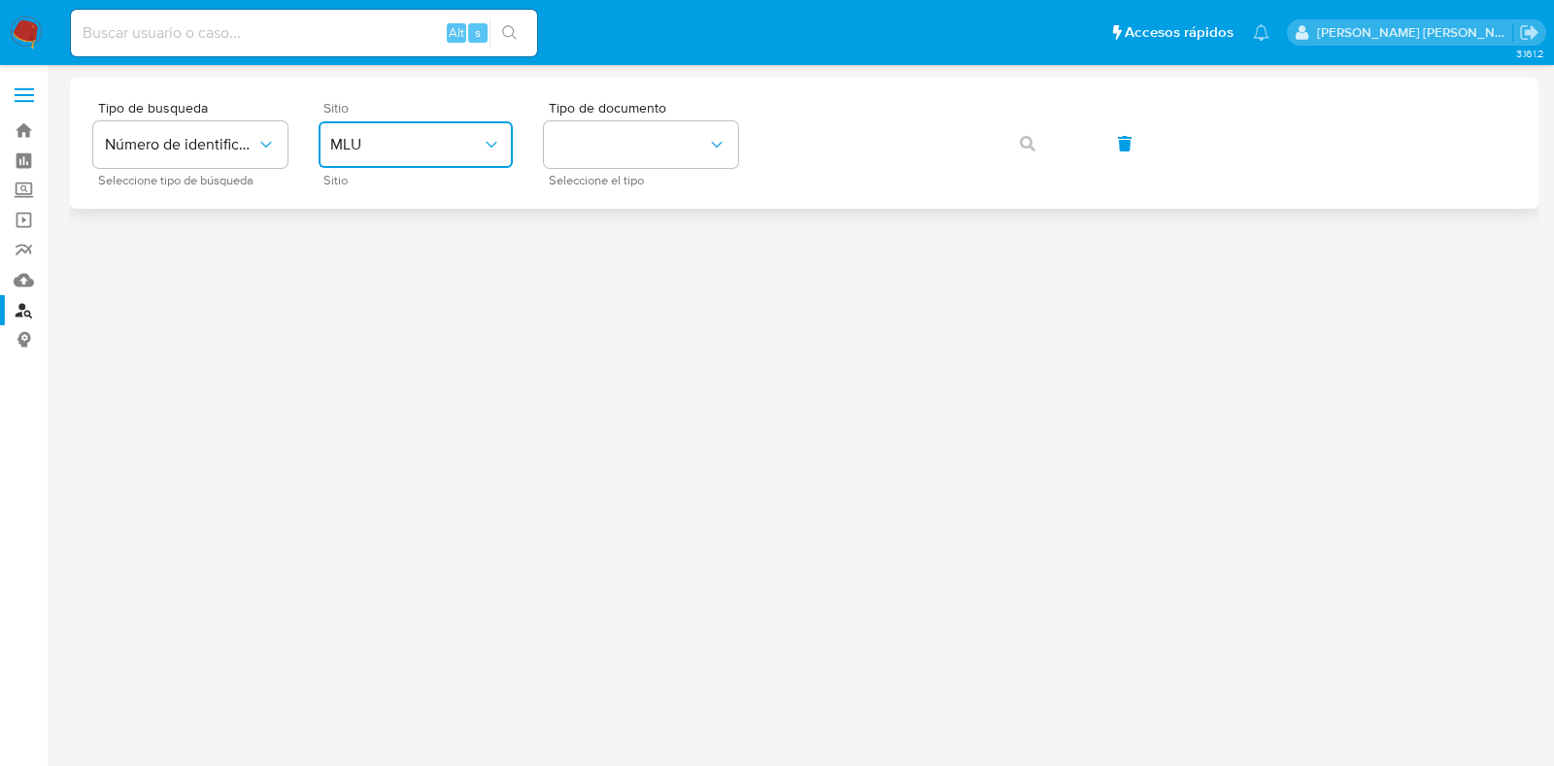
click at [424, 153] on span "MLU" at bounding box center [406, 144] width 152 height 19
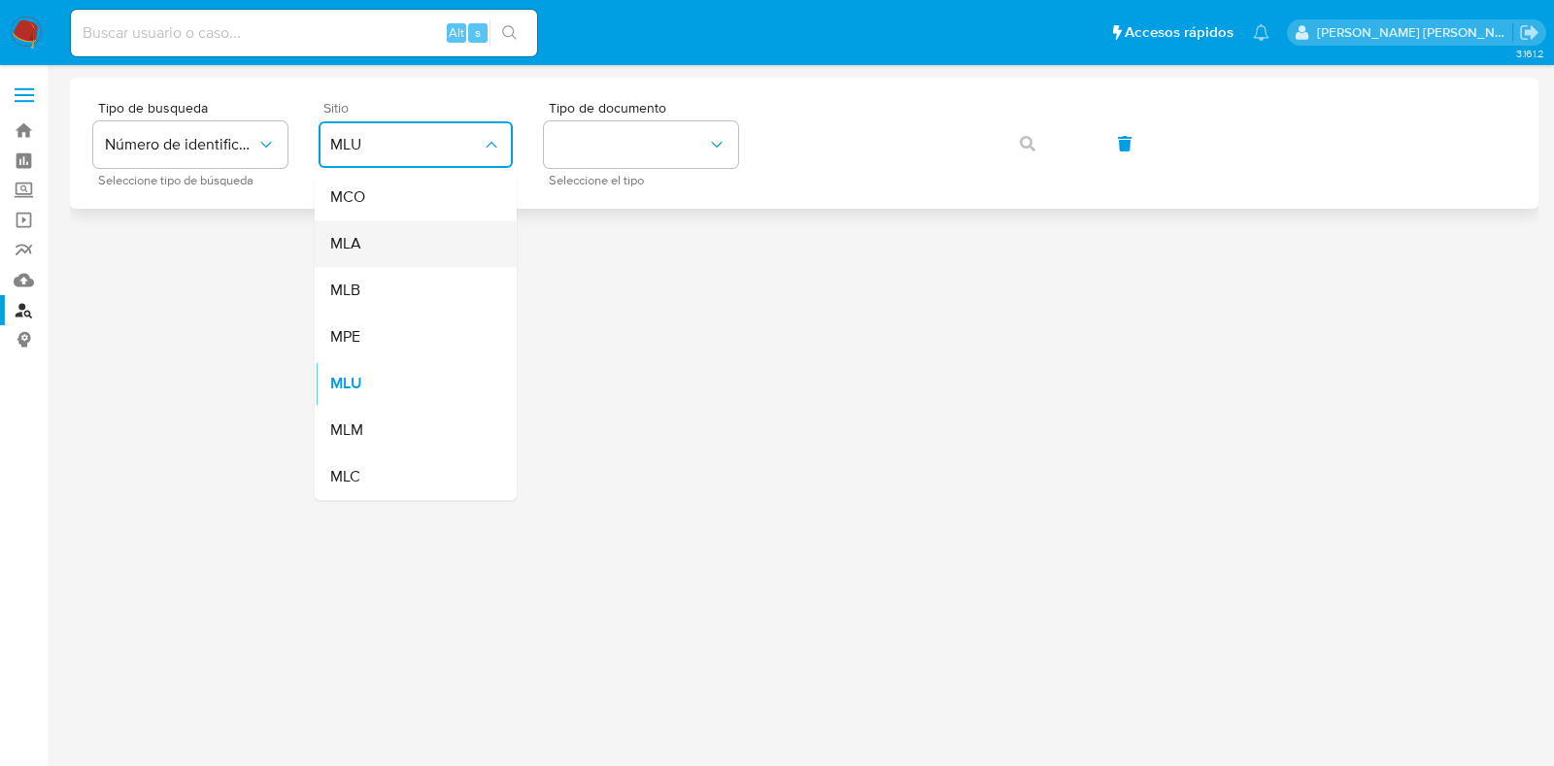
click at [419, 234] on div "MLA" at bounding box center [409, 243] width 159 height 47
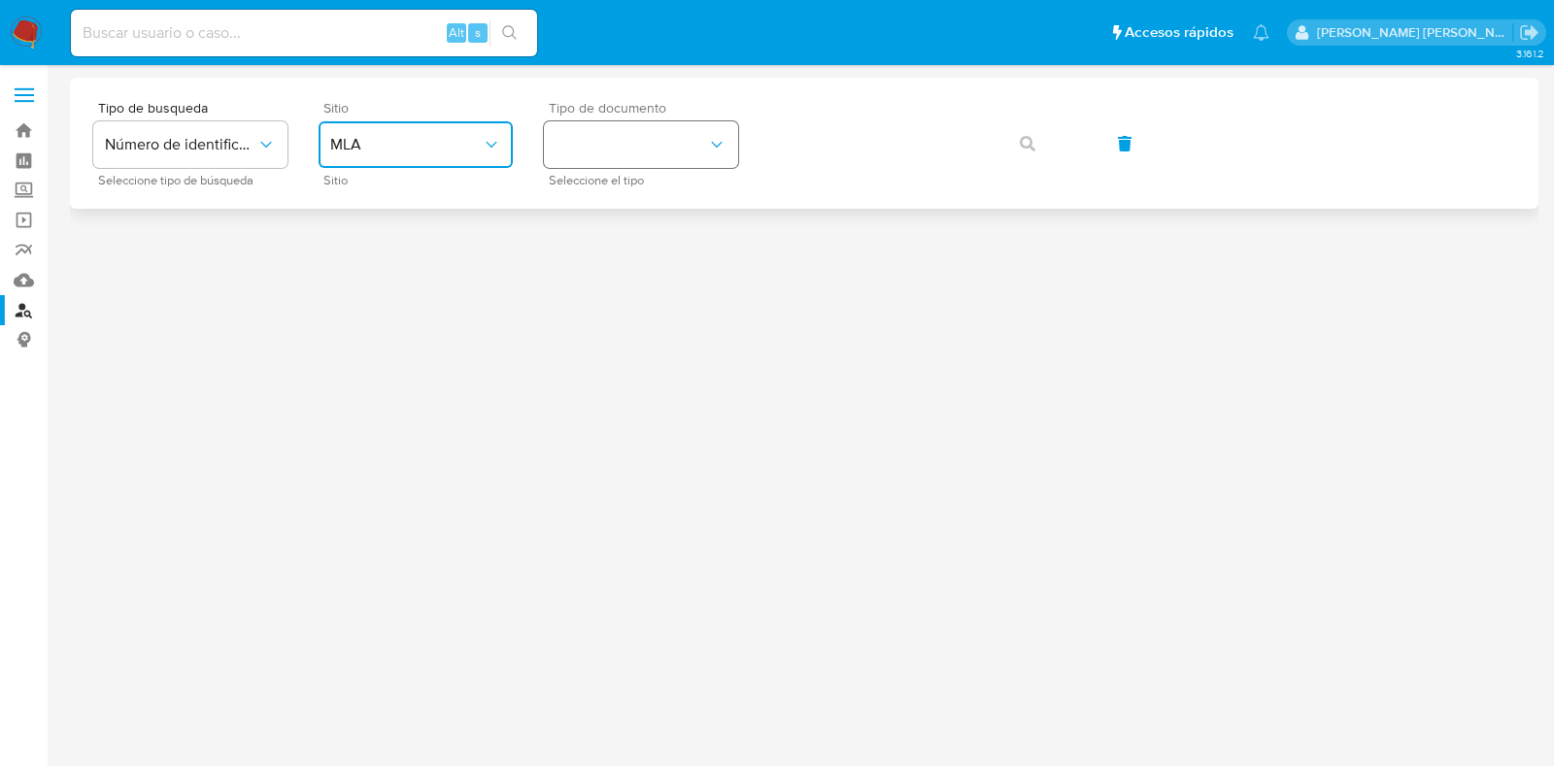
click at [630, 145] on button "identificationType" at bounding box center [641, 144] width 194 height 47
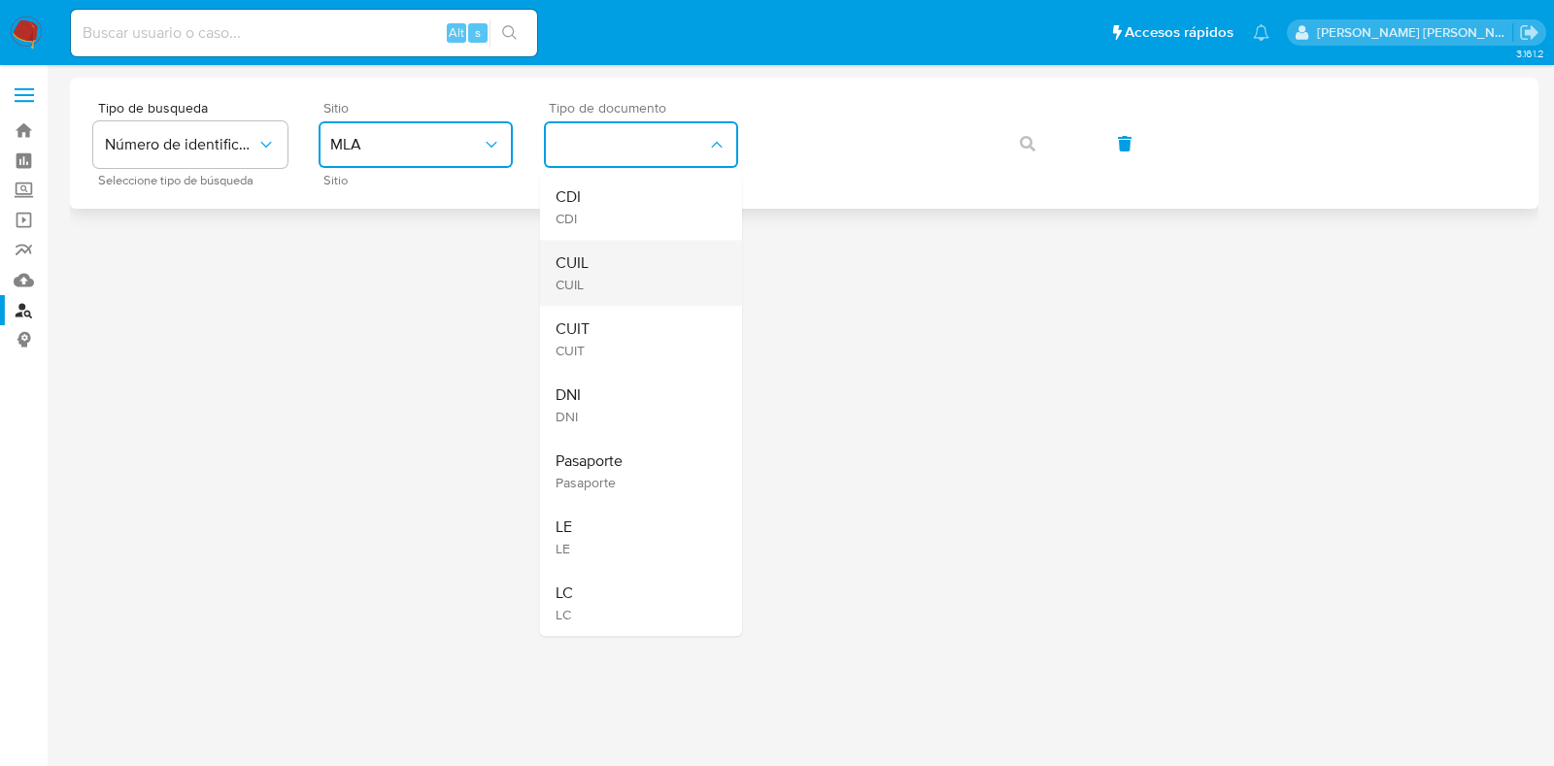
click at [605, 273] on div "CUIL CUIL" at bounding box center [635, 273] width 159 height 66
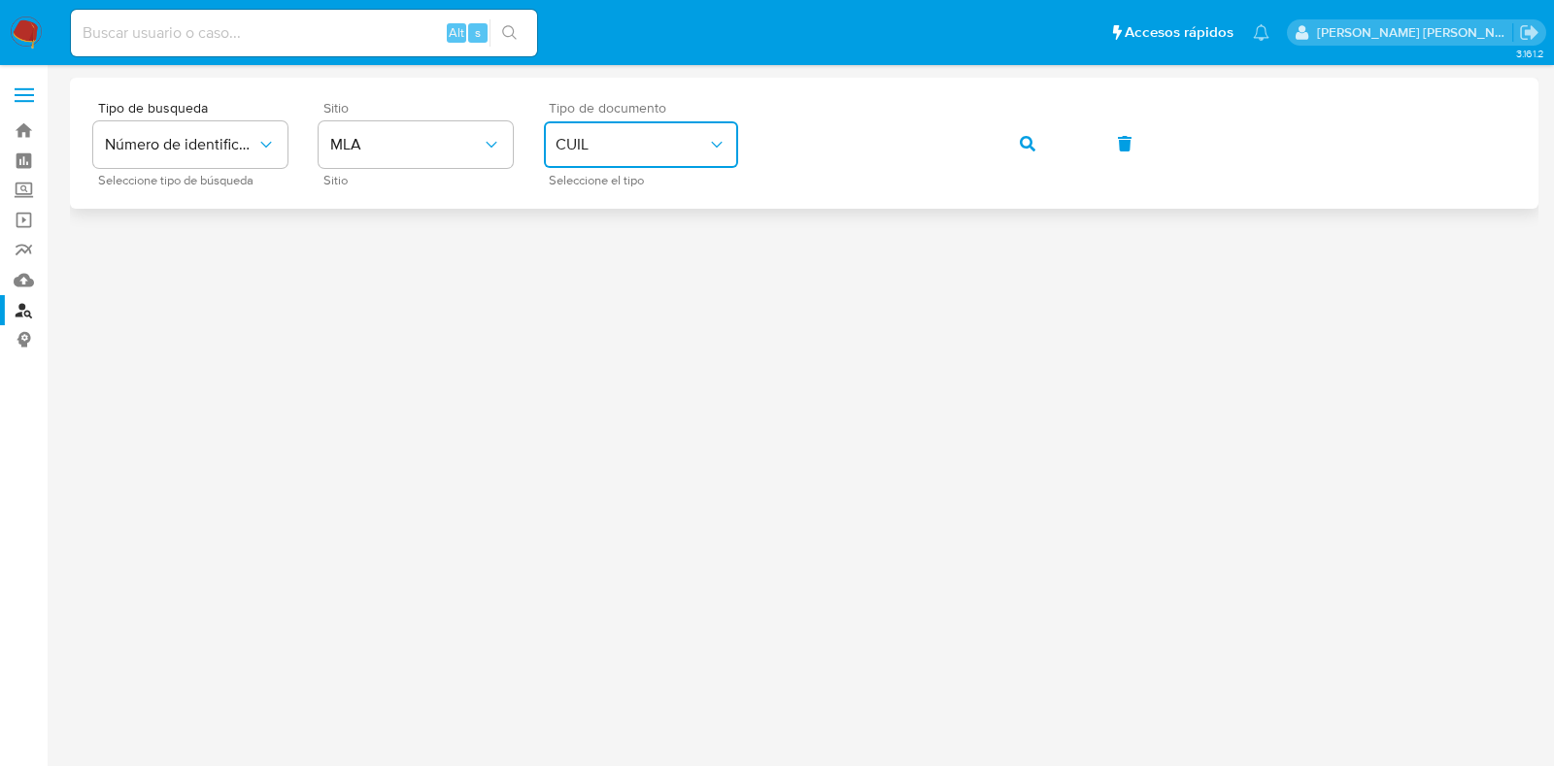
click at [724, 129] on div "Tipo de busqueda Número de identificación Seleccione tipo de búsqueda Sitio MLA…" at bounding box center [804, 143] width 1422 height 84
click at [1032, 151] on icon "button" at bounding box center [1028, 144] width 16 height 16
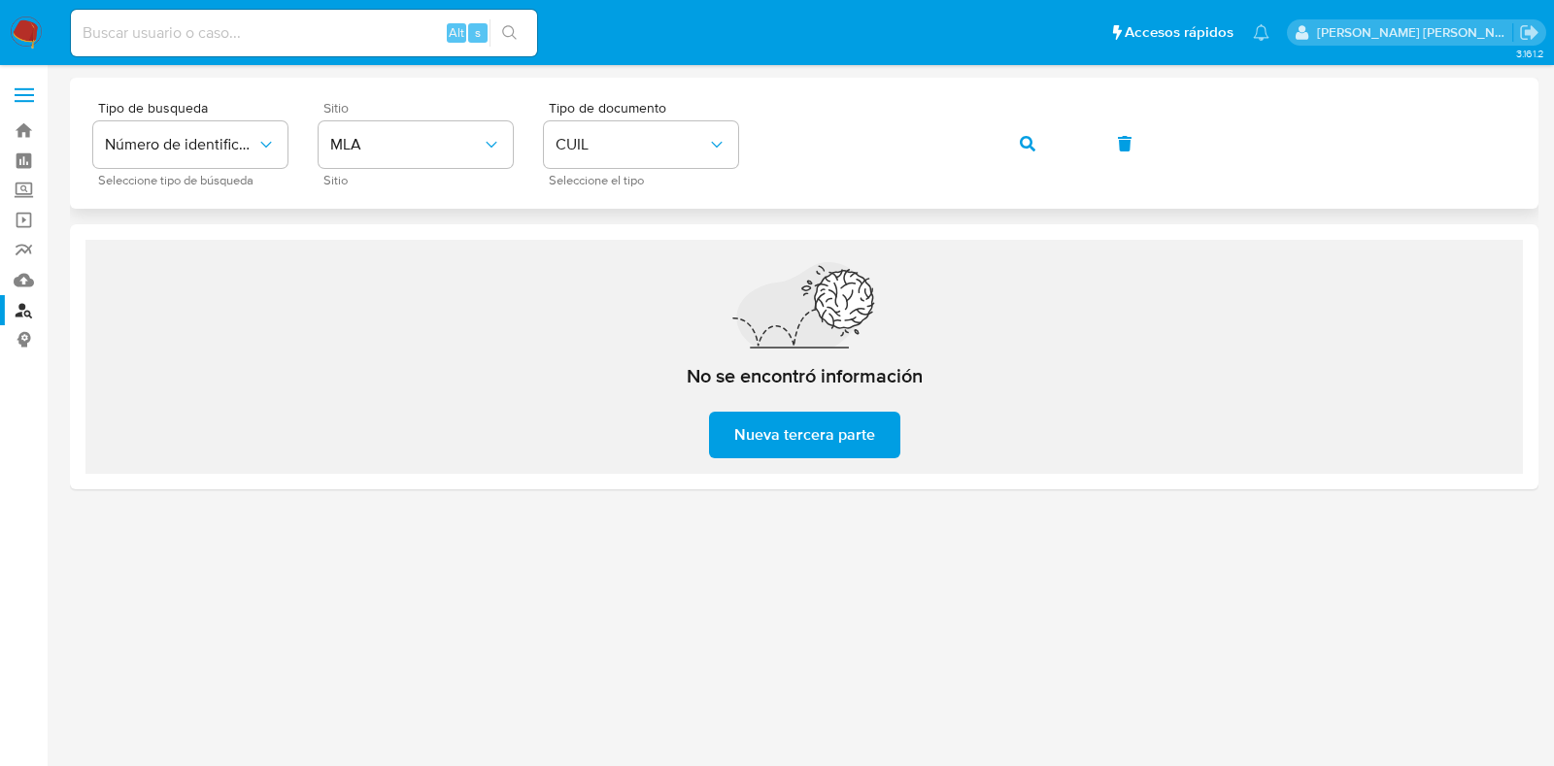
click at [1063, 148] on div "Tipo de busqueda Número de identificación Seleccione tipo de búsqueda Sitio MLA…" at bounding box center [804, 143] width 1422 height 84
click at [1016, 128] on button "button" at bounding box center [1027, 143] width 66 height 47
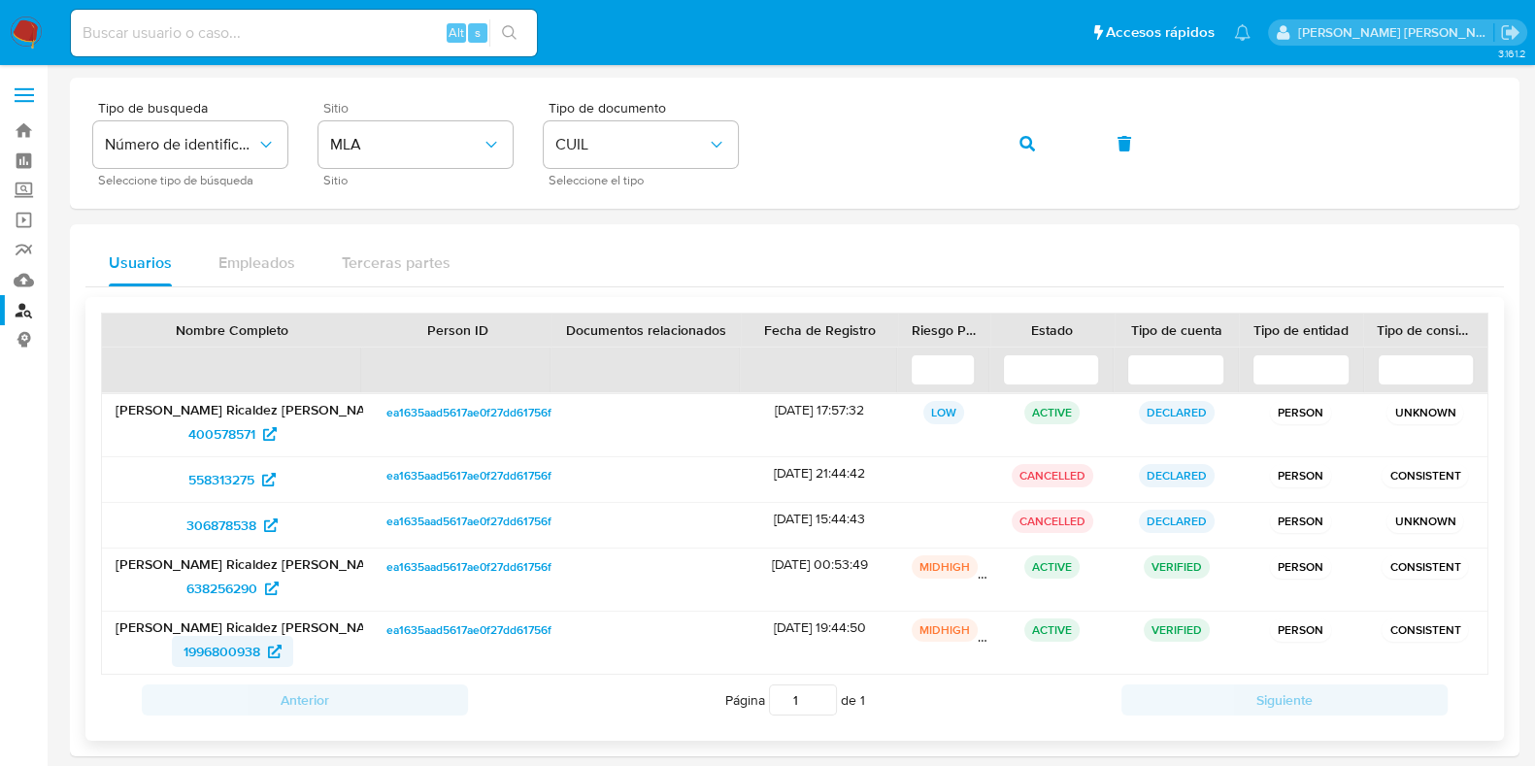
click at [259, 656] on span "1996800938" at bounding box center [222, 651] width 77 height 31
click at [736, 145] on div "Tipo de busqueda Número de identificación Seleccione tipo de búsqueda Sitio MLA…" at bounding box center [794, 143] width 1403 height 84
click at [1021, 151] on div "Tipo de busqueda Número de identificación Seleccione tipo de búsqueda Sitio MLA…" at bounding box center [794, 143] width 1403 height 84
click at [1035, 155] on button "button" at bounding box center [1027, 143] width 66 height 47
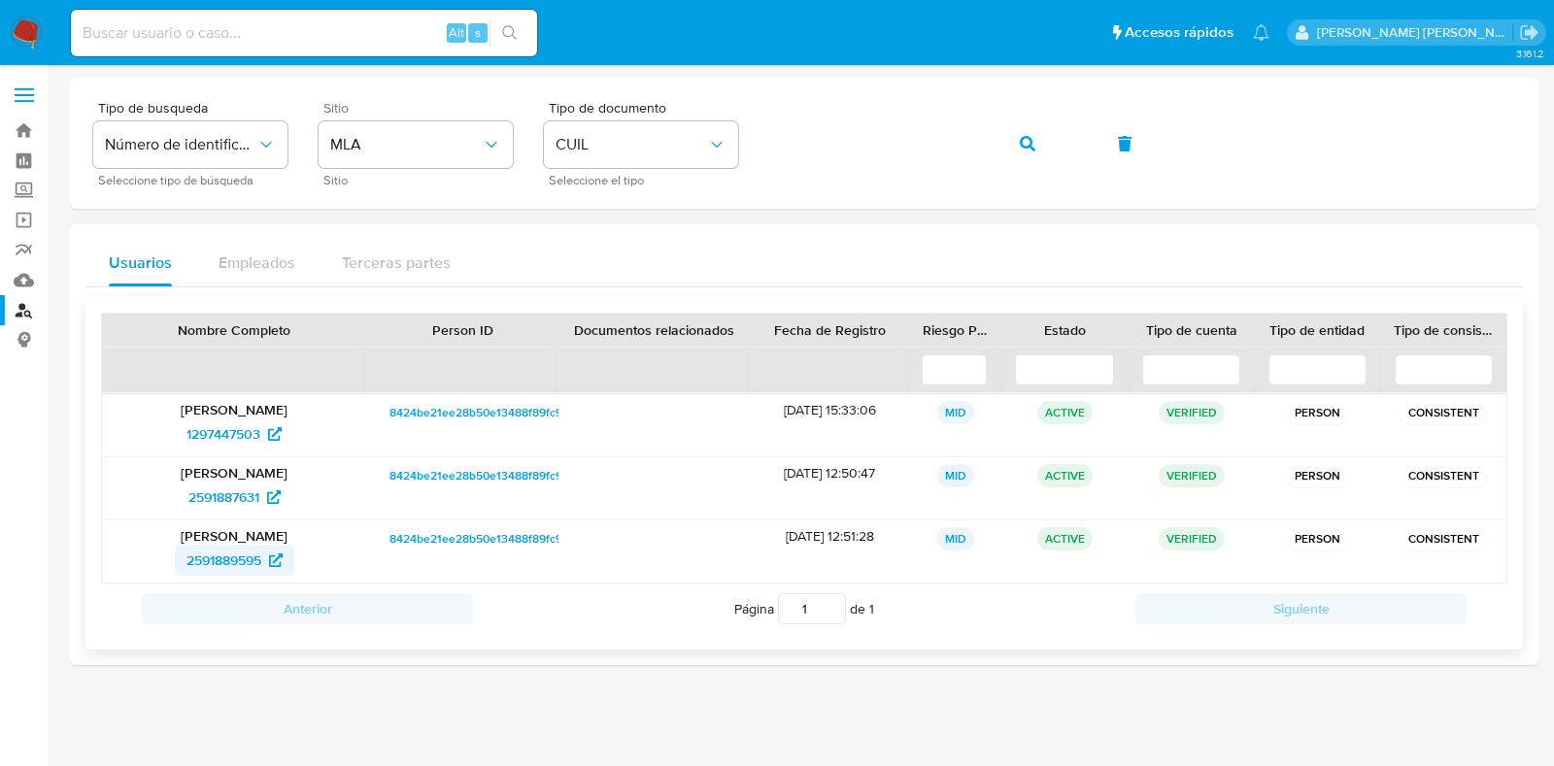
click at [259, 553] on span "2591889595" at bounding box center [223, 560] width 75 height 31
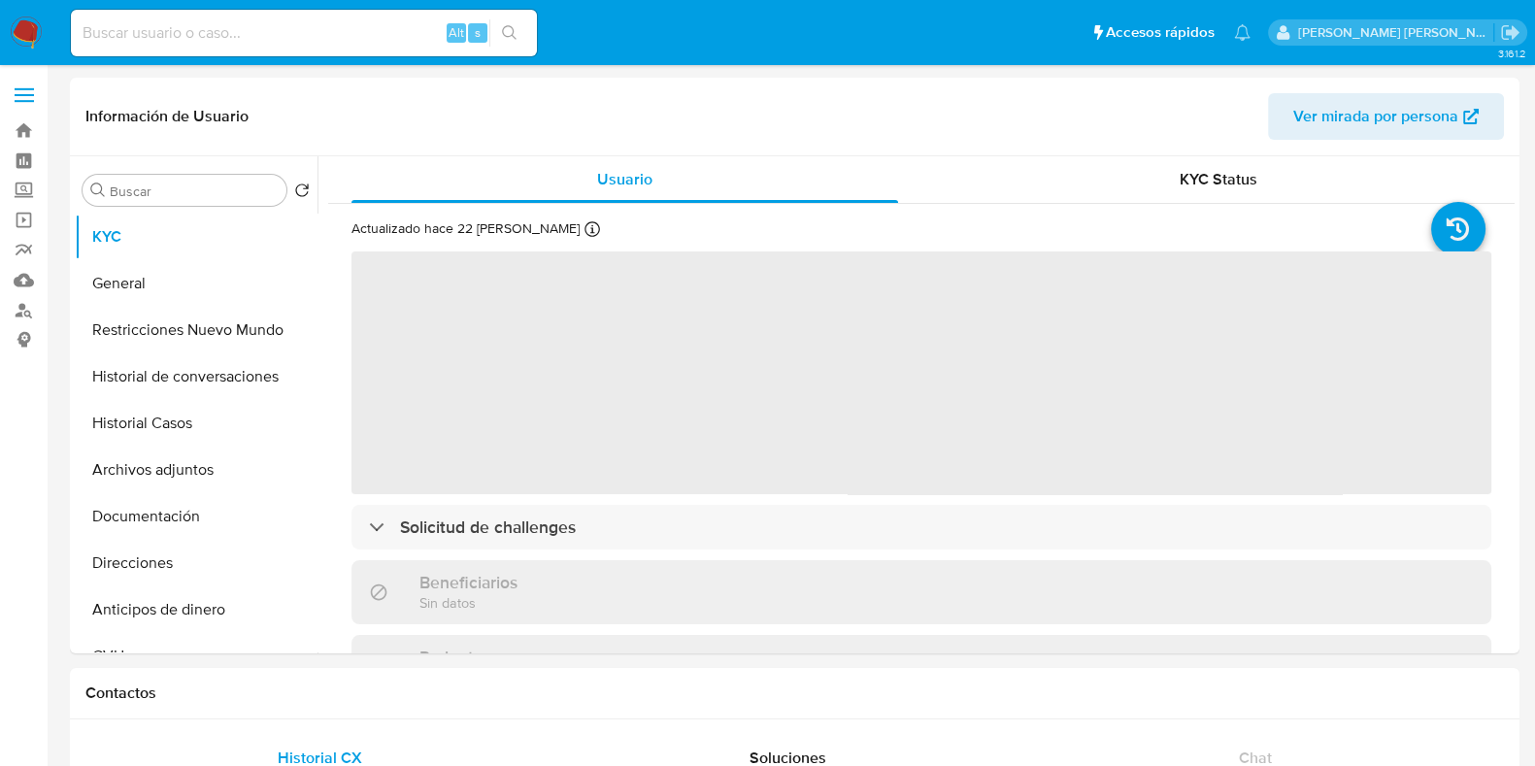
select select "10"
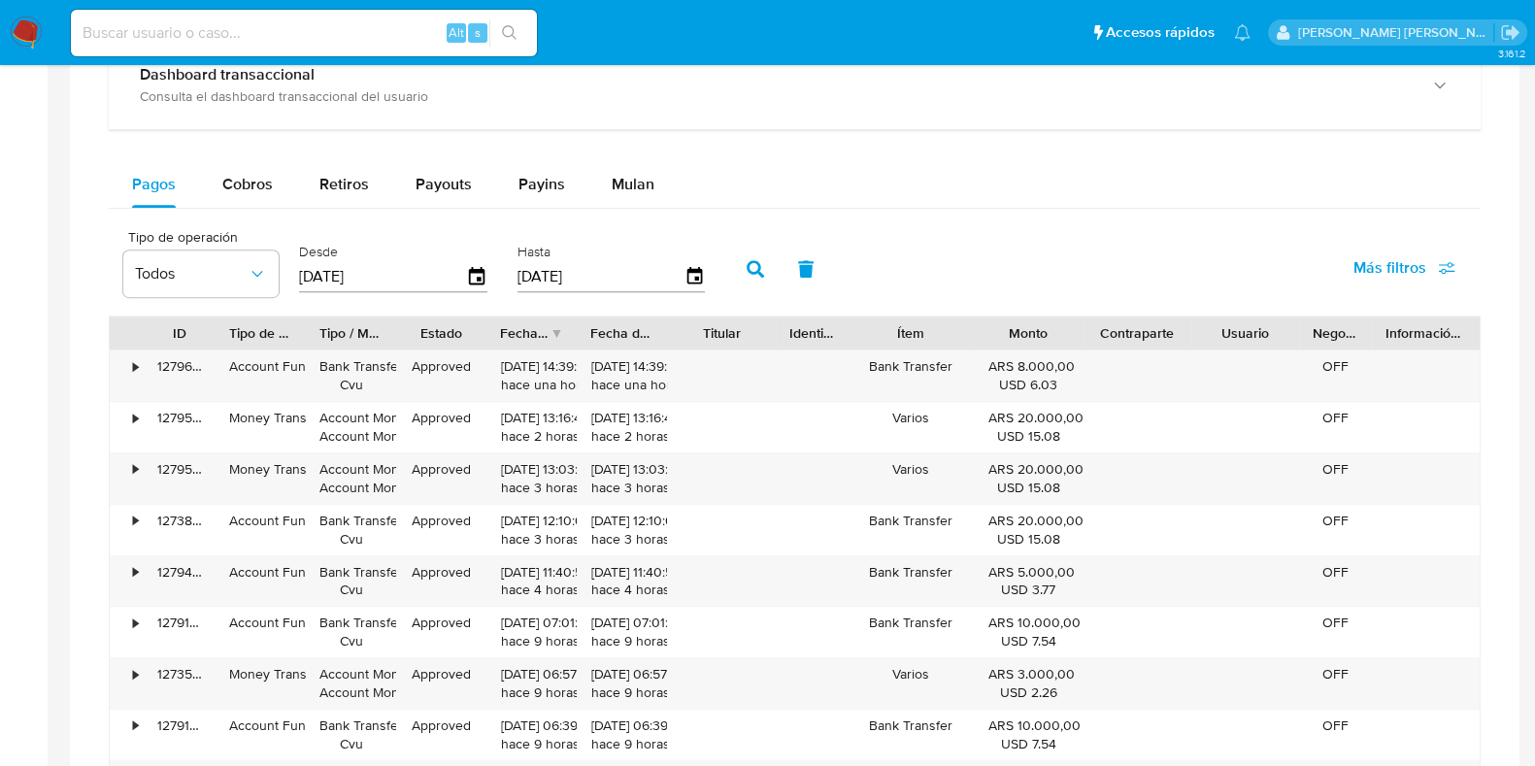
scroll to position [970, 0]
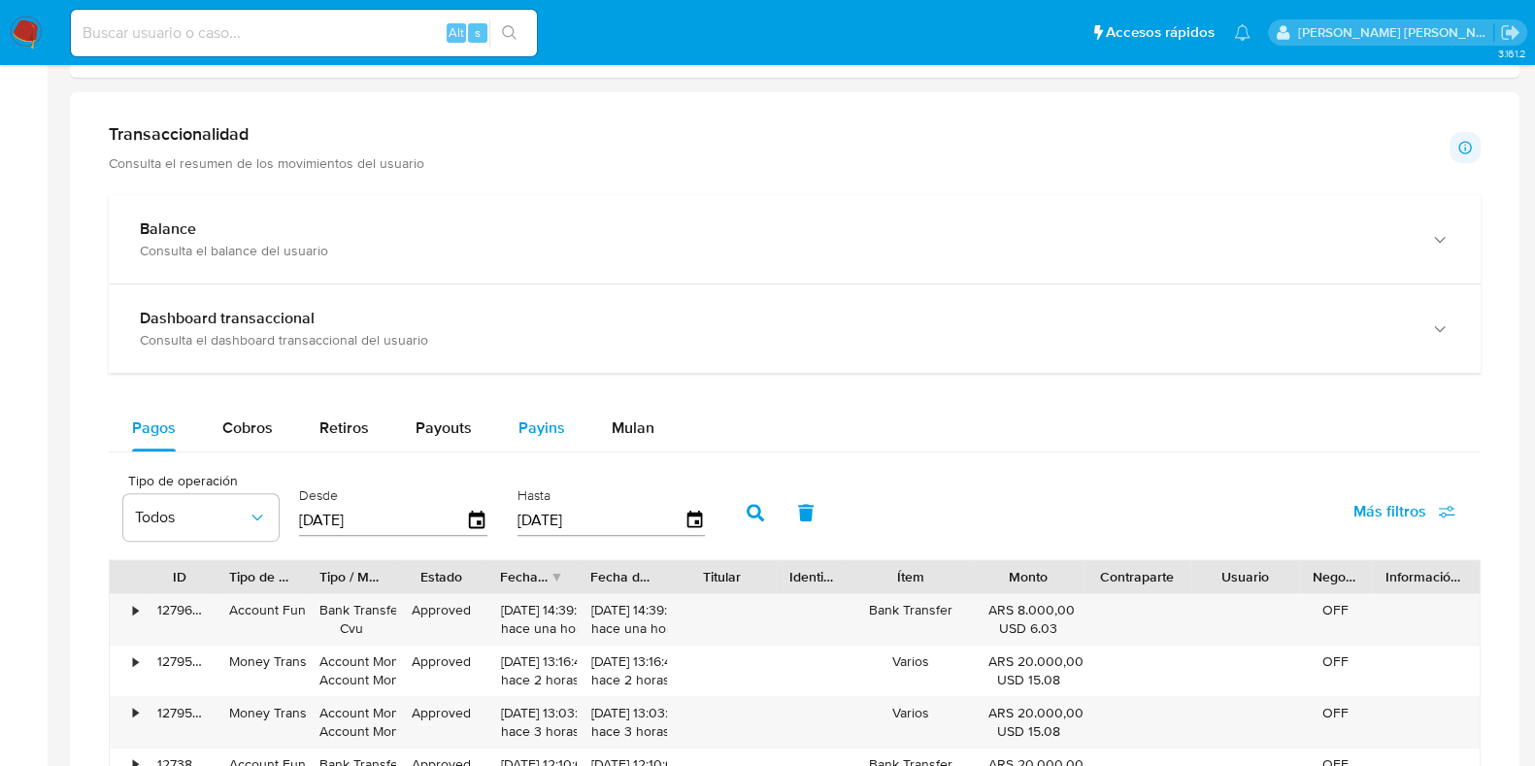
click at [532, 420] on span "Payins" at bounding box center [542, 428] width 47 height 22
select select "10"
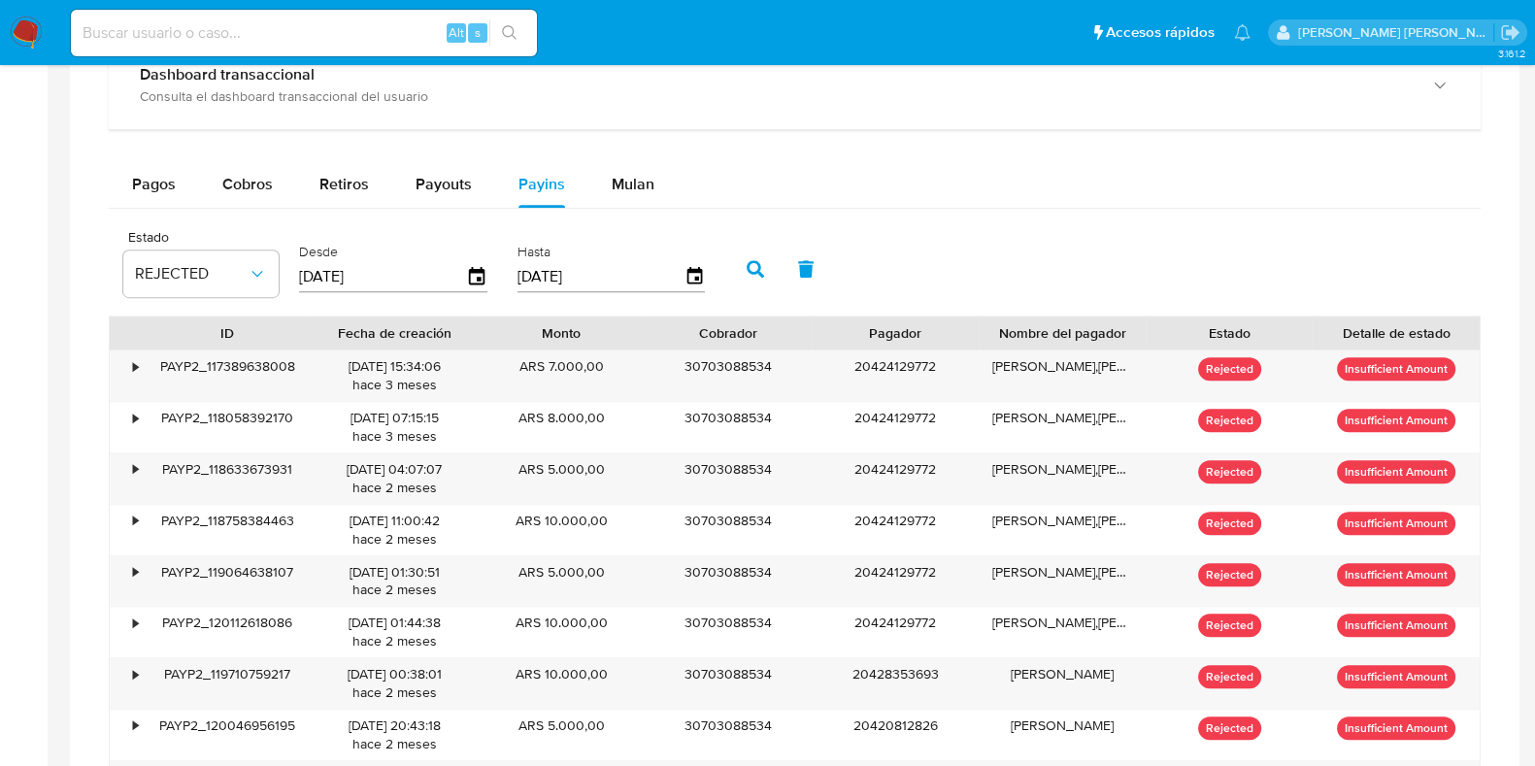
scroll to position [1335, 0]
click at [421, 182] on span "Payouts" at bounding box center [444, 184] width 56 height 22
select select "10"
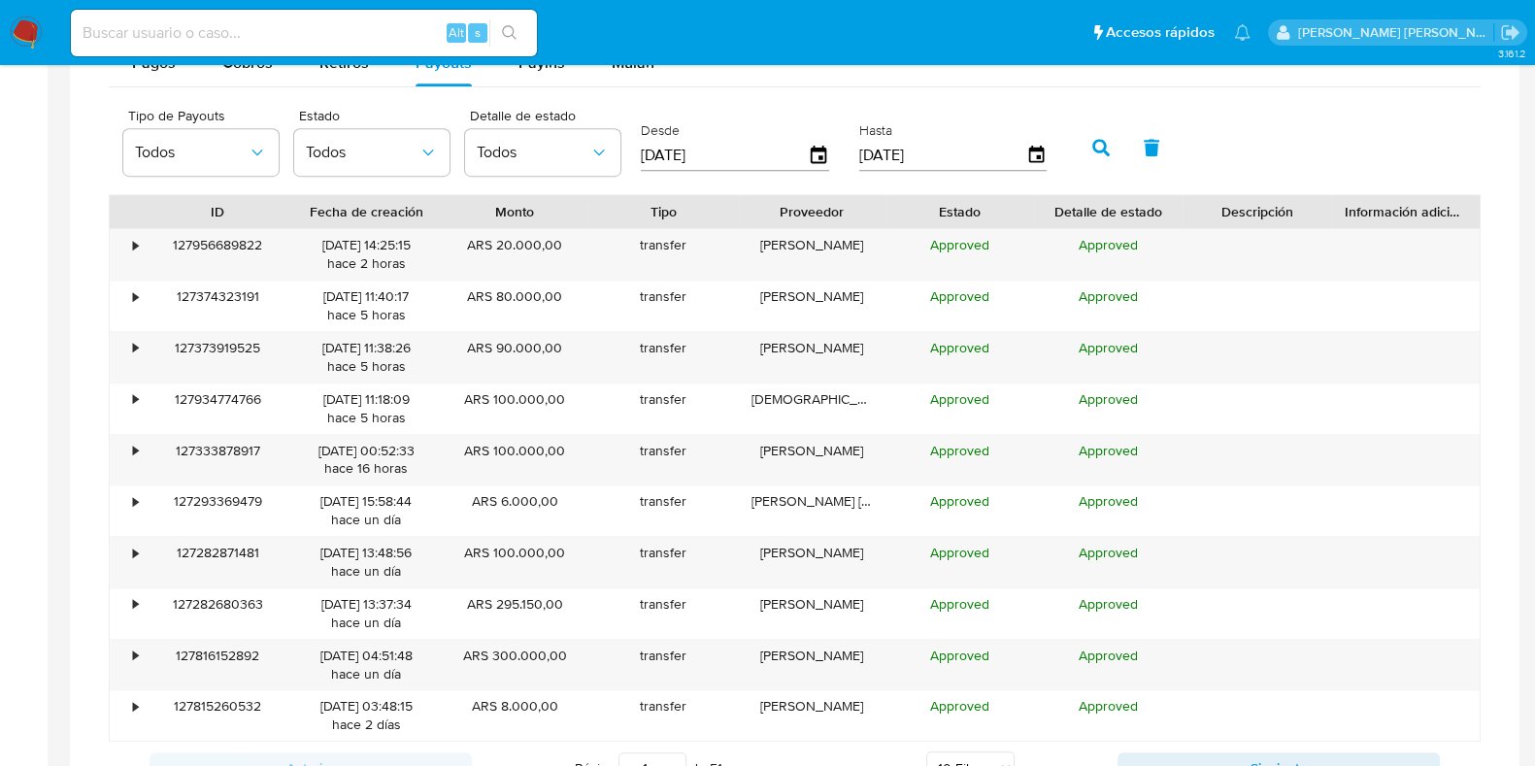
scroll to position [1093, 0]
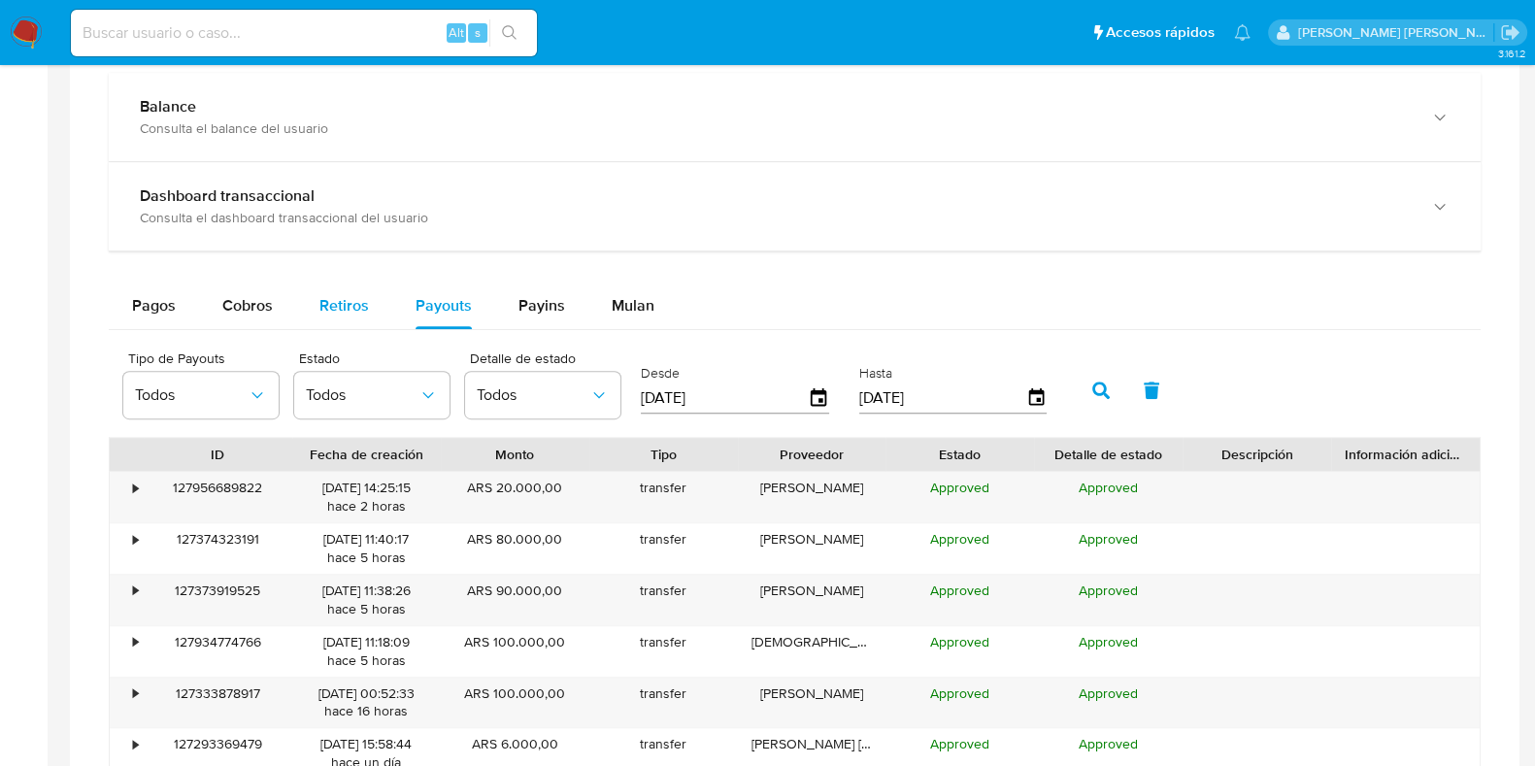
click at [341, 303] on span "Retiros" at bounding box center [345, 305] width 50 height 22
select select "10"
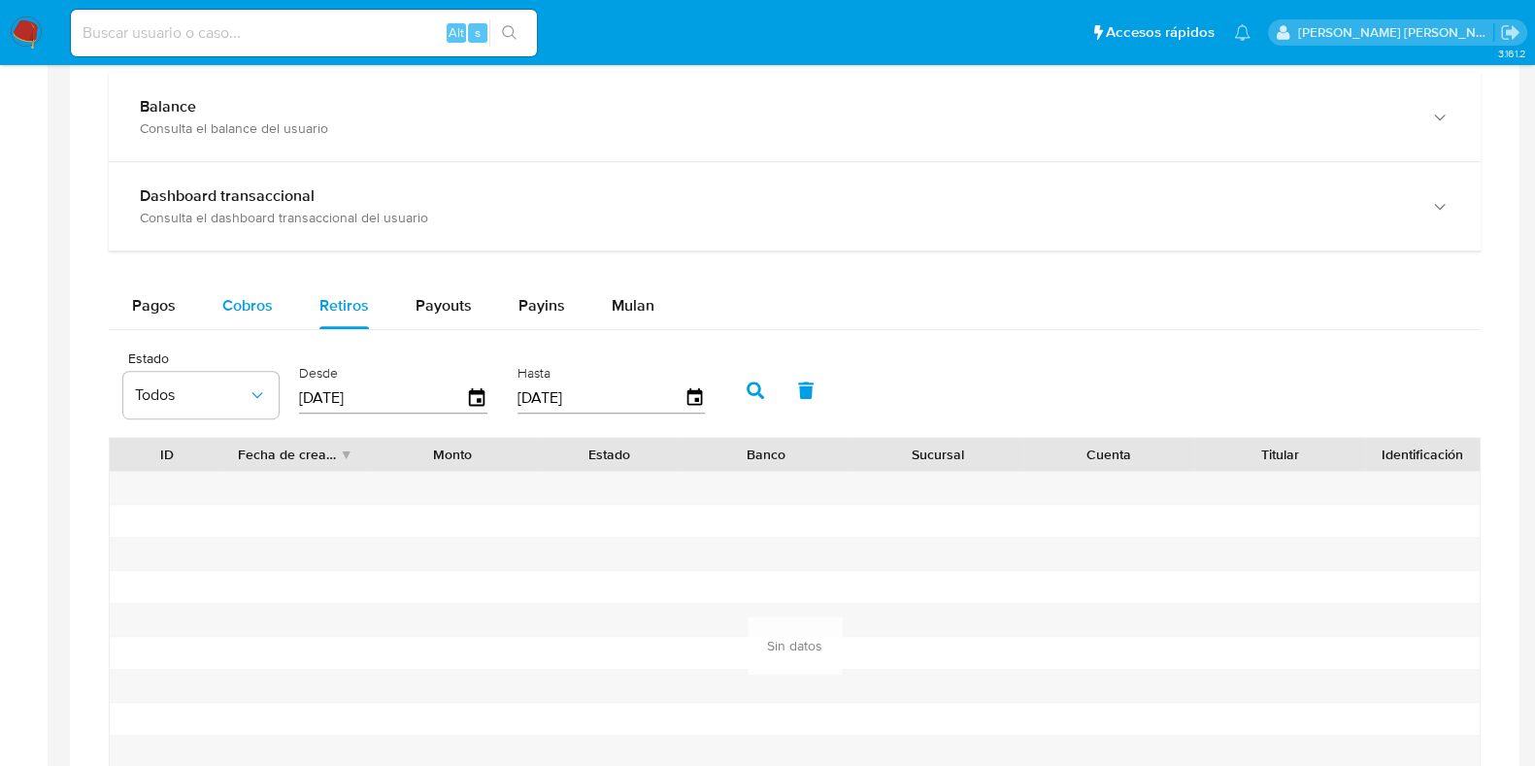
click at [252, 294] on span "Cobros" at bounding box center [247, 305] width 51 height 22
select select "10"
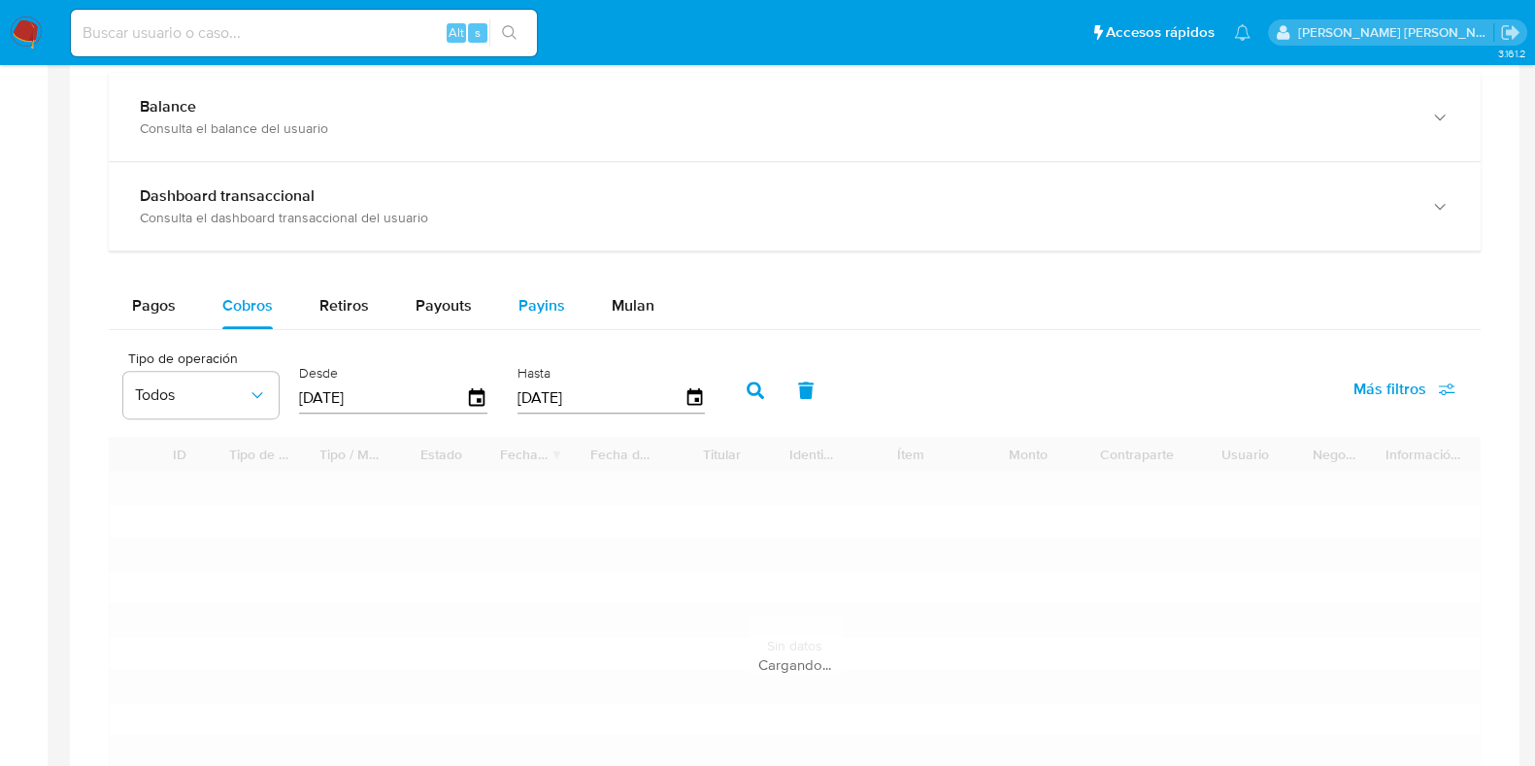
click at [535, 296] on span "Payins" at bounding box center [542, 305] width 47 height 22
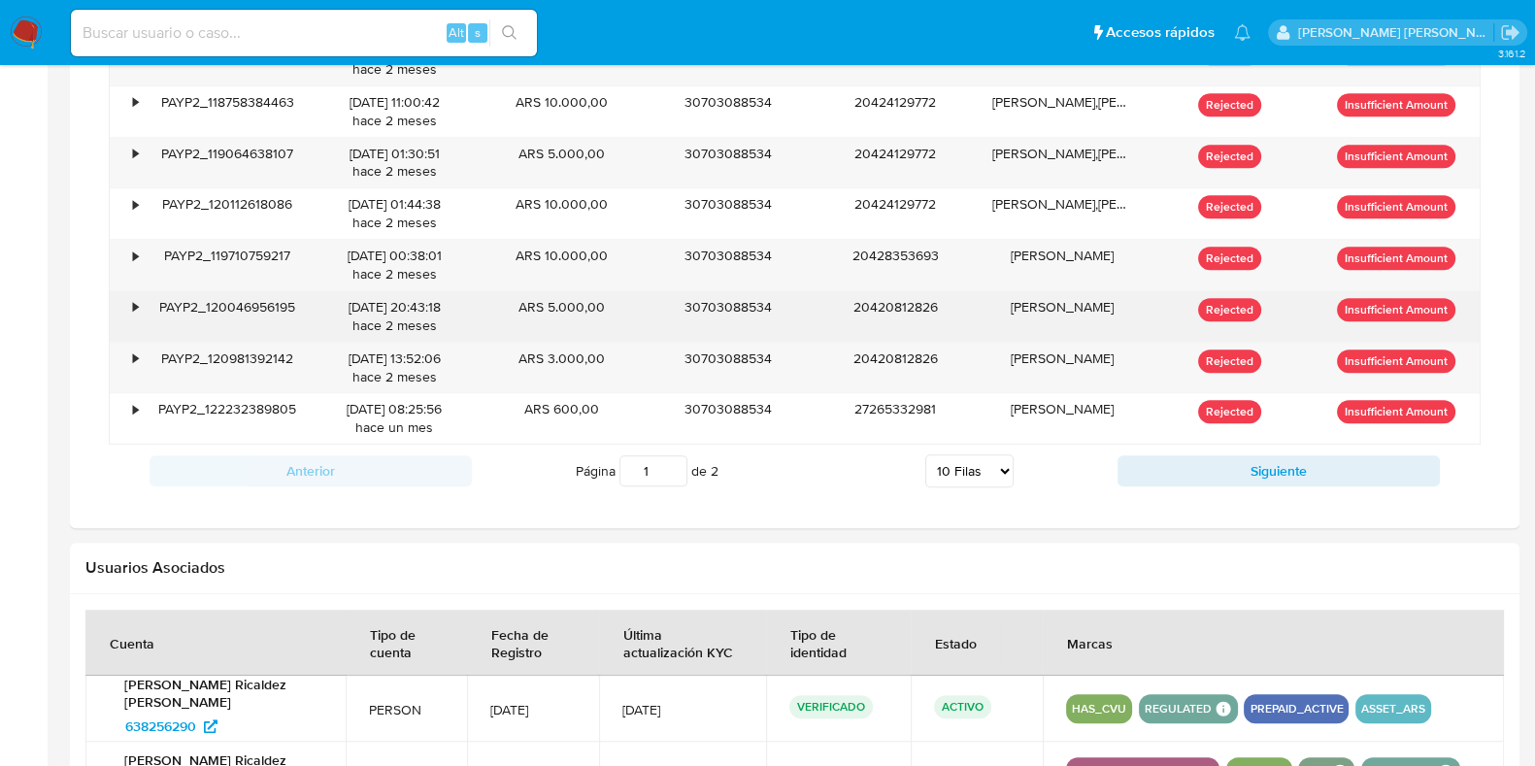
scroll to position [1577, 0]
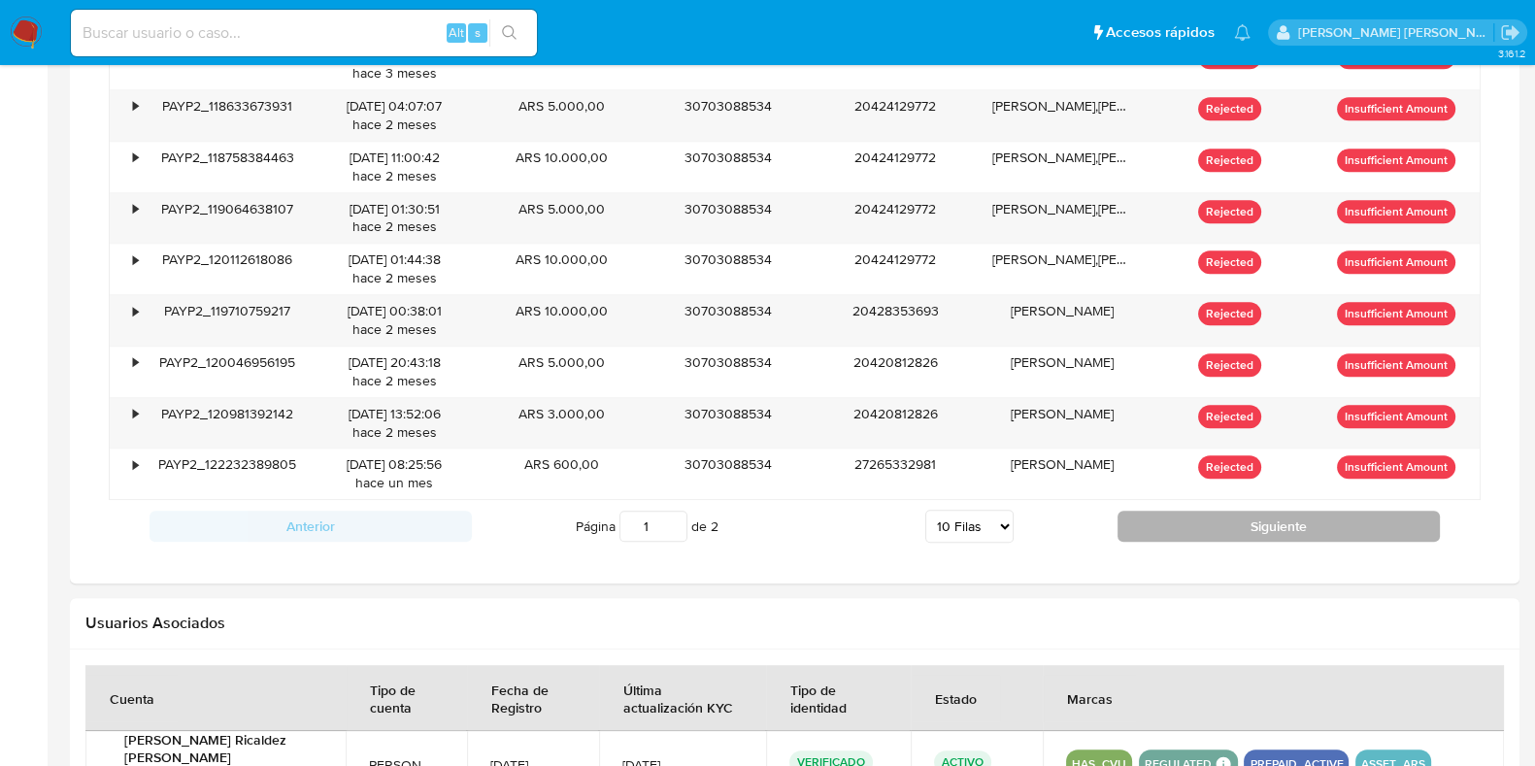
click at [1222, 531] on button "Siguiente" at bounding box center [1279, 526] width 322 height 31
type input "2"
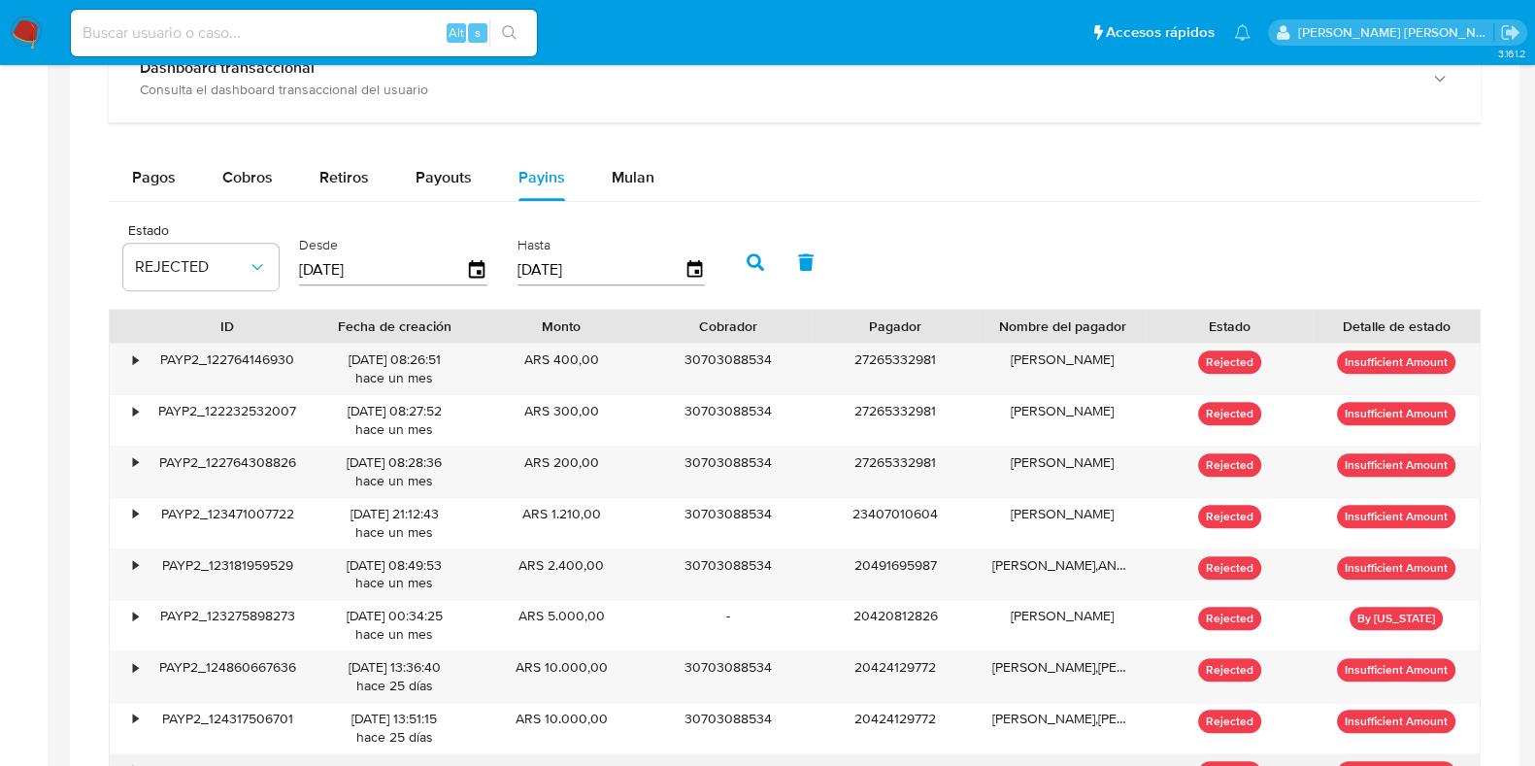
scroll to position [1214, 0]
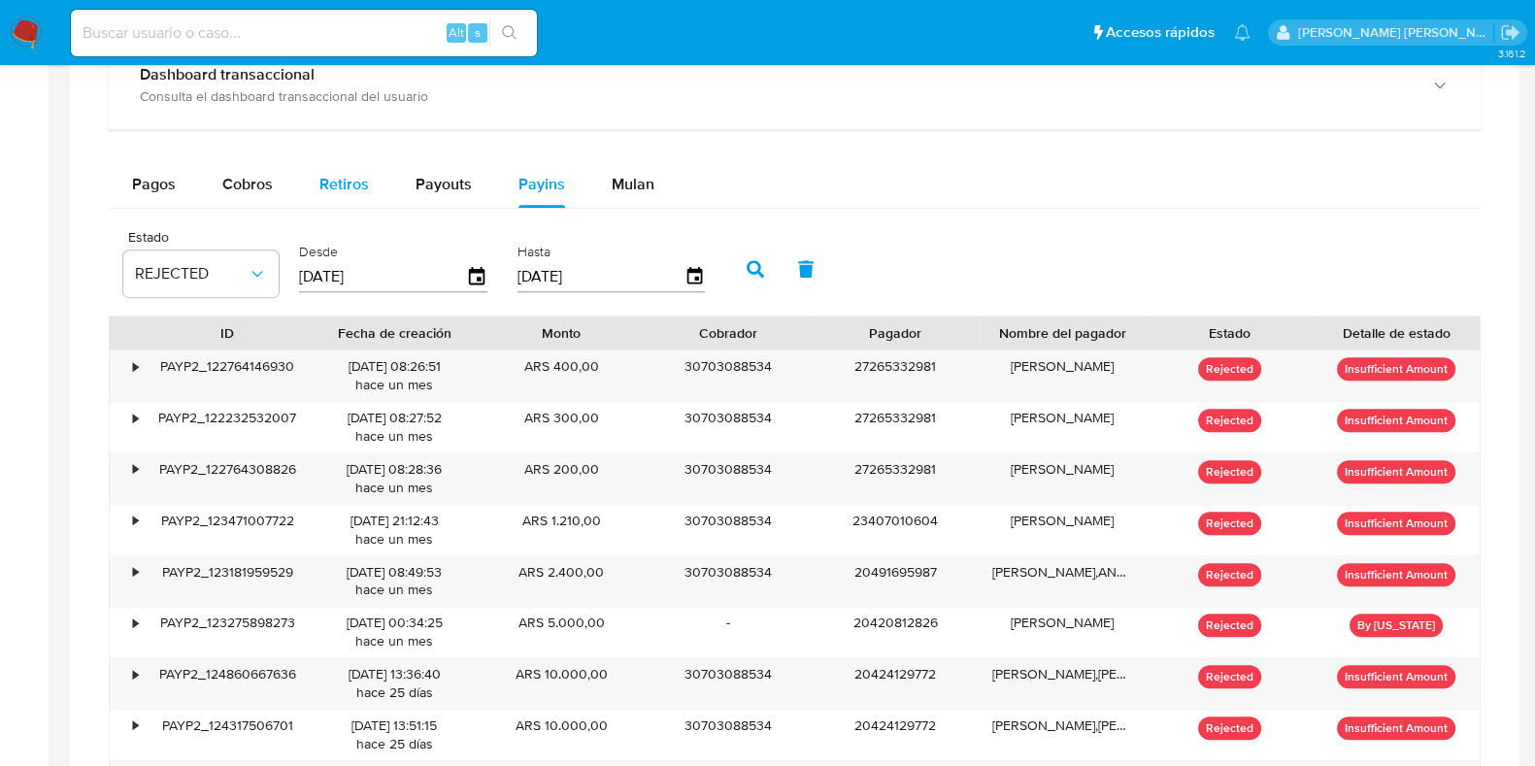
click at [323, 183] on span "Retiros" at bounding box center [345, 184] width 50 height 22
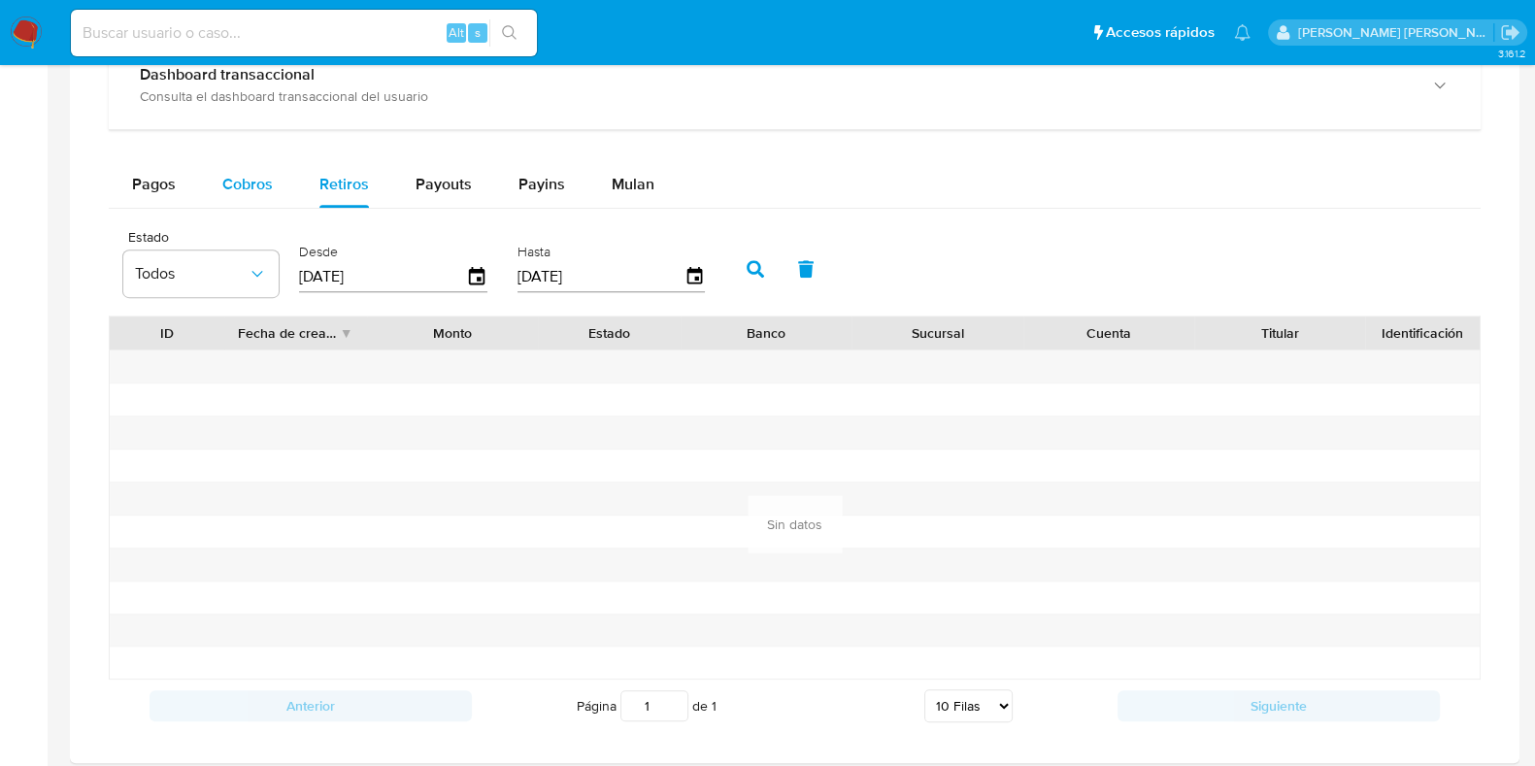
click at [233, 187] on span "Cobros" at bounding box center [247, 184] width 51 height 22
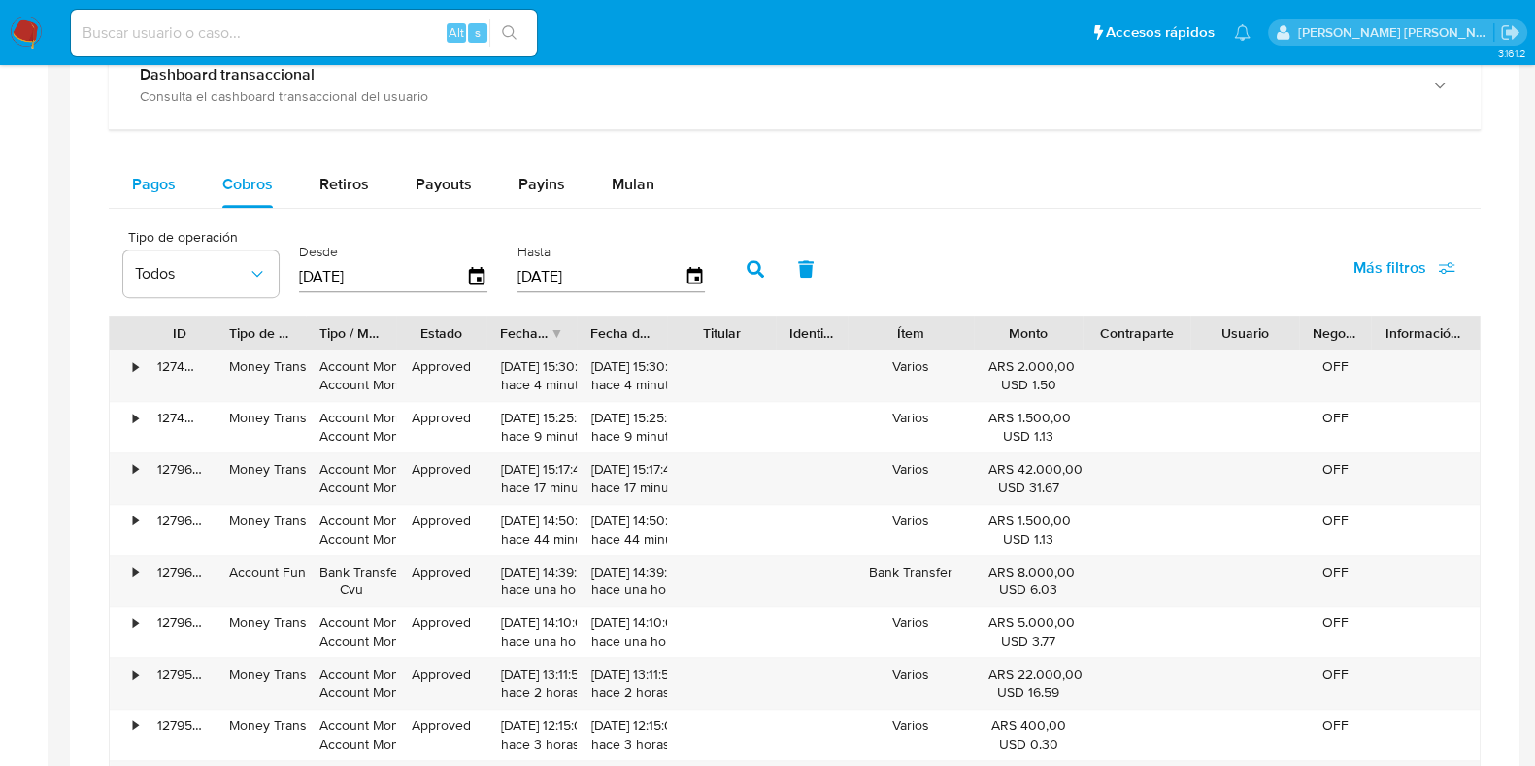
click at [168, 187] on span "Pagos" at bounding box center [154, 184] width 44 height 22
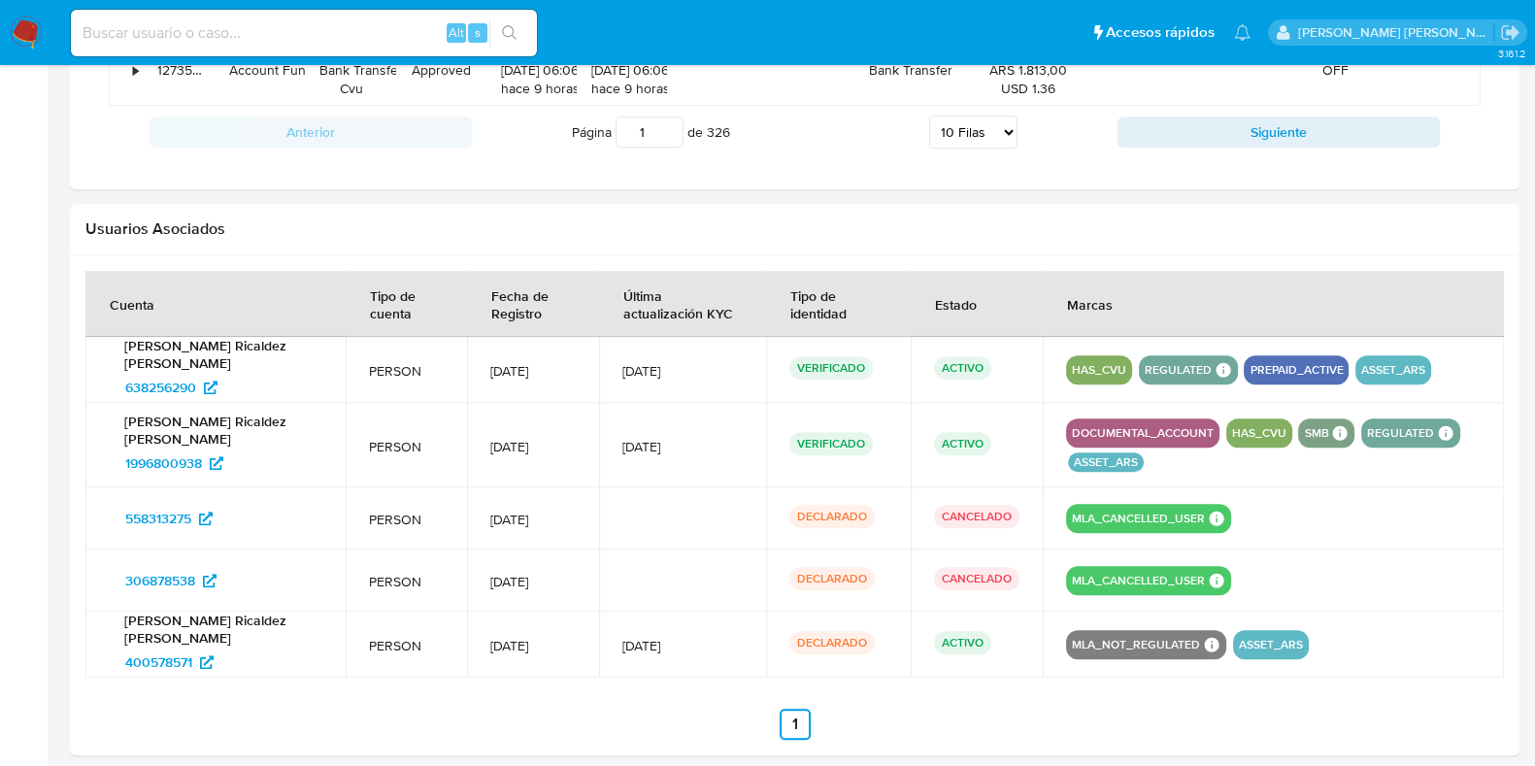
scroll to position [2052, 0]
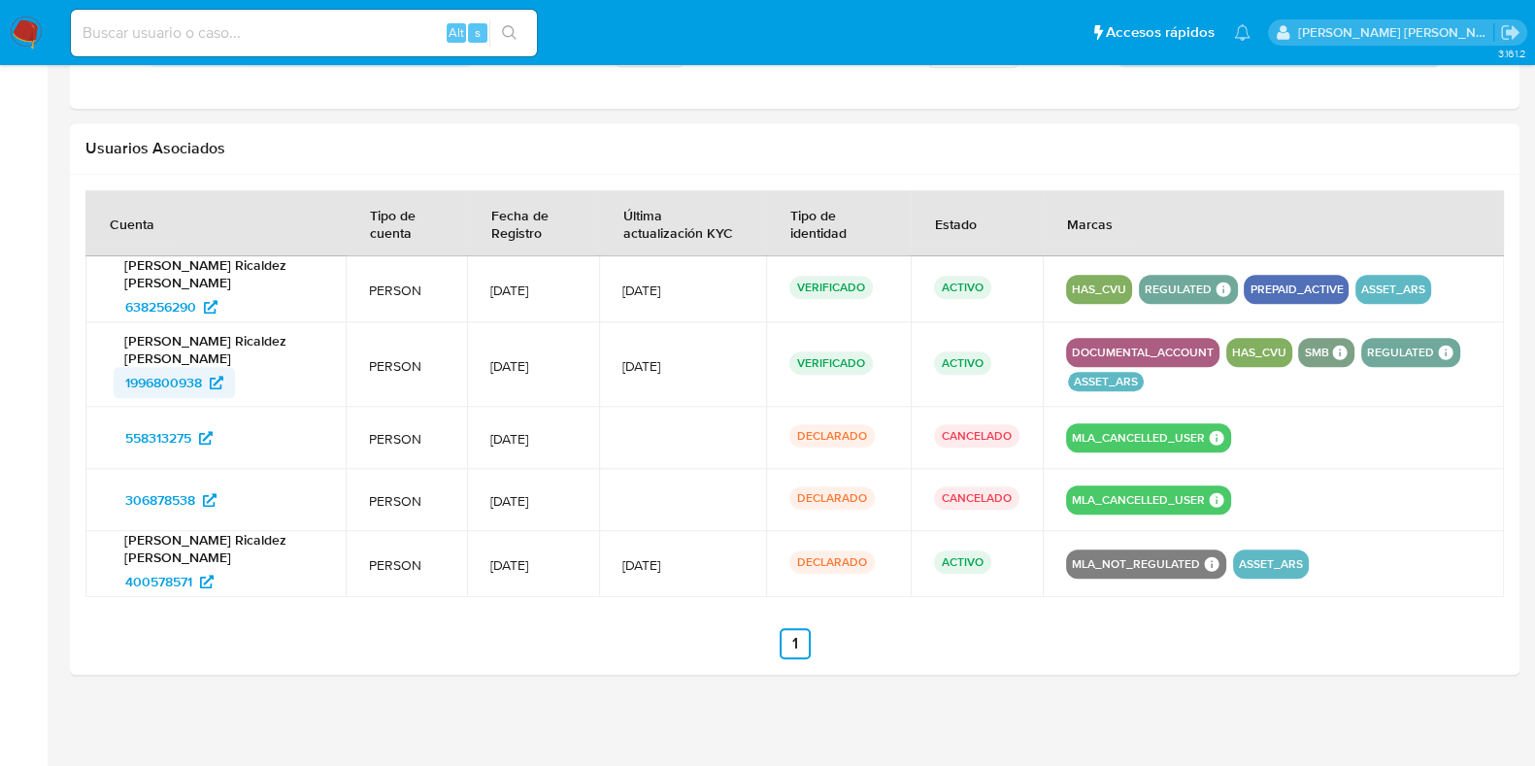
click at [204, 375] on span "1996800938" at bounding box center [174, 382] width 98 height 31
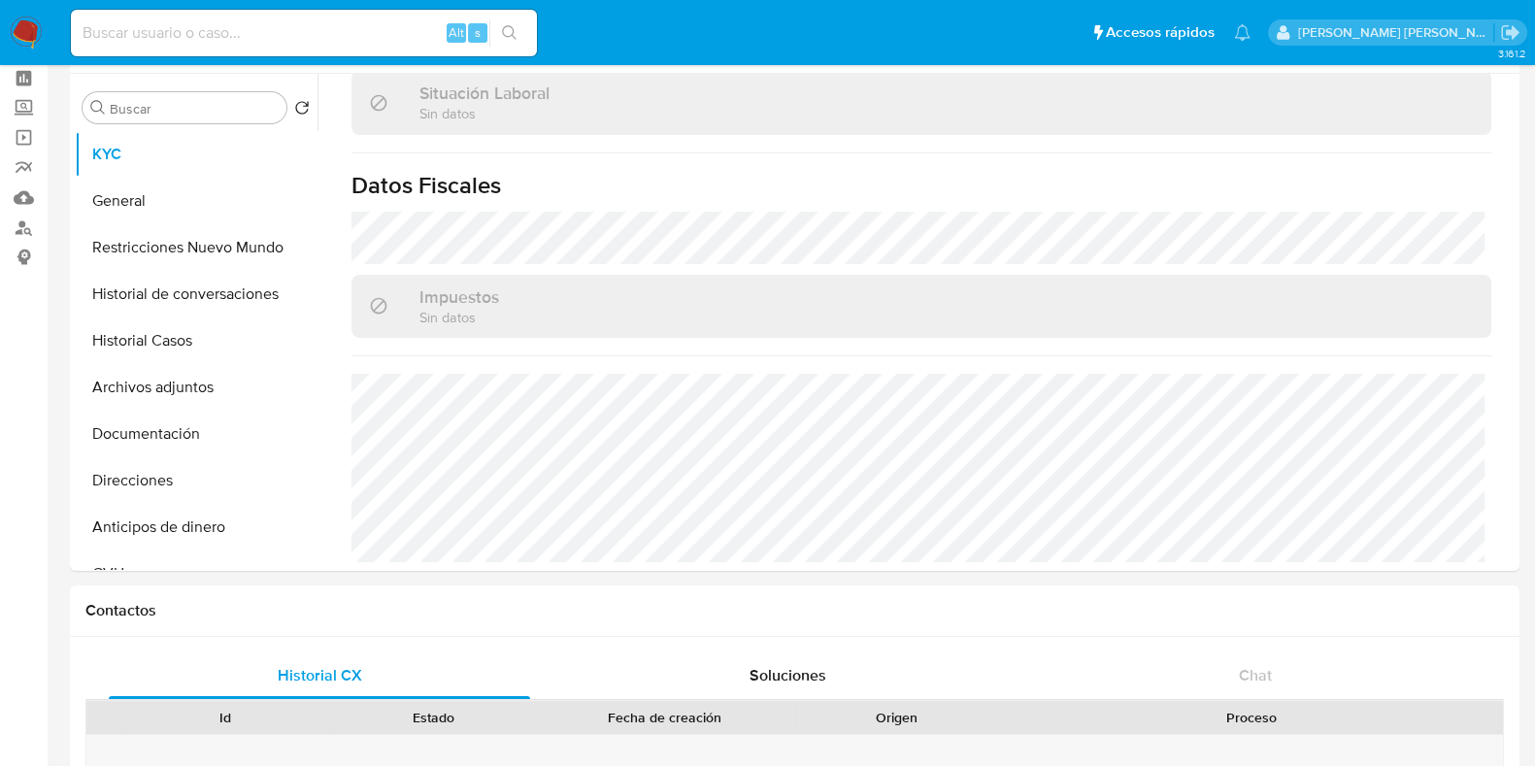
scroll to position [0, 0]
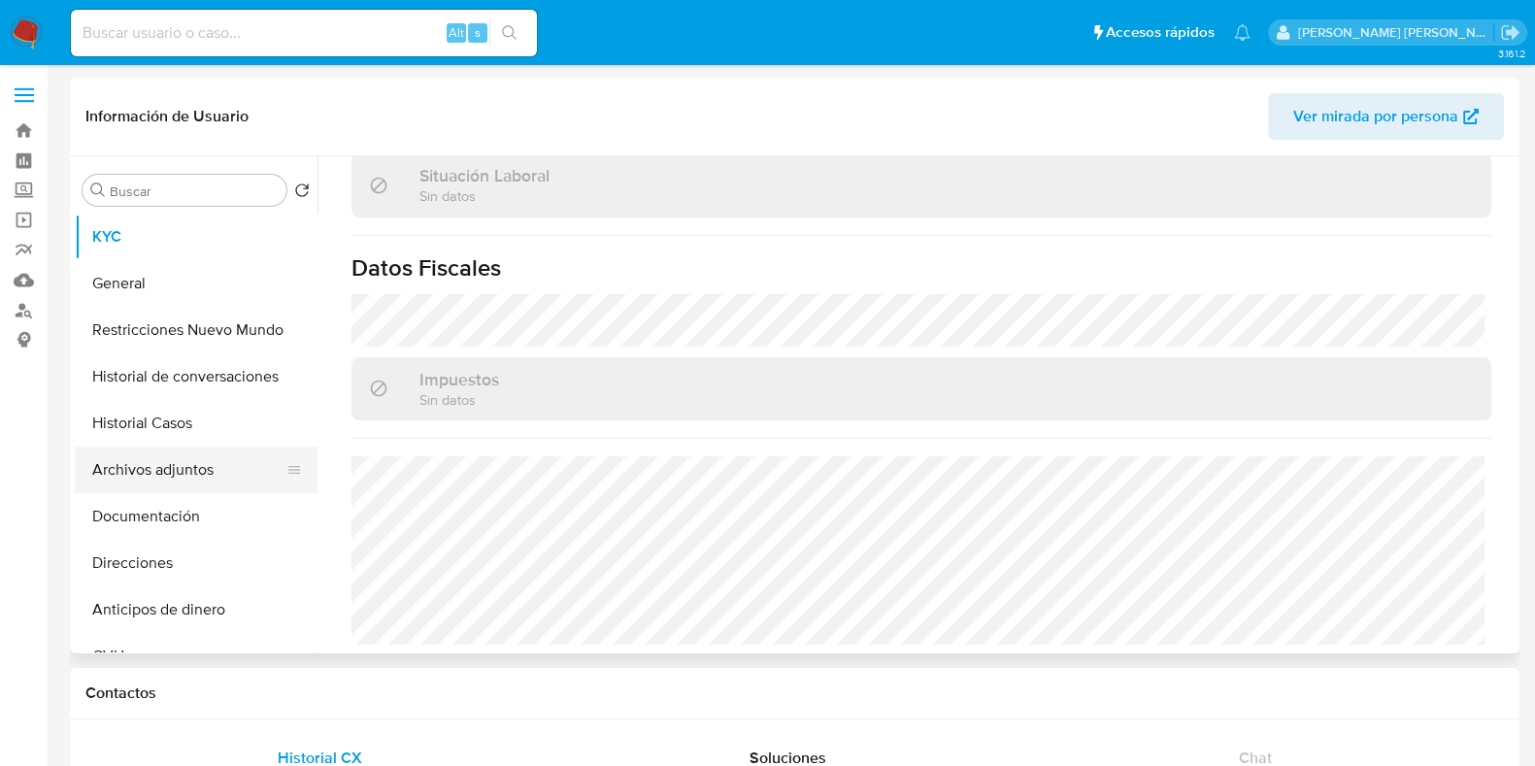
click at [160, 458] on button "Archivos adjuntos" at bounding box center [188, 470] width 227 height 47
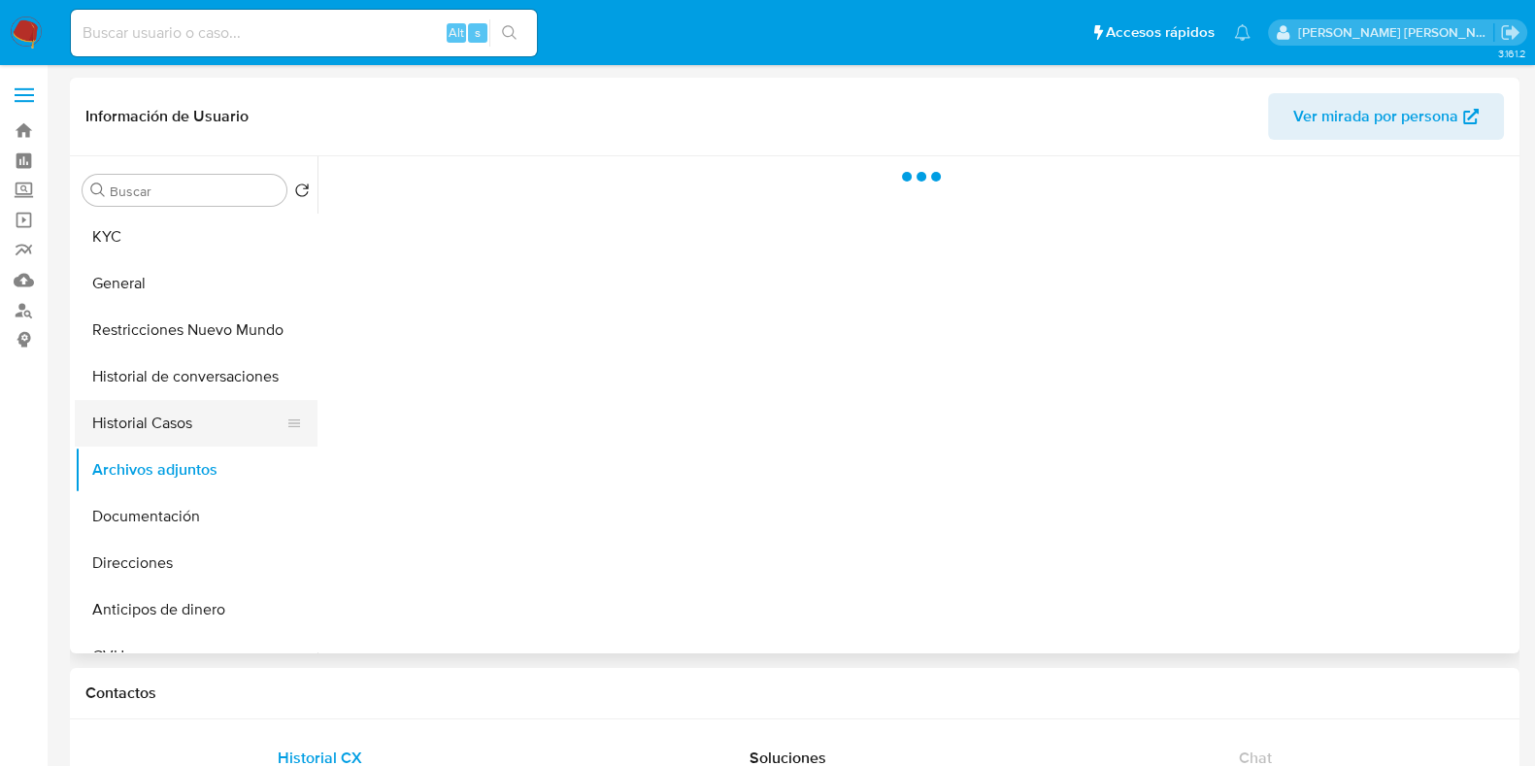
click at [160, 421] on button "Historial Casos" at bounding box center [188, 423] width 227 height 47
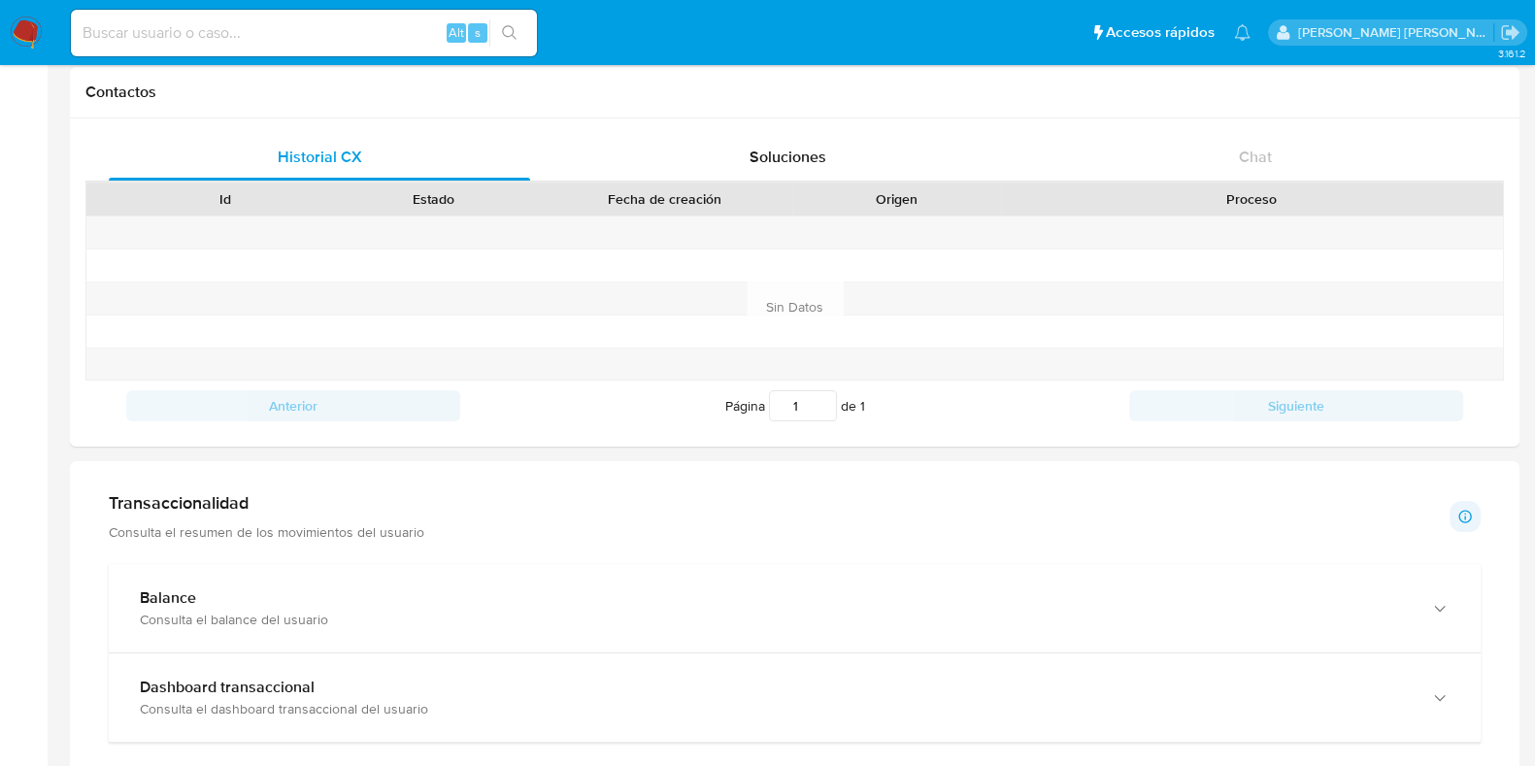
scroll to position [607, 0]
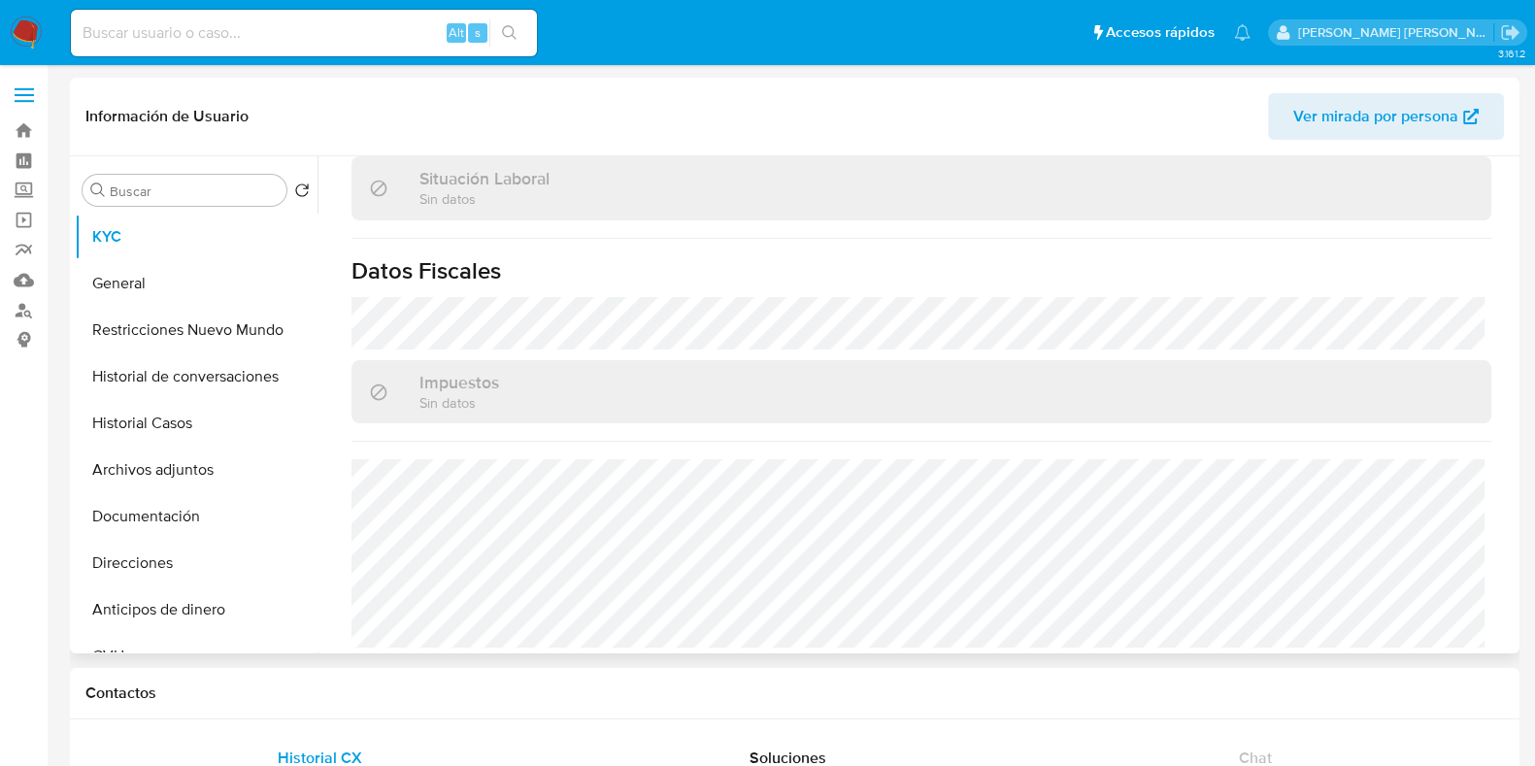
scroll to position [562, 0]
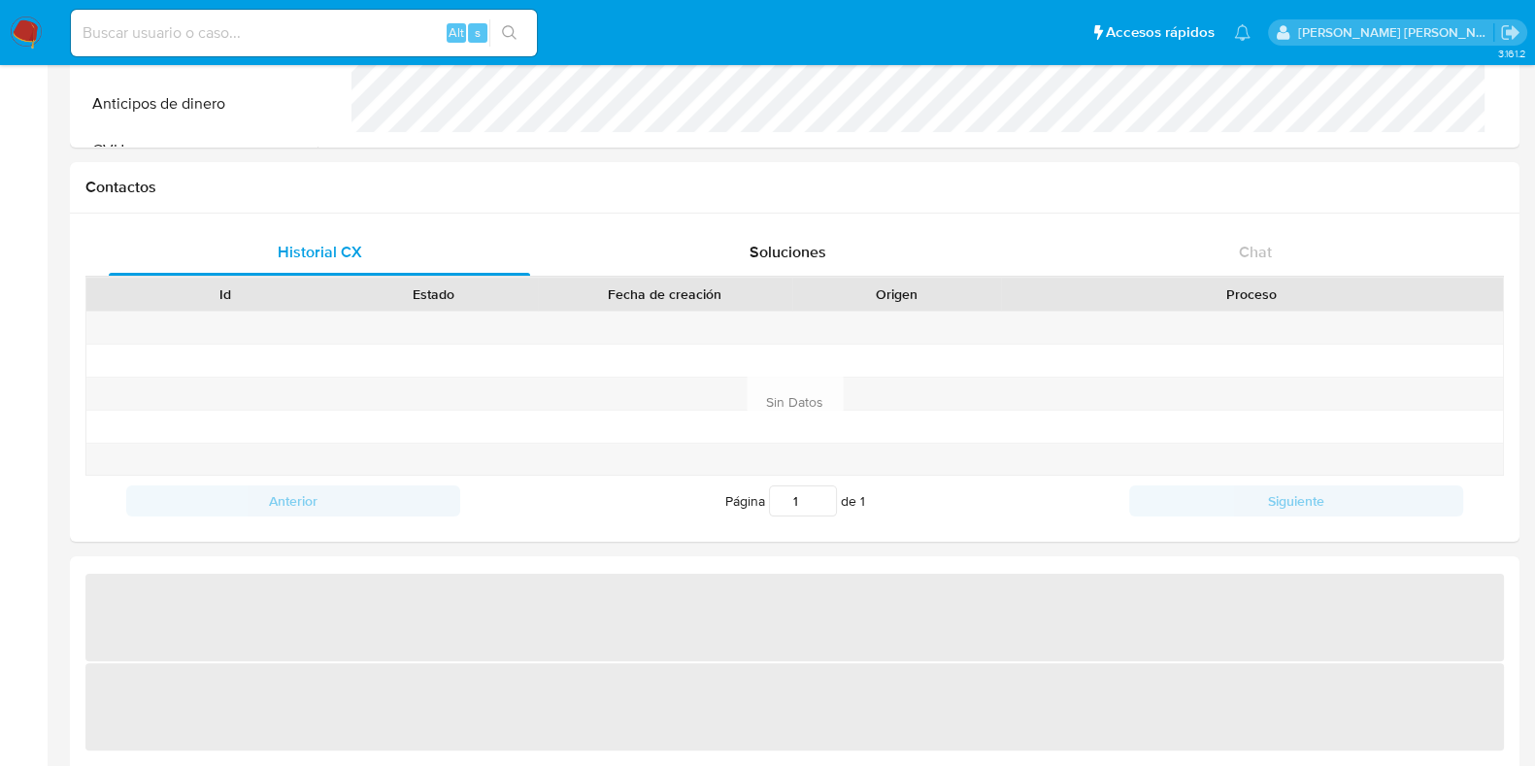
select select "10"
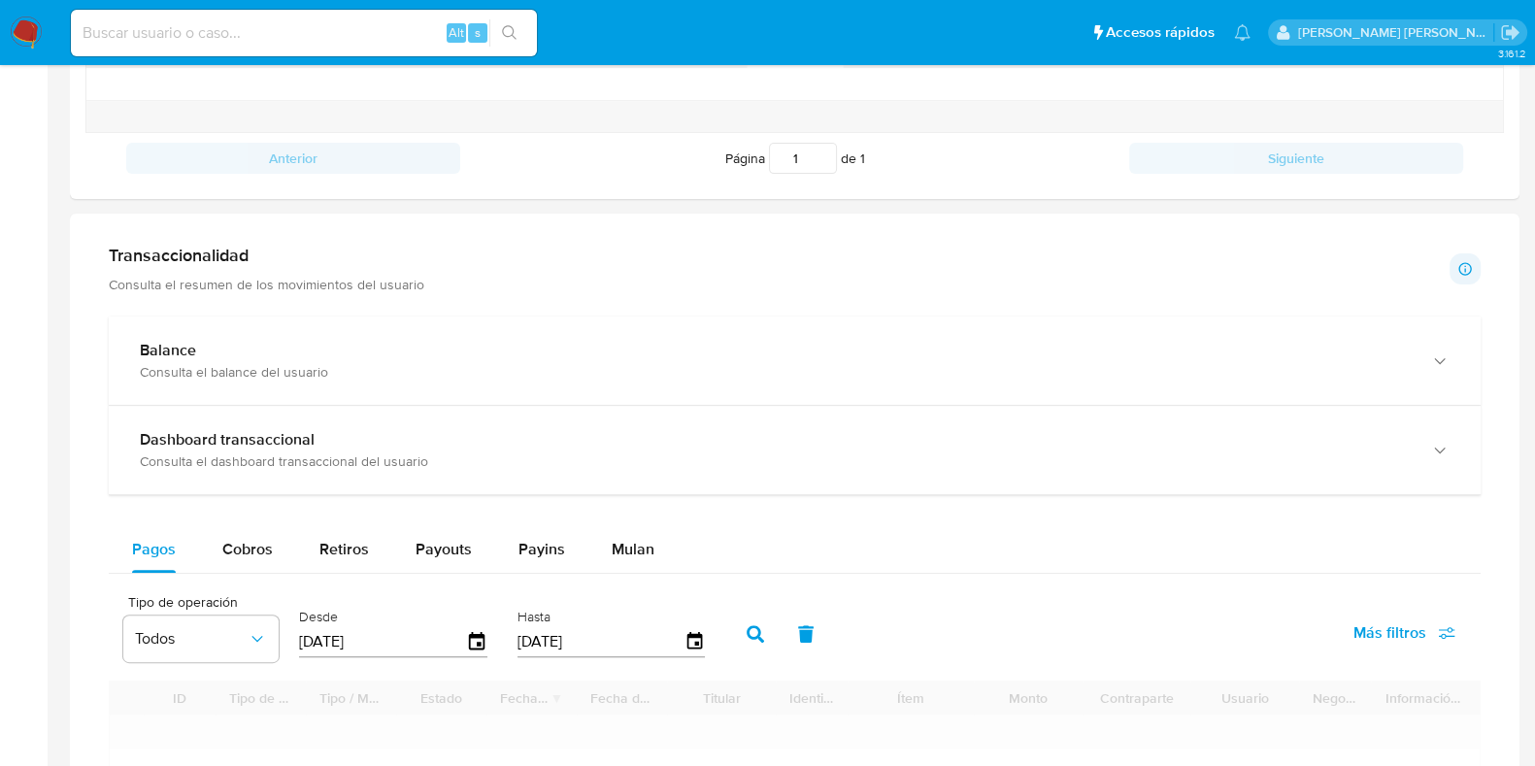
scroll to position [1214, 0]
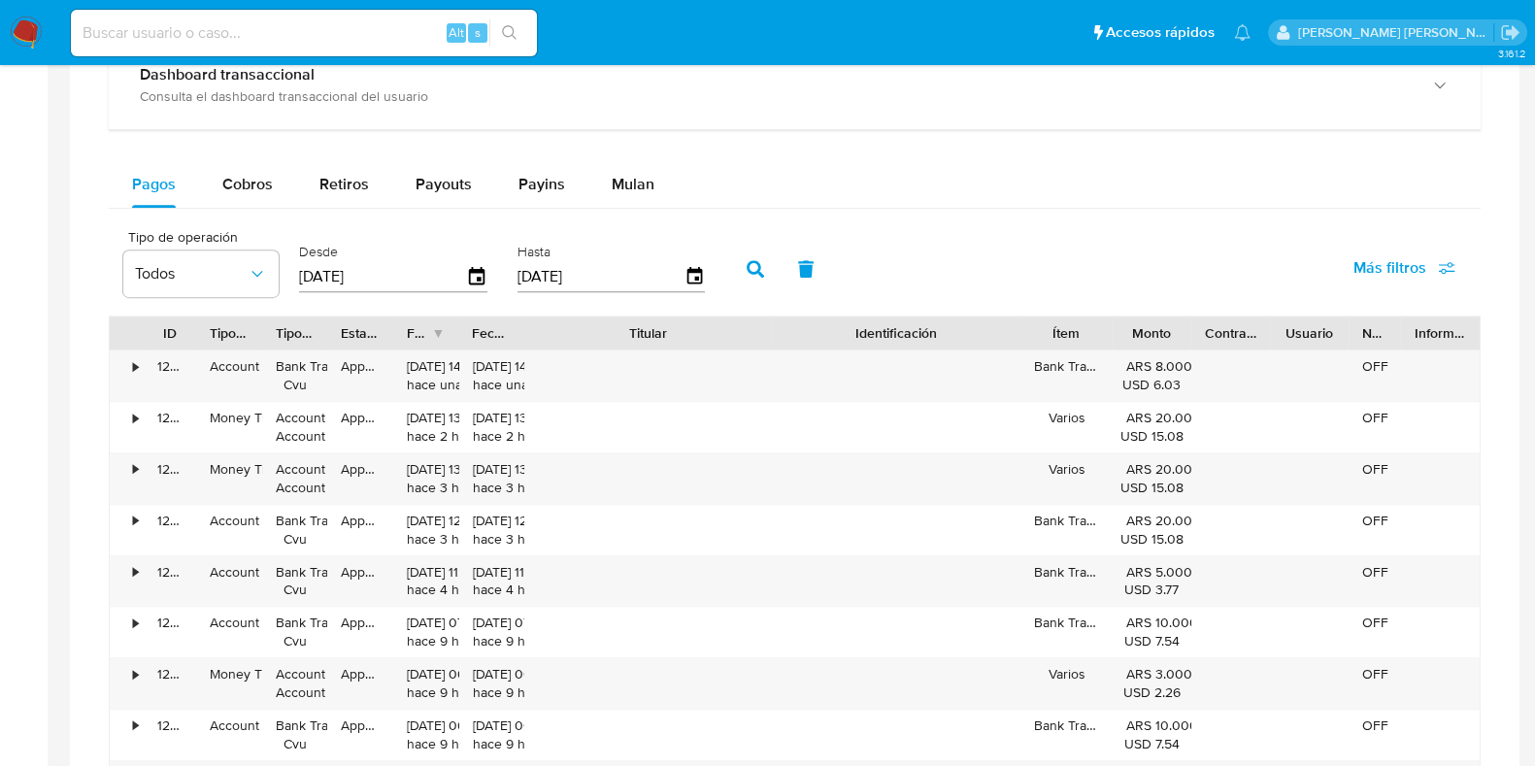
drag, startPoint x: 767, startPoint y: 337, endPoint x: 907, endPoint y: 336, distance: 139.9
click at [907, 336] on div "ID Tipo de operación Tipo / Método Estado Fecha de creación Fecha de aprobación…" at bounding box center [795, 333] width 1370 height 33
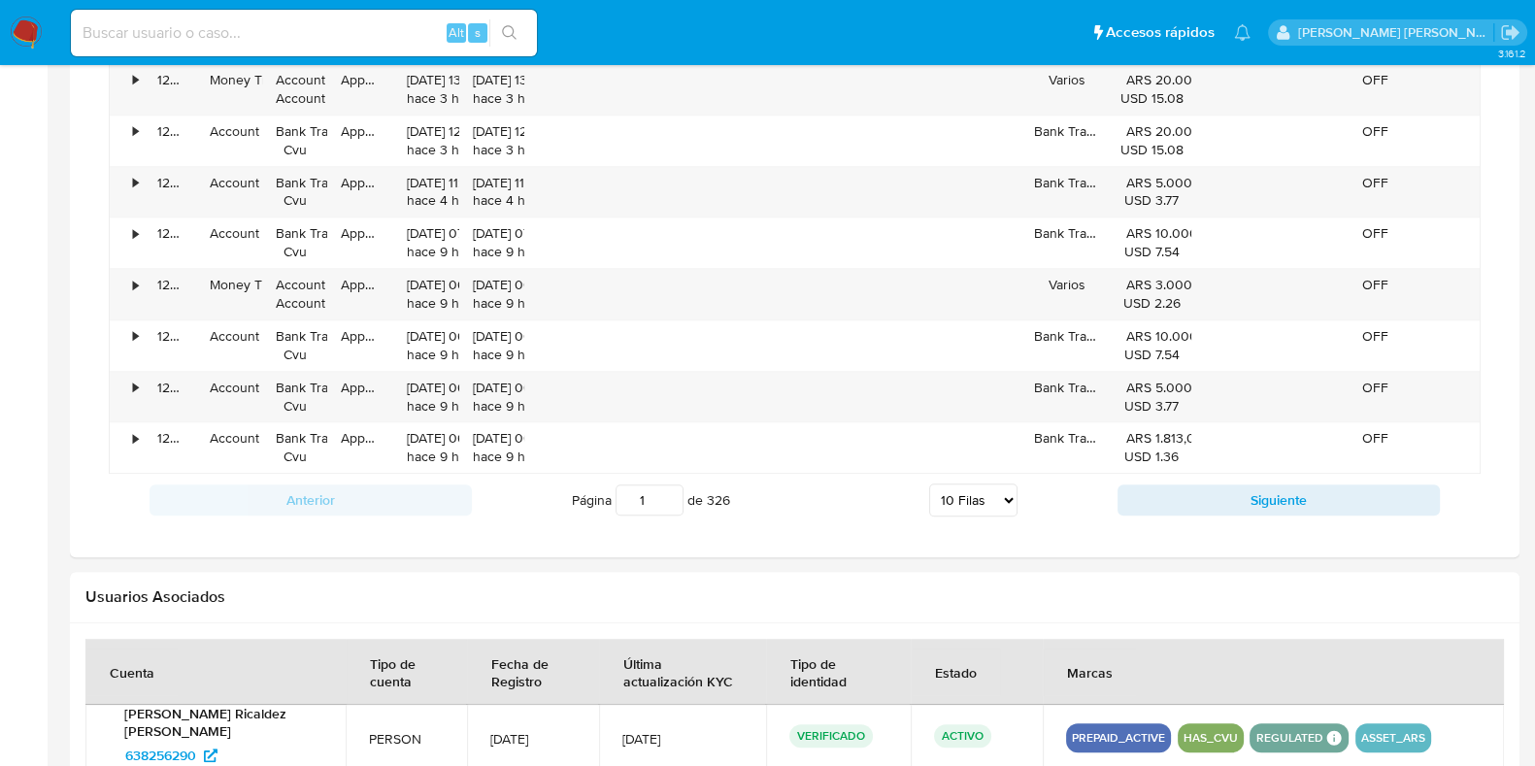
scroll to position [1699, 0]
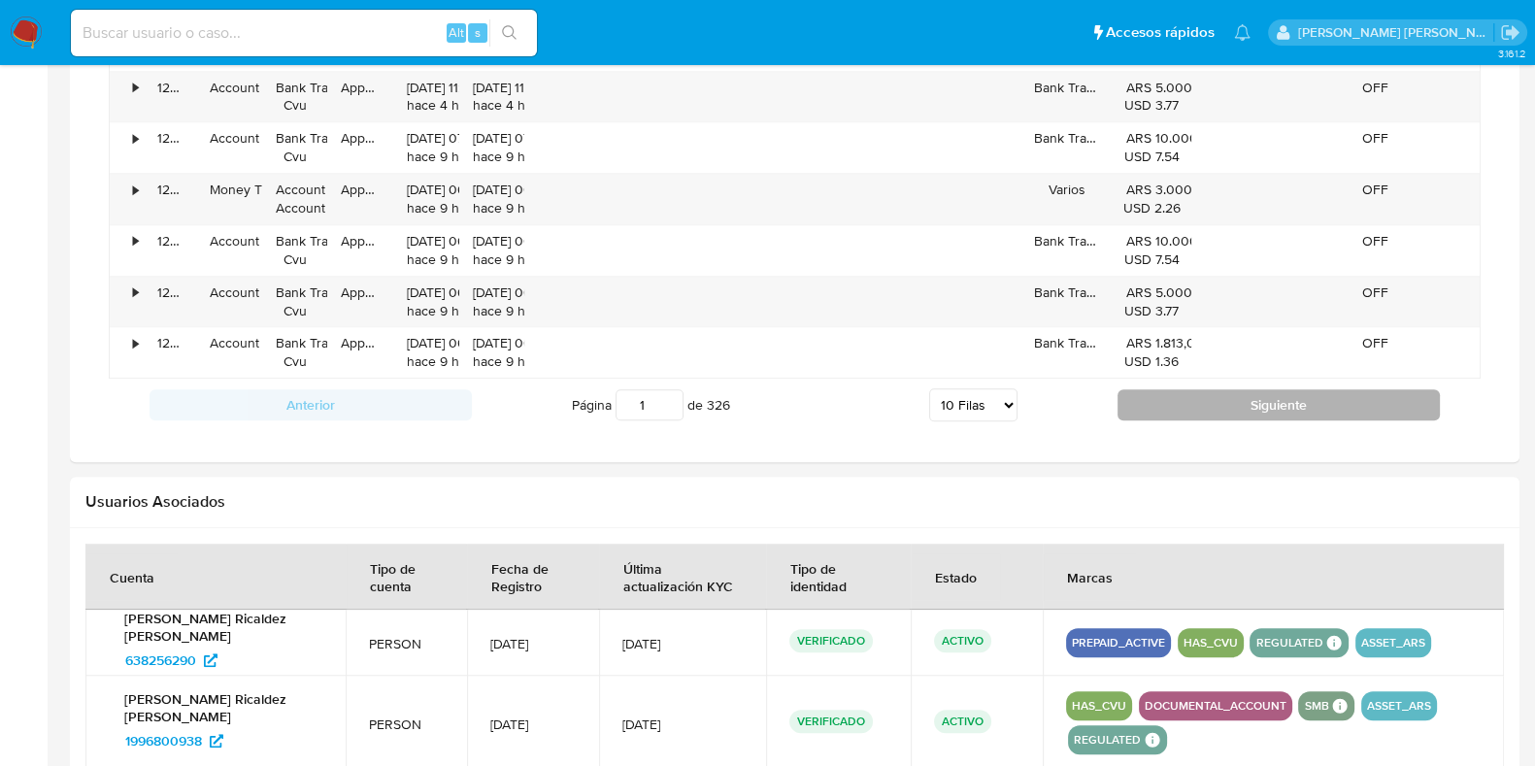
click at [1239, 406] on button "Siguiente" at bounding box center [1279, 404] width 322 height 31
type input "2"
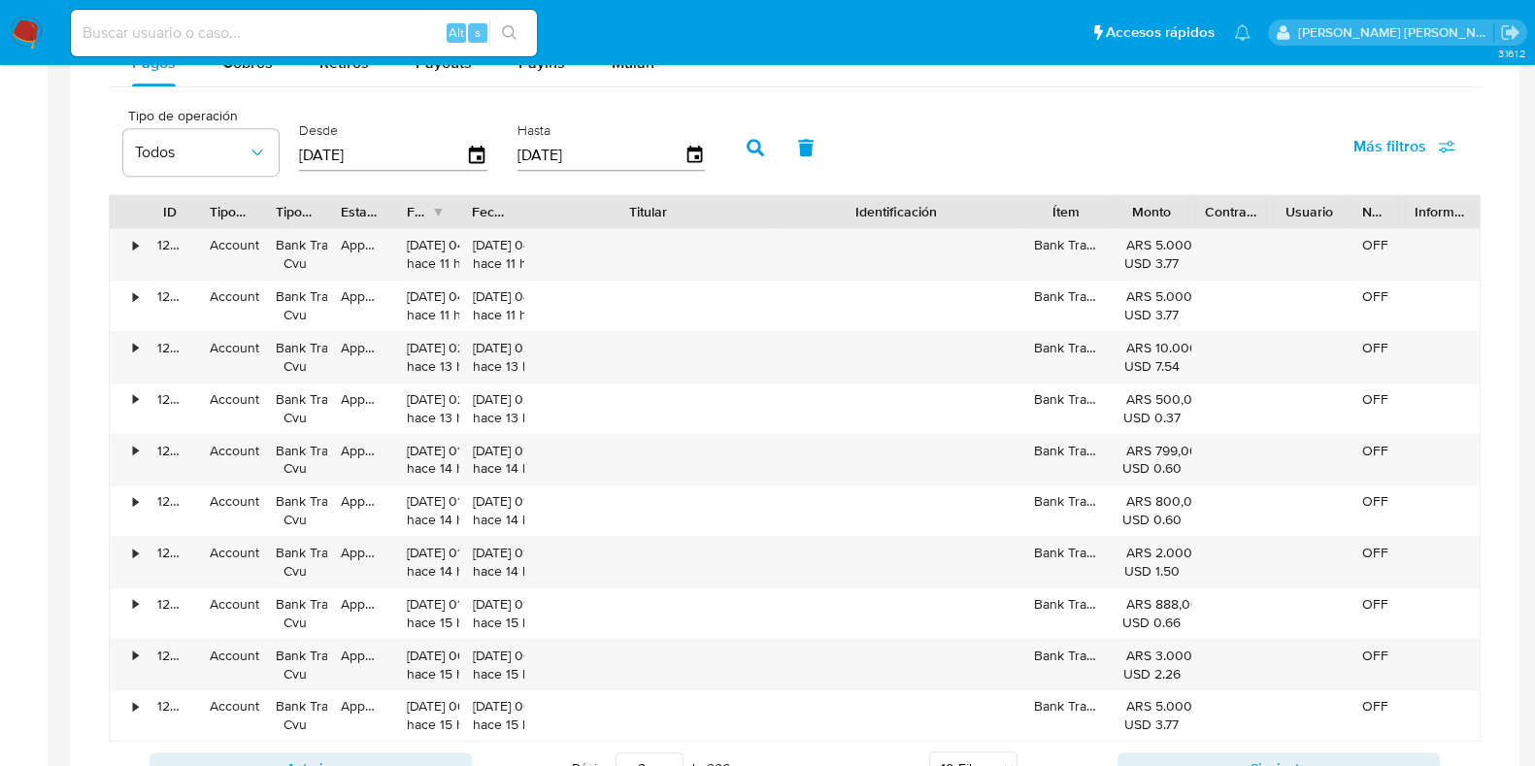
scroll to position [1093, 0]
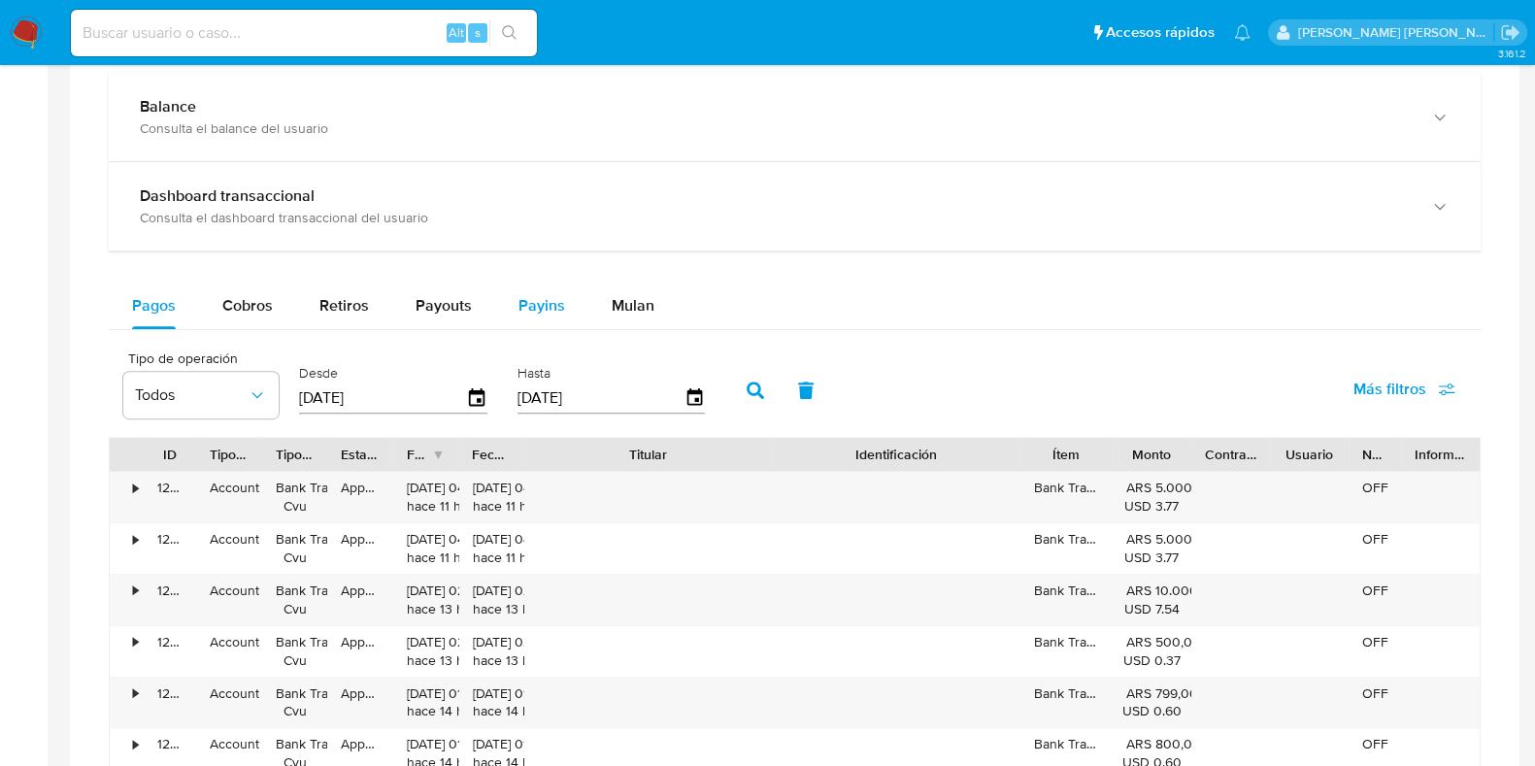
click at [527, 288] on div "Payins" at bounding box center [542, 306] width 47 height 47
select select "10"
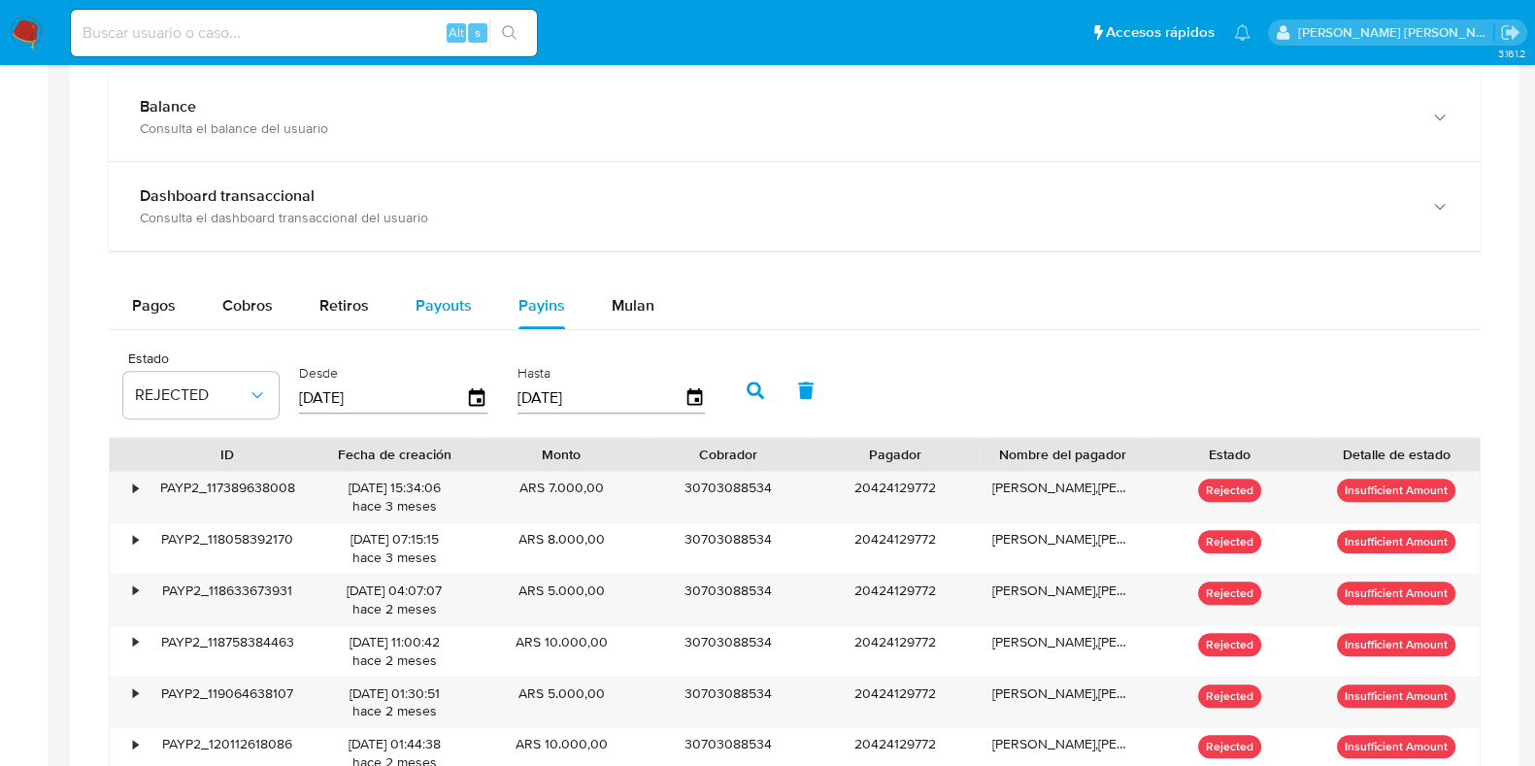
click at [438, 315] on div "Payouts" at bounding box center [444, 306] width 56 height 47
select select "10"
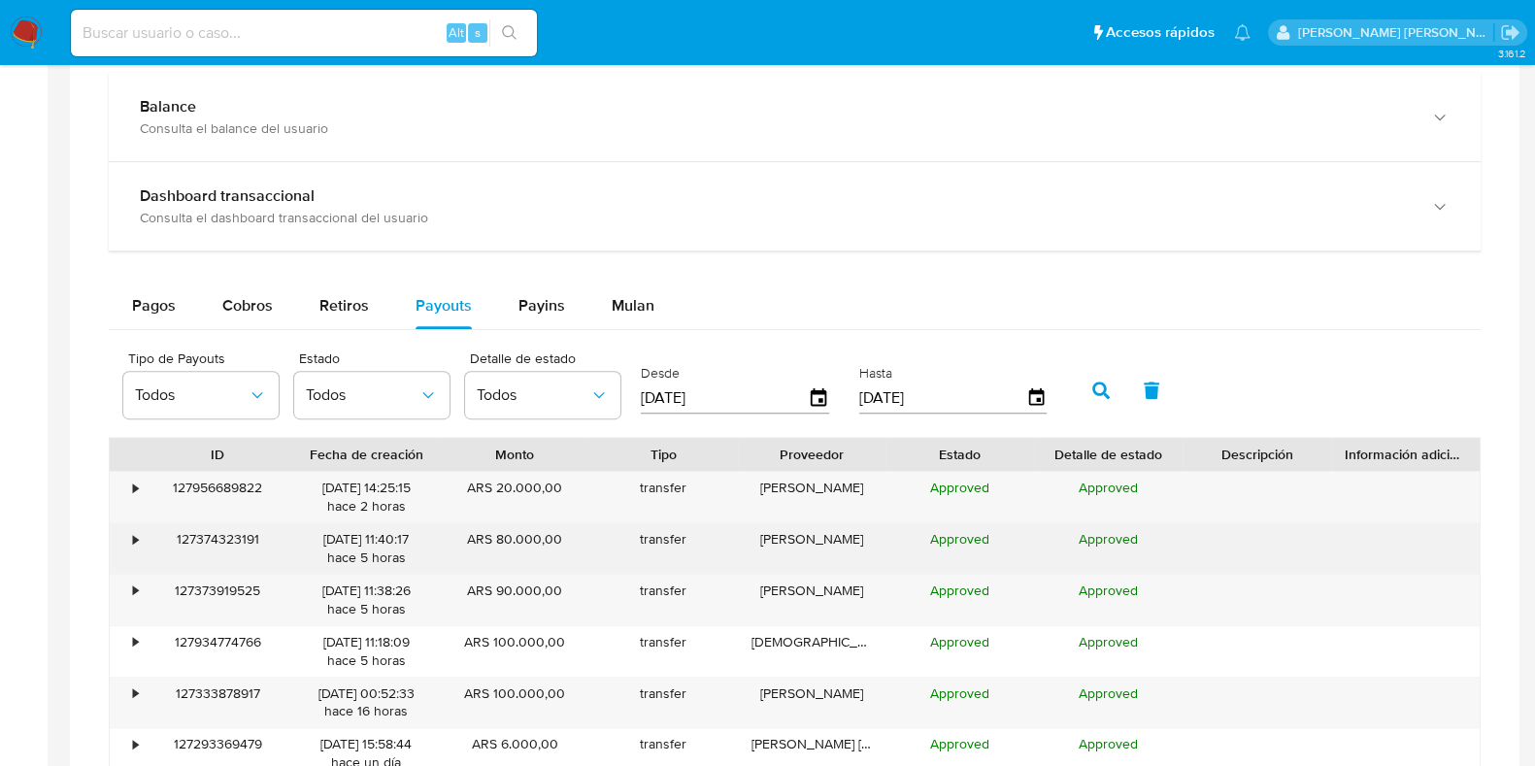
scroll to position [1457, 0]
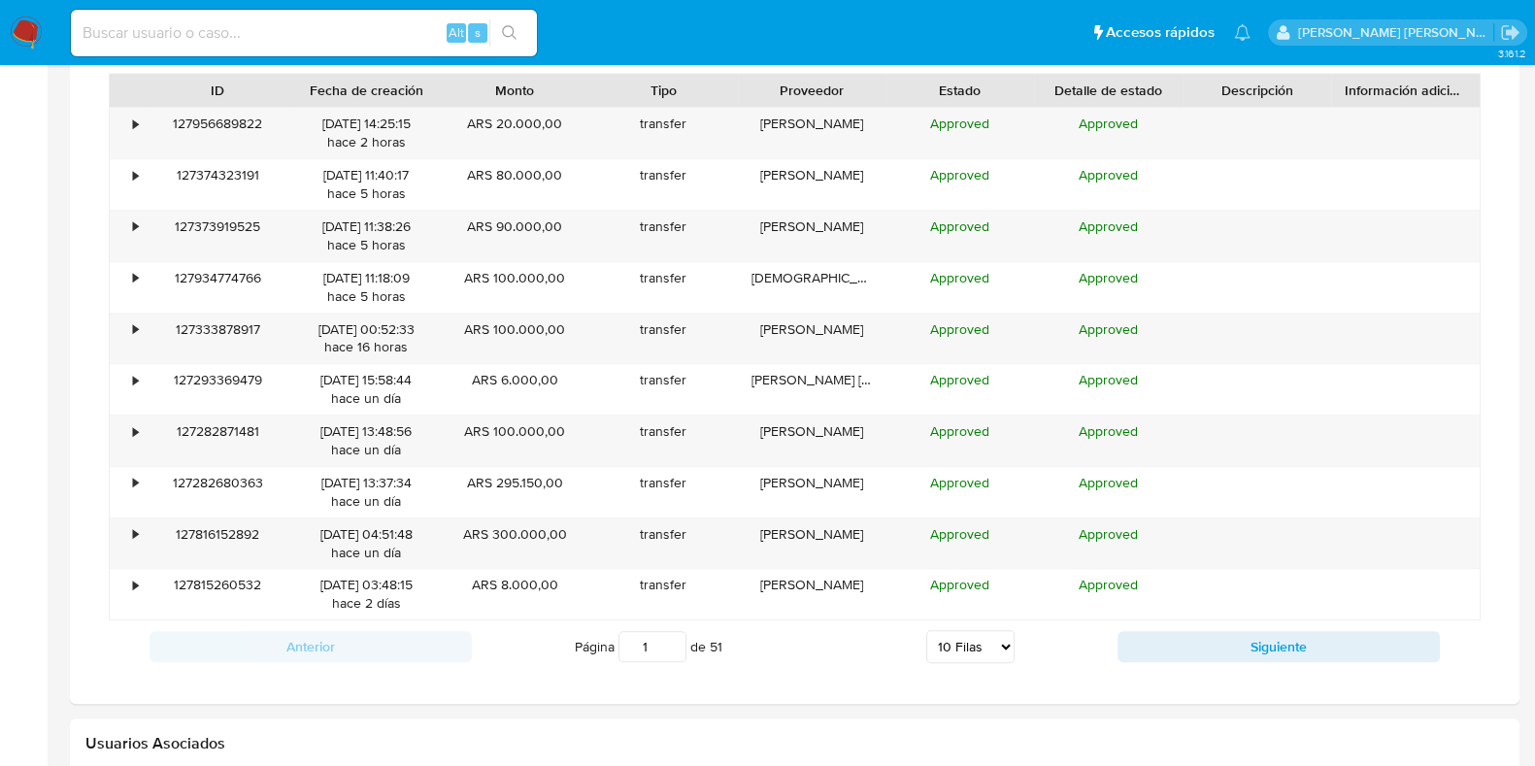
click at [987, 656] on select "5 Filas 10 Filas 20 Filas 25 Filas 50 Filas 100 Filas" at bounding box center [970, 646] width 88 height 33
click at [1193, 656] on button "Siguiente" at bounding box center [1279, 646] width 322 height 31
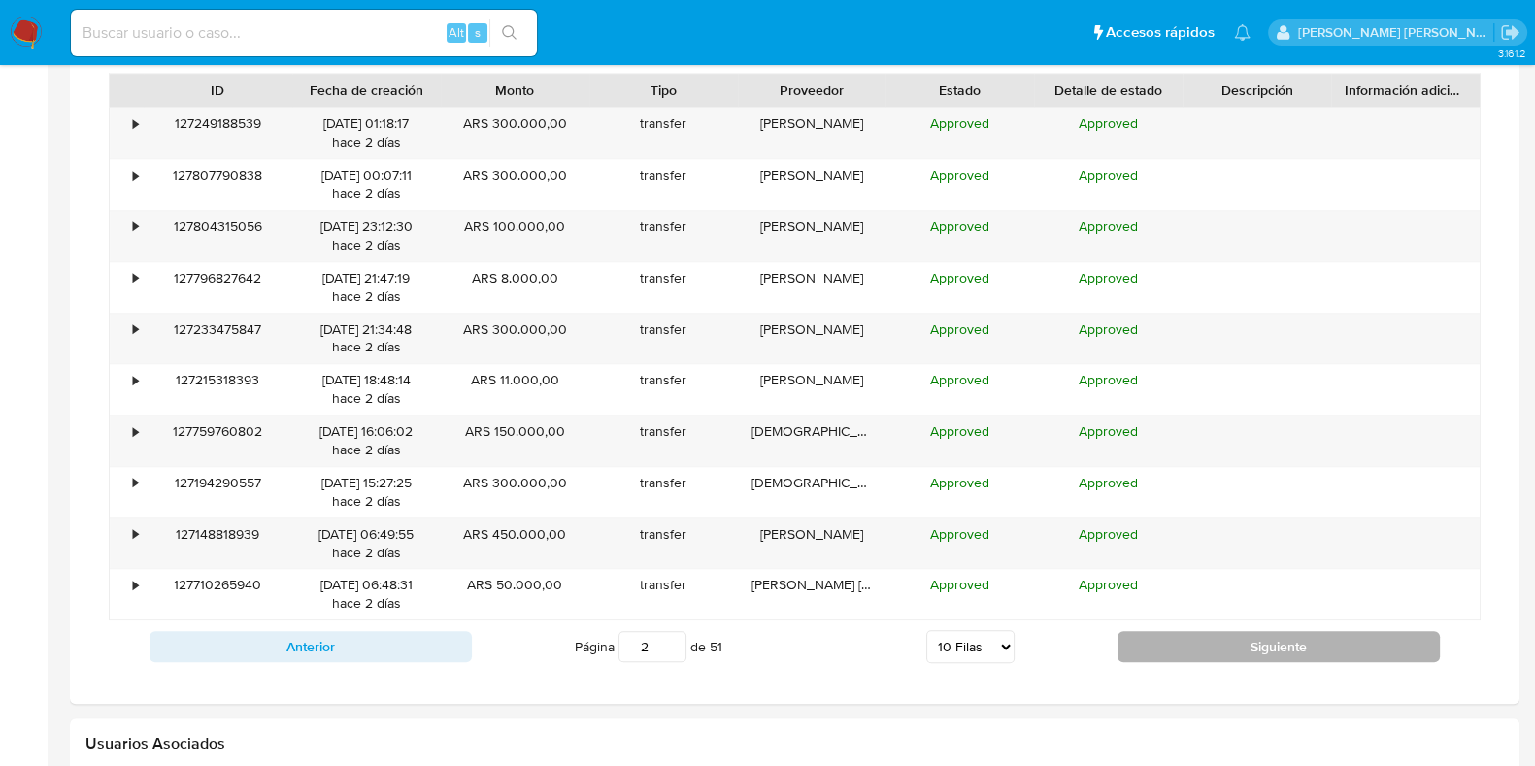
click at [1193, 656] on button "Siguiente" at bounding box center [1279, 646] width 322 height 31
type input "6"
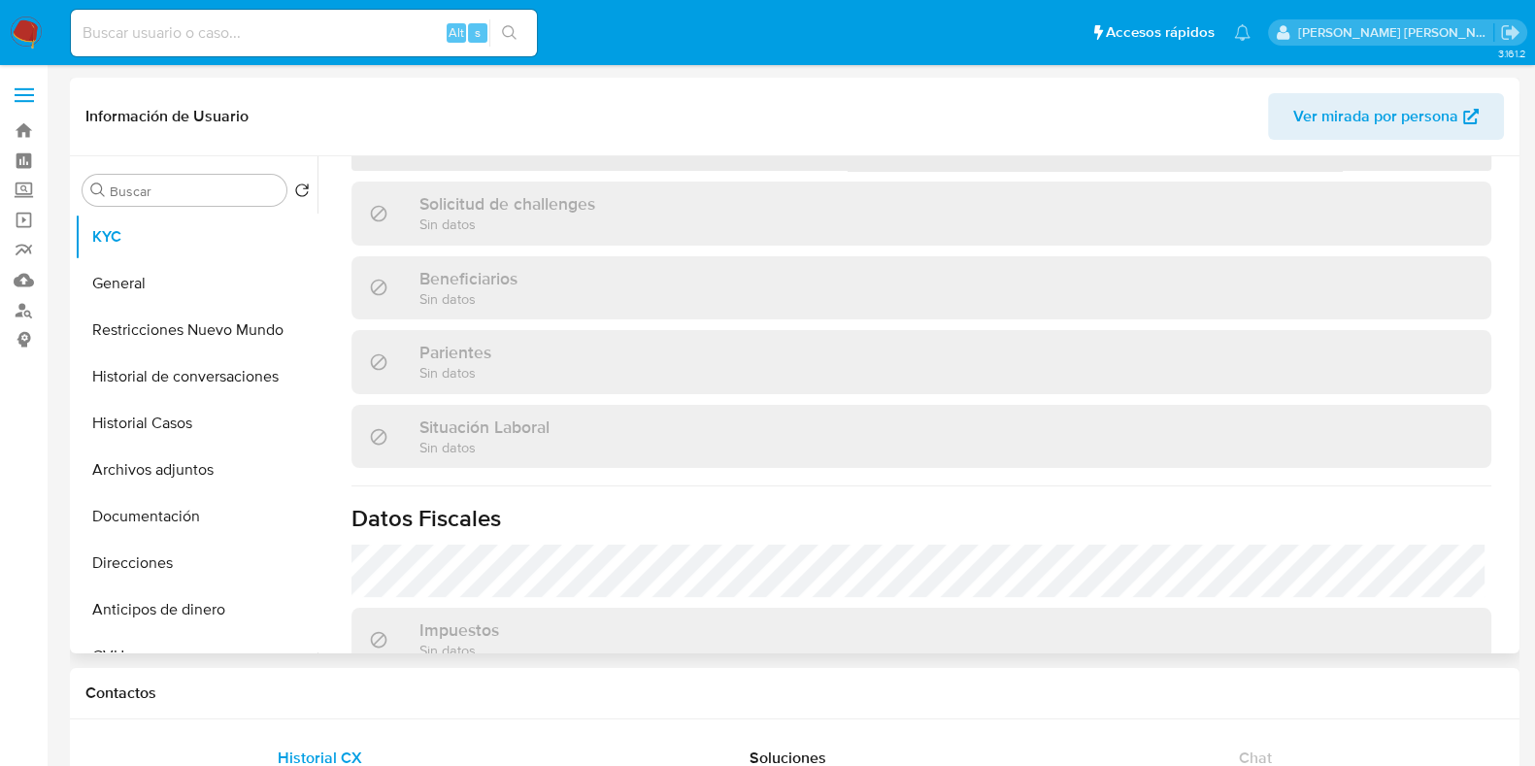
select select "10"
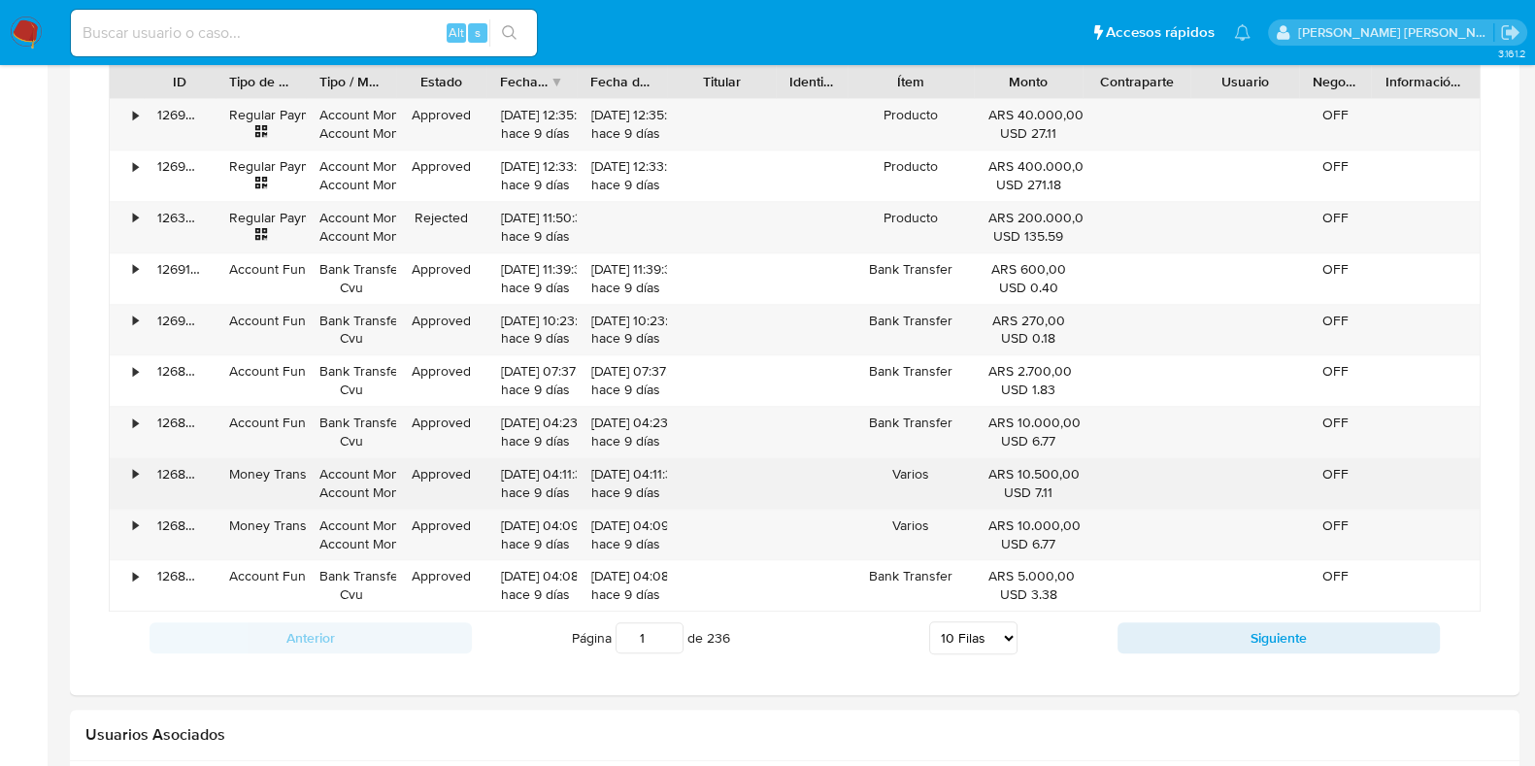
scroll to position [1335, 0]
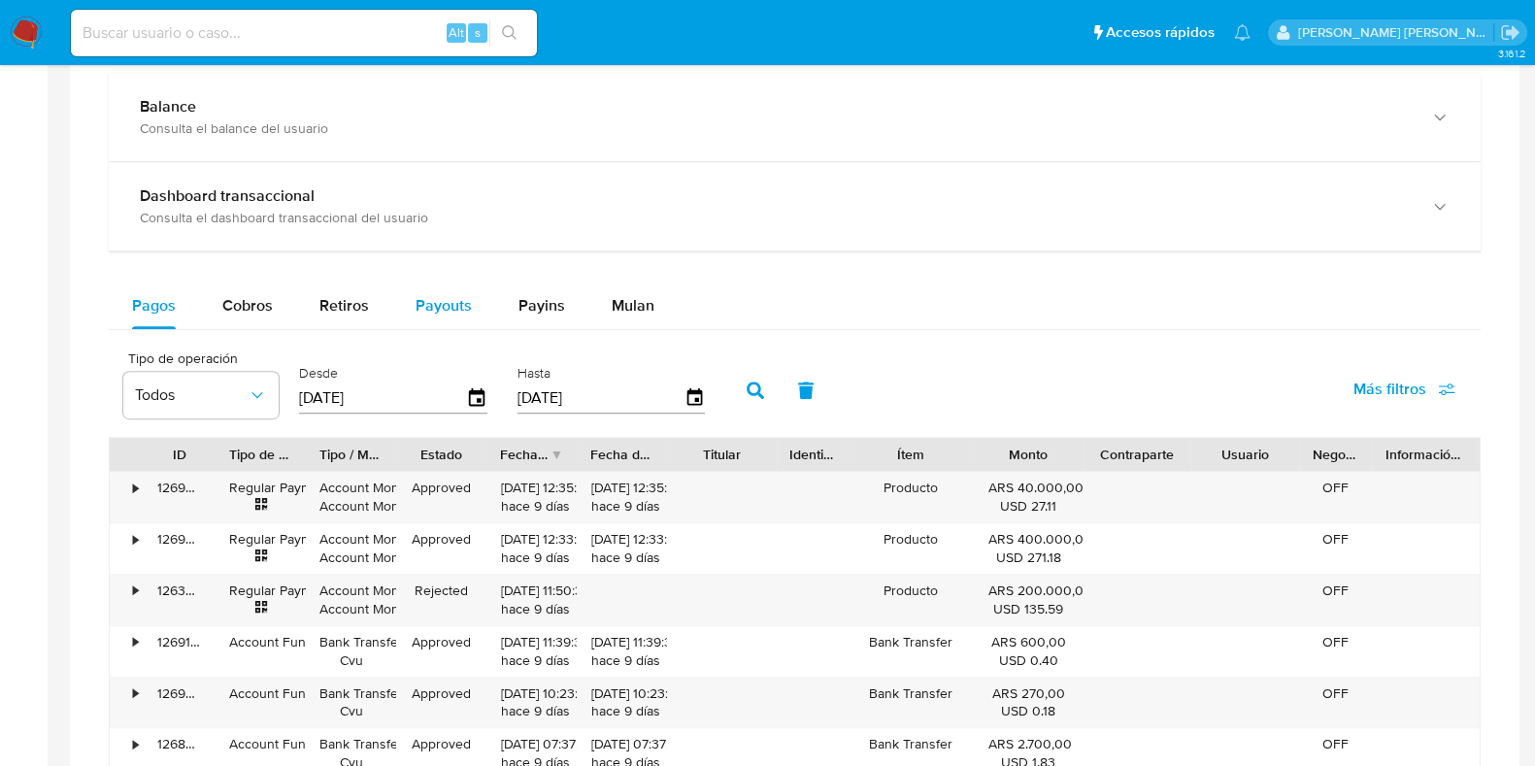
click at [447, 313] on span "Payouts" at bounding box center [444, 305] width 56 height 22
select select "10"
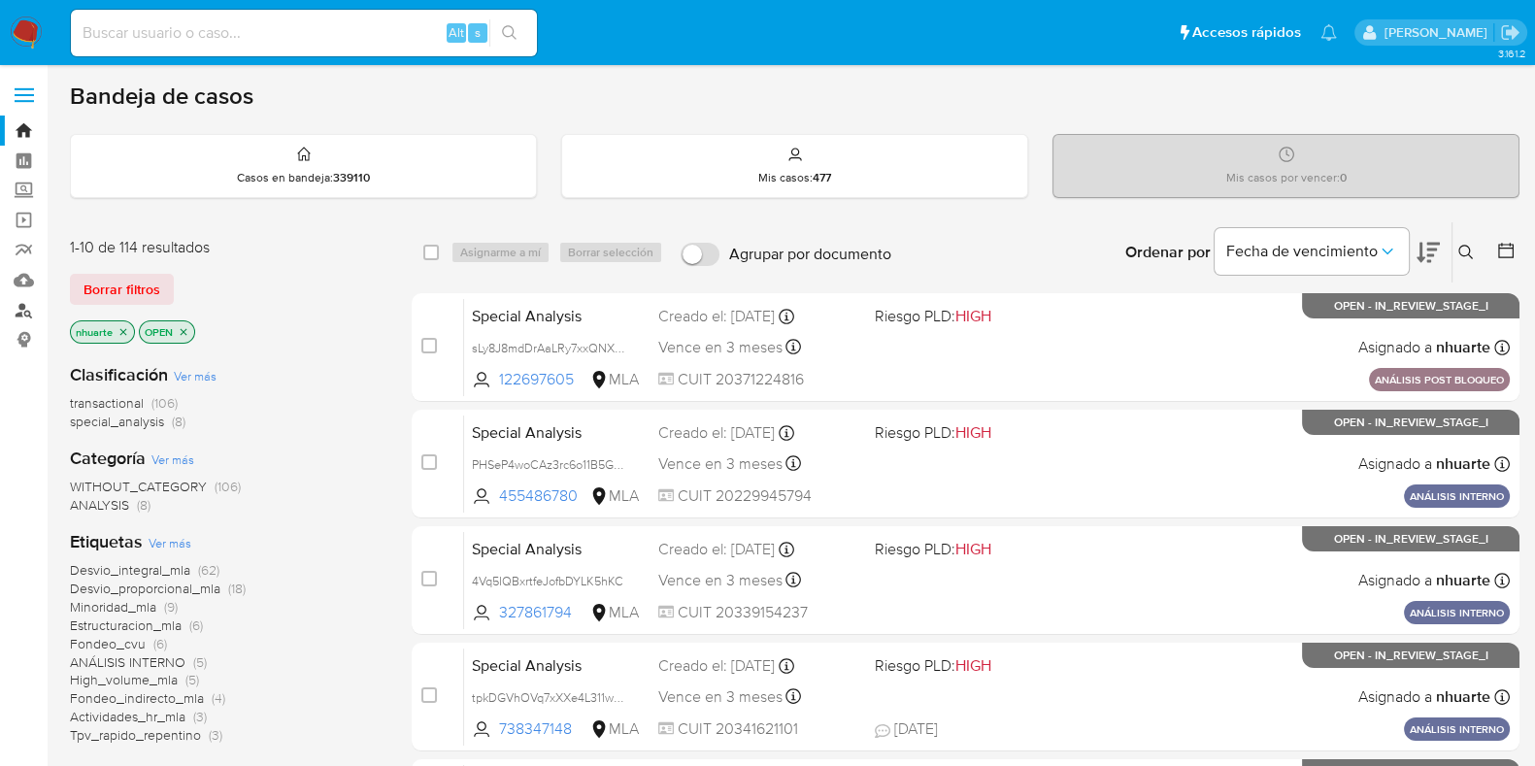
click at [25, 309] on link "Buscador de personas" at bounding box center [115, 310] width 231 height 30
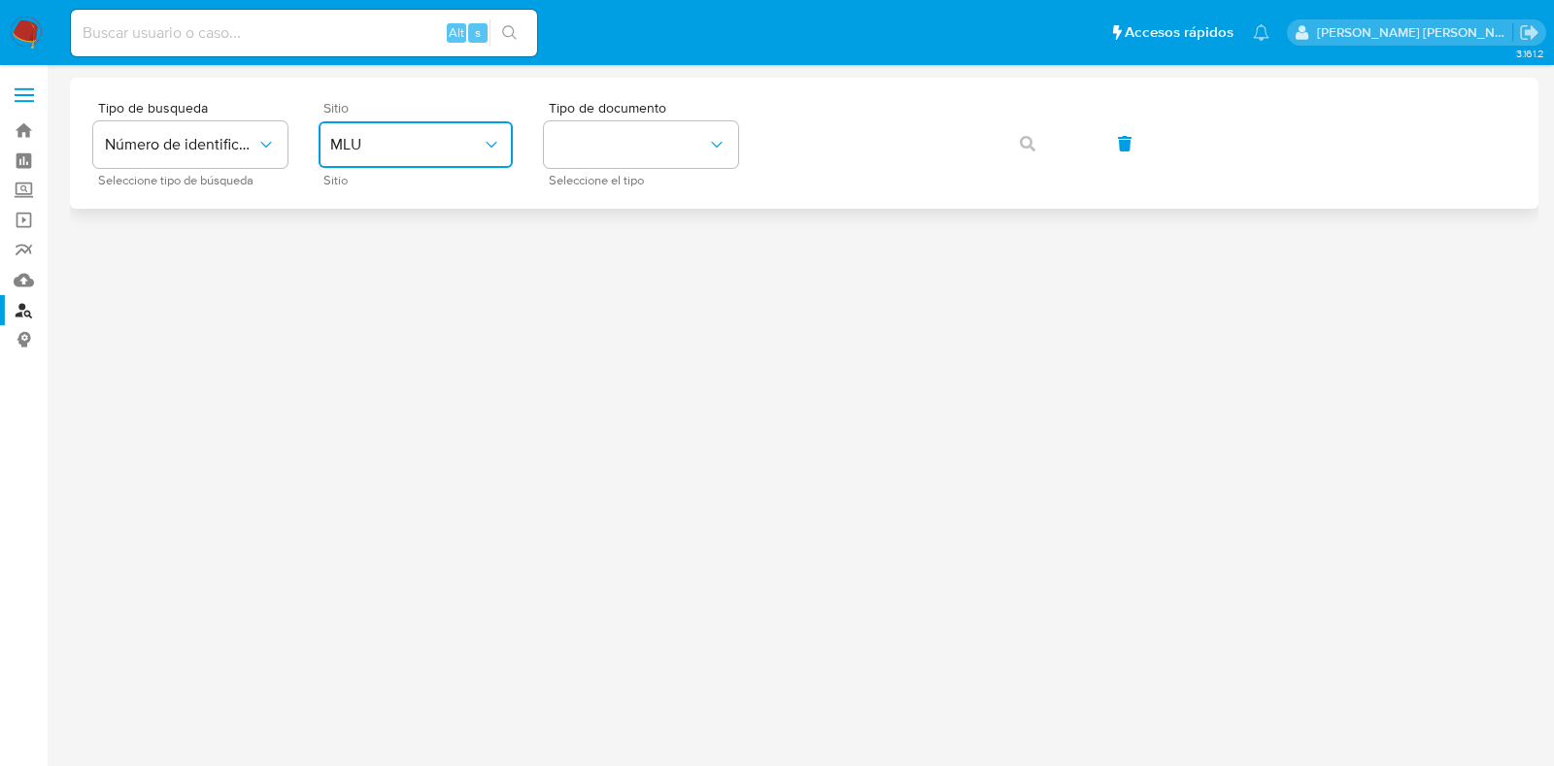
click at [445, 143] on span "MLU" at bounding box center [406, 144] width 152 height 19
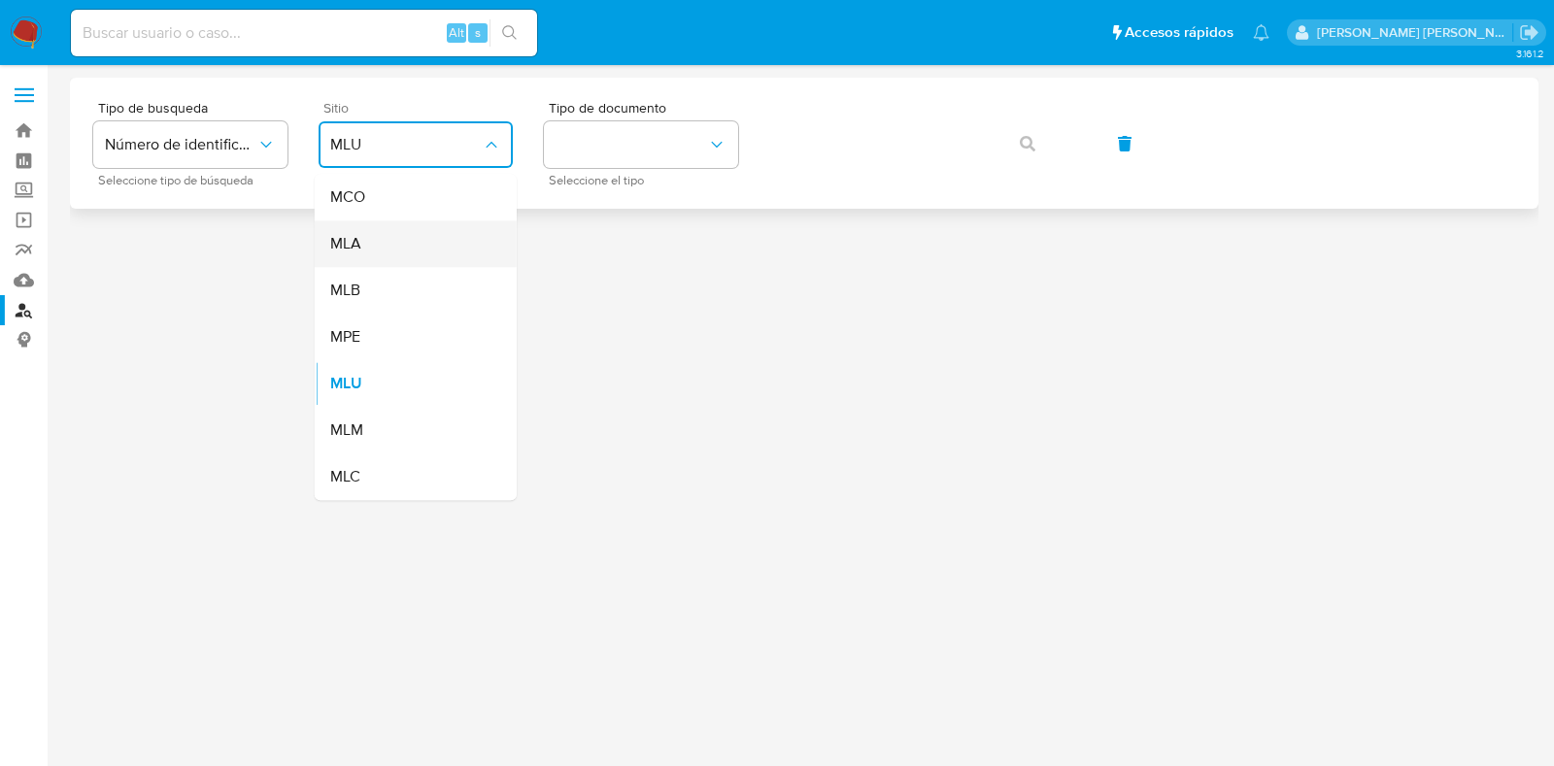
click at [414, 250] on div "MLA" at bounding box center [409, 243] width 159 height 47
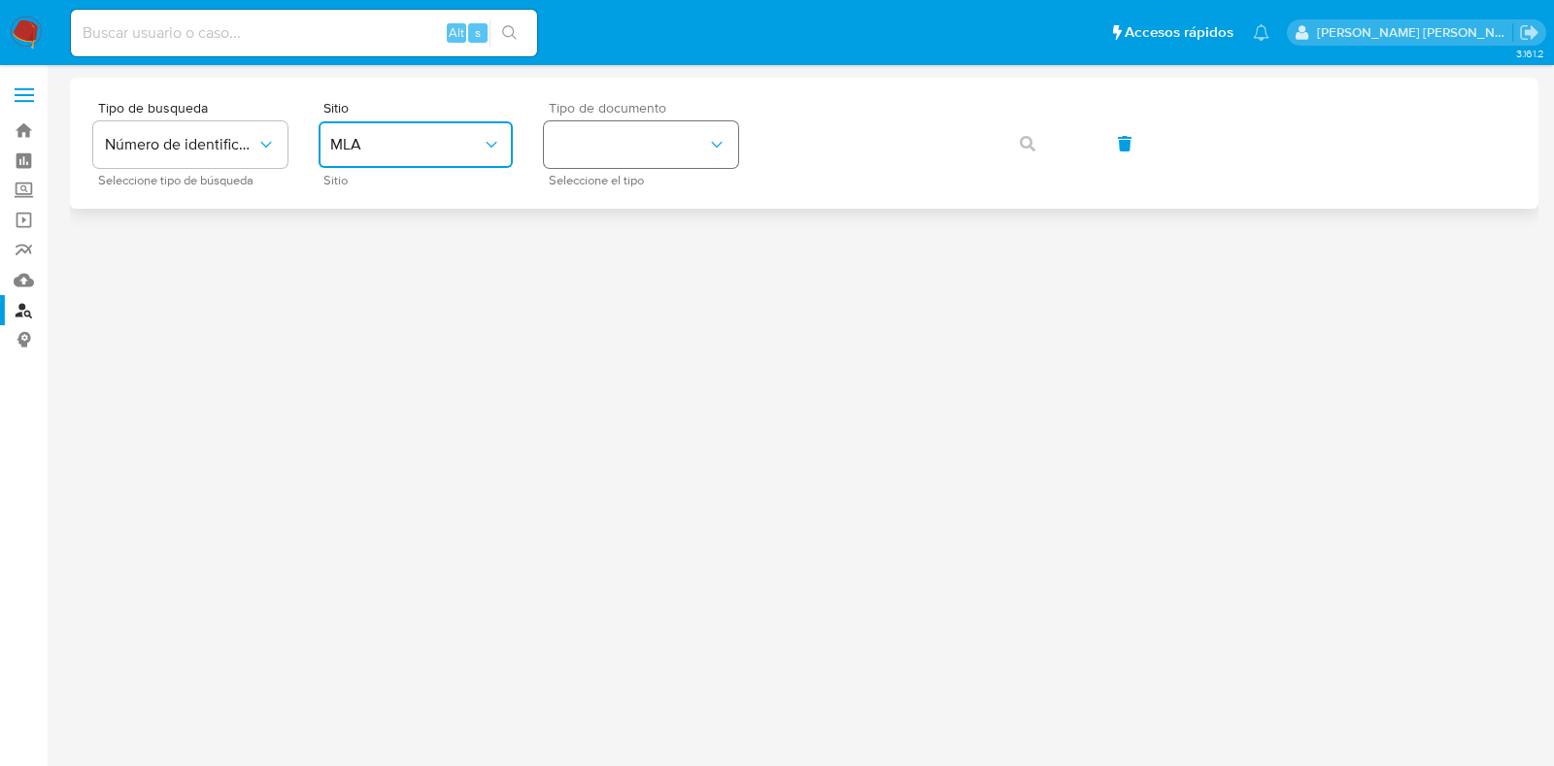
click at [641, 150] on button "identificationType" at bounding box center [641, 144] width 194 height 47
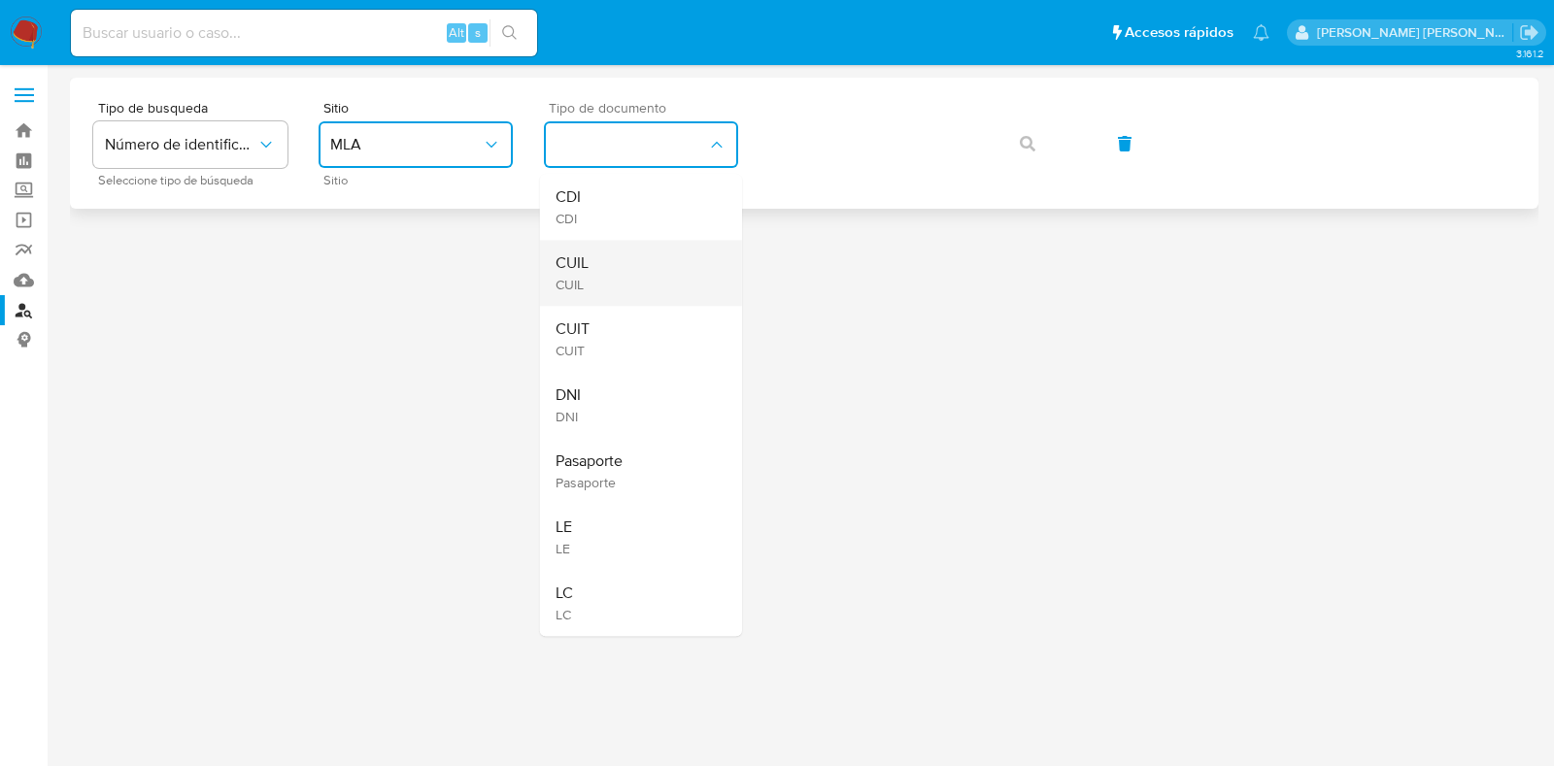
click at [629, 264] on div "CUIL CUIL" at bounding box center [635, 273] width 159 height 66
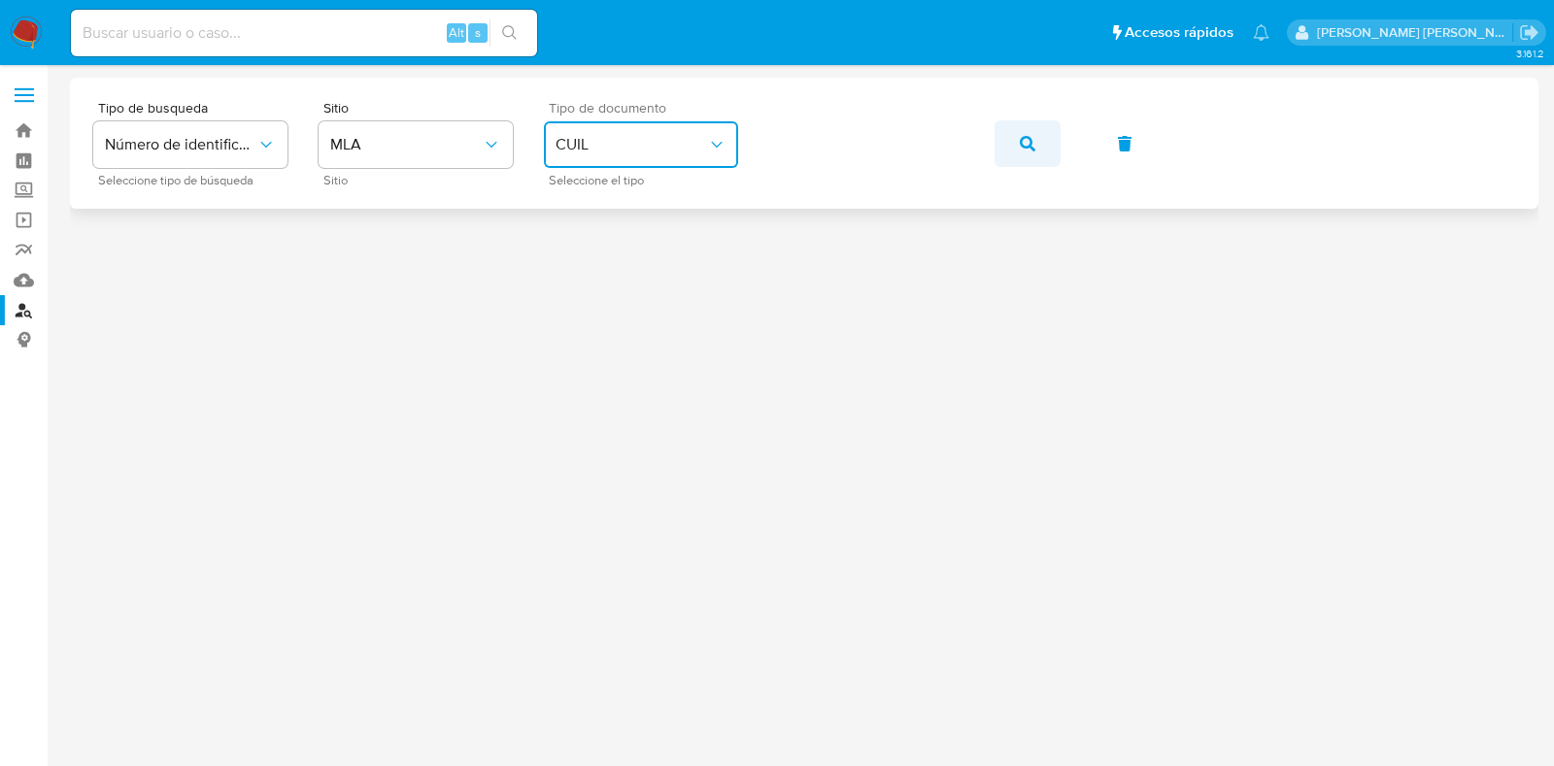
click at [1012, 137] on button "button" at bounding box center [1027, 143] width 66 height 47
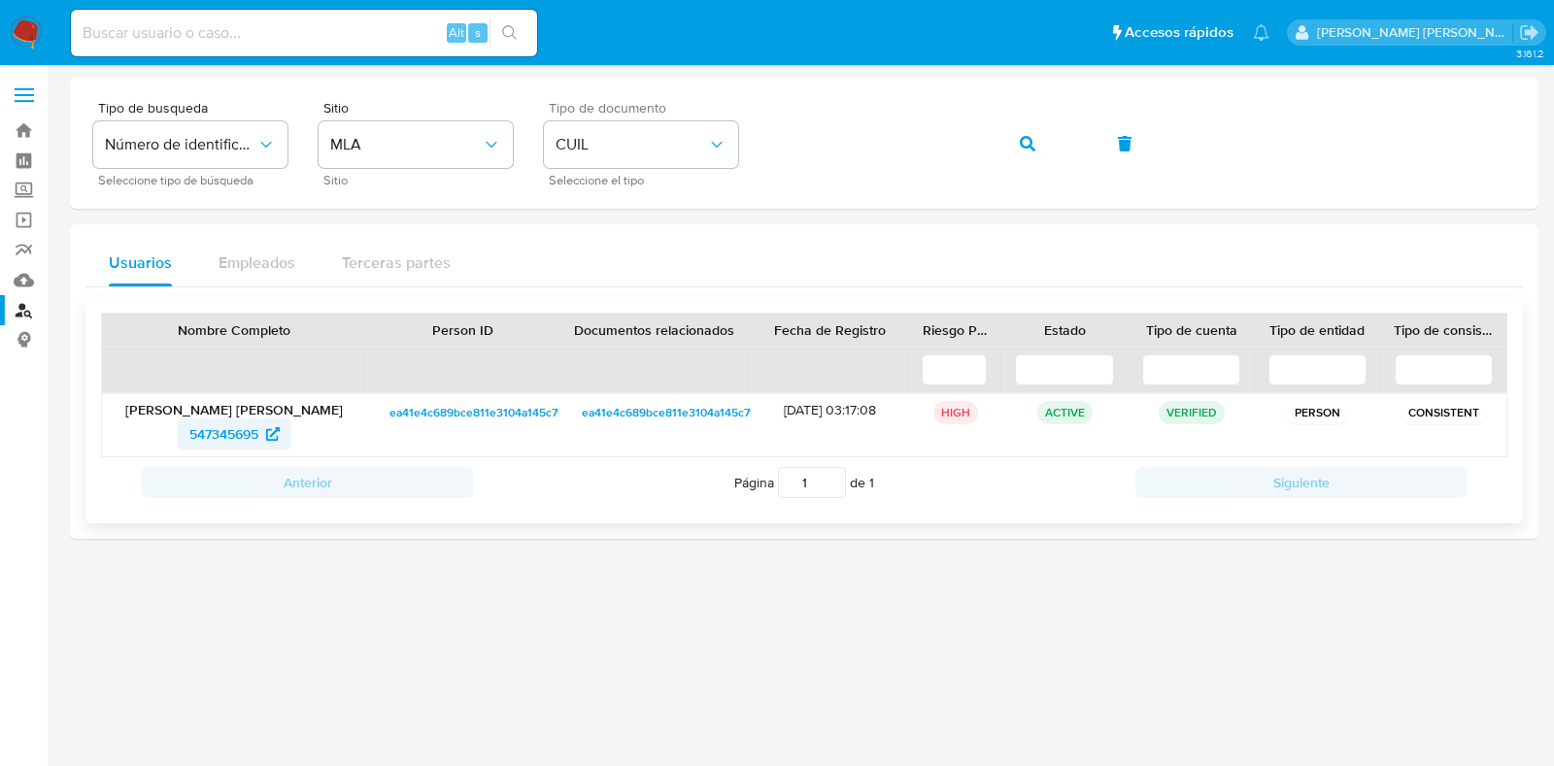
click at [254, 430] on span "547345695" at bounding box center [223, 434] width 69 height 31
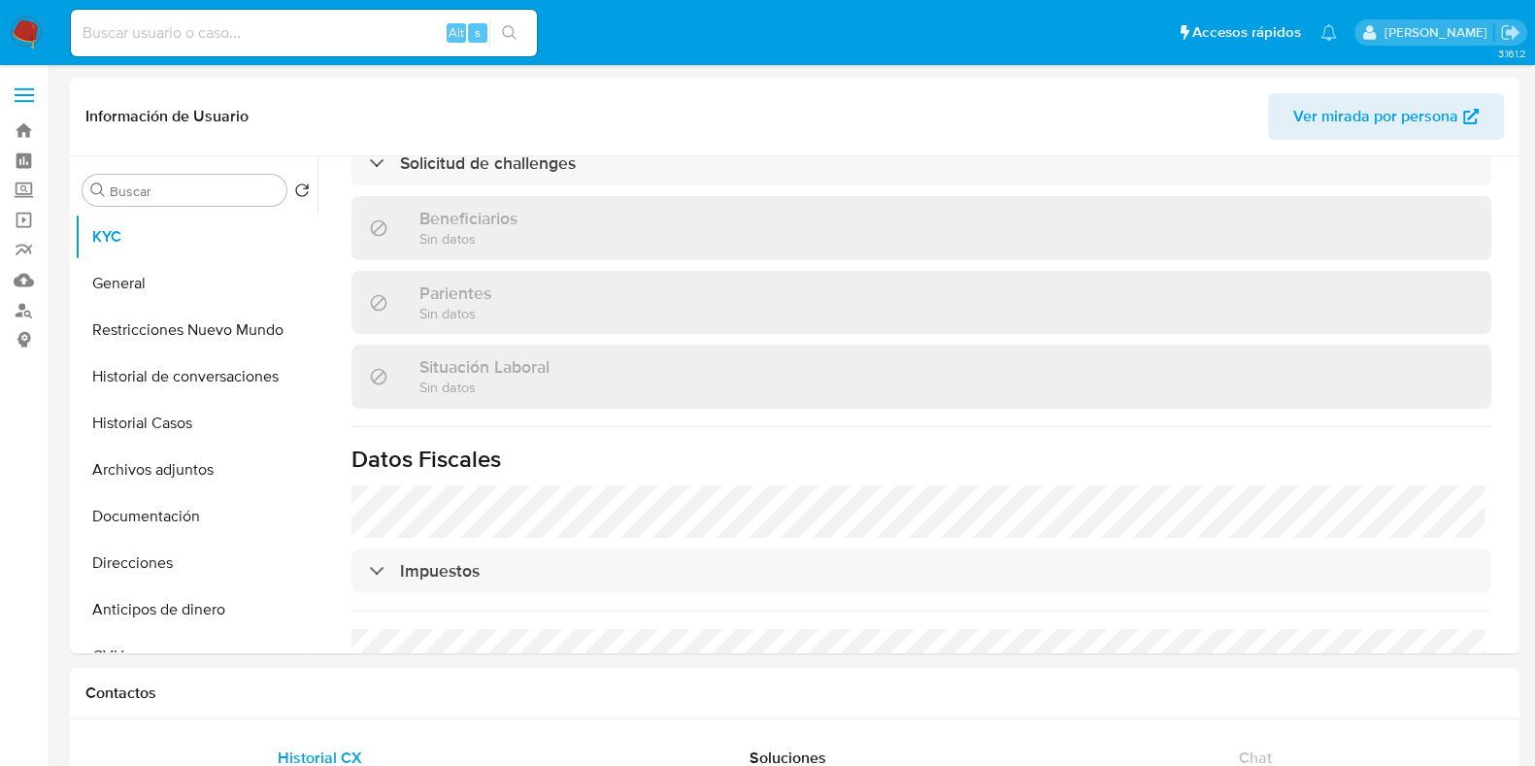
select select "10"
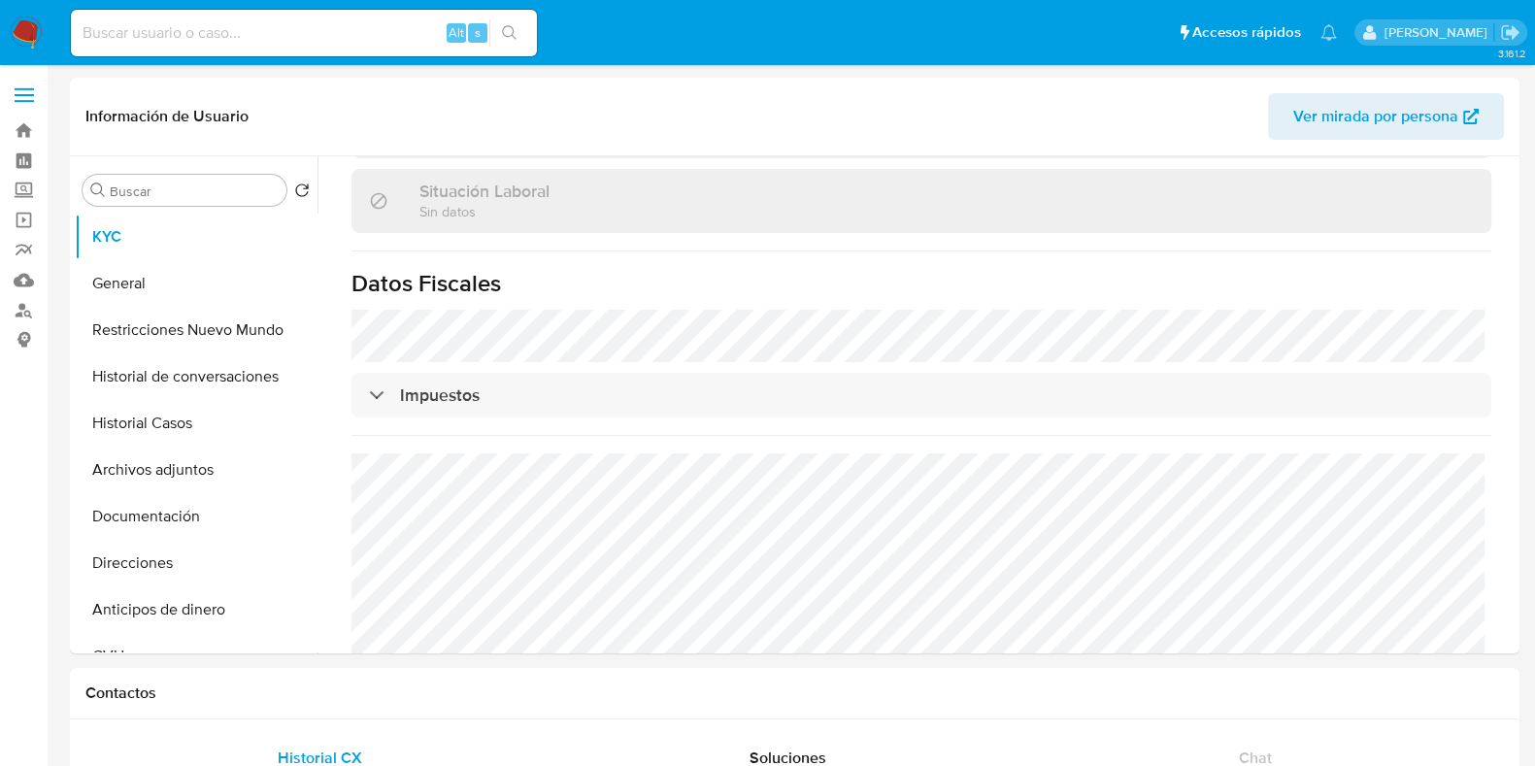
scroll to position [1022, 0]
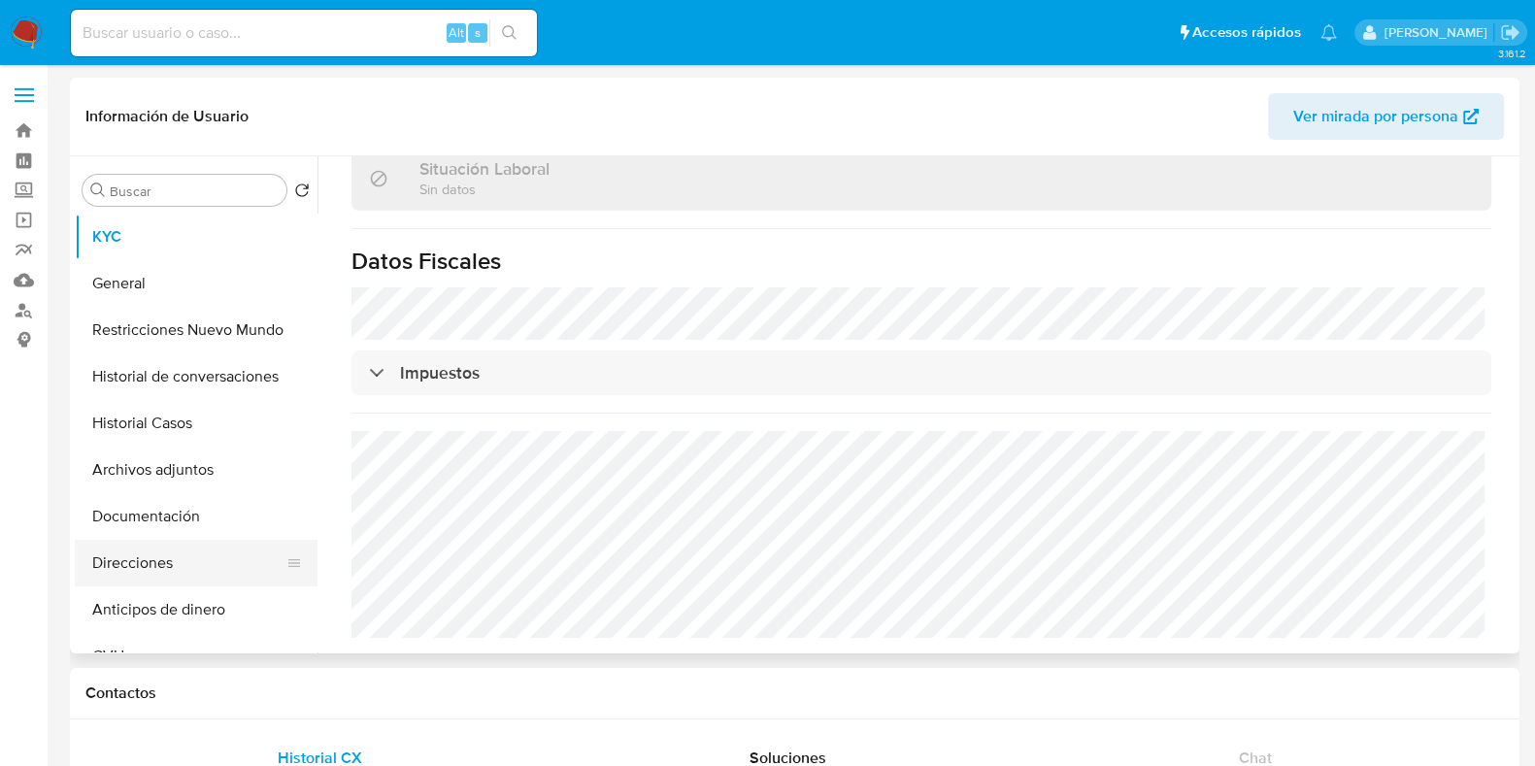
click at [156, 565] on button "Direcciones" at bounding box center [188, 563] width 227 height 47
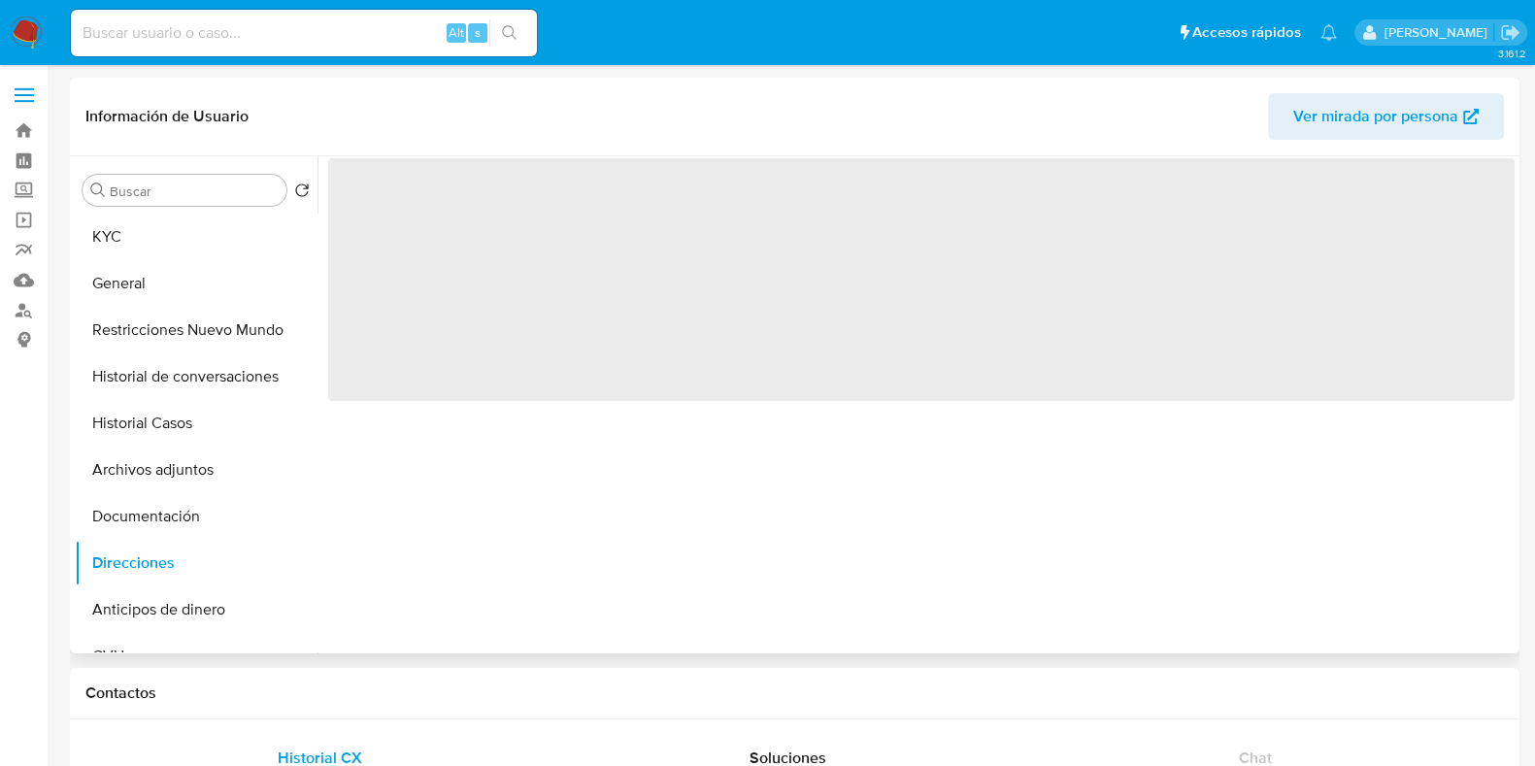
scroll to position [0, 0]
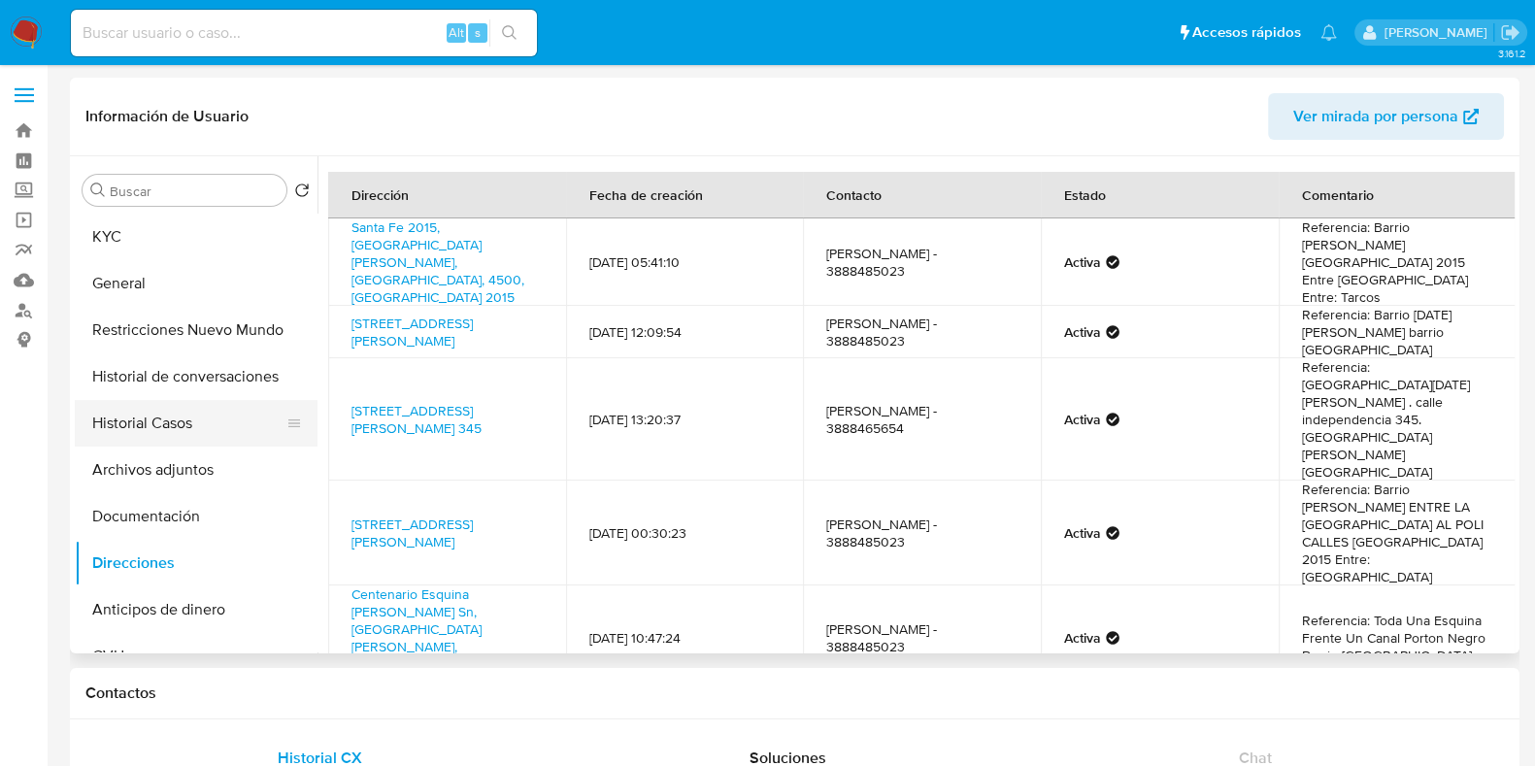
click at [171, 410] on button "Historial Casos" at bounding box center [188, 423] width 227 height 47
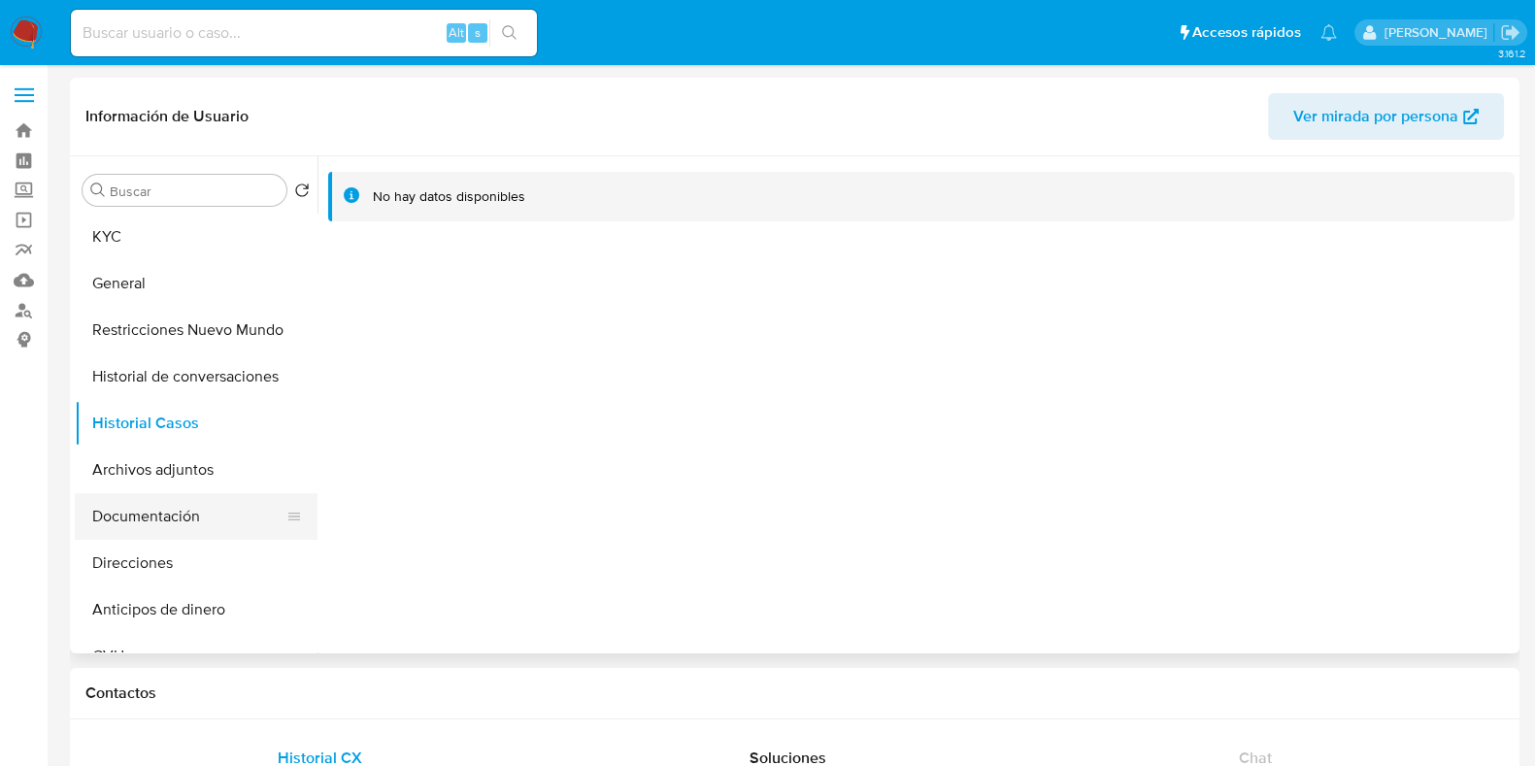
click at [210, 514] on button "Documentación" at bounding box center [188, 516] width 227 height 47
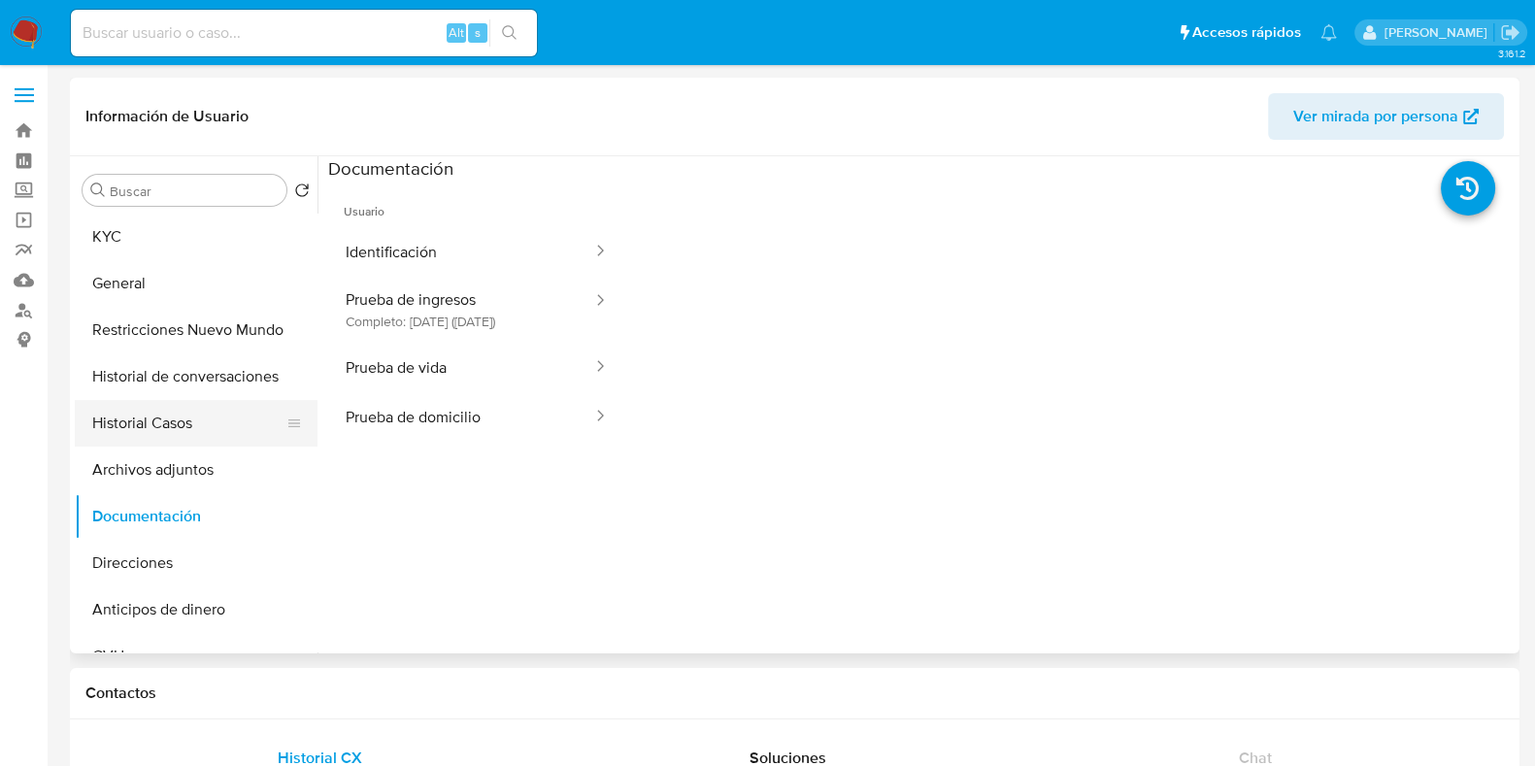
click at [408, 266] on button "Identificación" at bounding box center [461, 252] width 266 height 50
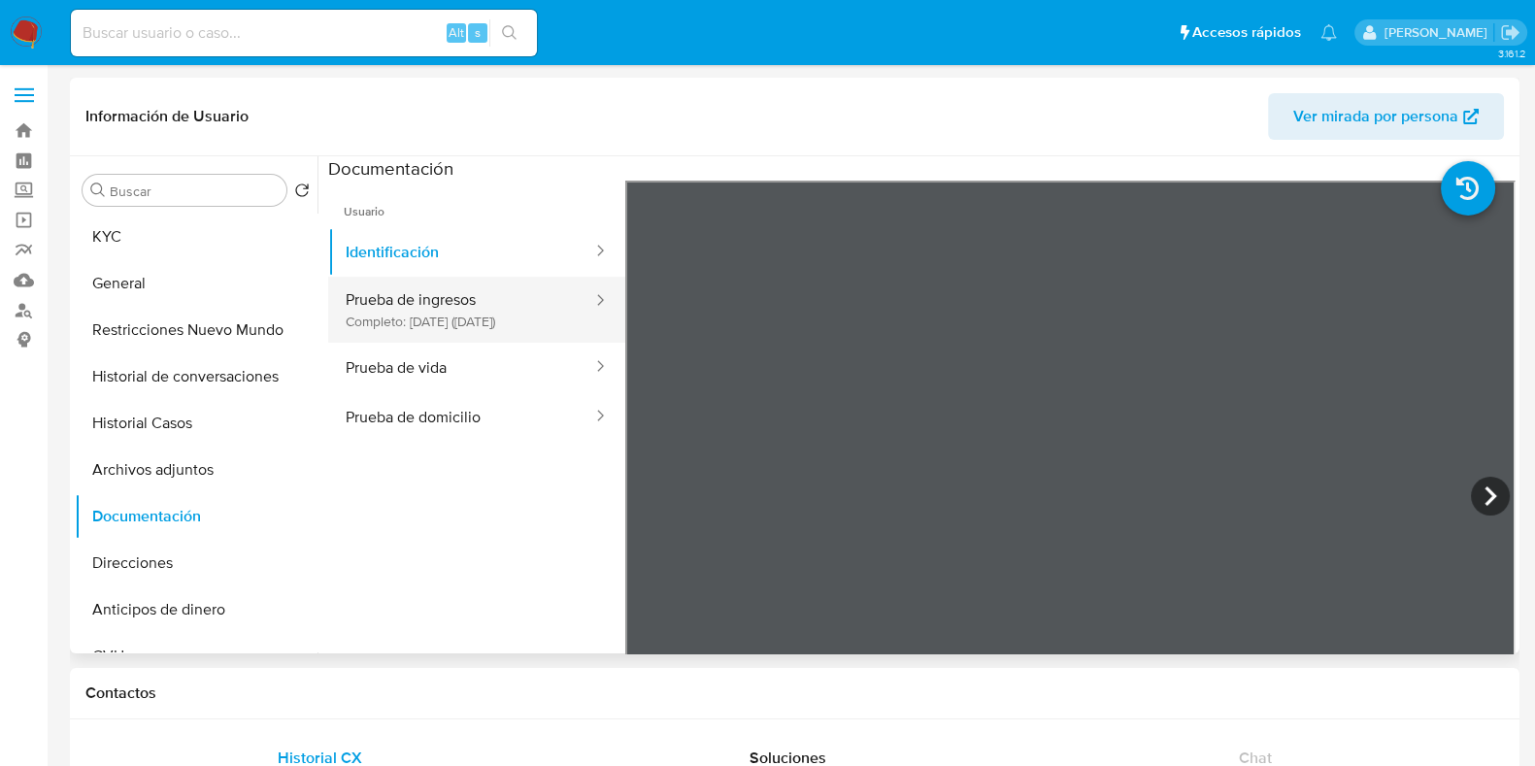
click at [420, 318] on button "Prueba de ingresos Completo: 03/04/2025 (hace 6 meses)" at bounding box center [461, 310] width 266 height 66
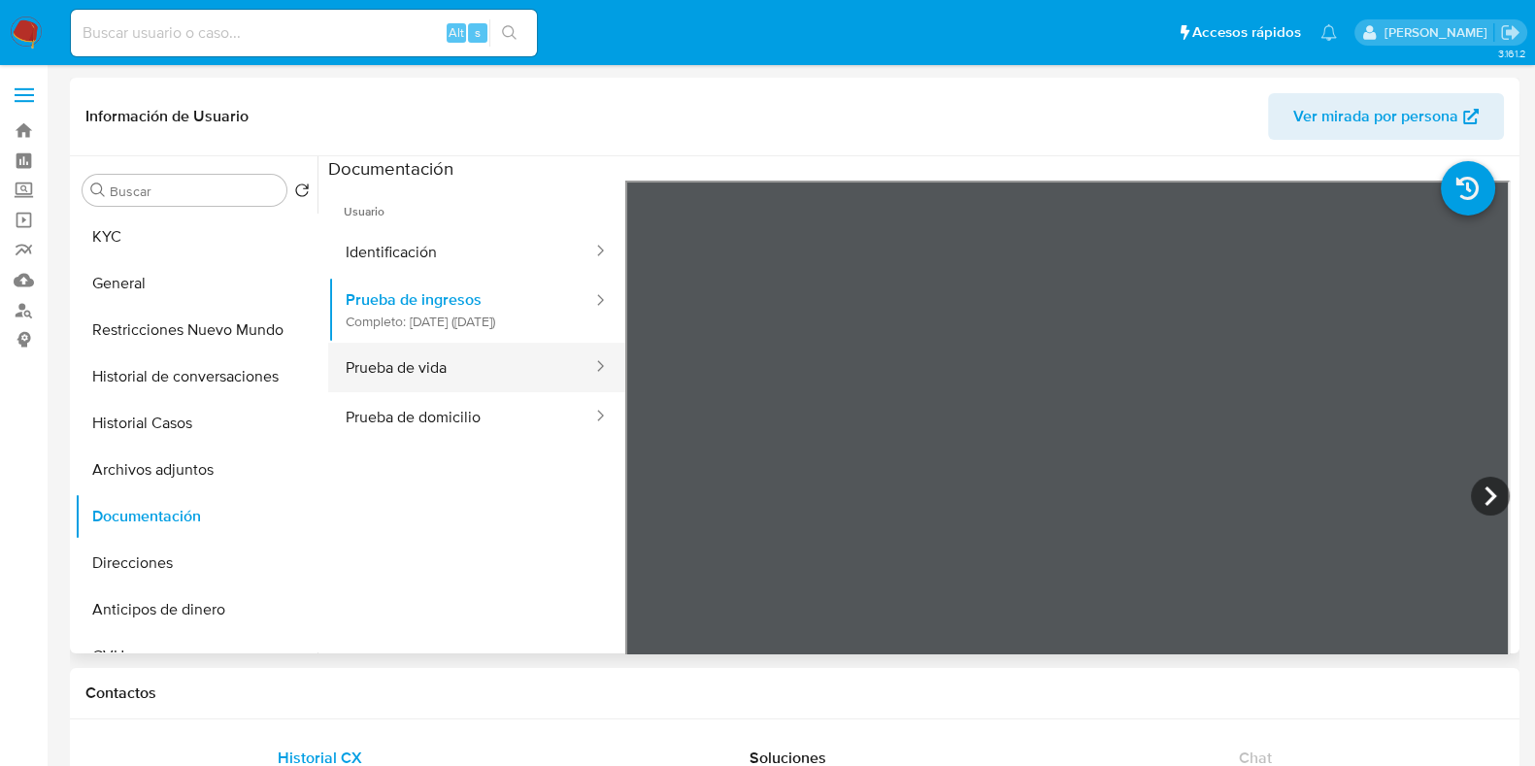
click at [471, 392] on button "Prueba de vida" at bounding box center [461, 368] width 266 height 50
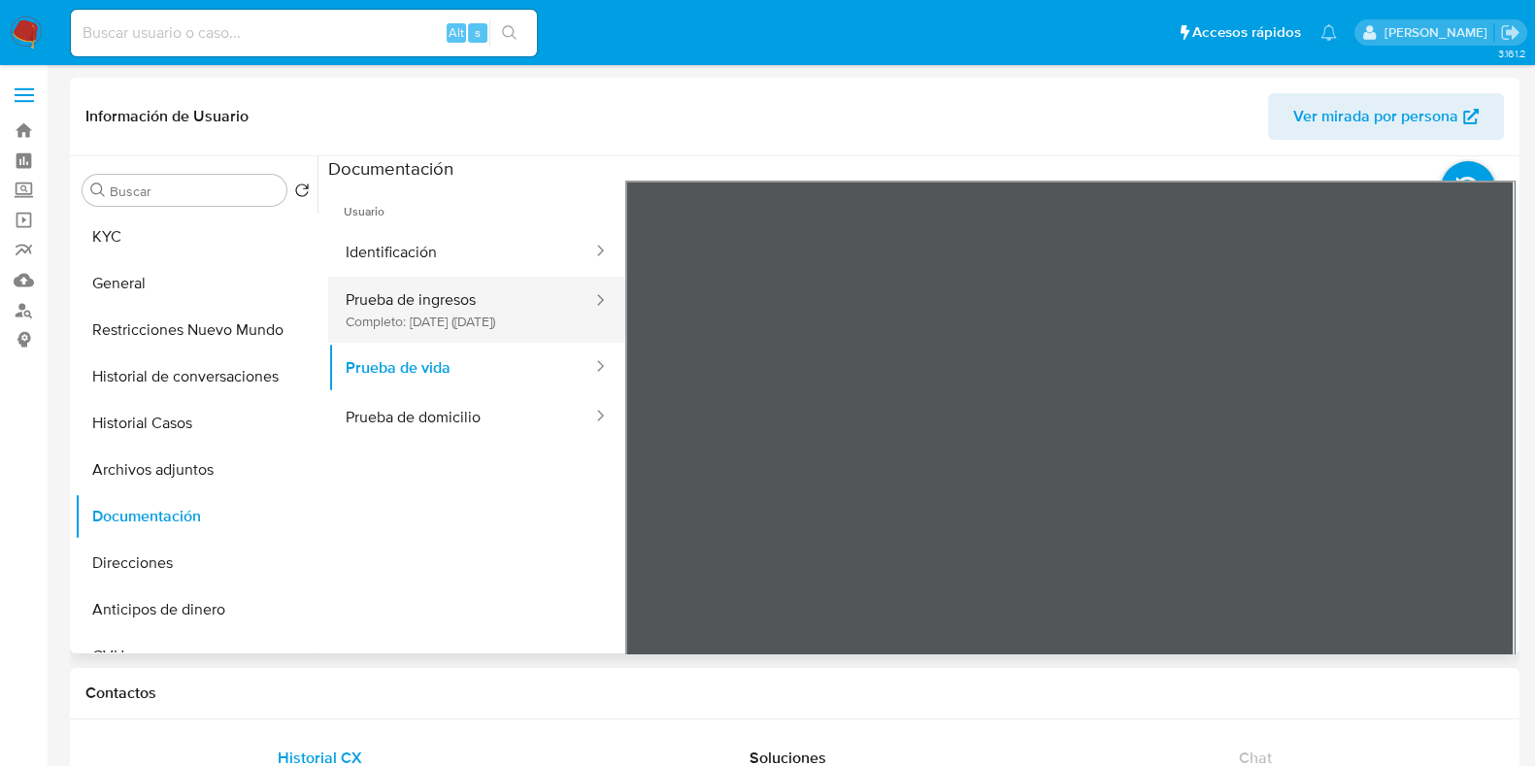
click at [502, 302] on button "Prueba de ingresos Completo: 03/04/2025 (hace 6 meses)" at bounding box center [461, 310] width 266 height 66
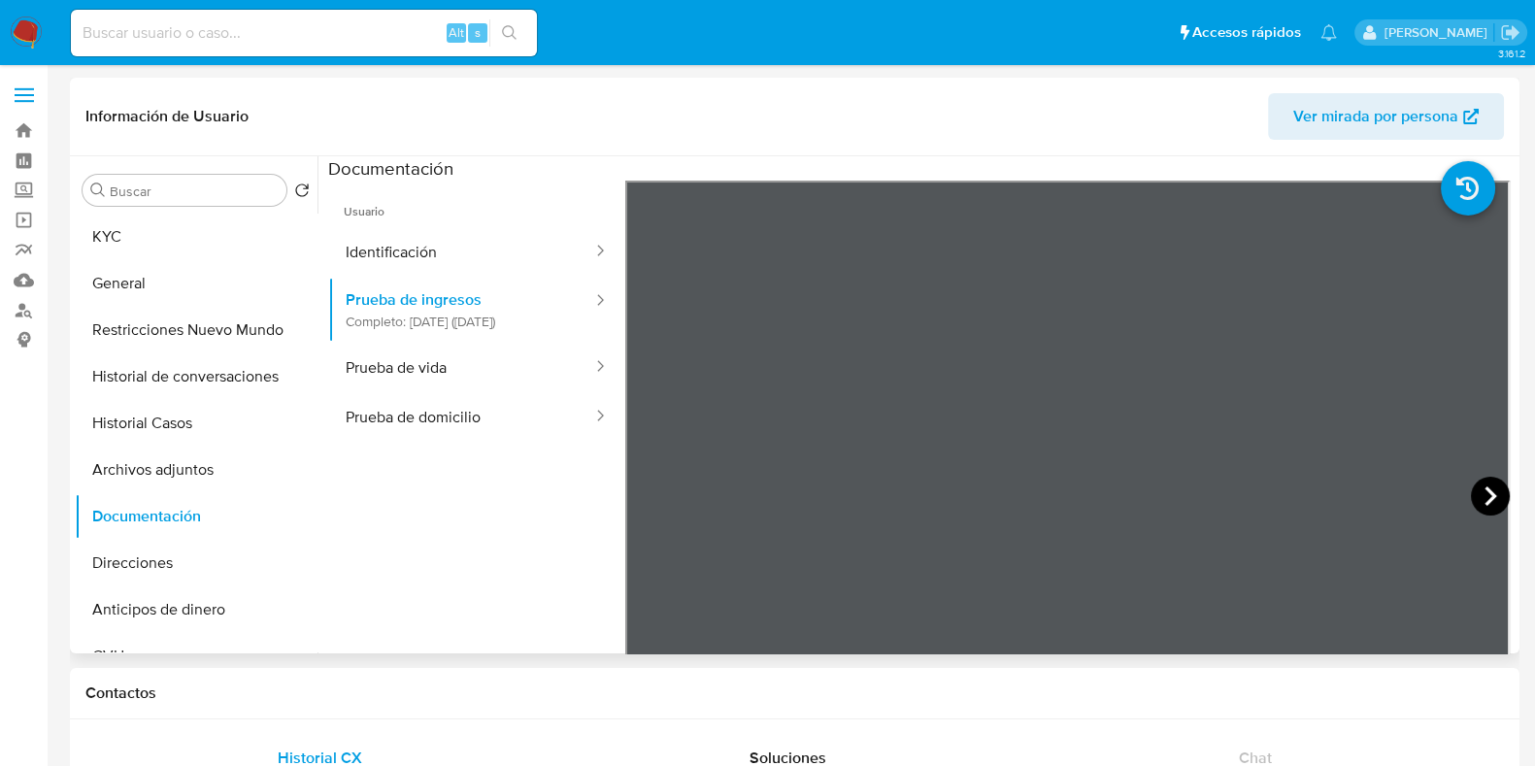
click at [1474, 498] on icon at bounding box center [1490, 496] width 39 height 39
click at [1471, 482] on icon at bounding box center [1490, 496] width 39 height 39
click at [149, 573] on button "Direcciones" at bounding box center [188, 563] width 227 height 47
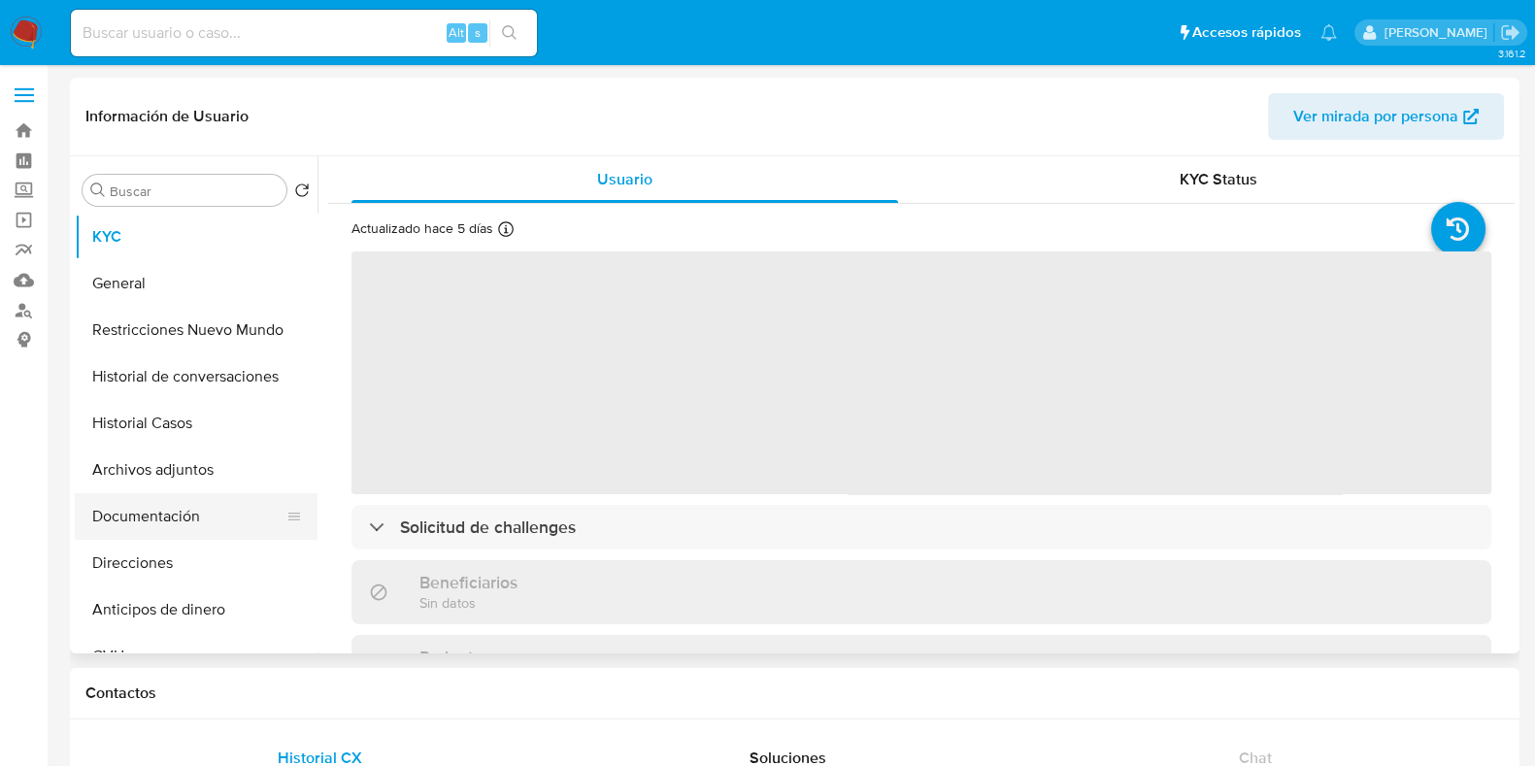
select select "10"
click at [216, 552] on button "Direcciones" at bounding box center [188, 563] width 227 height 47
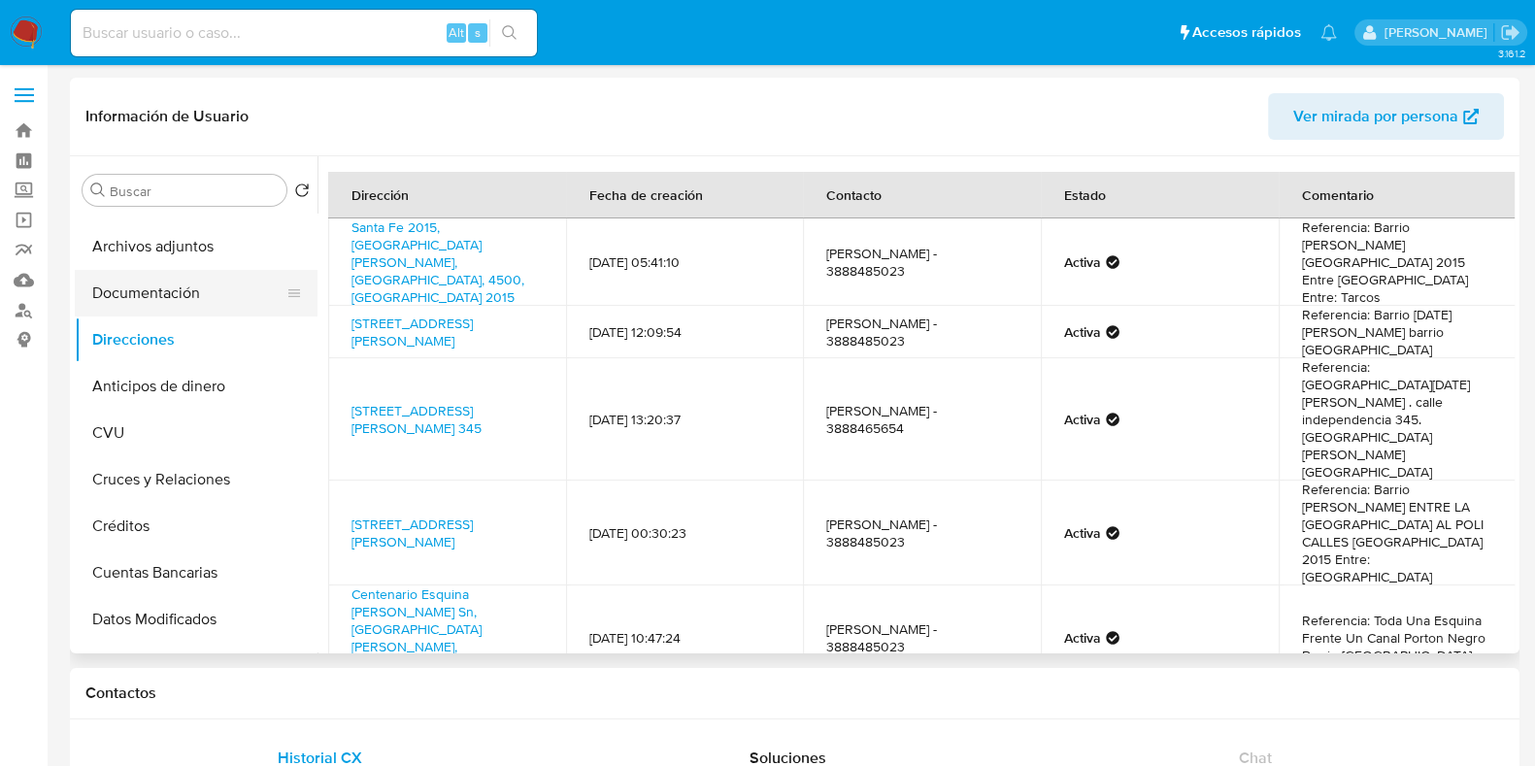
scroll to position [242, 0]
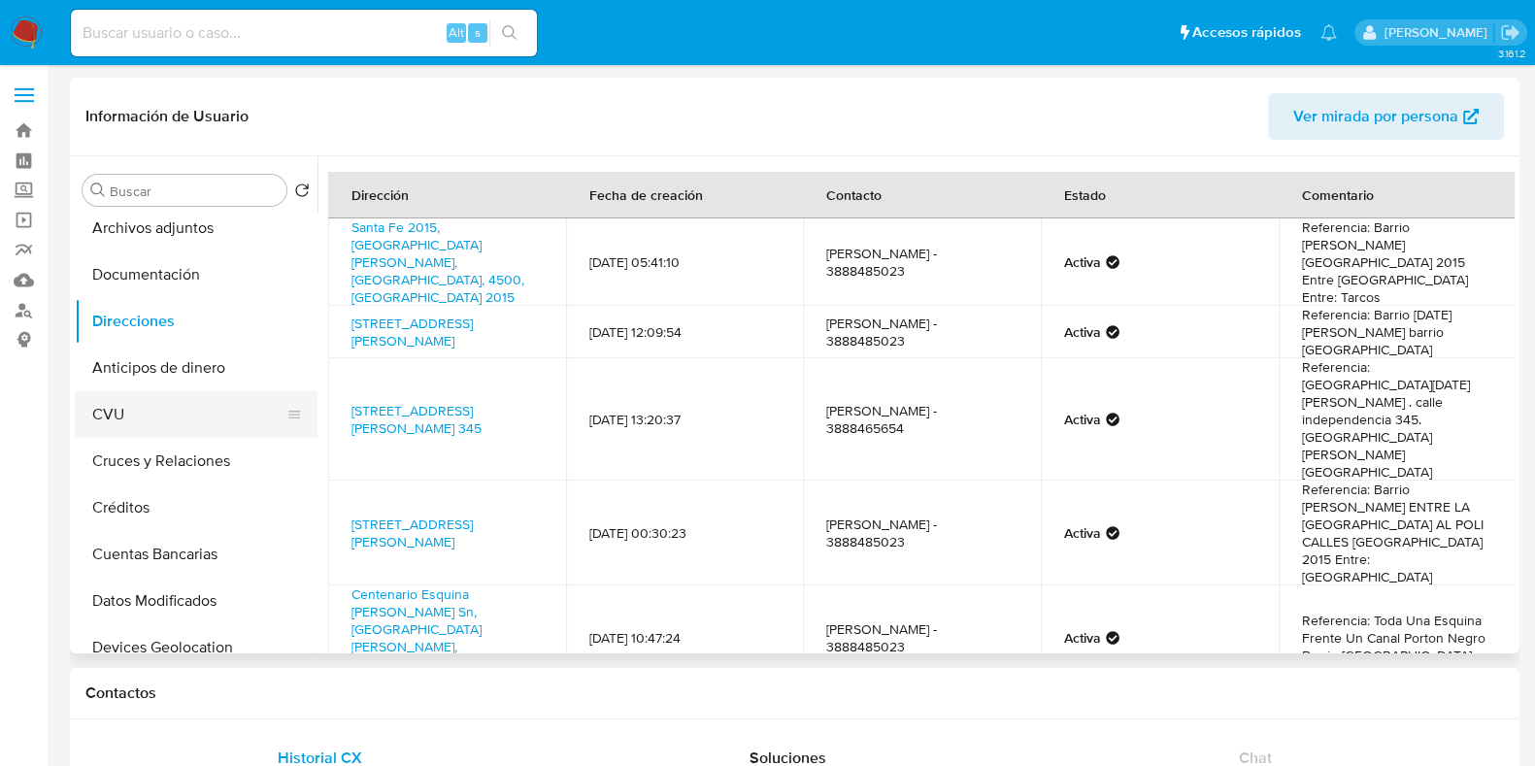
click at [133, 410] on button "CVU" at bounding box center [188, 414] width 227 height 47
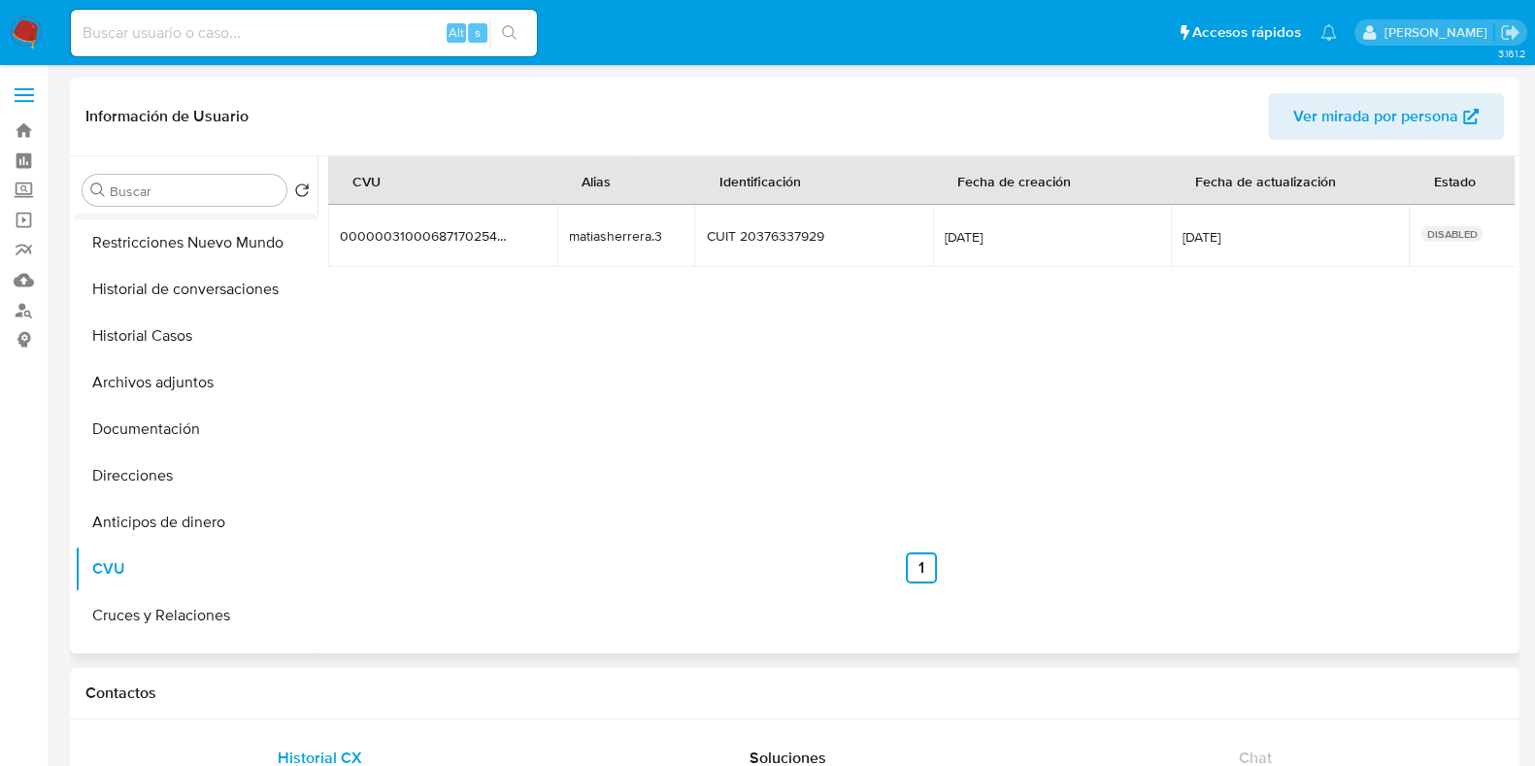
scroll to position [0, 0]
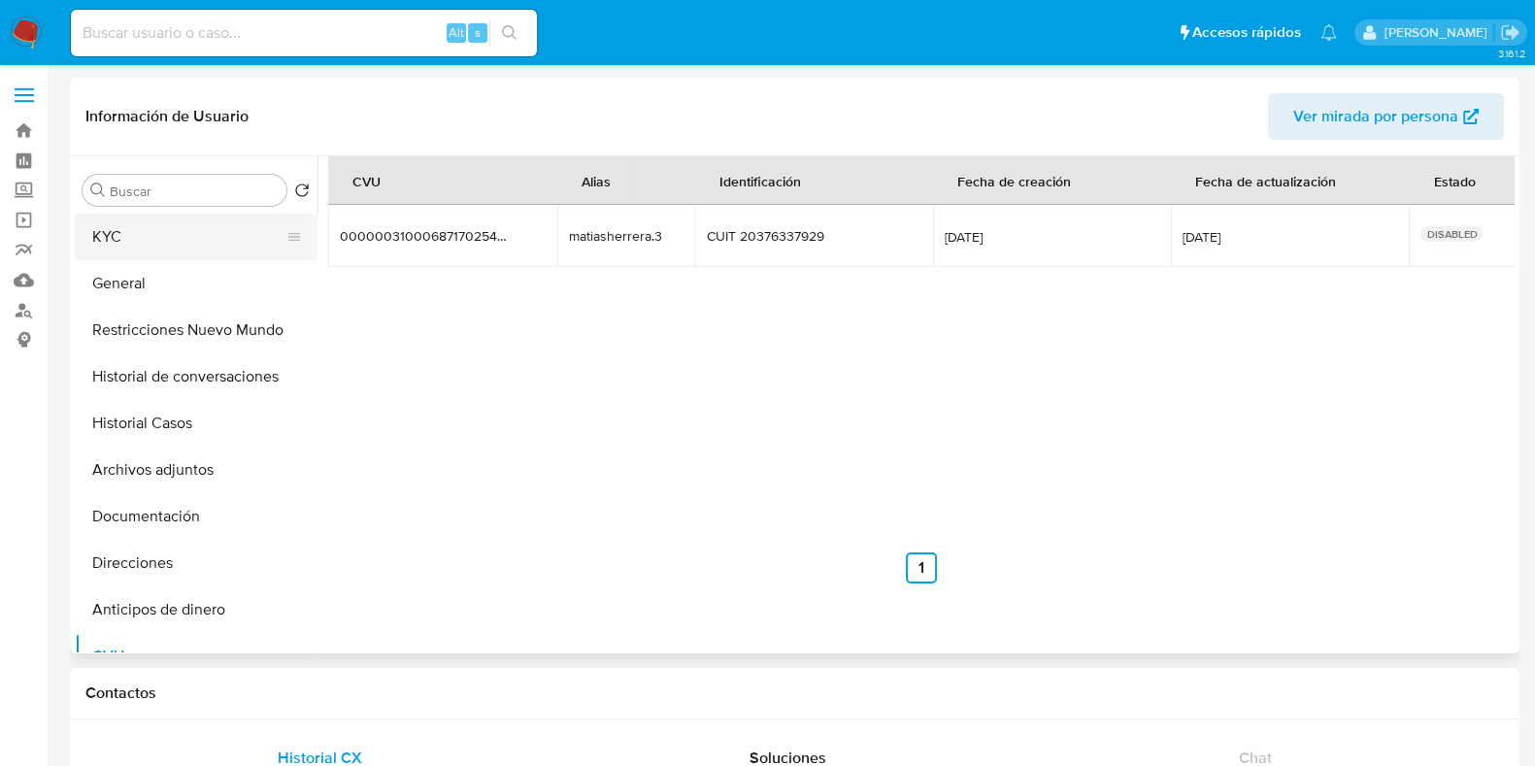
click at [165, 244] on button "KYC" at bounding box center [188, 237] width 227 height 47
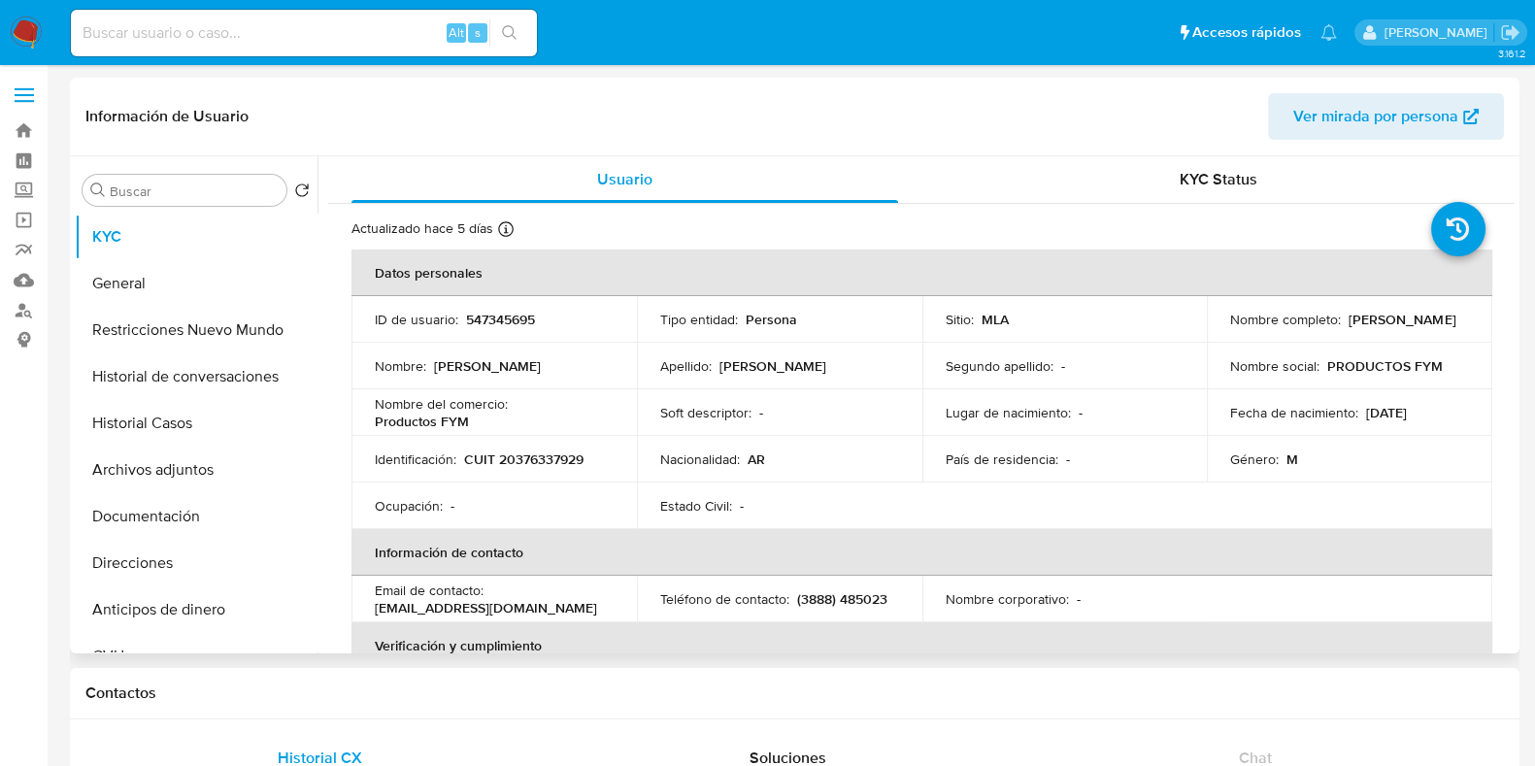
drag, startPoint x: 1227, startPoint y: 329, endPoint x: 1378, endPoint y: 327, distance: 151.5
click at [1378, 327] on div "Nombre completo : [PERSON_NAME]" at bounding box center [1349, 319] width 239 height 17
copy p "Matias Manuel Herrera"
drag, startPoint x: 467, startPoint y: 454, endPoint x: 601, endPoint y: 459, distance: 134.1
click at [601, 459] on div "Identificación : CUIT 20376337929" at bounding box center [494, 459] width 239 height 17
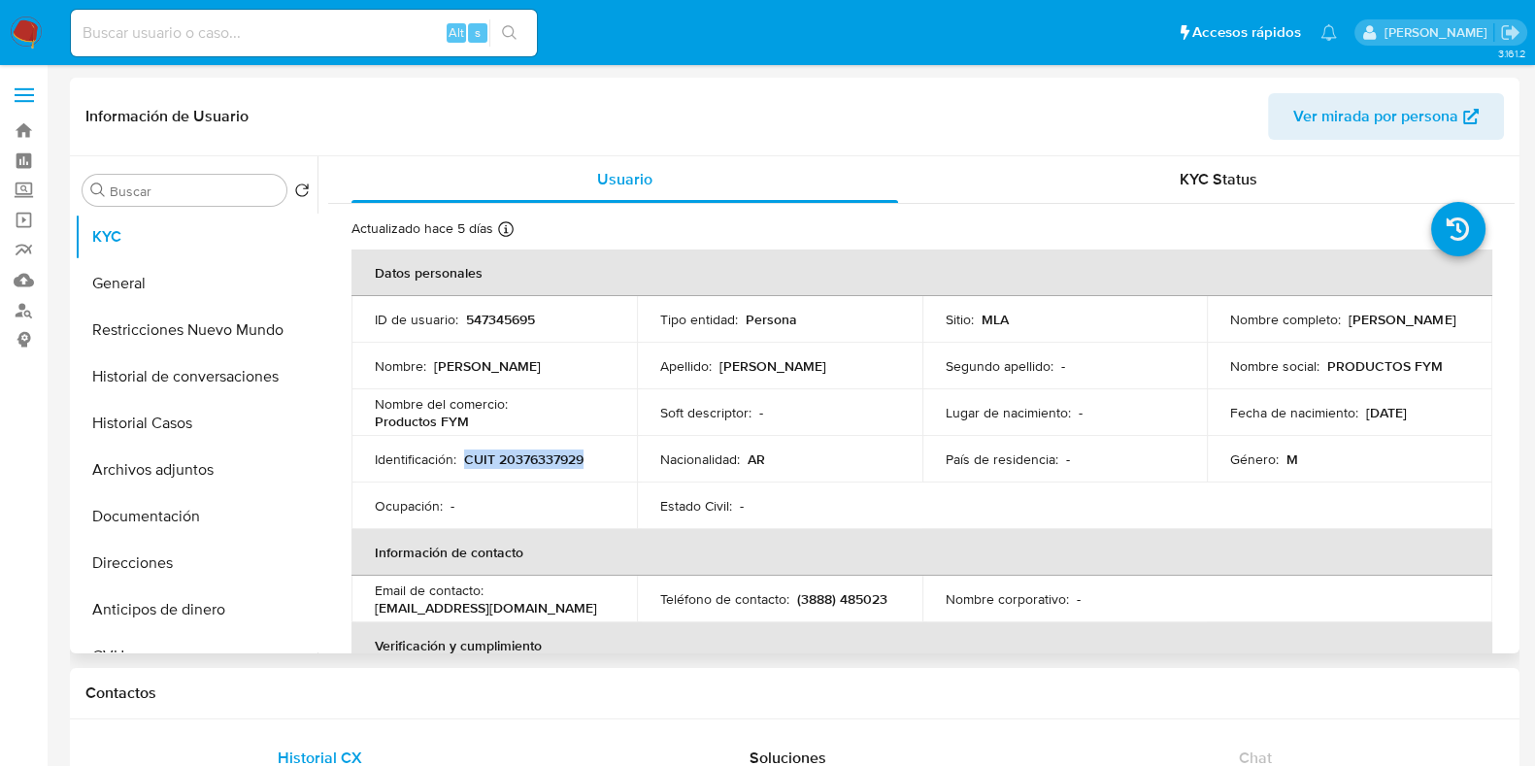
copy p "CUIT 20376337929"
click at [501, 312] on p "547345695" at bounding box center [500, 319] width 69 height 17
copy p "547345695"
click at [537, 451] on p "CUIT 20376337929" at bounding box center [523, 459] width 119 height 17
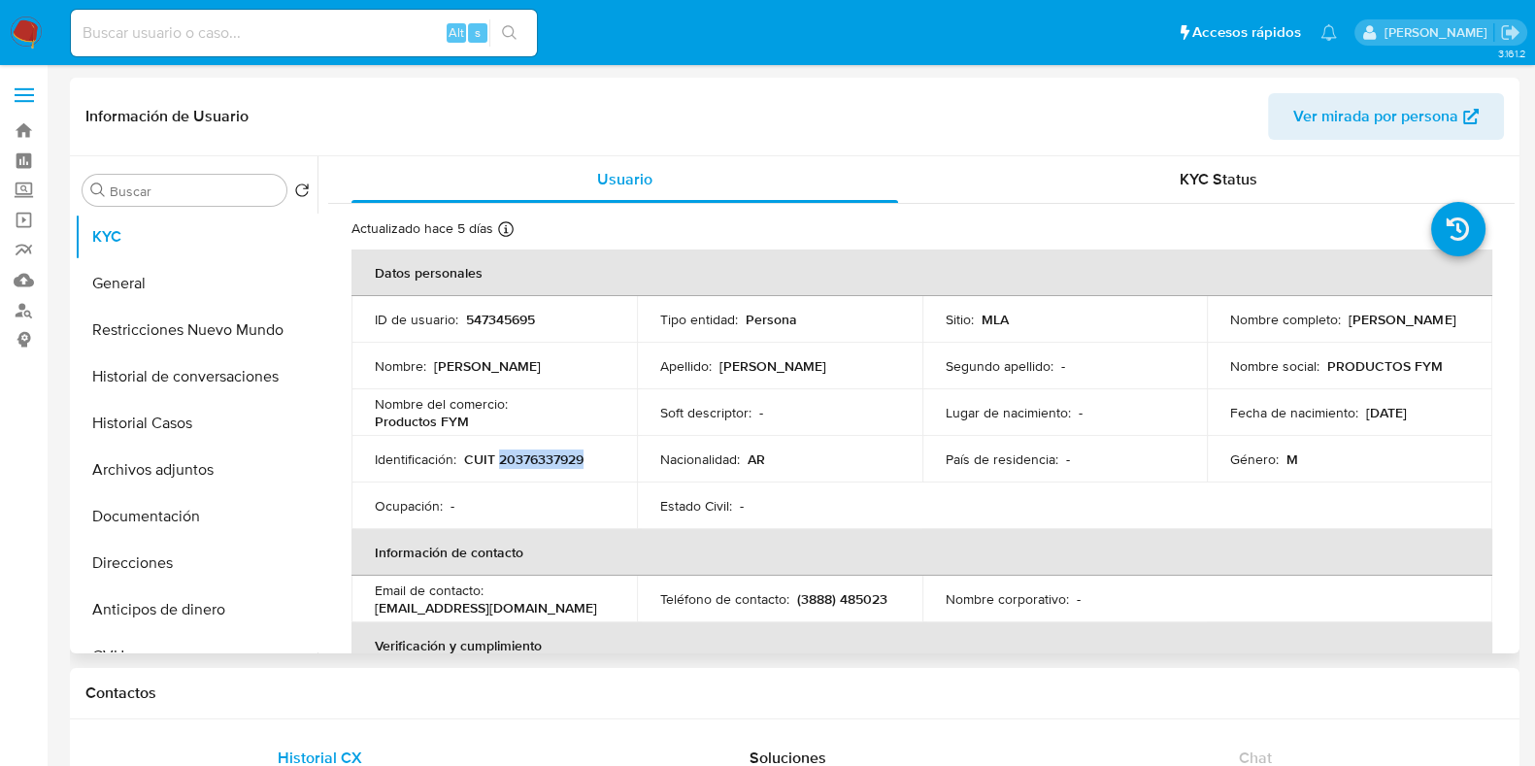
click at [537, 451] on p "CUIT 20376337929" at bounding box center [523, 459] width 119 height 17
copy p "20376337929"
drag, startPoint x: 375, startPoint y: 421, endPoint x: 479, endPoint y: 421, distance: 103.9
click at [479, 421] on div "Nombre del comercio : Productos FYM" at bounding box center [494, 412] width 239 height 35
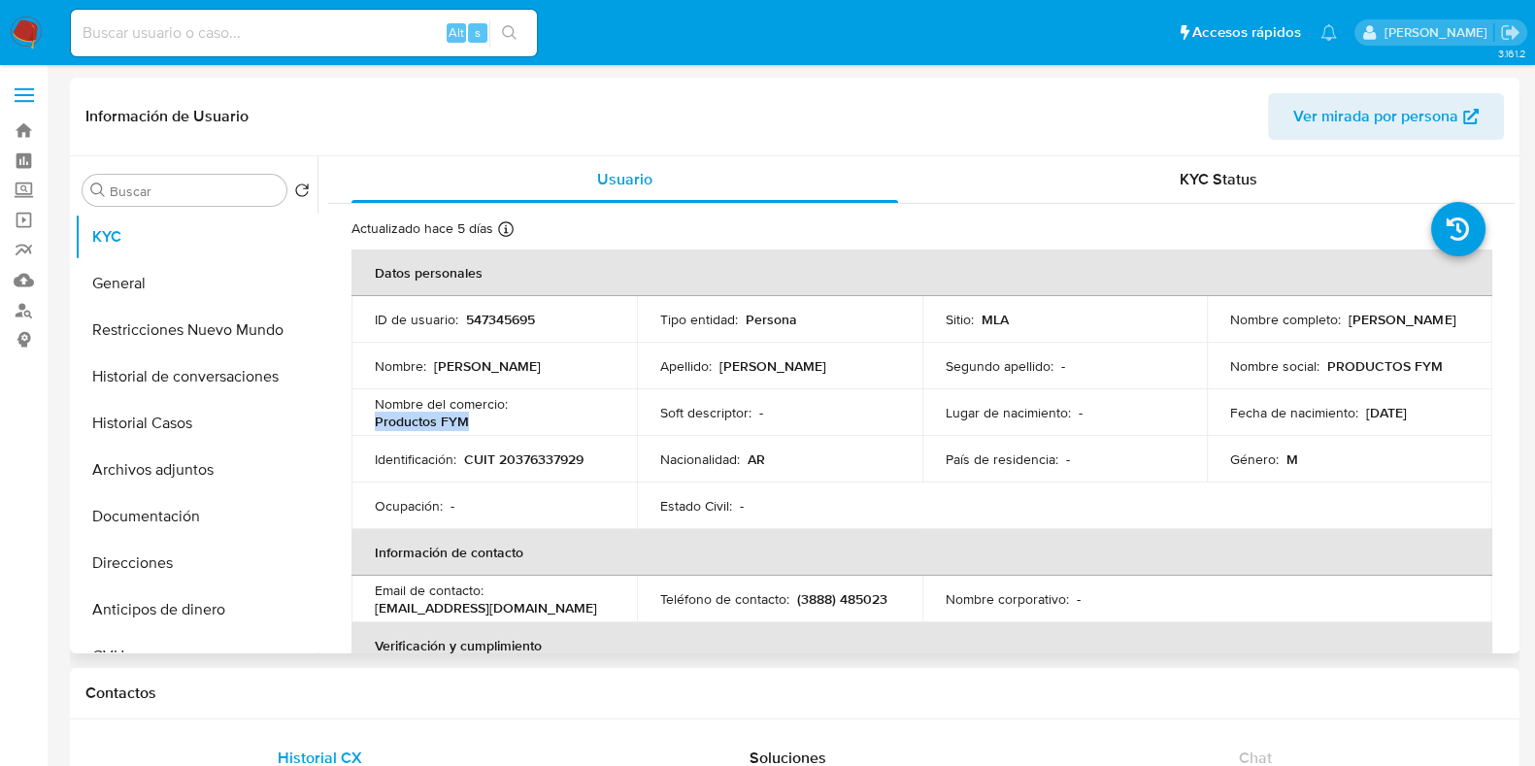
copy p "Productos FYM"
click at [176, 544] on button "Direcciones" at bounding box center [188, 563] width 227 height 47
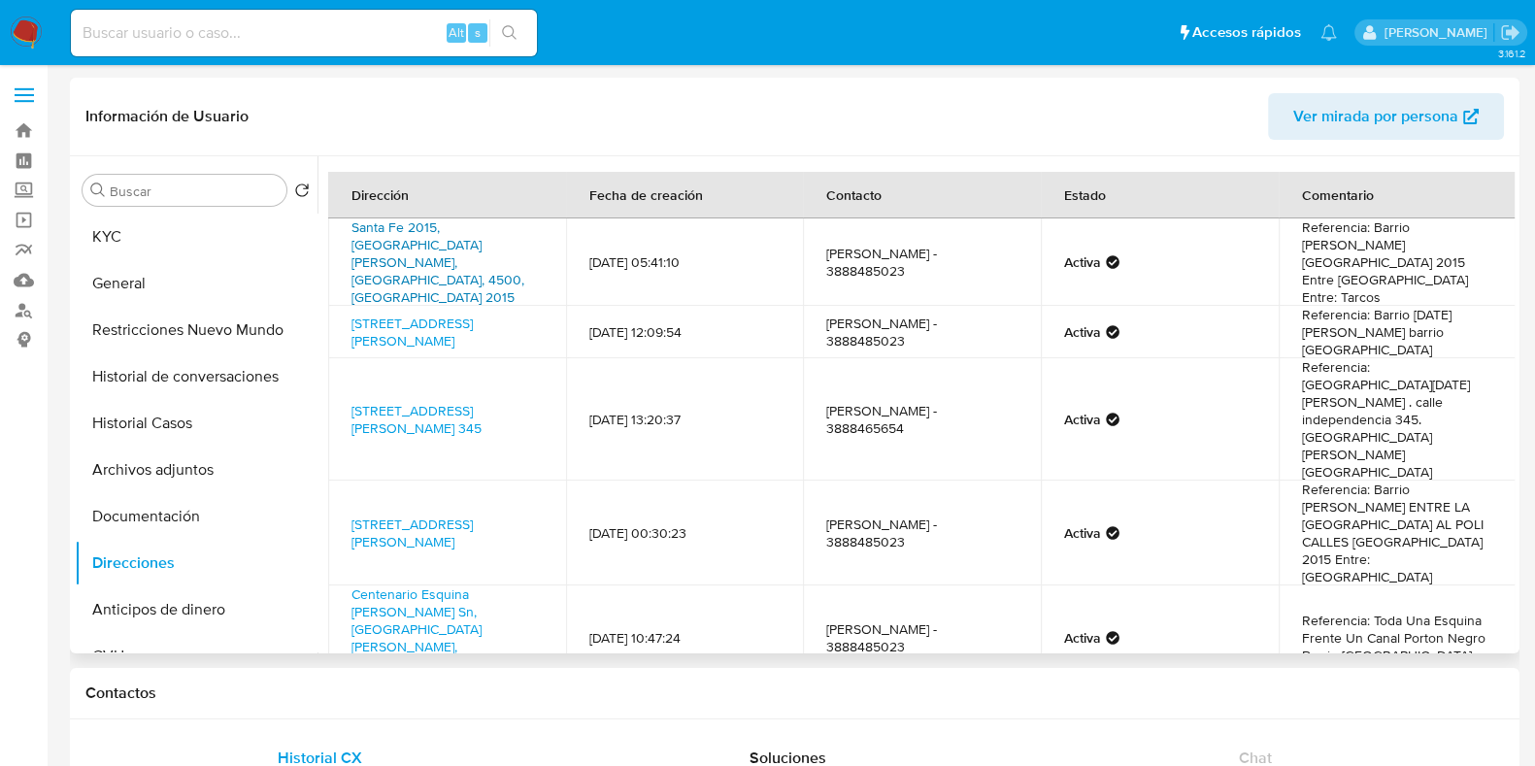
click at [466, 259] on link "Santa Fe 2015, San Pedro, Jujuy, 4500, Argentina 2015" at bounding box center [438, 262] width 173 height 89
click at [28, 306] on link "Buscador de personas" at bounding box center [115, 310] width 231 height 30
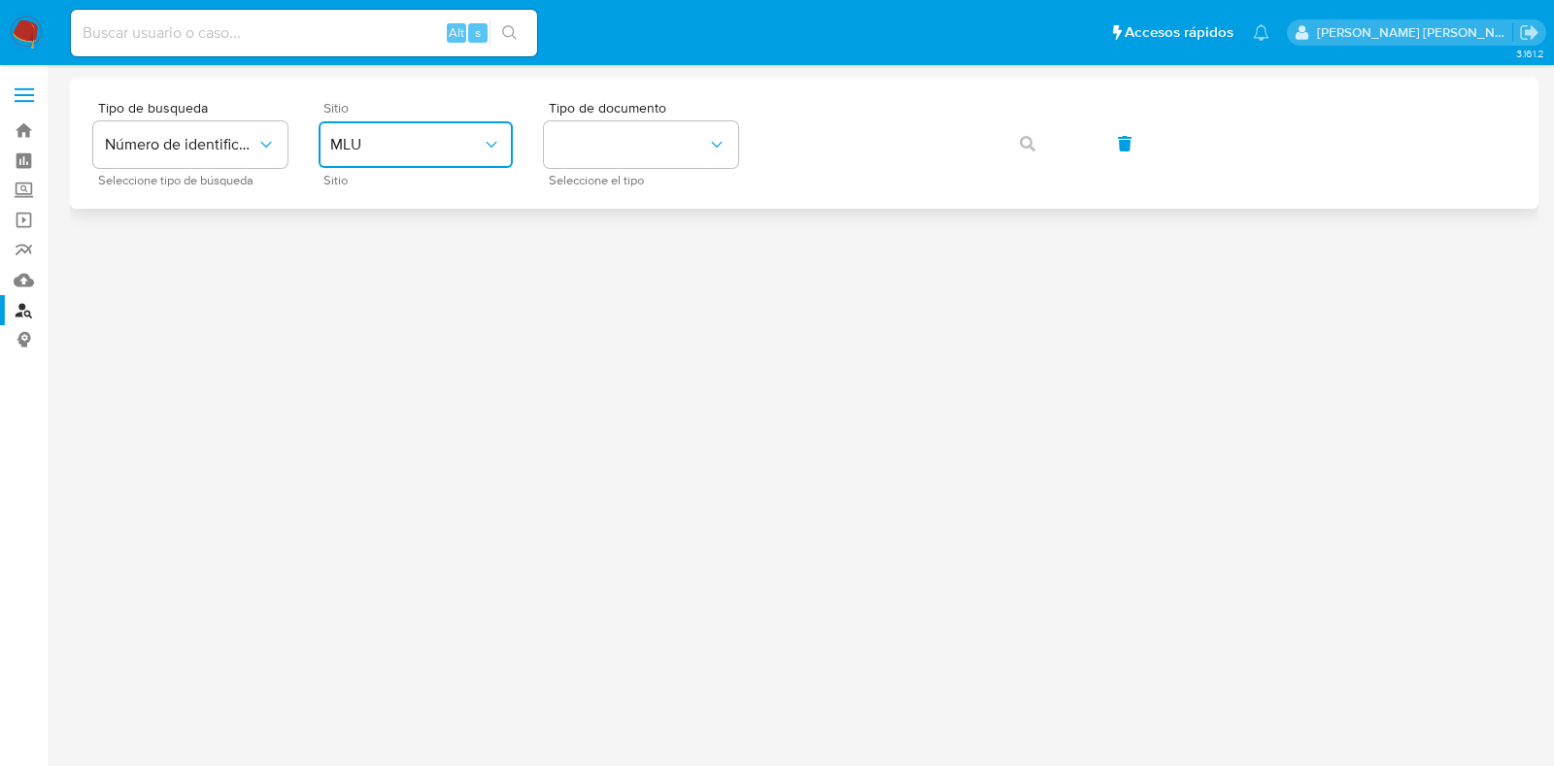
click at [387, 143] on span "MLU" at bounding box center [406, 144] width 152 height 19
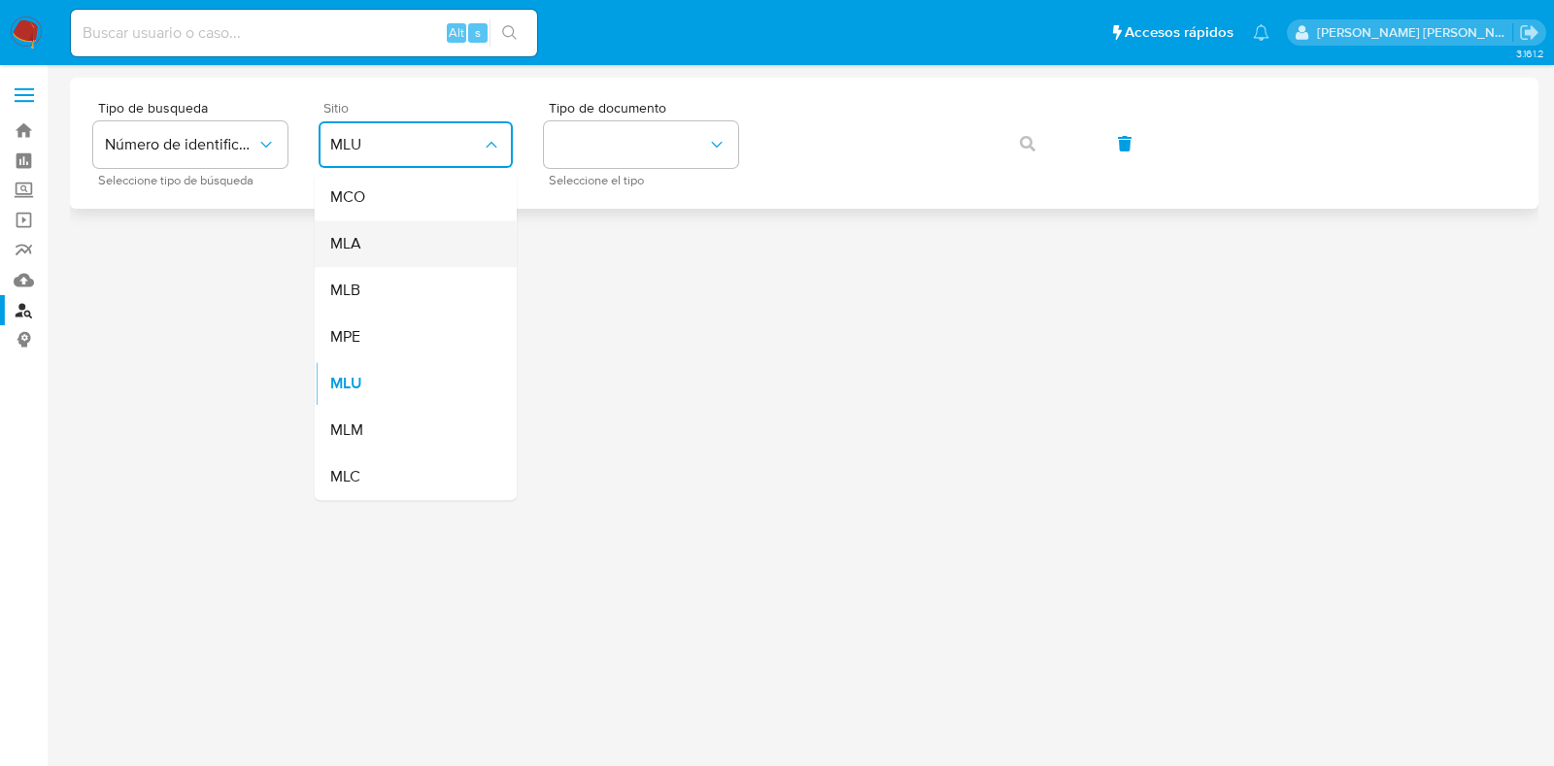
click at [377, 248] on div "MLA" at bounding box center [409, 243] width 159 height 47
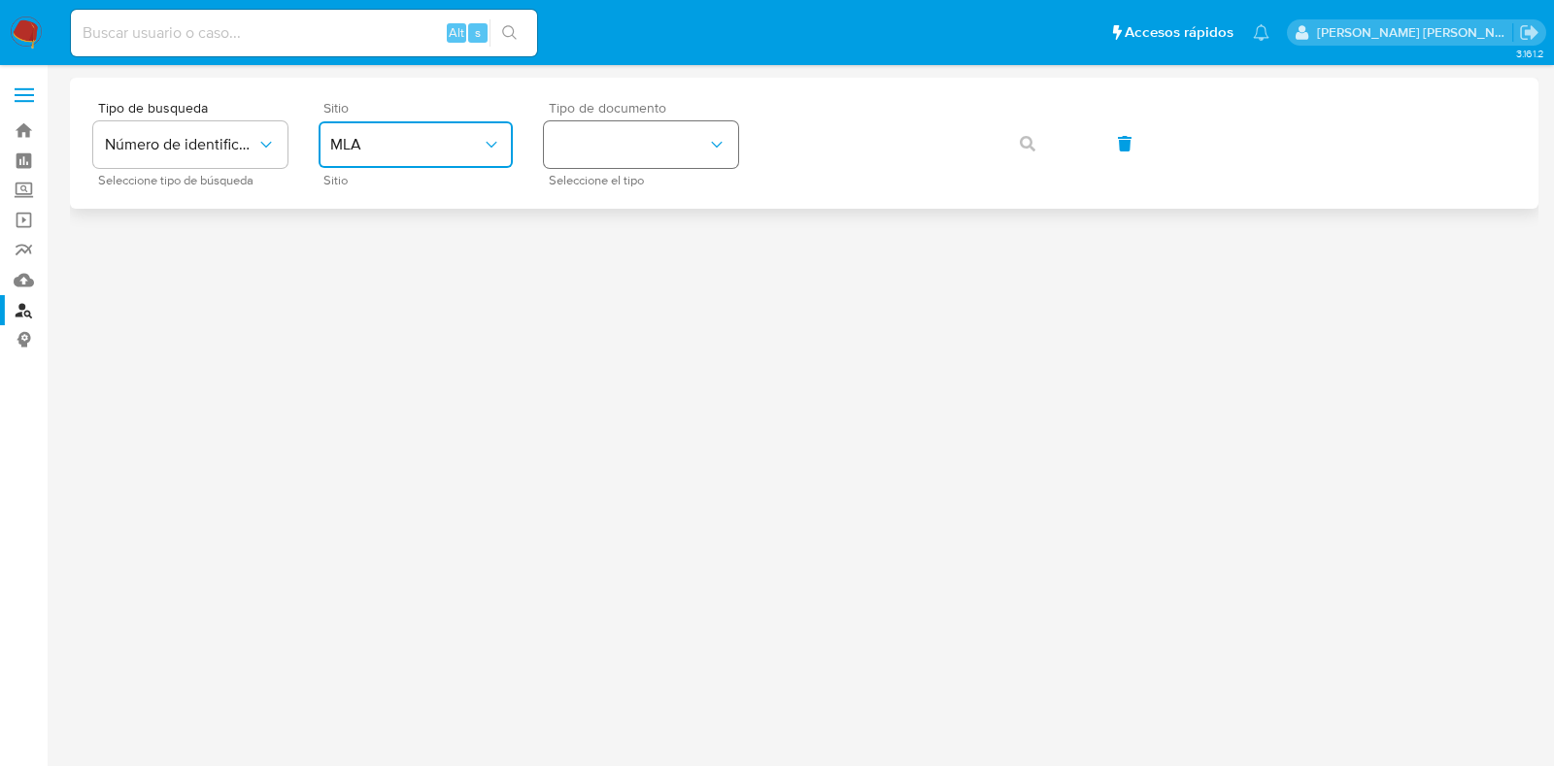
click at [618, 157] on button "identificationType" at bounding box center [641, 144] width 194 height 47
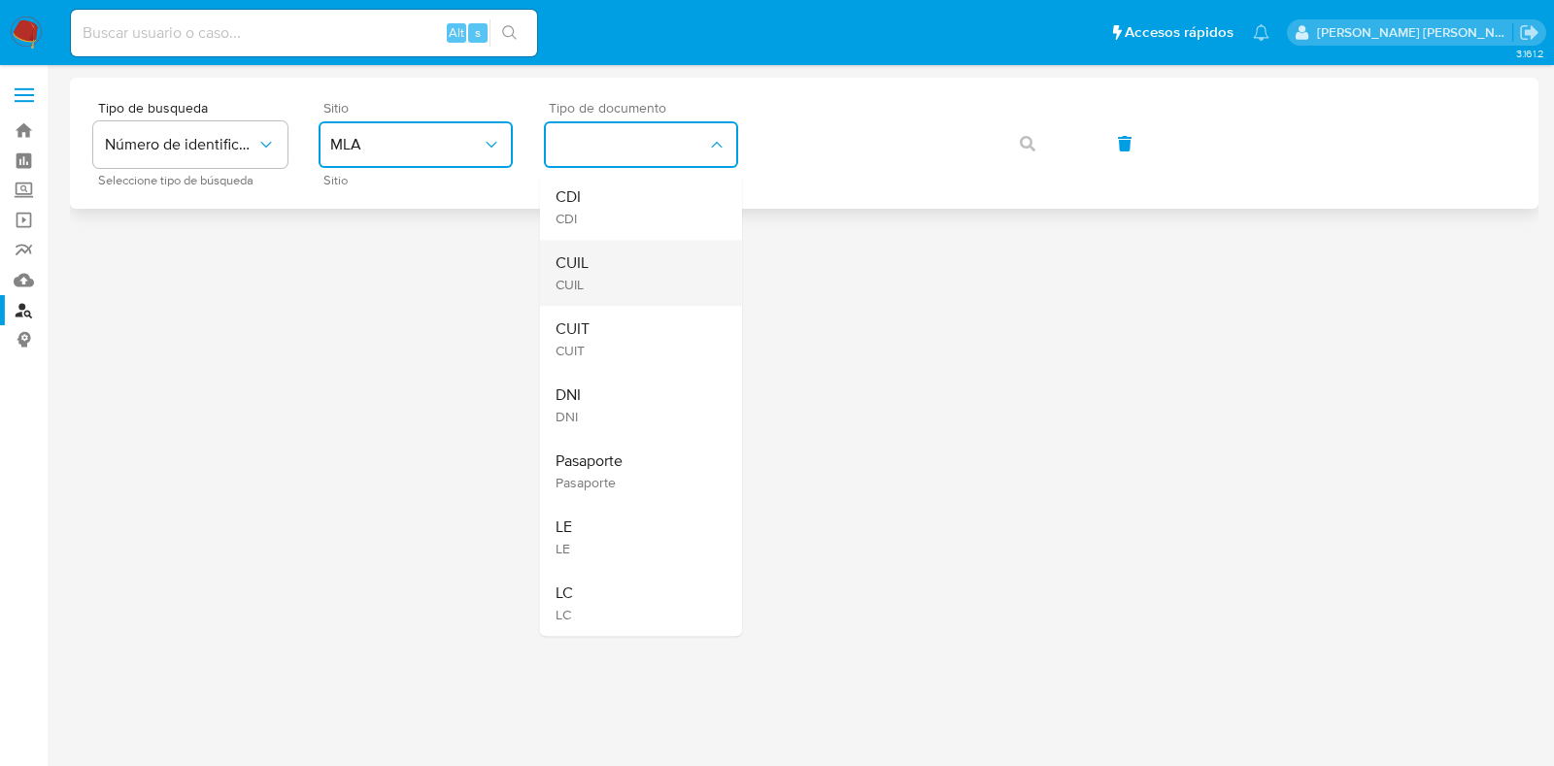
click at [590, 269] on div "CUIL CUIL" at bounding box center [635, 273] width 159 height 66
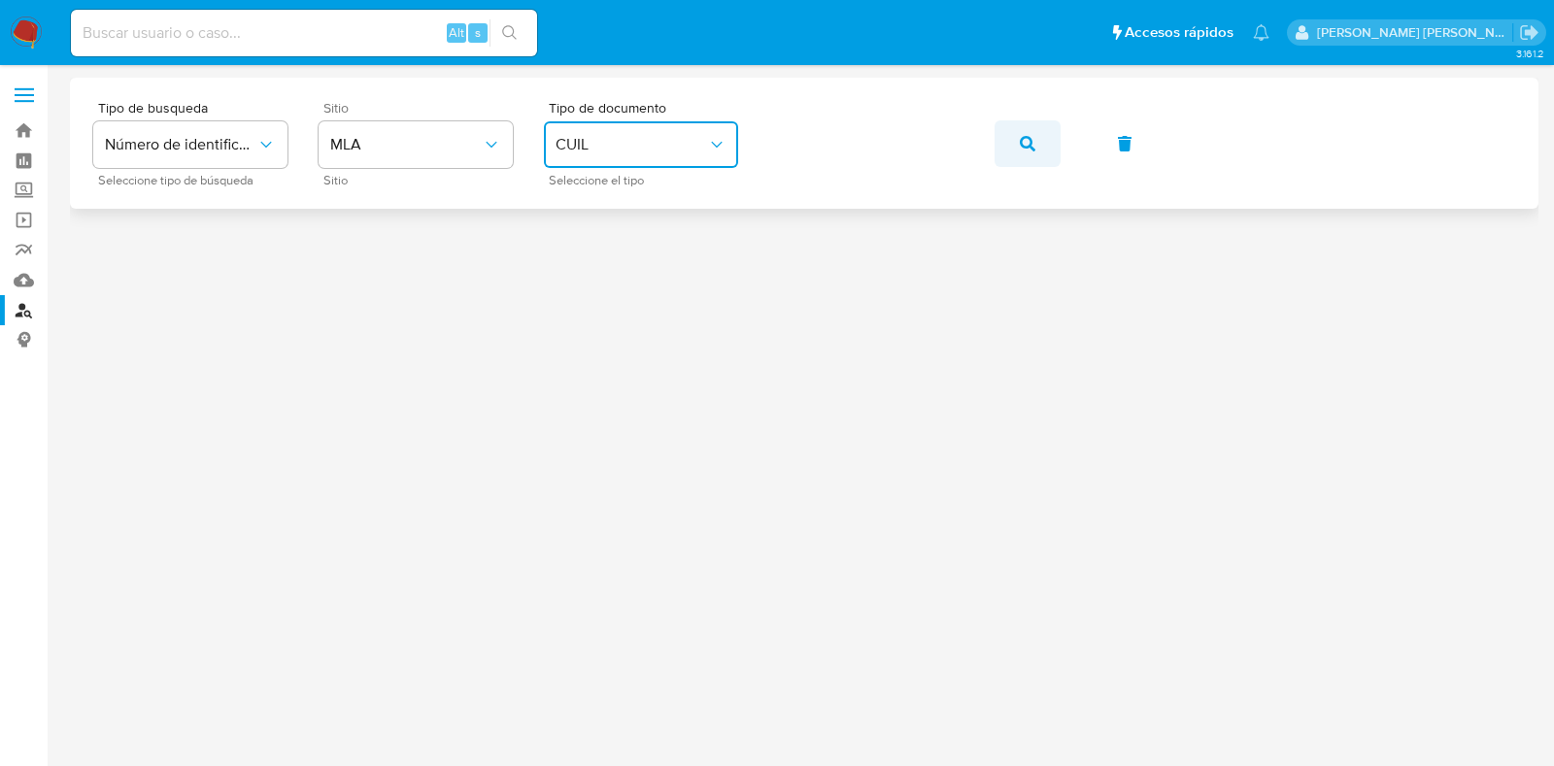
click at [1032, 143] on icon "button" at bounding box center [1028, 144] width 16 height 16
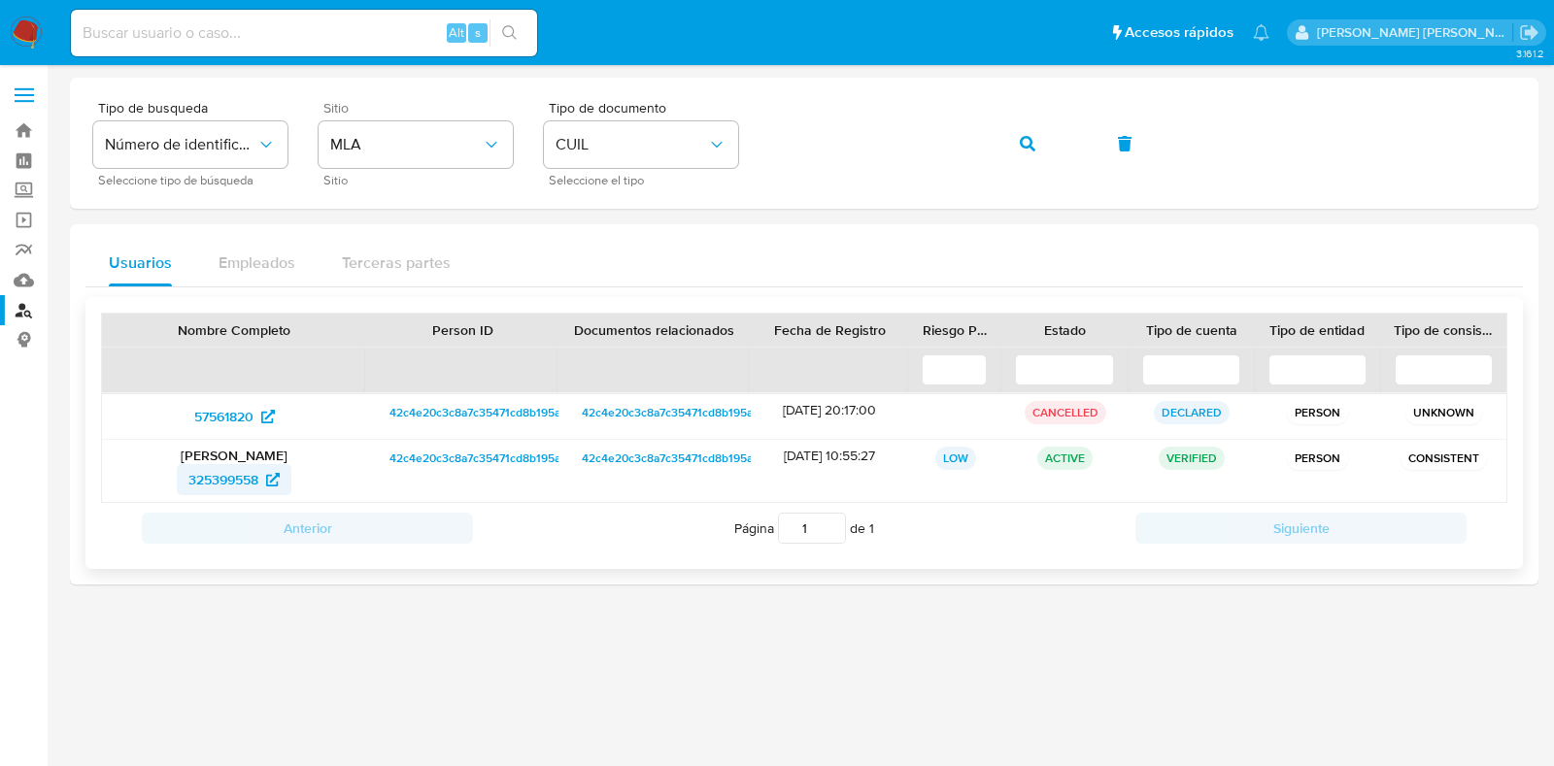
click at [236, 478] on span "325399558" at bounding box center [223, 479] width 70 height 31
click at [725, 140] on div "Tipo de busqueda Número de identificación Seleccione tipo de búsqueda Sitio MLA…" at bounding box center [804, 143] width 1422 height 84
click at [1030, 133] on span "button" at bounding box center [1028, 143] width 16 height 43
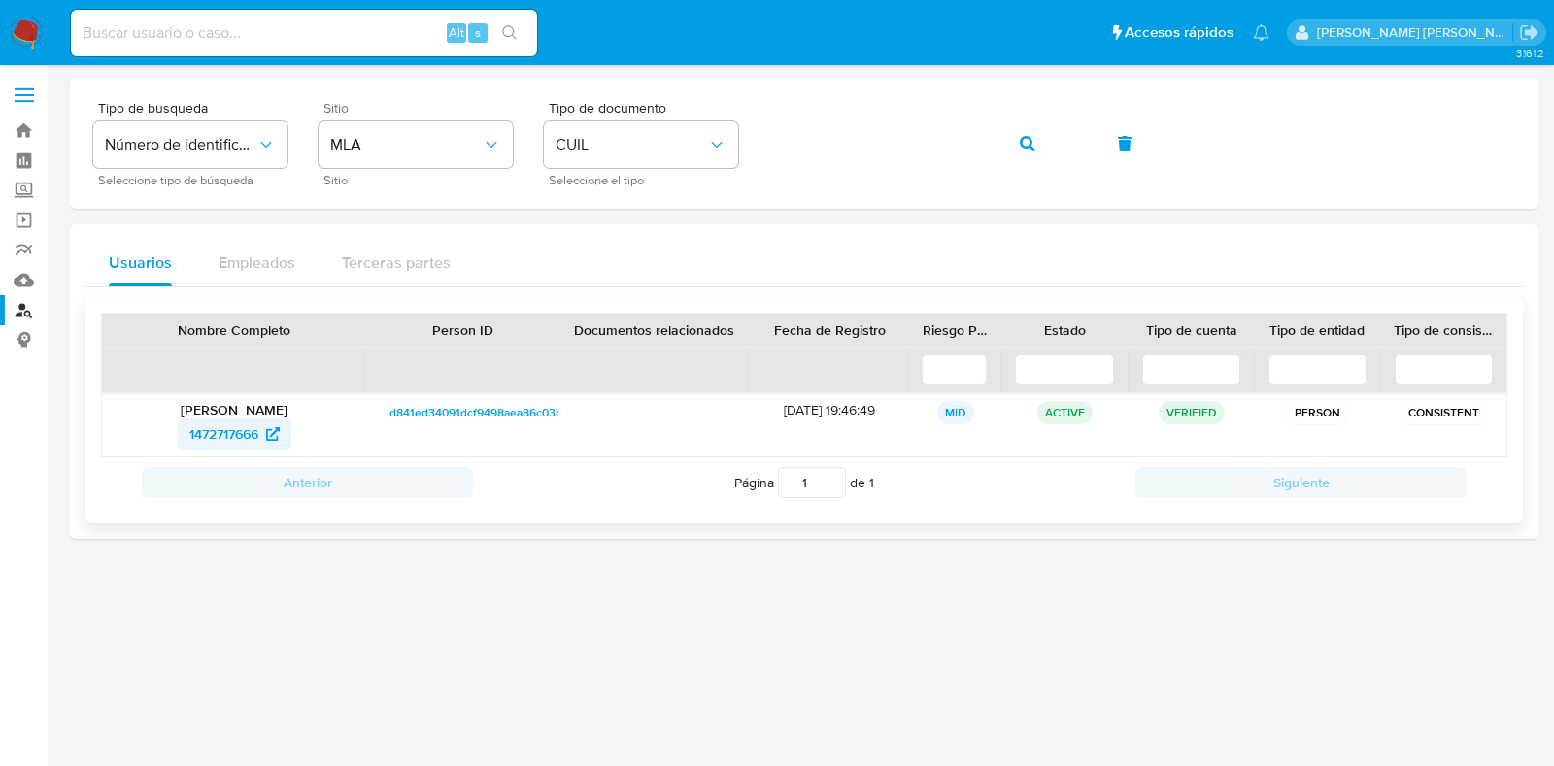
click at [222, 429] on span "1472717666" at bounding box center [223, 434] width 69 height 31
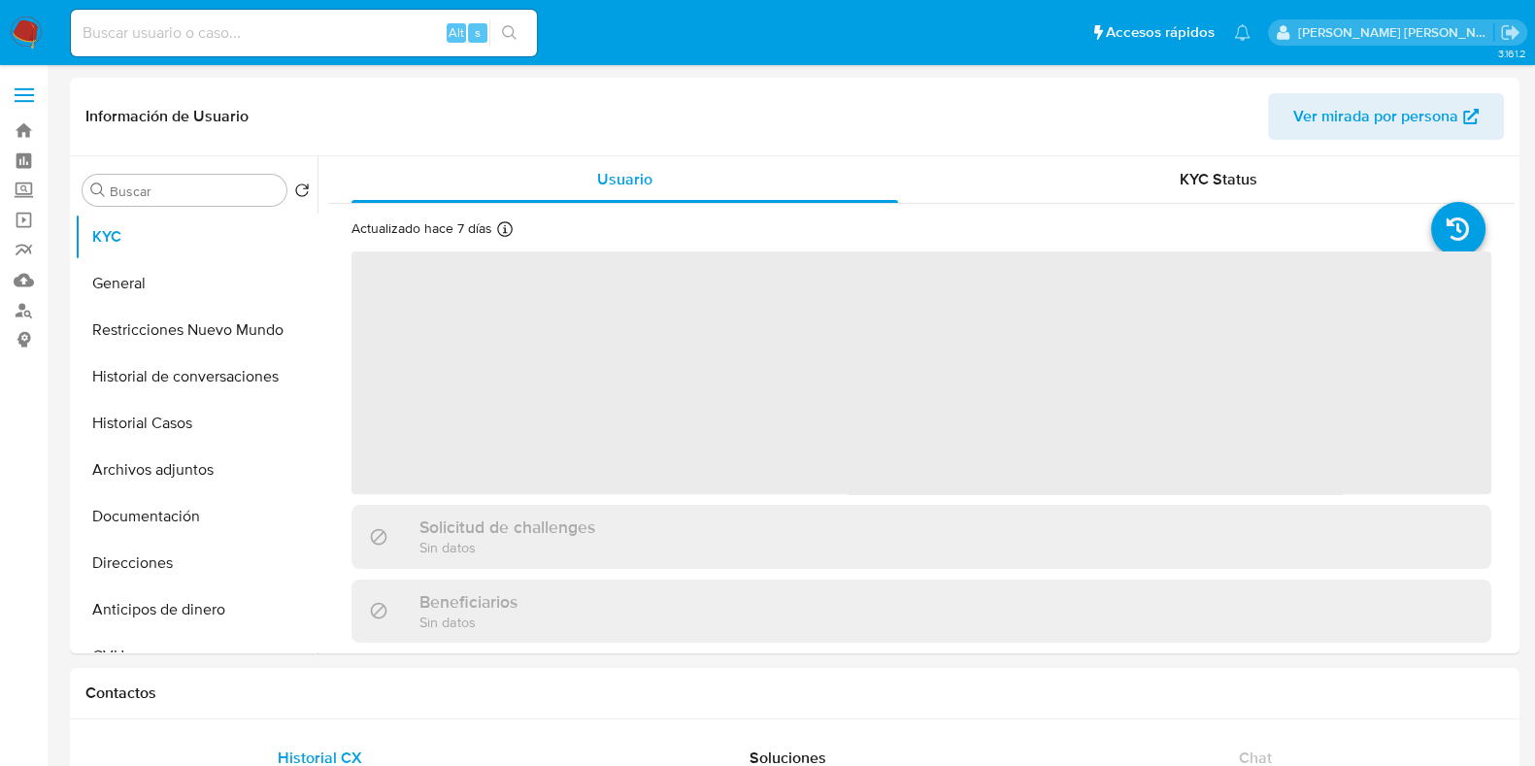
select select "10"
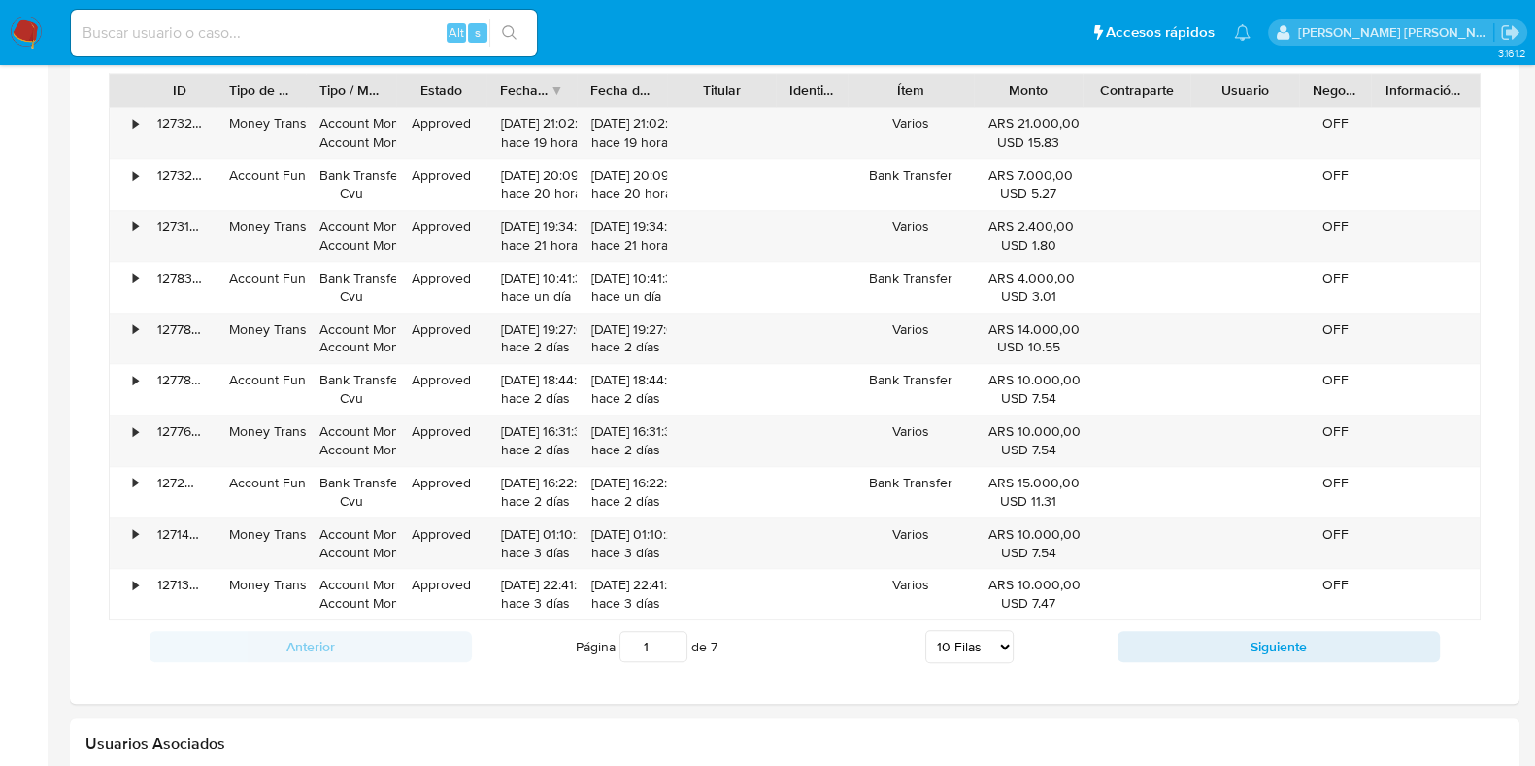
scroll to position [1335, 0]
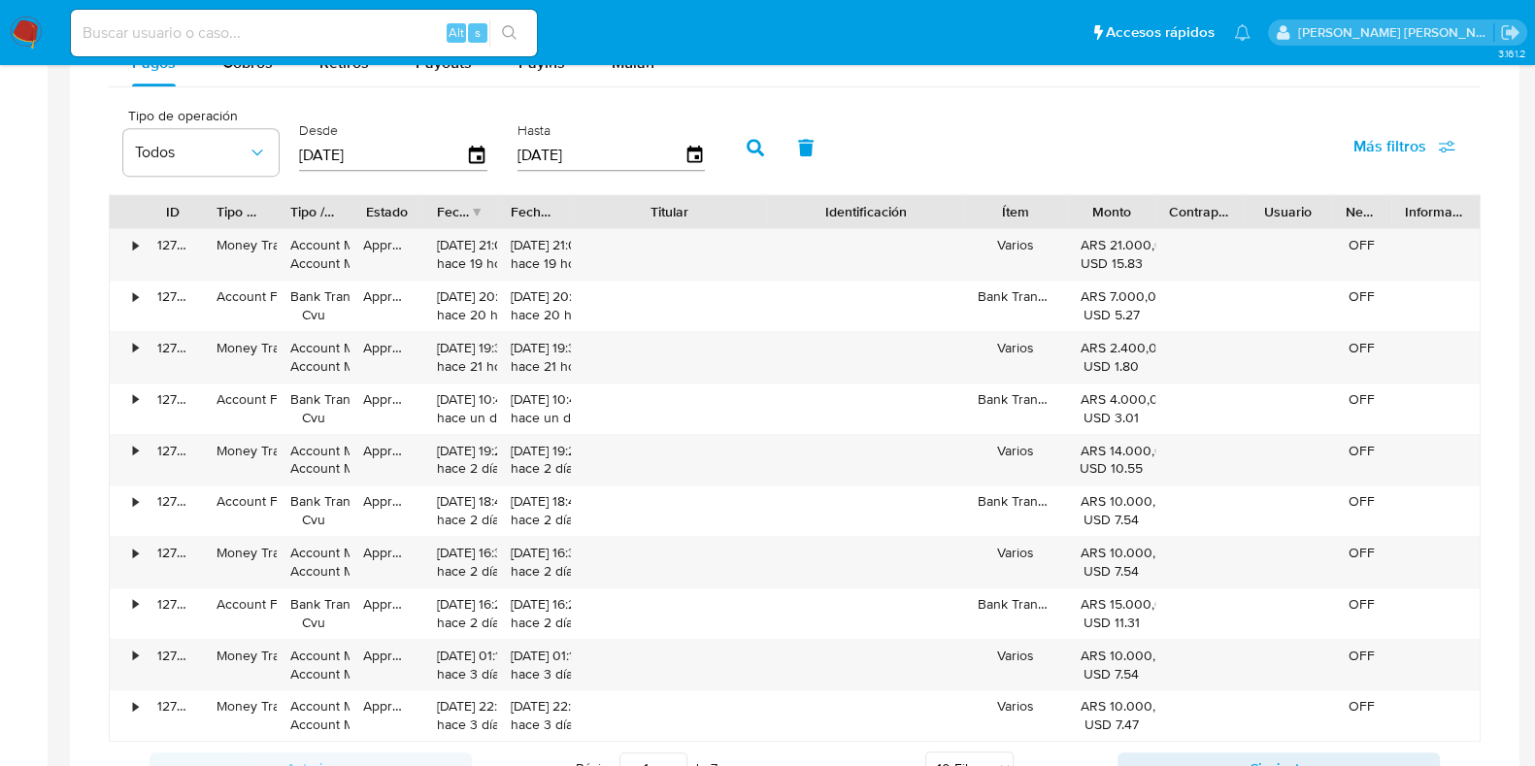
drag, startPoint x: 780, startPoint y: 208, endPoint x: 867, endPoint y: 210, distance: 87.4
click at [867, 210] on div "ID Tipo de operación Tipo / Método Estado Fecha de creación Fecha de aprobación…" at bounding box center [795, 211] width 1370 height 33
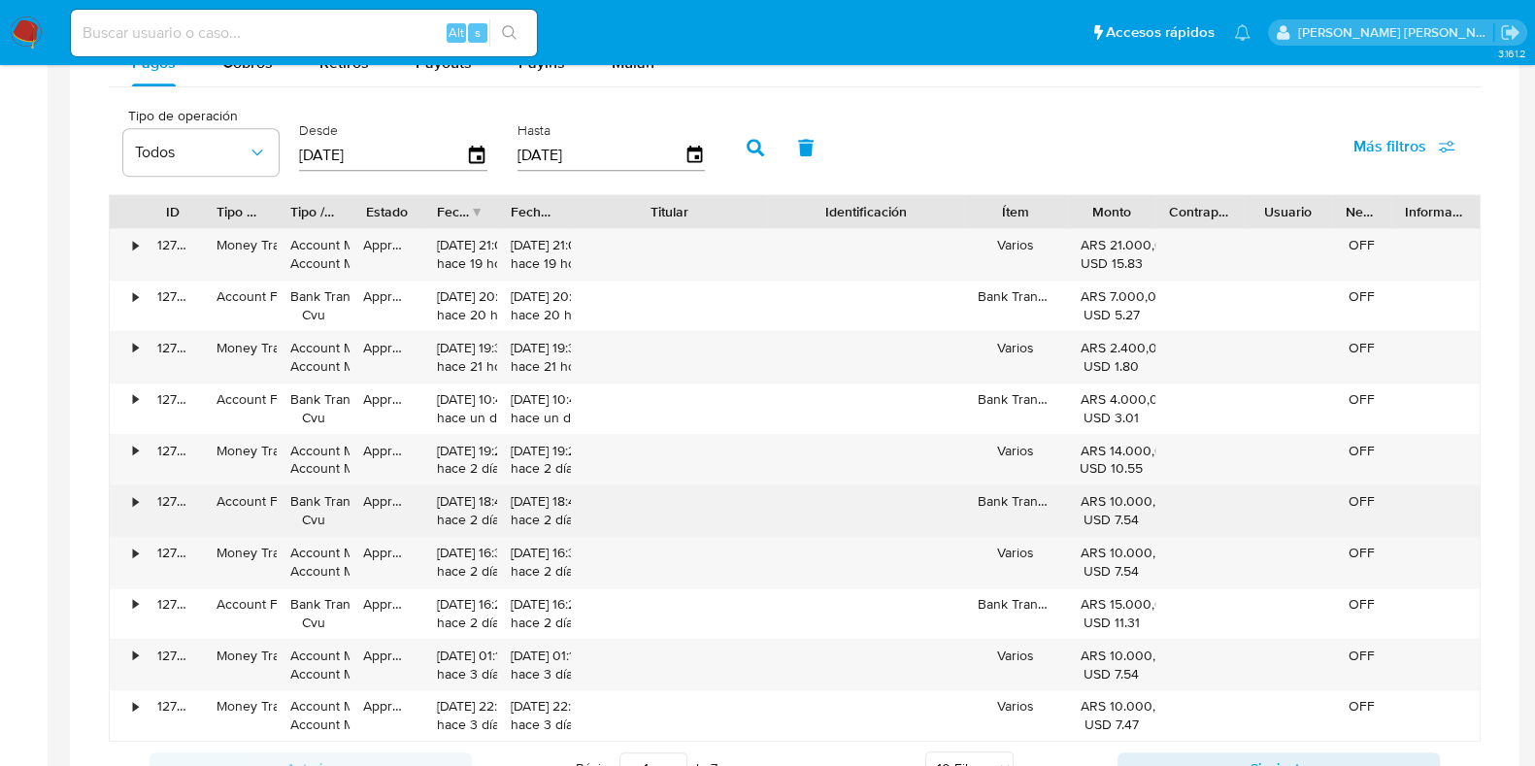
scroll to position [1457, 0]
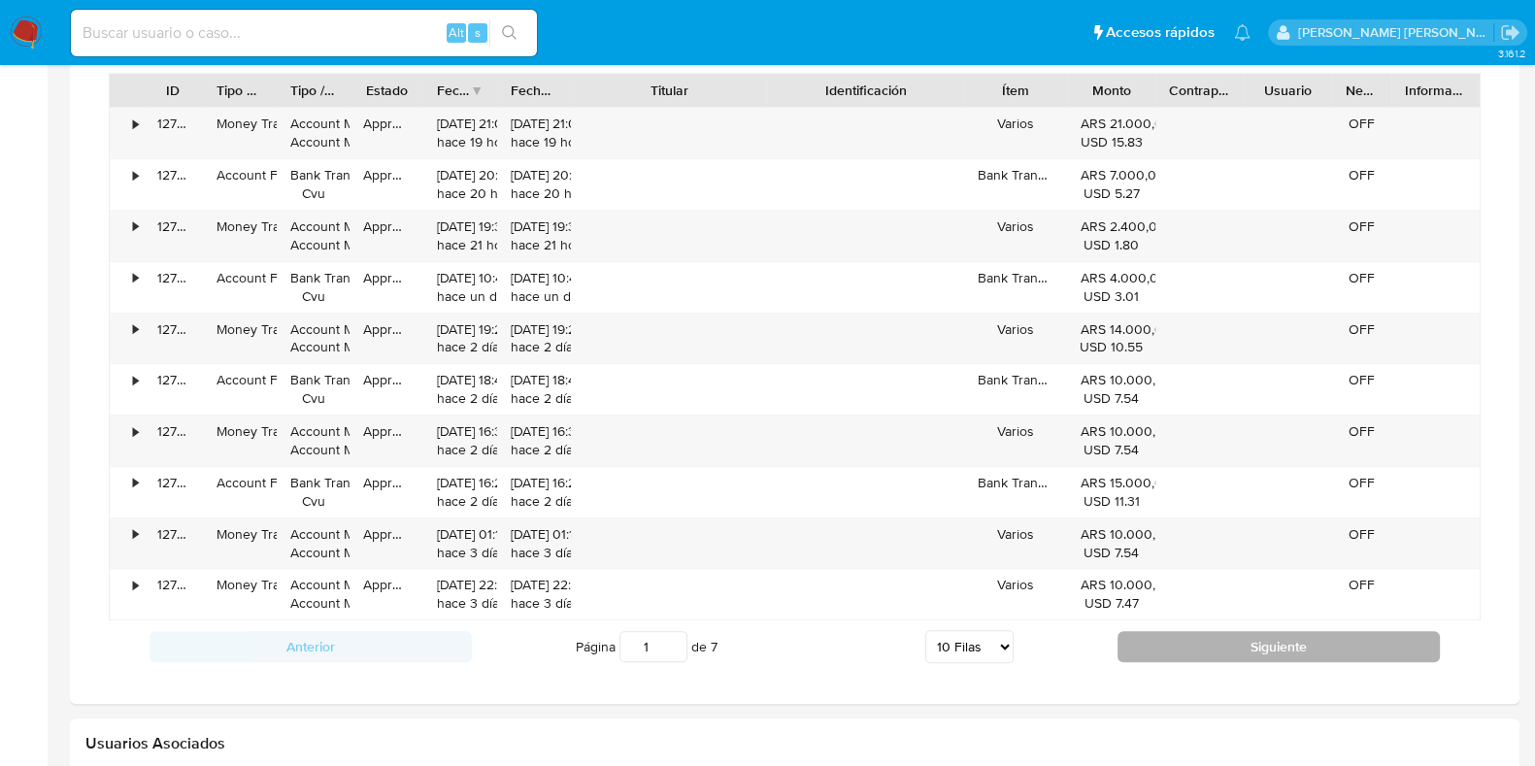
click at [1233, 646] on button "Siguiente" at bounding box center [1279, 646] width 322 height 31
type input "2"
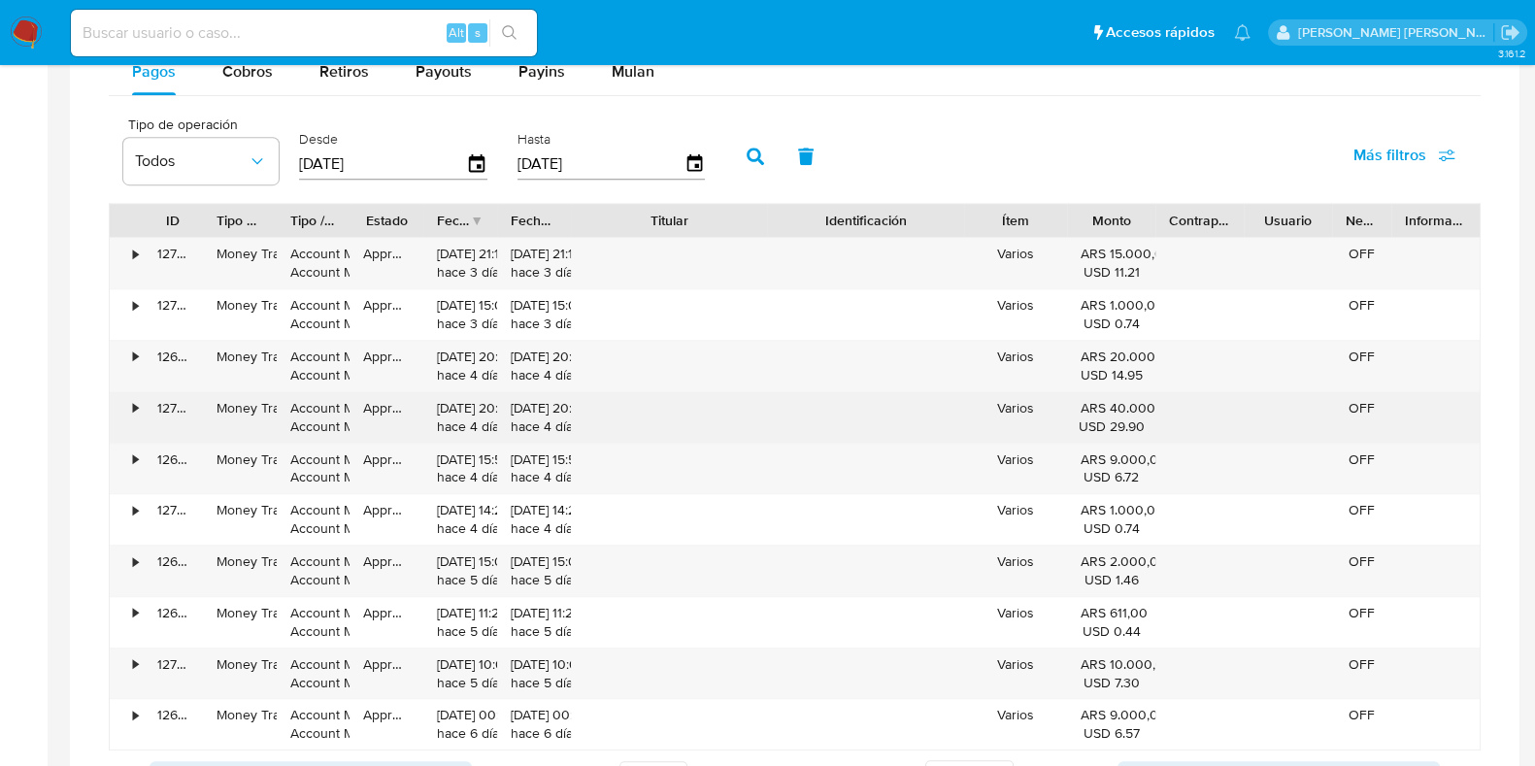
scroll to position [1214, 0]
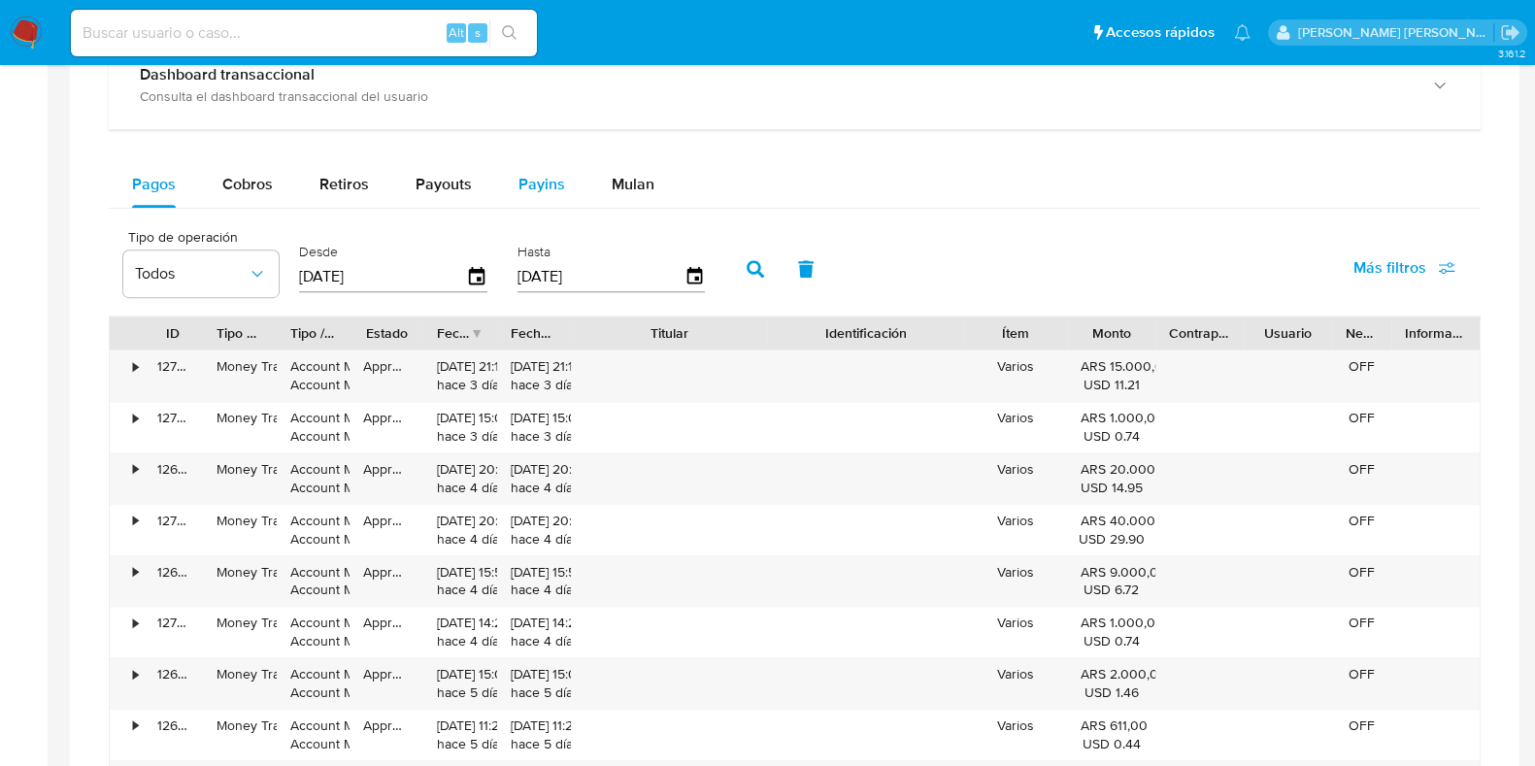
click at [554, 178] on span "Payins" at bounding box center [542, 184] width 47 height 22
select select "10"
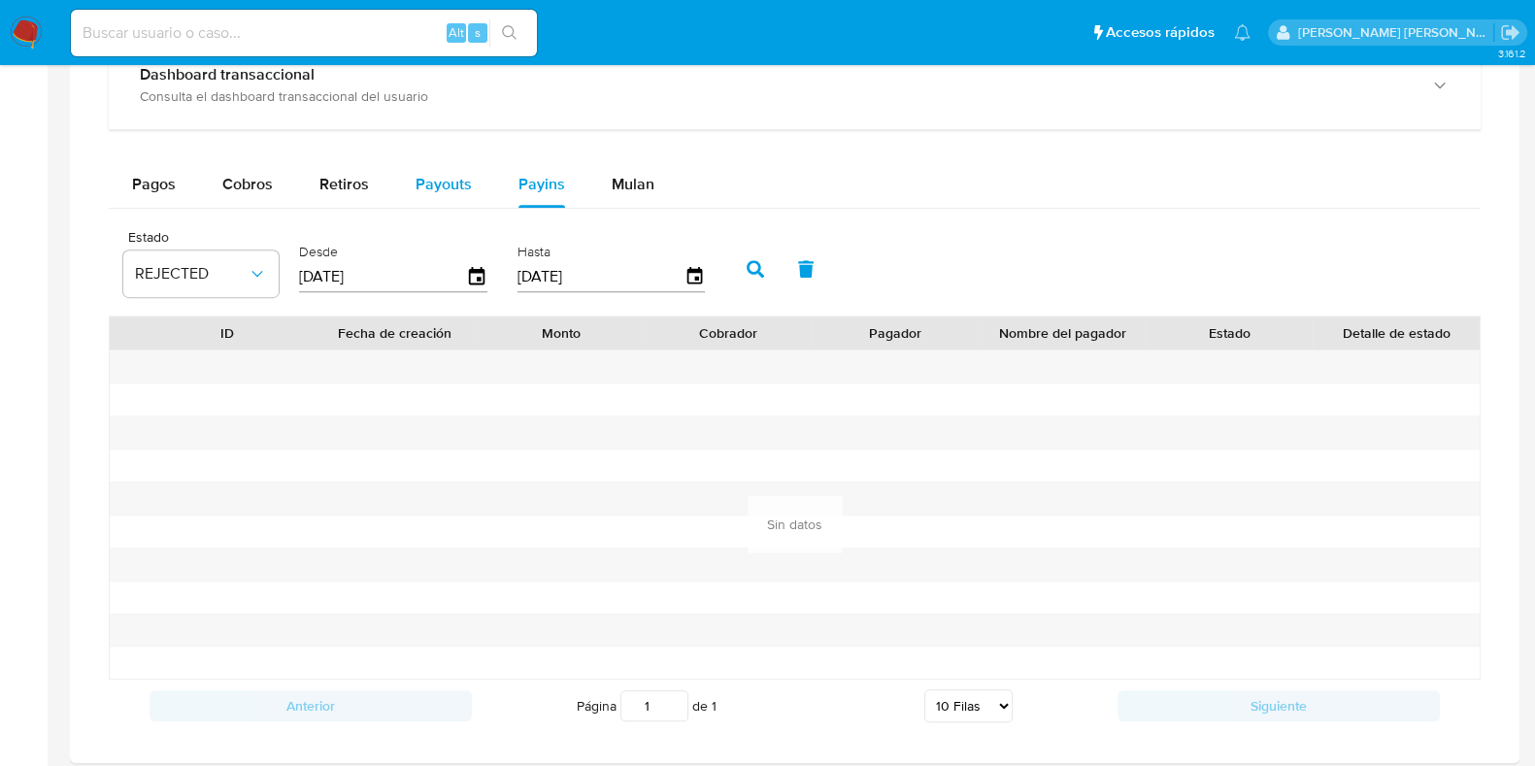
click at [444, 179] on span "Payouts" at bounding box center [444, 184] width 56 height 22
select select "10"
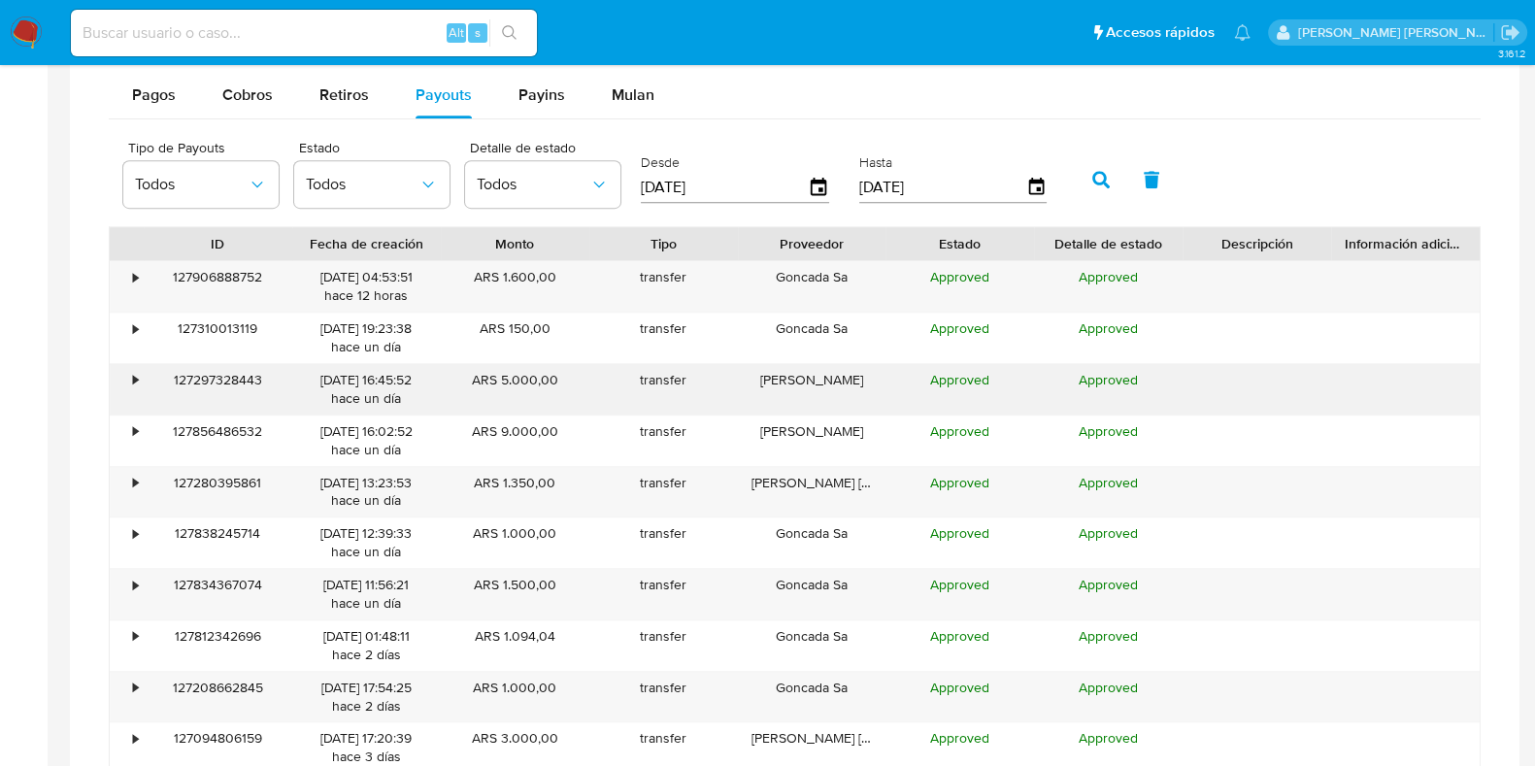
scroll to position [1335, 0]
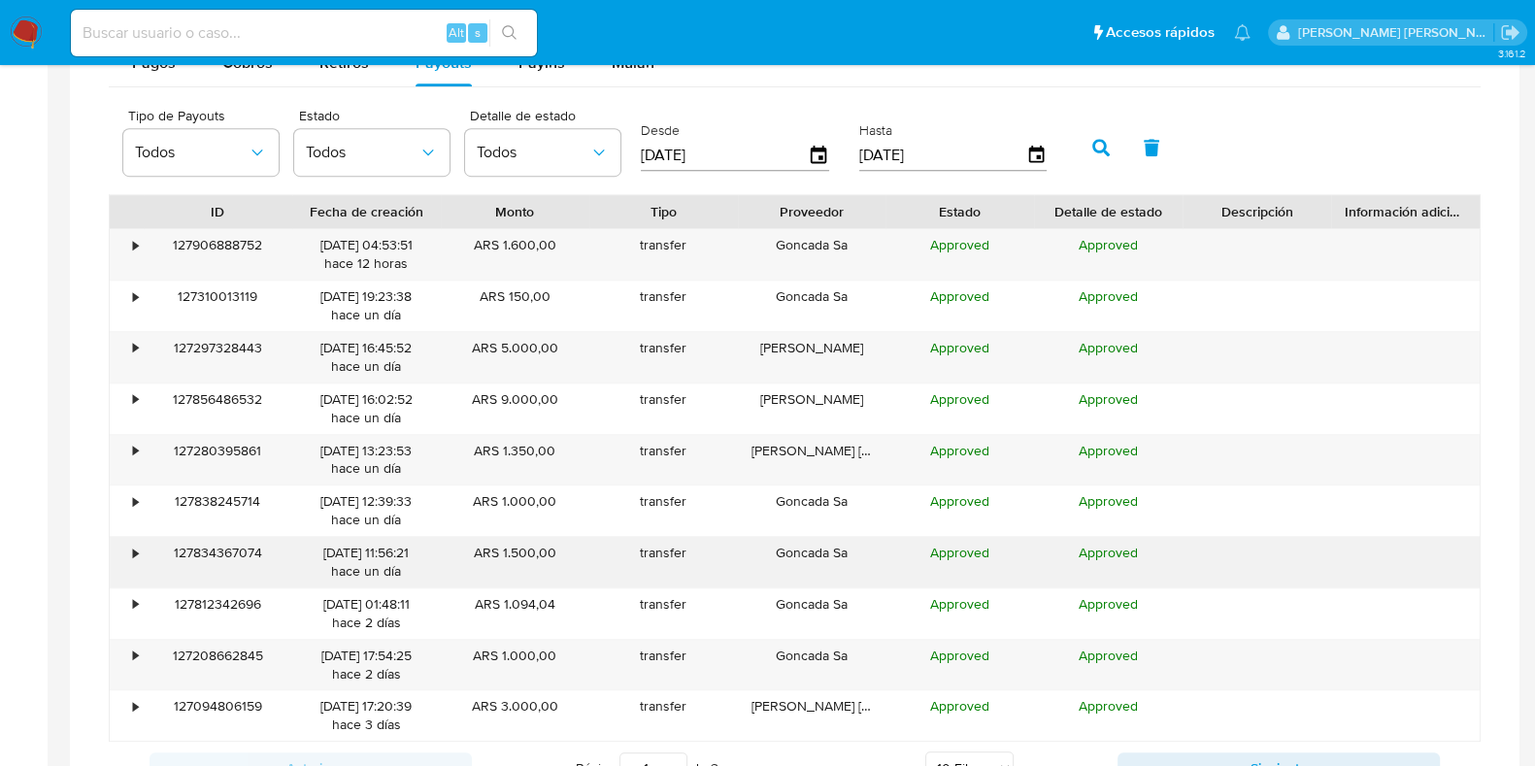
click at [138, 551] on div "•" at bounding box center [127, 562] width 34 height 51
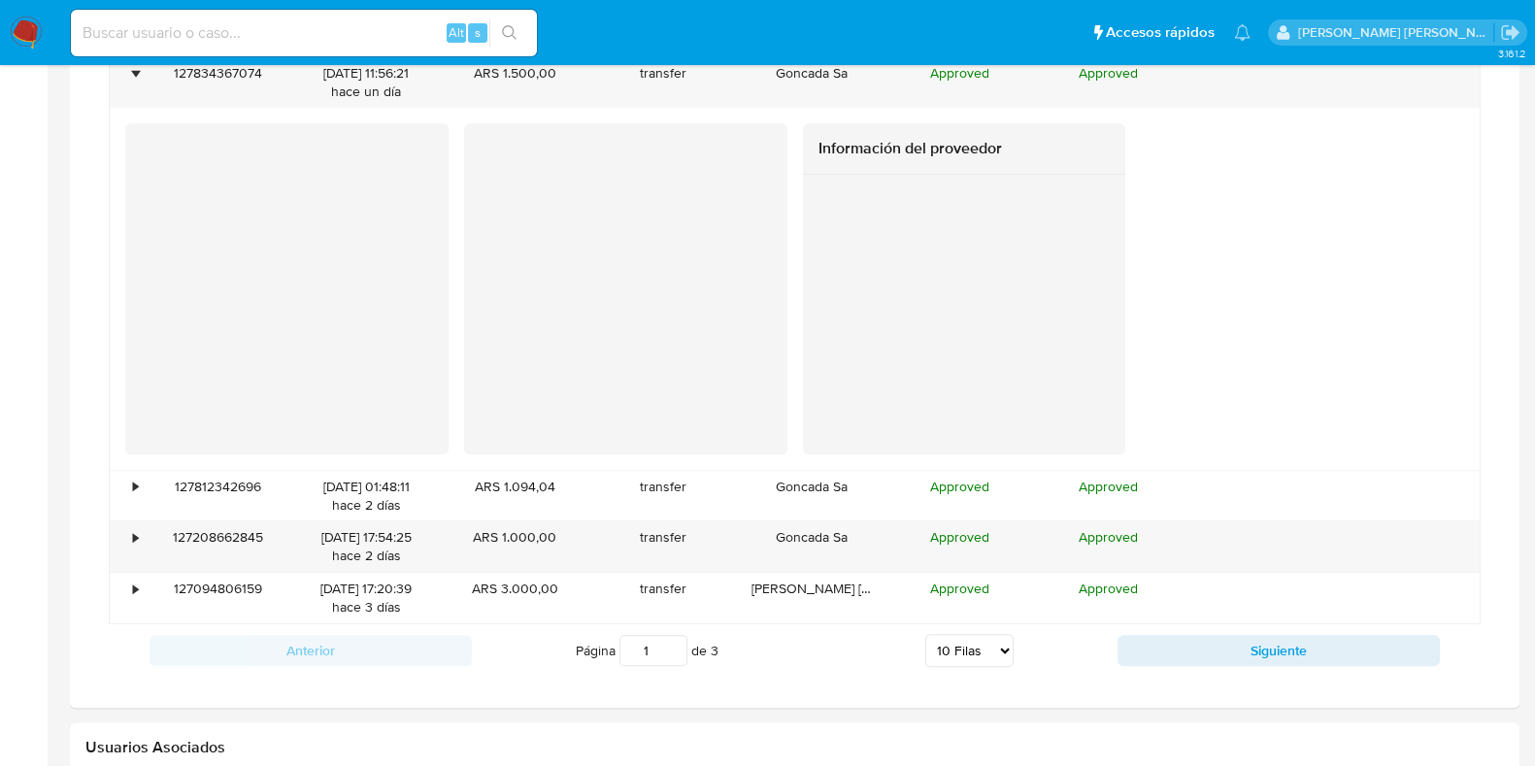
scroll to position [1820, 0]
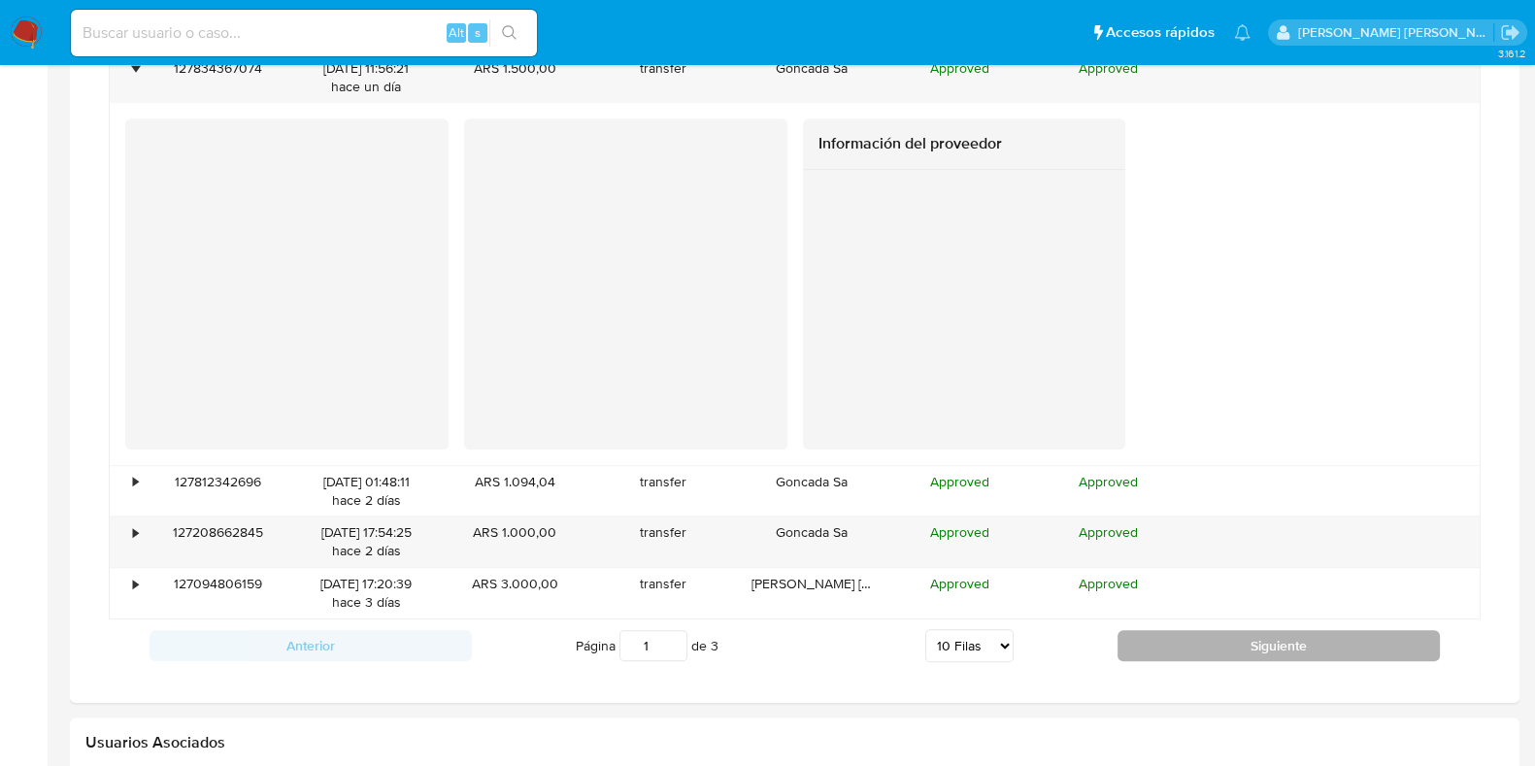
click at [1206, 655] on button "Siguiente" at bounding box center [1279, 645] width 322 height 31
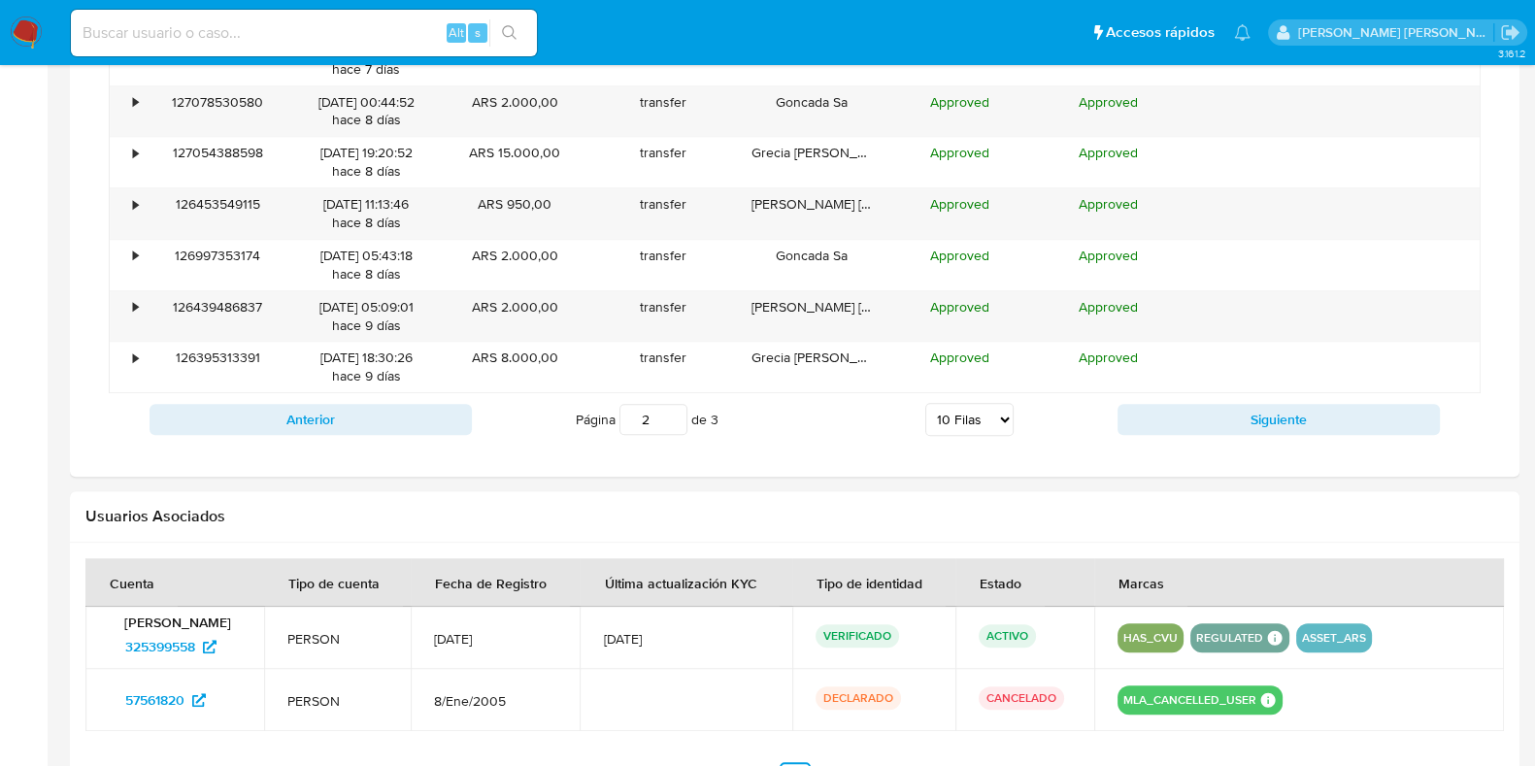
scroll to position [1457, 0]
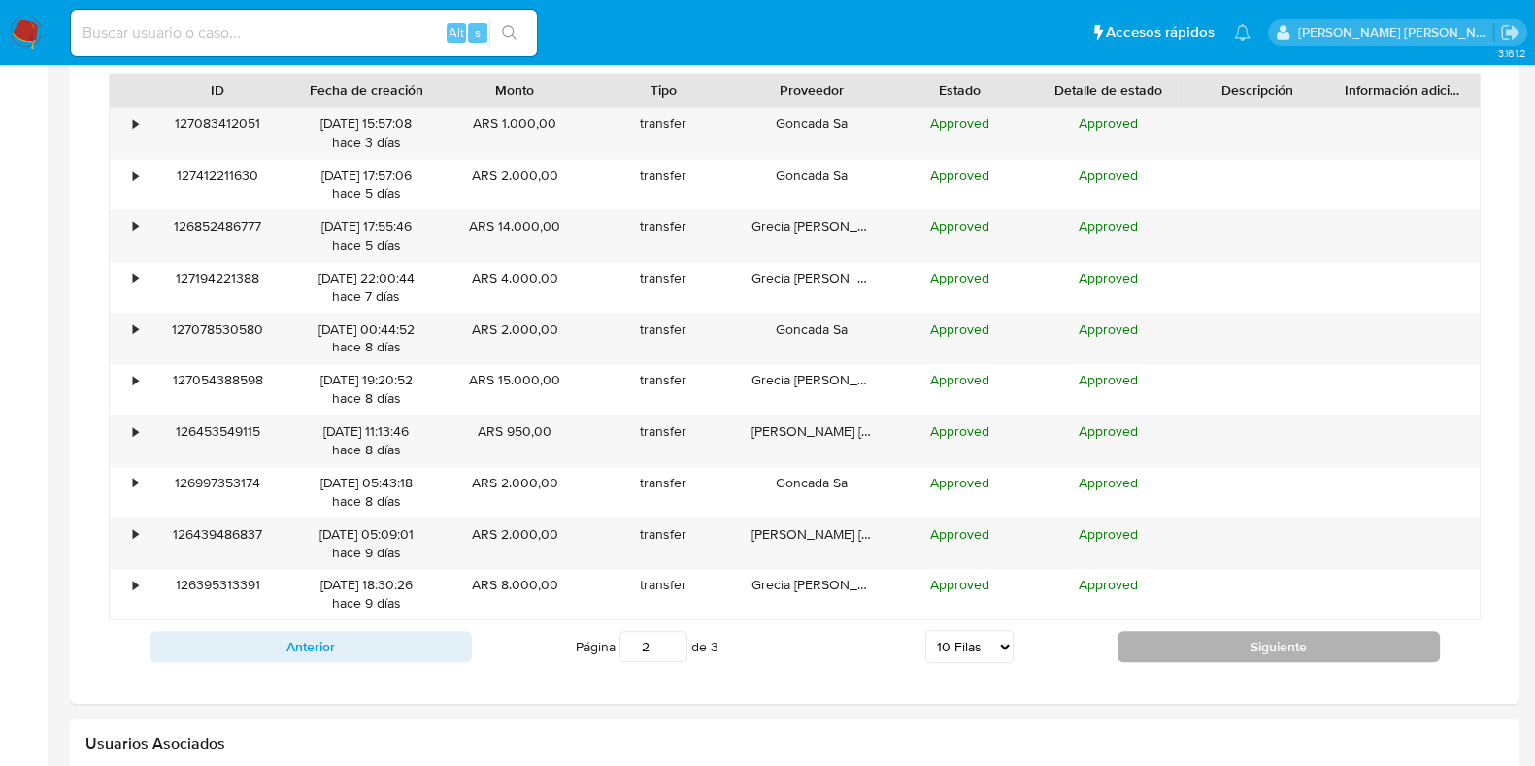
click at [1254, 657] on button "Siguiente" at bounding box center [1279, 646] width 322 height 31
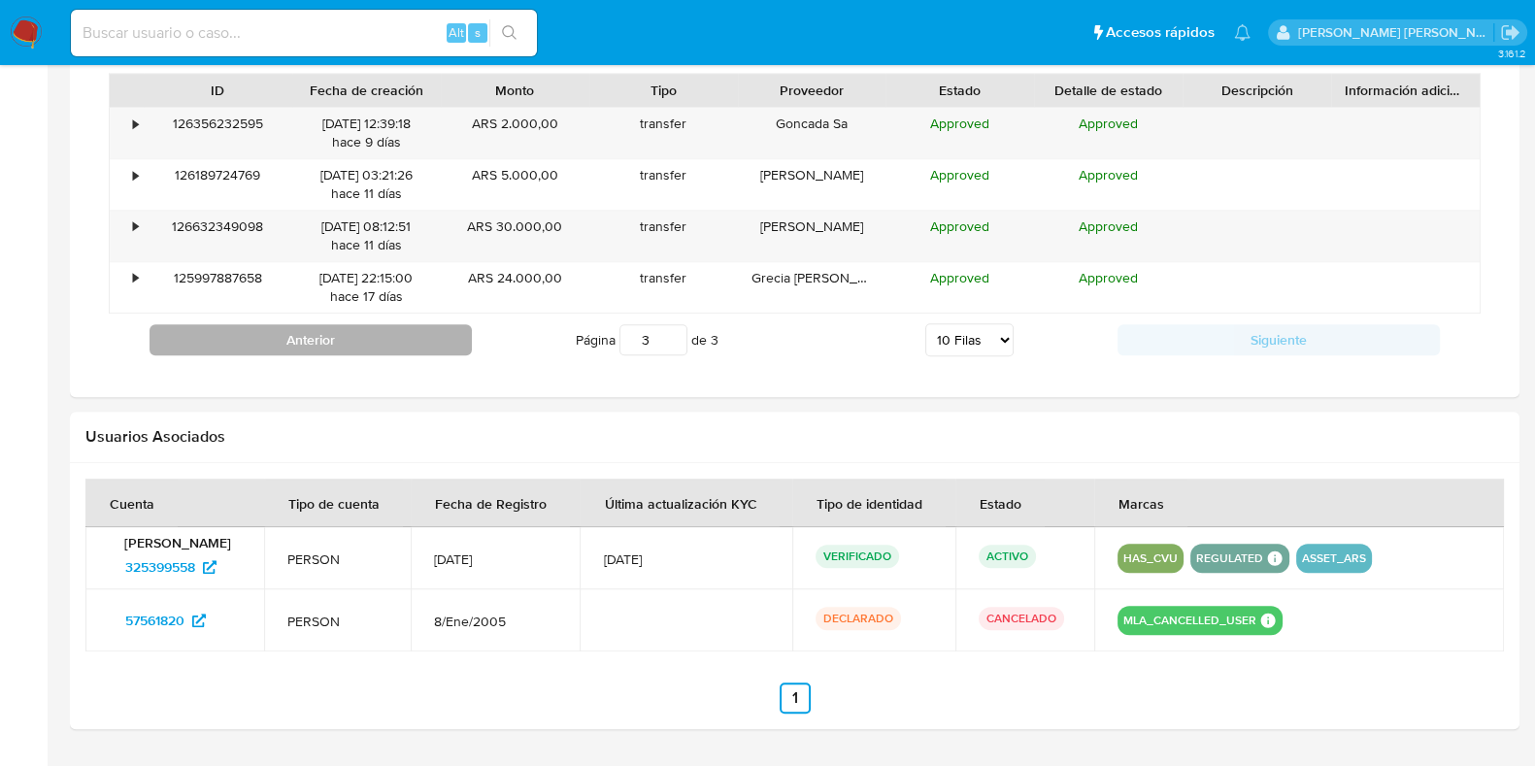
click at [338, 343] on button "Anterior" at bounding box center [311, 339] width 322 height 31
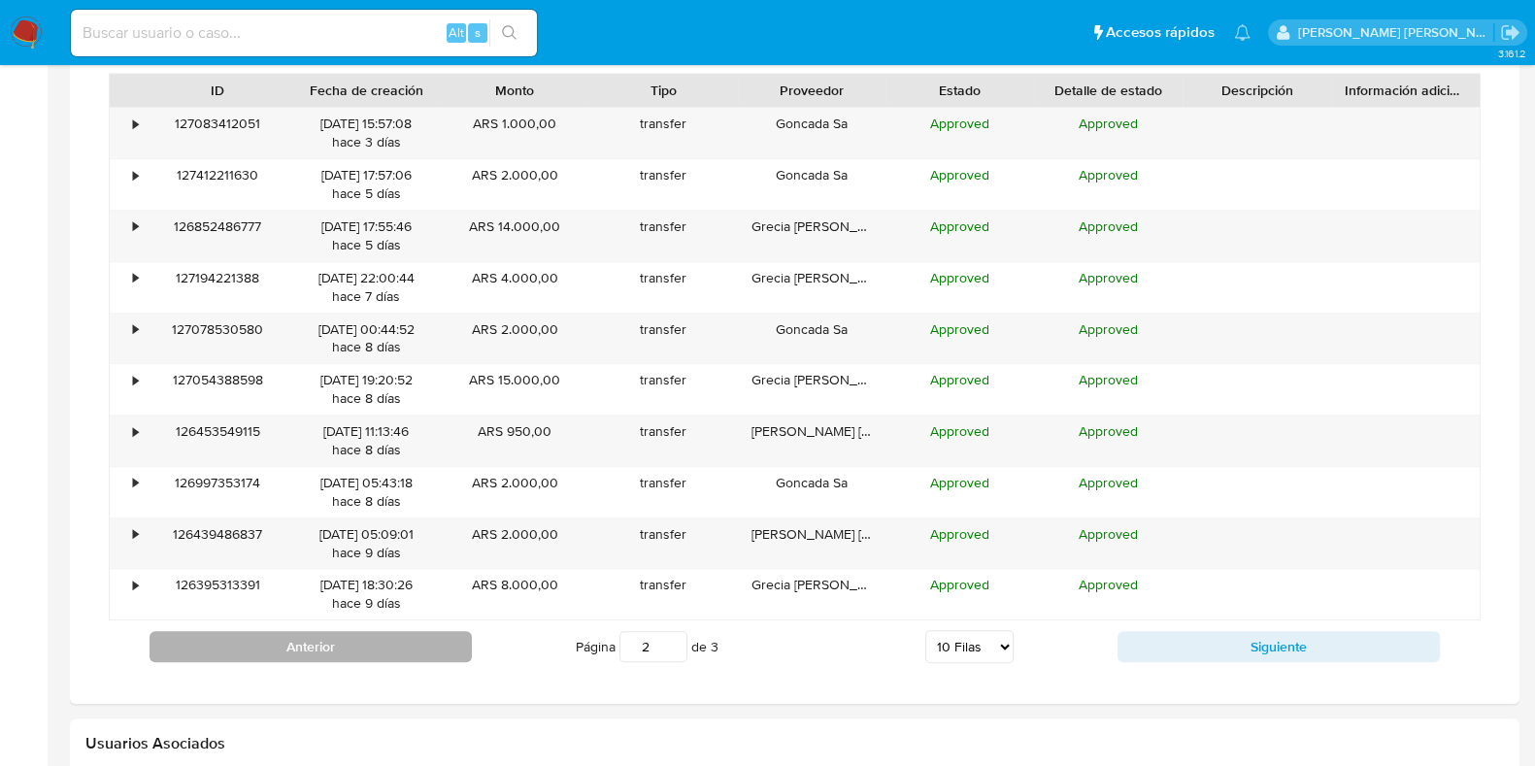
click at [344, 657] on button "Anterior" at bounding box center [311, 646] width 322 height 31
type input "1"
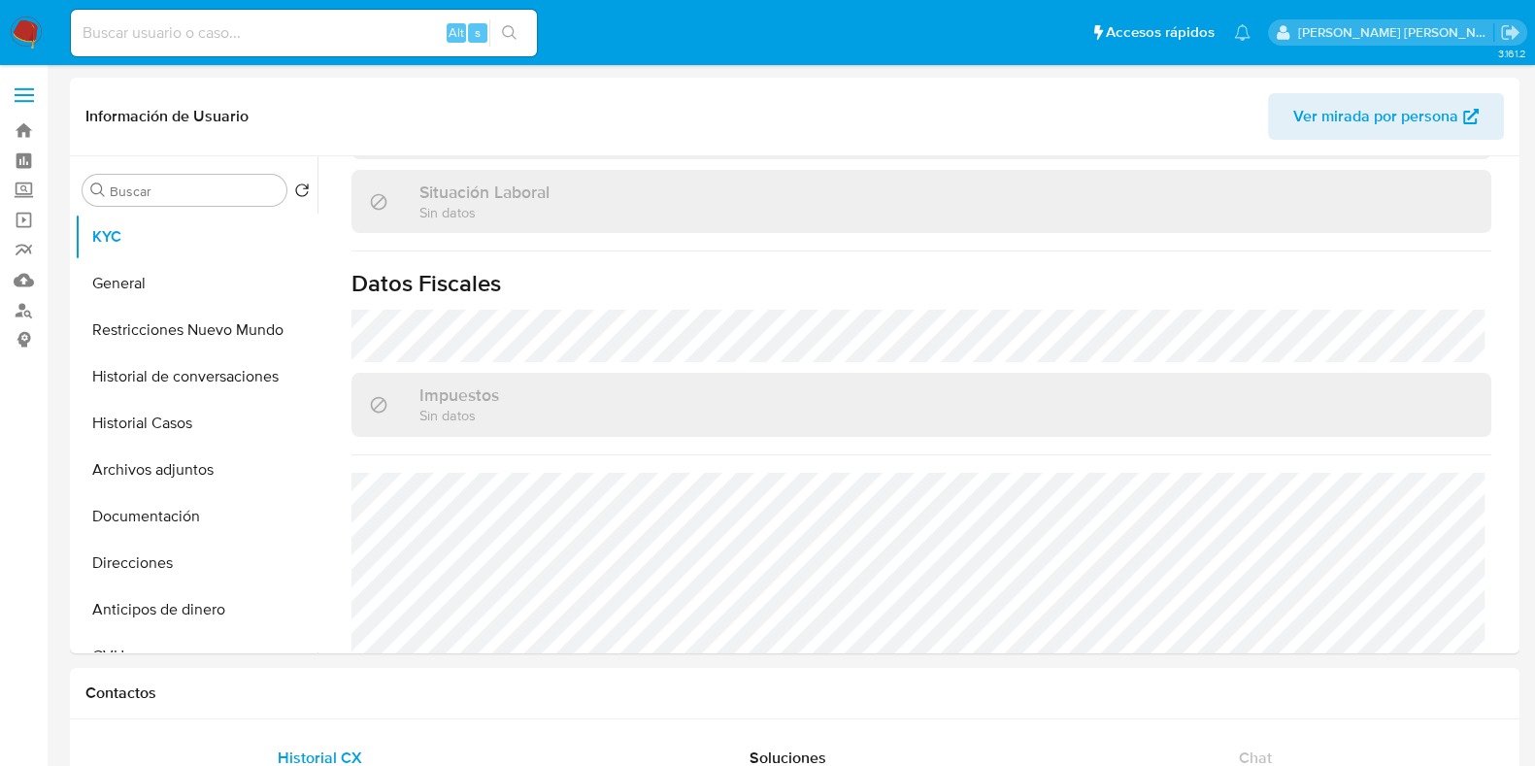
scroll to position [582, 0]
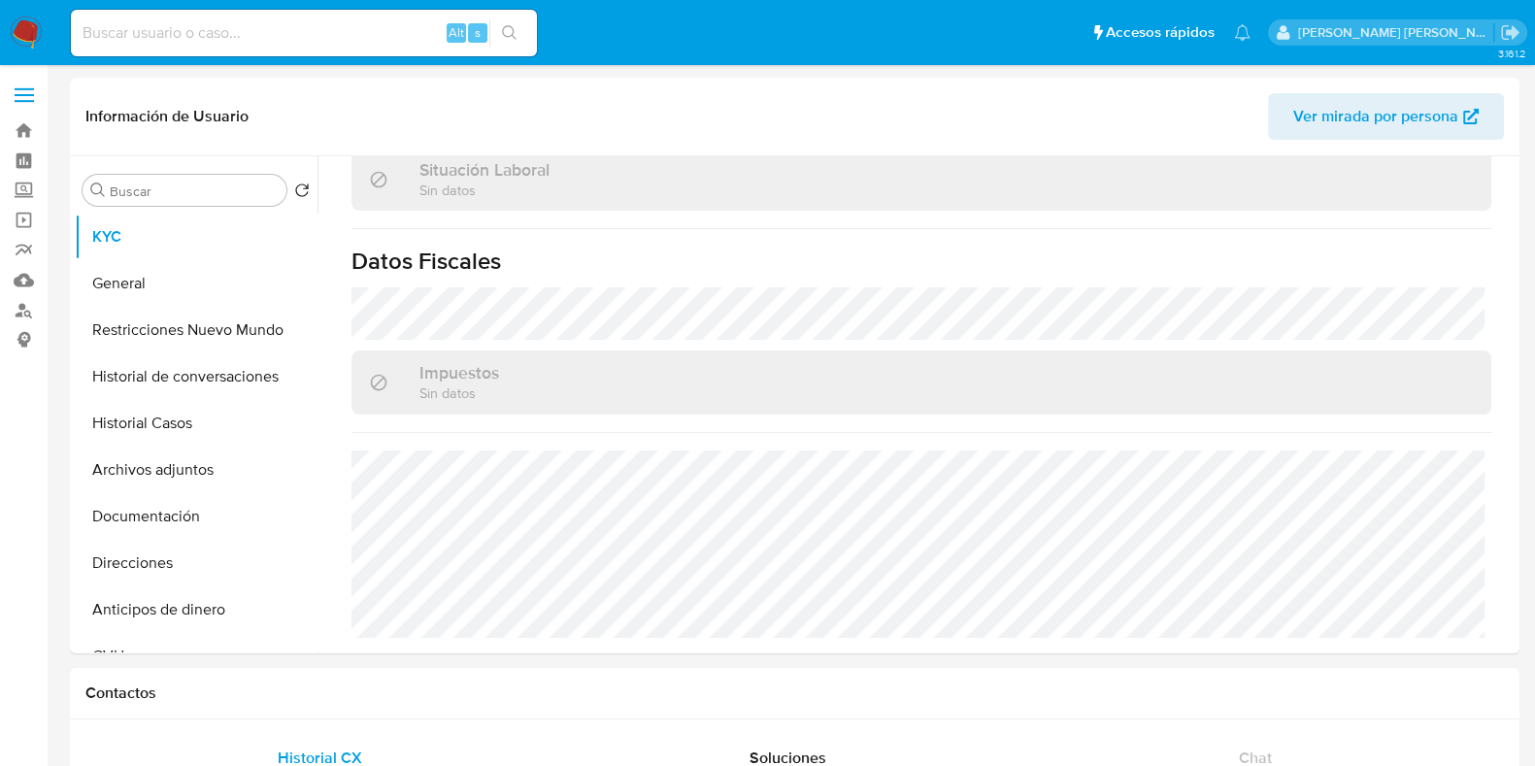
select select "10"
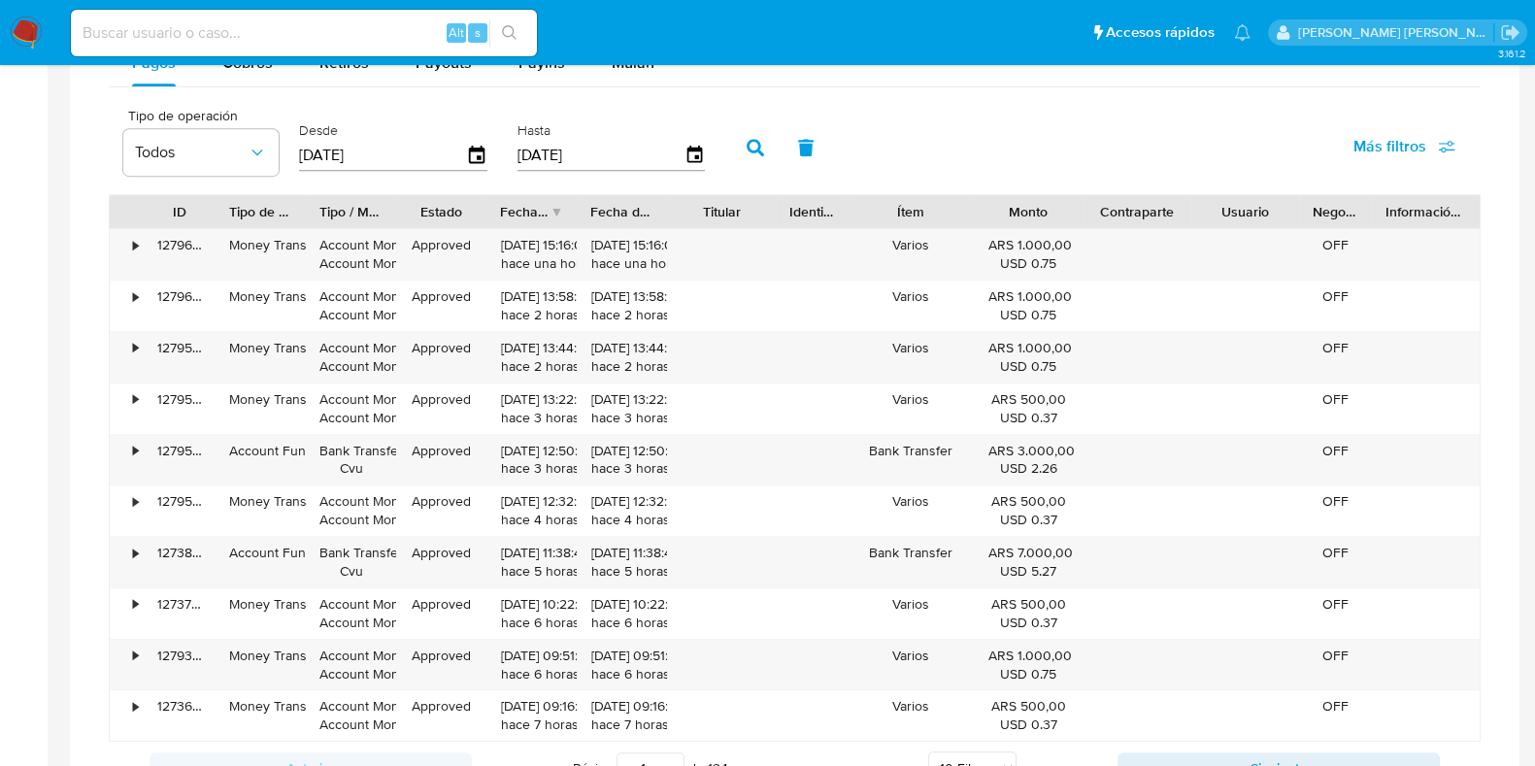
scroll to position [1214, 0]
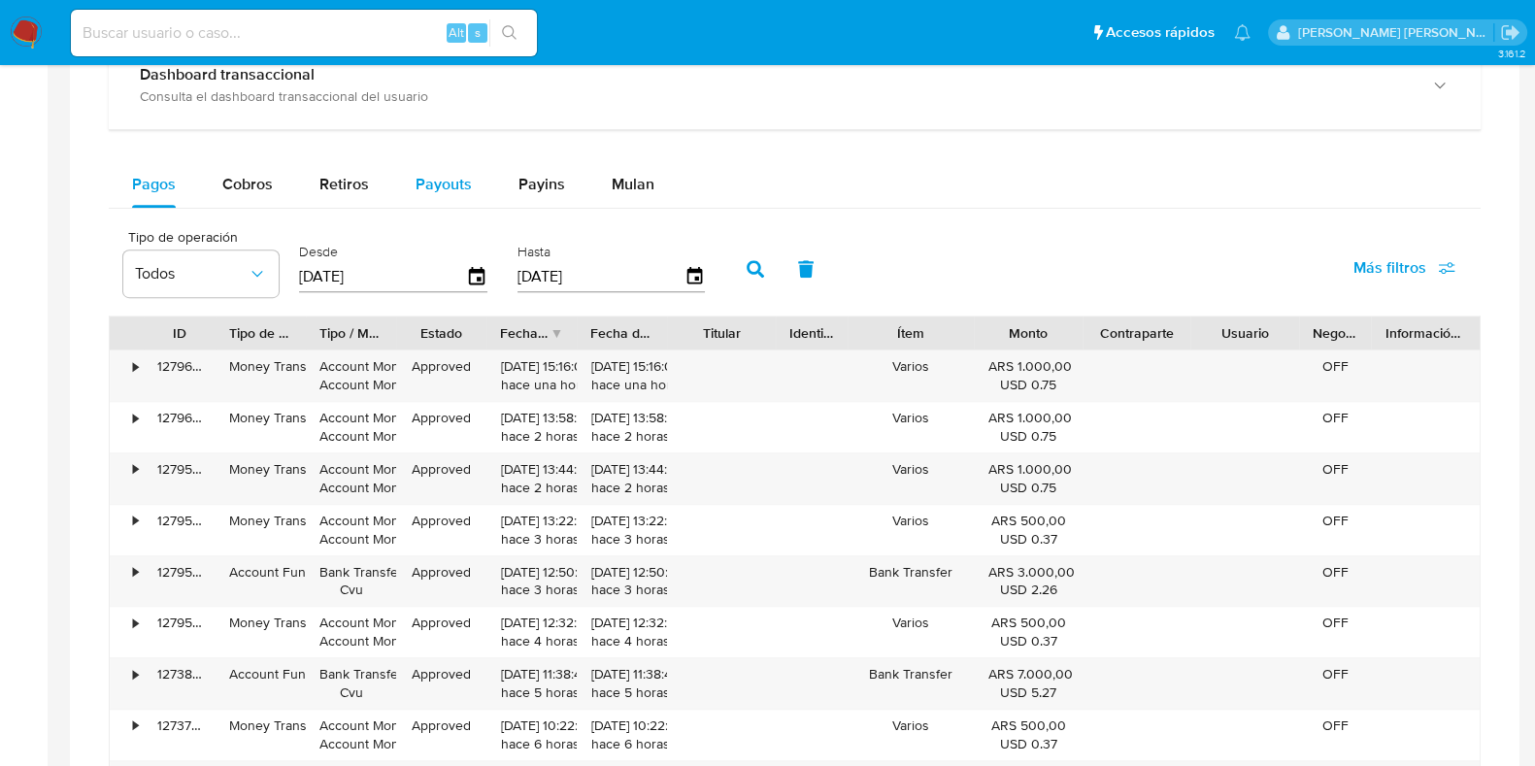
click at [427, 178] on span "Payouts" at bounding box center [444, 184] width 56 height 22
select select "10"
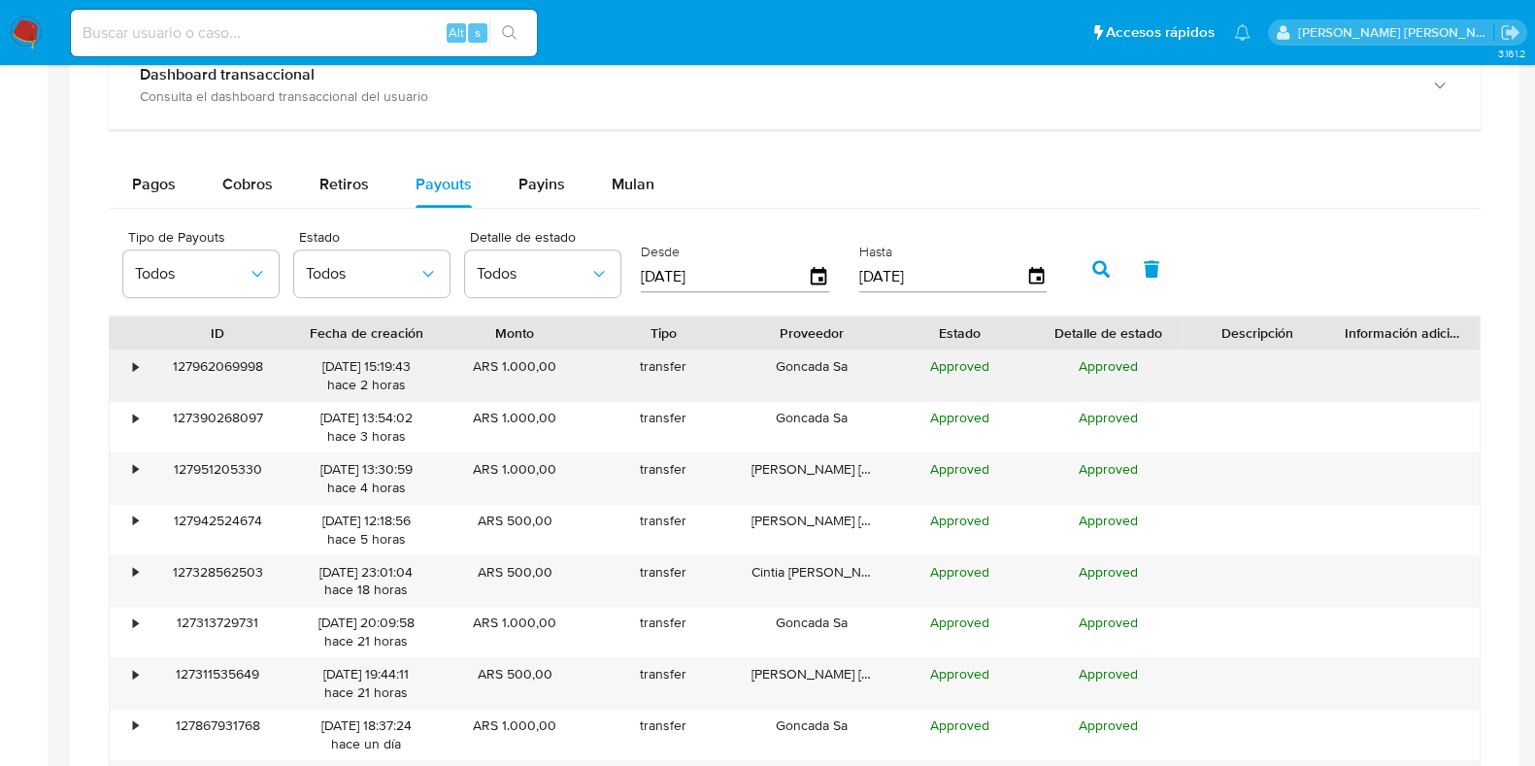
click at [133, 367] on div "•" at bounding box center [135, 366] width 5 height 18
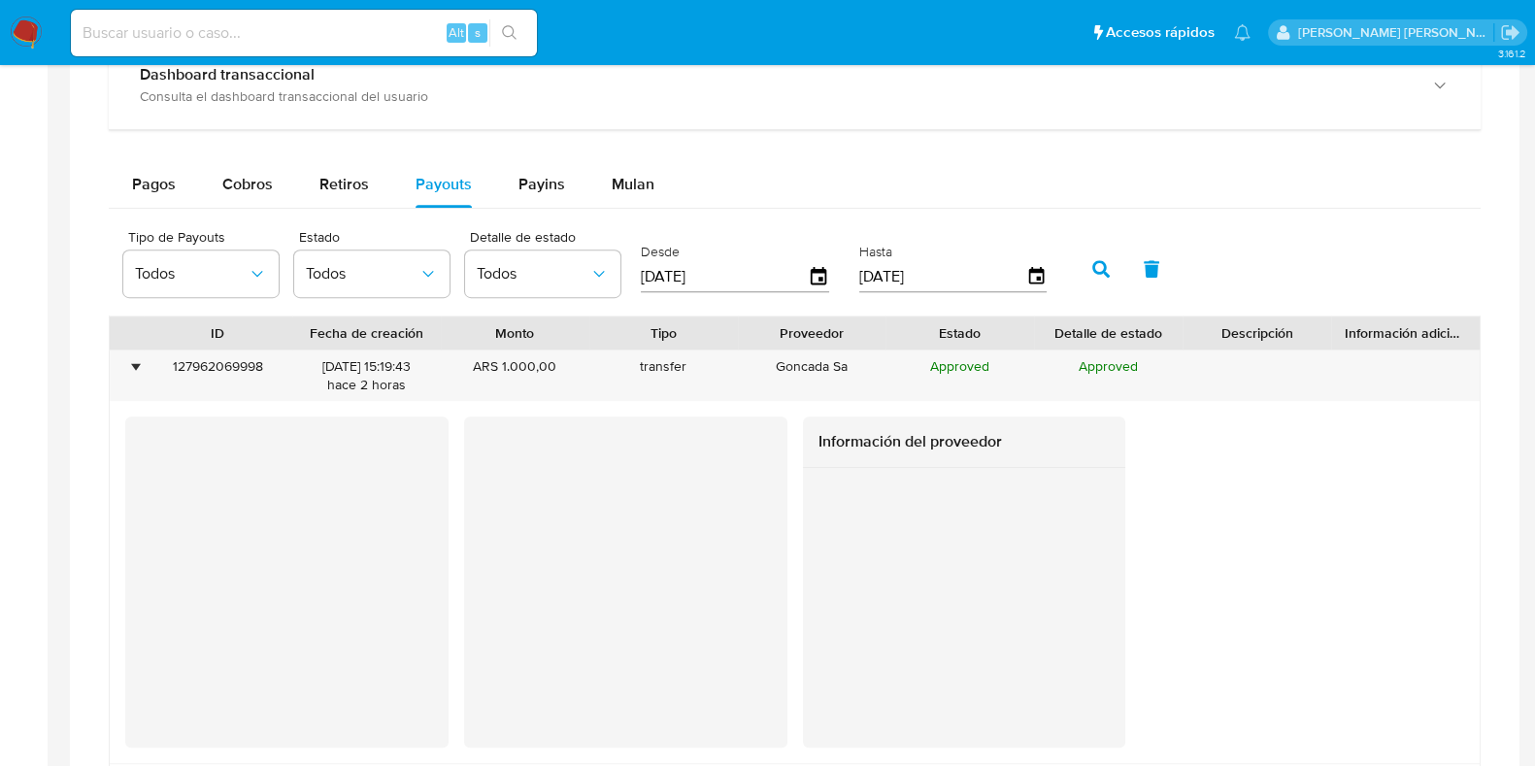
scroll to position [1335, 0]
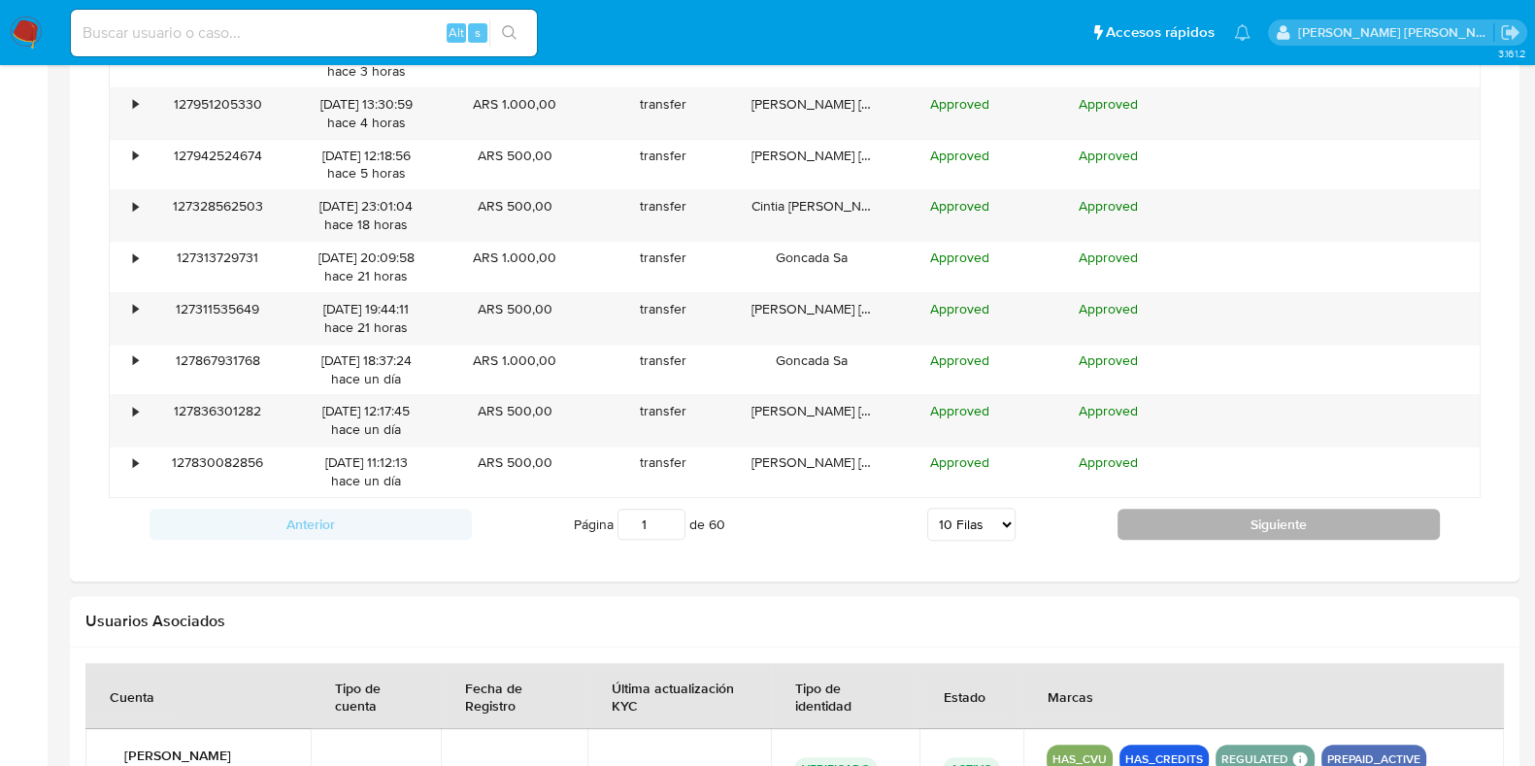
click at [1214, 534] on button "Siguiente" at bounding box center [1279, 524] width 322 height 31
type input "2"
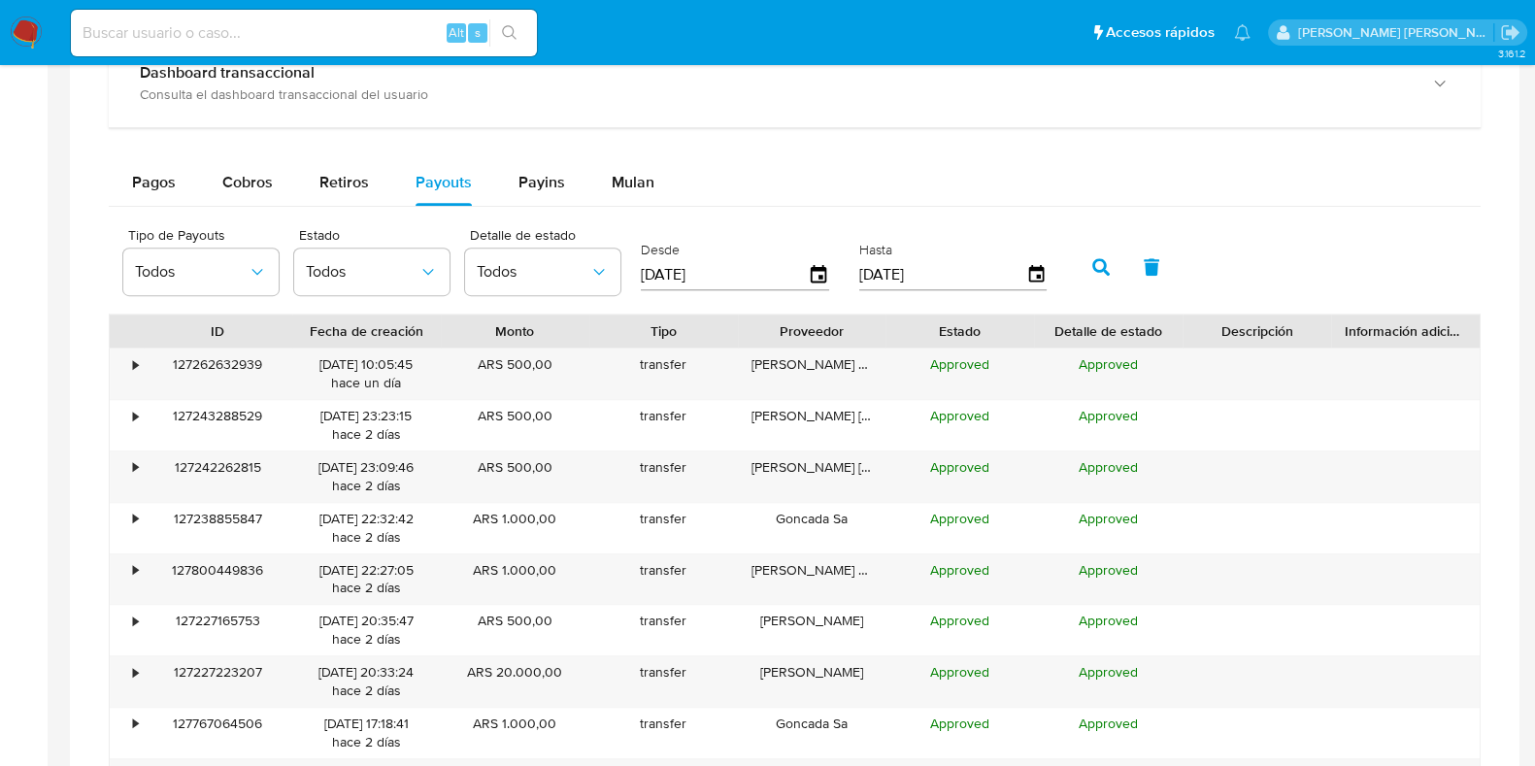
scroll to position [1207, 0]
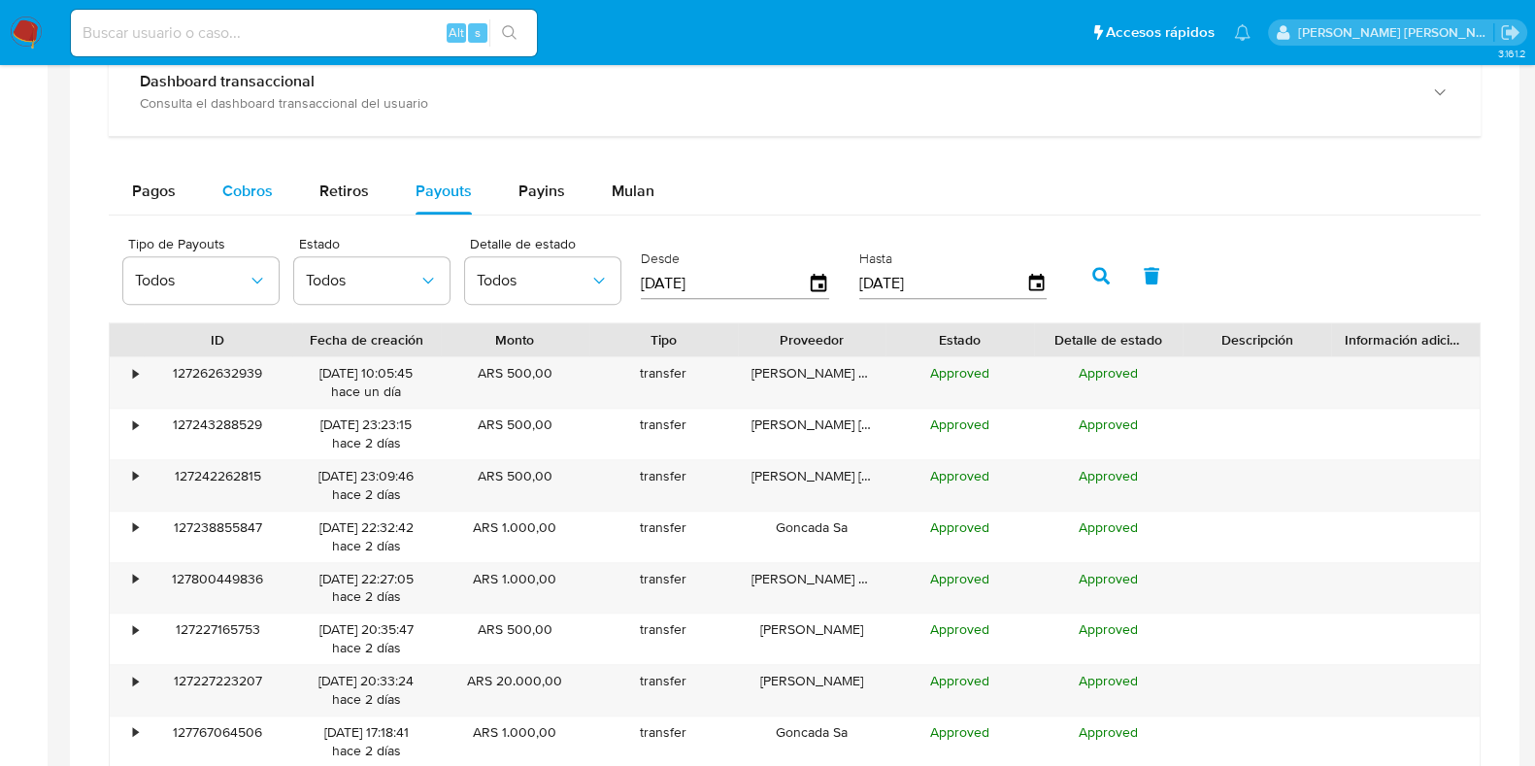
click at [286, 192] on button "Cobros" at bounding box center [247, 191] width 97 height 47
select select "10"
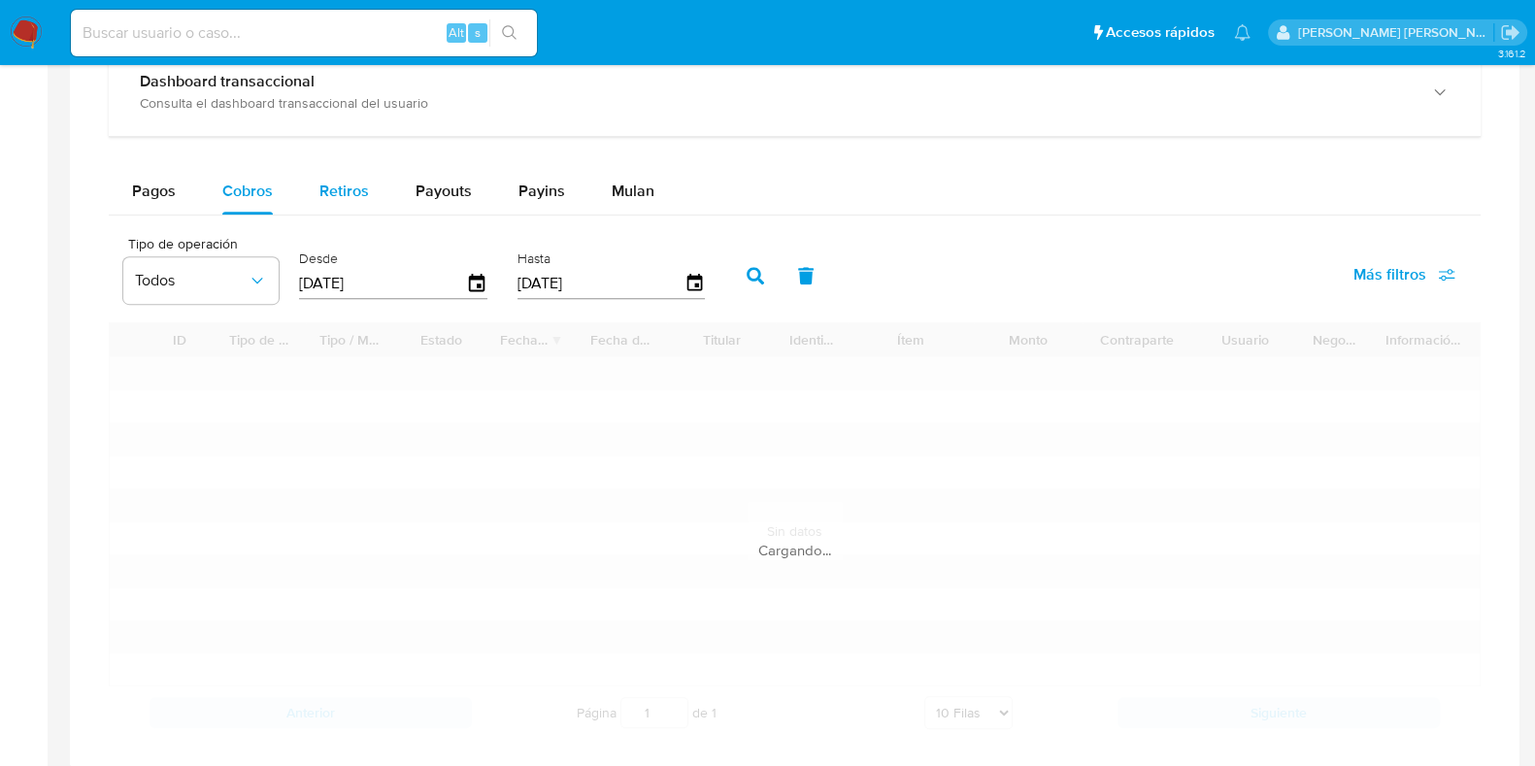
click at [322, 191] on span "Retiros" at bounding box center [345, 191] width 50 height 22
select select "10"
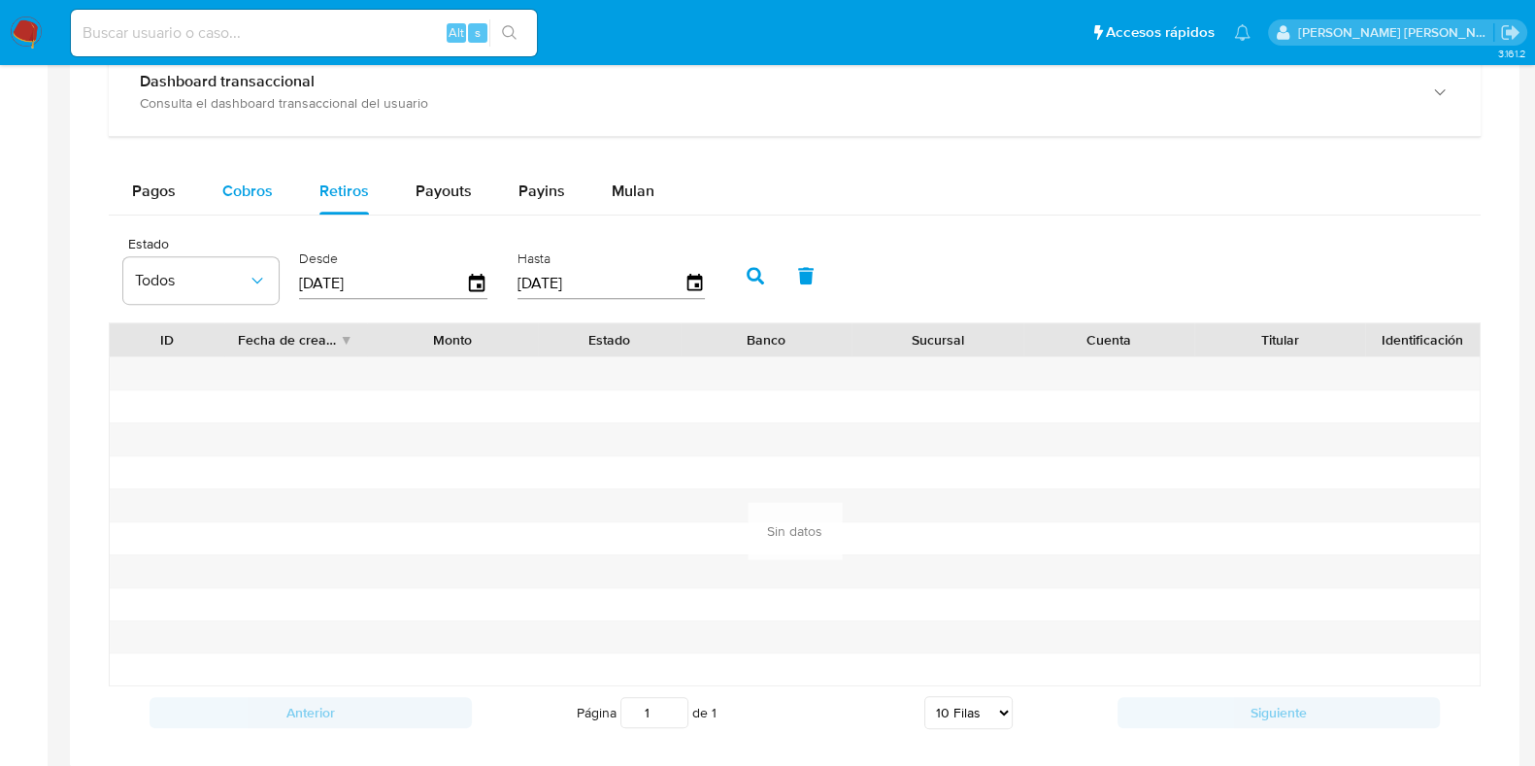
click at [248, 181] on span "Cobros" at bounding box center [247, 191] width 51 height 22
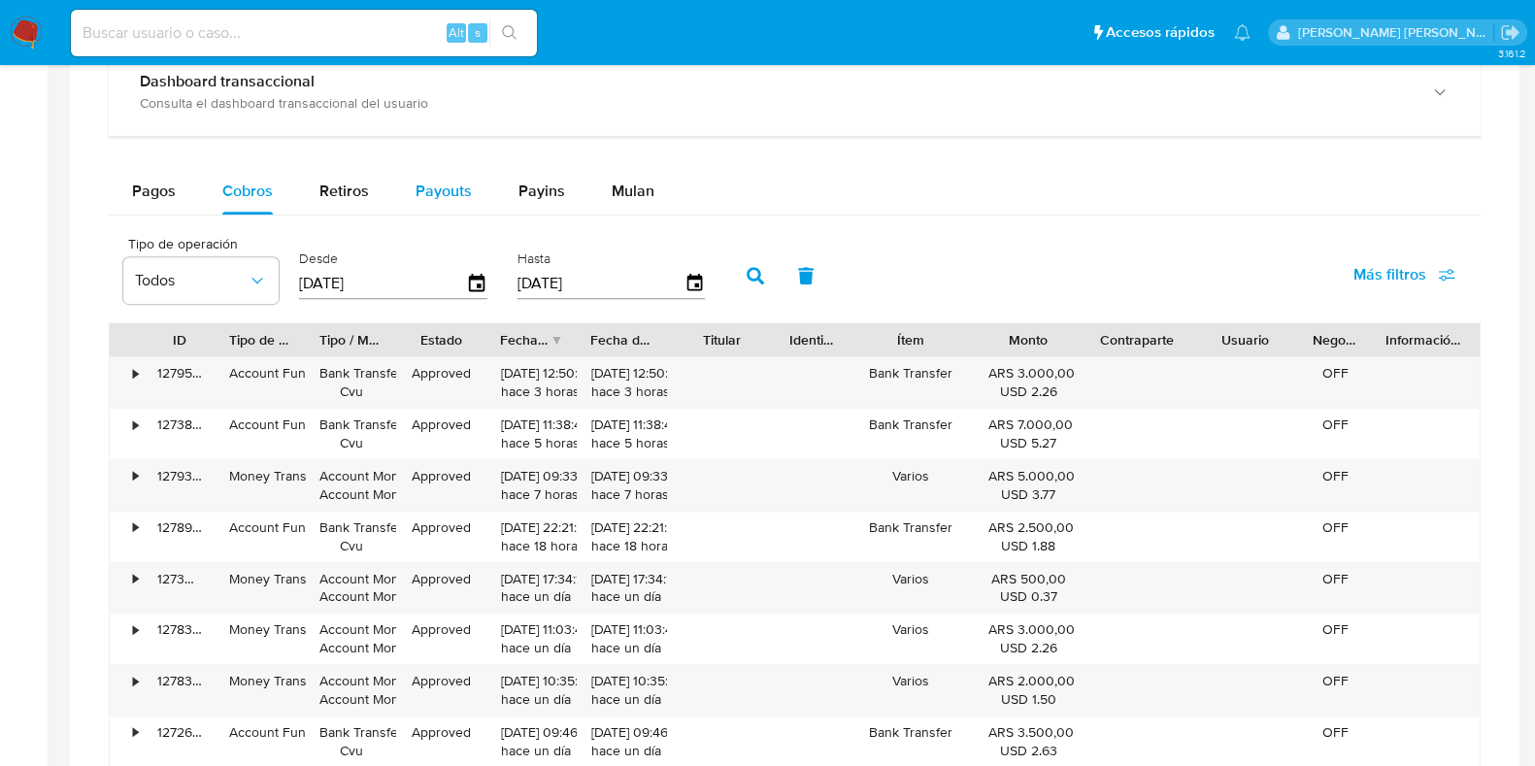
click at [449, 185] on span "Payouts" at bounding box center [444, 191] width 56 height 22
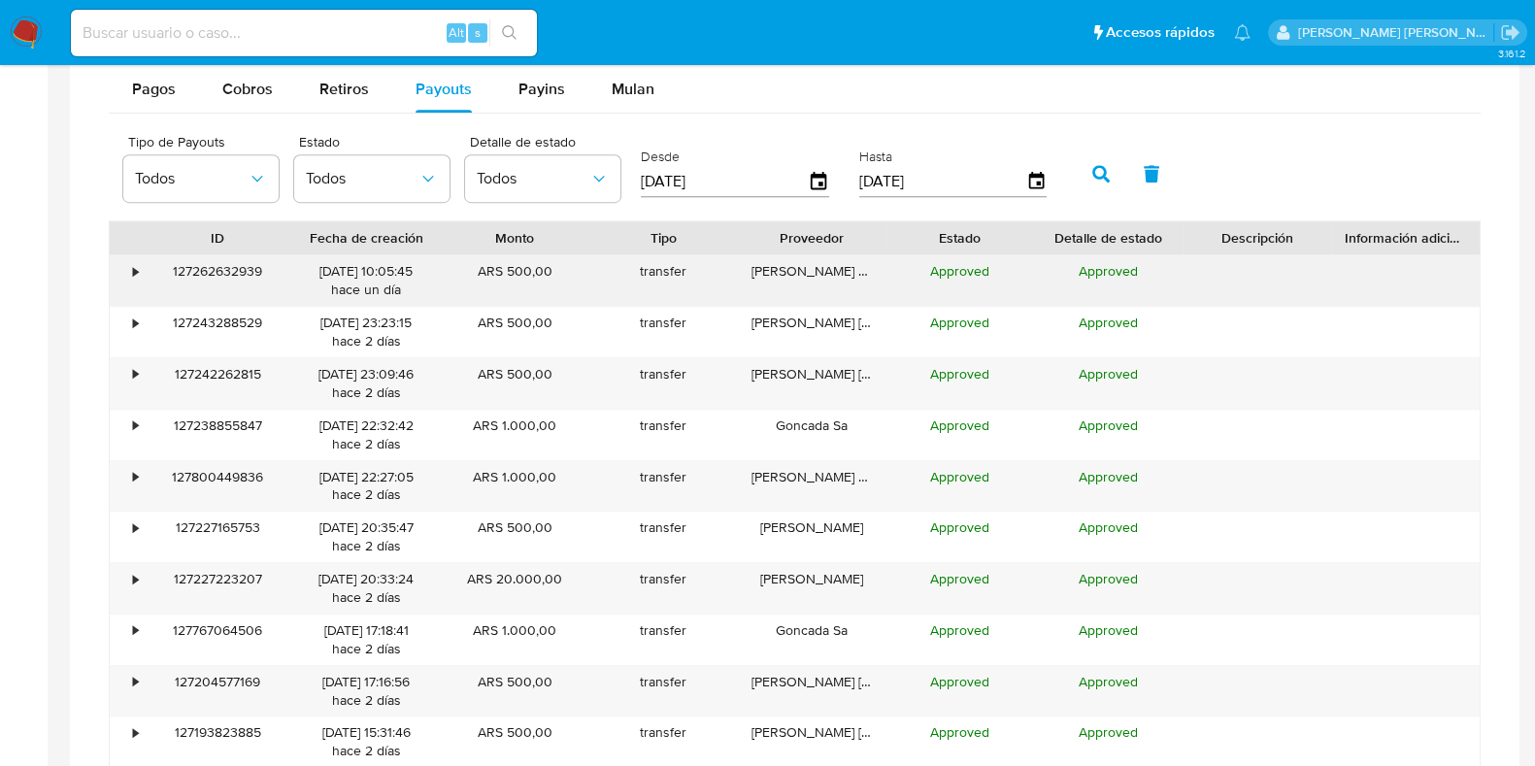
scroll to position [1450, 0]
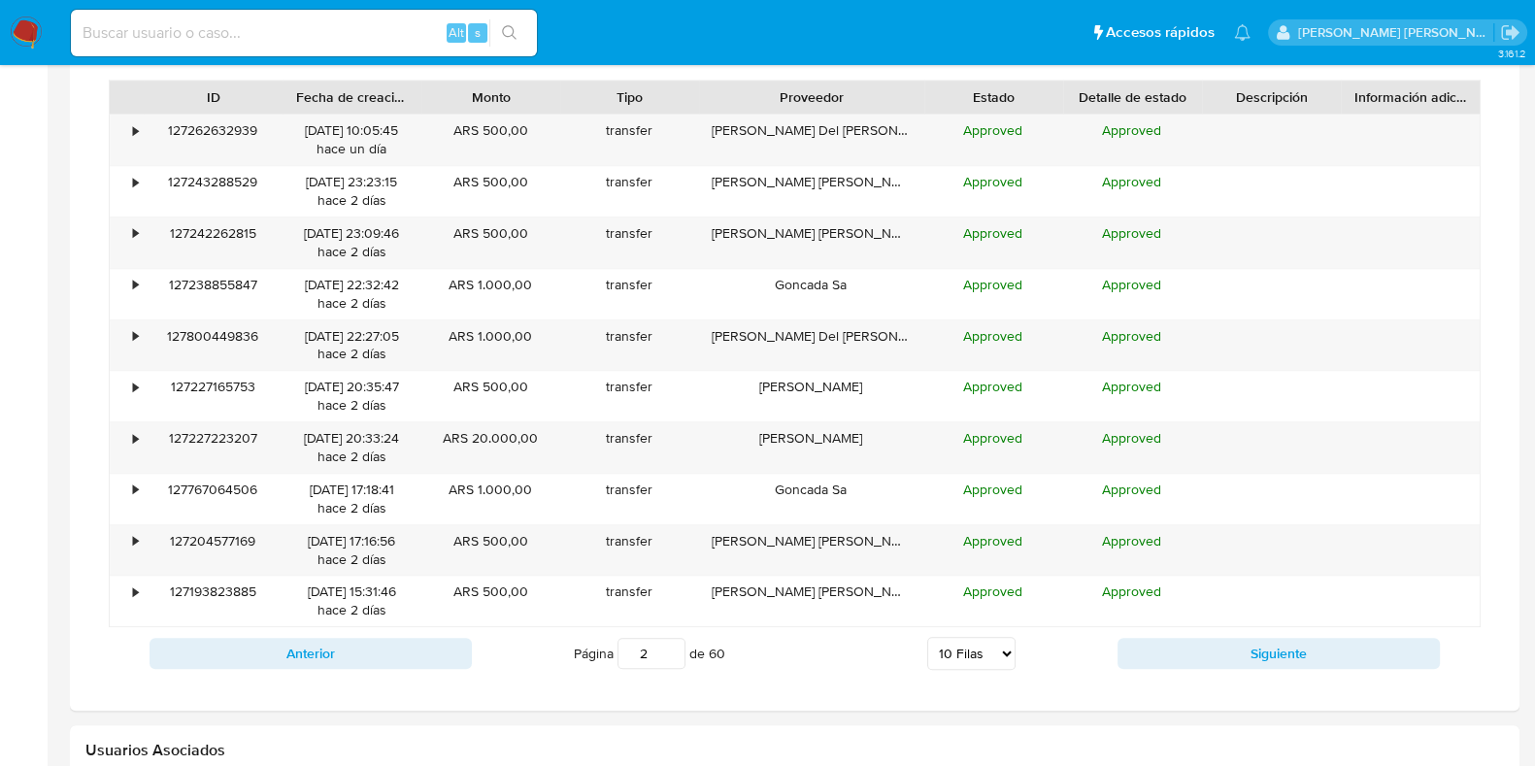
drag, startPoint x: 889, startPoint y: 94, endPoint x: 969, endPoint y: 94, distance: 80.6
click at [969, 94] on div "ID Fecha de creación Monto Tipo Proveedor Estado Detalle de estado Descripción …" at bounding box center [795, 97] width 1370 height 33
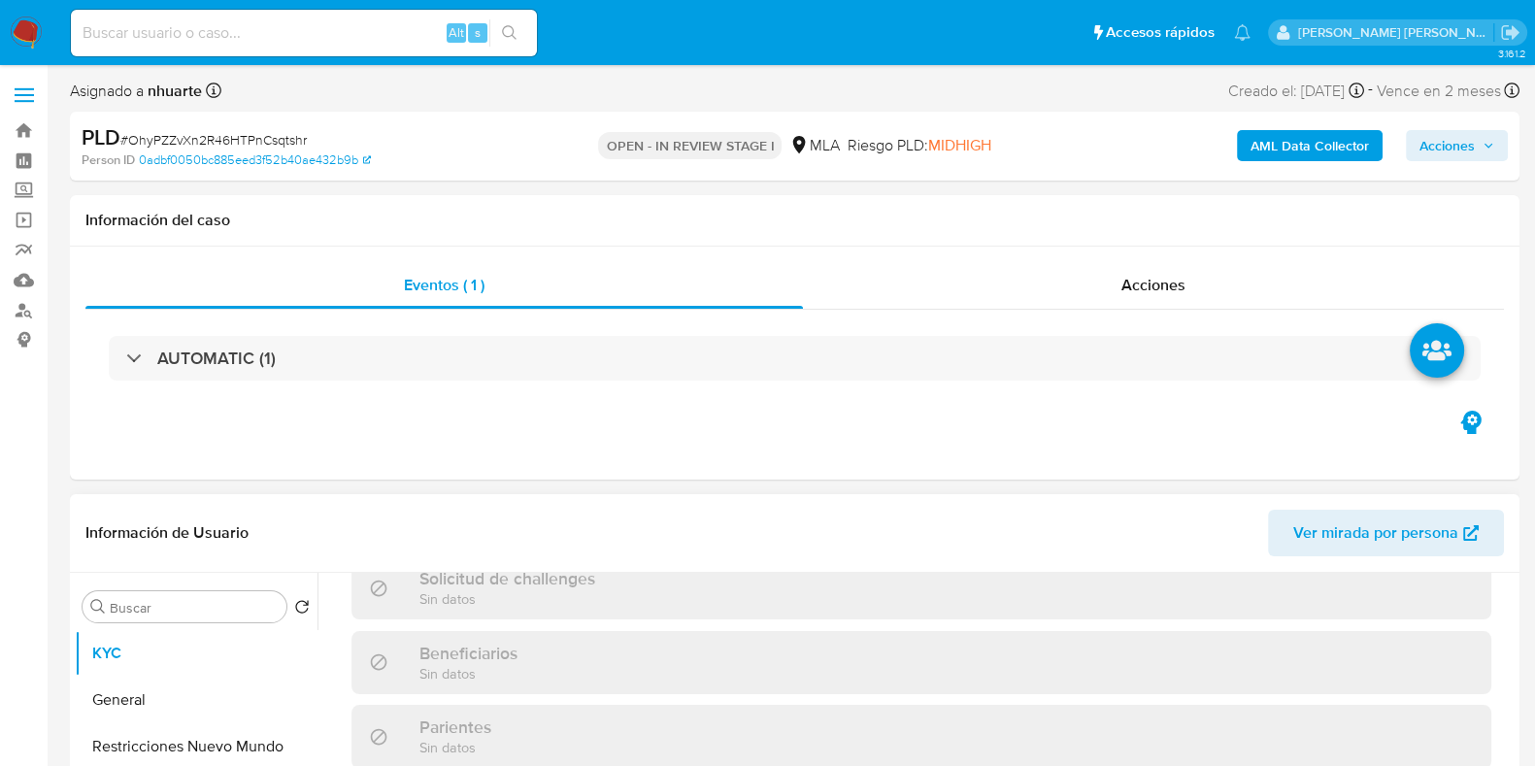
select select "10"
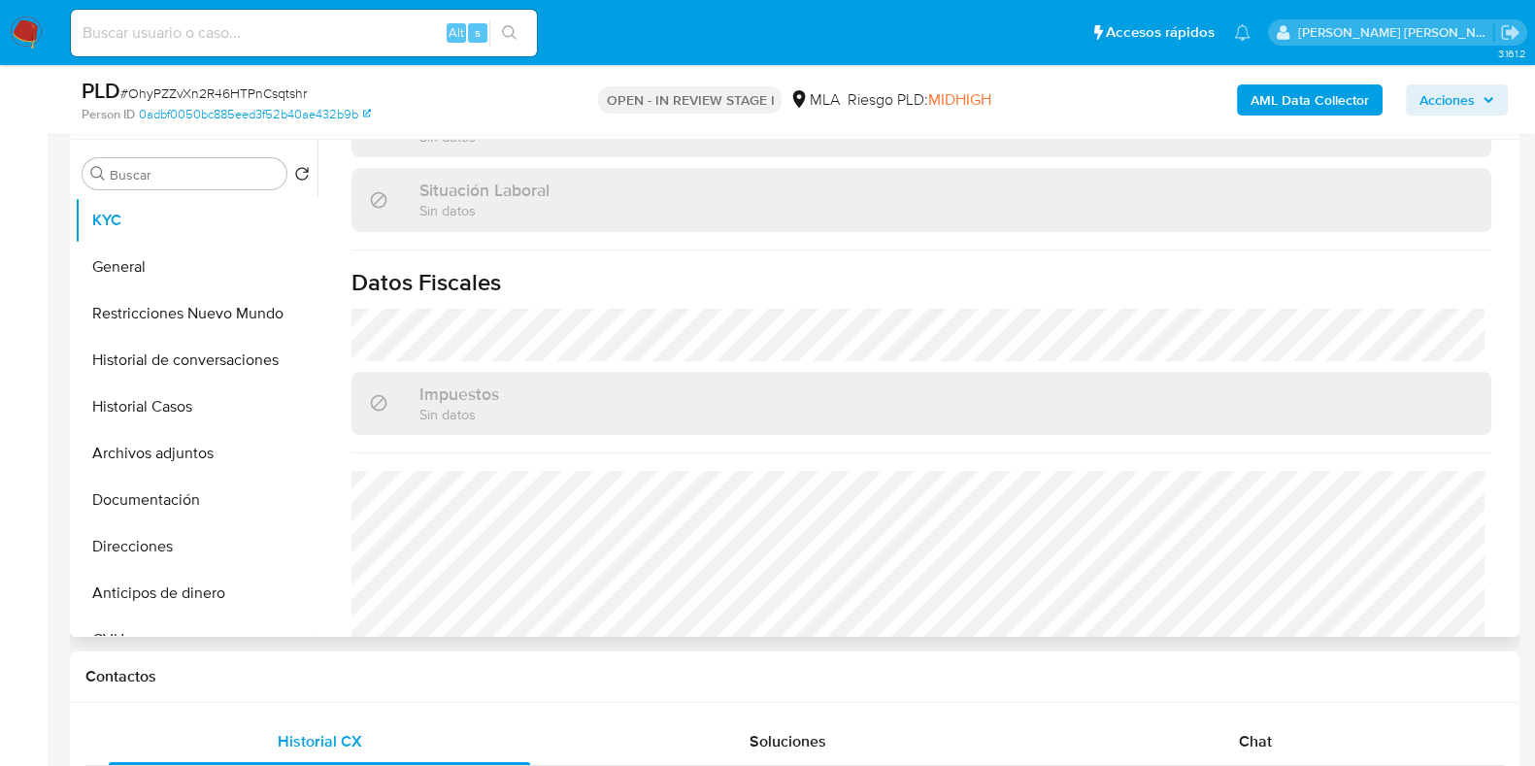
scroll to position [1045, 0]
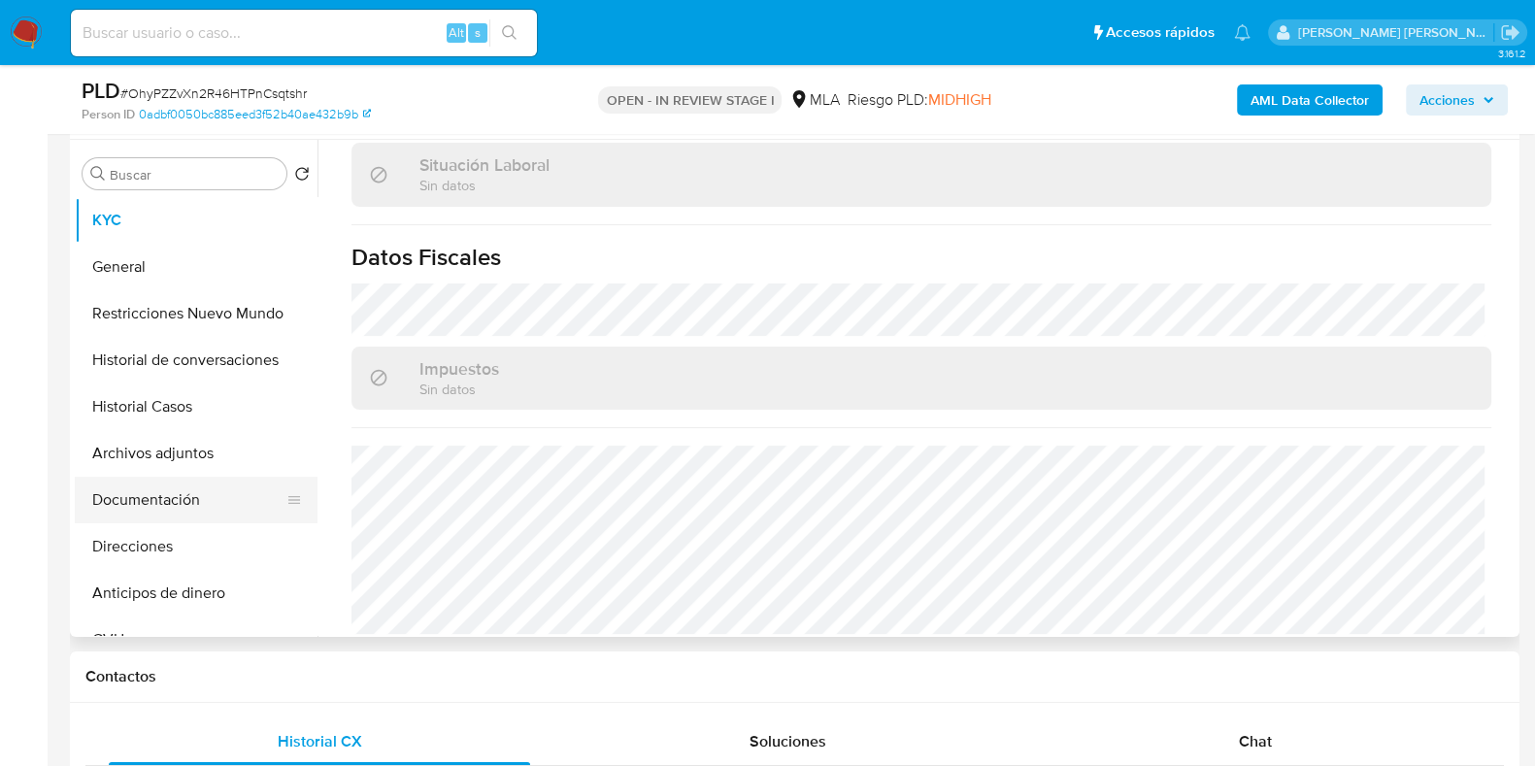
click at [120, 519] on button "Documentación" at bounding box center [188, 500] width 227 height 47
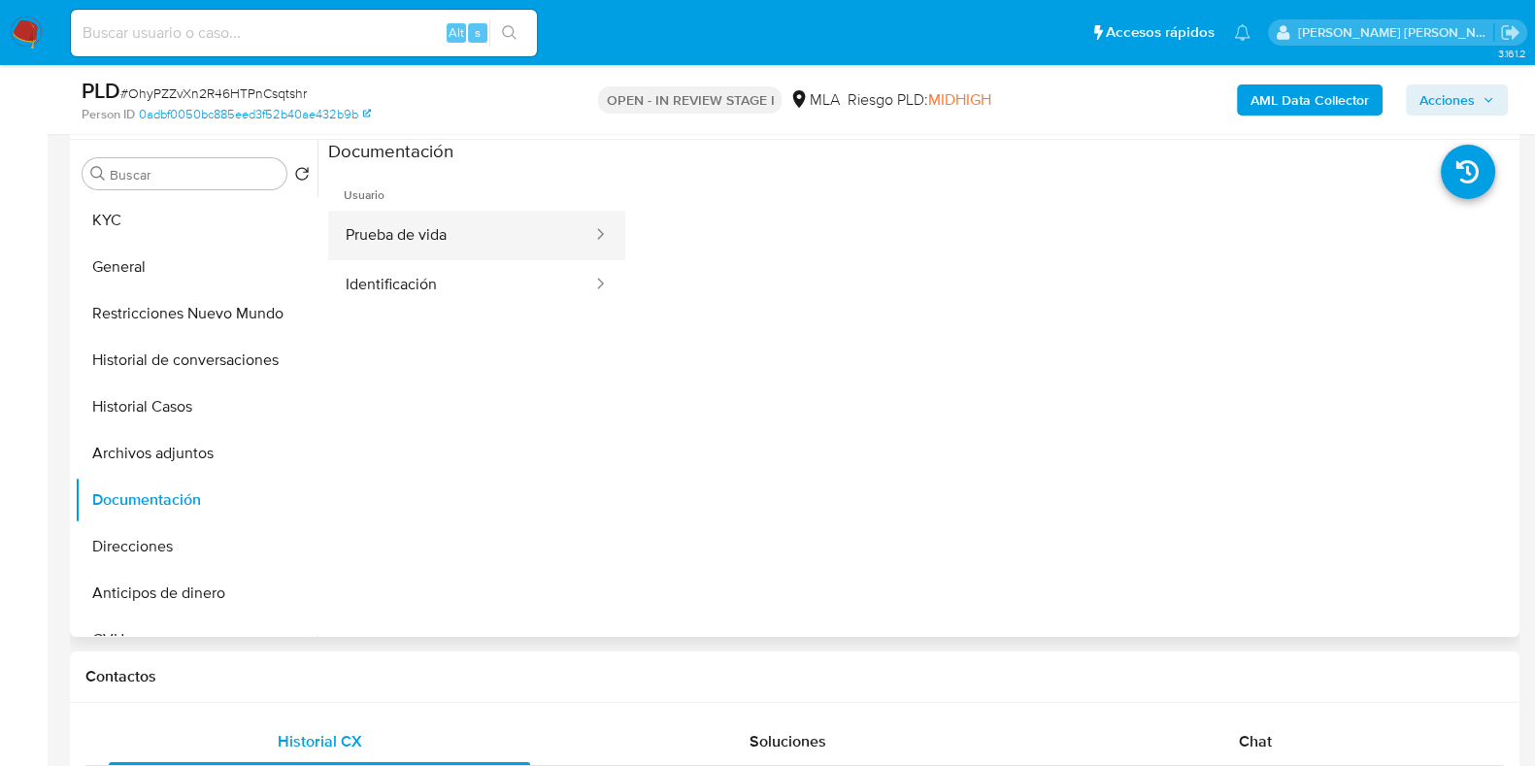
click at [389, 233] on button "Prueba de vida" at bounding box center [461, 236] width 266 height 50
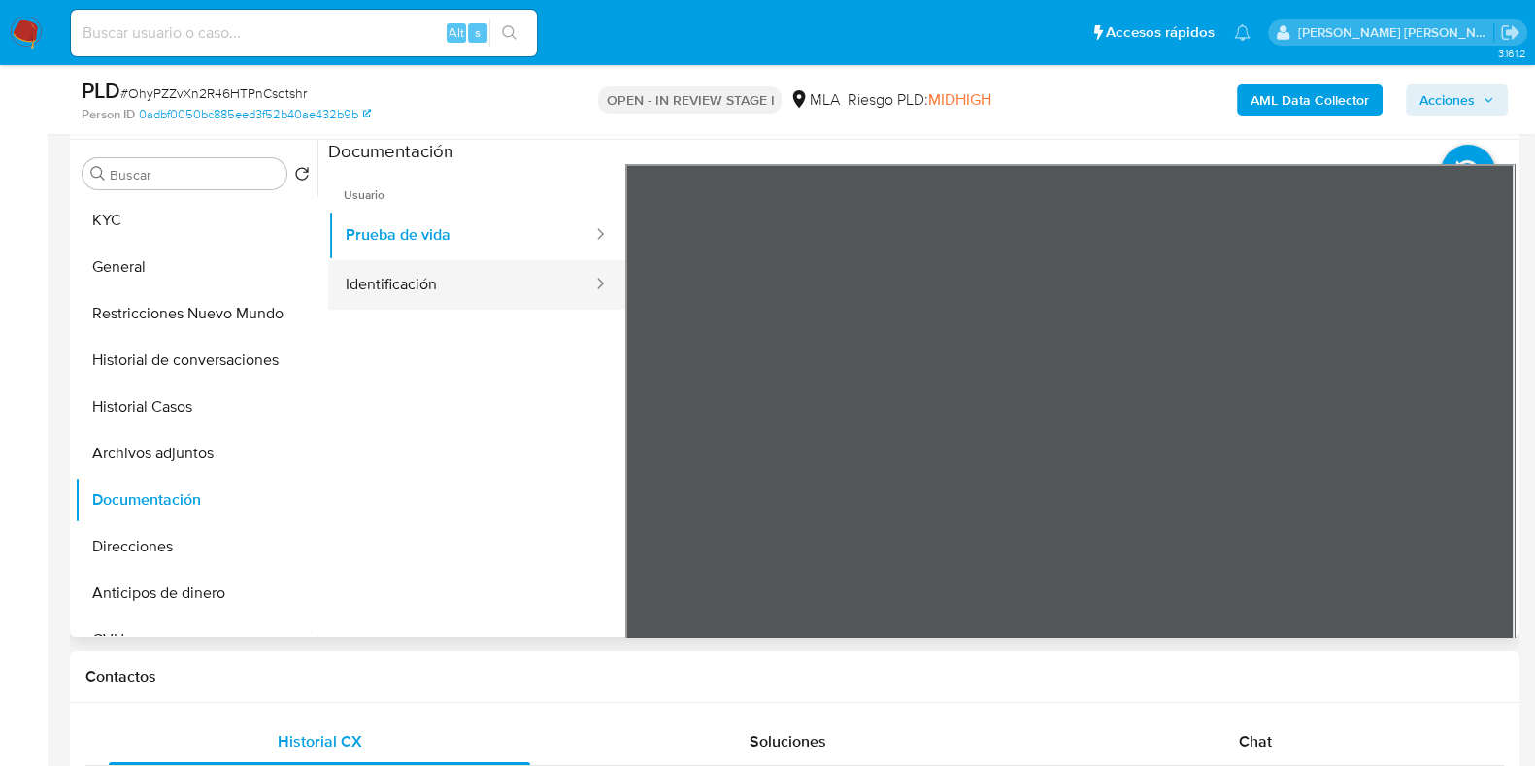
click at [357, 295] on button "Identificación" at bounding box center [461, 285] width 266 height 50
